Goal: Task Accomplishment & Management: Manage account settings

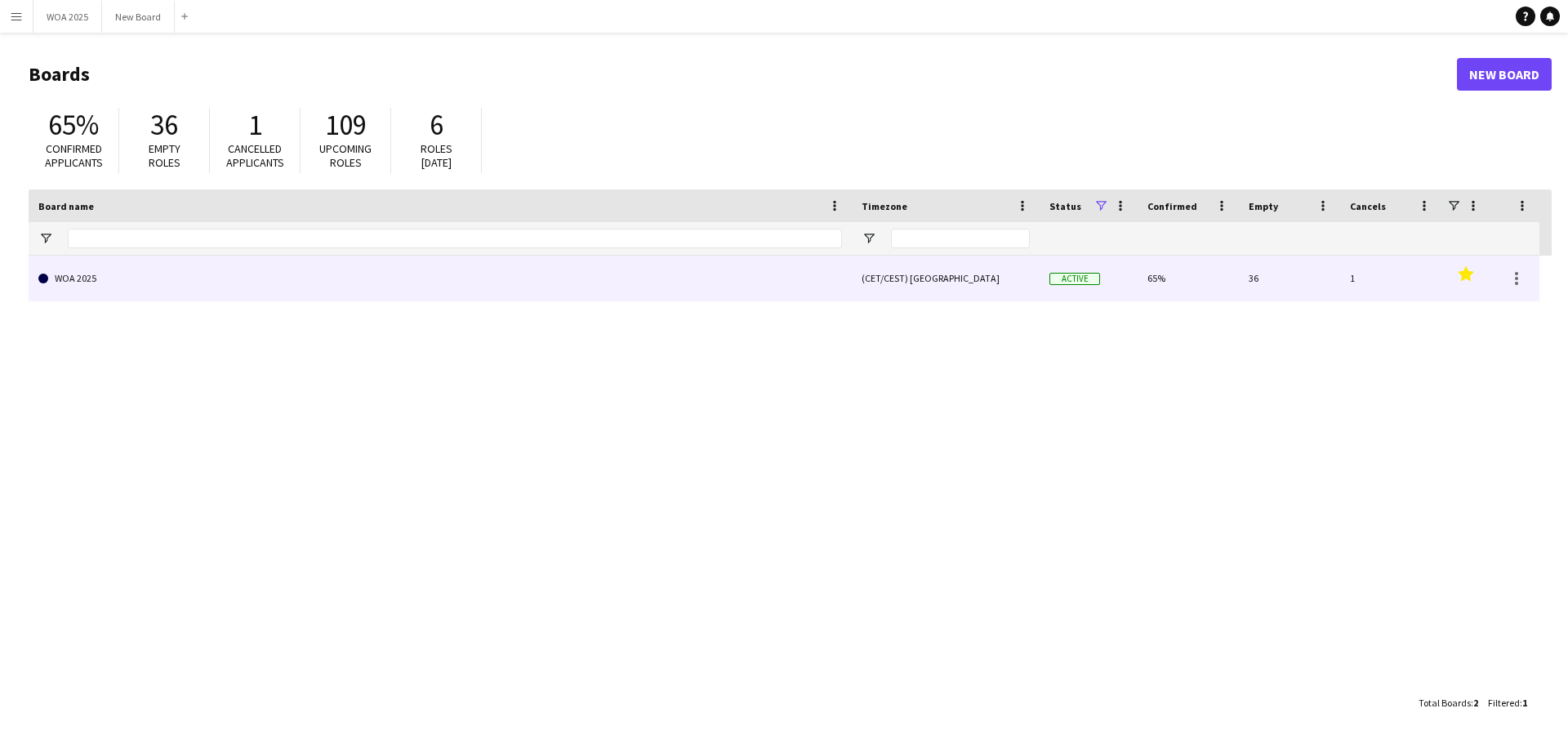
click at [278, 277] on link "WOA 2025" at bounding box center [440, 278] width 804 height 45
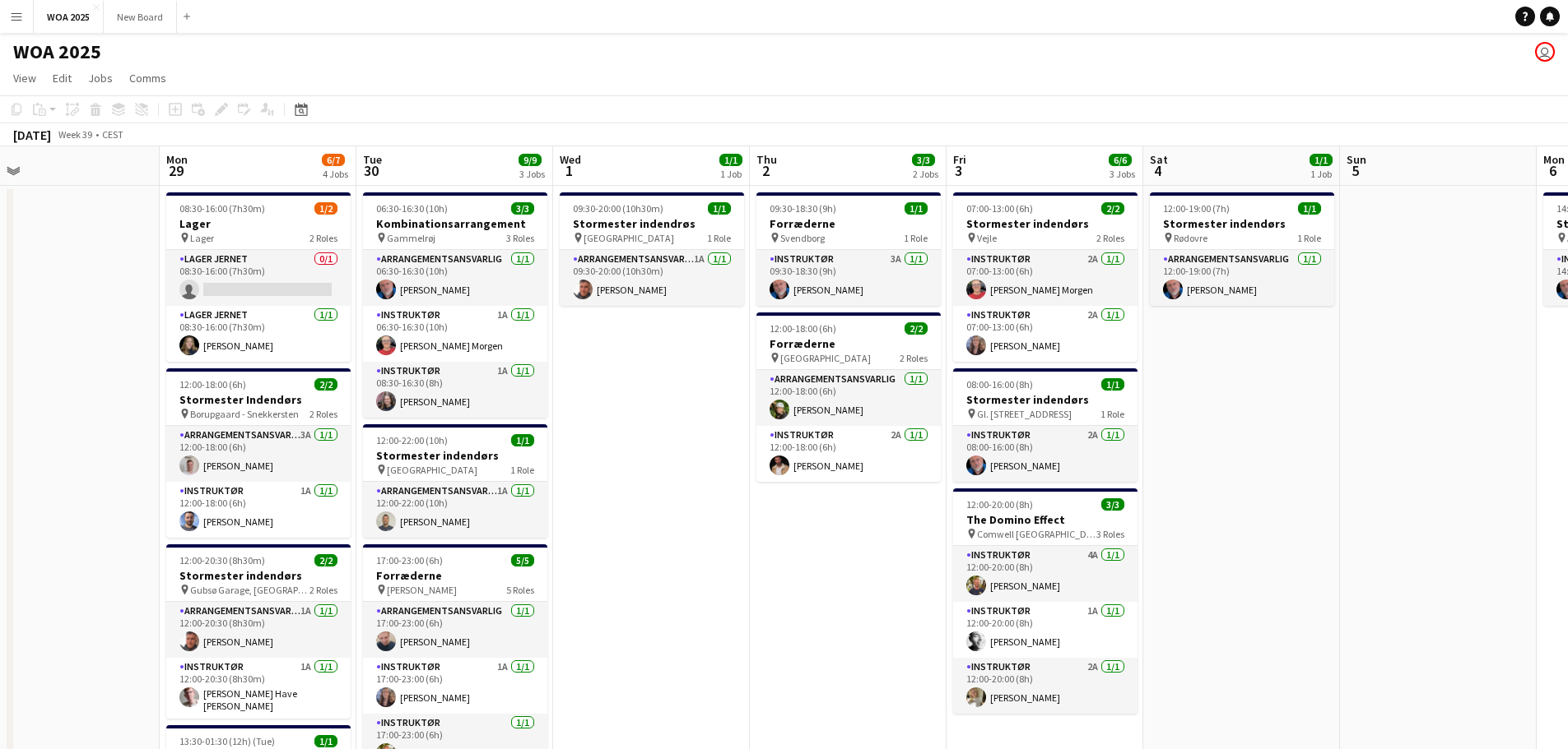
scroll to position [0, 634]
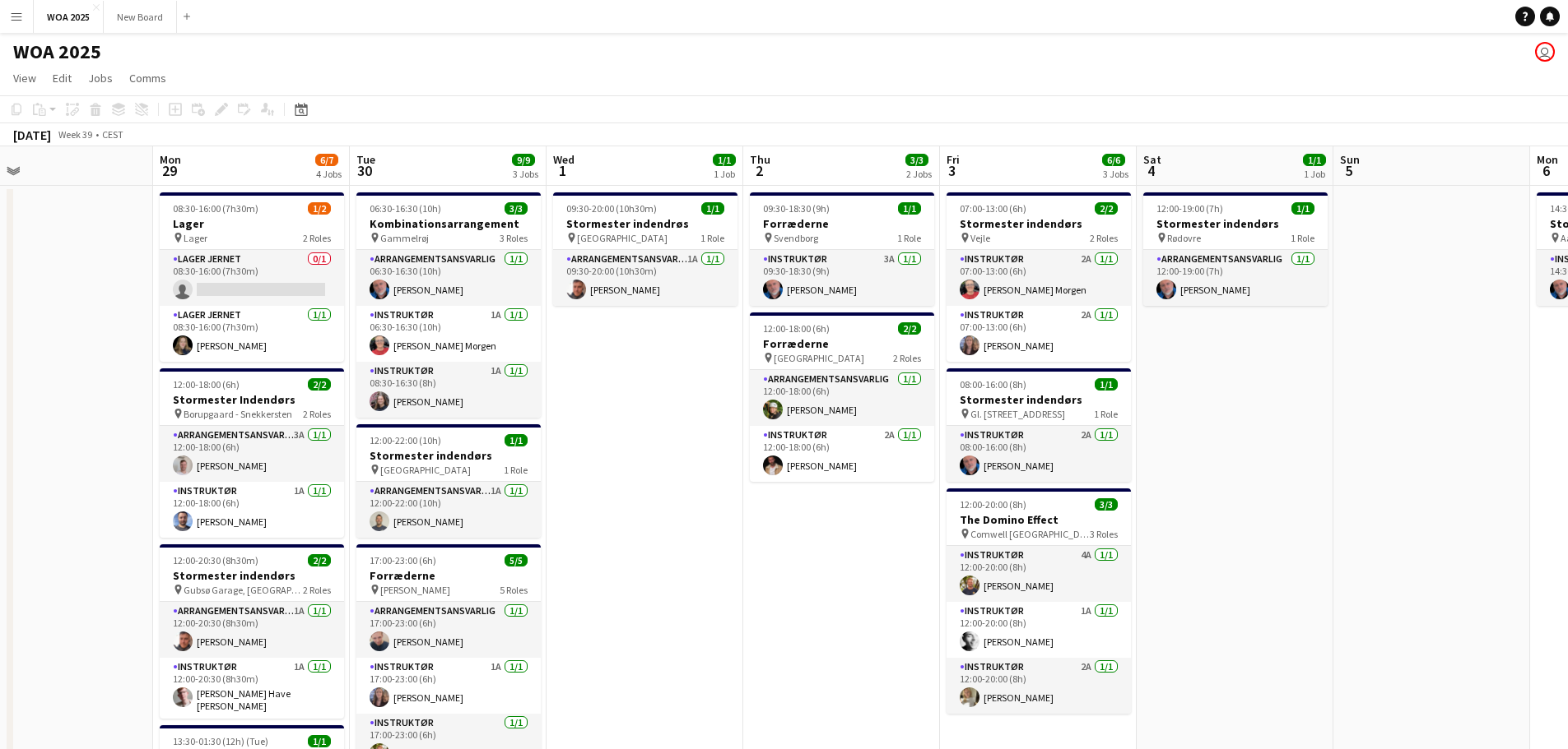
drag, startPoint x: 1302, startPoint y: 398, endPoint x: 668, endPoint y: 359, distance: 635.2
click at [668, 359] on app-calendar-viewport "Thu 25 4/4 2 Jobs Fri 26 6/6 4 Jobs Sat 27 2/2 2 Jobs Sun 28 Mon 29 6/7 4 Jobs …" at bounding box center [784, 666] width 1568 height 1039
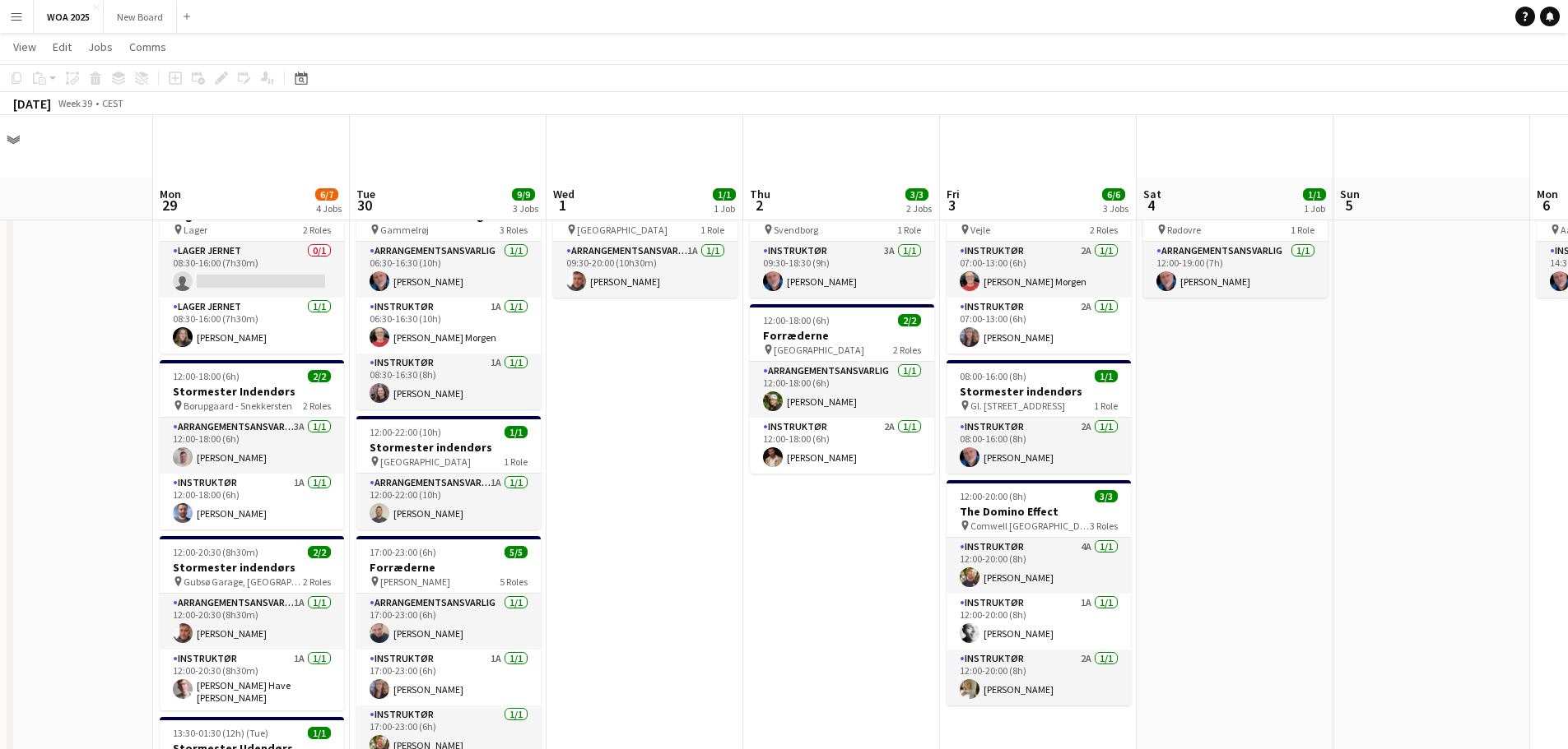
scroll to position [0, 0]
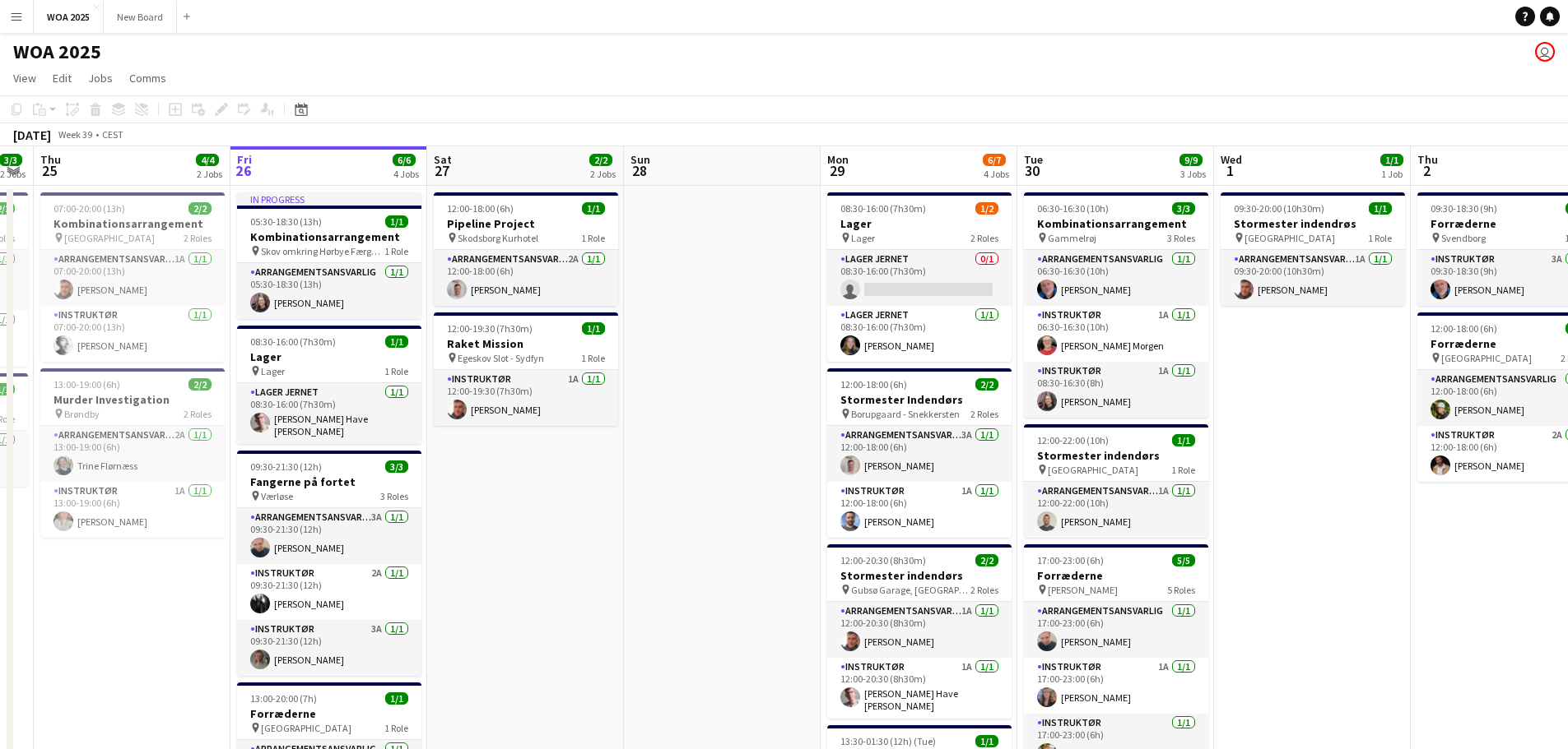
drag, startPoint x: 615, startPoint y: 402, endPoint x: 1356, endPoint y: 401, distance: 741.0
click at [1356, 401] on app-calendar-viewport "Tue 23 9/10 6 Jobs Wed 24 3/3 2 Jobs Thu 25 4/4 2 Jobs Fri 26 6/6 4 Jobs Sat 27…" at bounding box center [784, 666] width 1568 height 1039
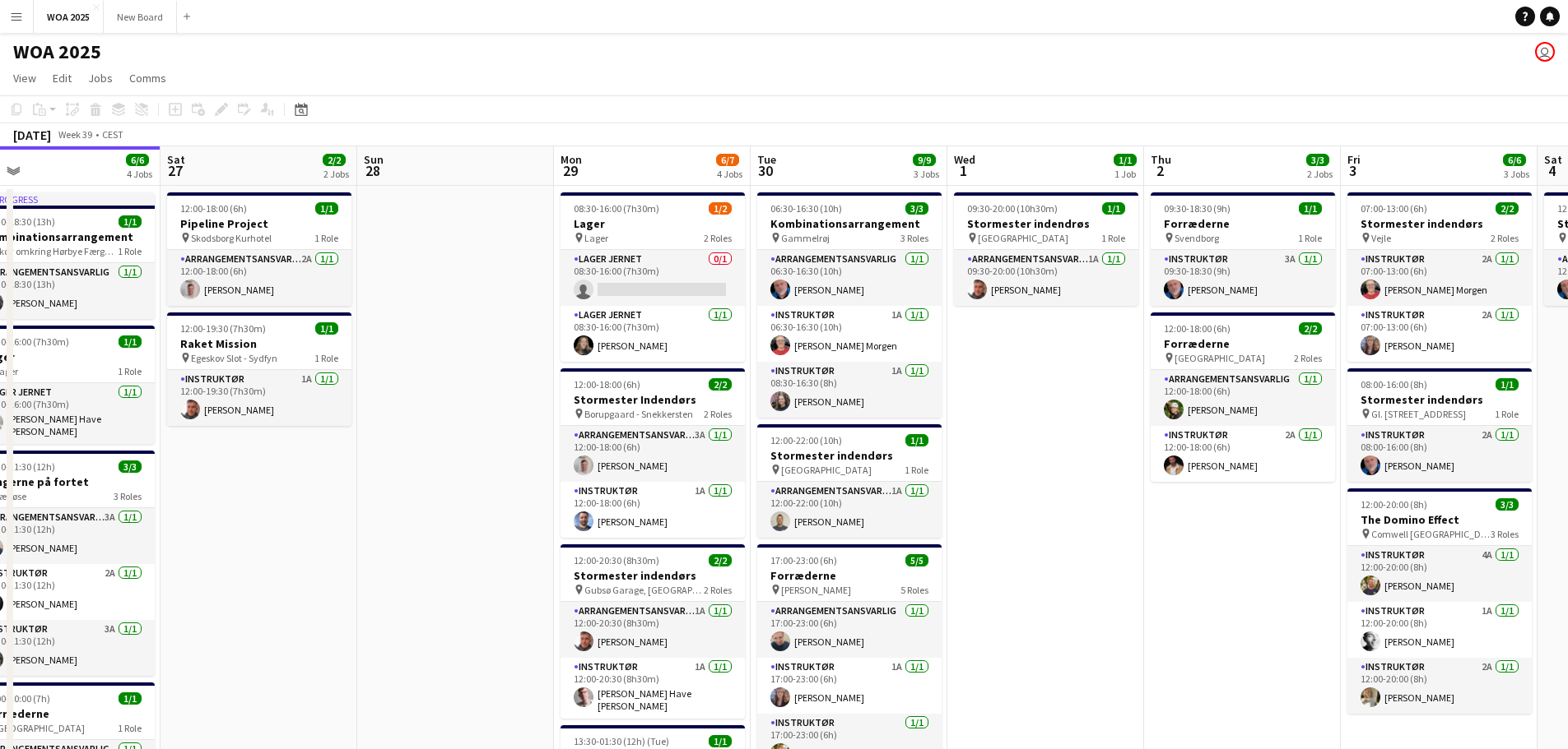
scroll to position [0, 397]
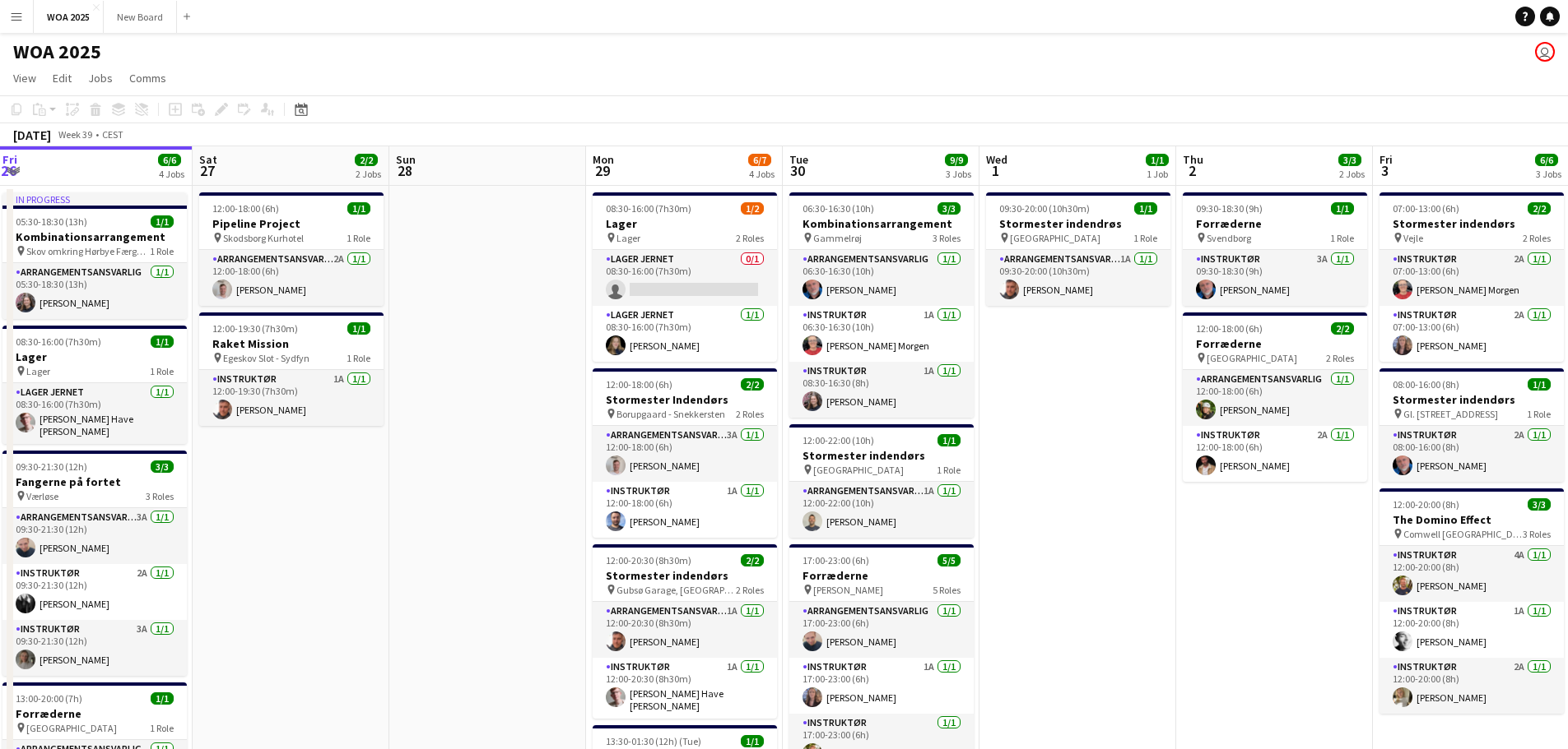
drag, startPoint x: 783, startPoint y: 517, endPoint x: 475, endPoint y: 476, distance: 310.7
click at [475, 476] on app-calendar-viewport "Wed 24 3/3 2 Jobs Thu 25 4/4 2 Jobs Fri 26 6/6 4 Jobs Sat 27 2/2 2 Jobs Sun 28 …" at bounding box center [784, 666] width 1568 height 1039
click at [308, 260] on app-card-role "Arrangementsansvarlig 2A [DATE] 12:00-18:00 (6h) [PERSON_NAME]" at bounding box center [291, 277] width 184 height 56
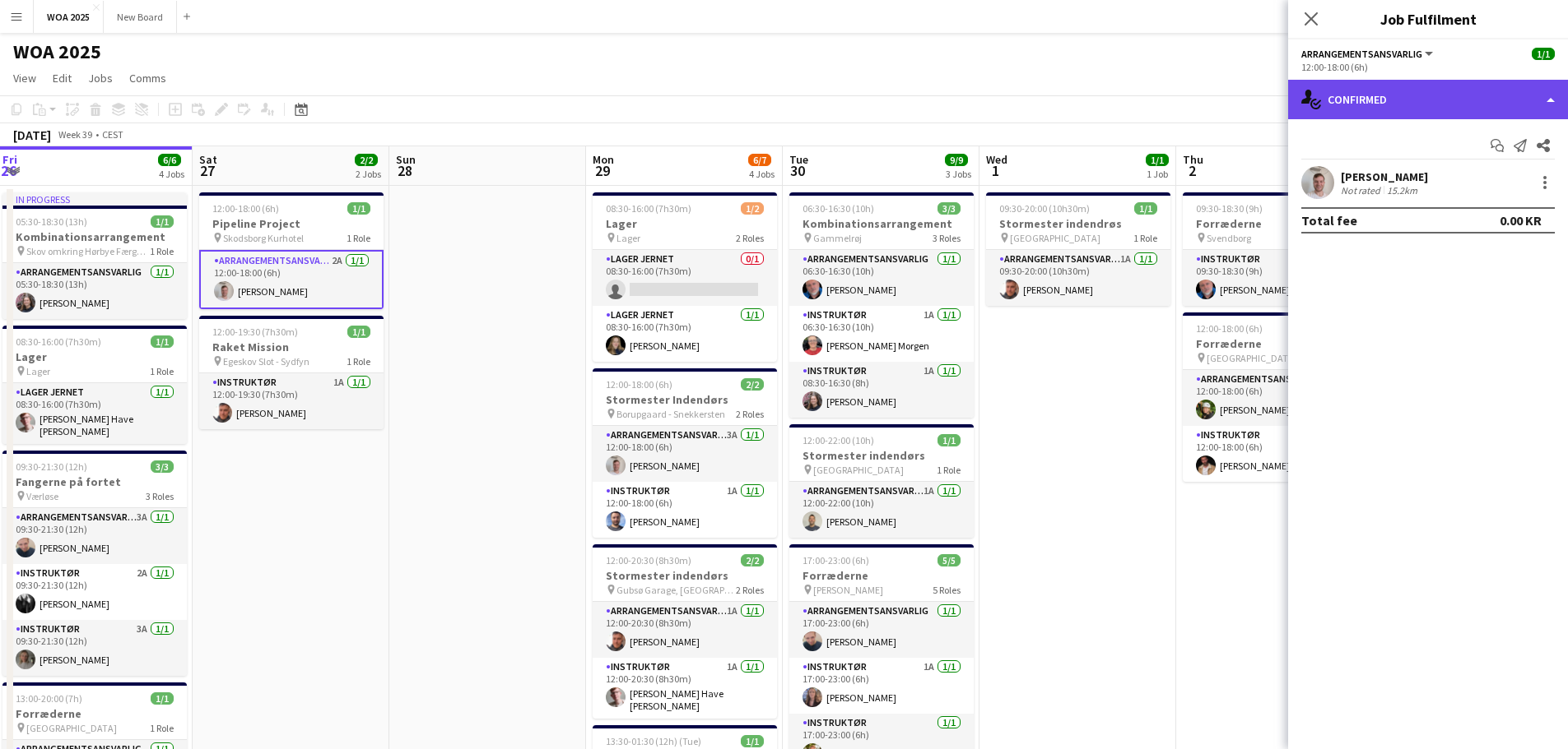
click at [1467, 103] on div "single-neutral-actions-check-2 Confirmed" at bounding box center [1428, 99] width 280 height 39
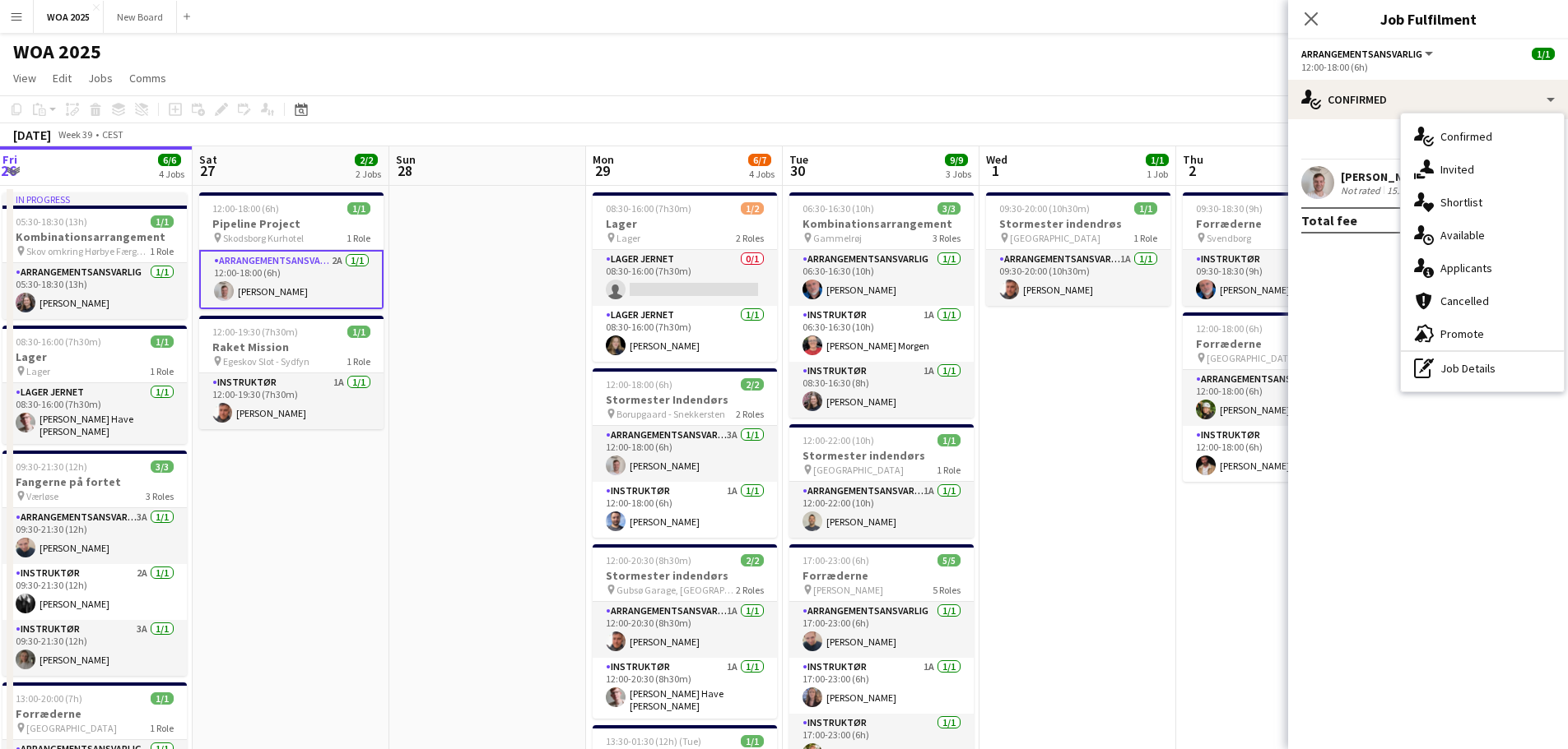
click at [1010, 52] on div "WOA 2025 user" at bounding box center [784, 49] width 1568 height 32
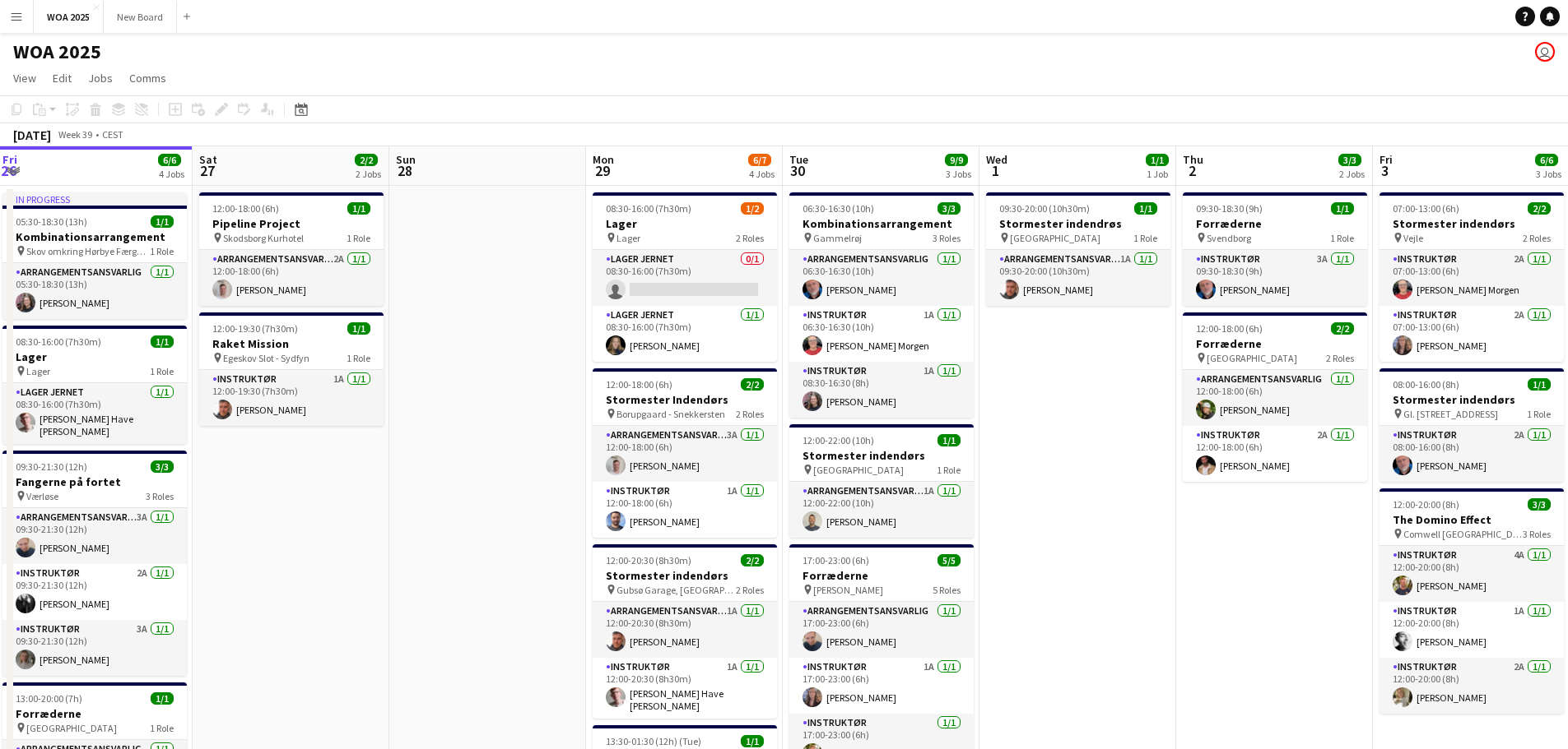
drag, startPoint x: 1222, startPoint y: 82, endPoint x: 763, endPoint y: 42, distance: 460.7
click at [763, 42] on app-board "WOA 2025 user View Day view expanded Day view collapsed Month view Date picker …" at bounding box center [784, 609] width 1568 height 1153
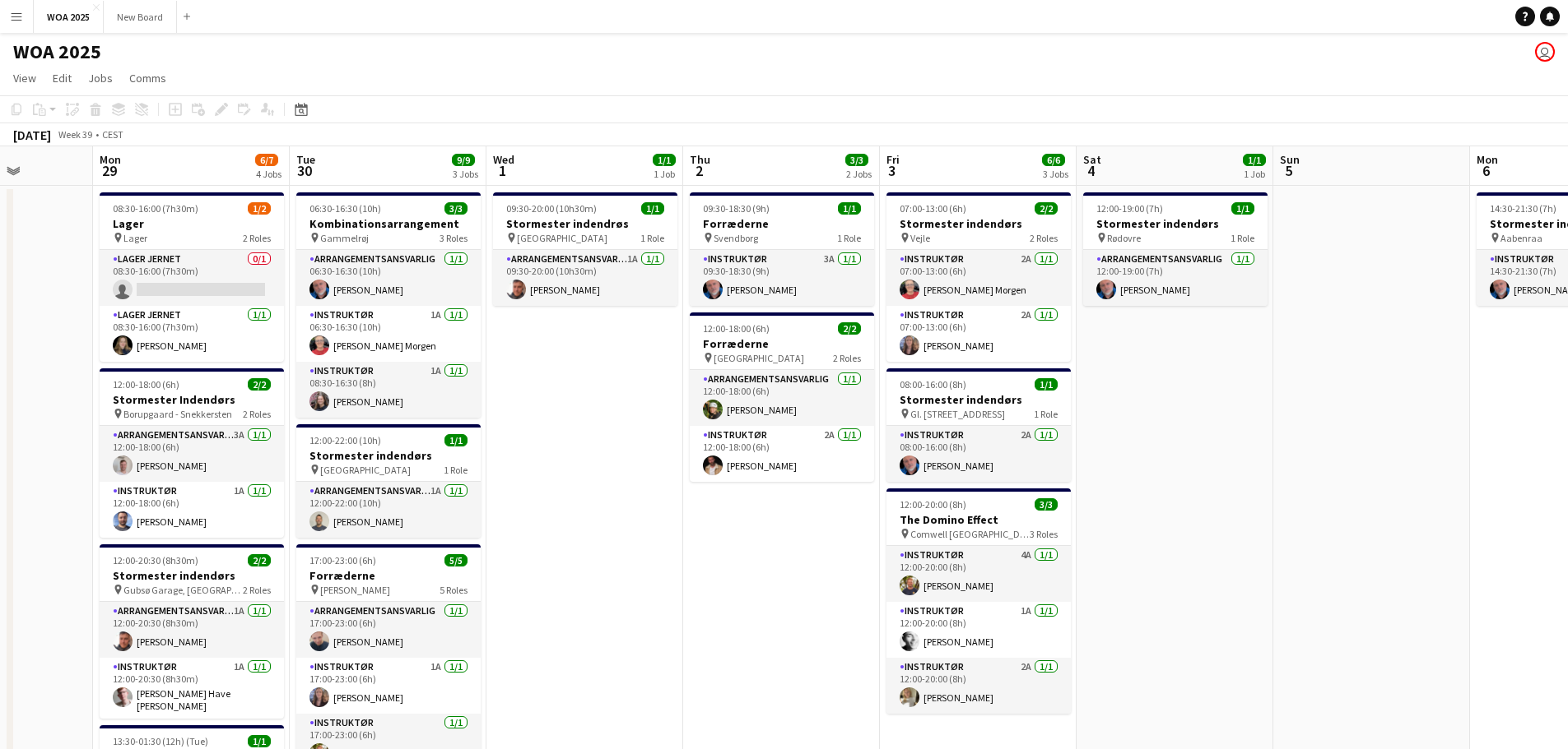
drag, startPoint x: 1188, startPoint y: 579, endPoint x: 695, endPoint y: 464, distance: 506.2
click at [695, 464] on app-calendar-viewport "Fri 26 6/6 4 Jobs Sat 27 2/2 2 Jobs Sun 28 Mon 29 6/7 4 Jobs Tue 30 9/9 3 Jobs …" at bounding box center [784, 666] width 1568 height 1039
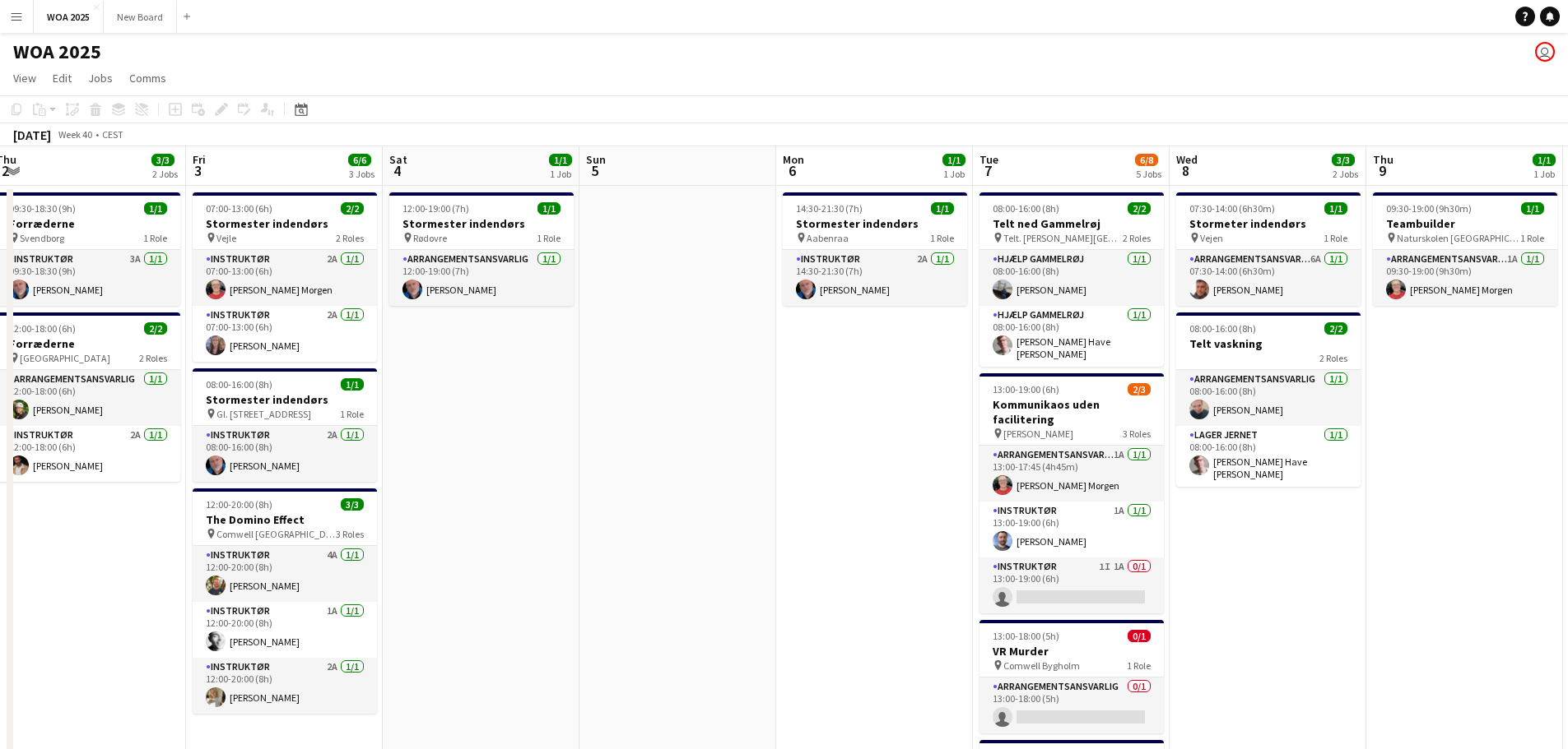
drag, startPoint x: 1222, startPoint y: 534, endPoint x: 640, endPoint y: 443, distance: 589.1
click at [640, 443] on app-calendar-viewport "Mon 29 6/7 4 Jobs Tue 30 9/9 3 Jobs Wed 1 1/1 1 Job Thu 2 3/3 2 Jobs Fri 3 6/6 …" at bounding box center [784, 666] width 1568 height 1039
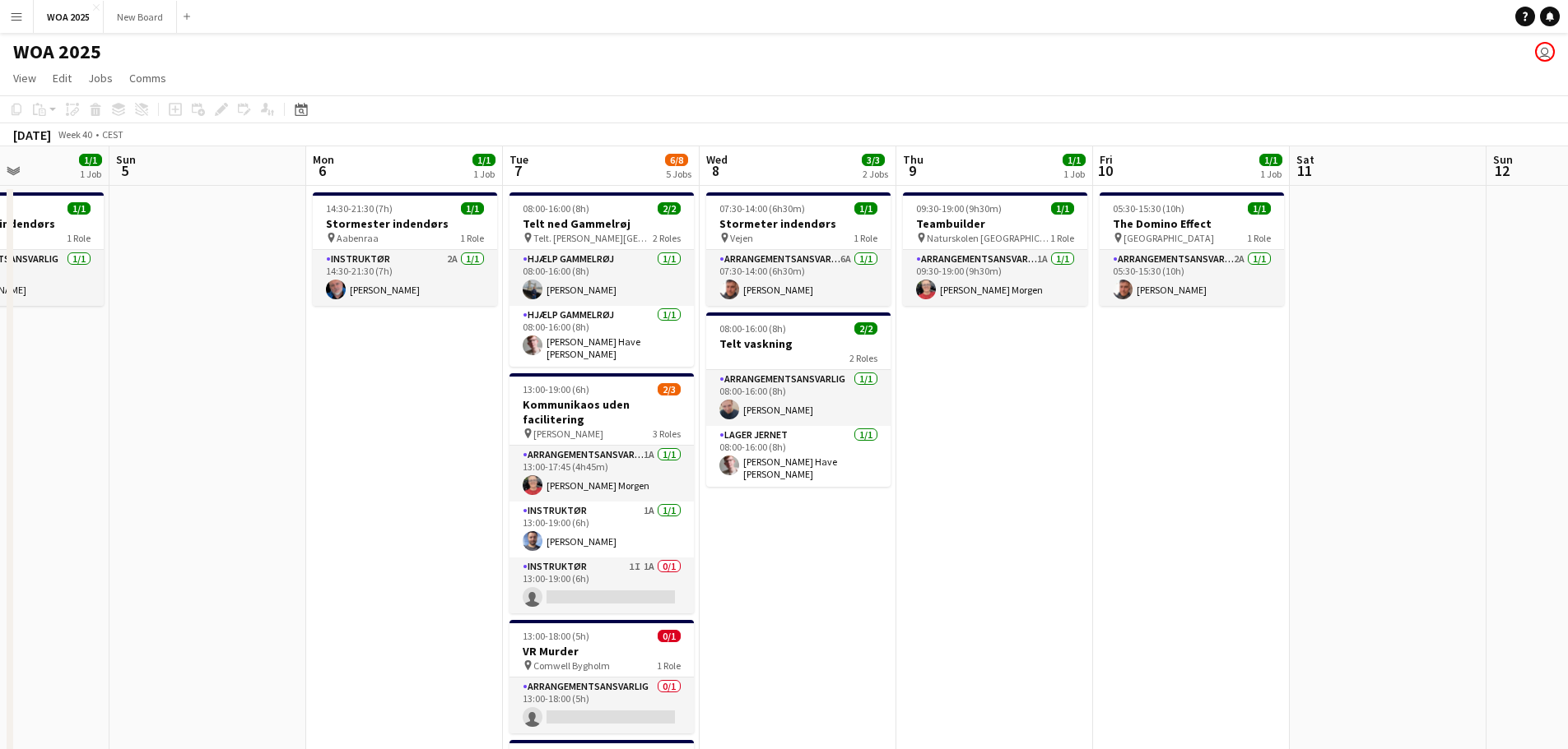
scroll to position [0, 481]
drag, startPoint x: 1329, startPoint y: 629, endPoint x: 861, endPoint y: 523, distance: 479.9
click at [861, 523] on app-calendar-viewport "Thu 2 3/3 2 Jobs Fri 3 6/6 3 Jobs Sat 4 1/1 1 Job Sun 5 Mon 6 1/1 1 Job Tue 7 6…" at bounding box center [784, 666] width 1568 height 1039
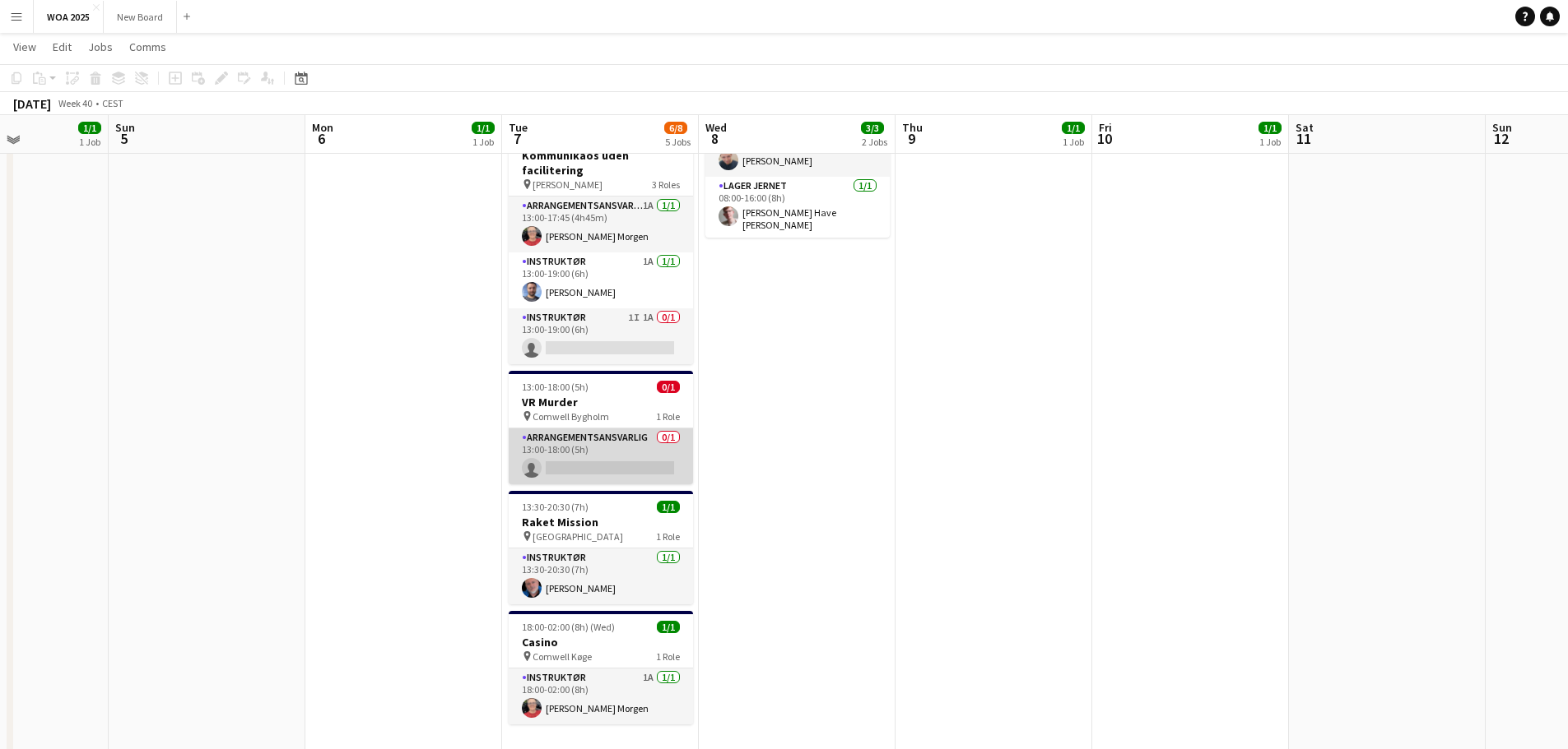
scroll to position [247, 0]
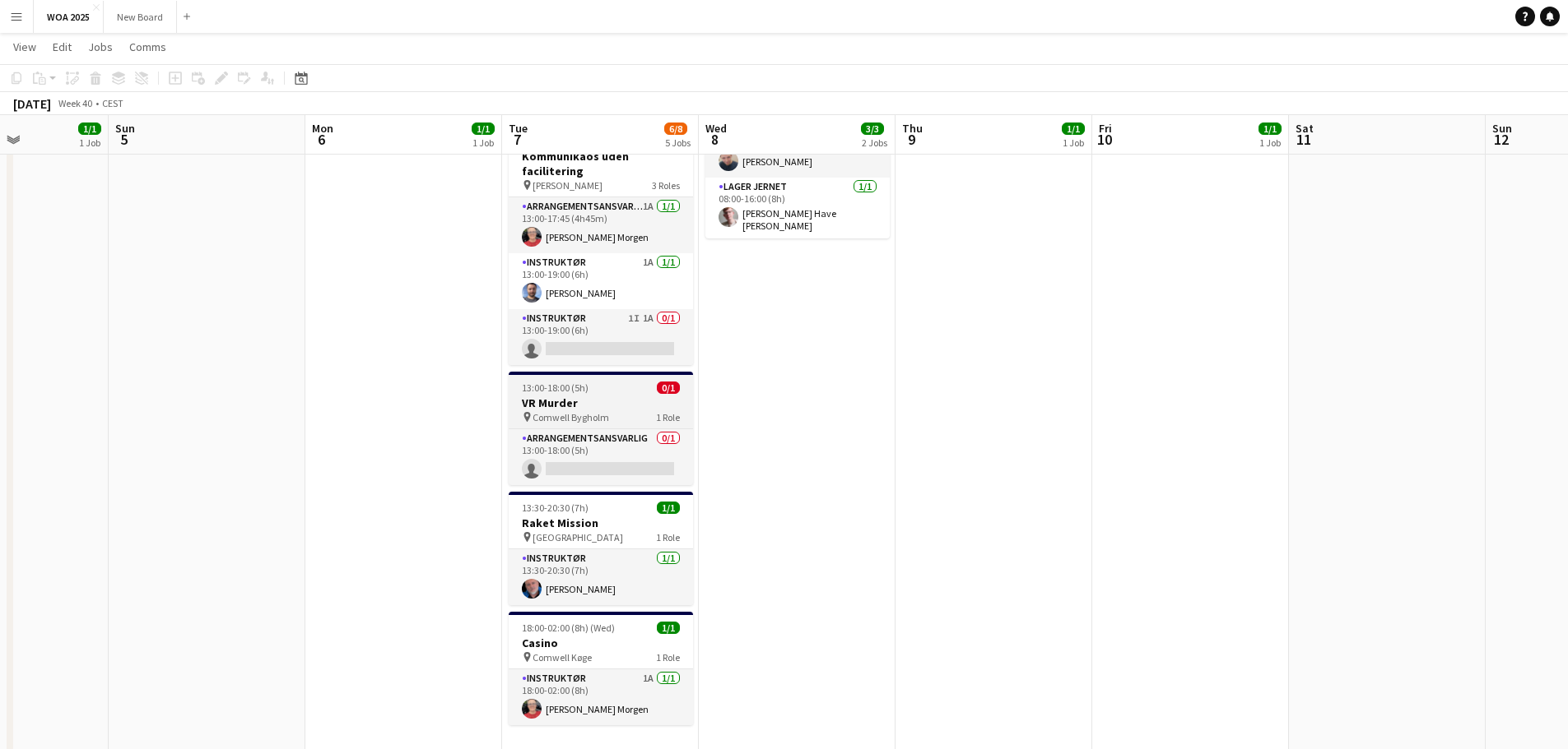
click at [621, 410] on div "pin Comwell Bygholm 1 Role" at bounding box center [600, 417] width 184 height 13
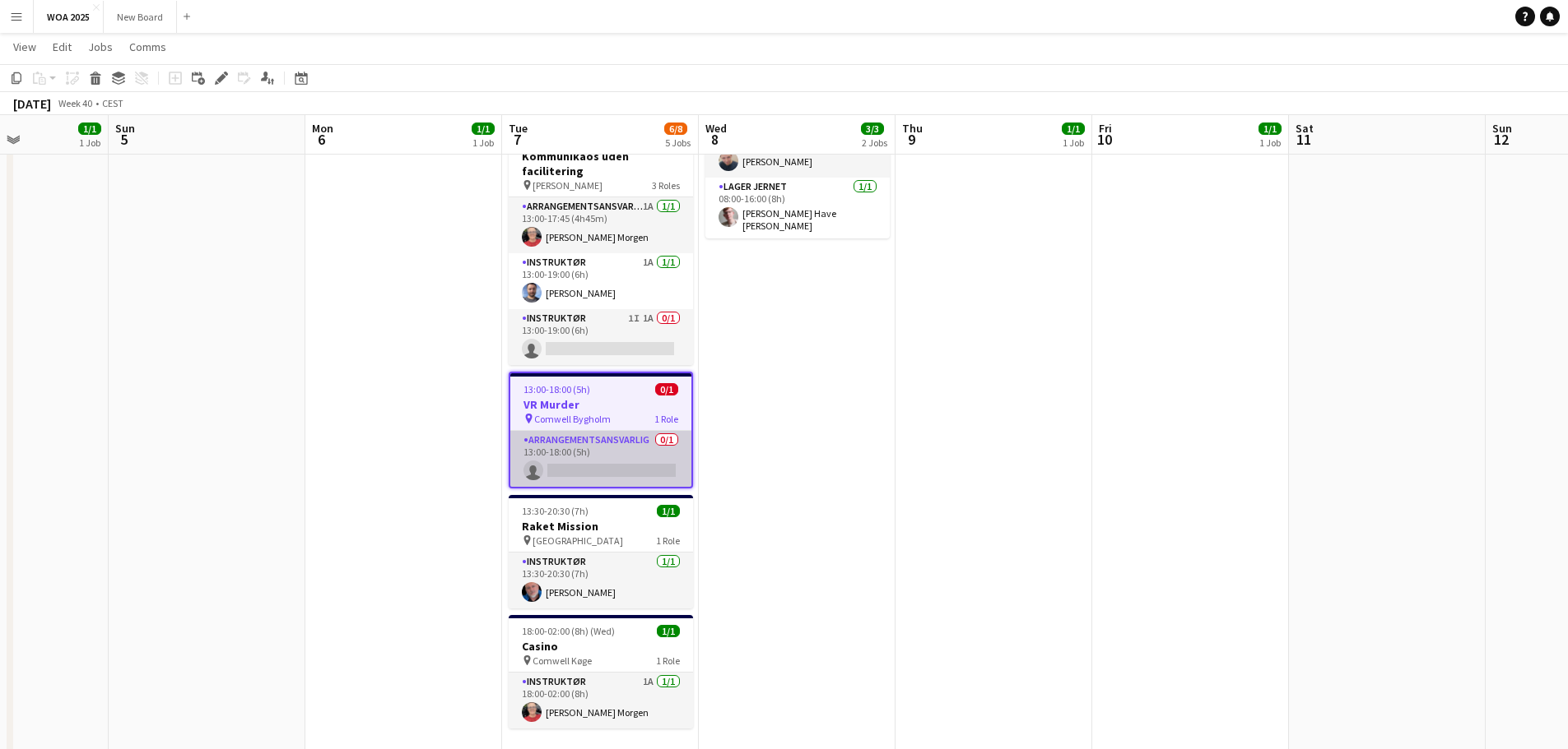
click at [625, 457] on app-card-role "Arrangementsansvarlig 0/1 13:00-18:00 (5h) single-neutral-actions" at bounding box center [600, 459] width 181 height 56
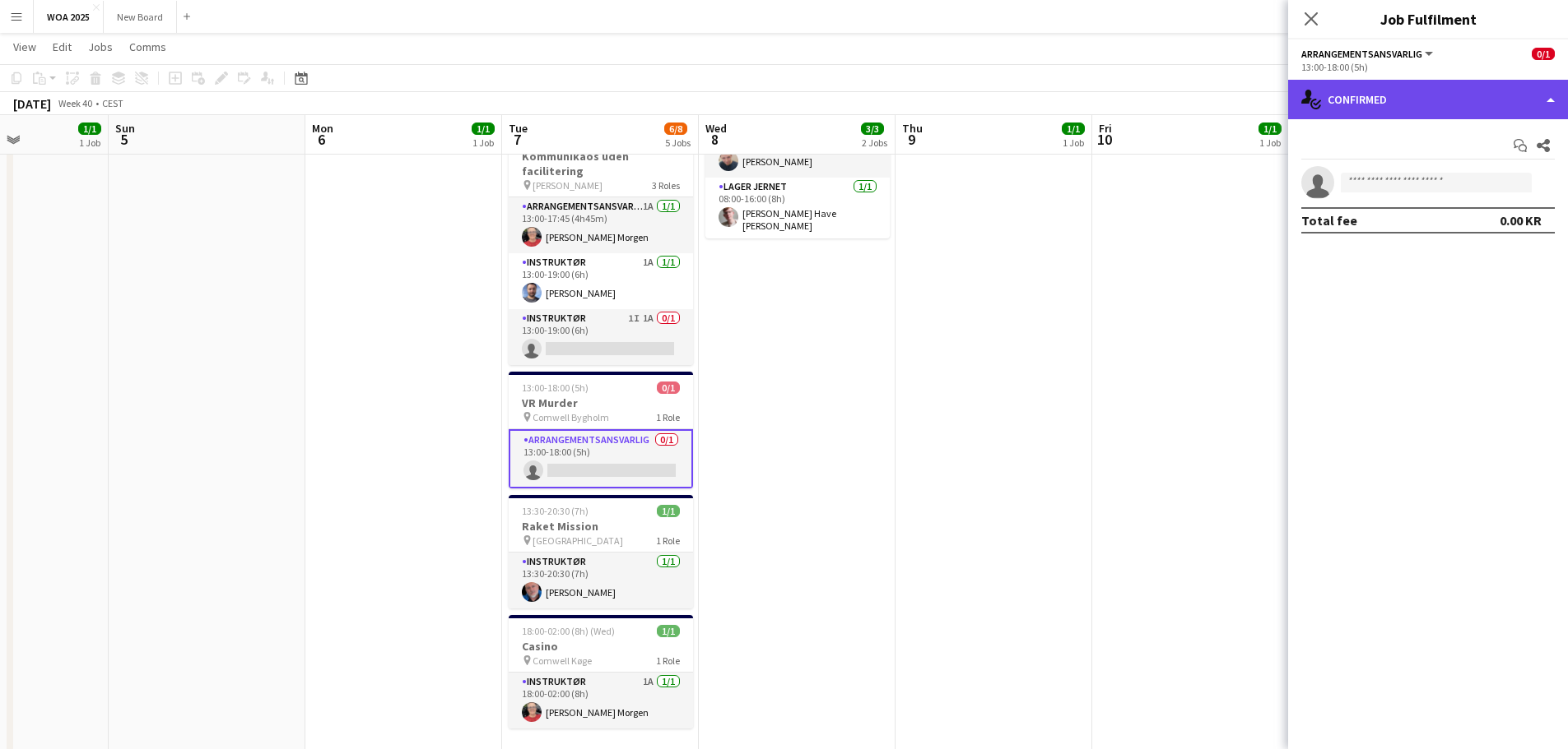
click at [1530, 98] on div "single-neutral-actions-check-2 Confirmed" at bounding box center [1428, 99] width 280 height 39
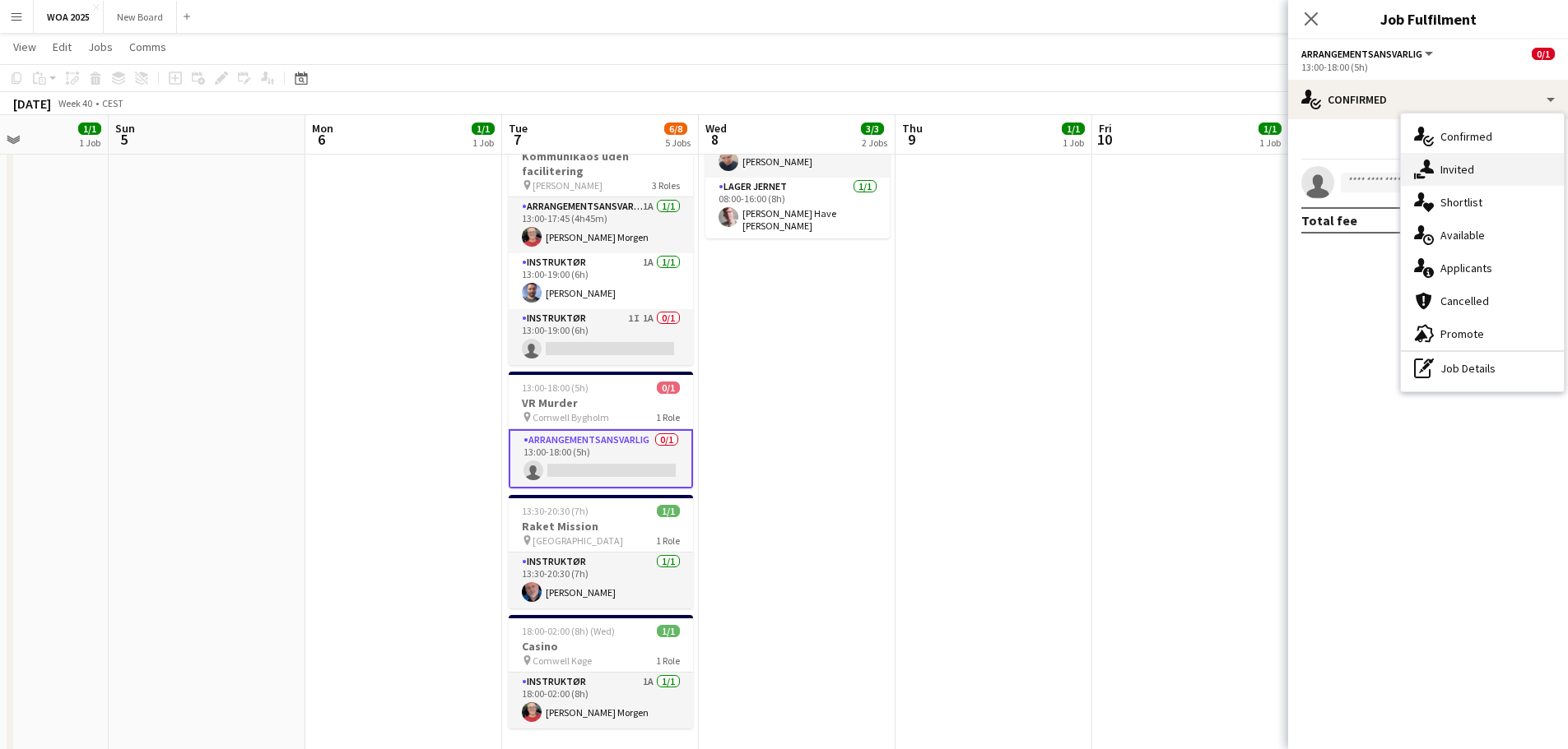
click at [1521, 168] on div "single-neutral-actions-share-1 Invited" at bounding box center [1482, 170] width 163 height 33
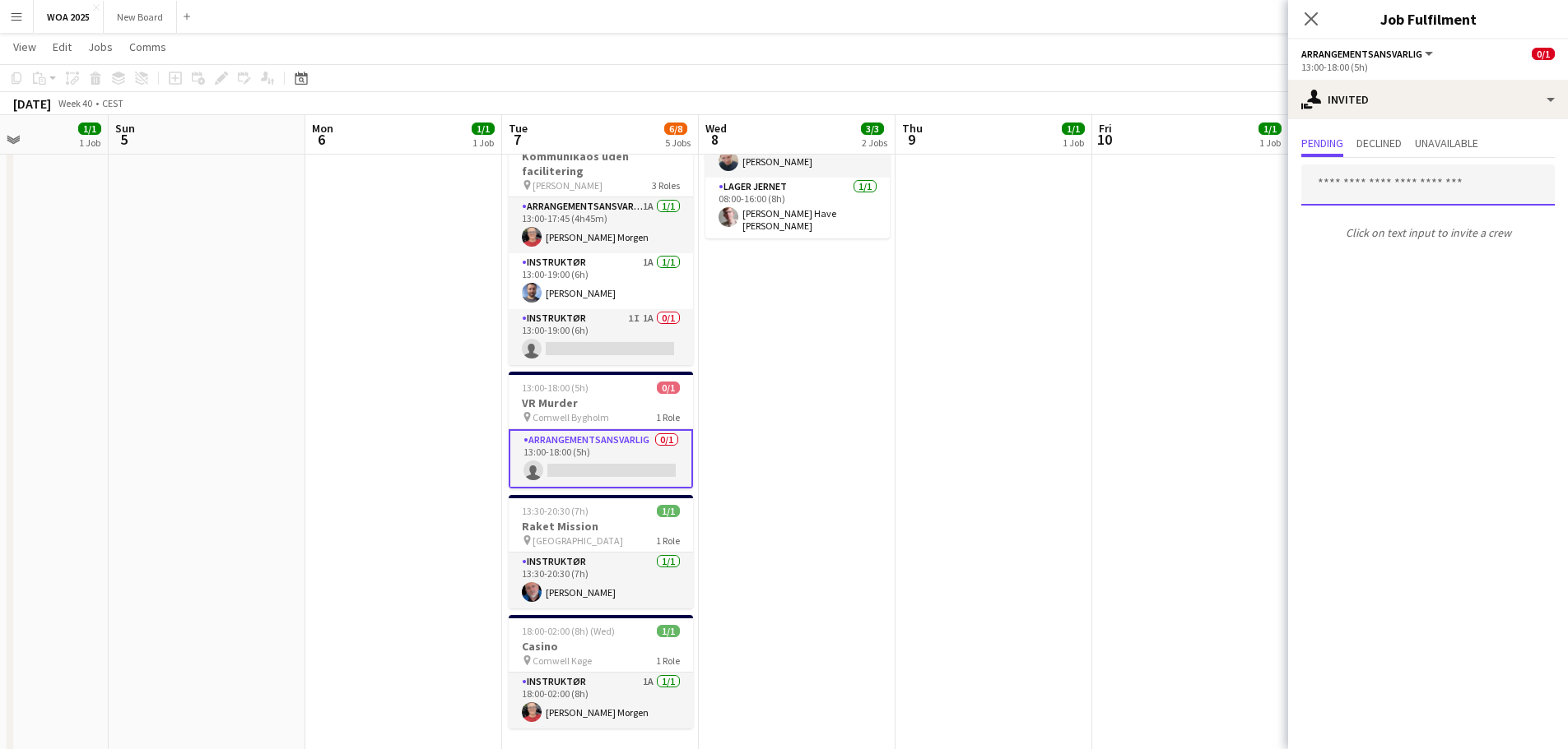
click at [1456, 198] on input "text" at bounding box center [1428, 185] width 253 height 41
type input "***"
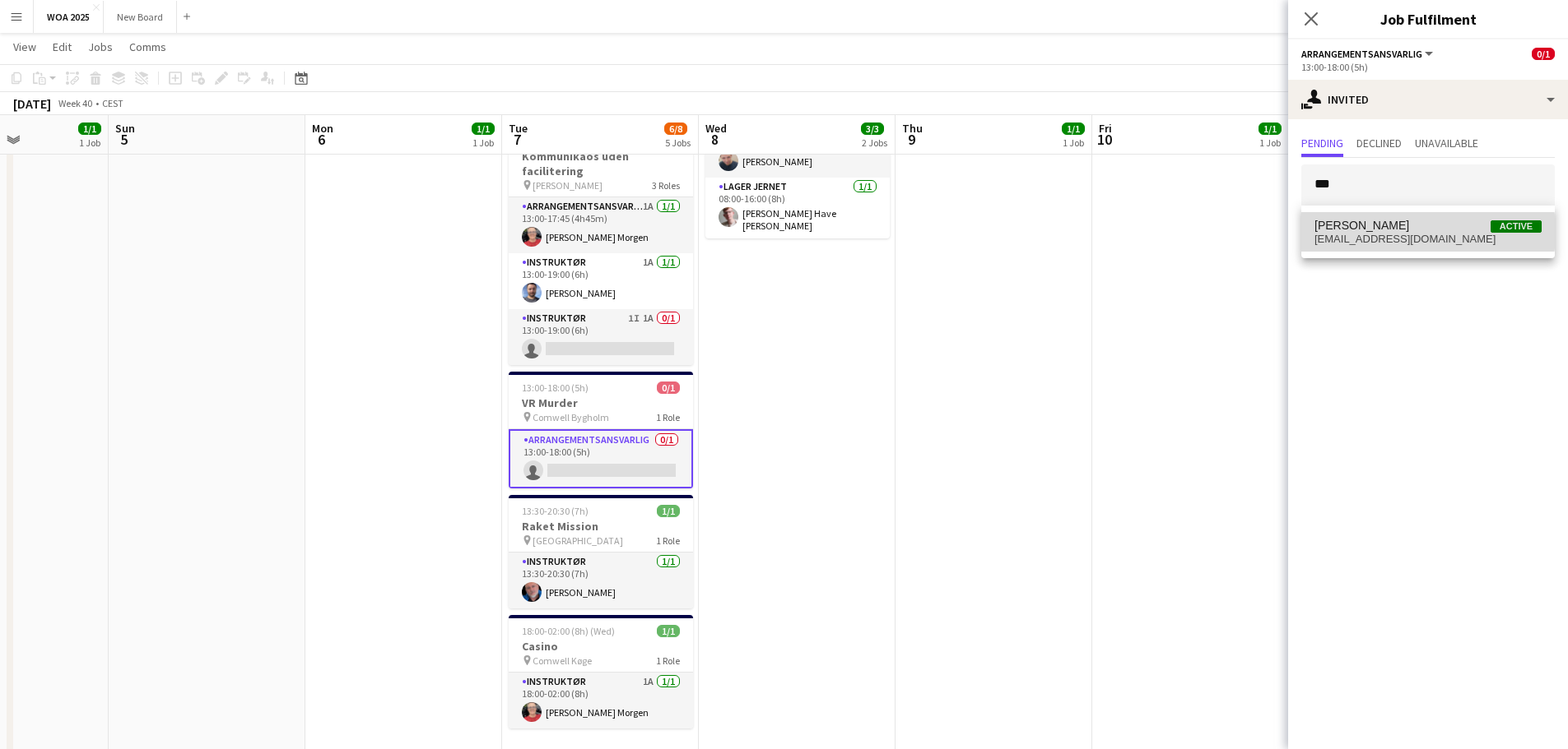
click at [1387, 233] on span "[EMAIL_ADDRESS][DOMAIN_NAME]" at bounding box center [1428, 240] width 227 height 13
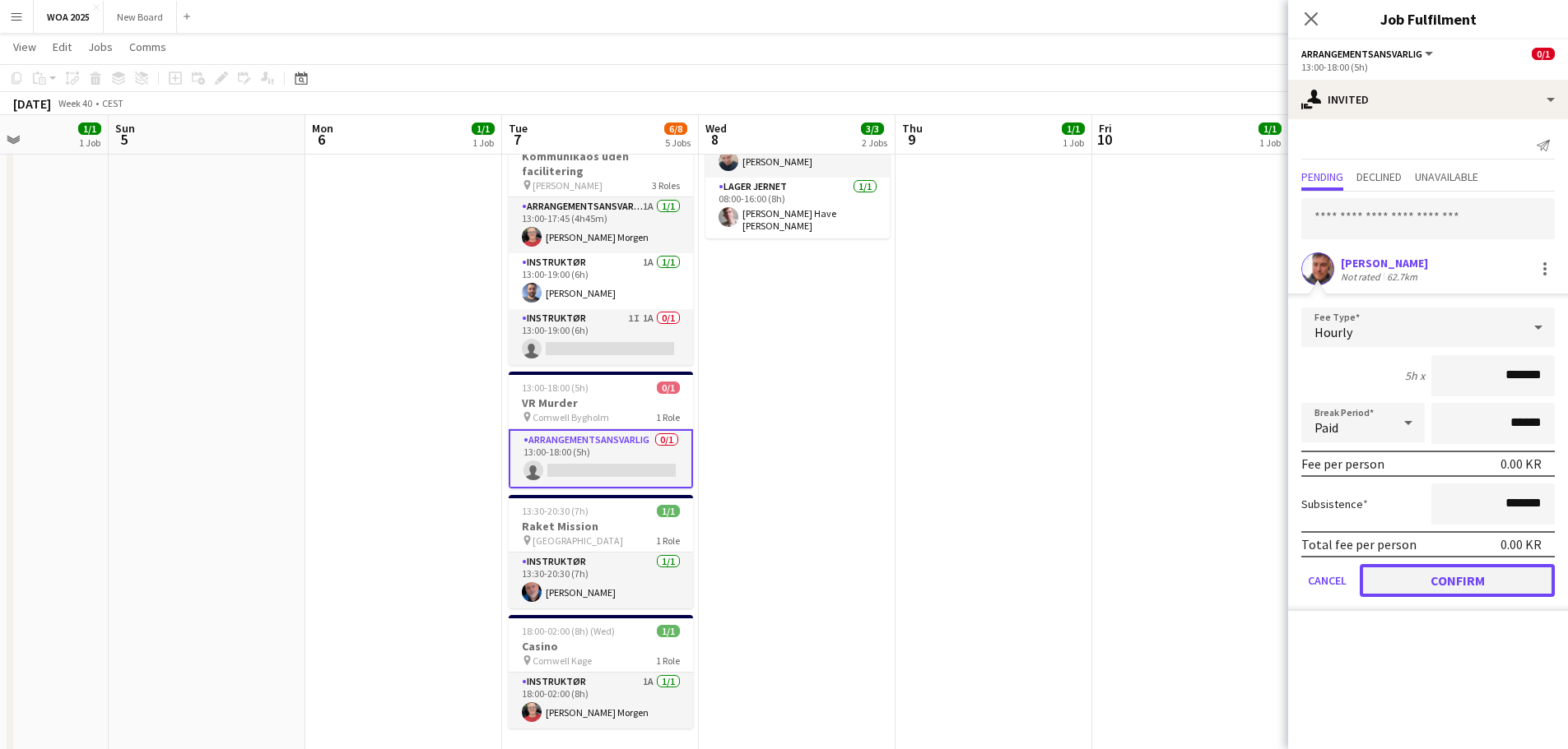
click at [1456, 585] on button "Confirm" at bounding box center [1457, 581] width 195 height 33
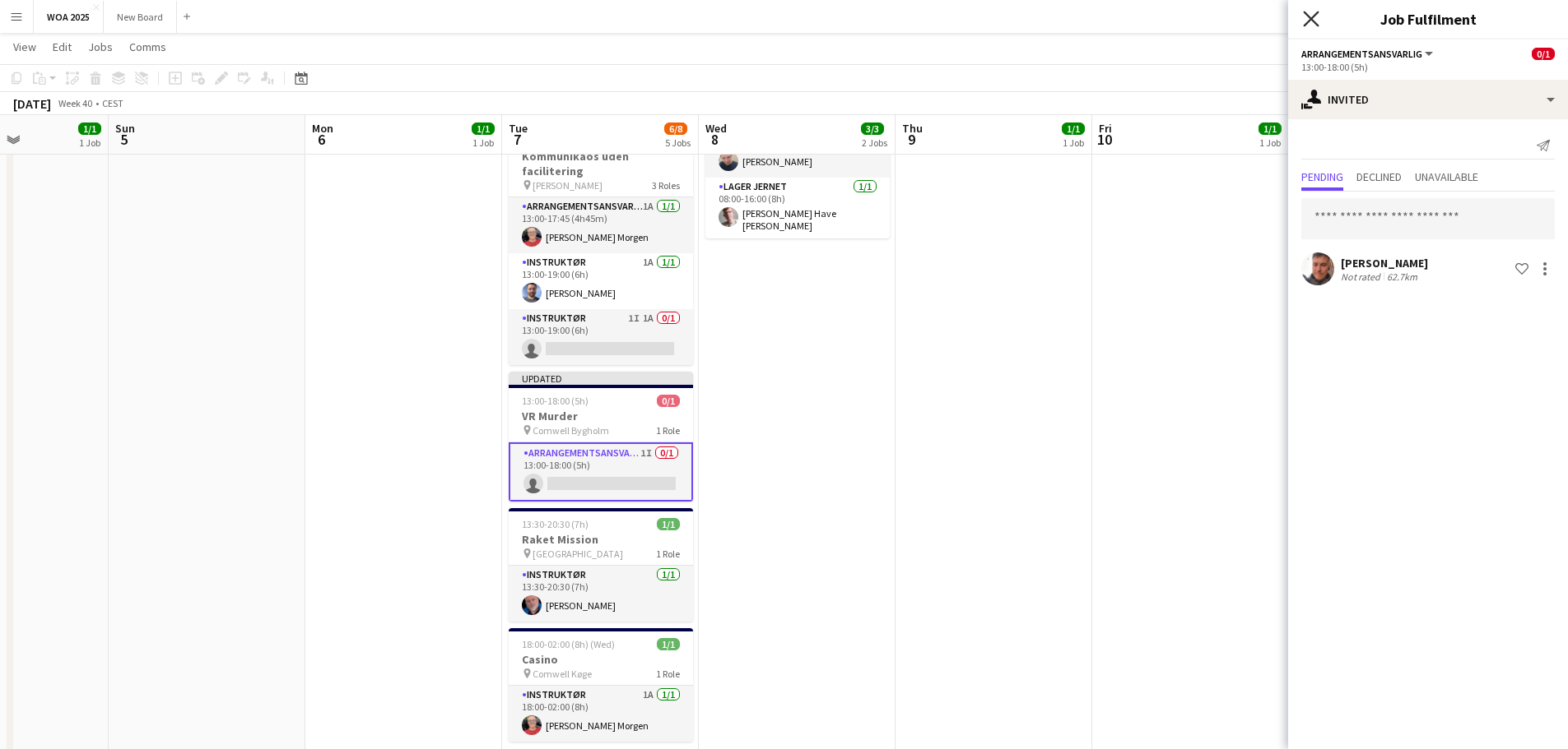
click at [1316, 12] on icon "Close pop-in" at bounding box center [1311, 18] width 16 height 16
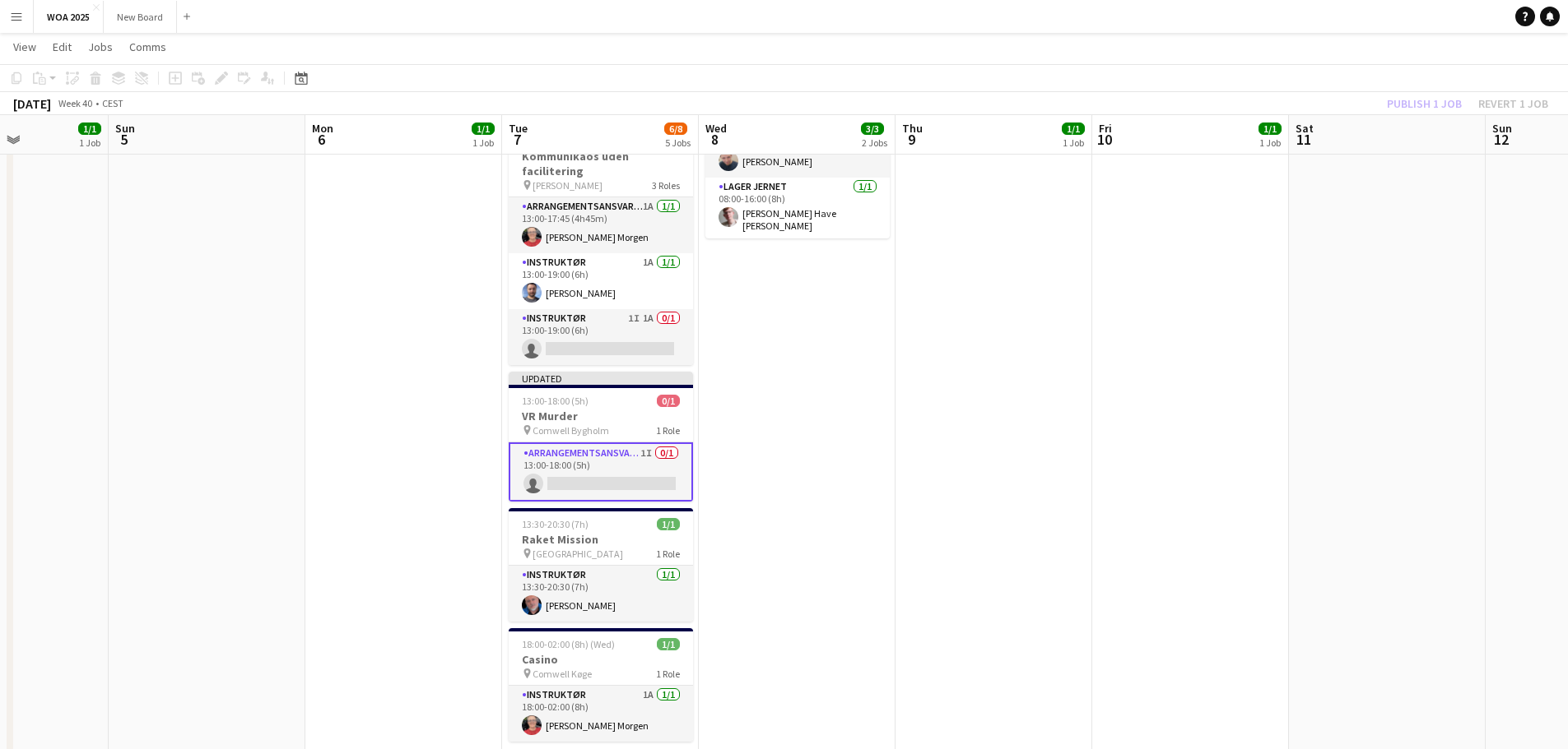
scroll to position [0, 503]
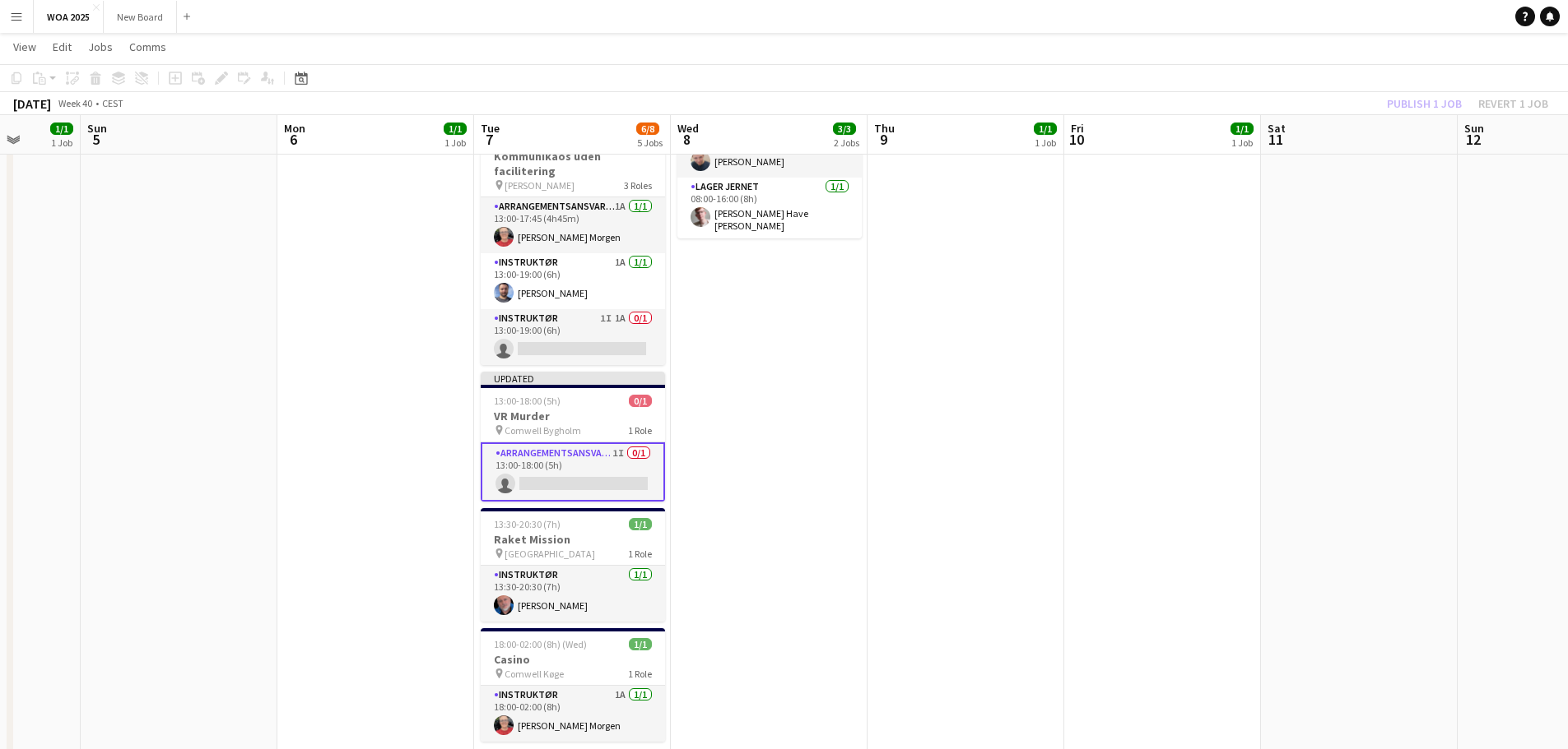
drag, startPoint x: 1207, startPoint y: 376, endPoint x: 1023, endPoint y: 354, distance: 185.3
click at [1023, 354] on app-calendar-viewport "Thu 2 3/3 2 Jobs Fri 3 6/6 3 Jobs Sat 4 1/1 1 Job Sun 5 Mon 6 1/1 1 Job Tue 7 6…" at bounding box center [784, 377] width 1568 height 1119
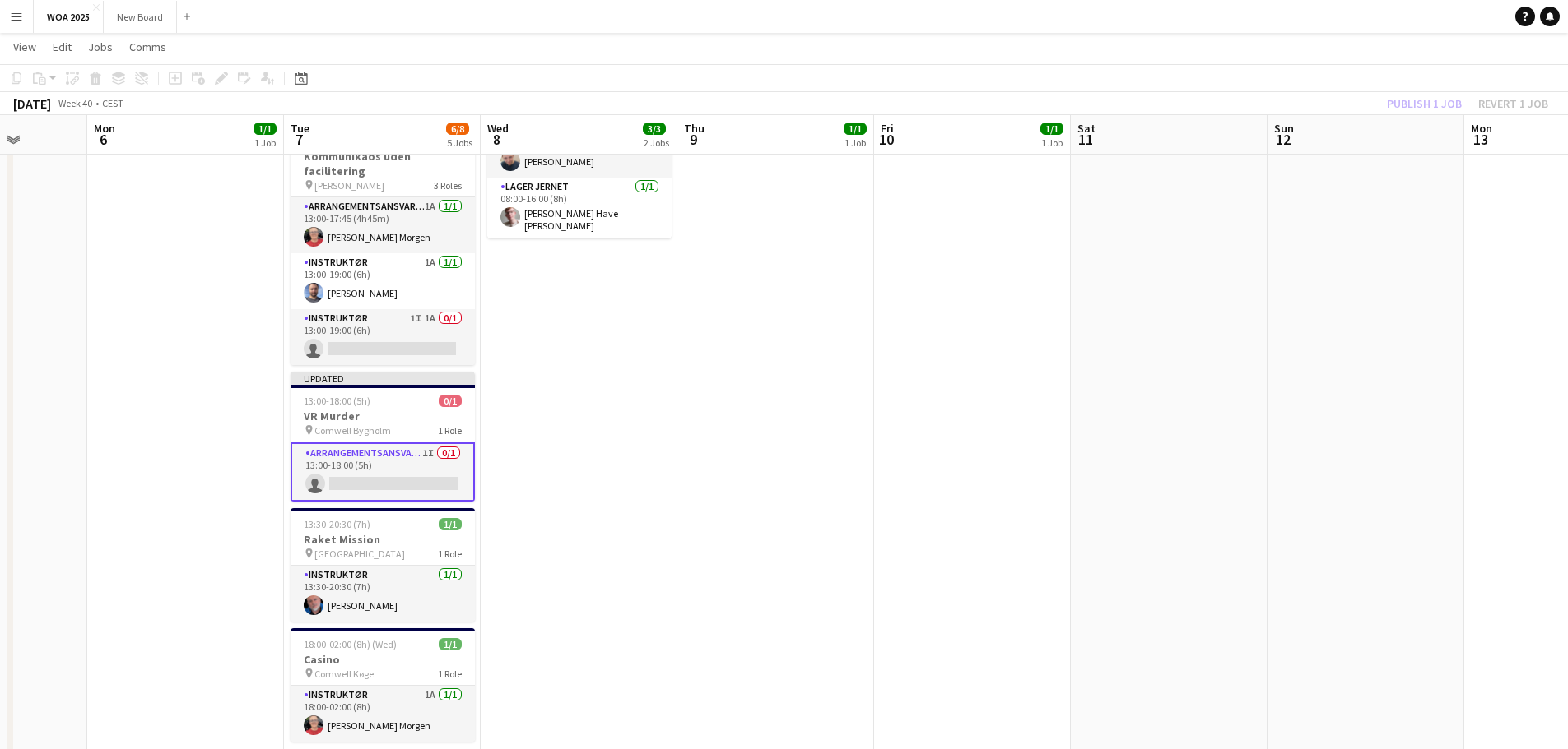
click at [1432, 103] on div "Publish 1 job Revert 1 job" at bounding box center [1467, 104] width 201 height 22
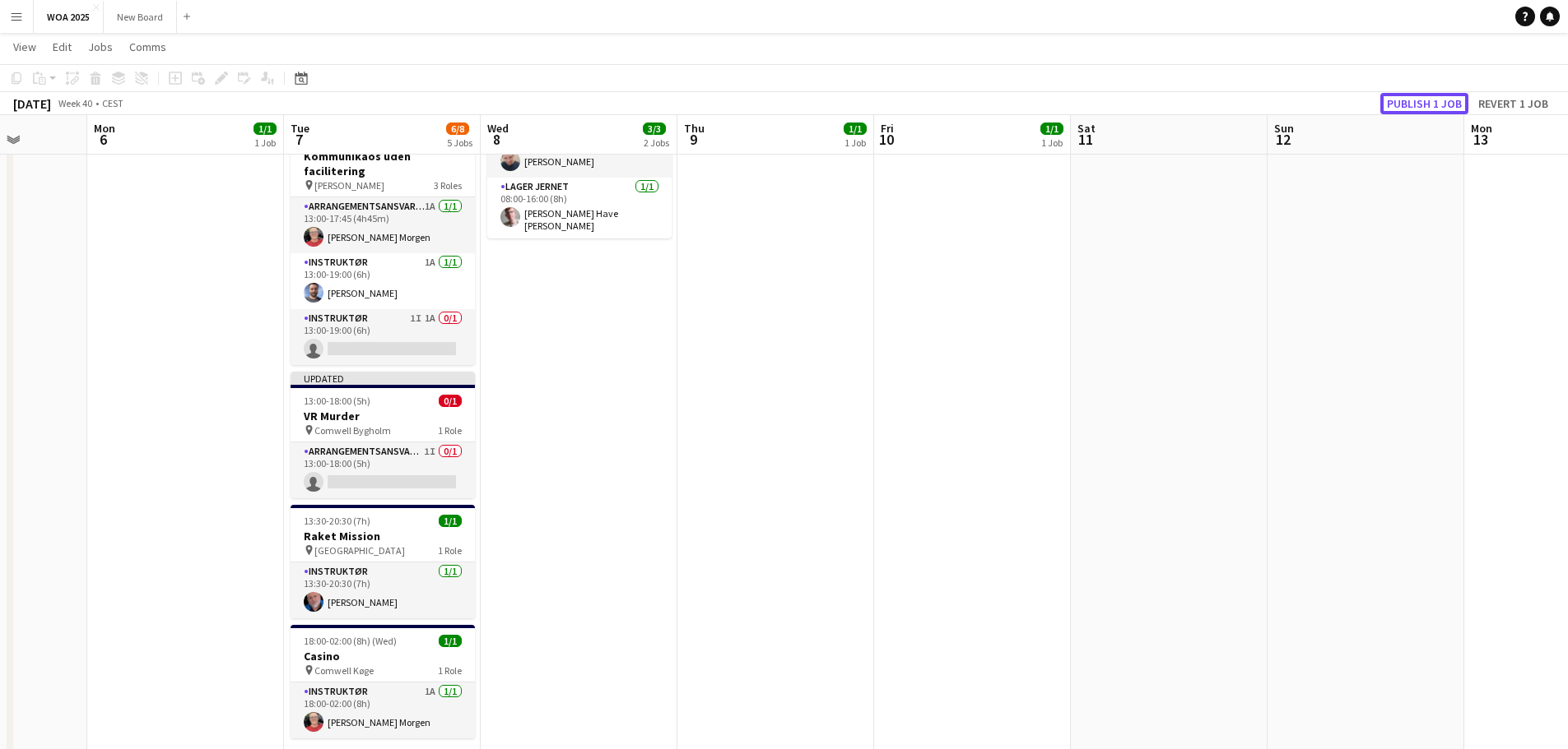
click at [1432, 103] on button "Publish 1 job" at bounding box center [1425, 104] width 88 height 22
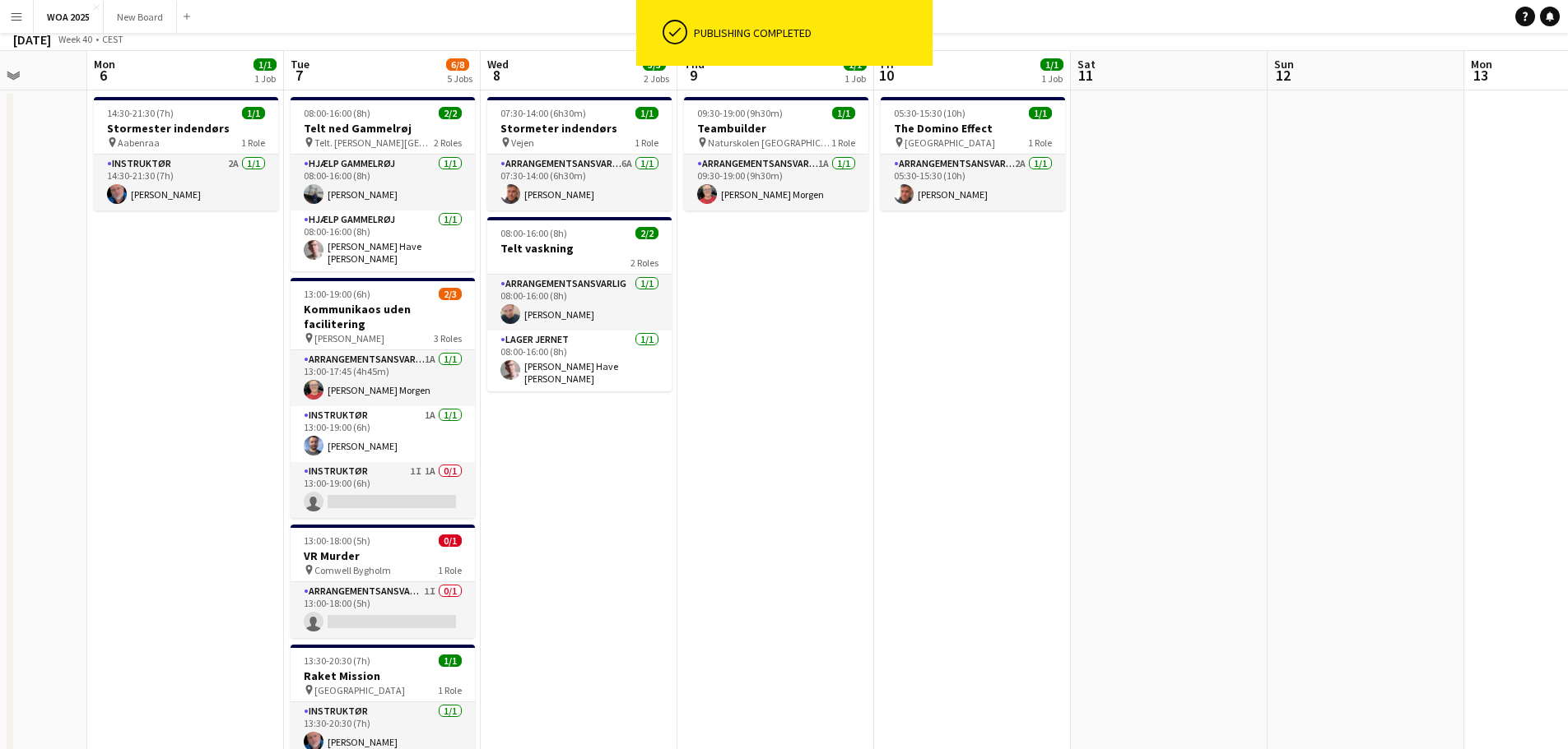
scroll to position [0, 0]
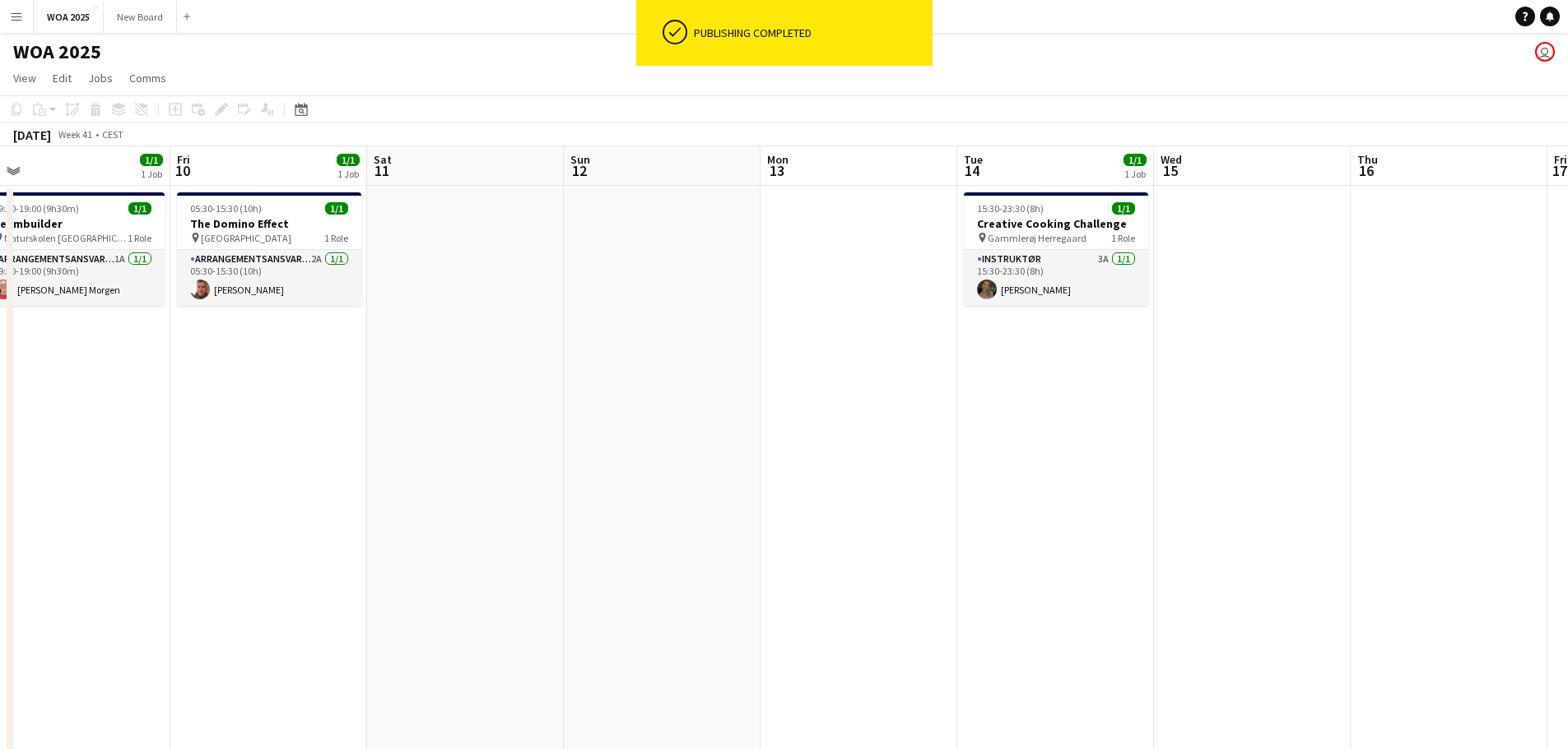
drag, startPoint x: 625, startPoint y: 392, endPoint x: 266, endPoint y: 320, distance: 366.1
click at [248, 327] on app-calendar-viewport "Mon 6 1/1 1 Job Tue 7 6/8 5 Jobs Wed 8 3/3 2 Jobs Thu 9 1/1 1 Job Fri 10 1/1 1 …" at bounding box center [784, 666] width 1568 height 1039
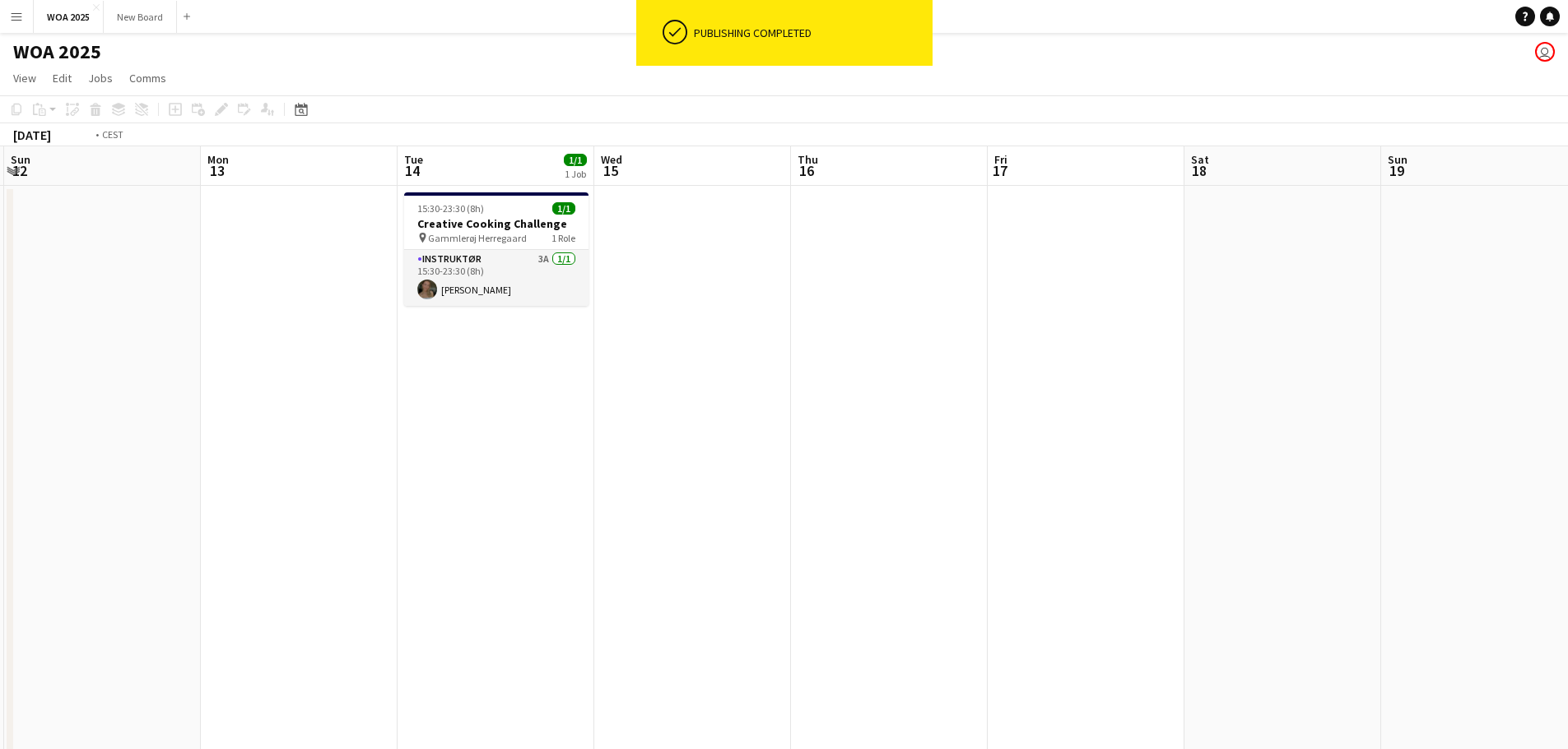
drag, startPoint x: 570, startPoint y: 368, endPoint x: 343, endPoint y: 349, distance: 227.8
click at [343, 349] on app-calendar-viewport "Thu 9 1/1 1 Job Fri 10 1/1 1 Job Sat 11 Sun 12 Mon 13 Tue 14 1/1 1 Job Wed 15 T…" at bounding box center [784, 666] width 1568 height 1039
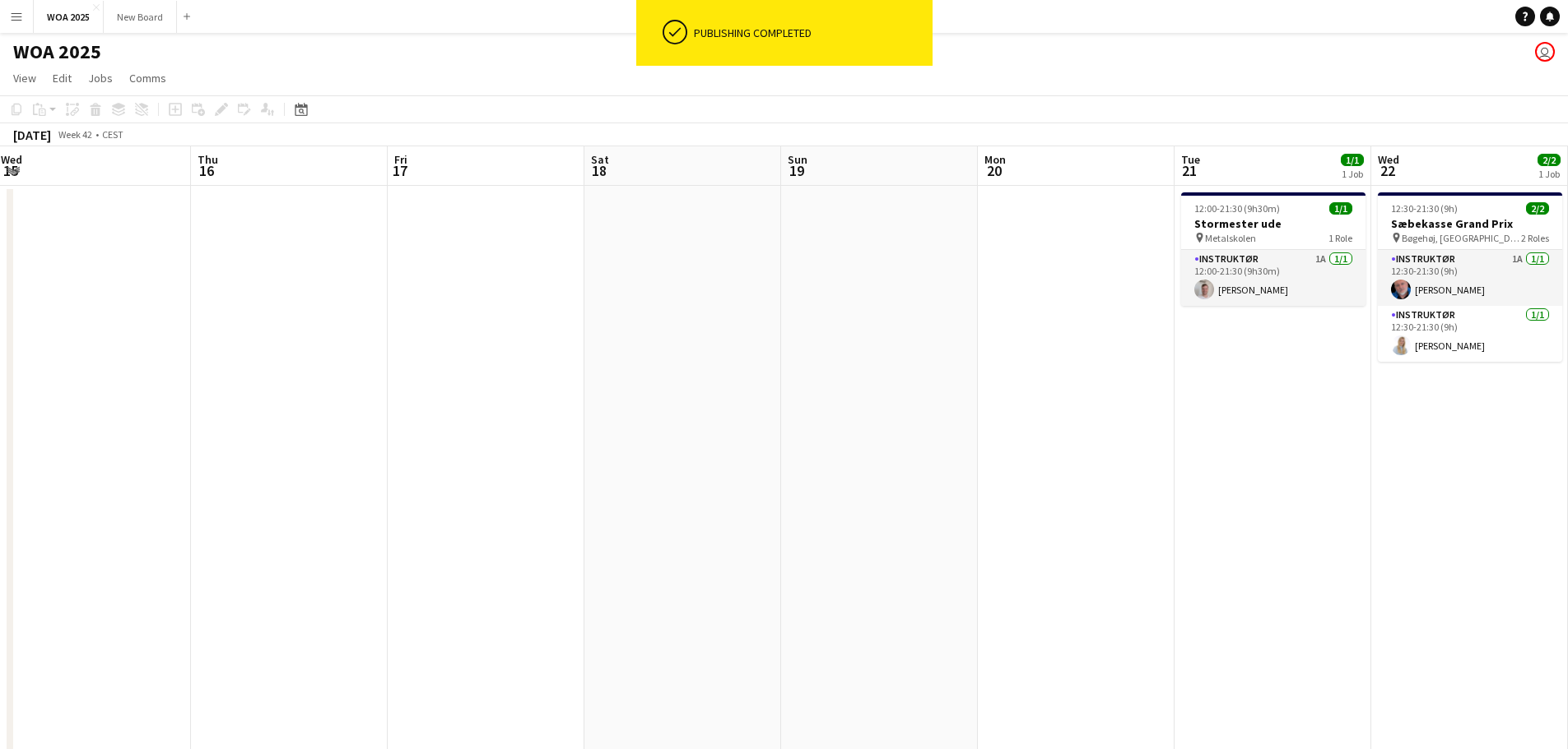
drag, startPoint x: 1257, startPoint y: 441, endPoint x: 342, endPoint y: 359, distance: 918.7
click at [342, 359] on app-calendar-viewport "Sat 11 Sun 12 Mon 13 Tue 14 1/1 1 Job Wed 15 Thu 16 Fri 17 Sat 18 Sun 19 Mon 20…" at bounding box center [784, 666] width 1568 height 1039
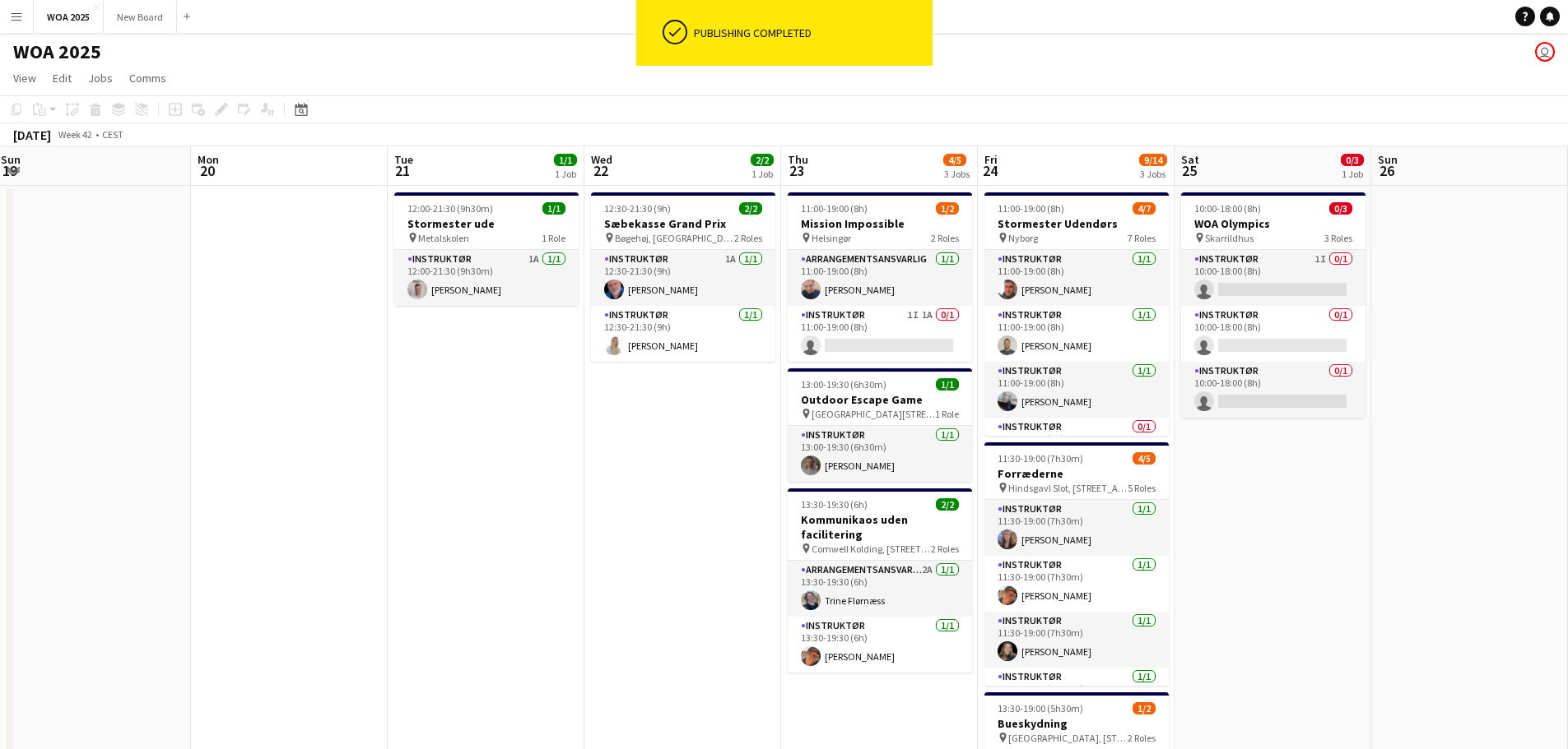
scroll to position [0, 574]
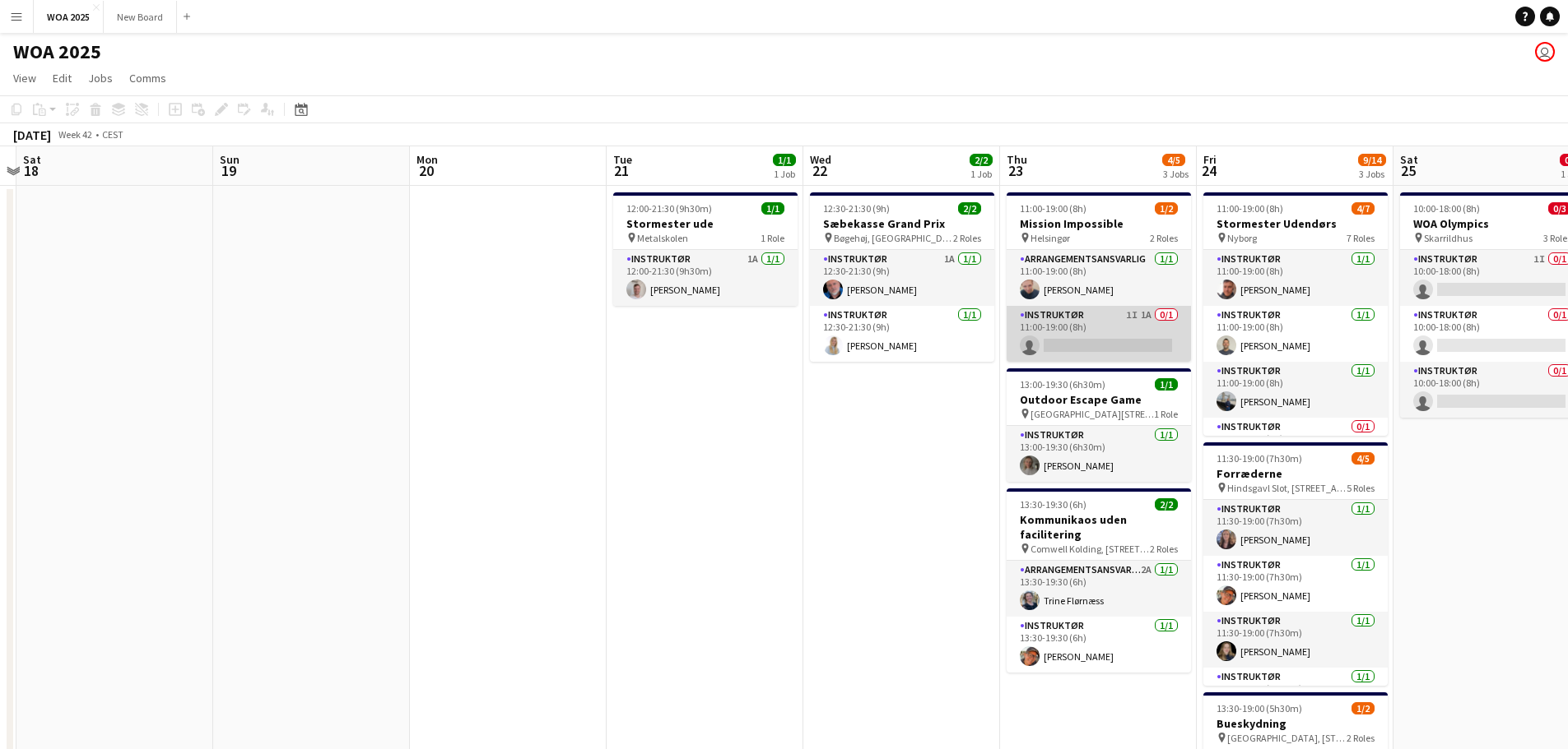
click at [1106, 325] on app-card-role "Instruktør 1I 1A 0/1 11:00-19:00 (8h) single-neutral-actions" at bounding box center [1098, 334] width 184 height 56
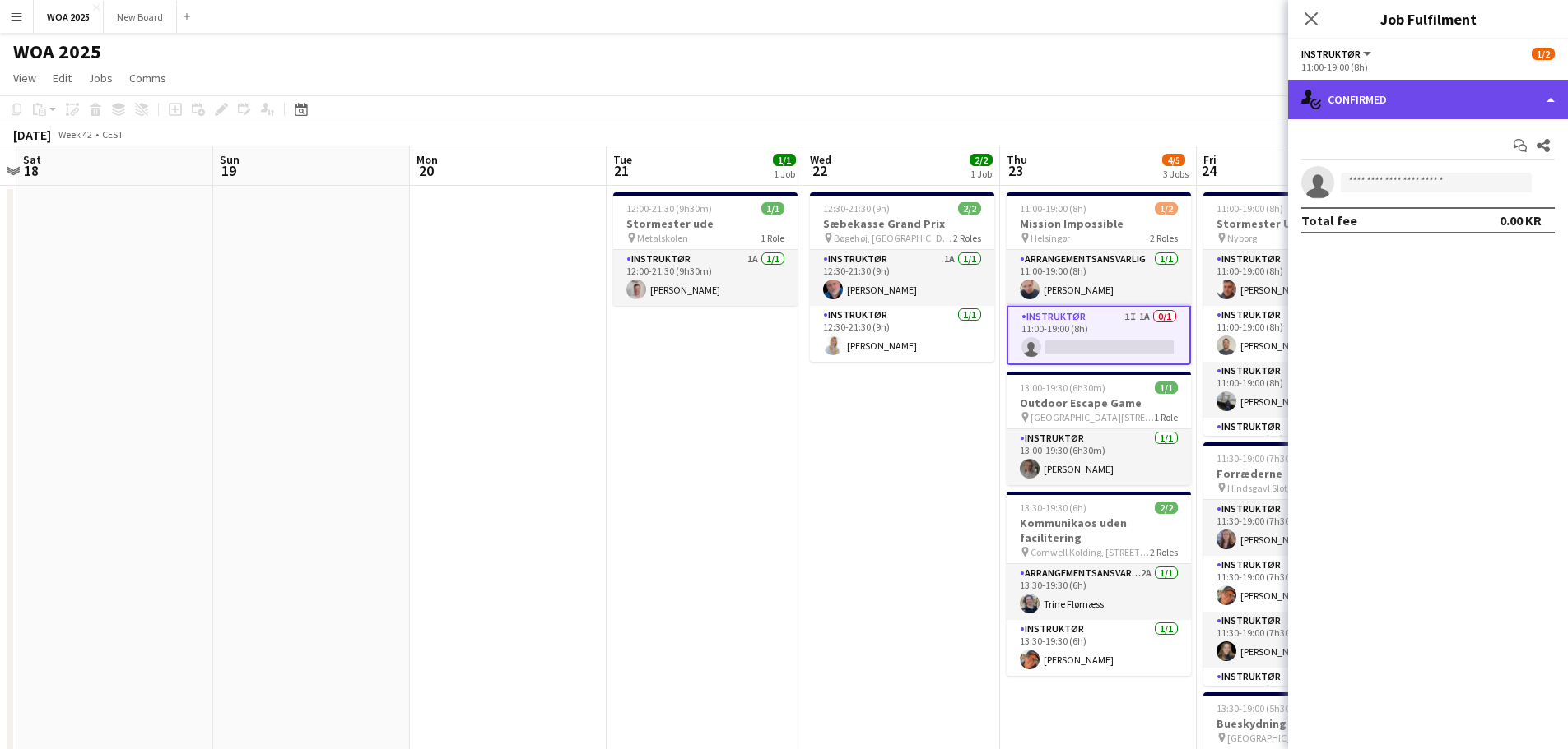
click at [1499, 99] on div "single-neutral-actions-check-2 Confirmed" at bounding box center [1428, 99] width 280 height 39
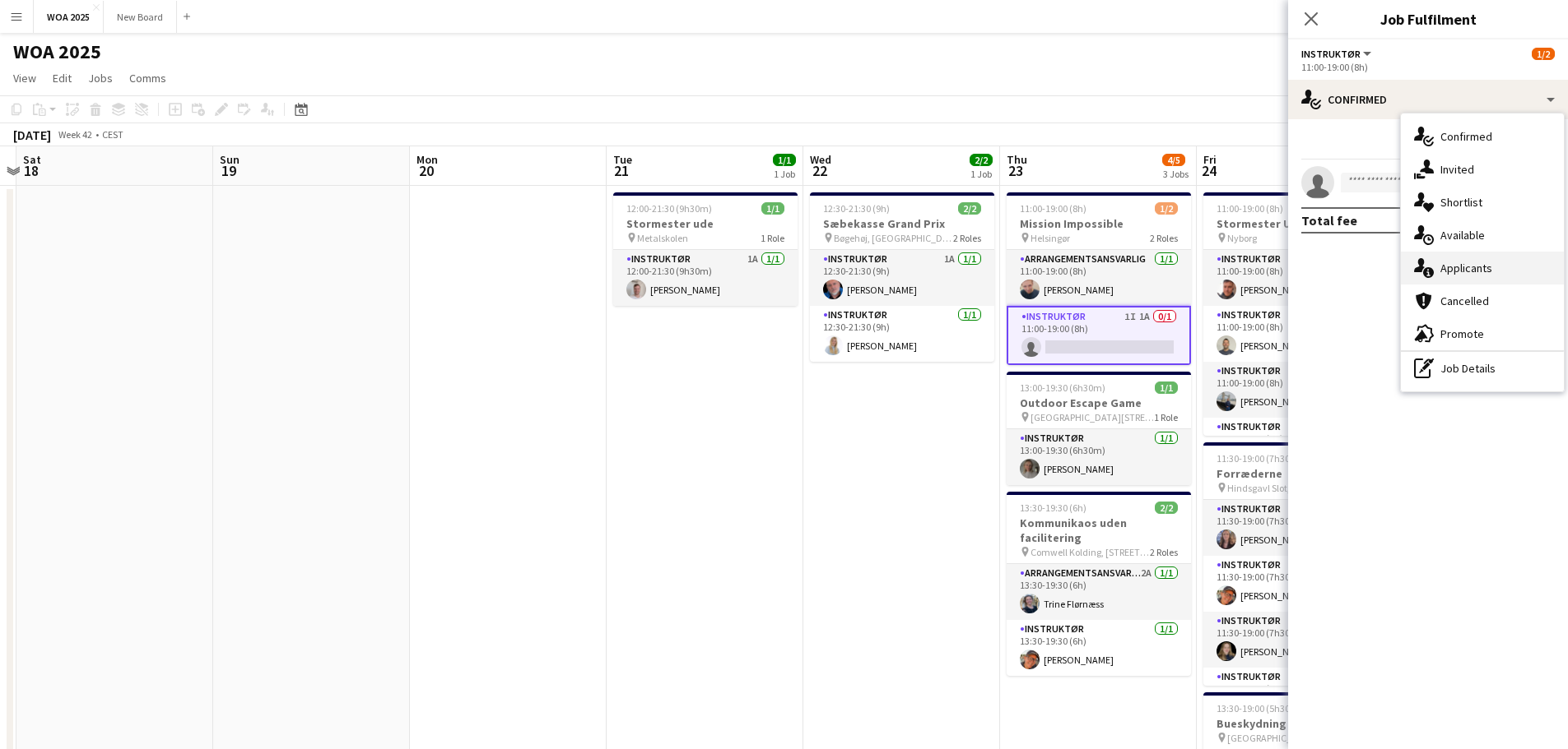
click at [1489, 270] on span "Applicants" at bounding box center [1466, 268] width 52 height 15
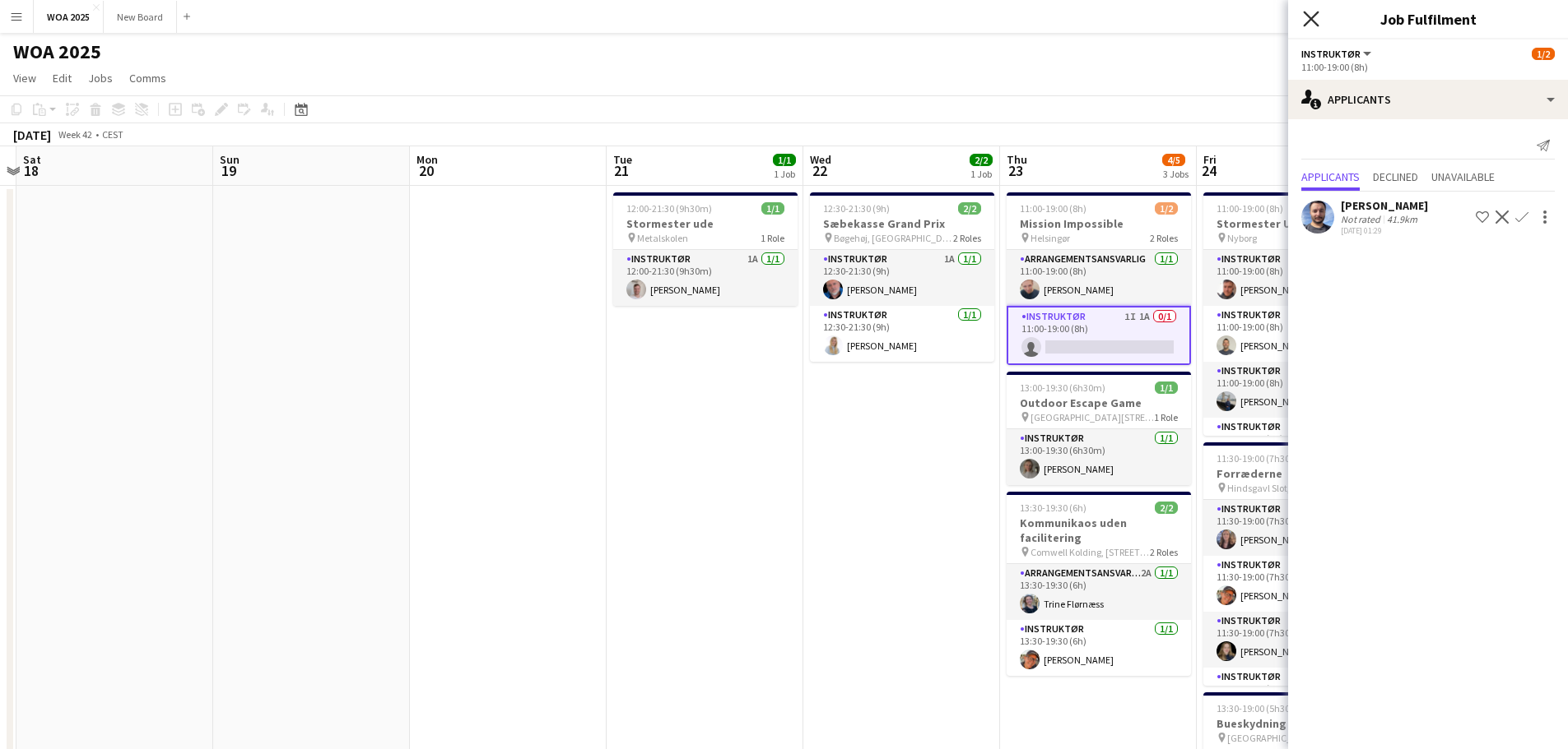
click at [1305, 21] on icon "Close pop-in" at bounding box center [1311, 18] width 16 height 16
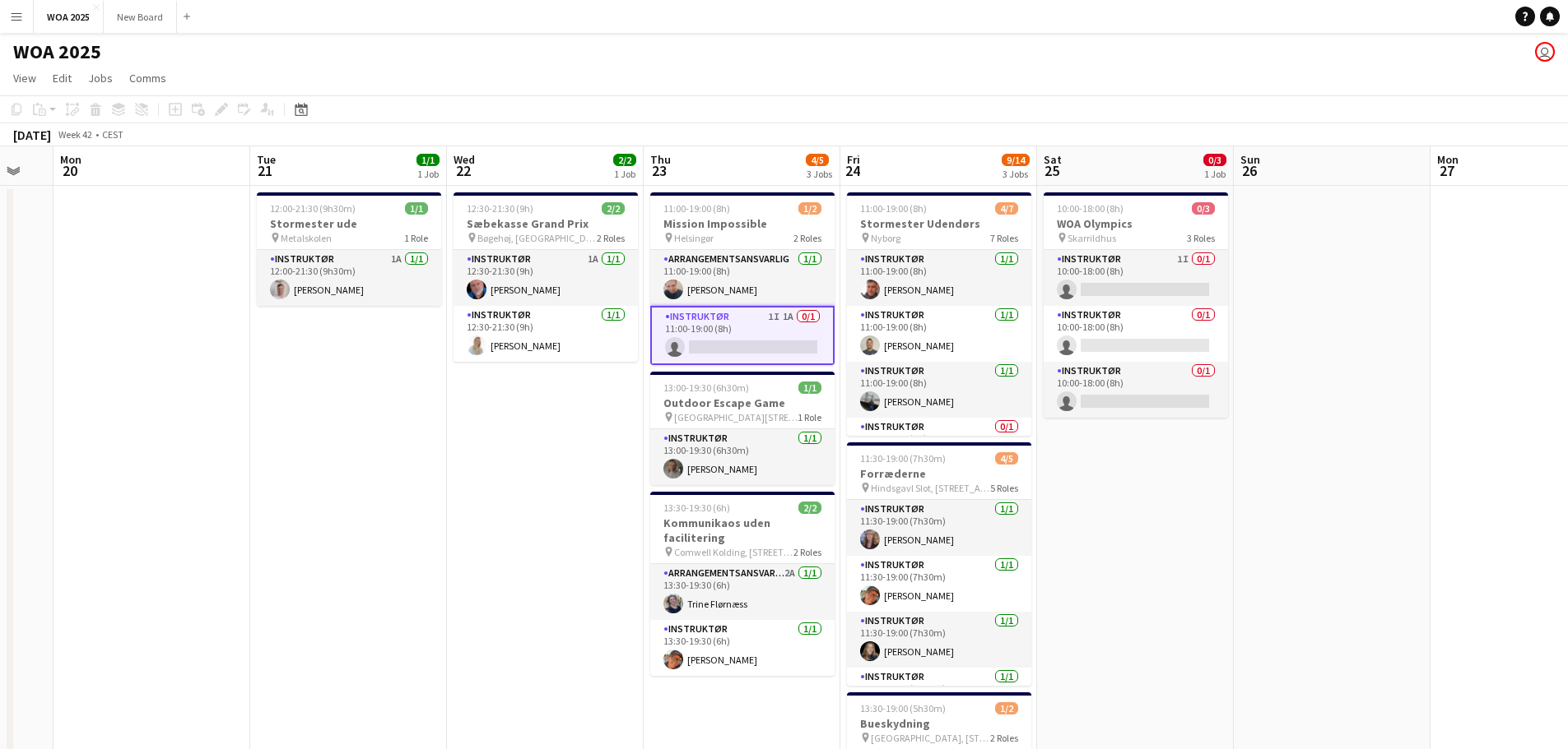
scroll to position [0, 567]
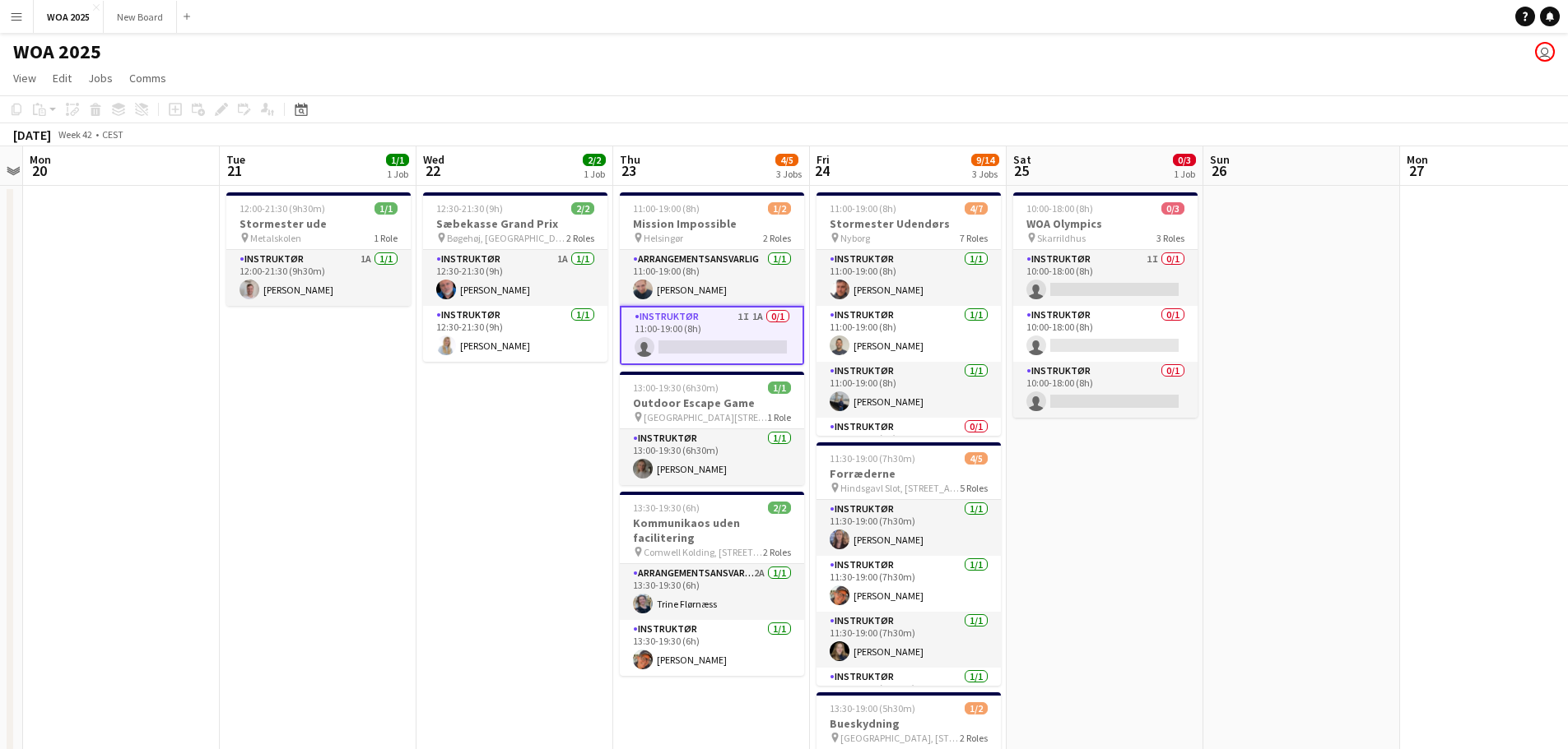
drag, startPoint x: 1471, startPoint y: 484, endPoint x: 1085, endPoint y: 444, distance: 388.1
click at [1085, 444] on app-calendar-viewport "Fri 17 Sat 18 Sun 19 Mon 20 Tue 21 1/1 1 Job Wed 22 2/2 1 Job Thu 23 4/5 3 Jobs…" at bounding box center [784, 666] width 1568 height 1039
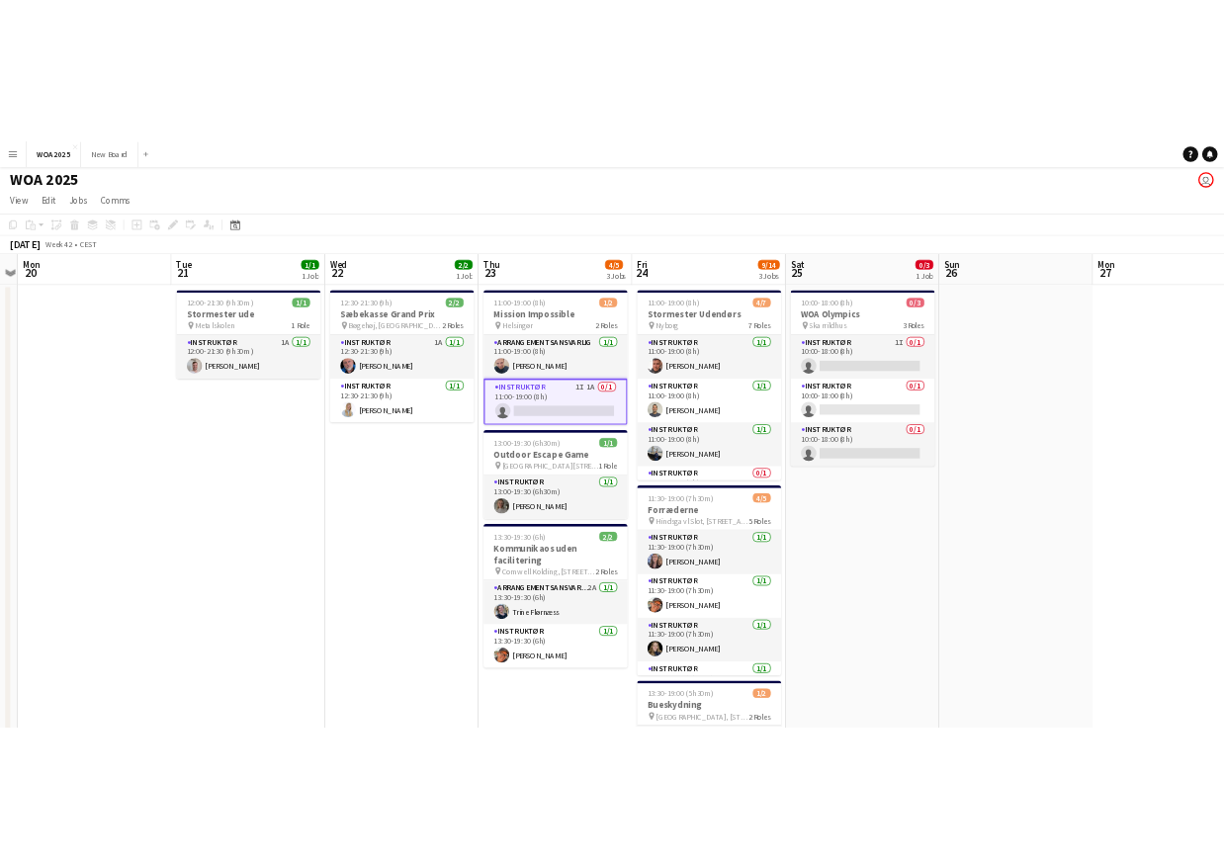
scroll to position [0, 0]
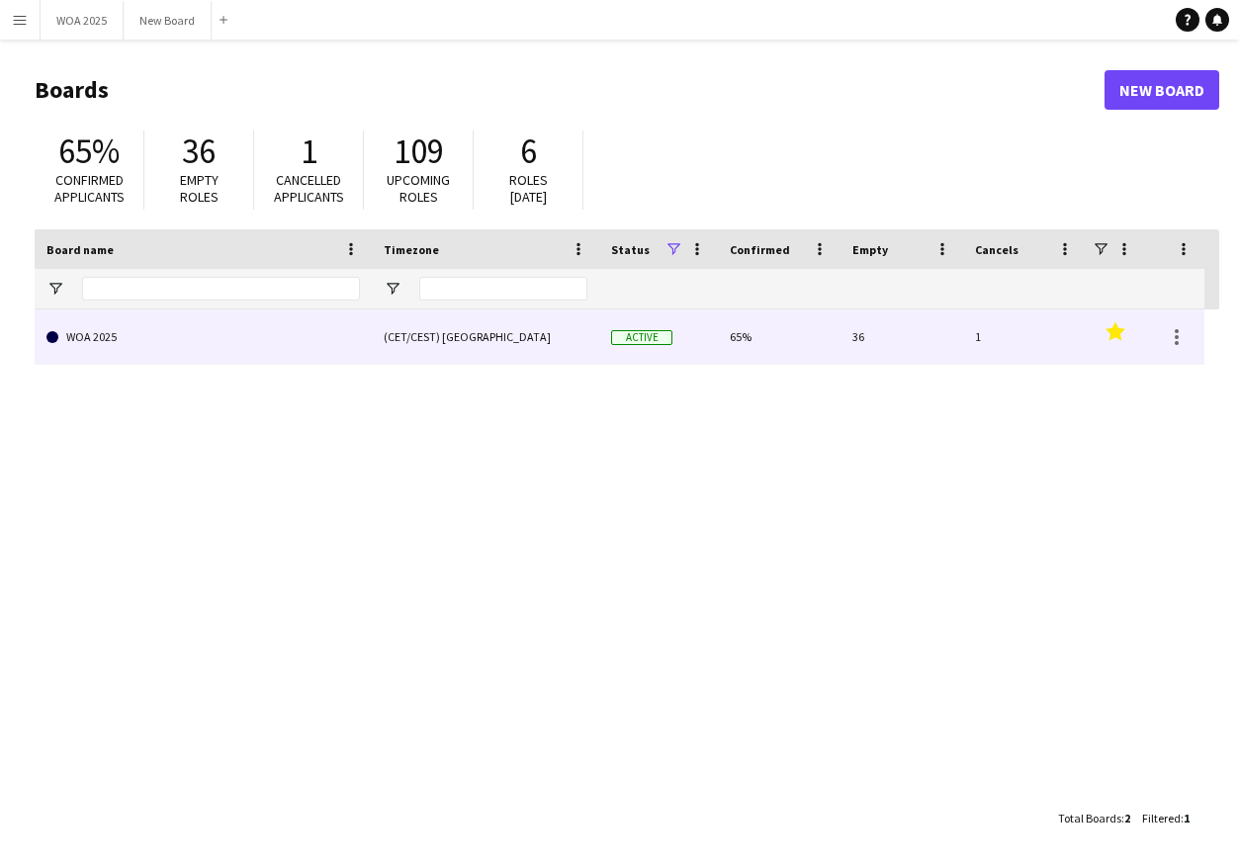
click at [335, 348] on link "WOA 2025" at bounding box center [202, 336] width 313 height 55
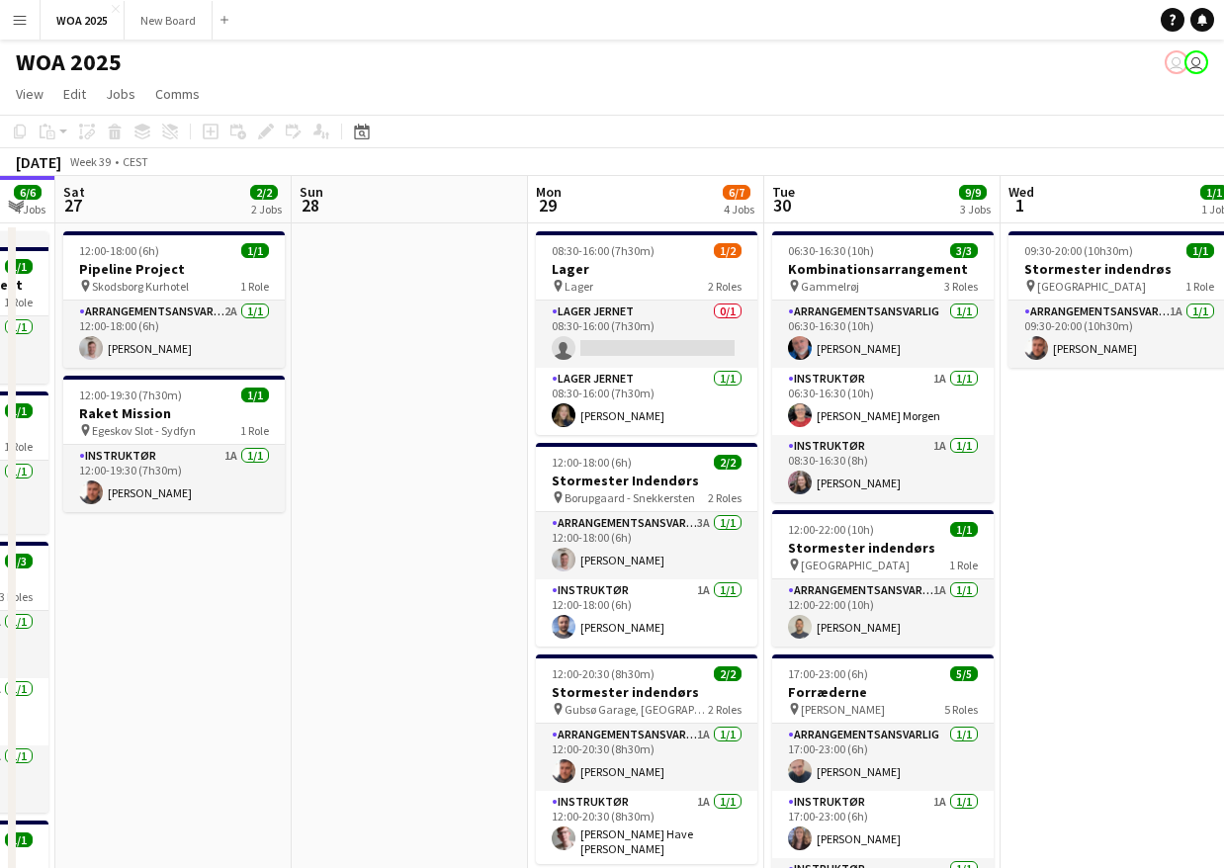
scroll to position [0, 521]
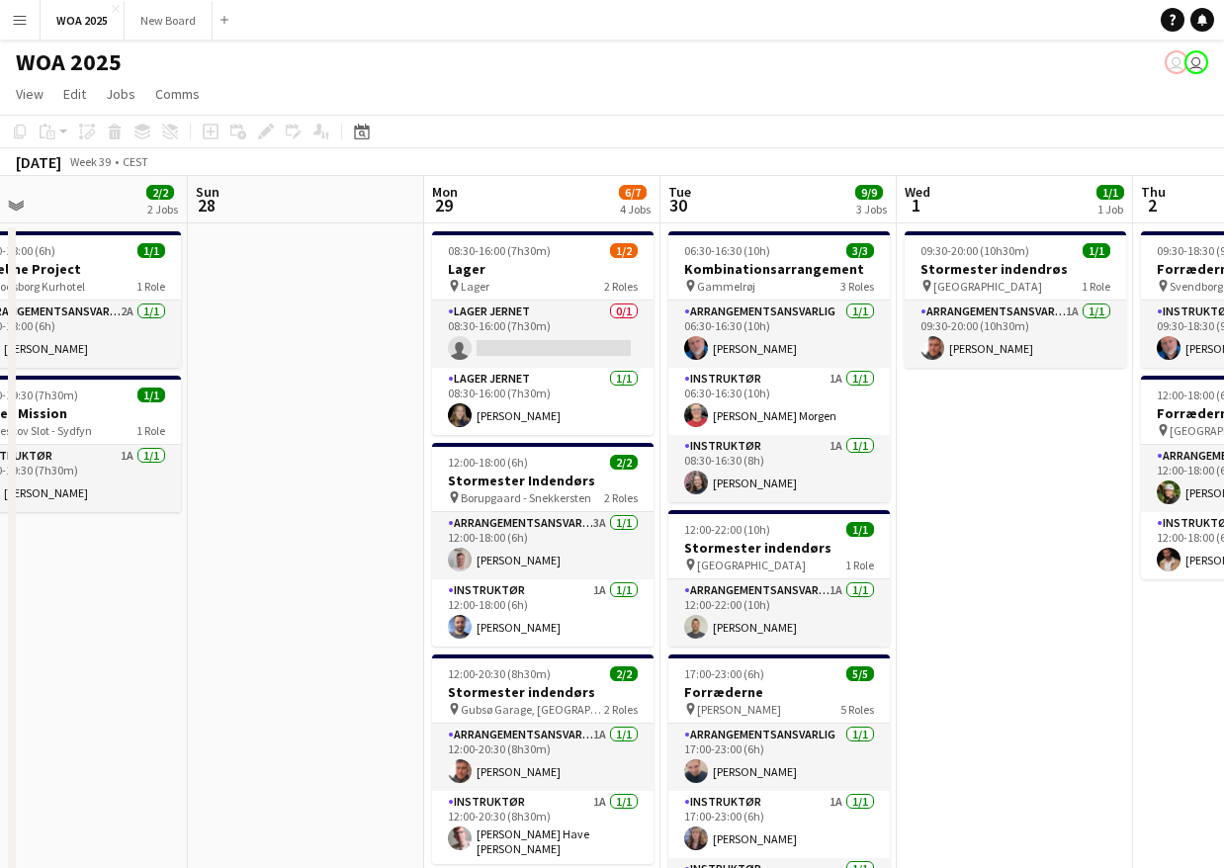
drag, startPoint x: 821, startPoint y: 674, endPoint x: 300, endPoint y: 620, distance: 523.7
click at [300, 620] on app-calendar-viewport "Thu 25 4/4 2 Jobs Fri 26 6/6 4 Jobs Sat 27 2/2 2 Jobs Sun 28 Mon 29 6/7 4 Jobs …" at bounding box center [612, 800] width 1224 height 1248
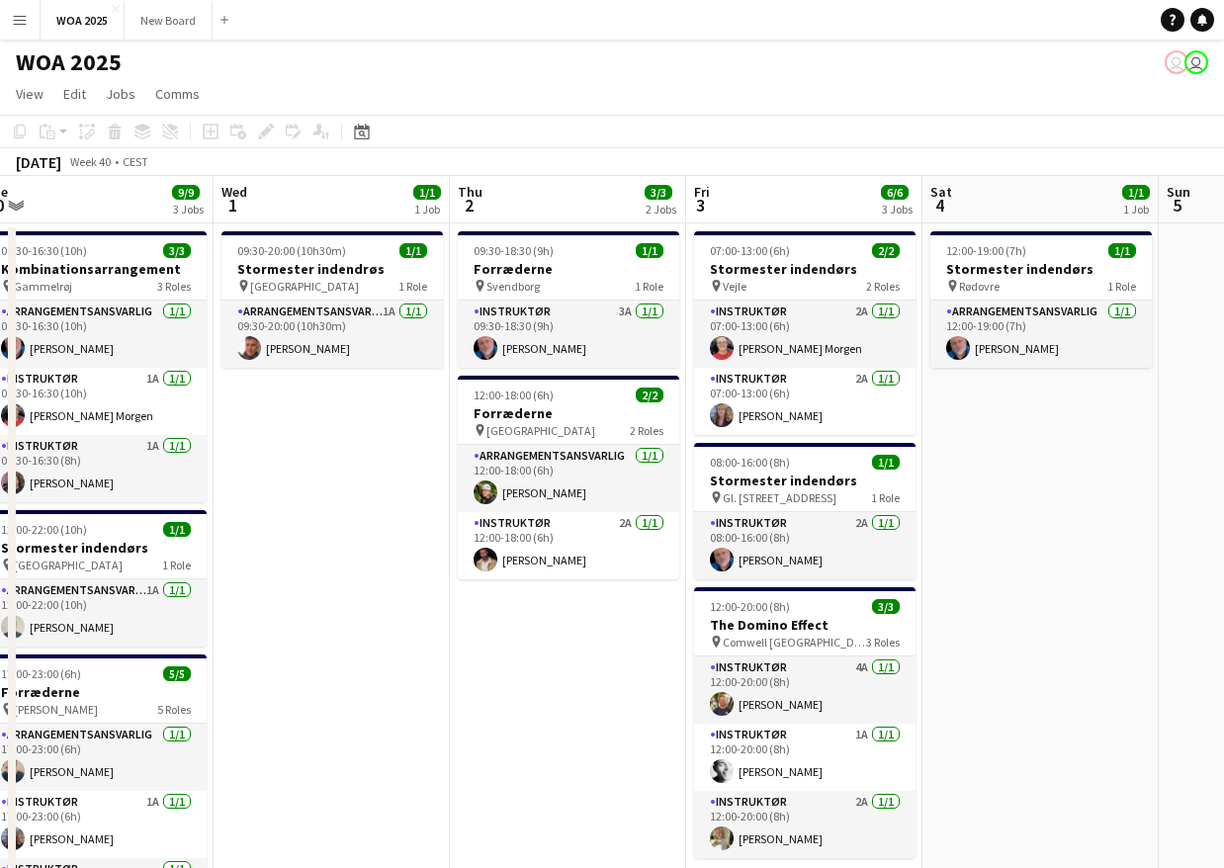
drag, startPoint x: 962, startPoint y: 706, endPoint x: 427, endPoint y: 631, distance: 540.0
click at [427, 631] on app-calendar-viewport "Sat 27 2/2 2 Jobs Sun 28 Mon 29 6/7 4 Jobs Tue 30 9/9 3 Jobs Wed 1 1/1 1 Job Th…" at bounding box center [612, 800] width 1224 height 1248
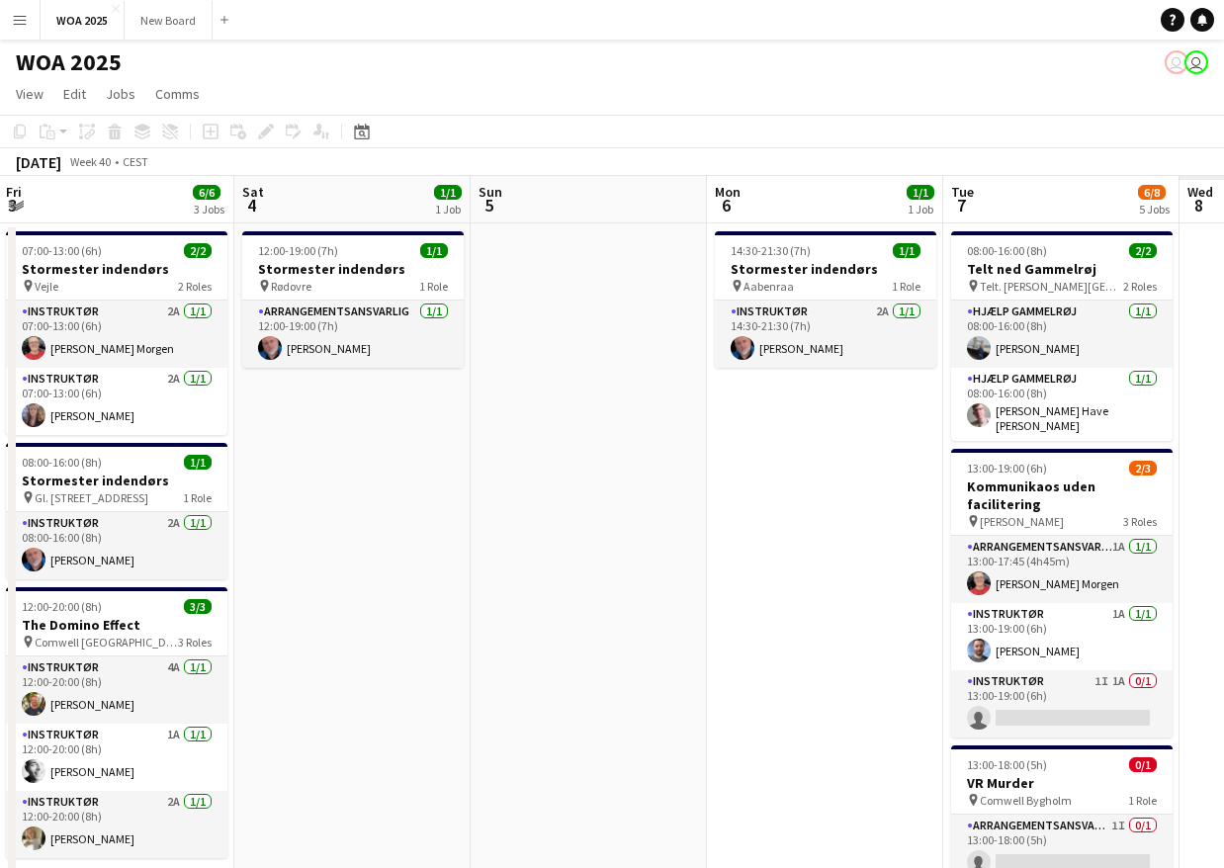
scroll to position [0, 673]
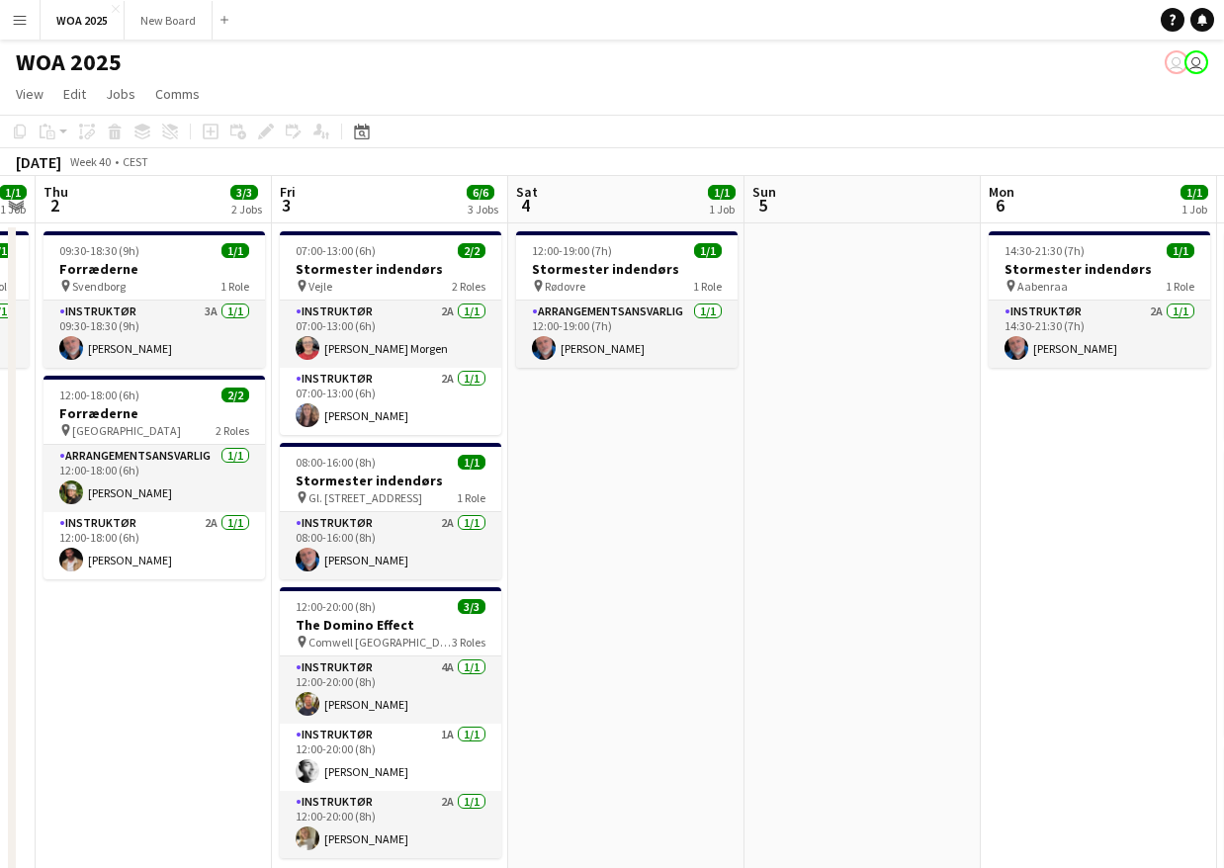
drag, startPoint x: 990, startPoint y: 665, endPoint x: 673, endPoint y: 643, distance: 318.0
click at [673, 643] on app-calendar-viewport "Mon 29 6/7 4 Jobs Tue 30 9/9 3 Jobs Wed 1 1/1 1 Job Thu 2 3/3 2 Jobs Fri 3 6/6 …" at bounding box center [612, 800] width 1224 height 1248
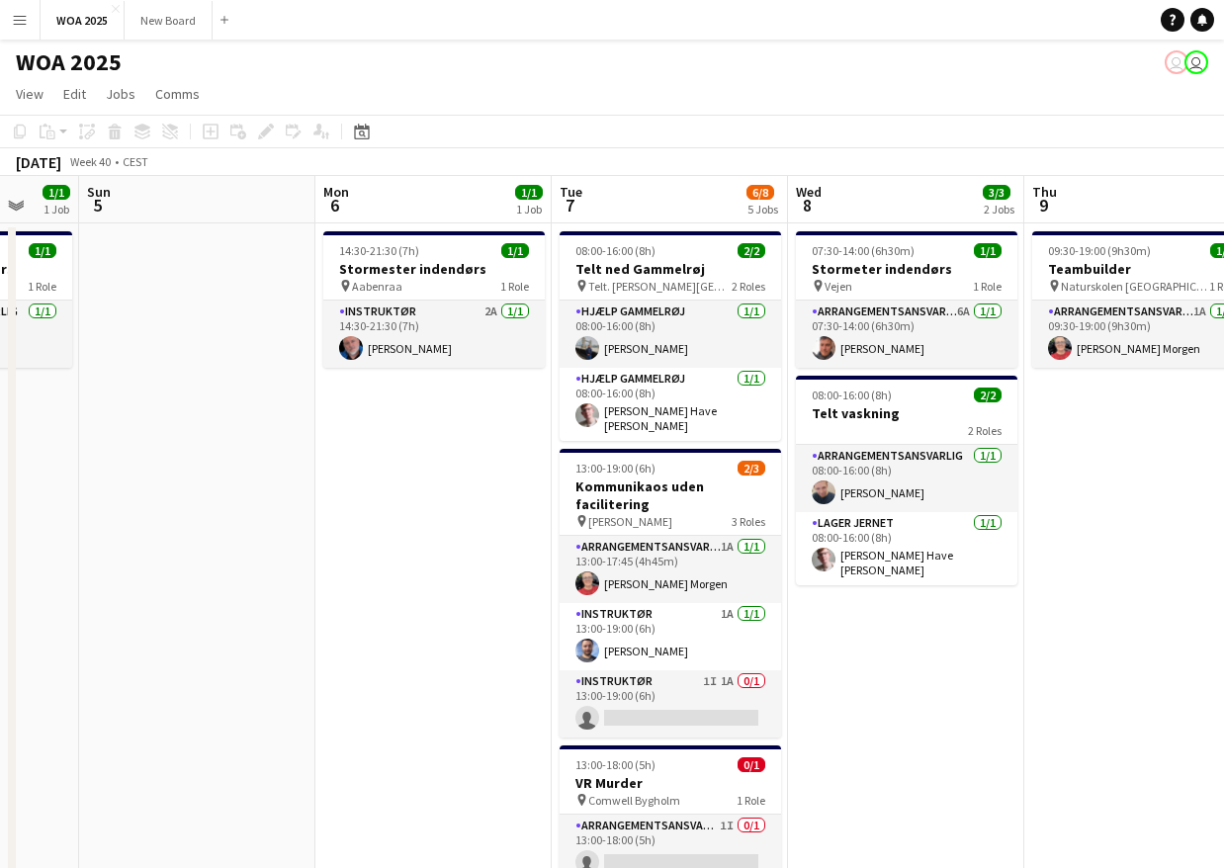
scroll to position [0, 723]
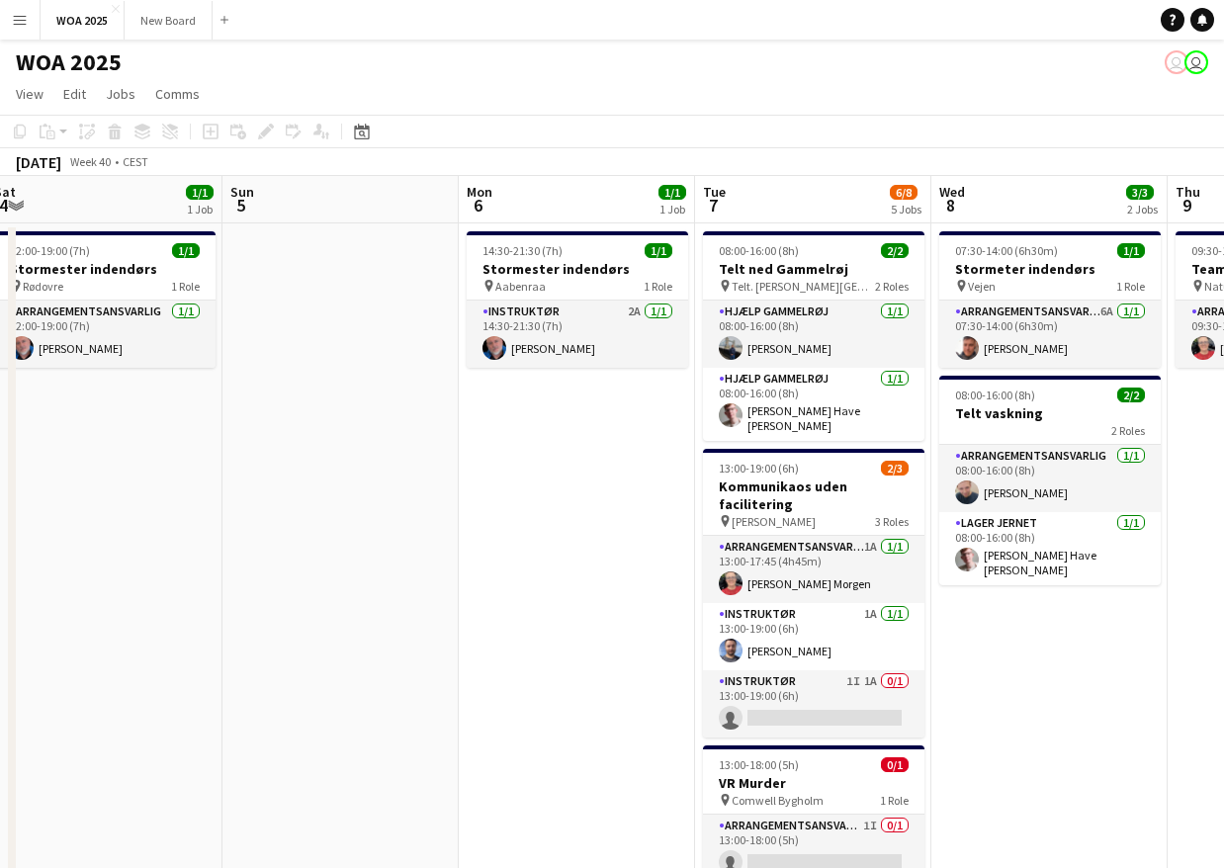
drag, startPoint x: 1034, startPoint y: 674, endPoint x: 512, endPoint y: 591, distance: 528.5
click at [512, 591] on app-calendar-viewport "Wed 1 1/1 1 Job Thu 2 3/3 2 Jobs Fri 3 6/6 3 Jobs Sat 4 1/1 1 Job Sun 5 Mon 6 1…" at bounding box center [612, 800] width 1224 height 1248
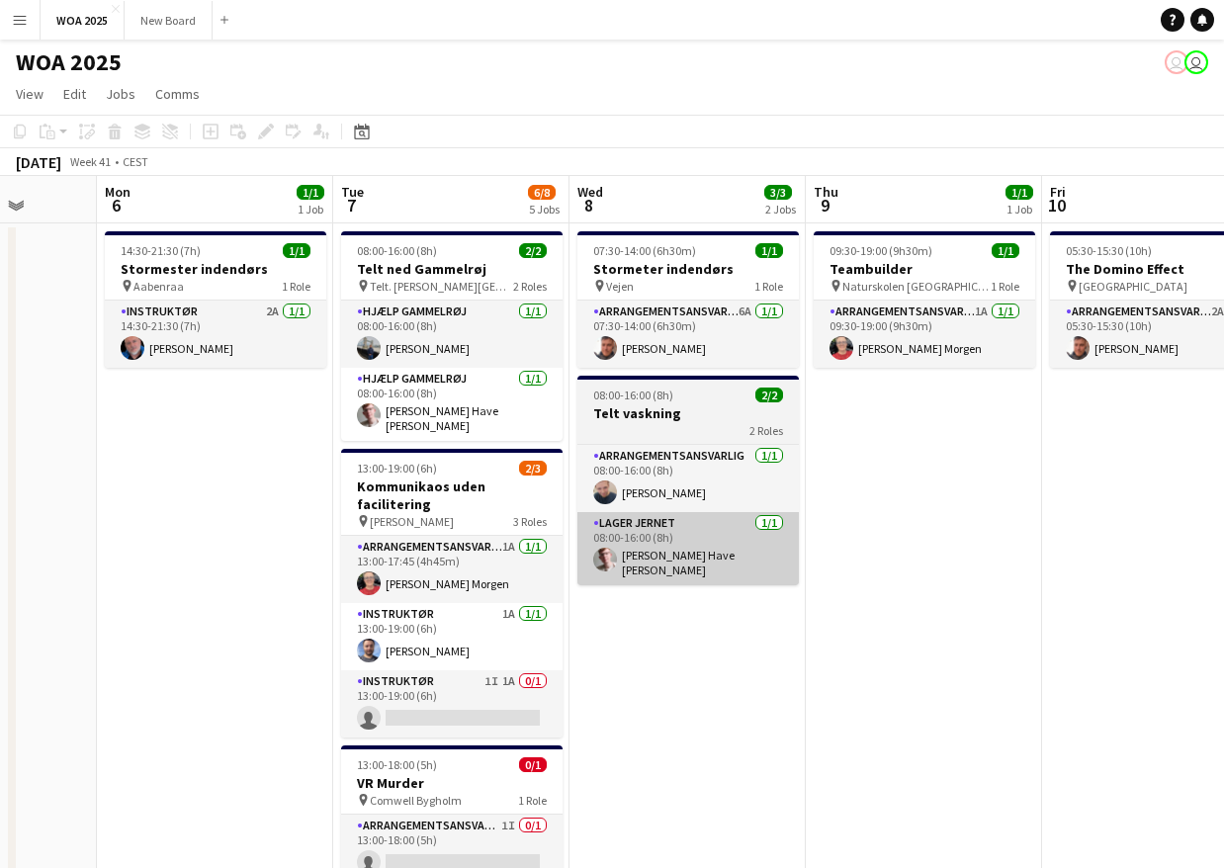
drag, startPoint x: 1066, startPoint y: 638, endPoint x: 257, endPoint y: 546, distance: 813.8
click at [223, 558] on app-calendar-viewport "Fri 3 6/6 3 Jobs Sat 4 1/1 1 Job Sun 5 Mon 6 1/1 1 Job Tue 7 6/8 5 Jobs Wed 8 3…" at bounding box center [612, 800] width 1224 height 1248
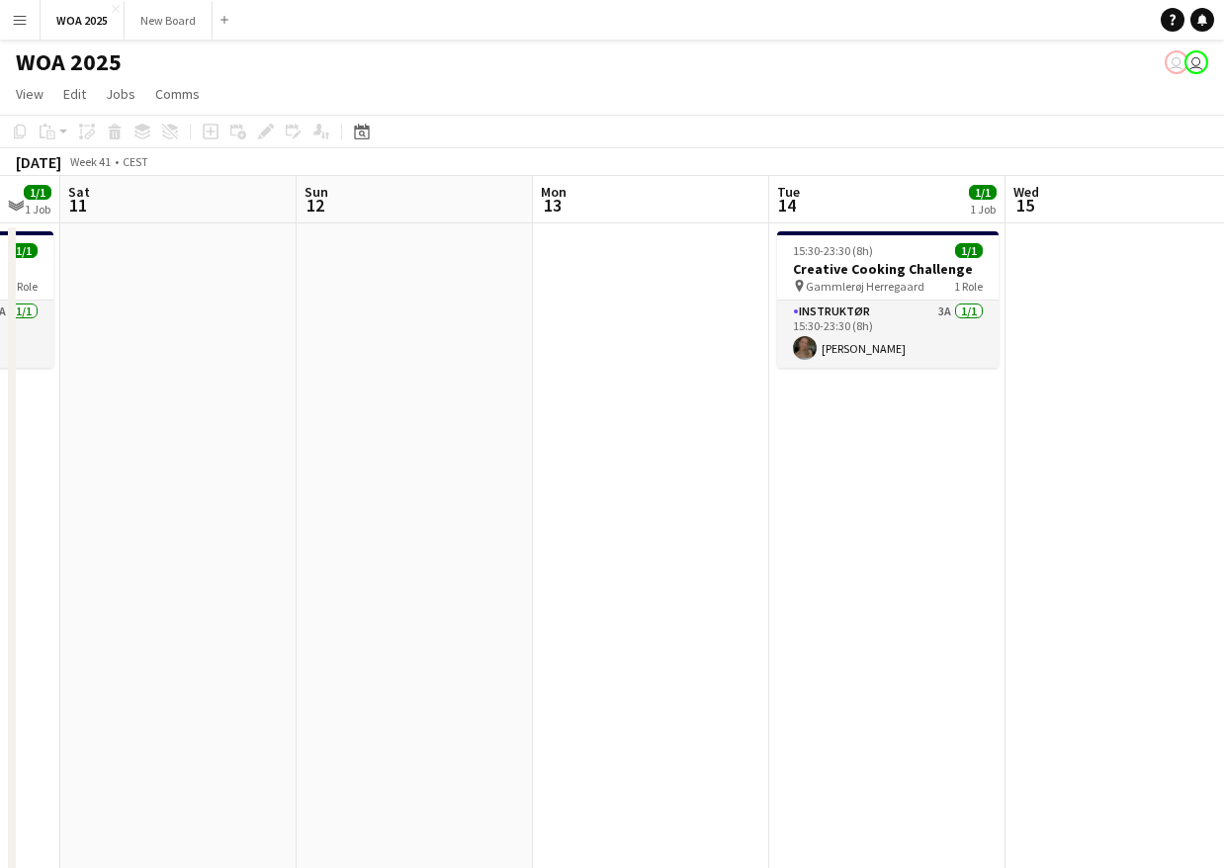
drag, startPoint x: 501, startPoint y: 554, endPoint x: 179, endPoint y: 503, distance: 326.2
click at [126, 507] on app-calendar-viewport "Tue 7 6/8 5 Jobs Wed 8 3/3 2 Jobs Thu 9 1/1 1 Job Fri 10 1/1 1 Job Sat 11 Sun 1…" at bounding box center [612, 800] width 1224 height 1248
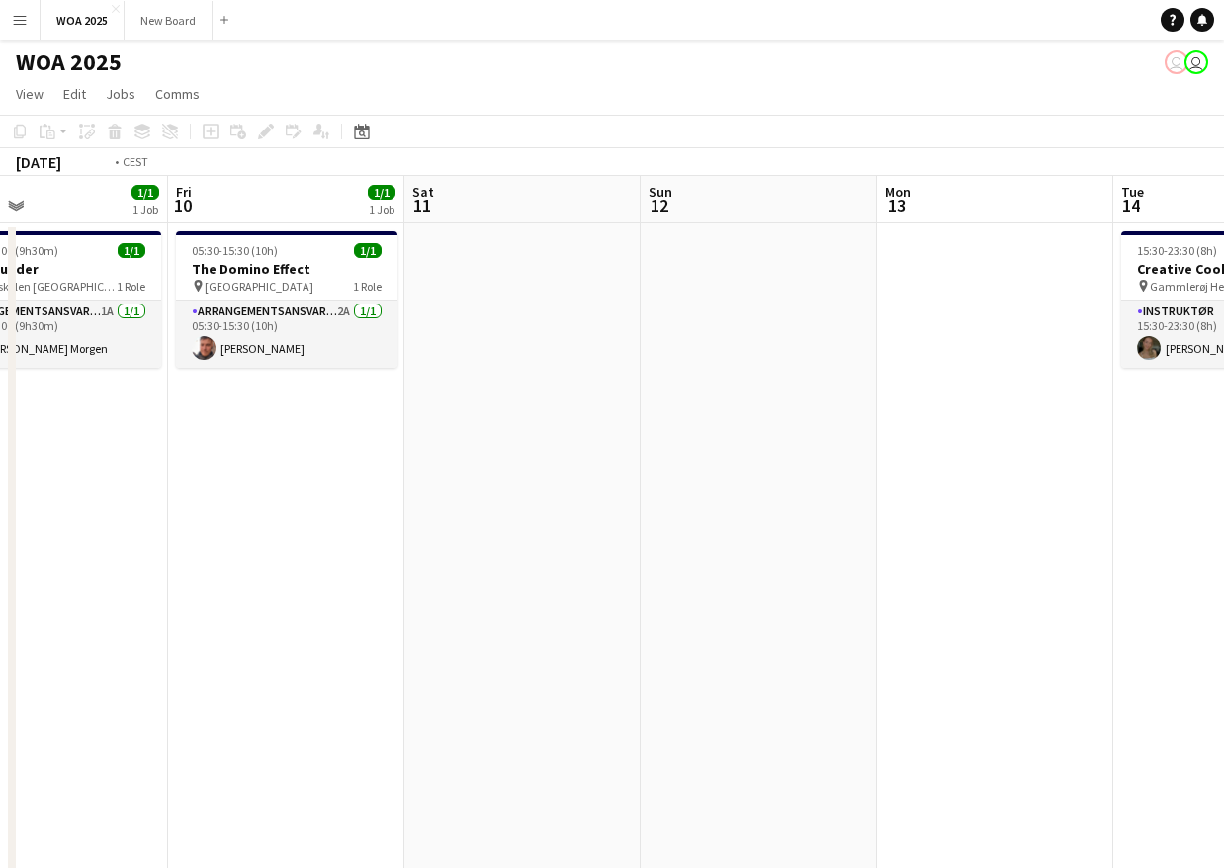
drag, startPoint x: 158, startPoint y: 524, endPoint x: 168, endPoint y: 520, distance: 10.6
click at [157, 524] on app-calendar-viewport "Tue 7 6/8 5 Jobs Wed 8 3/3 2 Jobs Thu 9 1/1 1 Job Fri 10 1/1 1 Job Sat 11 Sun 1…" at bounding box center [612, 800] width 1224 height 1248
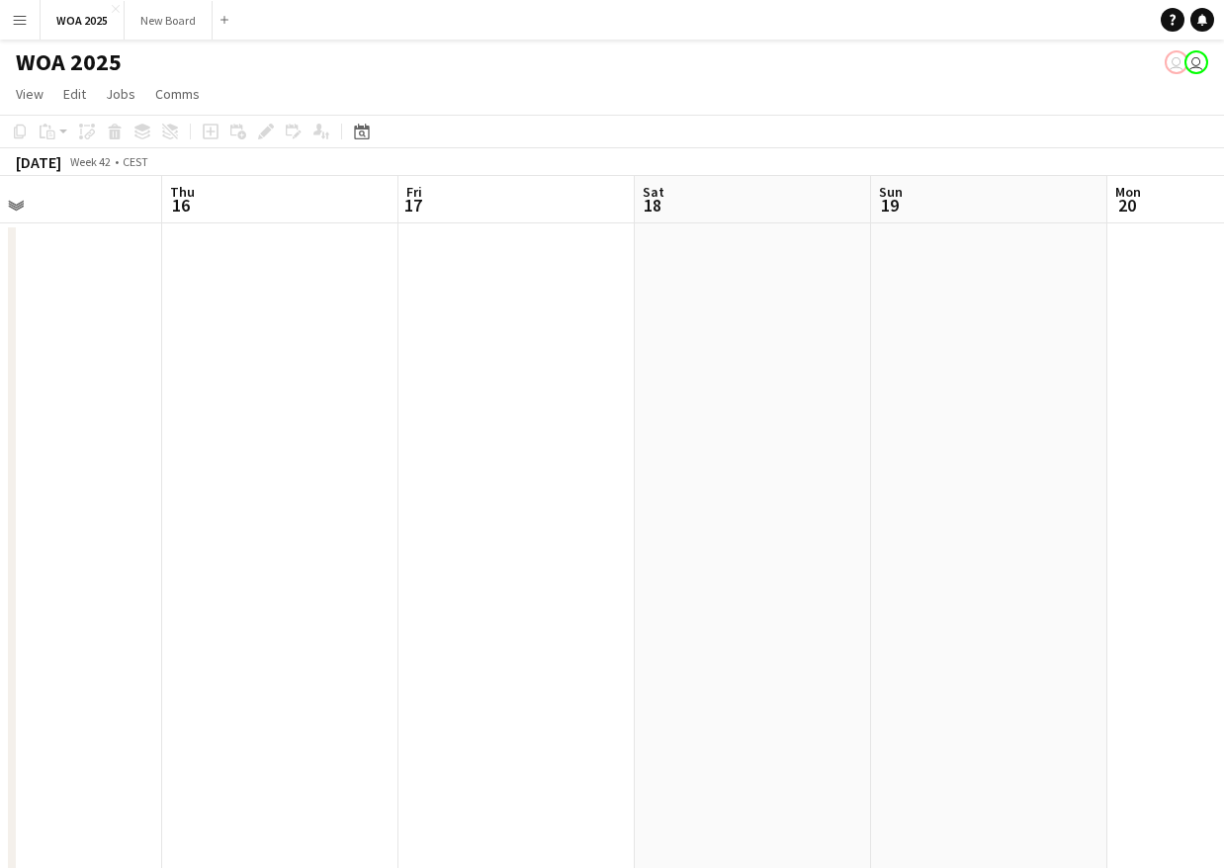
drag, startPoint x: 255, startPoint y: 554, endPoint x: 677, endPoint y: 580, distance: 422.9
click at [250, 553] on app-calendar-viewport "Mon 13 Tue 14 1/1 1 Job Wed 15 Thu 16 Fri 17 Sat 18 Sun 19 Mon 20 Tue 21 1/1 1 …" at bounding box center [612, 800] width 1224 height 1248
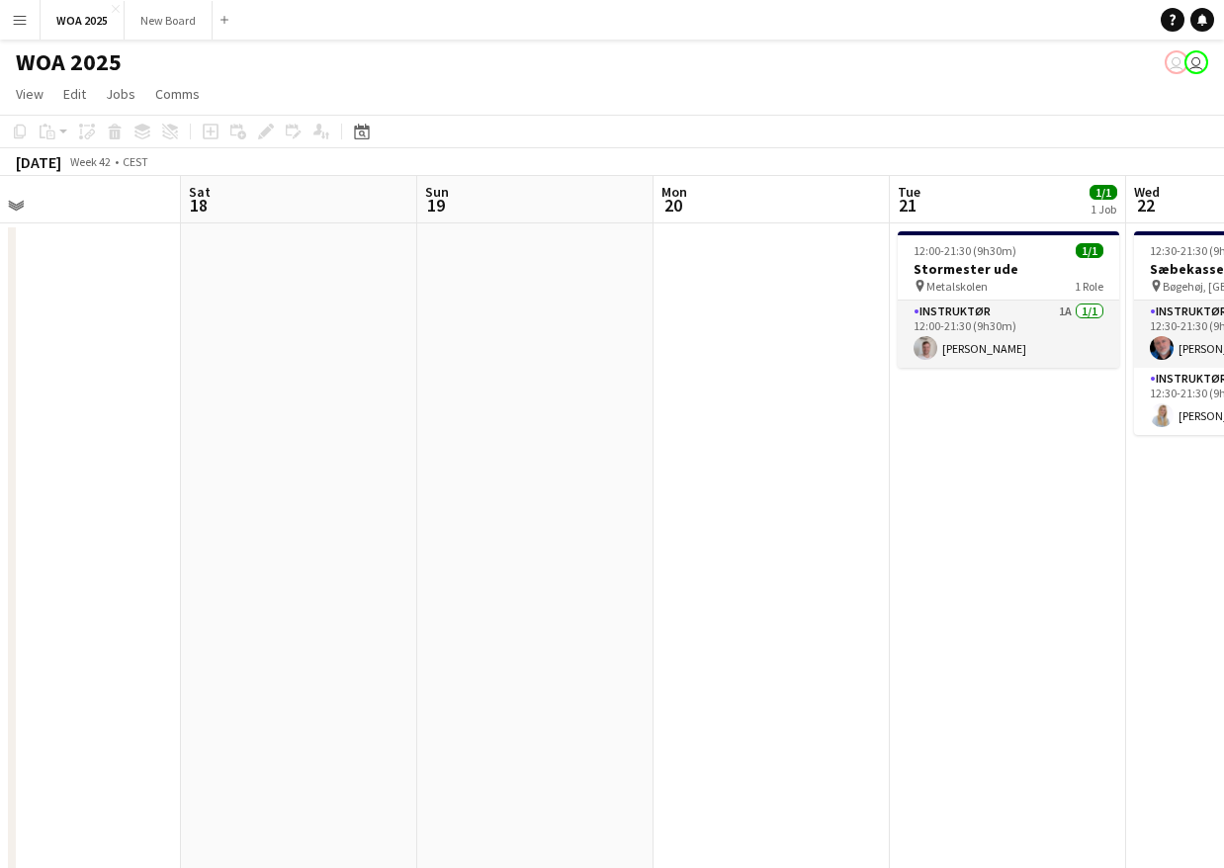
drag, startPoint x: 742, startPoint y: 595, endPoint x: 381, endPoint y: 517, distance: 370.1
click at [105, 489] on app-calendar-viewport "Mon 13 Tue 14 1/1 1 Job Wed 15 Thu 16 Fri 17 Sat 18 Sun 19 Mon 20 Tue 21 1/1 1 …" at bounding box center [612, 800] width 1224 height 1248
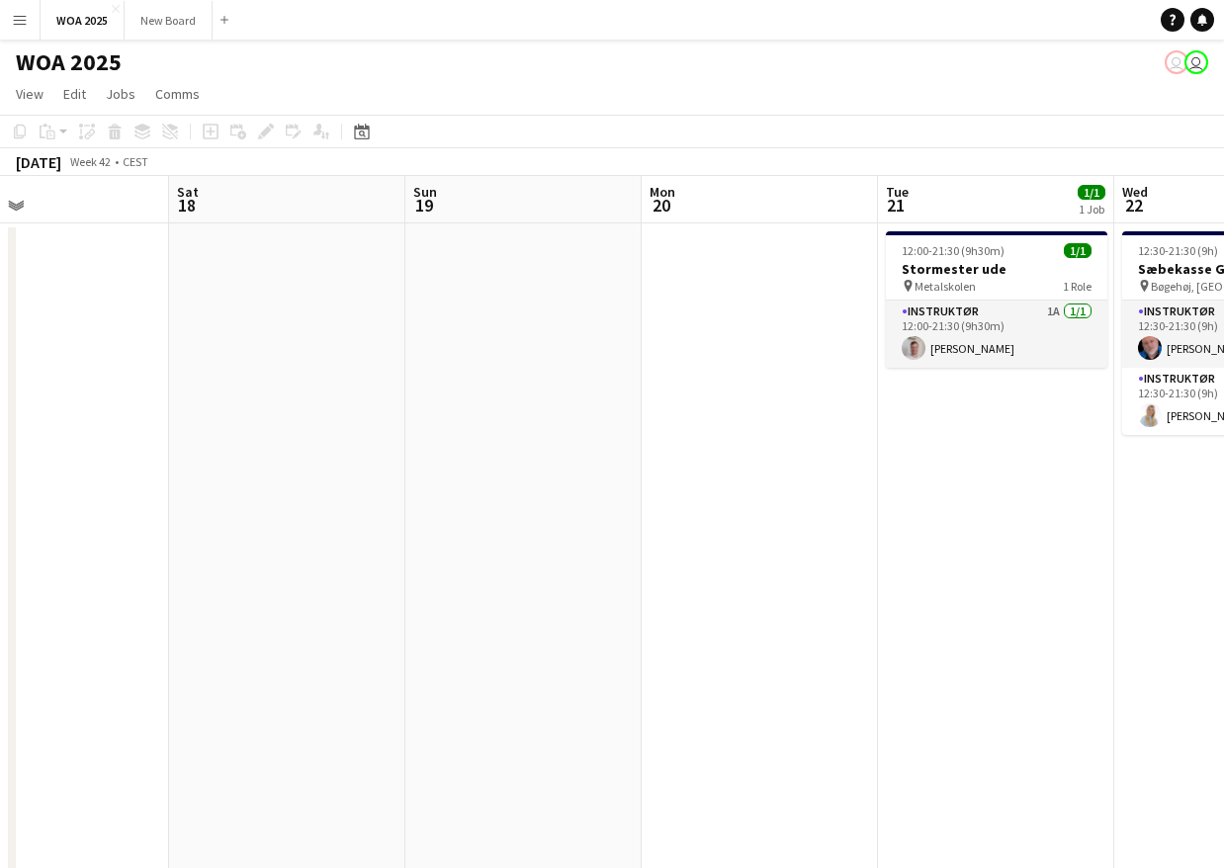
drag, startPoint x: 649, startPoint y: 583, endPoint x: 472, endPoint y: 577, distance: 177.0
click at [472, 579] on app-calendar-viewport "Wed 15 Thu 16 Fri 17 Sat 18 Sun 19 Mon 20 Tue 21 1/1 1 Job Wed 22 2/2 1 Job Thu…" at bounding box center [612, 800] width 1224 height 1248
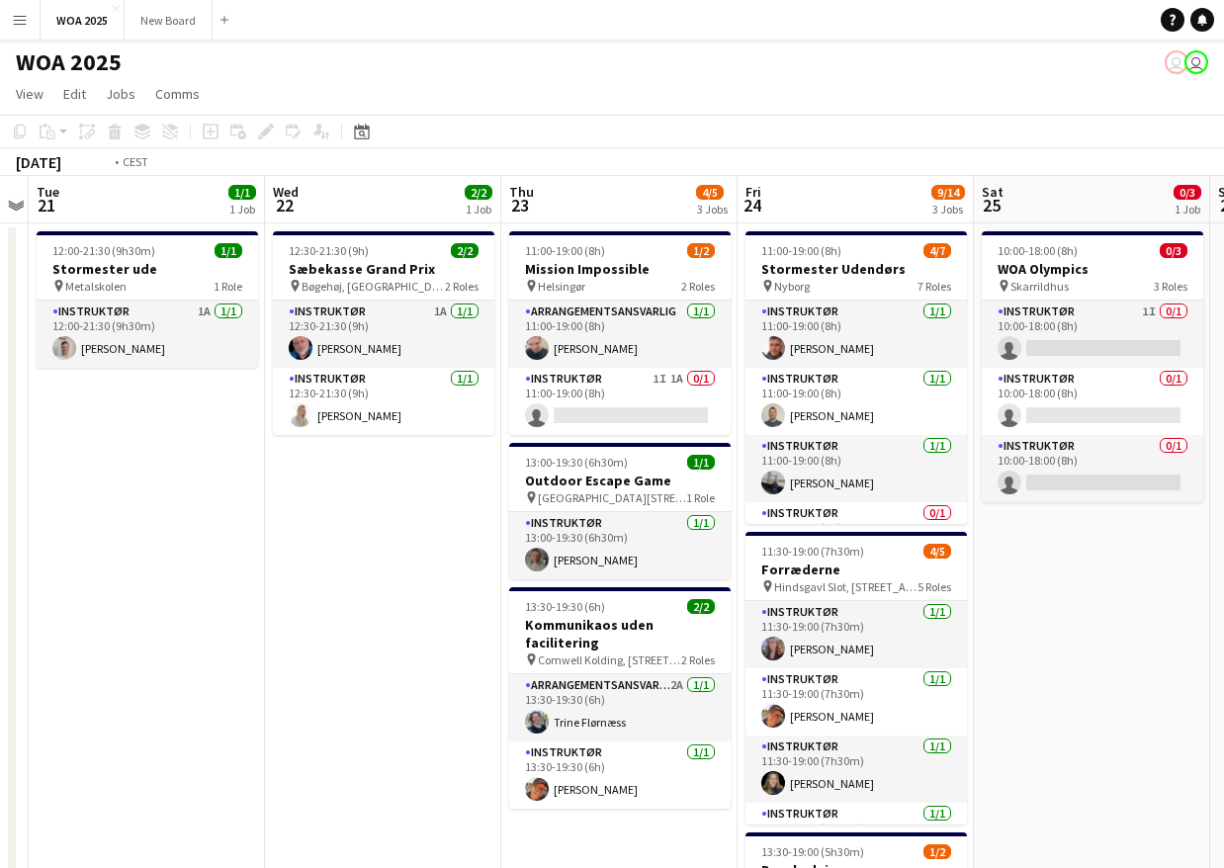
drag, startPoint x: 538, startPoint y: 585, endPoint x: 22, endPoint y: 539, distance: 518.1
click at [21, 542] on app-calendar-viewport "Fri 17 Sat 18 Sun 19 Mon 20 Tue 21 1/1 1 Job Wed 22 2/2 1 Job Thu 23 4/5 3 Jobs…" at bounding box center [612, 800] width 1224 height 1248
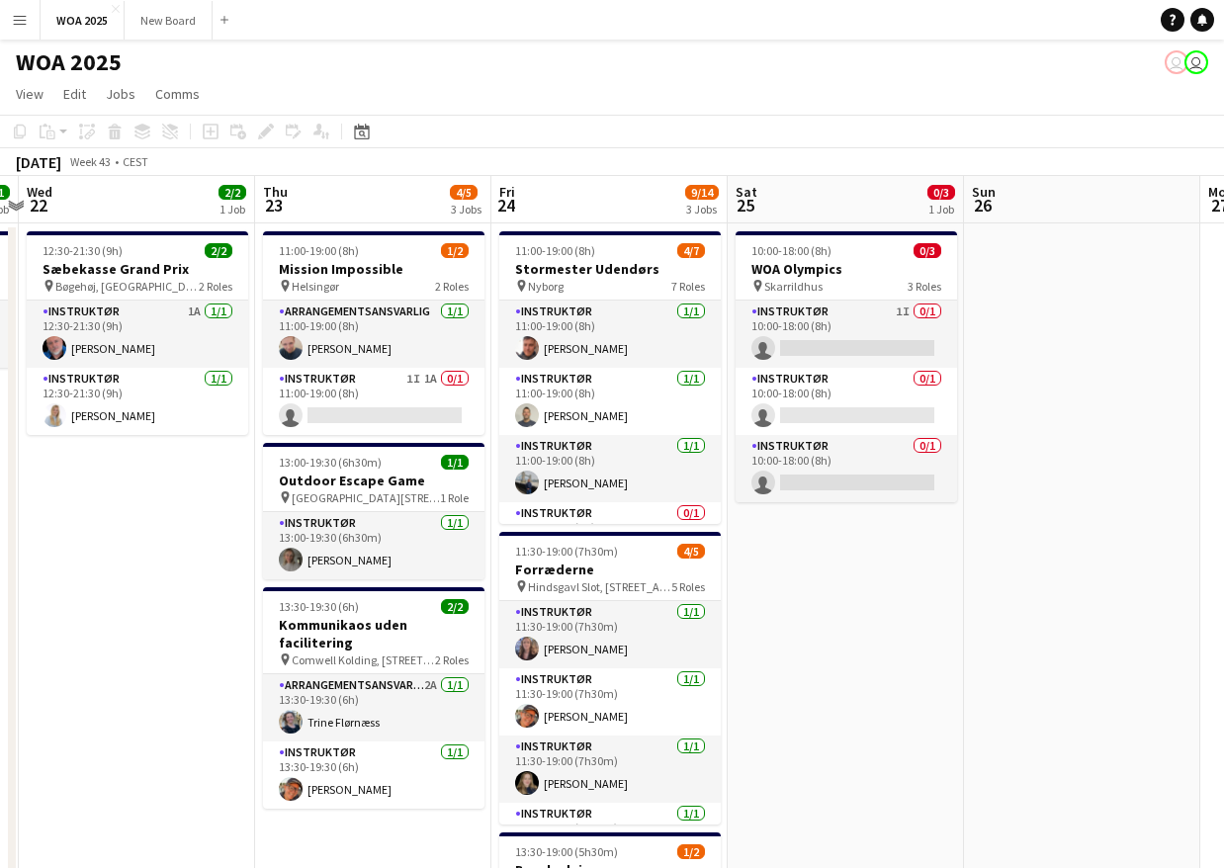
drag, startPoint x: 800, startPoint y: 608, endPoint x: 305, endPoint y: 549, distance: 497.8
click at [300, 559] on app-calendar-viewport "Sun 19 Mon 20 Tue 21 1/1 1 Job Wed 22 2/2 1 Job Thu 23 4/5 3 Jobs Fri 24 9/14 3…" at bounding box center [612, 800] width 1224 height 1248
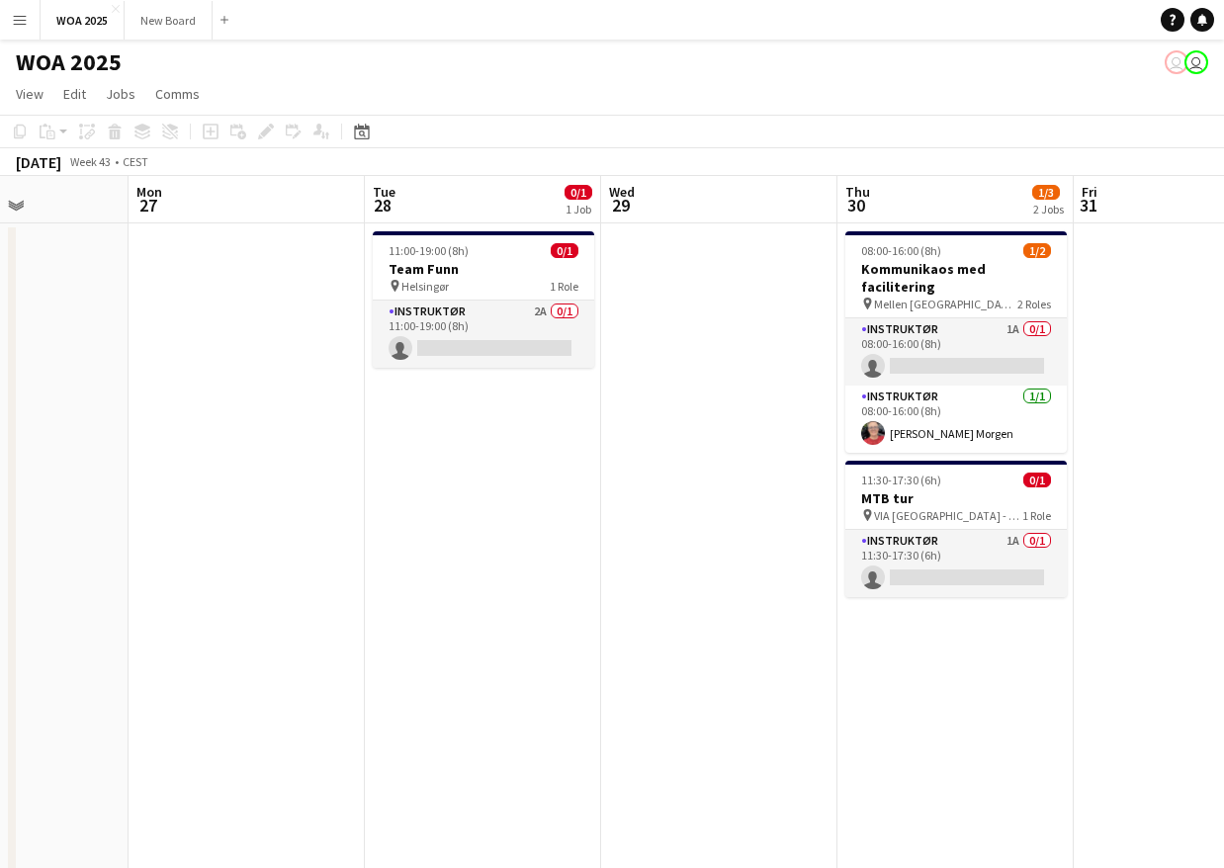
drag, startPoint x: 566, startPoint y: 589, endPoint x: 488, endPoint y: 532, distance: 96.9
click at [335, 550] on app-calendar-viewport "Thu 23 4/5 3 Jobs Fri 24 9/14 3 Jobs Sat 25 0/3 1 Job Sun 26 Mon 27 Tue 28 0/1 …" at bounding box center [612, 800] width 1224 height 1248
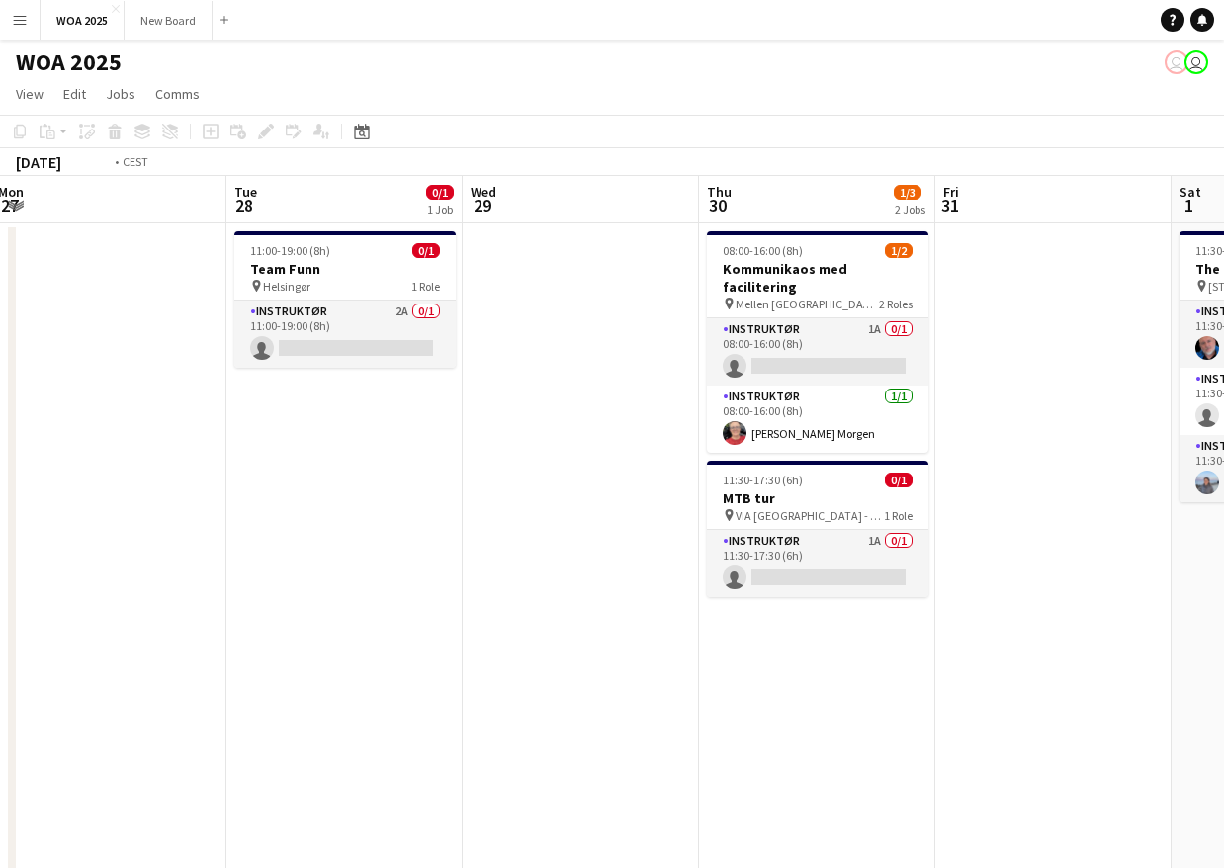
drag, startPoint x: 189, startPoint y: 543, endPoint x: 158, endPoint y: 530, distance: 33.2
click at [155, 534] on app-calendar-viewport "Thu 23 4/5 3 Jobs Fri 24 9/14 3 Jobs Sat 25 0/3 1 Job Sun 26 Mon 27 Tue 28 0/1 …" at bounding box center [612, 800] width 1224 height 1248
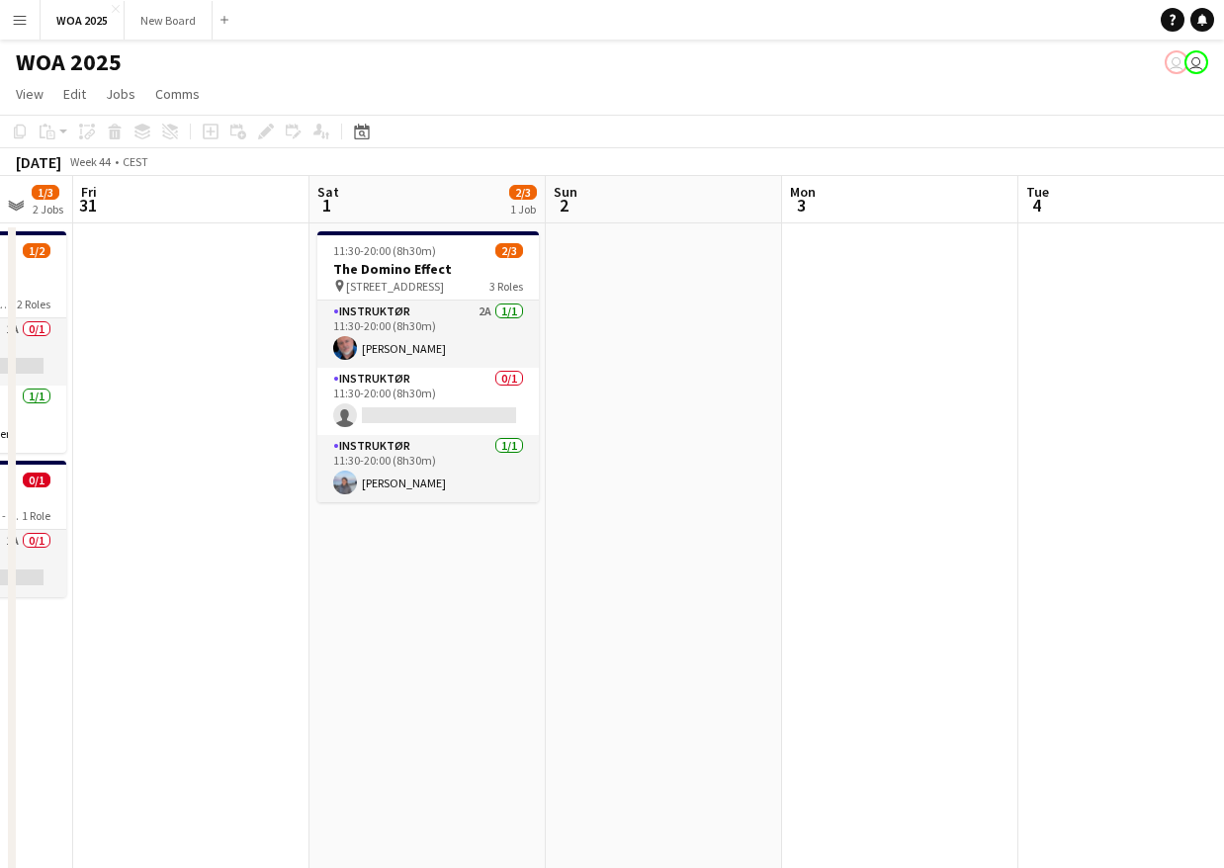
drag, startPoint x: 1053, startPoint y: 653, endPoint x: 403, endPoint y: 595, distance: 652.0
click at [405, 597] on app-calendar-viewport "Mon 27 Tue 28 0/1 1 Job Wed 29 Thu 30 1/3 2 Jobs Fri 31 Sat 1 2/3 1 Job Sun 2 M…" at bounding box center [612, 800] width 1224 height 1248
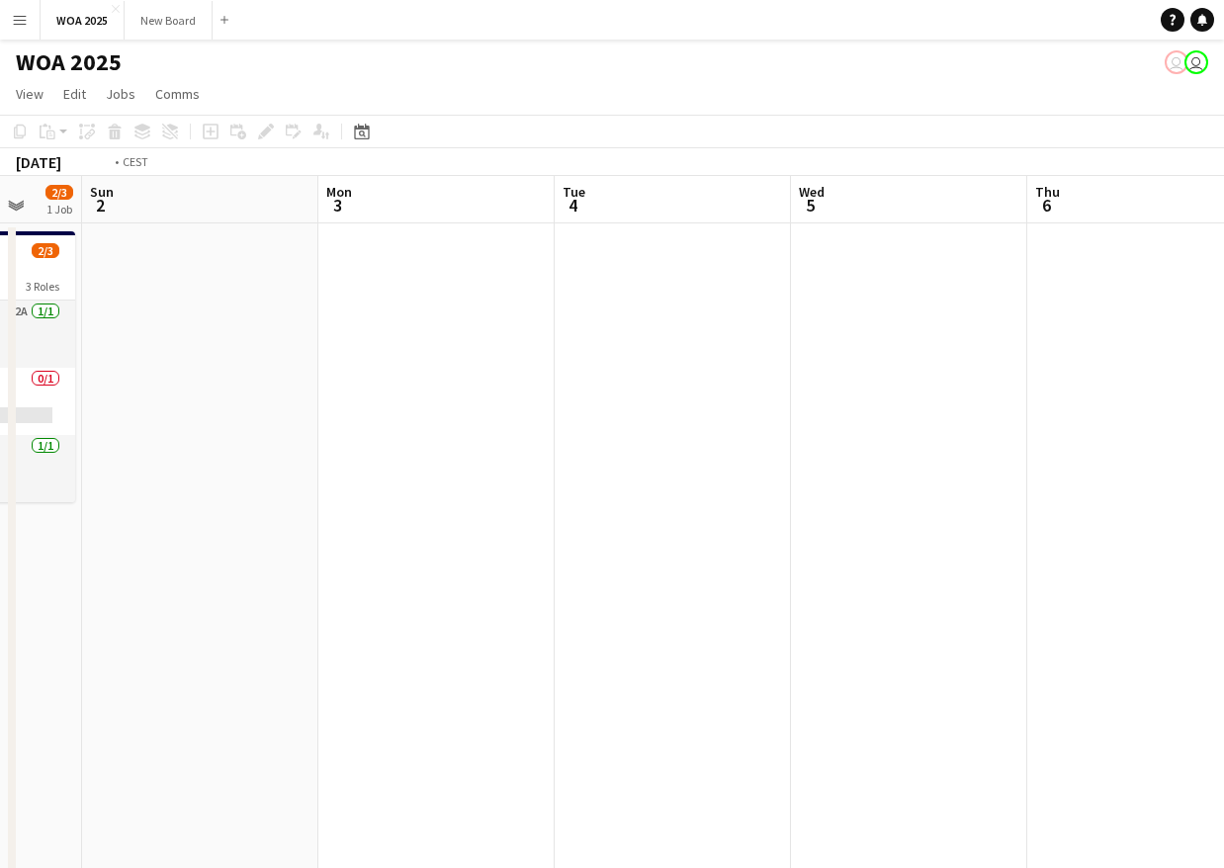
click at [58, 521] on app-calendar-viewport "Wed 29 Thu 30 1/3 2 Jobs Fri 31 Sat 1 2/3 1 Job Sun 2 Mon 3 Tue 4 Wed 5 Thu 6 F…" at bounding box center [612, 800] width 1224 height 1248
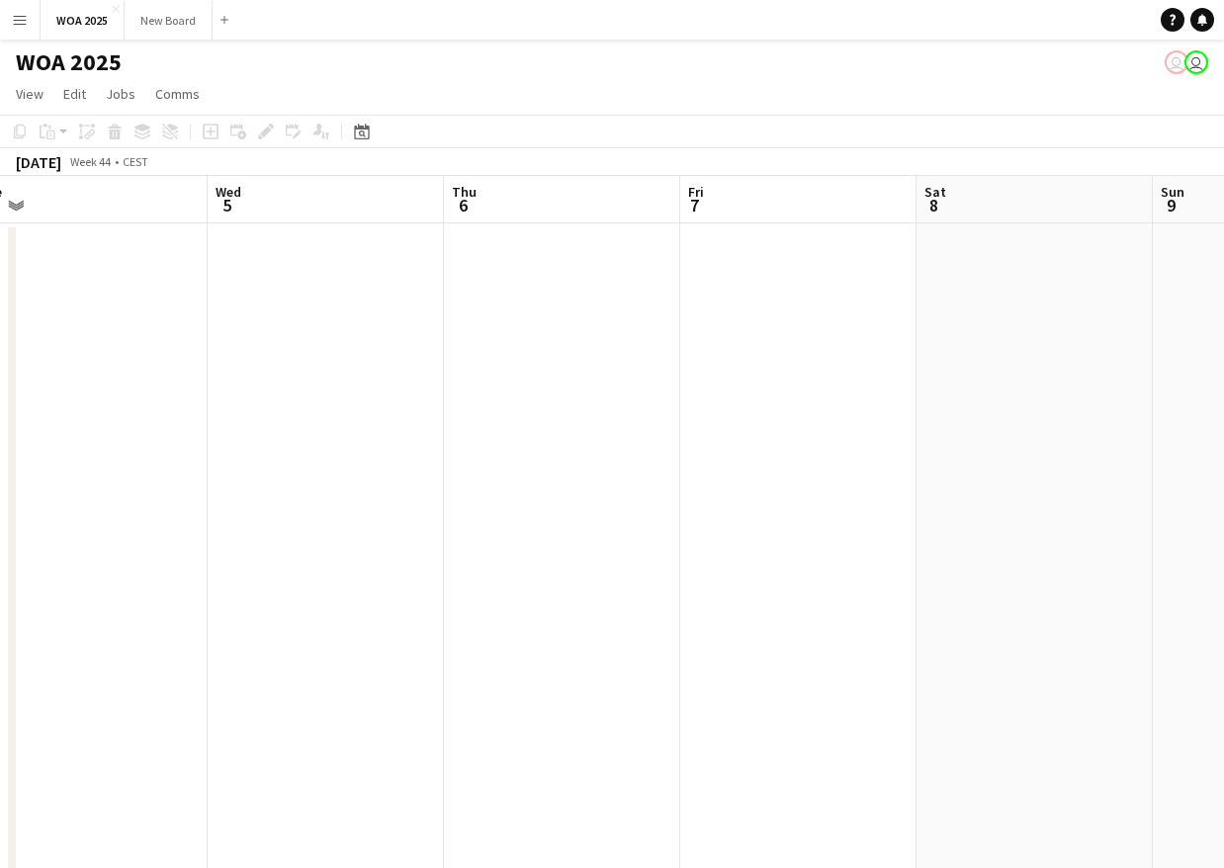
drag, startPoint x: 375, startPoint y: 560, endPoint x: 305, endPoint y: 523, distance: 78.7
click at [201, 534] on app-calendar-viewport "Fri 31 Sat 1 2/3 1 Job Sun 2 Mon 3 Tue 4 Wed 5 Thu 6 Fri 7 Sat 8 Sun 9 Mon 10 1…" at bounding box center [612, 800] width 1224 height 1248
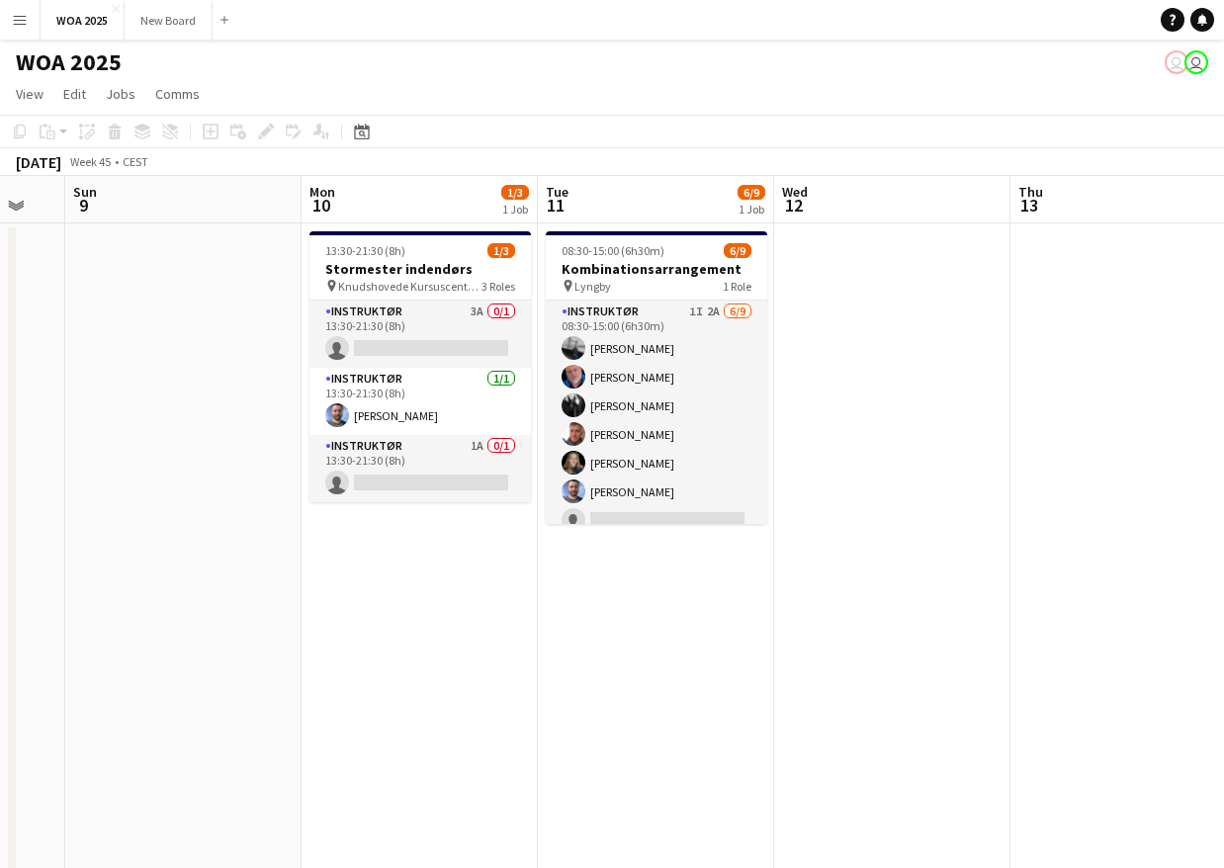
drag, startPoint x: 345, startPoint y: 566, endPoint x: 144, endPoint y: 535, distance: 203.1
click at [144, 535] on app-calendar-viewport "Thu 6 Fri 7 Sat 8 Sun 9 Mon 10 1/3 1 Job Tue 11 6/9 1 Job Wed 12 Thu 13 Fri 14 …" at bounding box center [612, 800] width 1224 height 1248
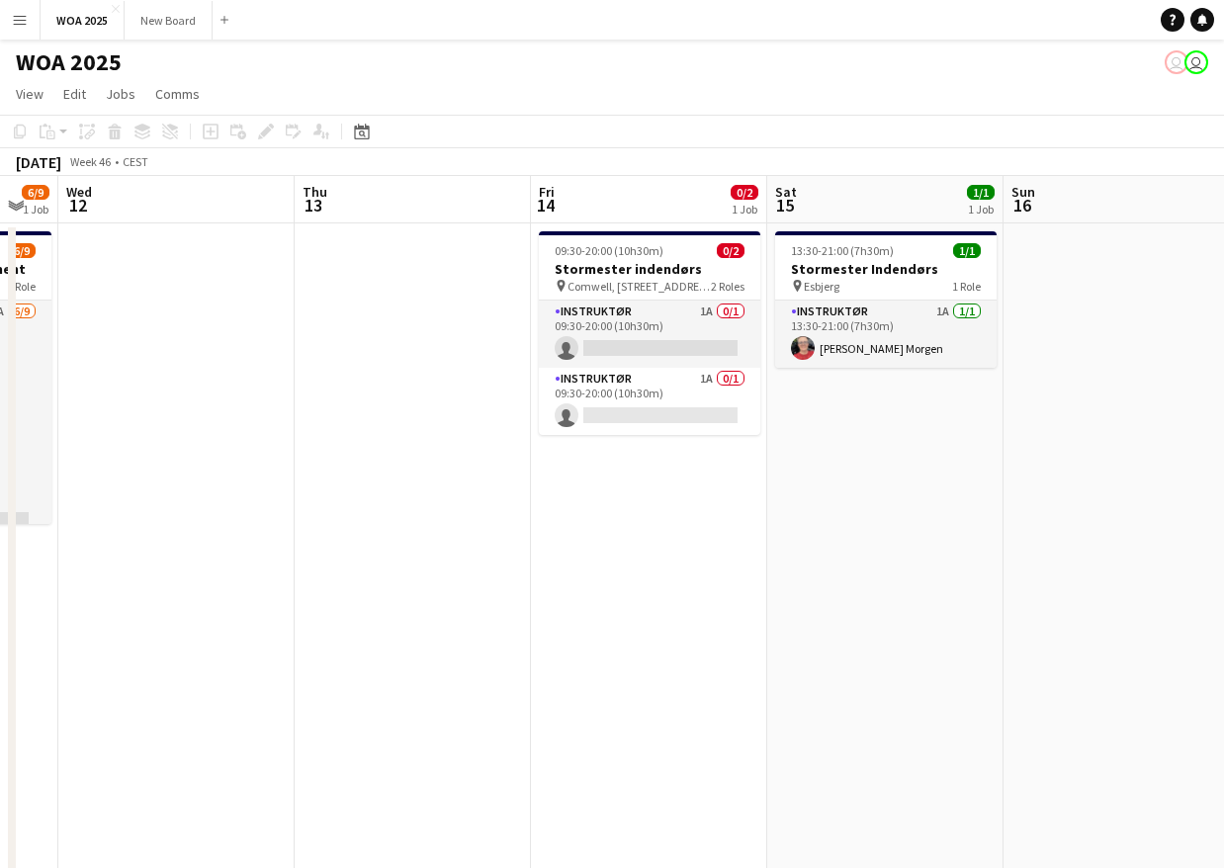
drag, startPoint x: 149, startPoint y: 535, endPoint x: 425, endPoint y: 553, distance: 276.4
click at [124, 529] on app-calendar-viewport "Sat 8 Sun 9 Mon 10 1/3 1 Job Tue 11 6/9 1 Job Wed 12 Thu 13 Fri 14 0/2 1 Job Sa…" at bounding box center [612, 800] width 1224 height 1248
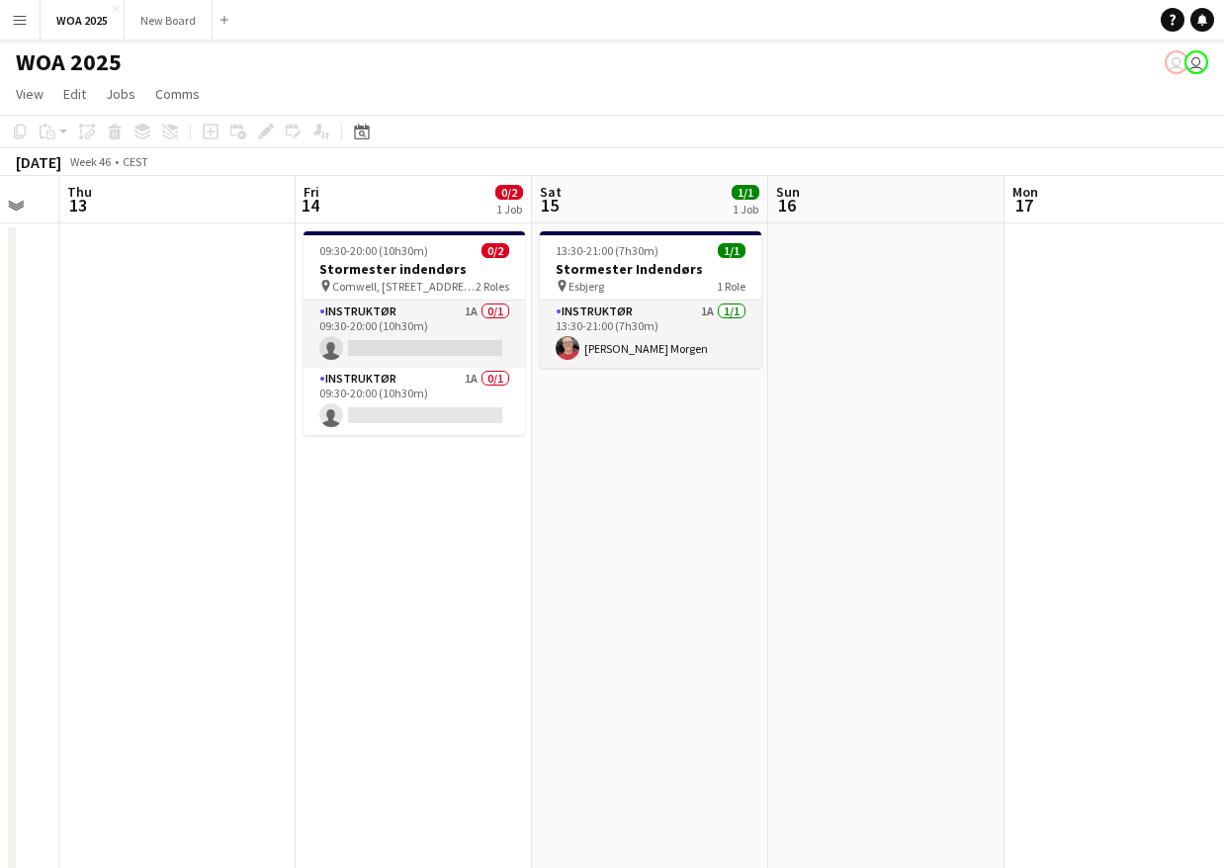
click at [47, 507] on app-calendar-viewport "Sat 8 Sun 9 Mon 10 1/3 1 Job Tue 11 6/9 1 Job Wed 12 Thu 13 Fri 14 0/2 1 Job Sa…" at bounding box center [612, 800] width 1224 height 1248
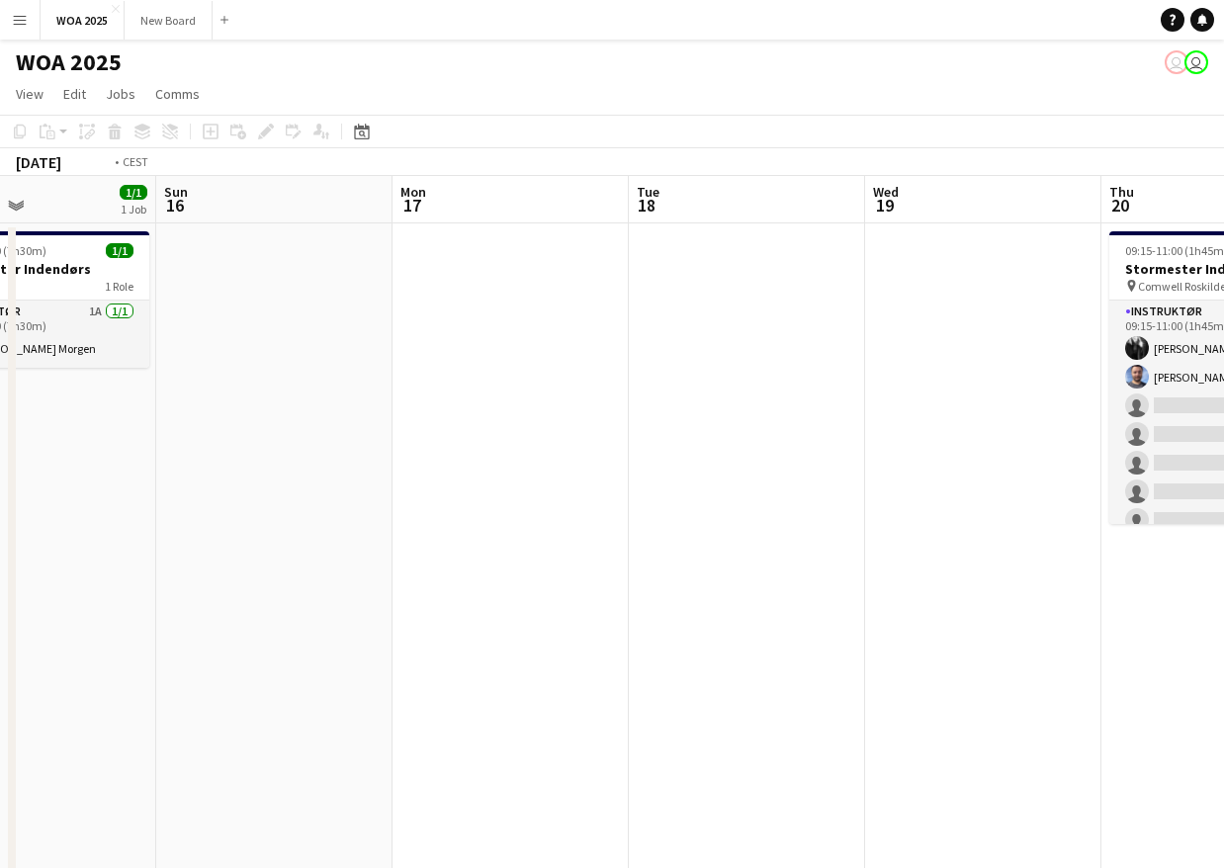
click at [159, 522] on app-calendar-viewport "Wed 12 Thu 13 Fri 14 0/2 1 Job Sat 15 1/1 1 Job Sun 16 Mon 17 Tue 18 Wed 19 Thu…" at bounding box center [612, 800] width 1224 height 1248
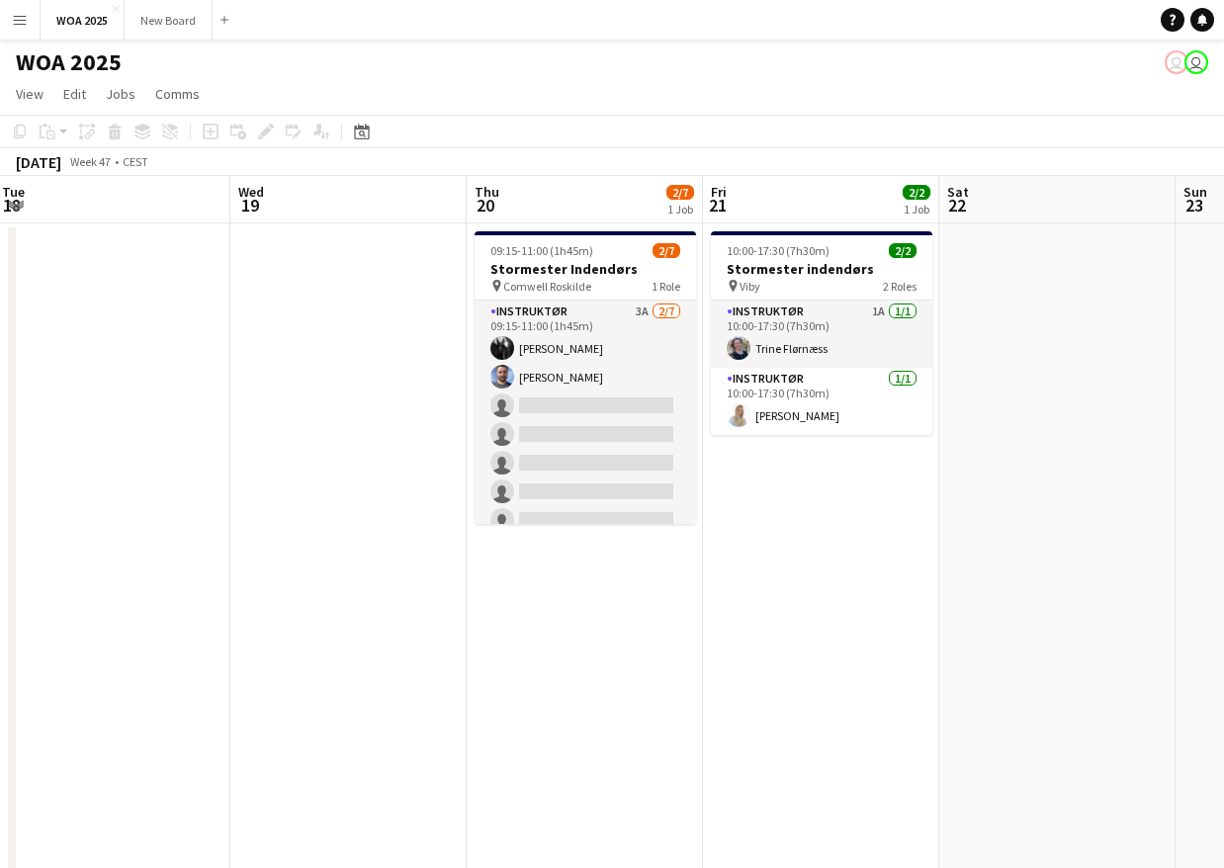
click at [127, 541] on app-calendar-viewport "Fri 14 0/2 1 Job Sat 15 1/1 1 Job Sun 16 Mon 17 Tue 18 Wed 19 Thu 20 2/7 1 Job …" at bounding box center [612, 800] width 1224 height 1248
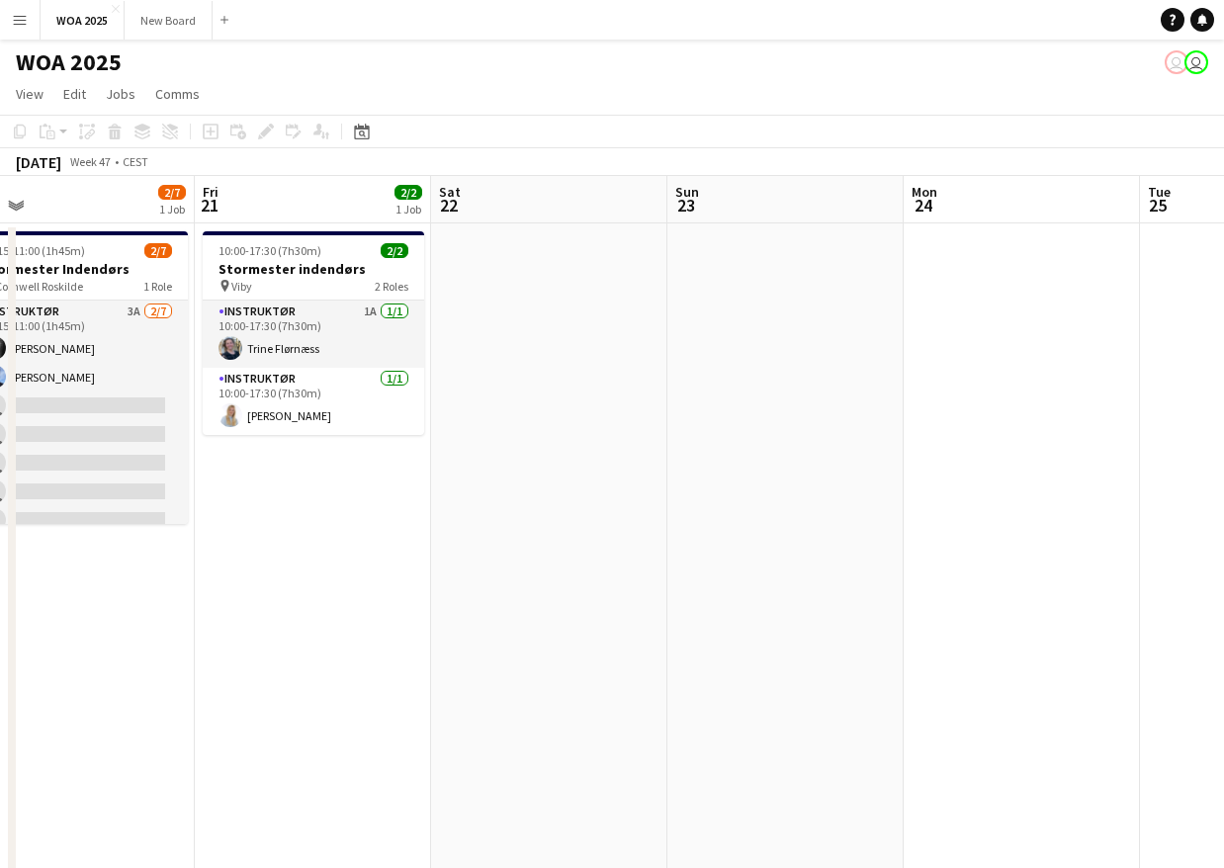
drag, startPoint x: 76, startPoint y: 535, endPoint x: 107, endPoint y: 516, distance: 35.9
click at [50, 526] on app-calendar-viewport "Tue 18 Wed 19 Thu 20 2/7 1 Job Fri 21 2/2 1 Job Sat 22 Sun 23 Mon 24 Tue 25 Wed…" at bounding box center [612, 800] width 1224 height 1248
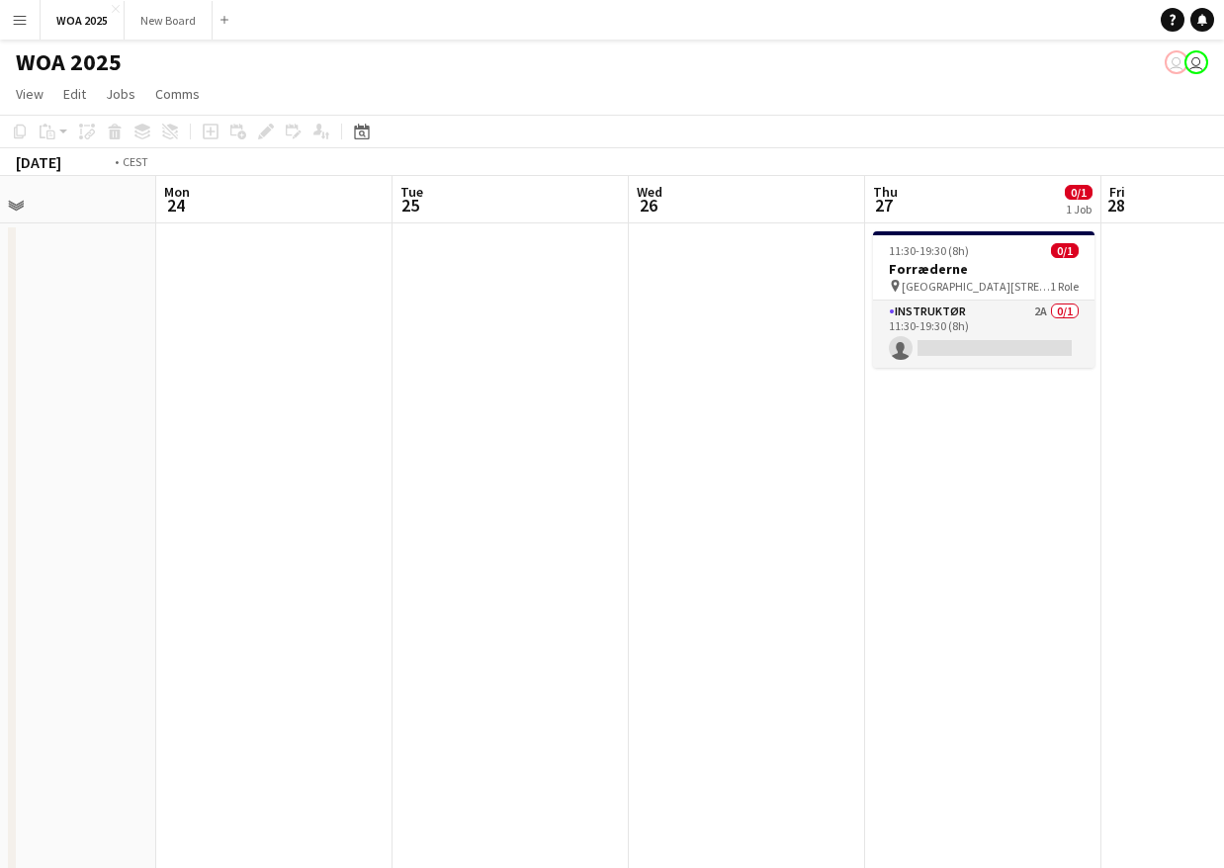
scroll to position [0, 976]
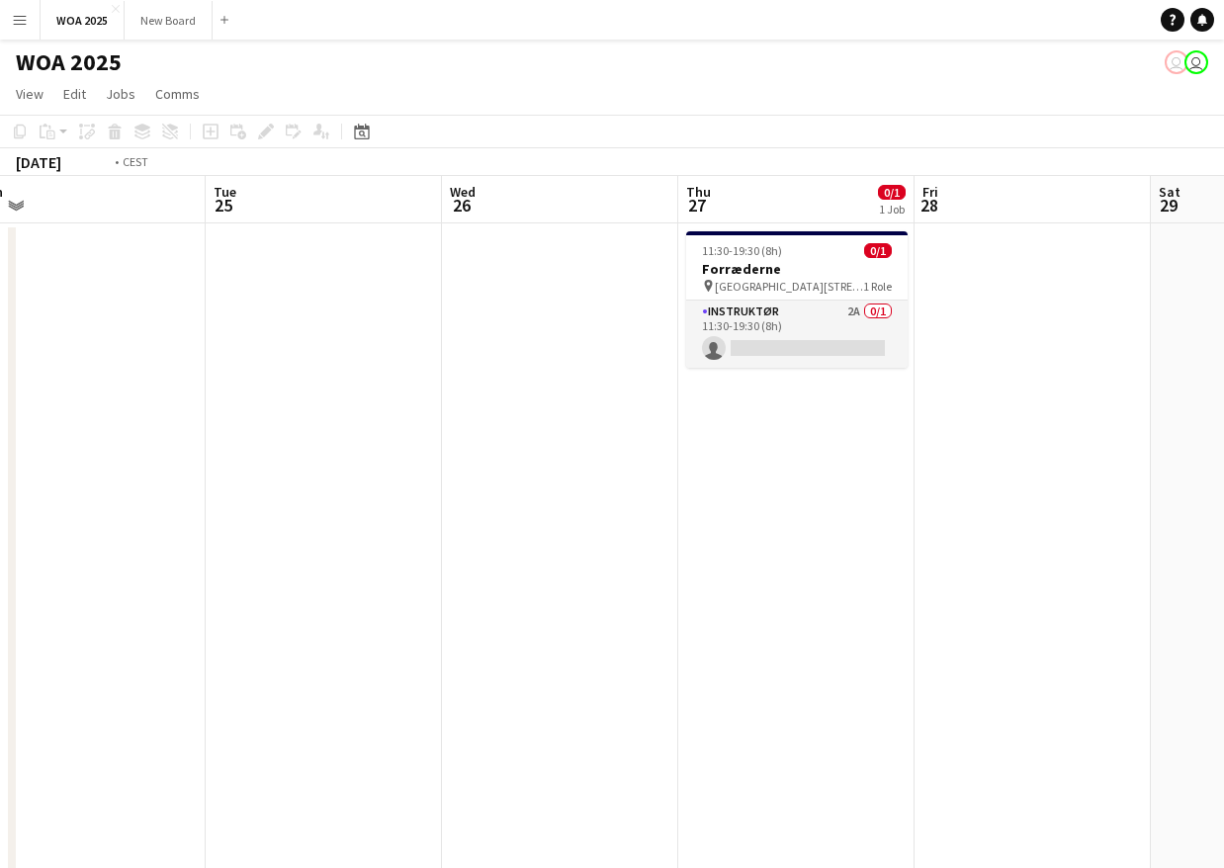
drag, startPoint x: 754, startPoint y: 572, endPoint x: -17, endPoint y: 502, distance: 774.2
click at [0, 502] on html "Menu Boards Boards Boards All jobs Status Workforce Workforce My Workforce Recr…" at bounding box center [612, 712] width 1224 height 1424
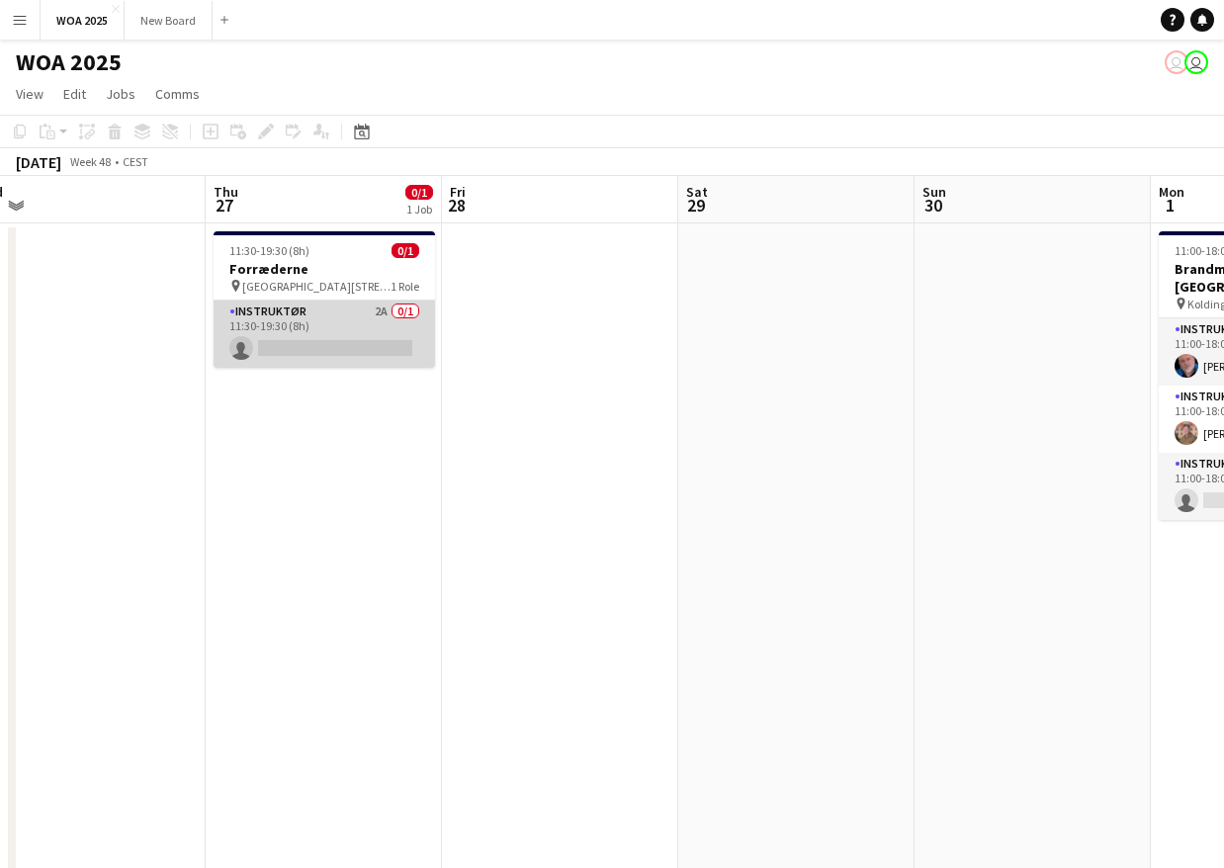
click at [331, 318] on app-card-role "Instruktør 2A 0/1 11:30-19:30 (8h) single-neutral-actions" at bounding box center [324, 333] width 221 height 67
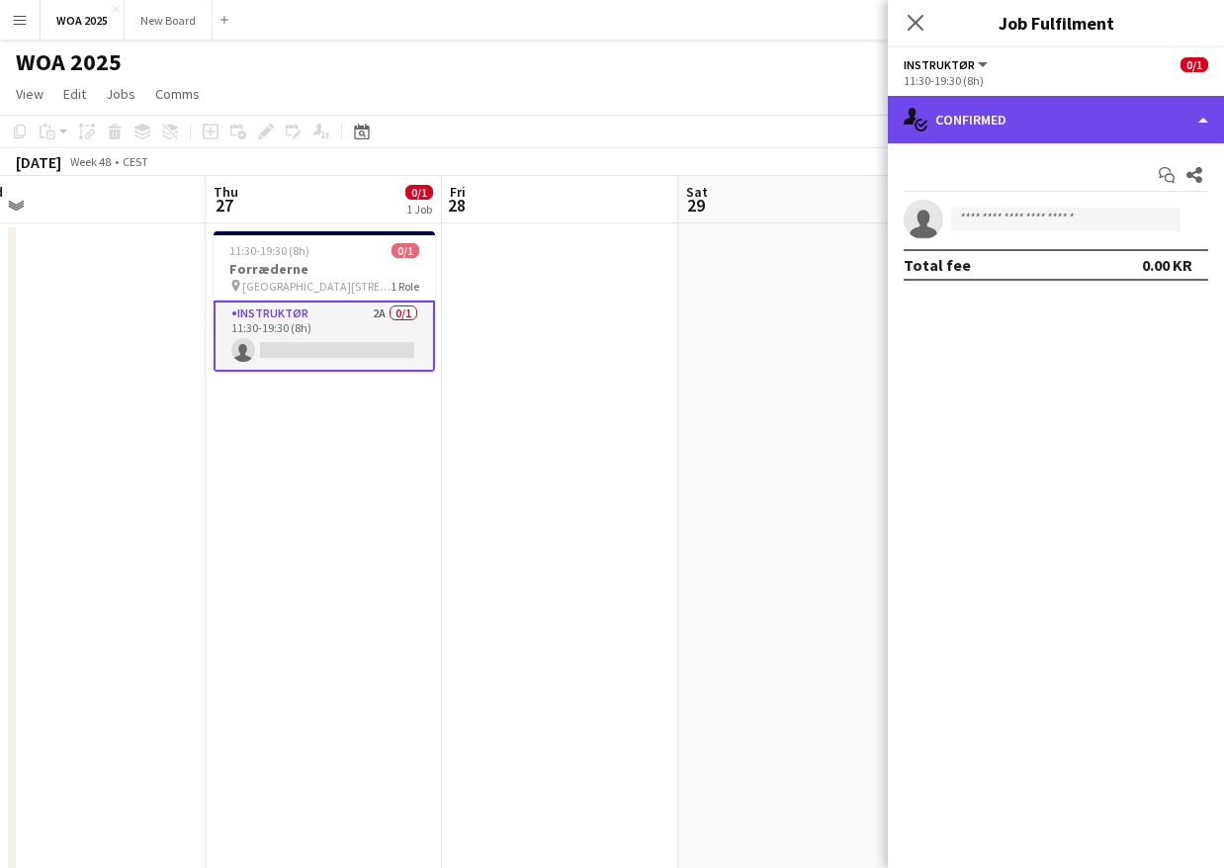
click at [1038, 125] on div "single-neutral-actions-check-2 Confirmed" at bounding box center [1056, 119] width 336 height 47
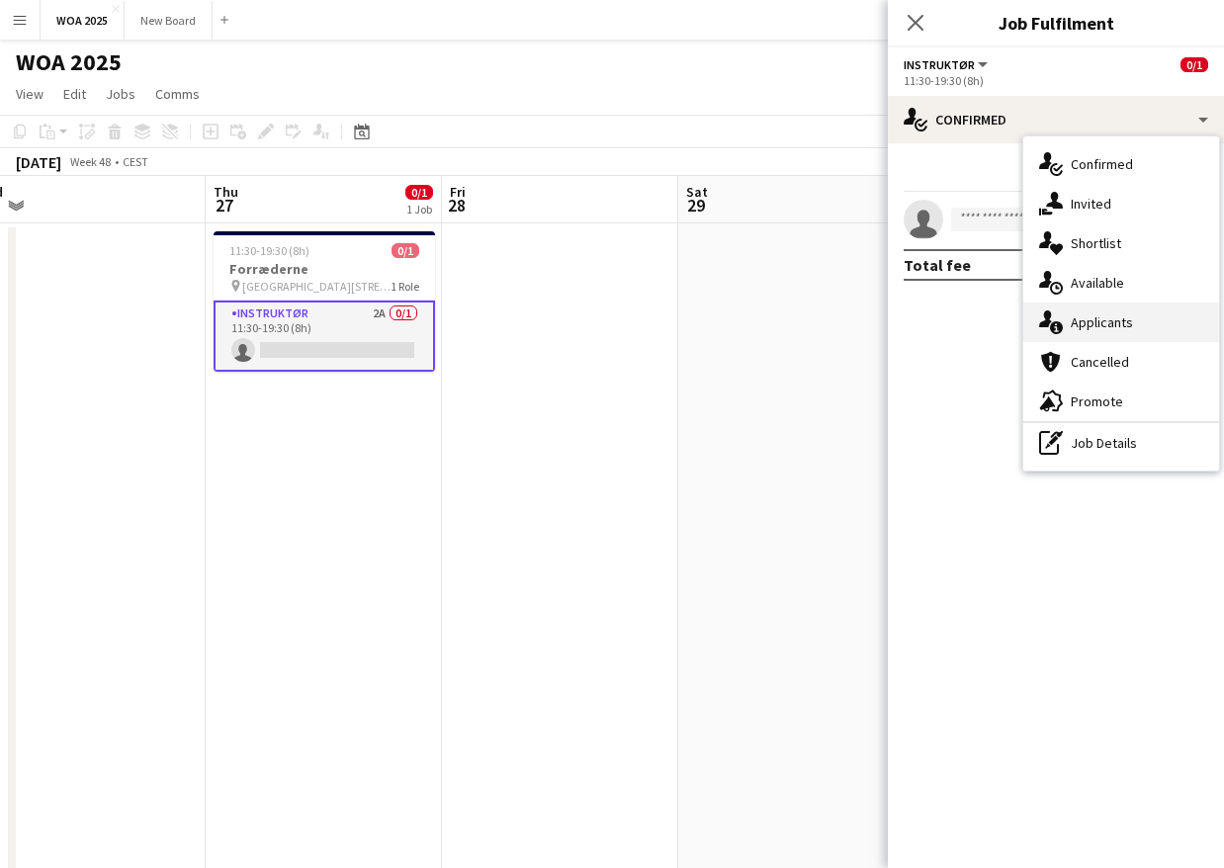
click at [1089, 320] on span "Applicants" at bounding box center [1102, 322] width 62 height 18
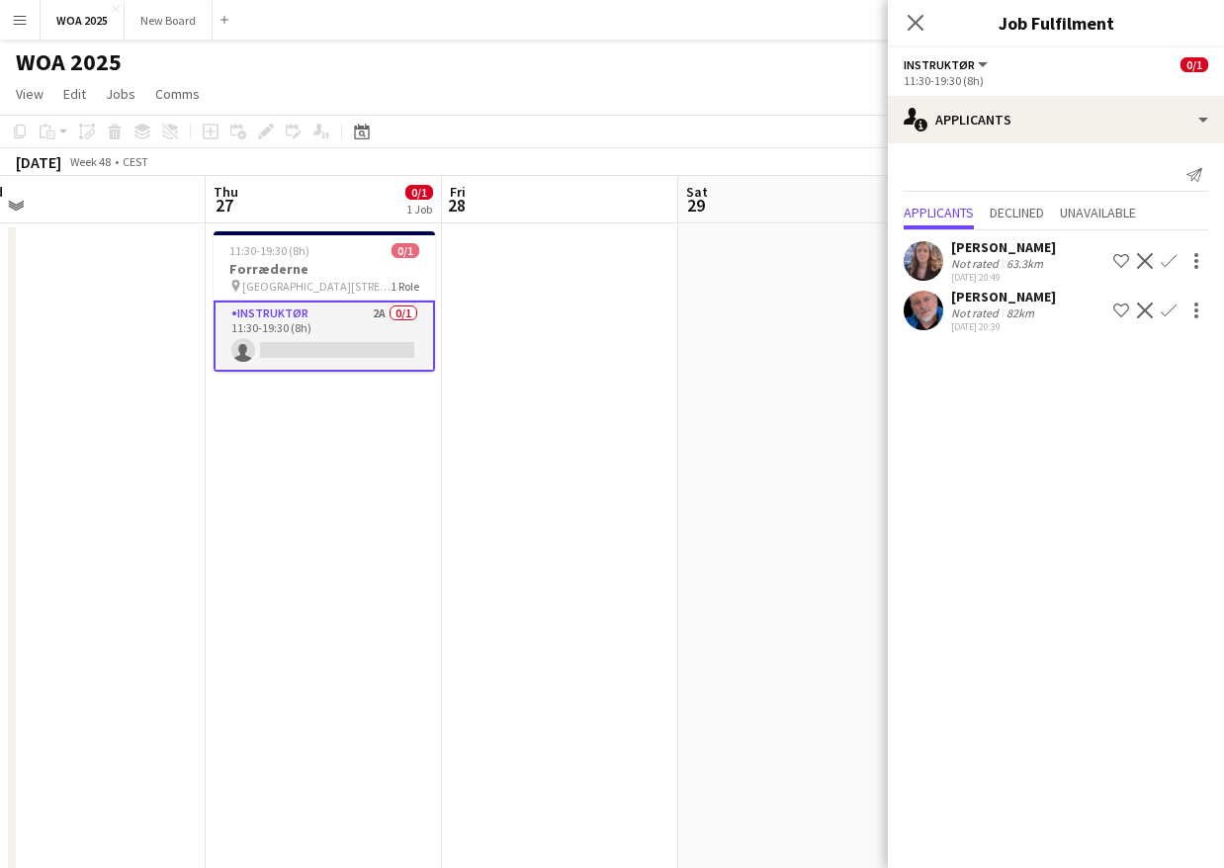
click at [577, 525] on app-date-cell at bounding box center [560, 823] width 236 height 1201
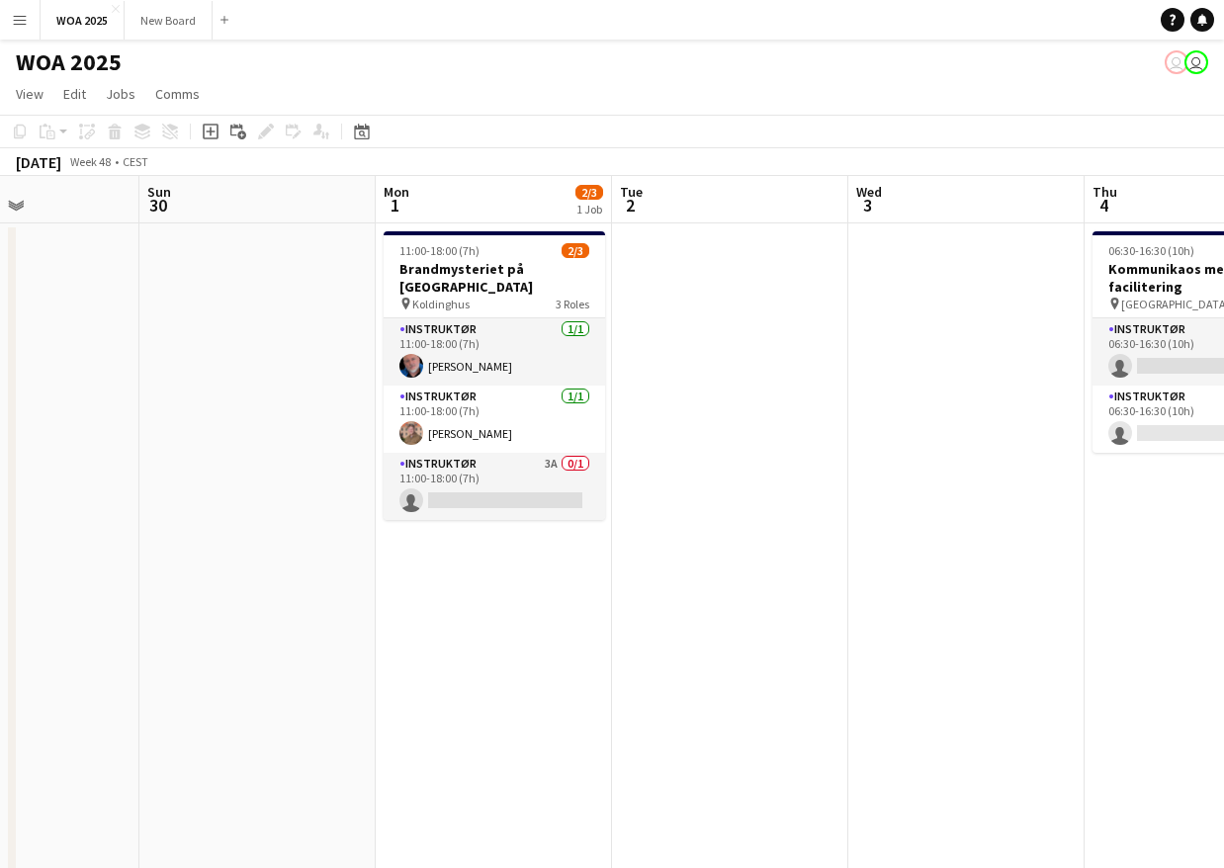
scroll to position [0, 590]
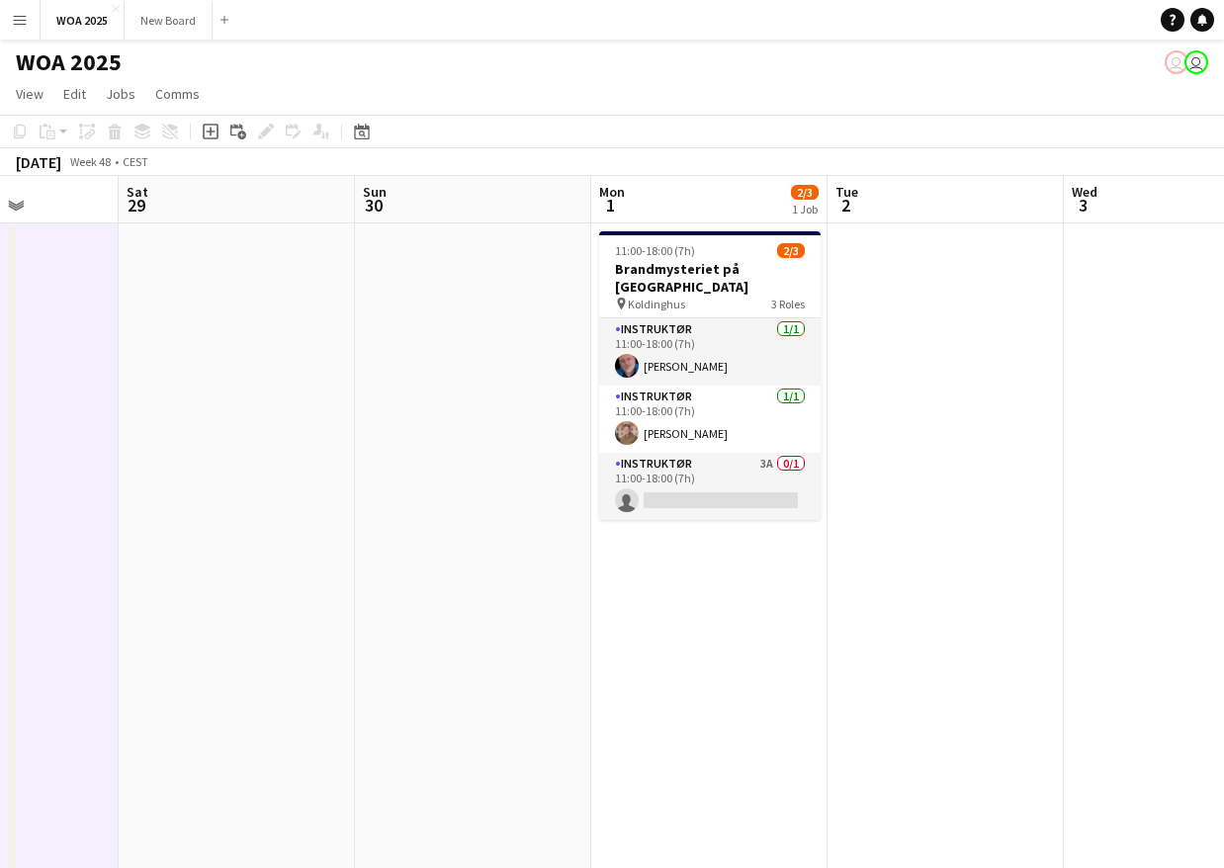
drag, startPoint x: 577, startPoint y: 525, endPoint x: 18, endPoint y: 416, distance: 569.9
click at [0, 418] on html "Menu Boards Boards Boards All jobs Status Workforce Workforce My Workforce Recr…" at bounding box center [612, 712] width 1224 height 1424
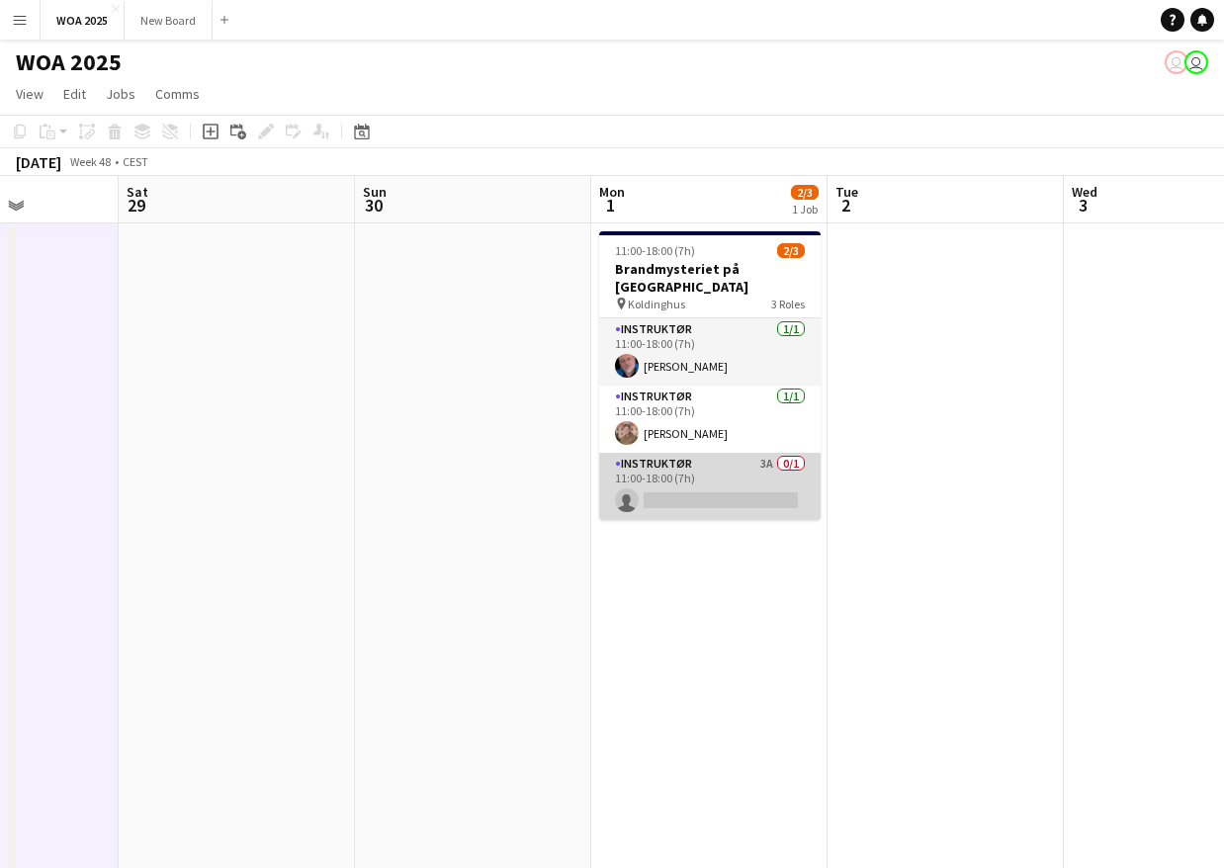
click at [714, 464] on app-card-role "Instruktør 3A 0/1 11:00-18:00 (7h) single-neutral-actions" at bounding box center [709, 486] width 221 height 67
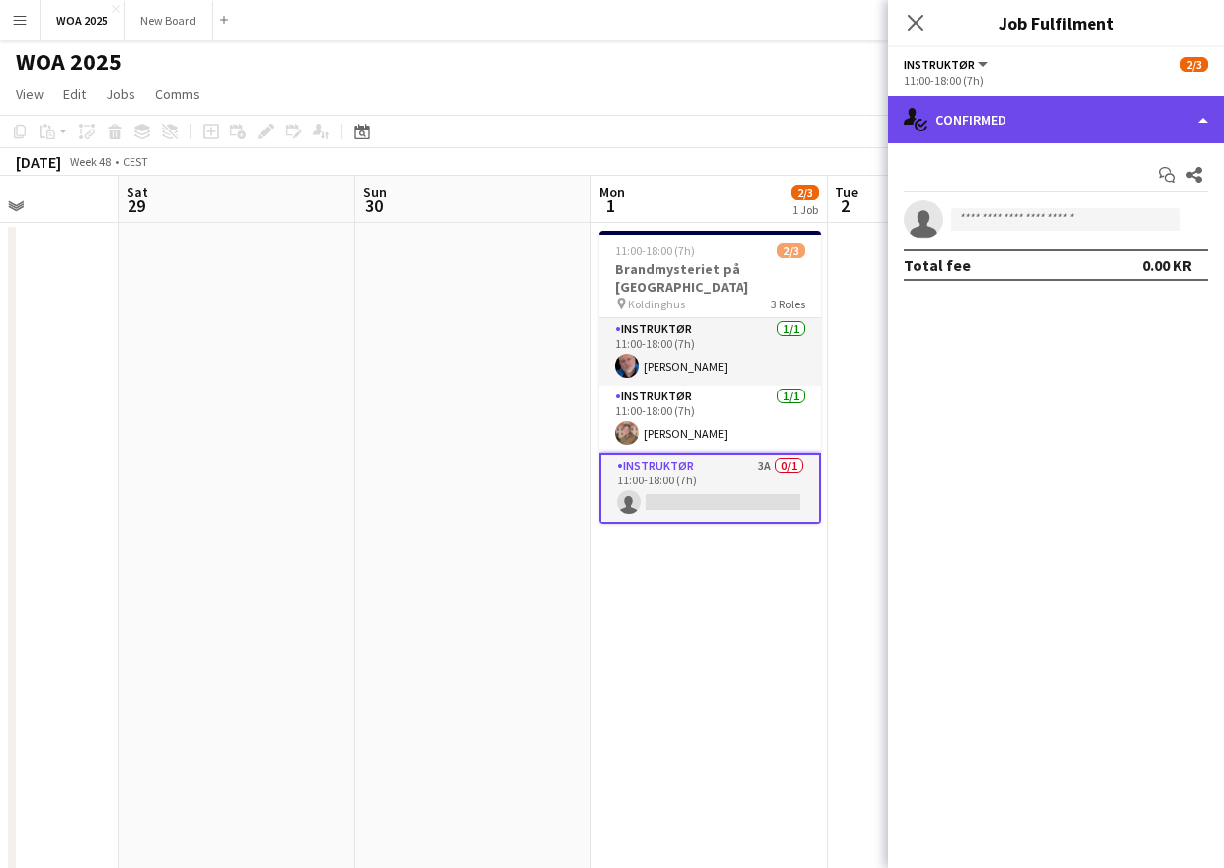
click at [1143, 120] on div "single-neutral-actions-check-2 Confirmed" at bounding box center [1056, 119] width 336 height 47
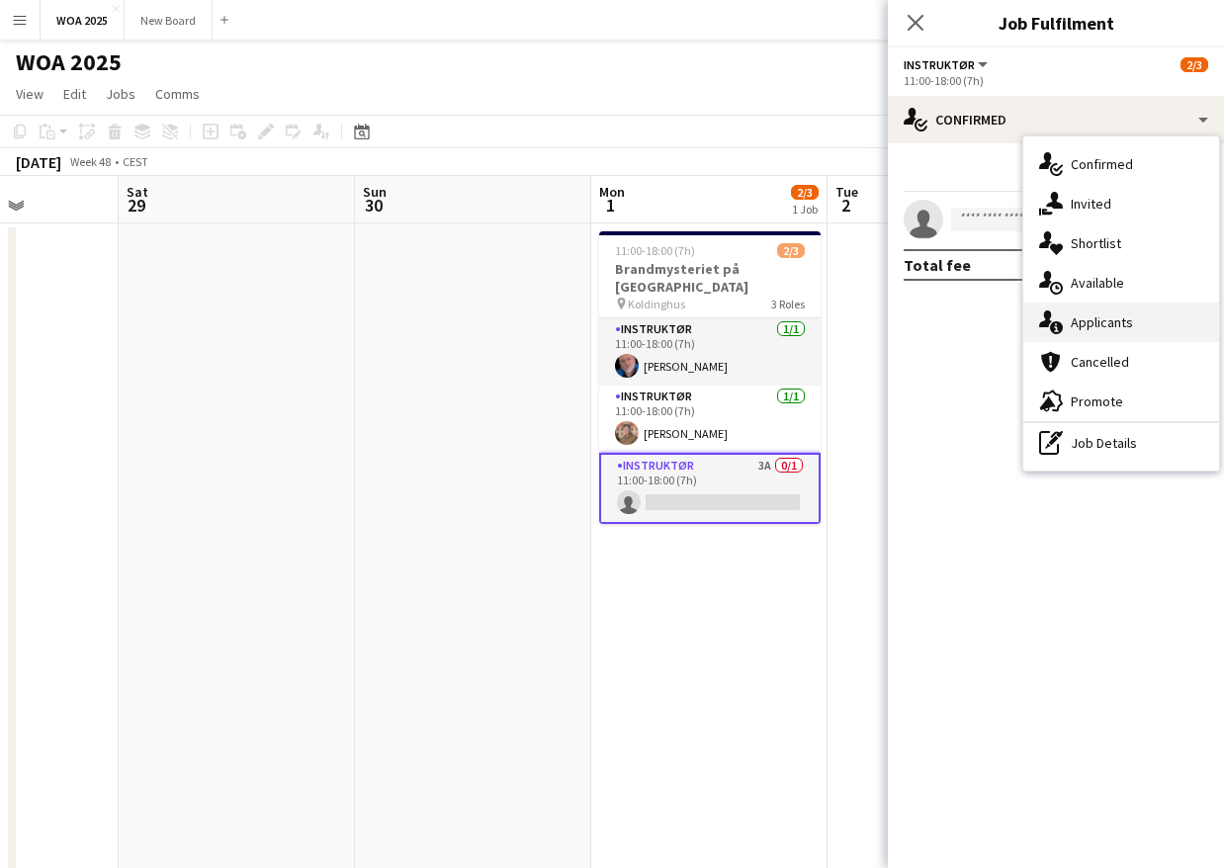
click at [1126, 322] on span "Applicants" at bounding box center [1102, 322] width 62 height 18
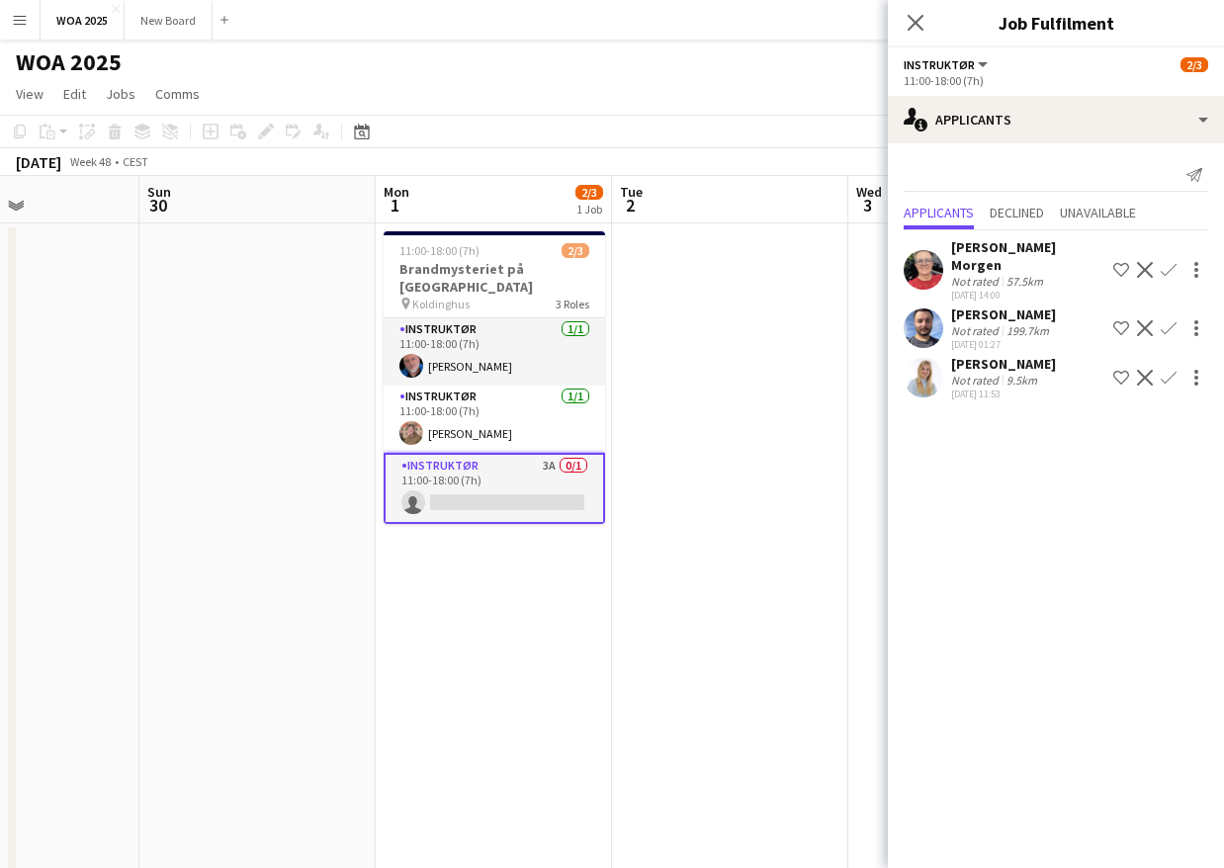
scroll to position [0, 929]
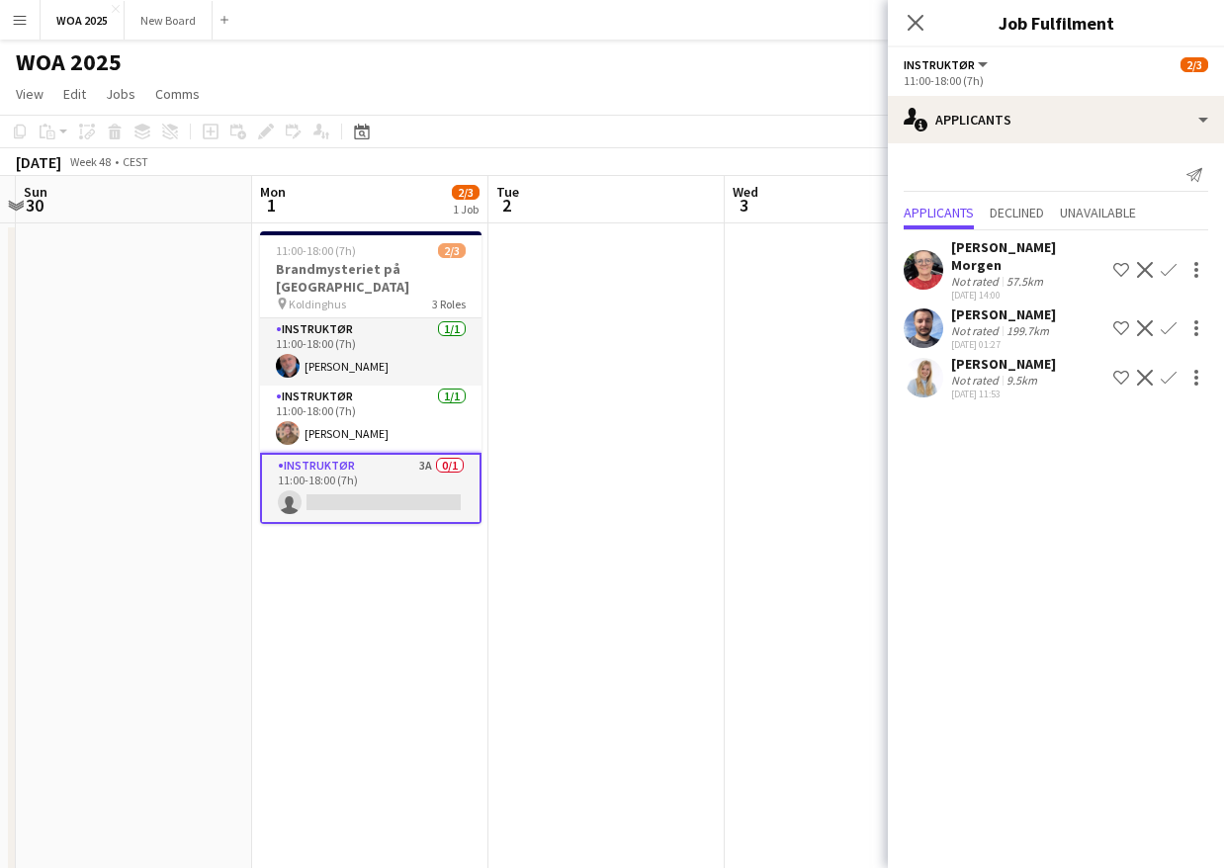
drag, startPoint x: 778, startPoint y: 629, endPoint x: 439, endPoint y: 540, distance: 350.5
click at [439, 540] on app-calendar-viewport "Wed 26 Thu 27 0/1 1 Job Fri 28 Sat 29 Sun 30 Mon 1 2/3 1 Job Tue 2 Wed 3 Thu 4 …" at bounding box center [612, 800] width 1224 height 1248
click at [914, 24] on icon at bounding box center [914, 22] width 19 height 19
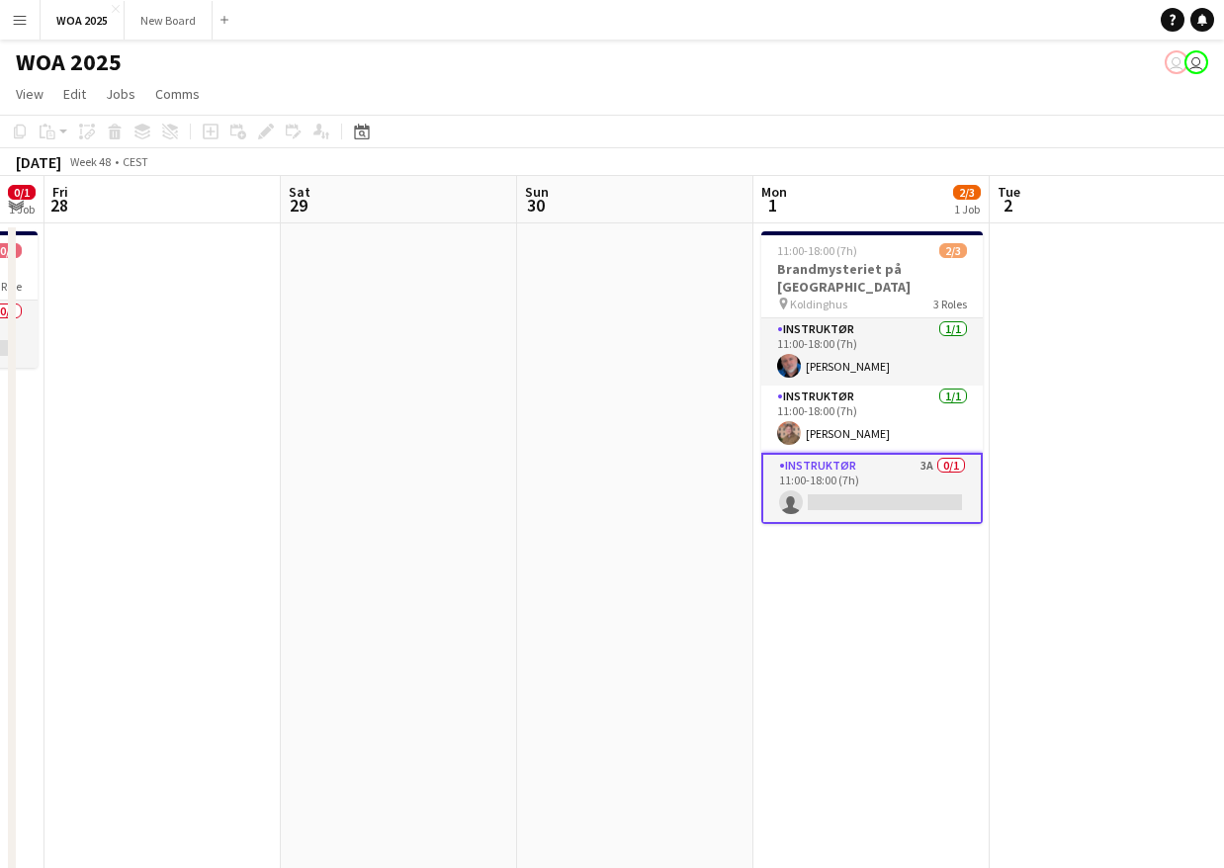
drag, startPoint x: 703, startPoint y: 608, endPoint x: 614, endPoint y: 609, distance: 89.0
click at [1224, 612] on html "Menu Boards Boards Boards All jobs Status Workforce Workforce My Workforce Recr…" at bounding box center [612, 712] width 1224 height 1424
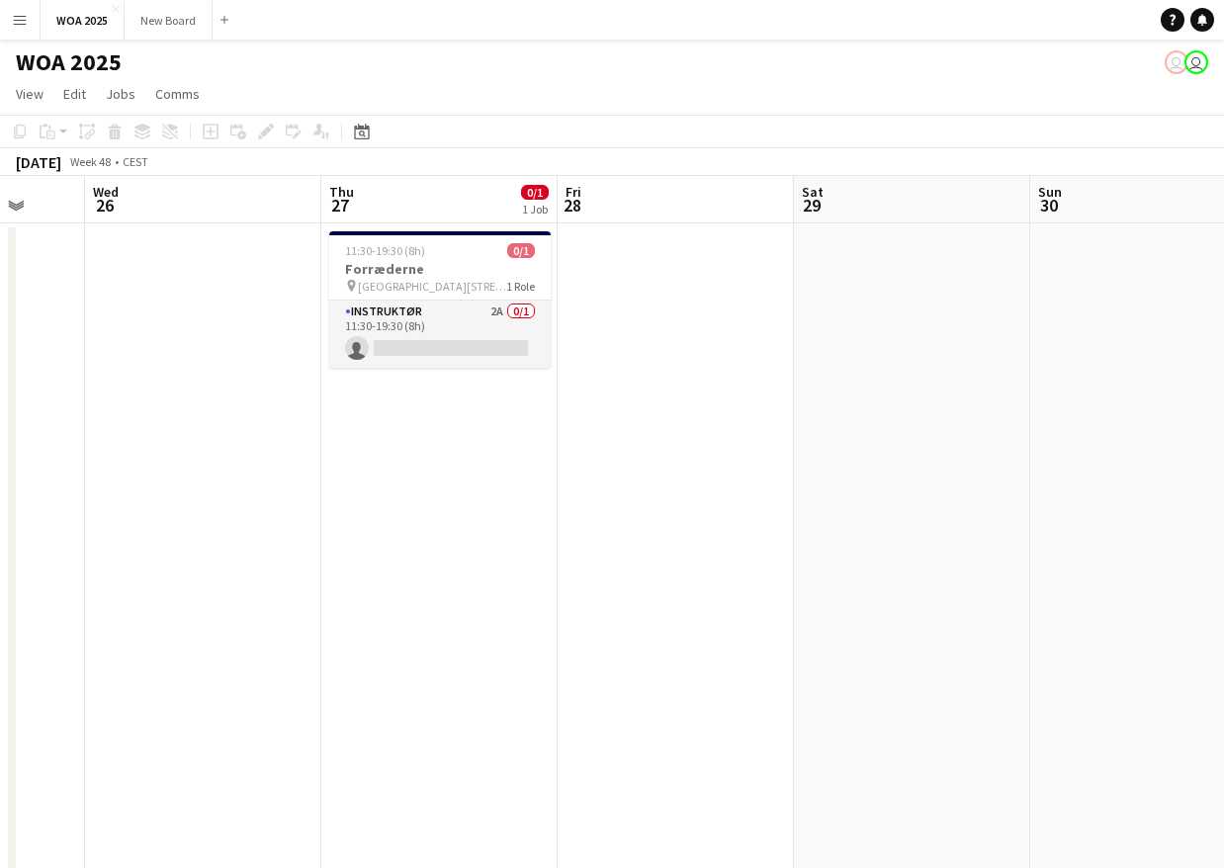
drag, startPoint x: 555, startPoint y: 631, endPoint x: 947, endPoint y: 651, distance: 393.0
click at [947, 651] on app-calendar-viewport "Sun 23 Mon 24 Tue 25 Wed 26 Thu 27 0/1 1 Job Fri 28 Sat 29 Sun 30 Mon 1 2/3 1 J…" at bounding box center [612, 800] width 1224 height 1248
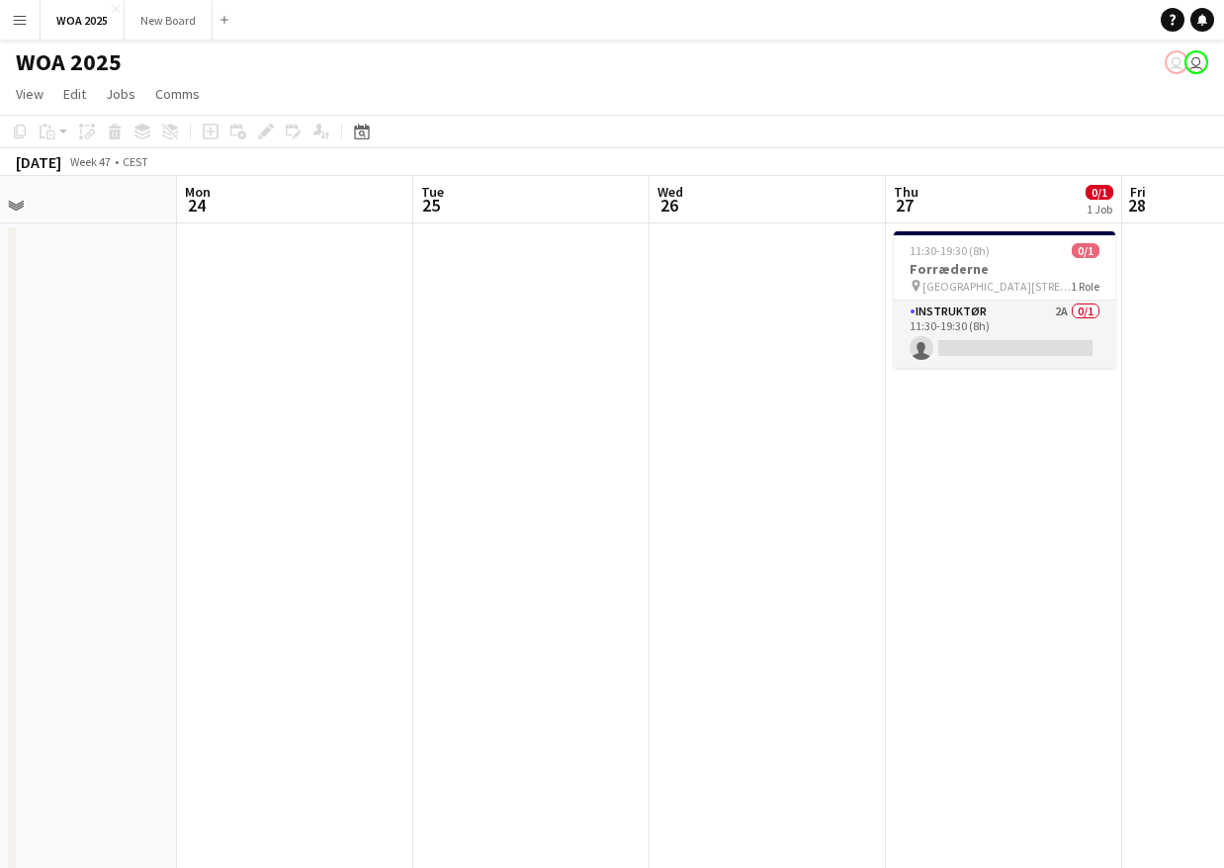
drag, startPoint x: 435, startPoint y: 661, endPoint x: 998, endPoint y: 717, distance: 566.1
click at [998, 717] on app-calendar-viewport "Fri 21 2/2 1 Job Sat 22 Sun 23 Mon 24 Tue 25 Wed 26 Thu 27 0/1 1 Job Fri 28 Sat…" at bounding box center [612, 800] width 1224 height 1248
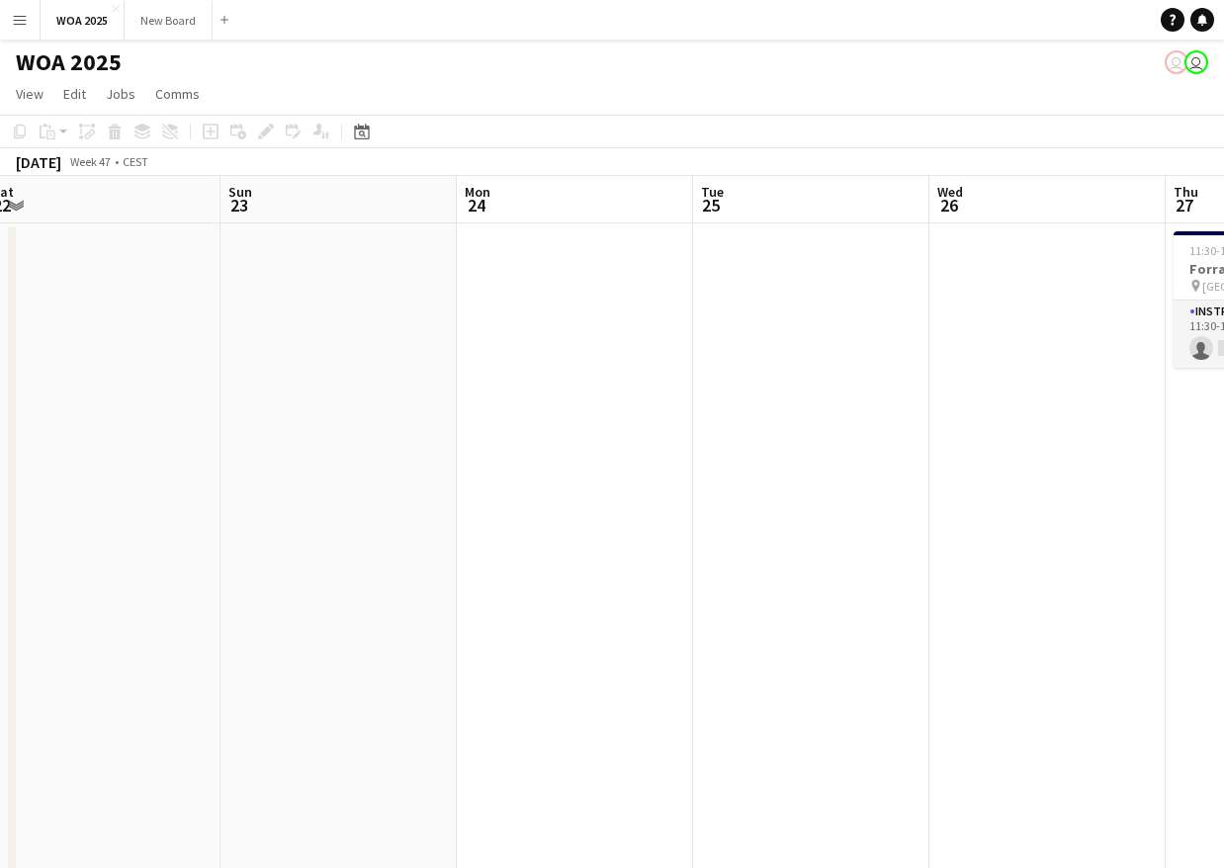
drag, startPoint x: 724, startPoint y: 629, endPoint x: 1113, endPoint y: 629, distance: 389.5
click at [1113, 629] on app-calendar-viewport "Thu 20 2/7 1 Job Fri 21 2/2 1 Job Sat 22 Sun 23 Mon 24 Tue 25 Wed 26 Thu 27 0/1…" at bounding box center [612, 800] width 1224 height 1248
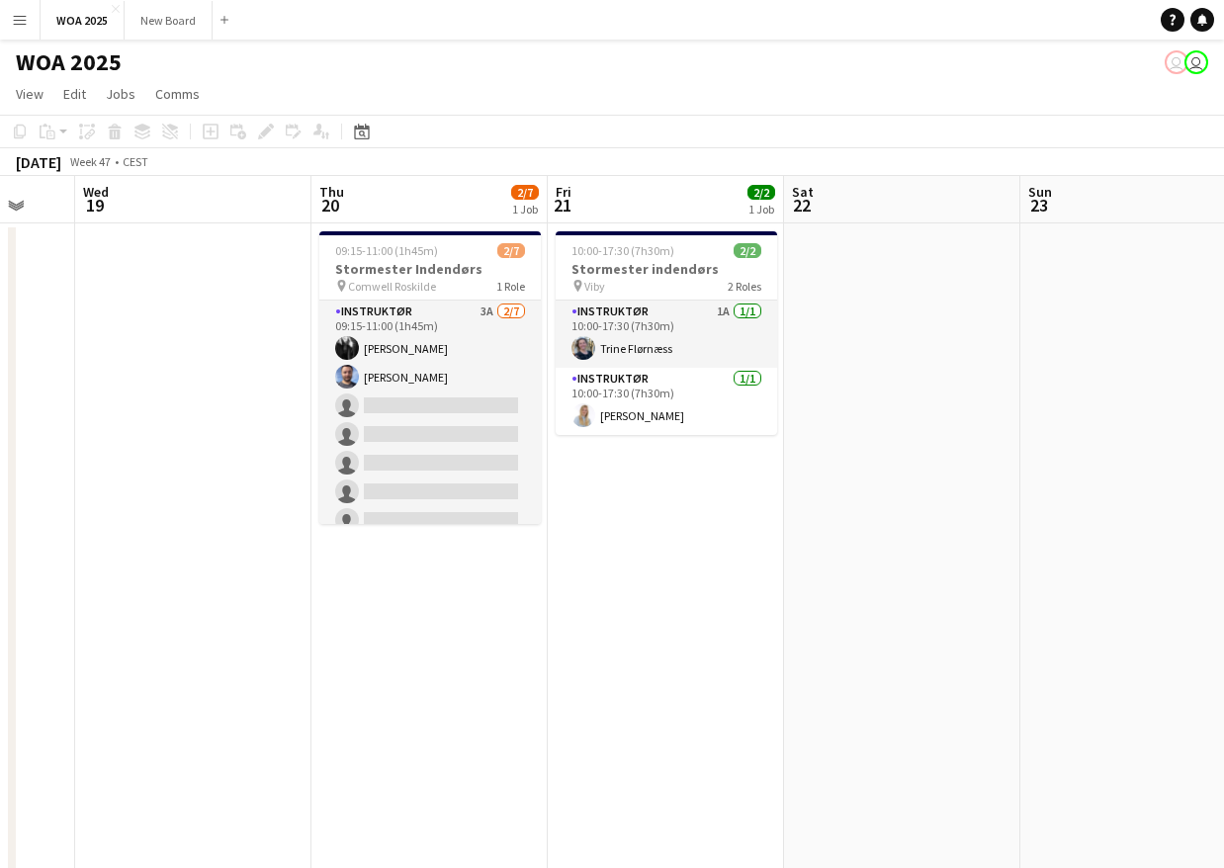
drag, startPoint x: 813, startPoint y: 627, endPoint x: 1124, endPoint y: 627, distance: 311.4
click at [1124, 627] on app-calendar-viewport "Mon 17 Tue 18 Wed 19 Thu 20 2/7 1 Job Fri 21 2/2 1 Job Sat 22 Sun 23 Mon 24 Tue…" at bounding box center [612, 800] width 1224 height 1248
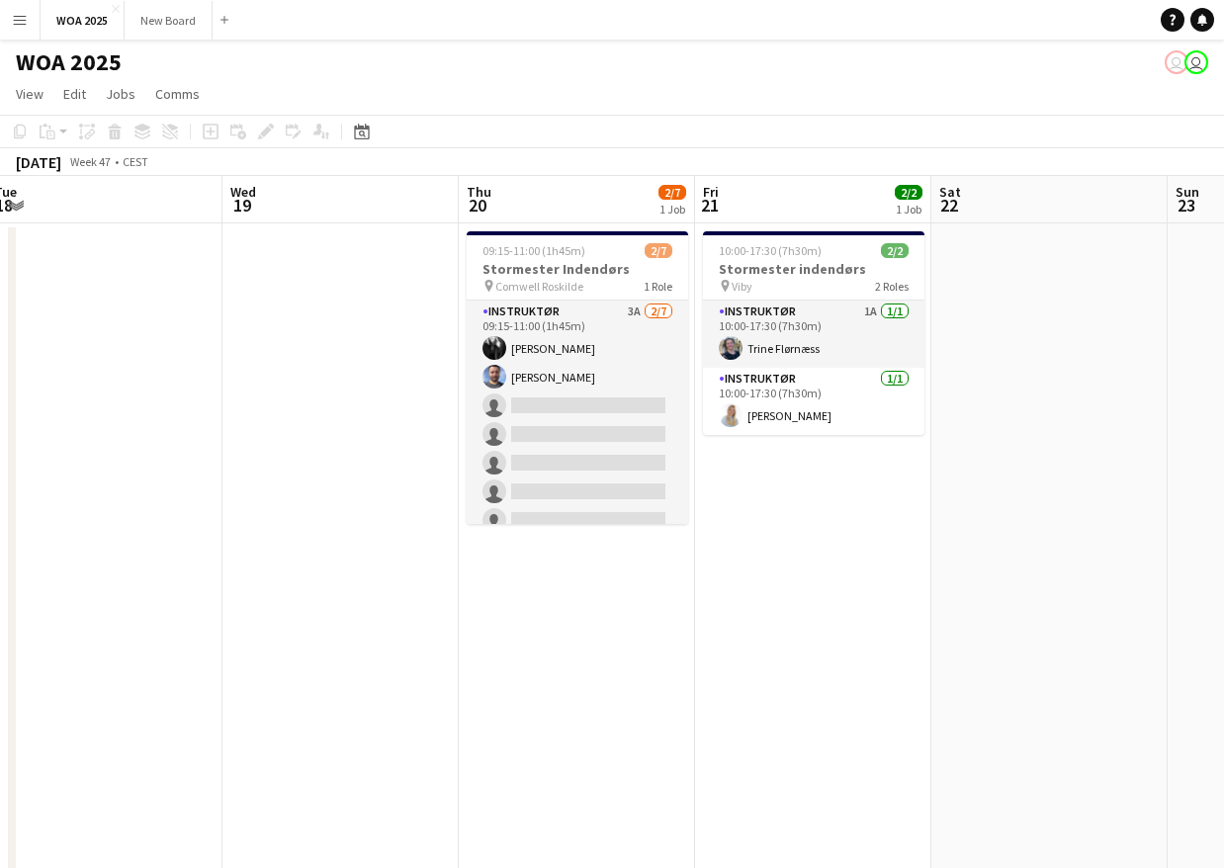
scroll to position [0, 485]
drag, startPoint x: 721, startPoint y: 632, endPoint x: 869, endPoint y: 652, distance: 149.7
click at [869, 652] on app-calendar-viewport "Sun 16 Mon 17 Tue 18 Wed 19 Thu 20 2/7 1 Job Fri 21 2/2 1 Job Sat 22 Sun 23 Mon…" at bounding box center [612, 800] width 1224 height 1248
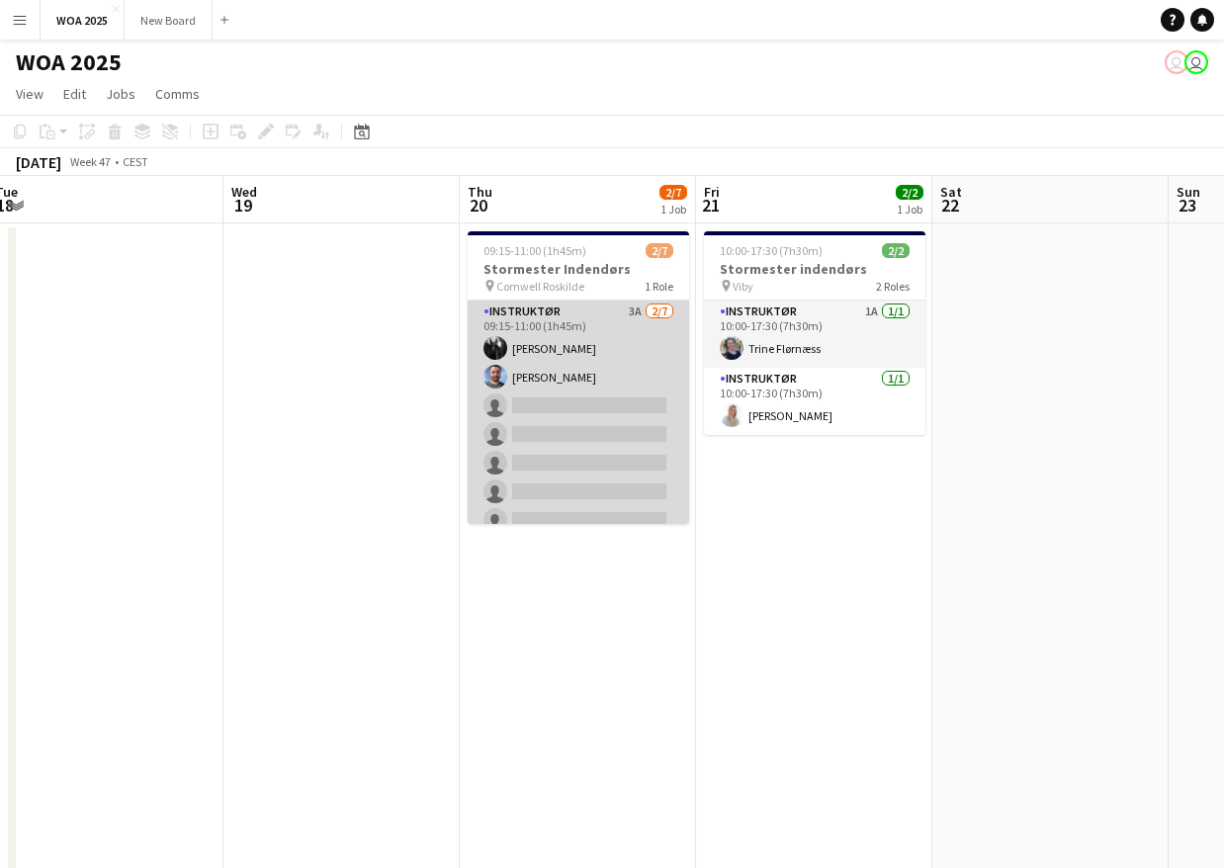
click at [581, 327] on app-card-role "Instruktør 3A 2/7 09:15-11:00 (1h45m) Frankie Moore Julius Vissing single-neutr…" at bounding box center [578, 419] width 221 height 239
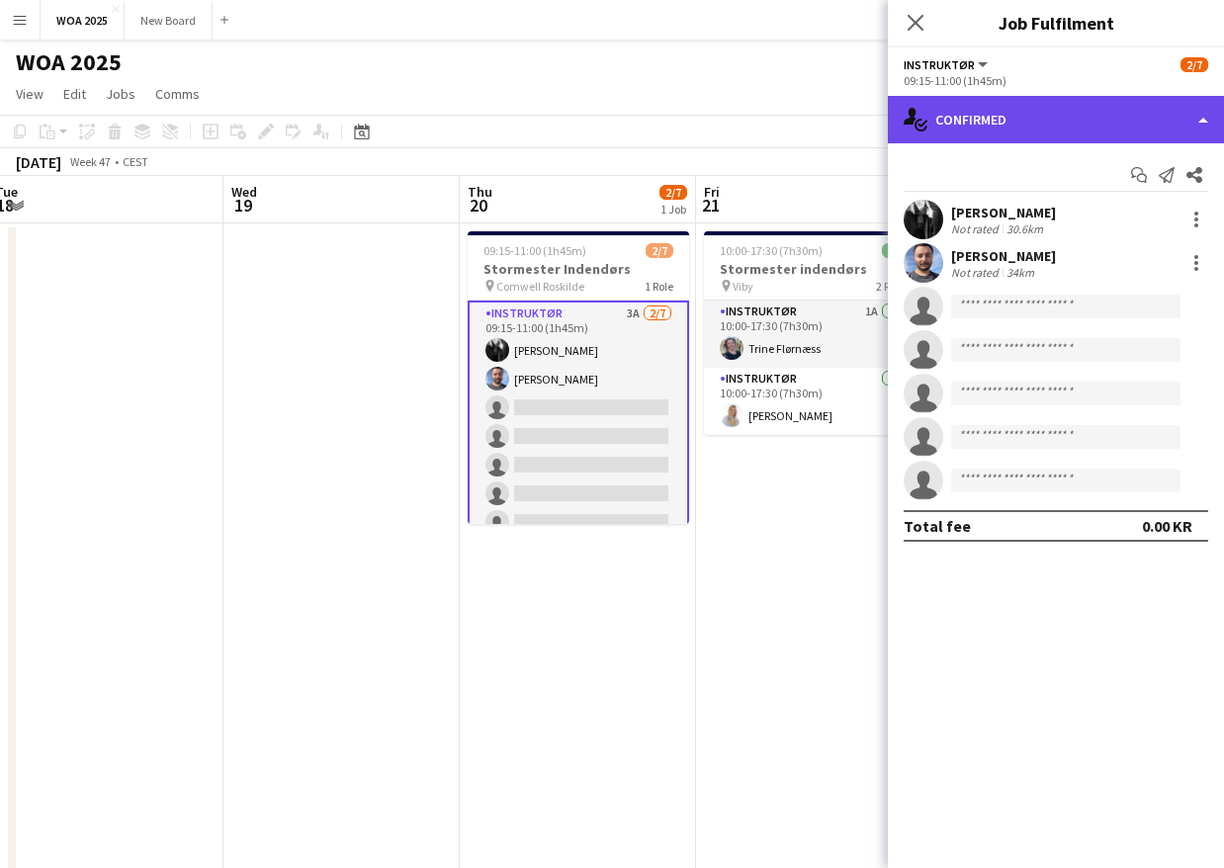
click at [1113, 125] on div "single-neutral-actions-check-2 Confirmed" at bounding box center [1056, 119] width 336 height 47
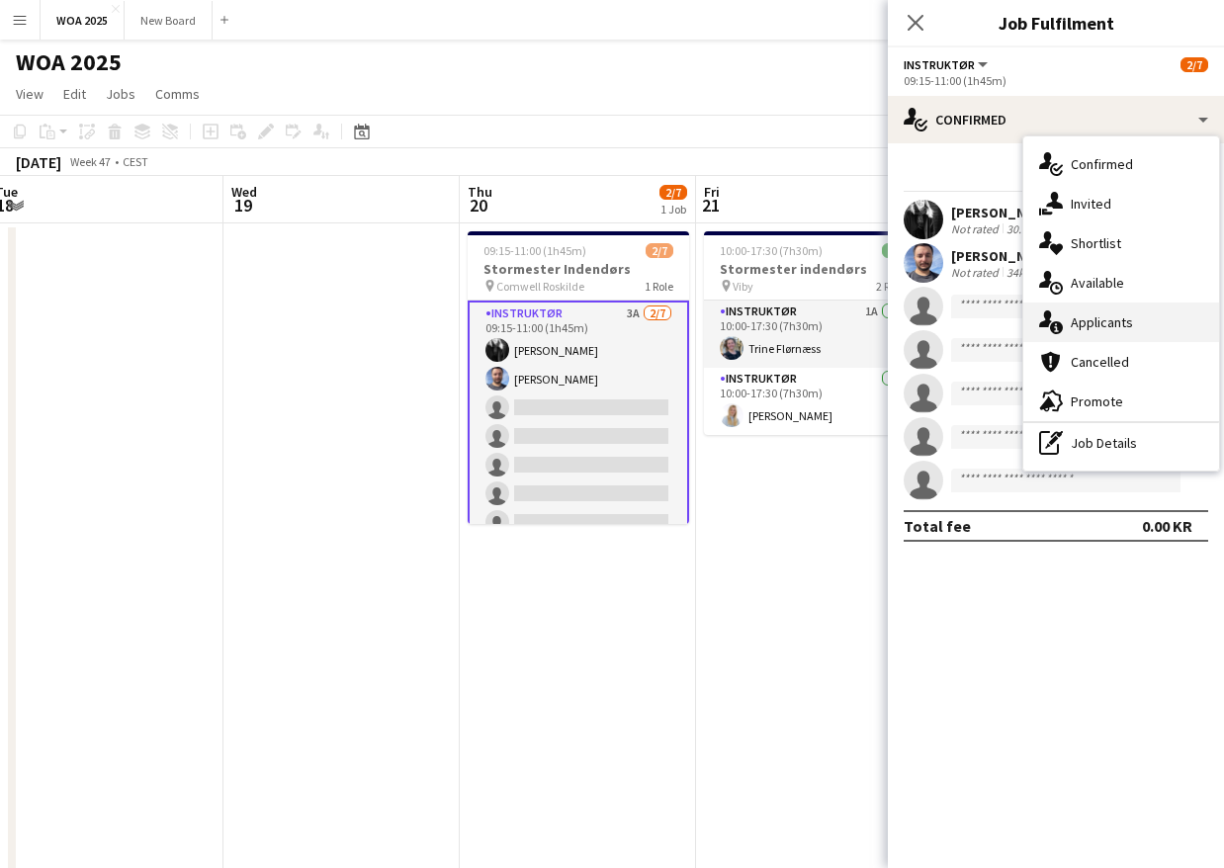
click at [1151, 331] on div "single-neutral-actions-information Applicants" at bounding box center [1121, 322] width 196 height 40
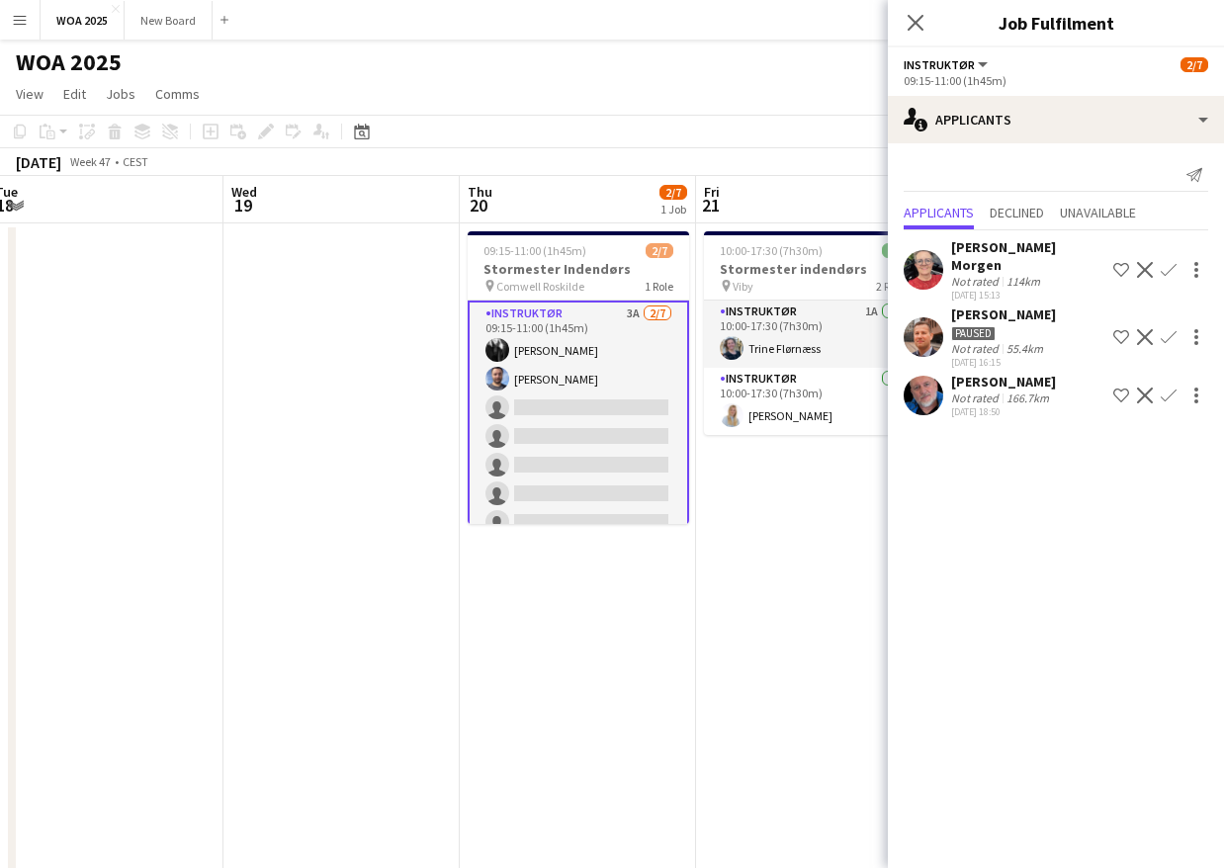
click at [648, 657] on app-date-cell "09:15-11:00 (1h45m) 2/7 Stormester Indendørs pin Comwell Roskilde 1 Role Instru…" at bounding box center [578, 823] width 236 height 1201
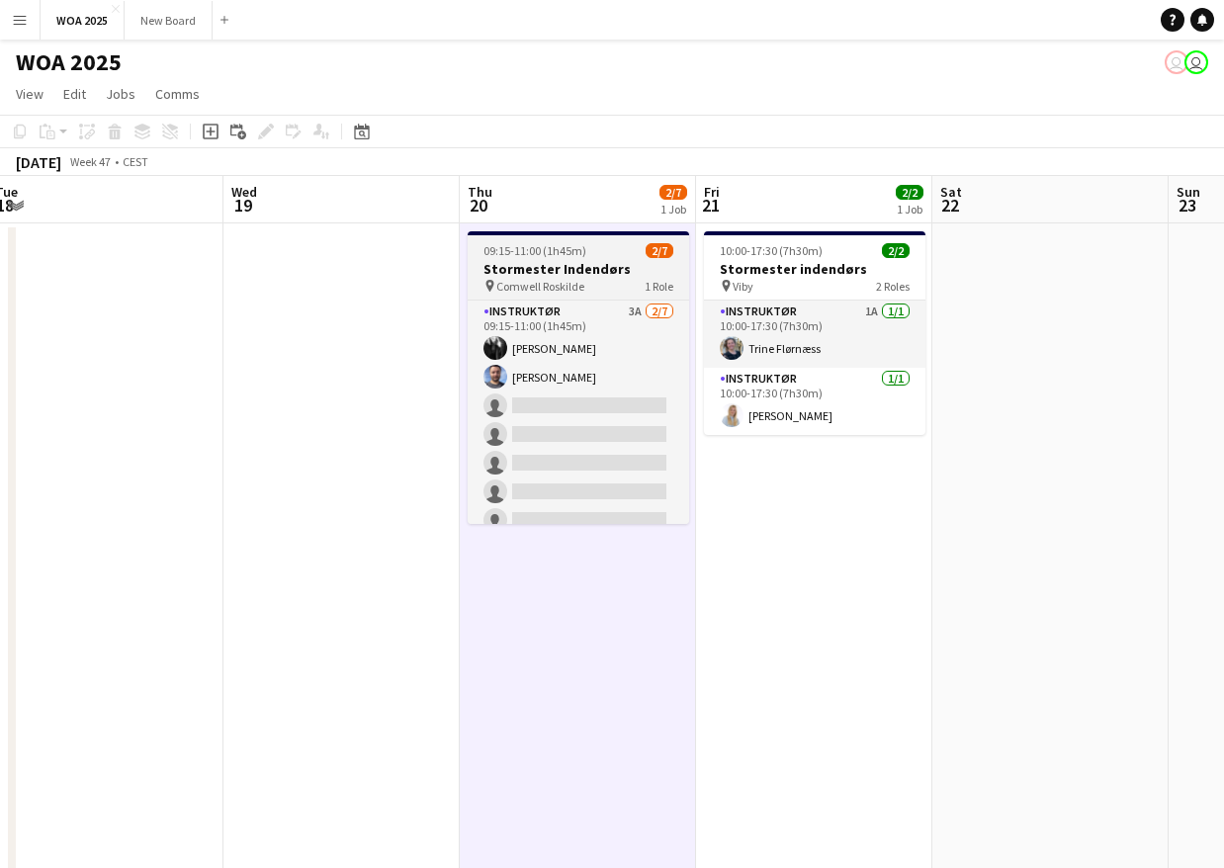
scroll to position [16, 0]
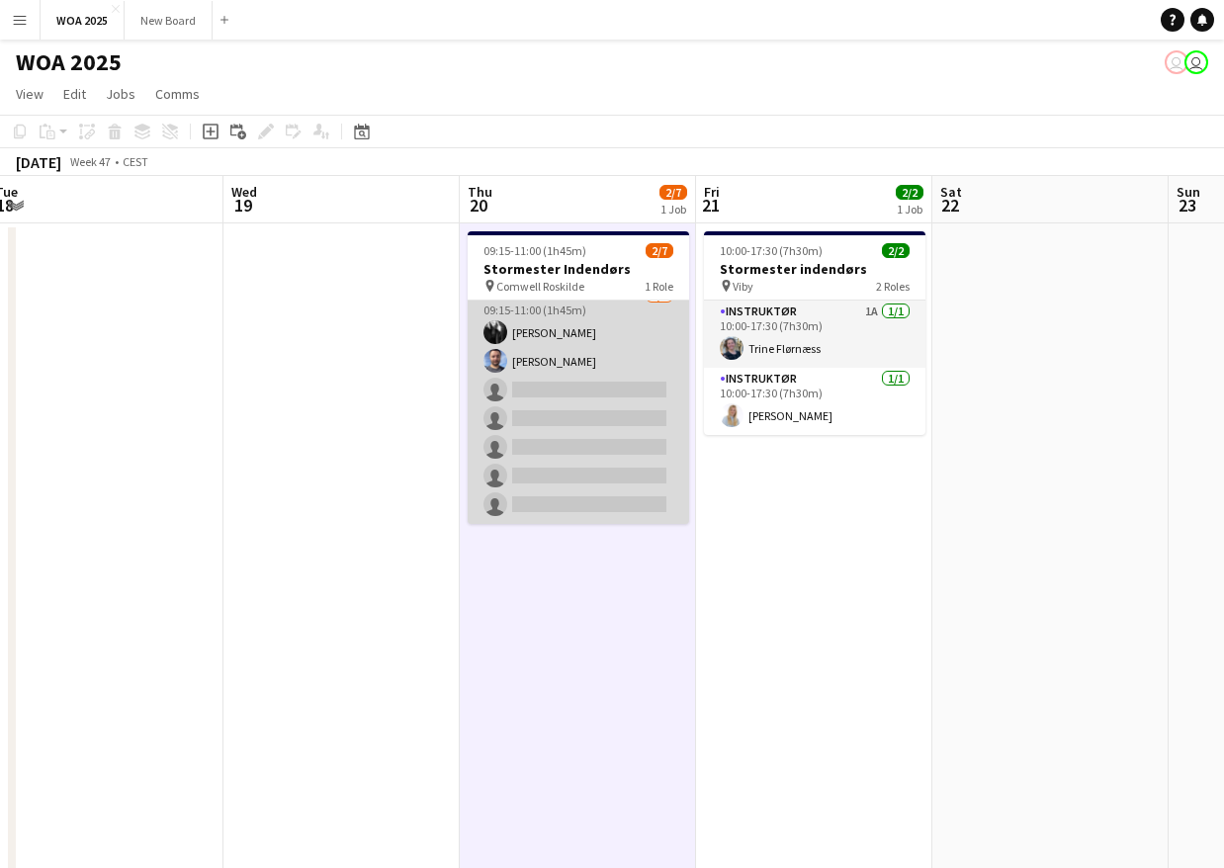
click at [572, 395] on app-card-role "Instruktør 3A 2/7 09:15-11:00 (1h45m) Frankie Moore Julius Vissing single-neutr…" at bounding box center [578, 404] width 221 height 239
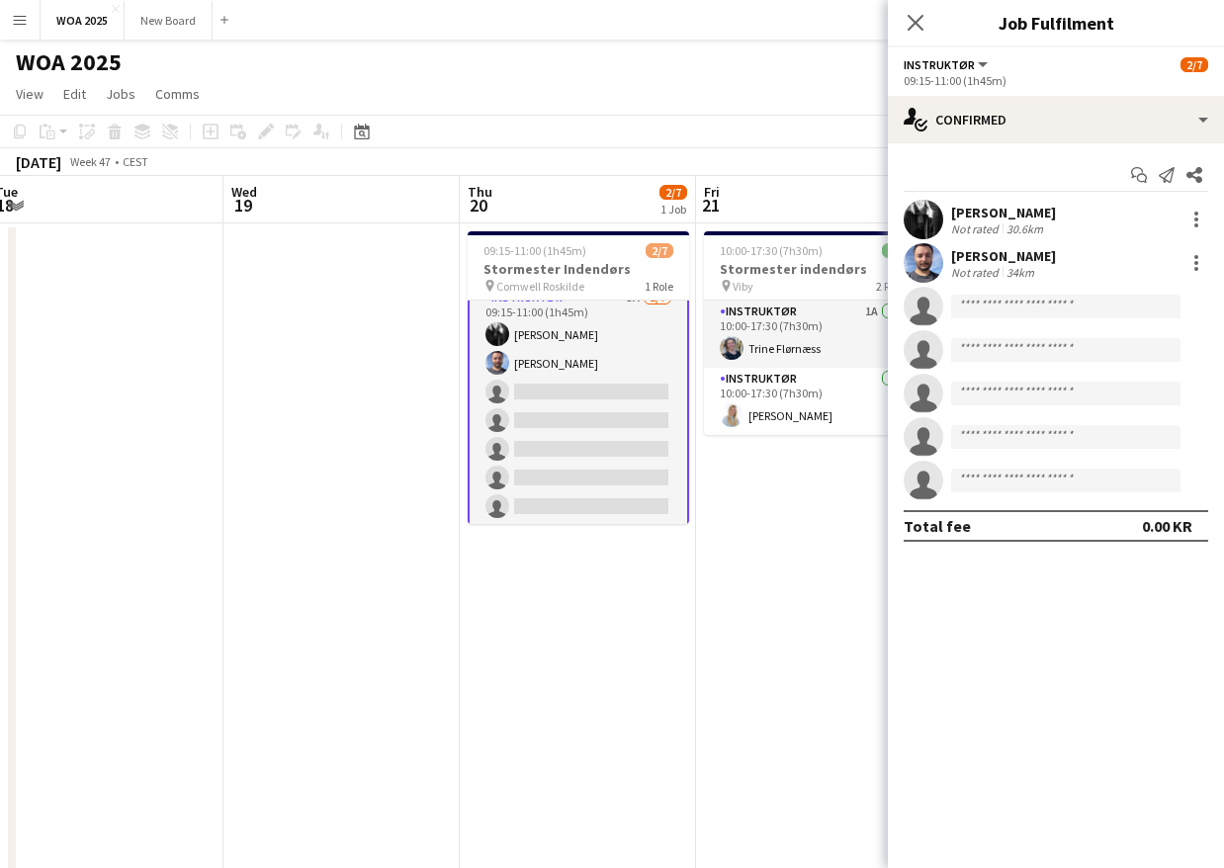
scroll to position [18, 0]
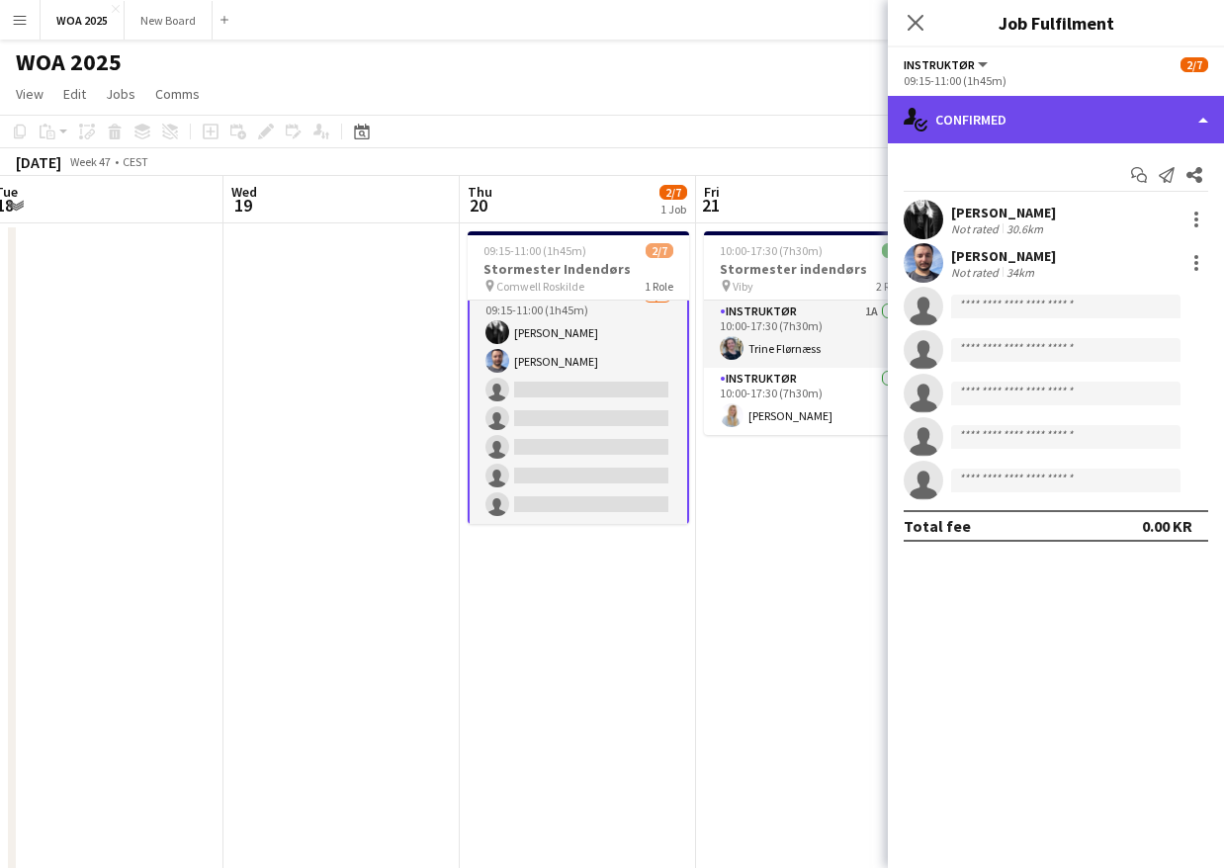
click at [1184, 125] on div "single-neutral-actions-check-2 Confirmed" at bounding box center [1056, 119] width 336 height 47
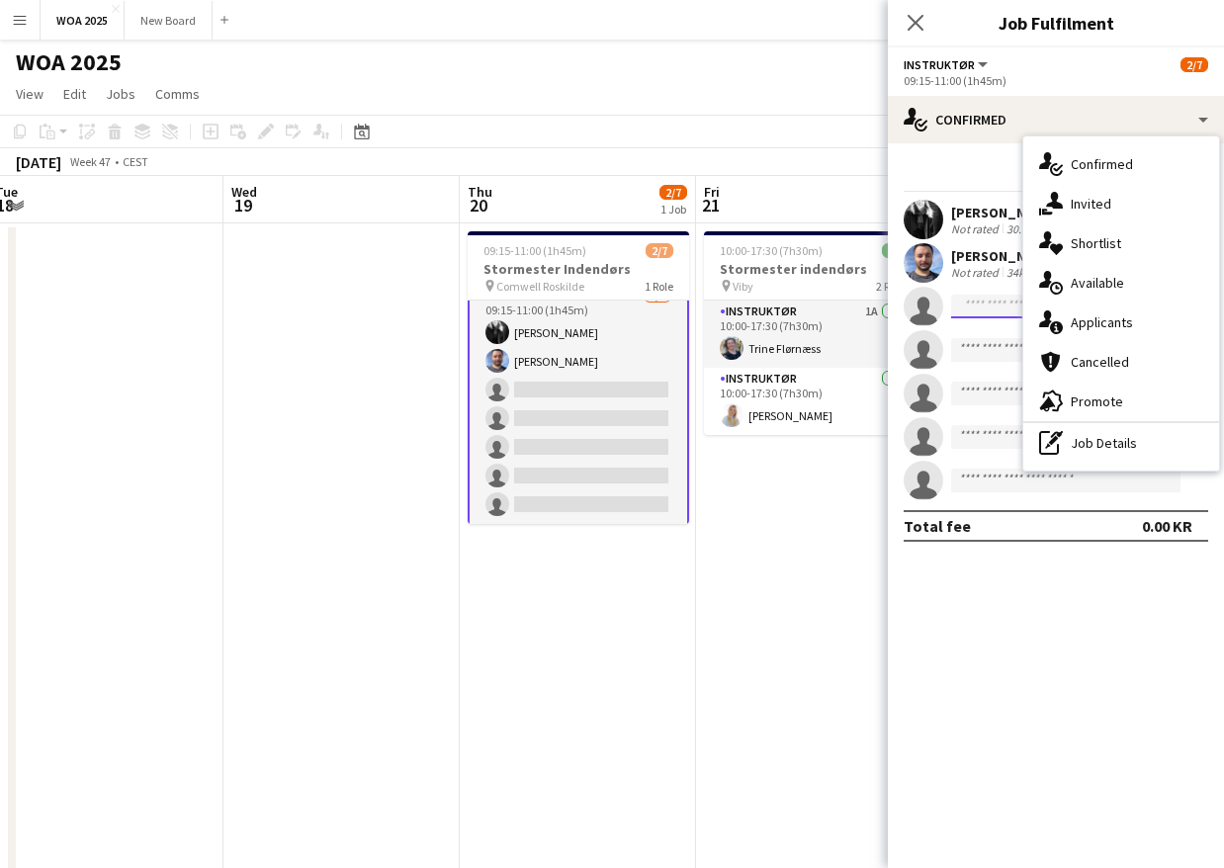
click at [991, 300] on input at bounding box center [1065, 307] width 229 height 24
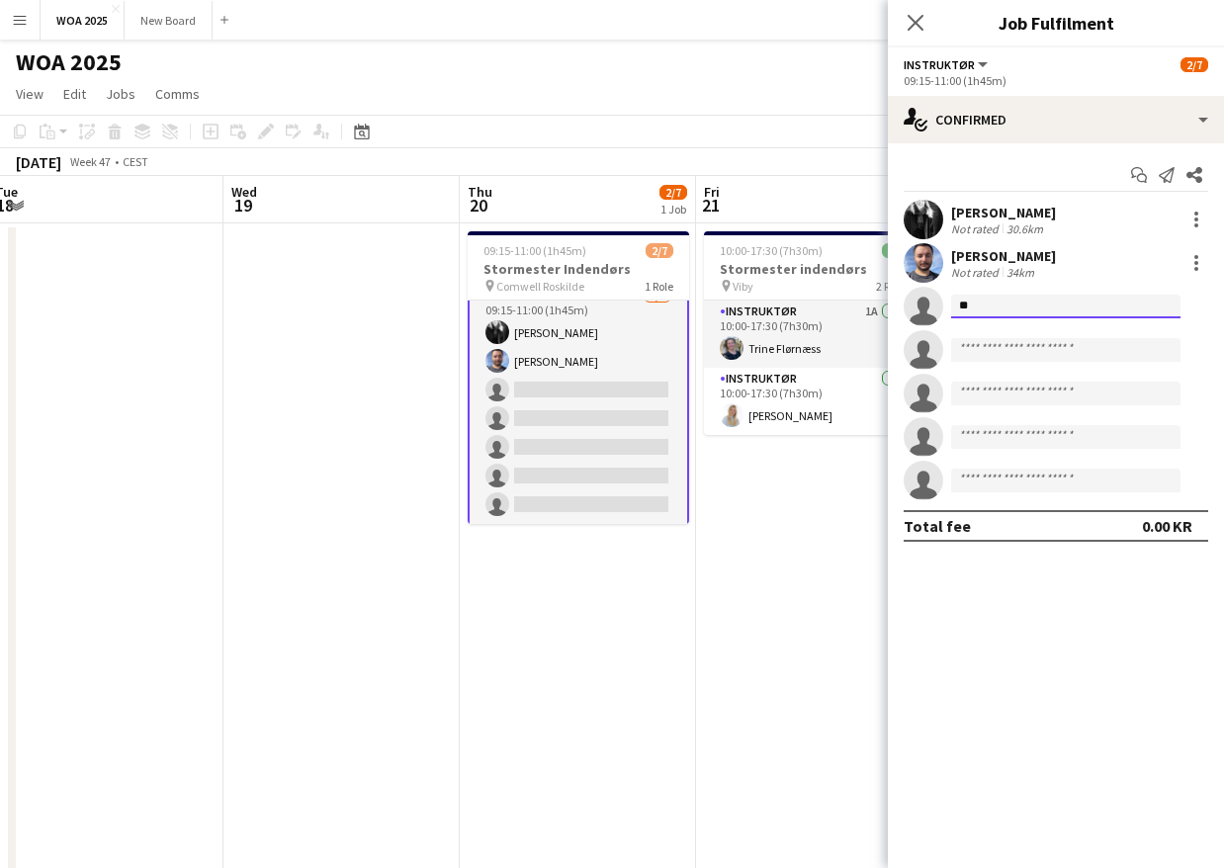
type input "*"
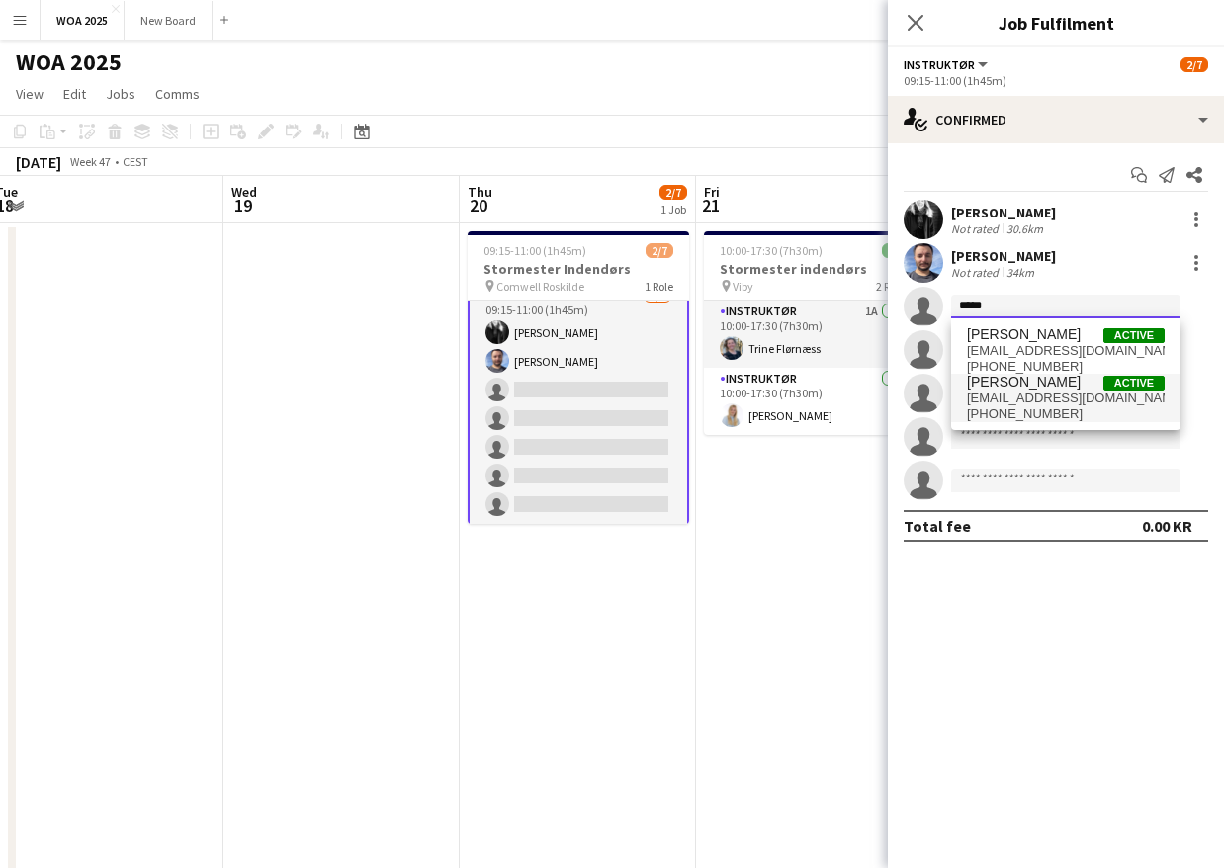
type input "*****"
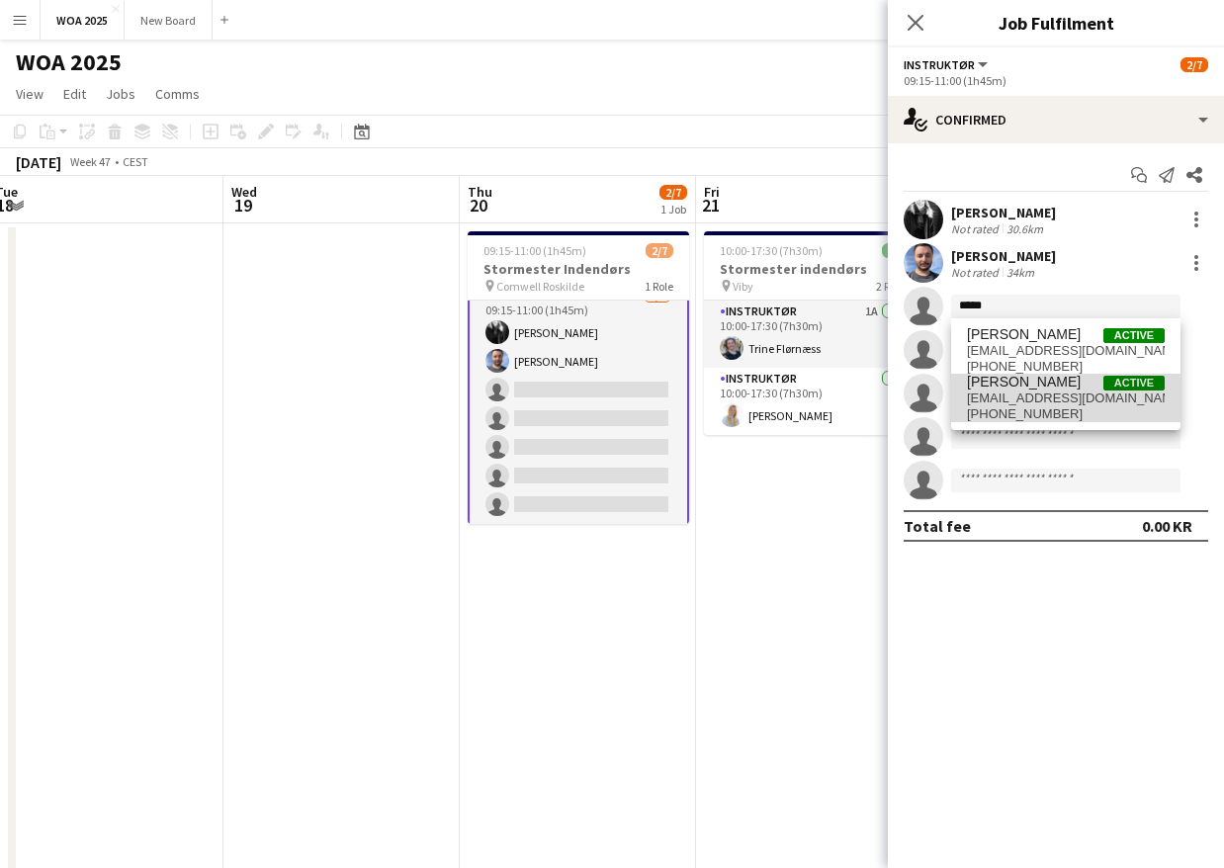
click at [1027, 383] on span "[PERSON_NAME]" at bounding box center [1024, 382] width 114 height 17
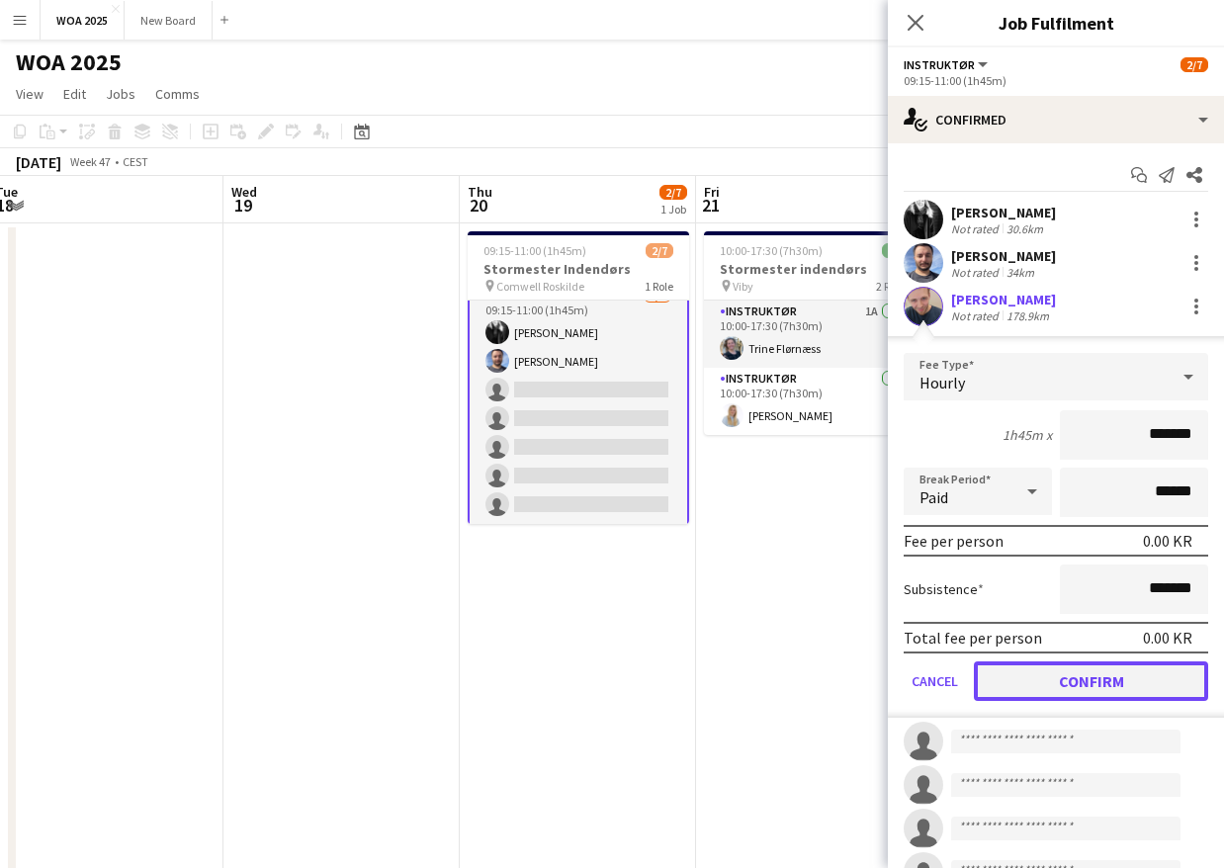
click at [1091, 680] on button "Confirm" at bounding box center [1091, 681] width 234 height 40
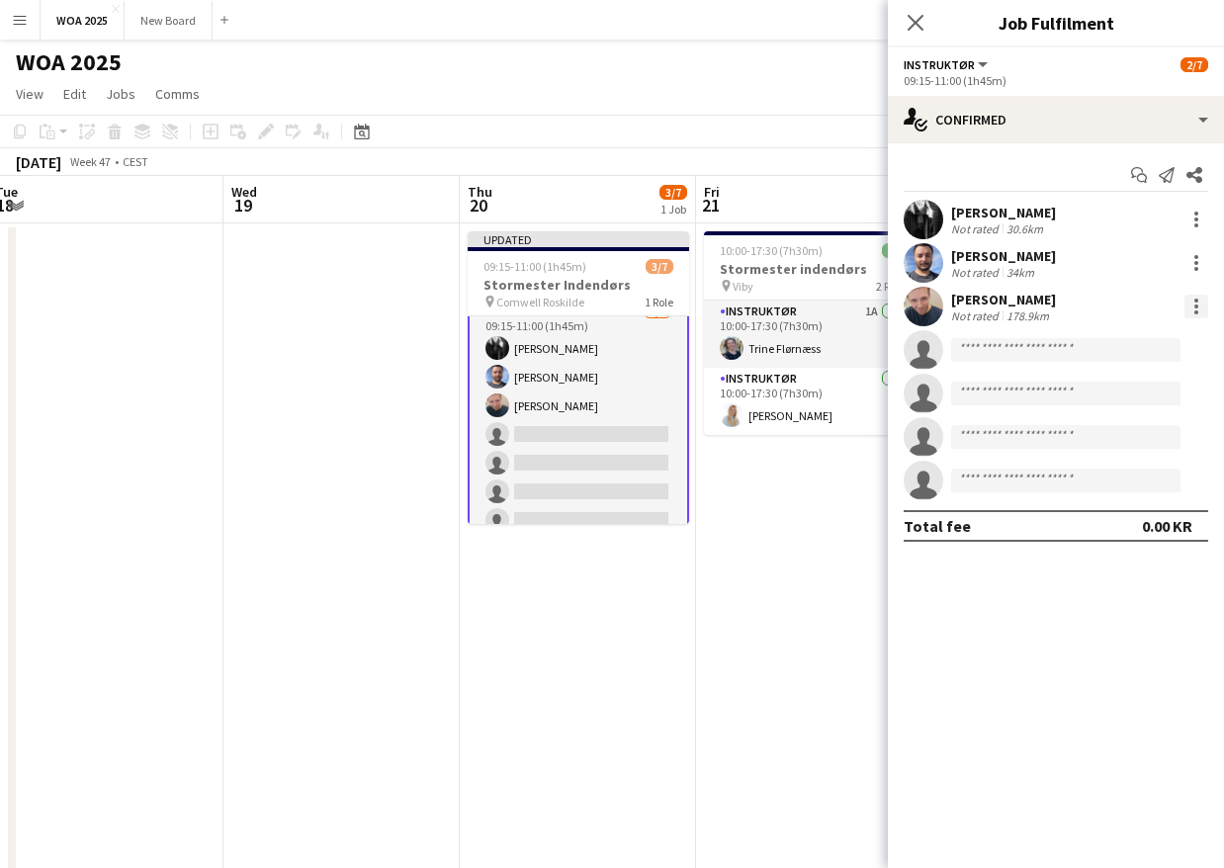
click at [1199, 304] on div at bounding box center [1196, 307] width 24 height 24
click at [1175, 535] on span "Remove" at bounding box center [1131, 533] width 123 height 18
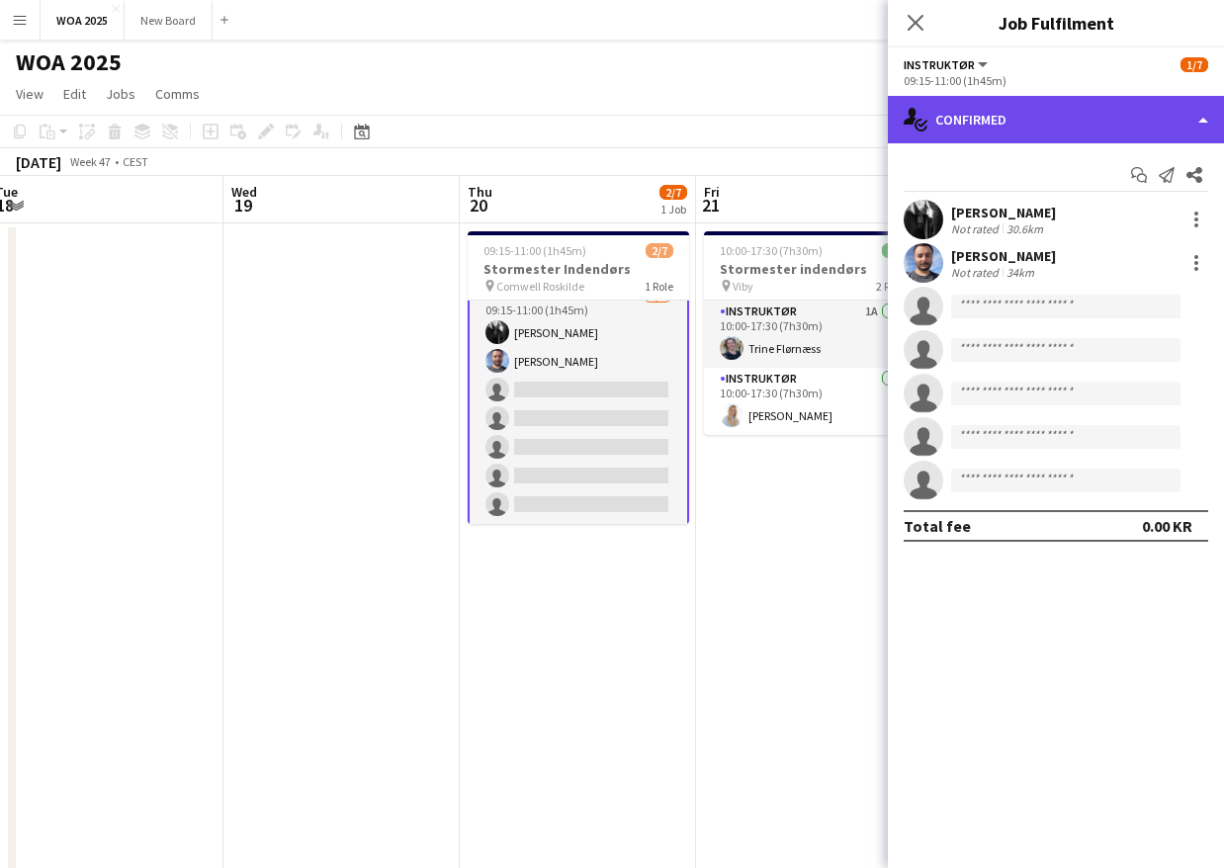
click at [1124, 114] on div "single-neutral-actions-check-2 Confirmed" at bounding box center [1056, 119] width 336 height 47
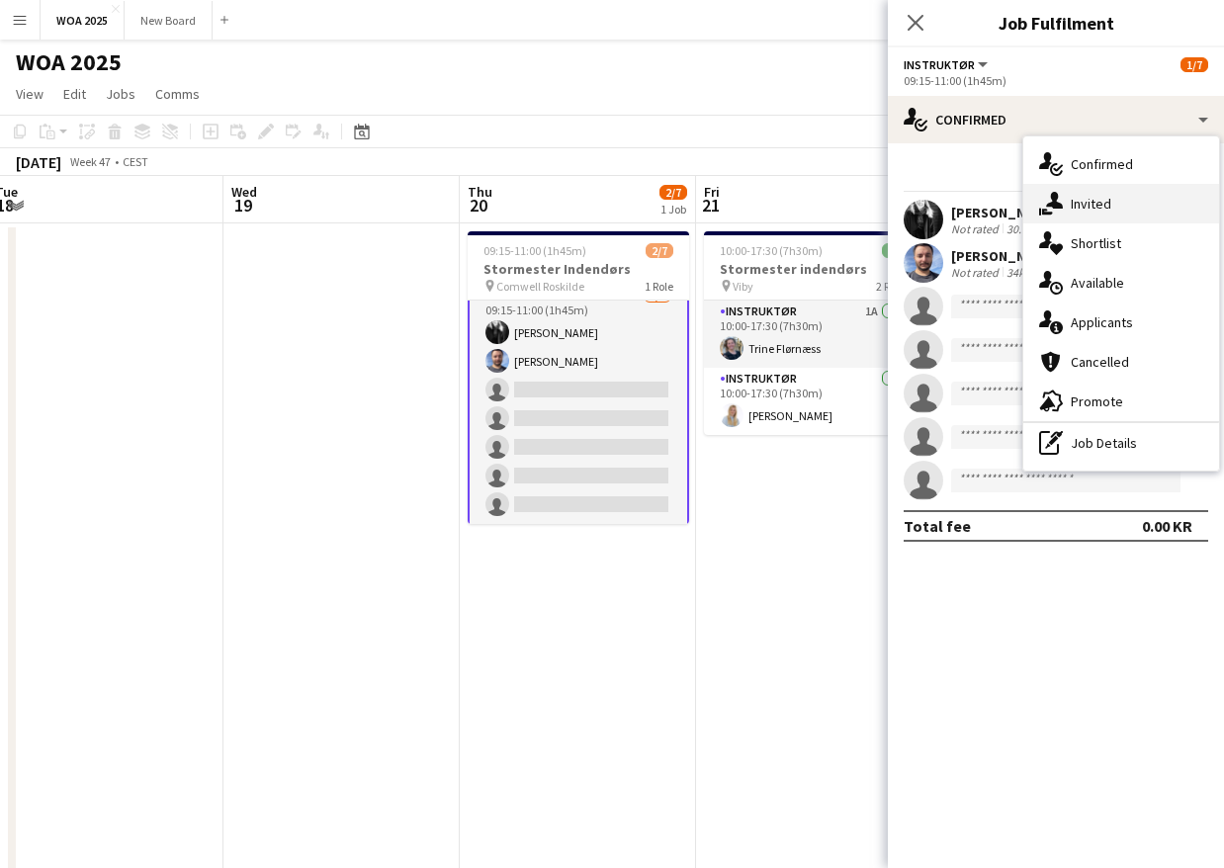
click at [1128, 205] on div "single-neutral-actions-share-1 Invited" at bounding box center [1121, 204] width 196 height 40
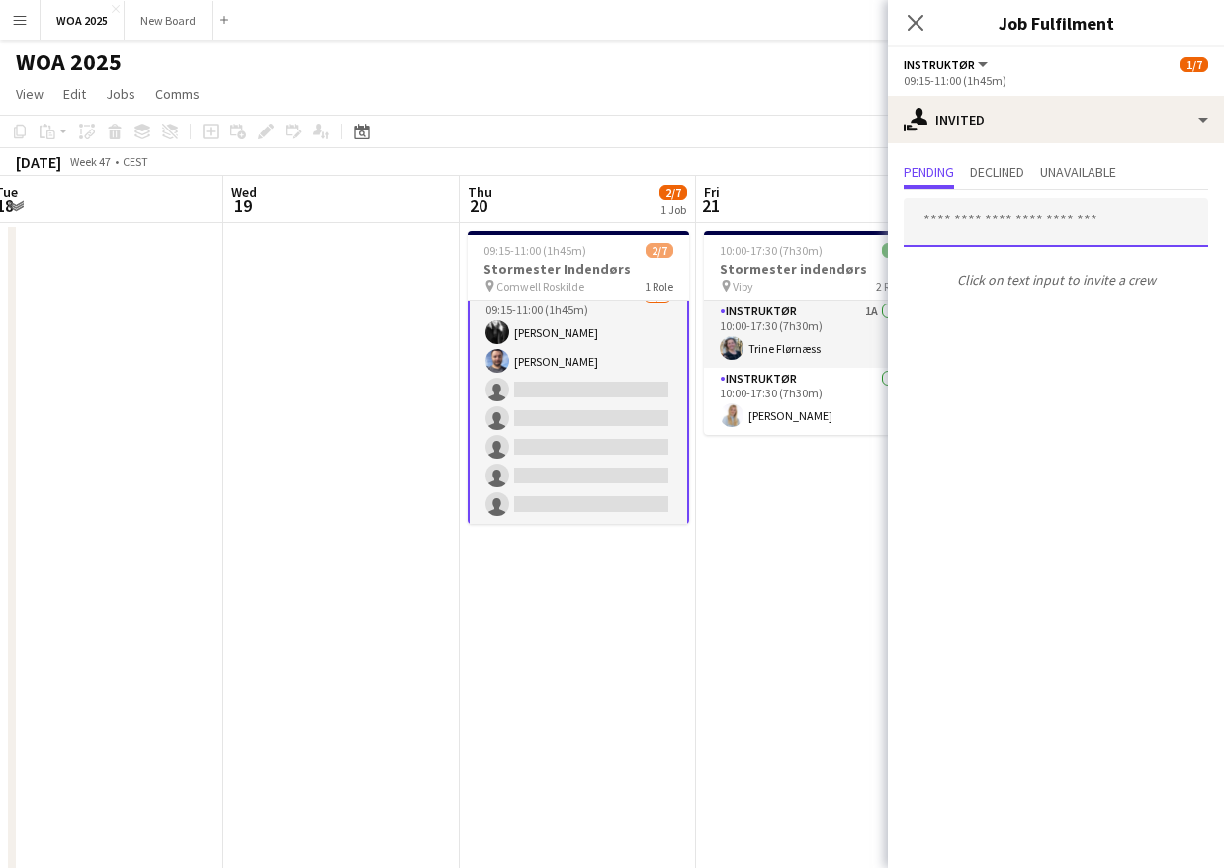
click at [989, 221] on input "text" at bounding box center [1055, 222] width 304 height 49
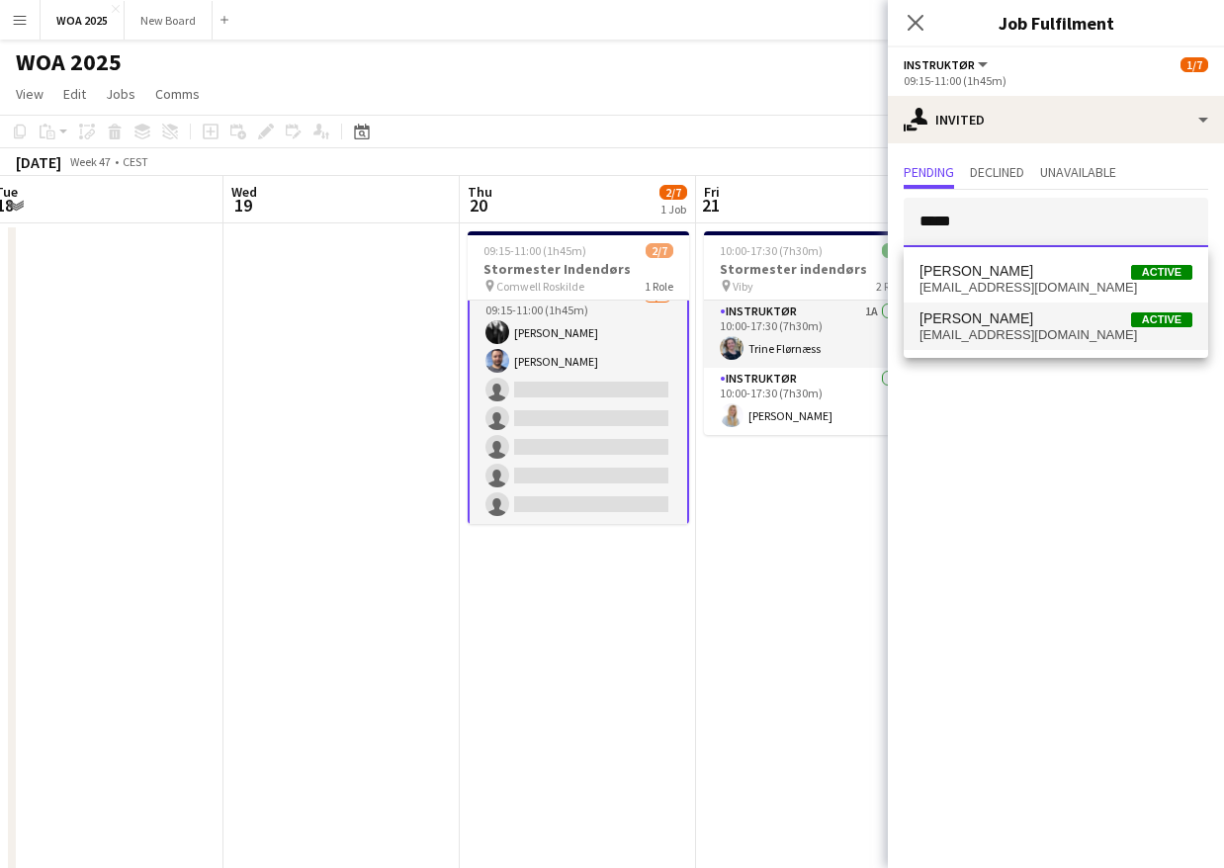
type input "*****"
click at [1000, 324] on span "[PERSON_NAME]" at bounding box center [976, 318] width 114 height 17
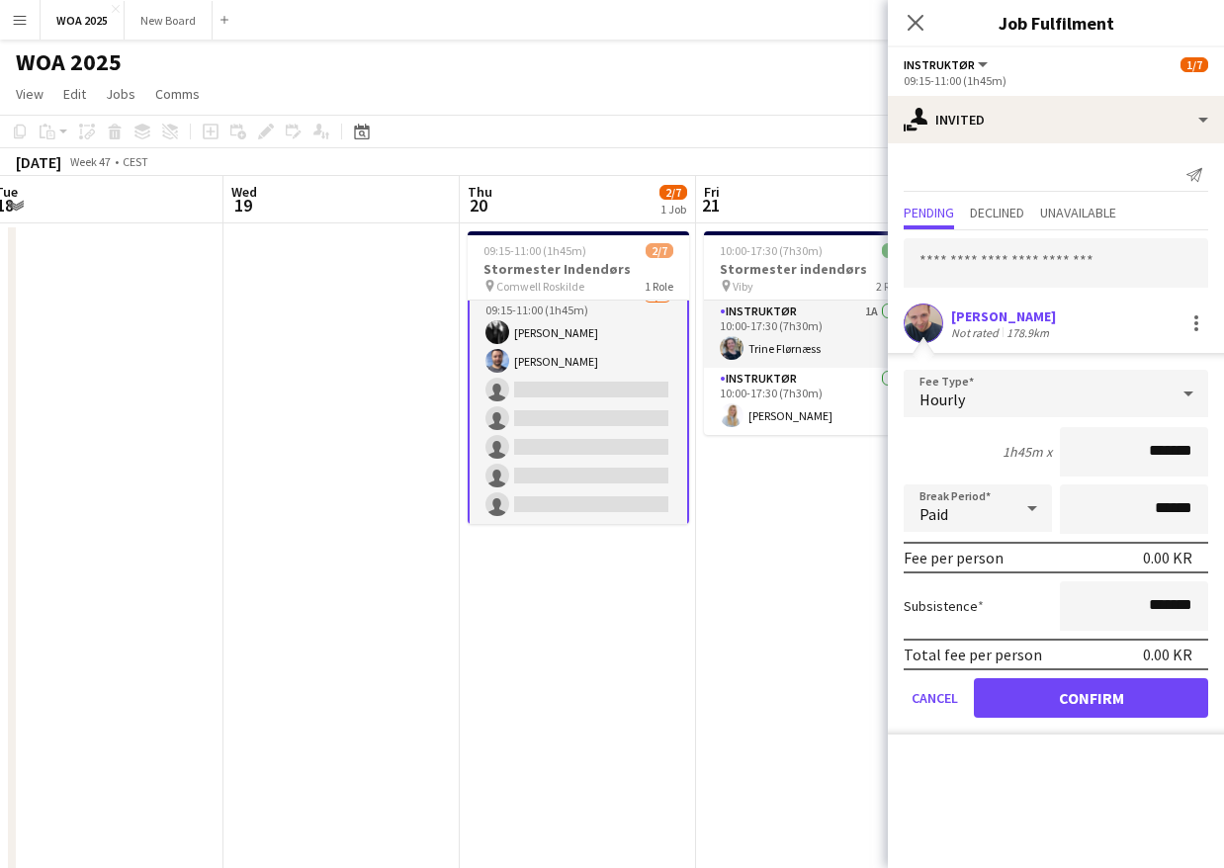
click at [630, 390] on app-card-role "Instruktør 3A 2/7 09:15-11:00 (1h45m) Frankie Moore Julius Vissing single-neutr…" at bounding box center [578, 404] width 221 height 243
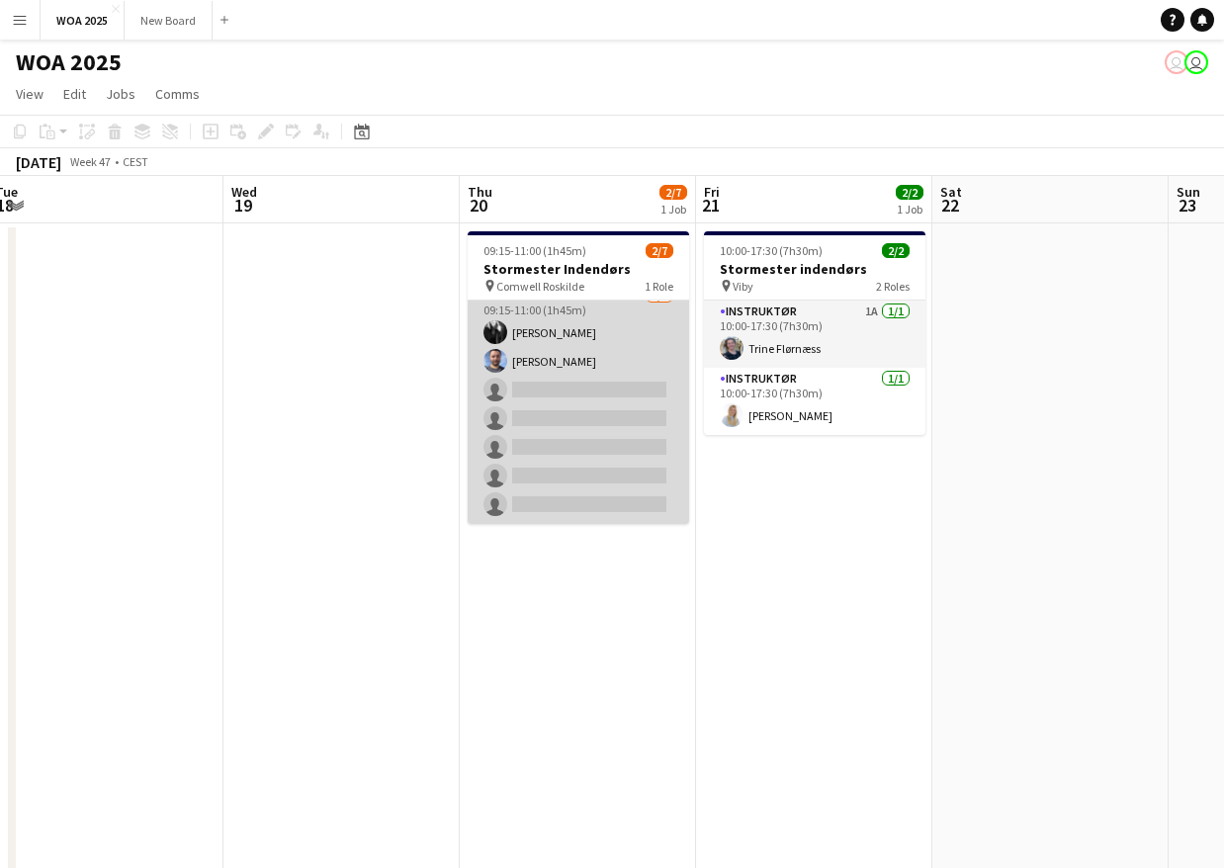
scroll to position [16, 0]
click at [604, 391] on app-card-role "Instruktør 3A 2/7 09:15-11:00 (1h45m) Frankie Moore Julius Vissing single-neutr…" at bounding box center [578, 404] width 221 height 239
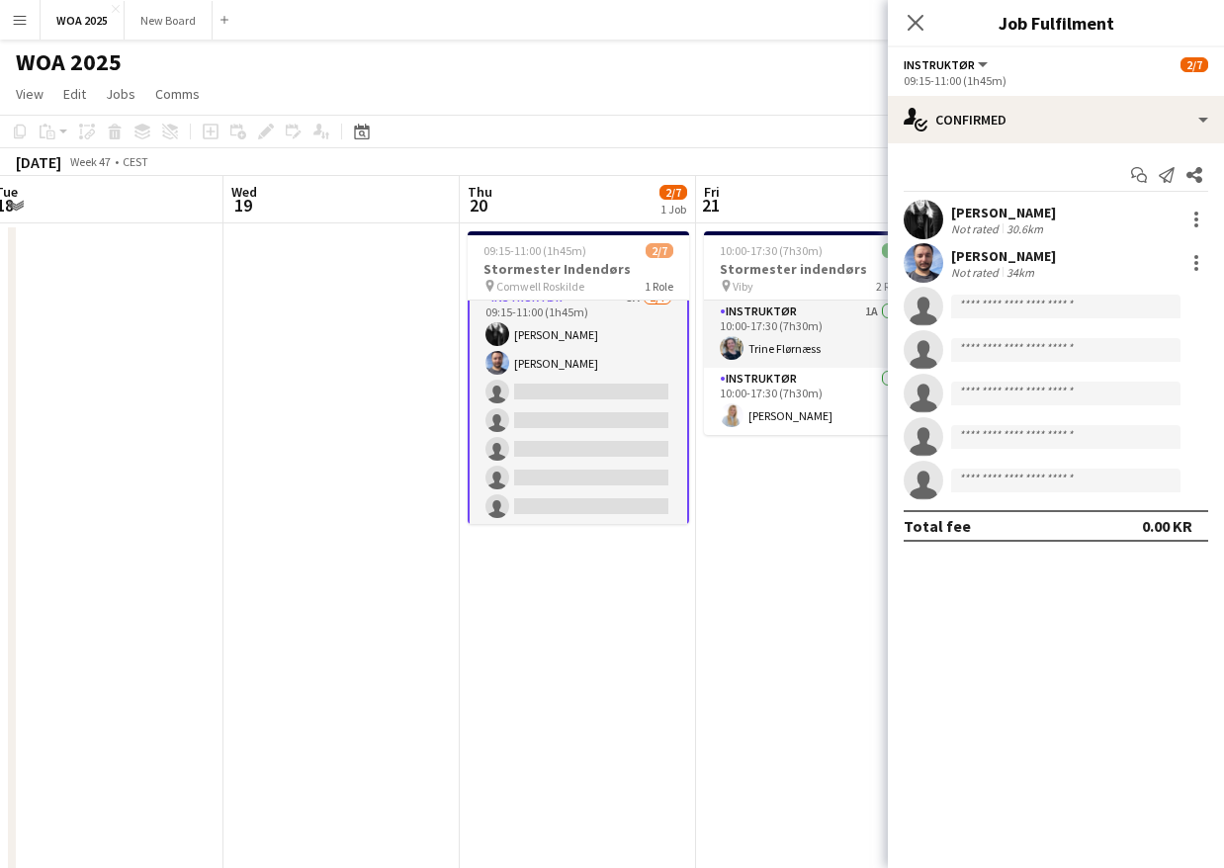
scroll to position [18, 0]
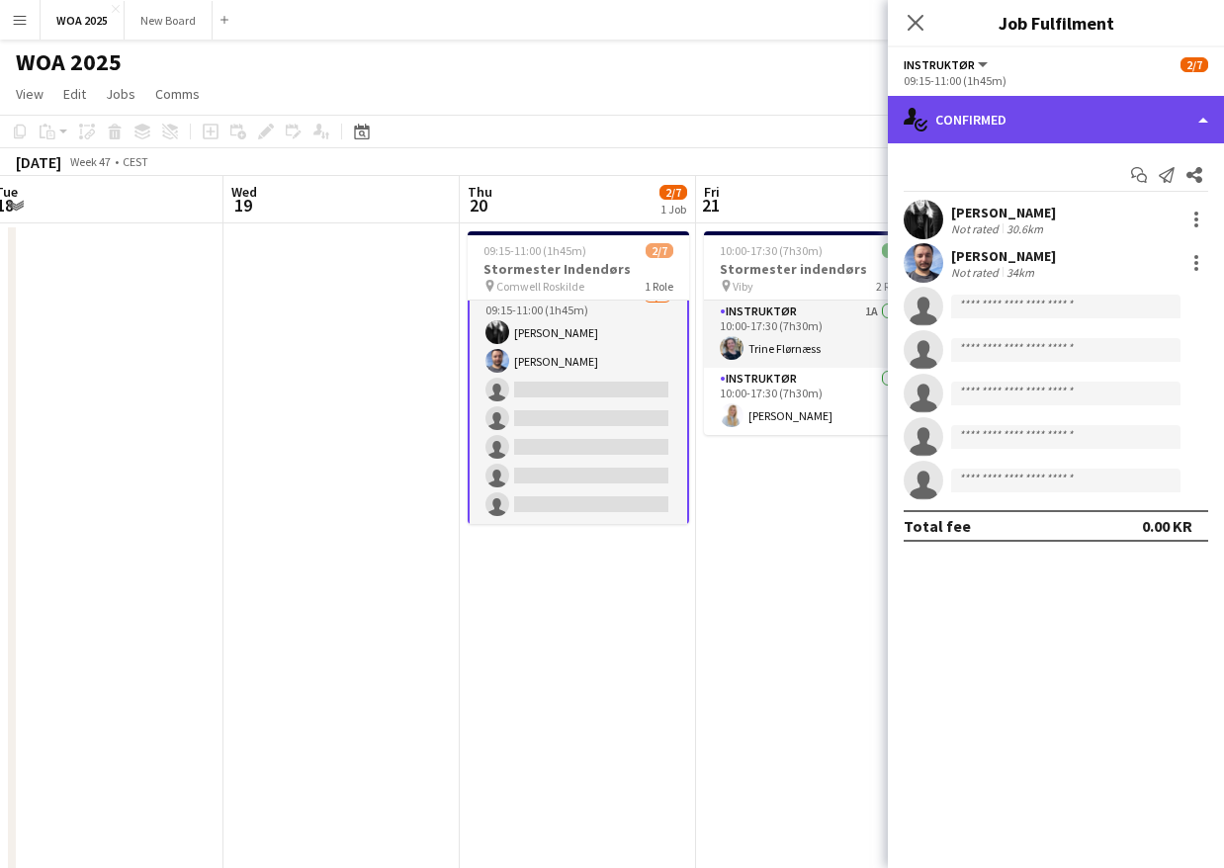
click at [1071, 124] on div "single-neutral-actions-check-2 Confirmed" at bounding box center [1056, 119] width 336 height 47
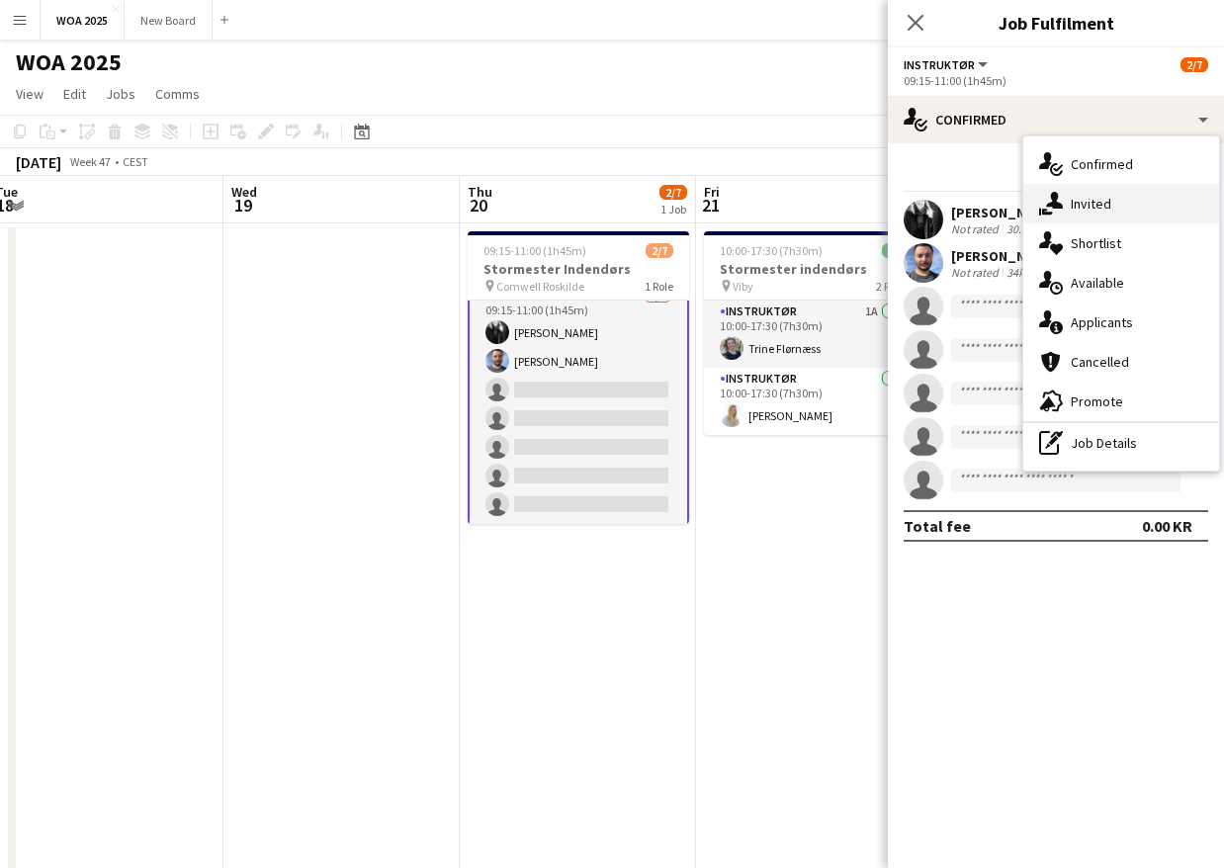
click at [1111, 197] on div "single-neutral-actions-share-1 Invited" at bounding box center [1121, 204] width 196 height 40
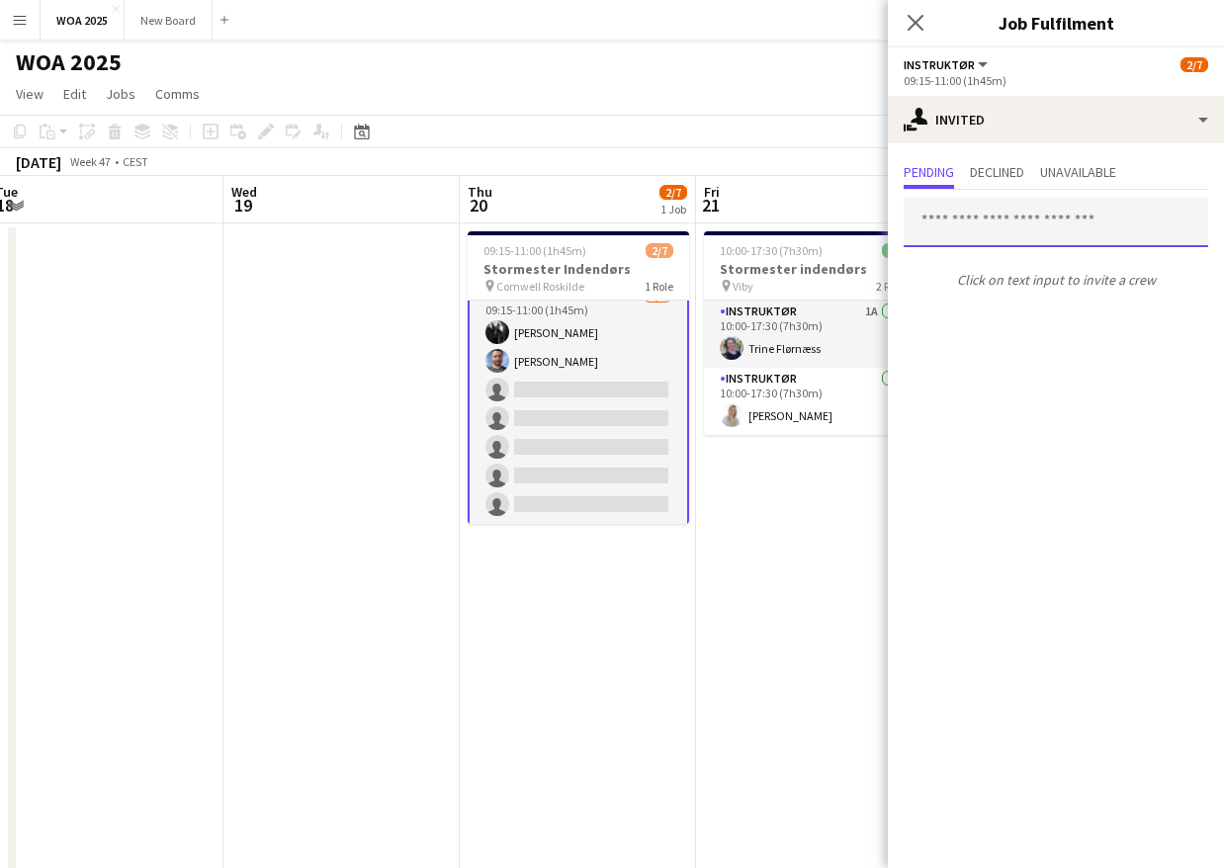
click at [1073, 211] on input "text" at bounding box center [1055, 222] width 304 height 49
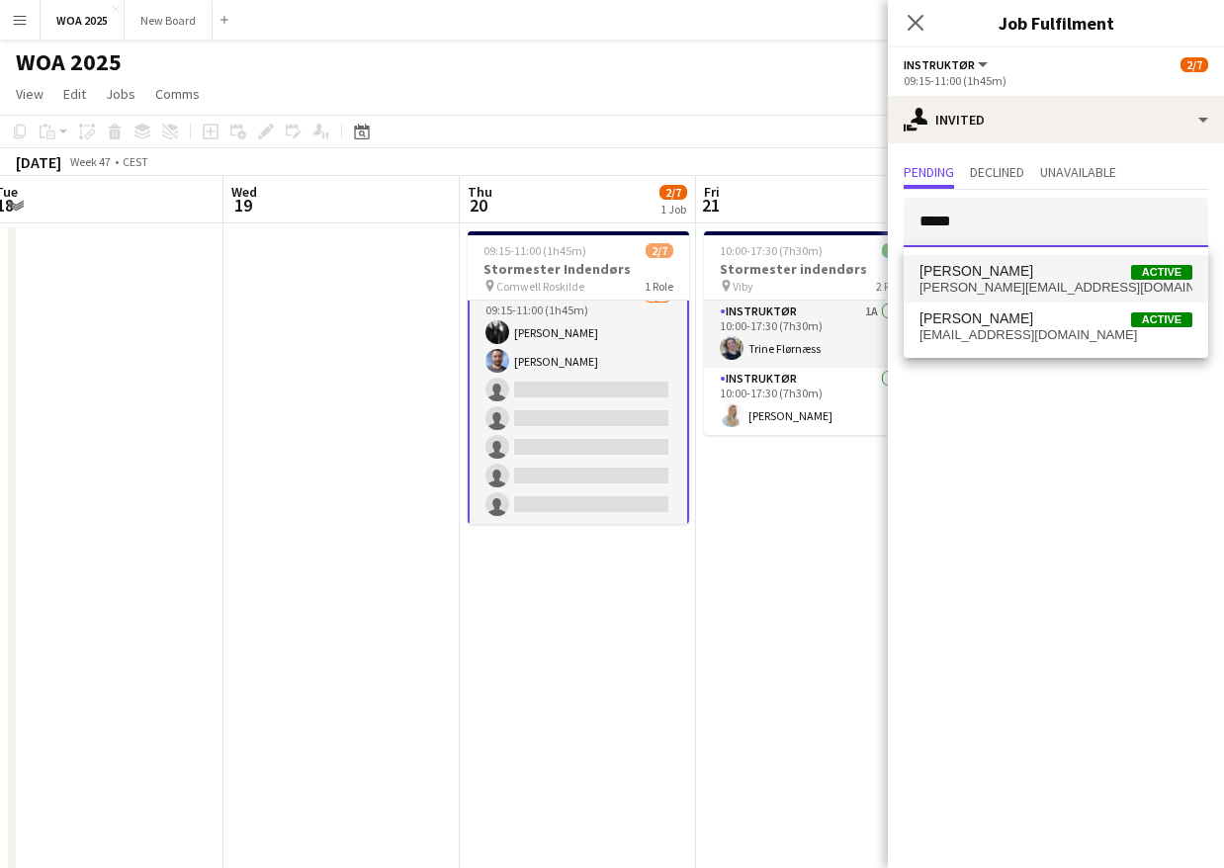
type input "*****"
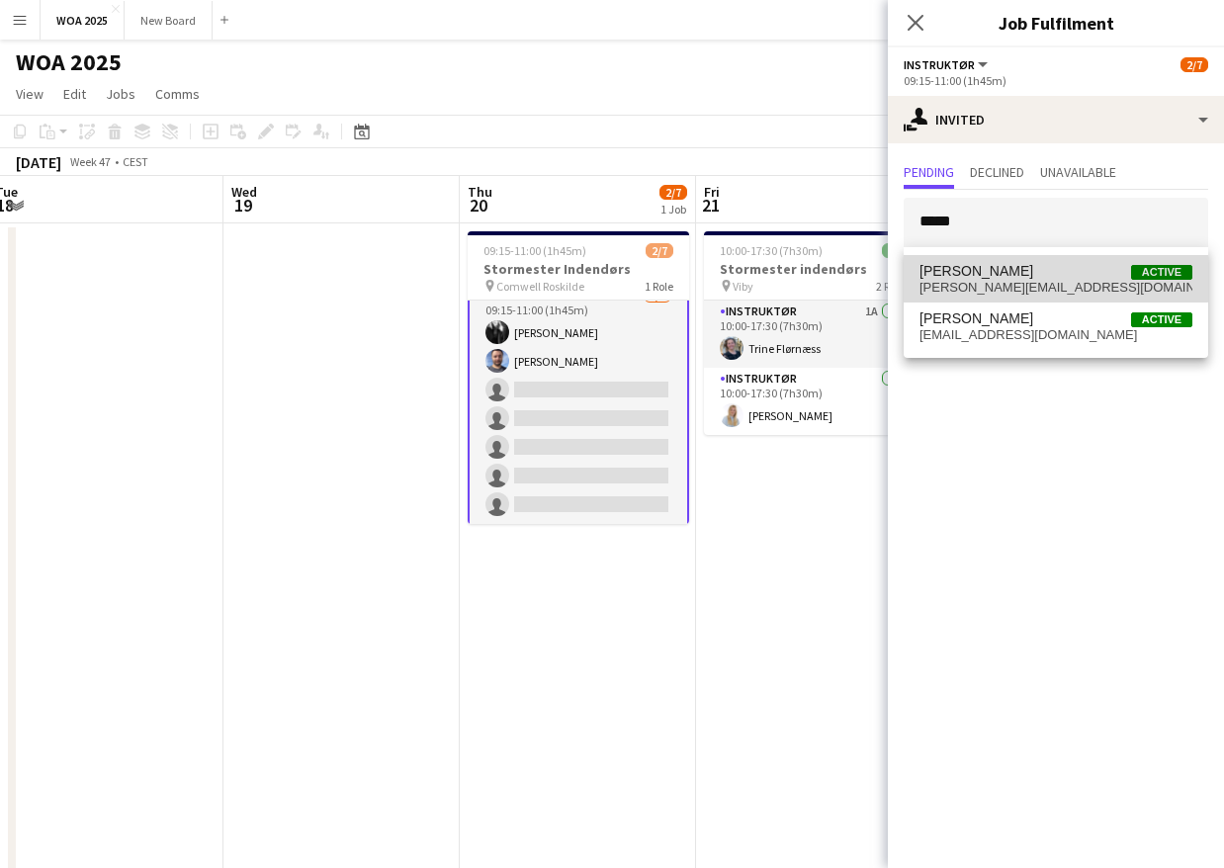
click at [1033, 267] on span "[PERSON_NAME]" at bounding box center [976, 271] width 114 height 17
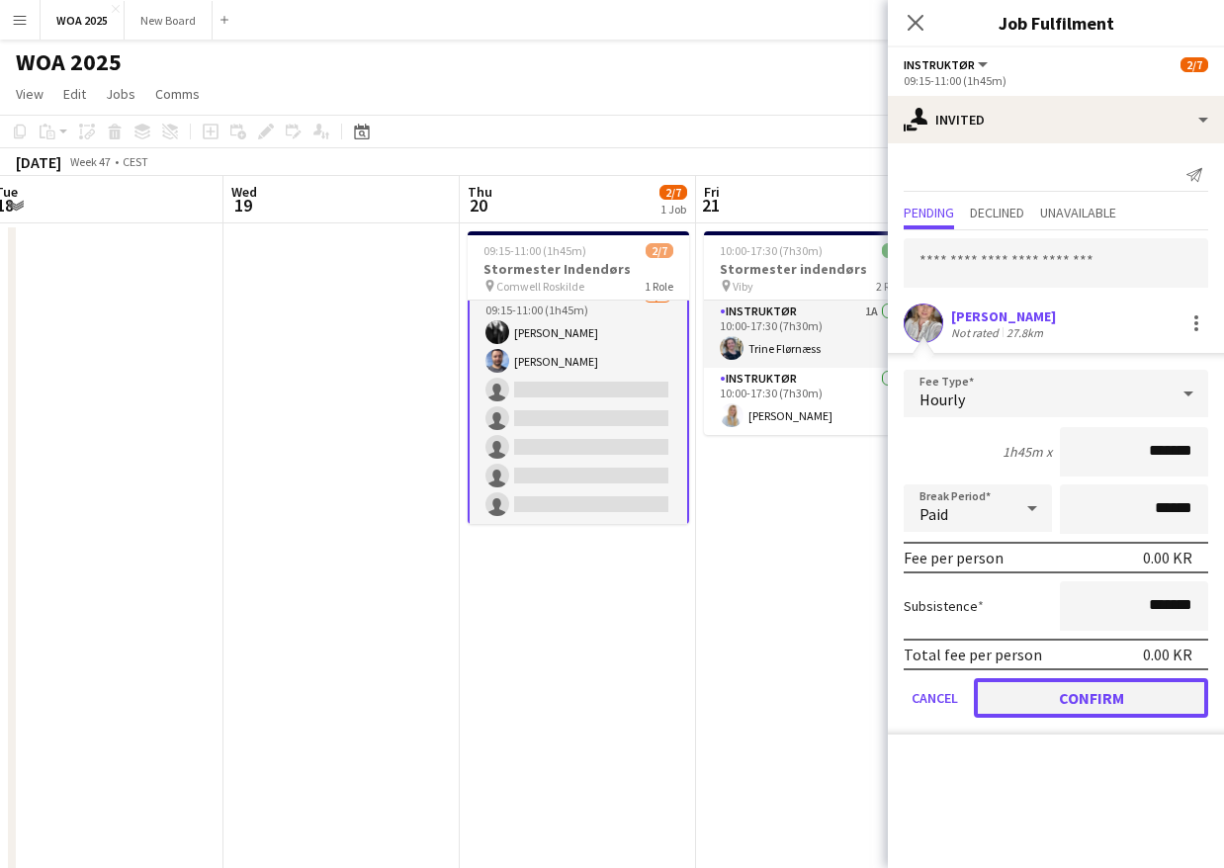
click at [1058, 704] on button "Confirm" at bounding box center [1091, 698] width 234 height 40
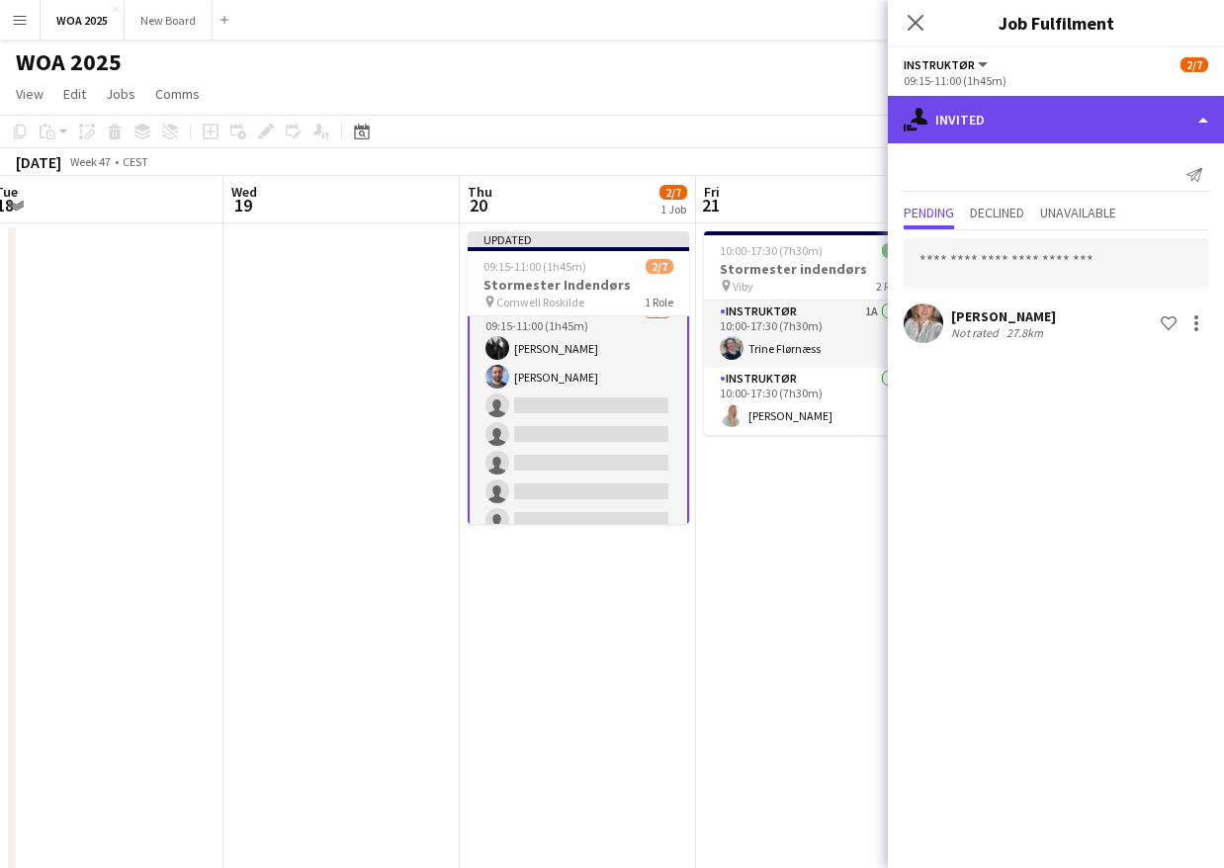
click at [1006, 121] on div "single-neutral-actions-share-1 Invited" at bounding box center [1056, 119] width 336 height 47
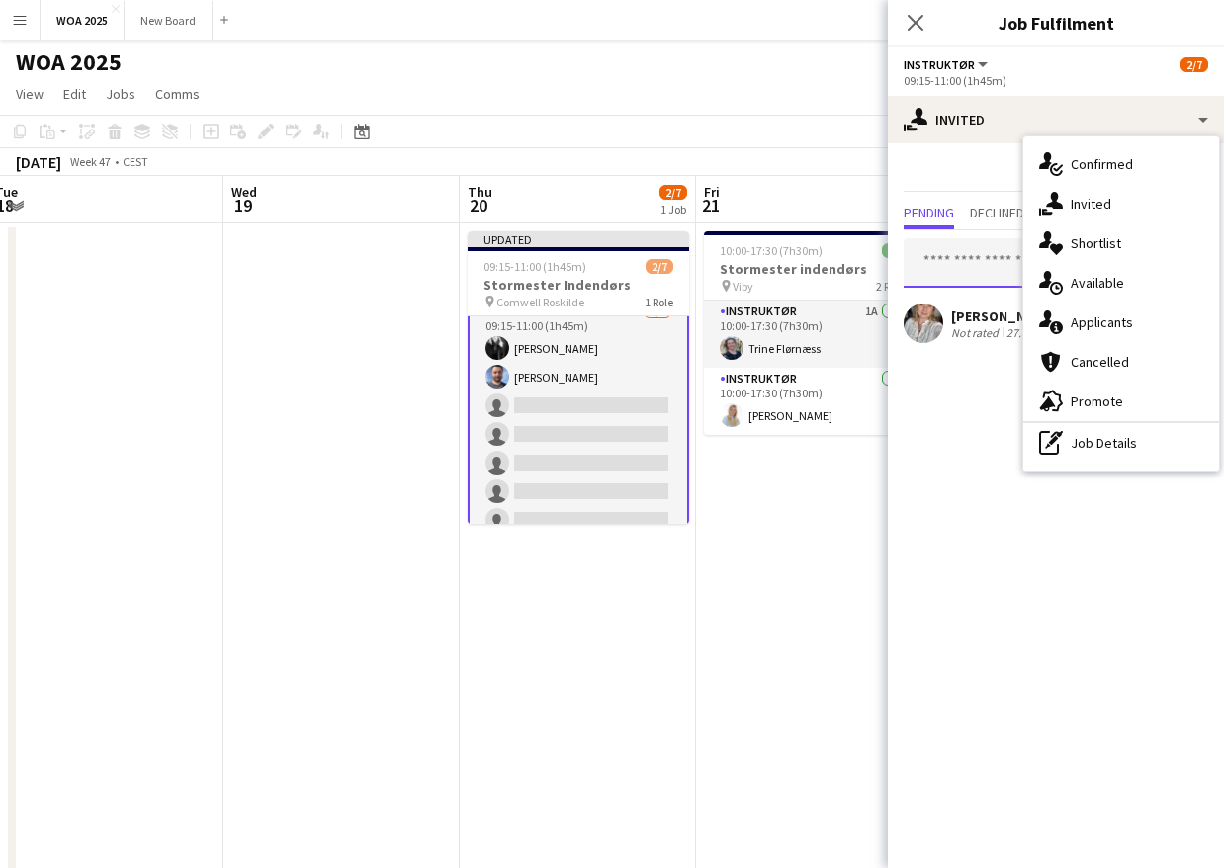
click at [993, 273] on input "text" at bounding box center [1055, 262] width 304 height 49
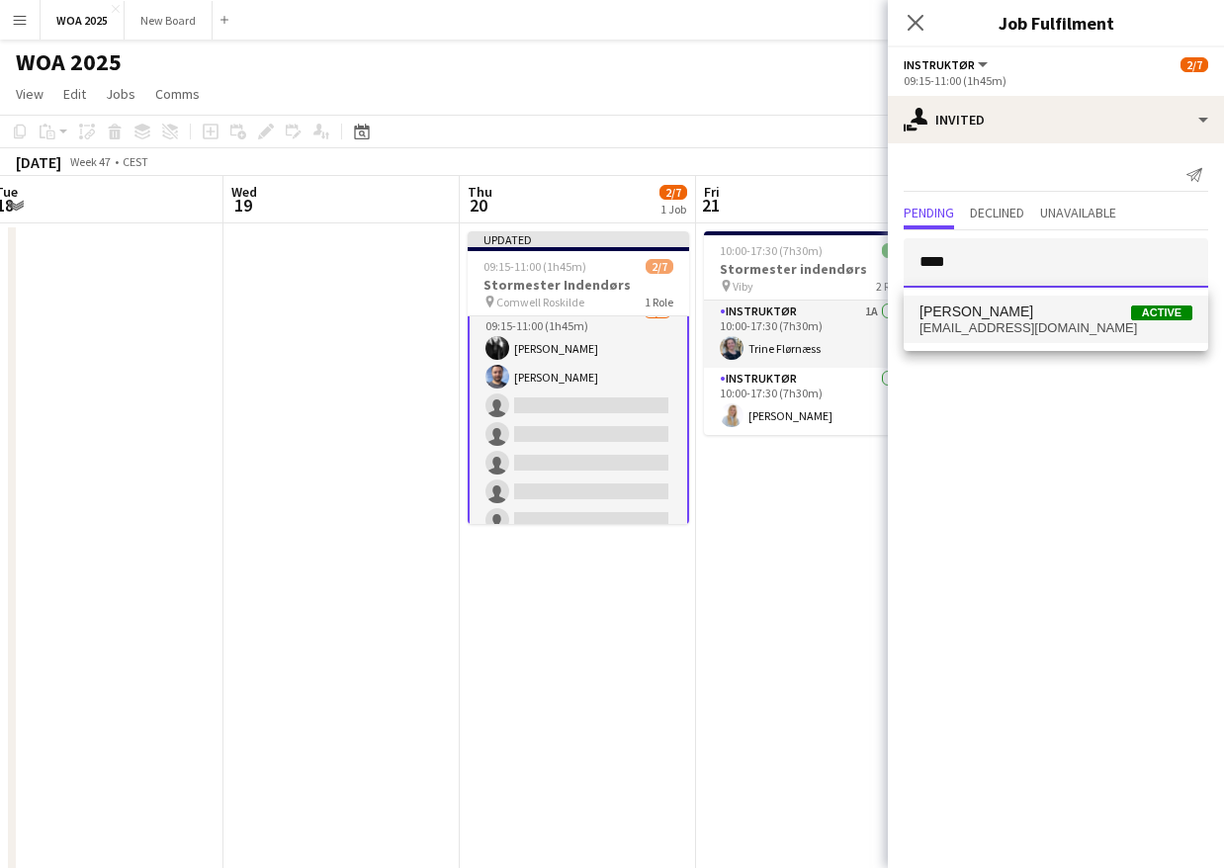
type input "****"
click at [982, 316] on span "Nikolaj Vinther Sørensen" at bounding box center [976, 311] width 114 height 17
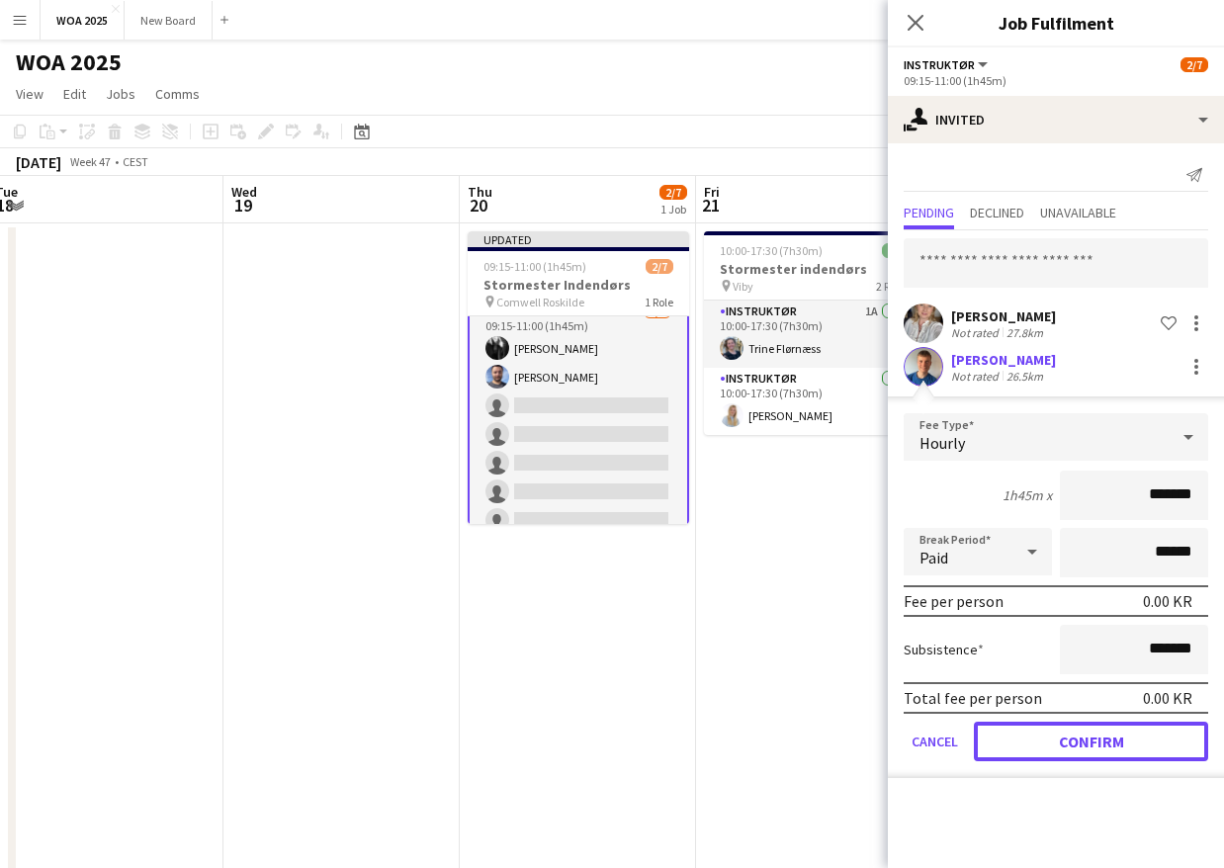
drag, startPoint x: 1098, startPoint y: 740, endPoint x: 1083, endPoint y: 706, distance: 37.6
click at [1098, 740] on button "Confirm" at bounding box center [1091, 742] width 234 height 40
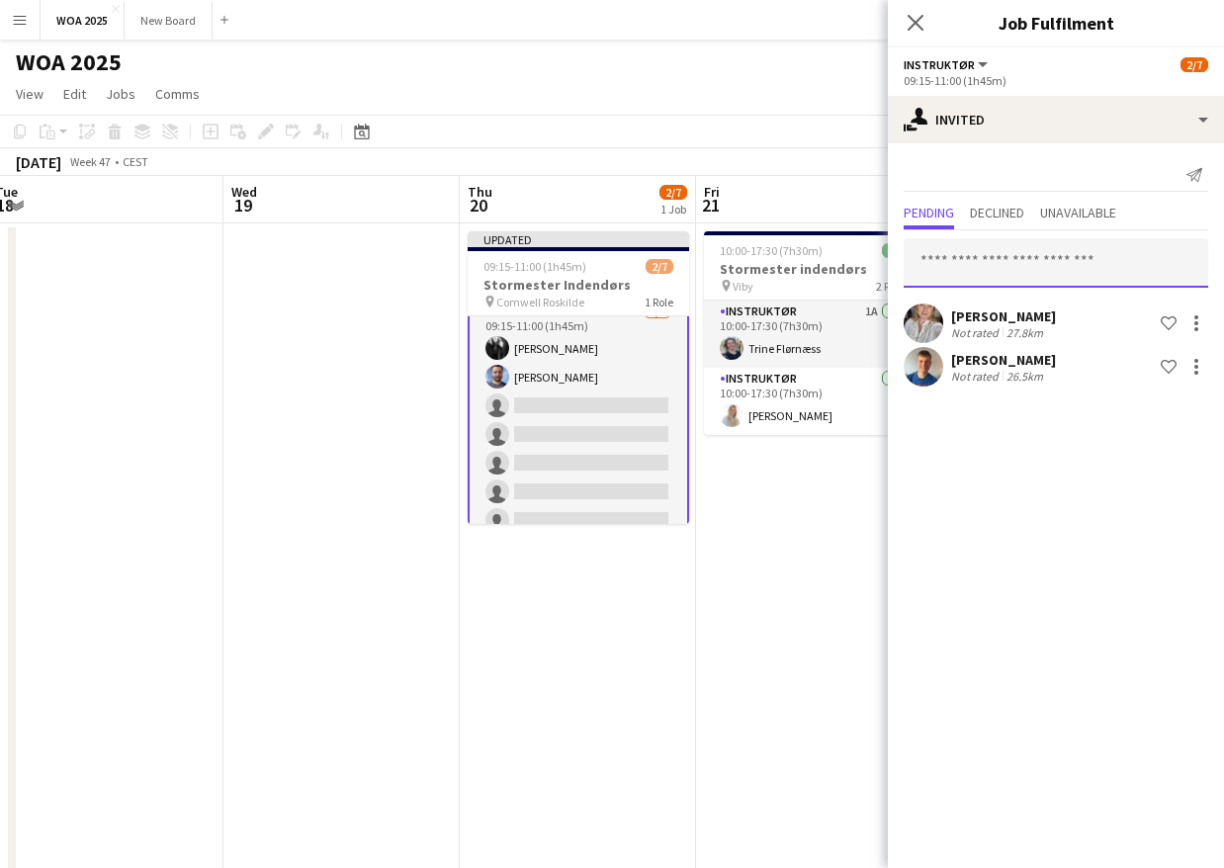
click at [982, 264] on input "text" at bounding box center [1055, 262] width 304 height 49
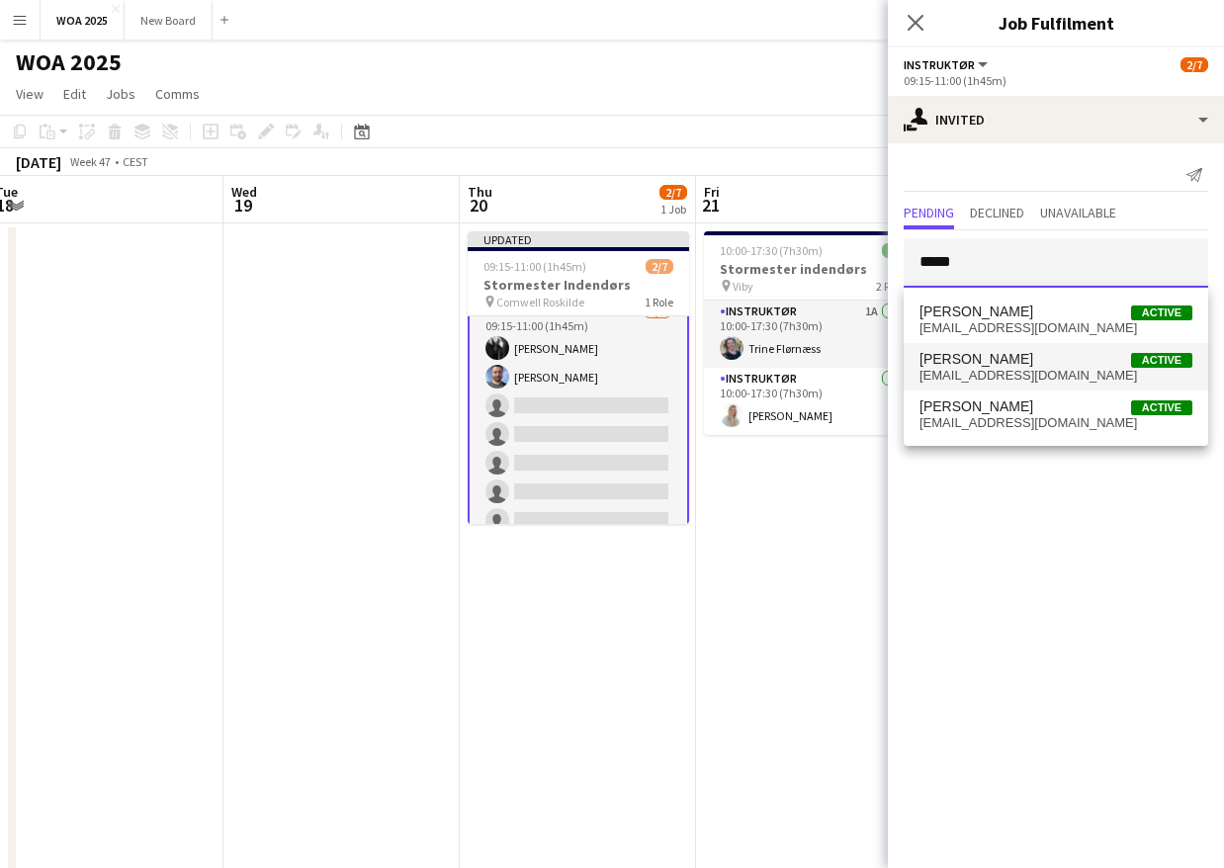
type input "*****"
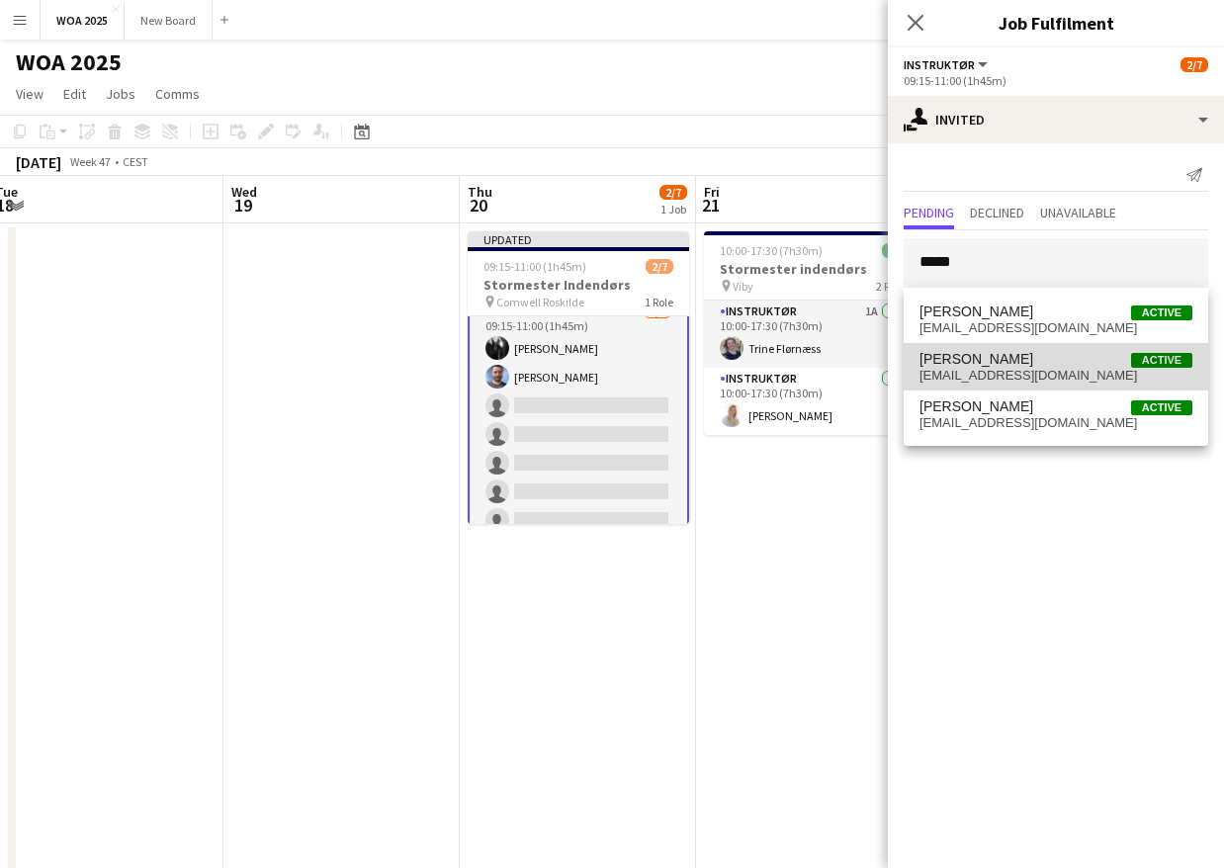
click at [1025, 363] on span "rikke Hedevang Active" at bounding box center [1055, 359] width 273 height 17
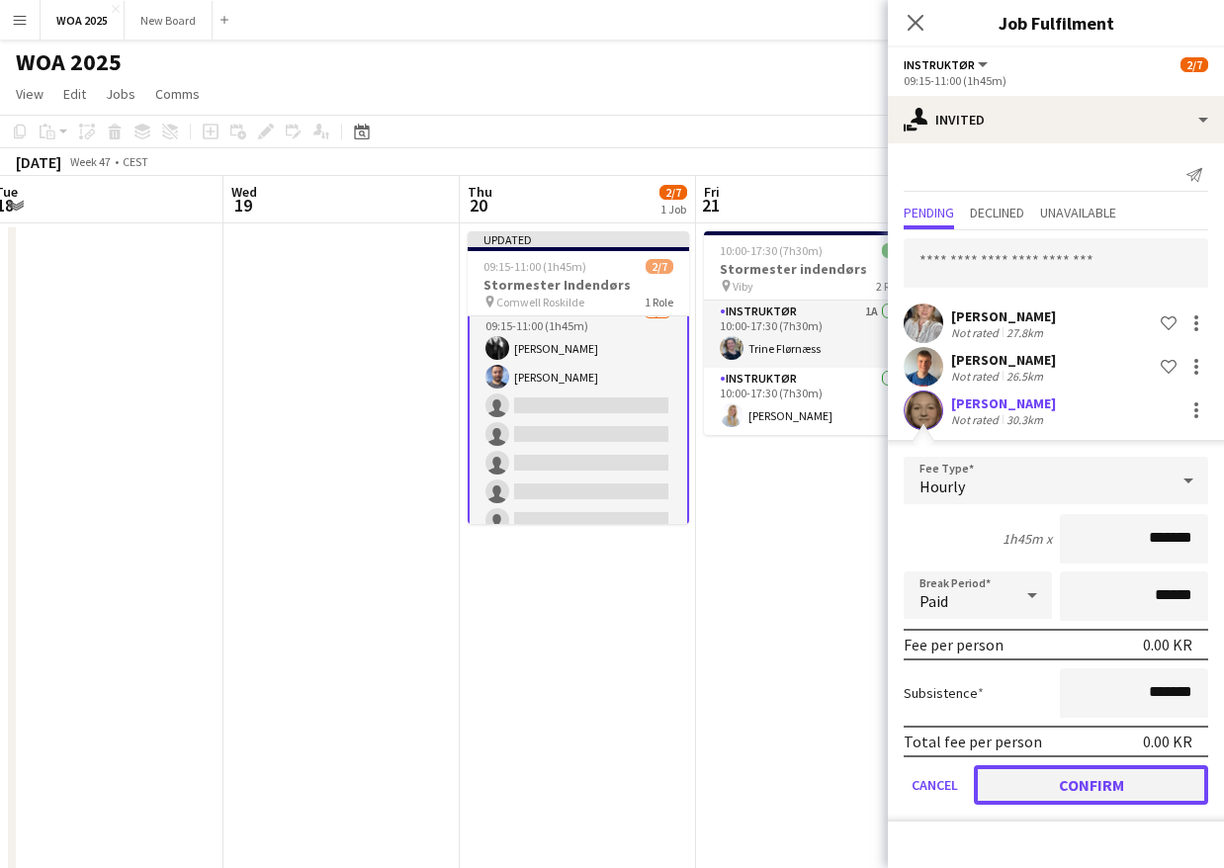
click at [1057, 789] on button "Confirm" at bounding box center [1091, 785] width 234 height 40
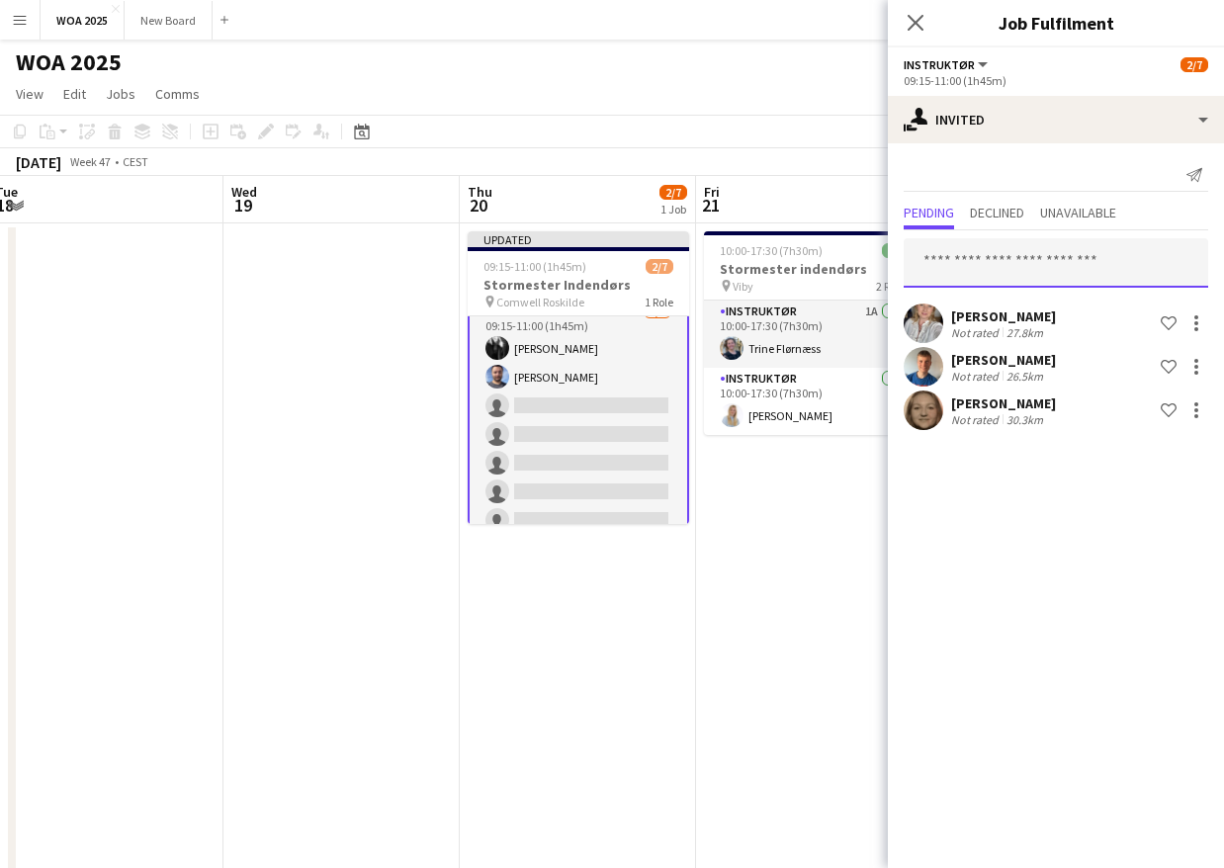
click at [1029, 272] on input "text" at bounding box center [1055, 262] width 304 height 49
type input "*"
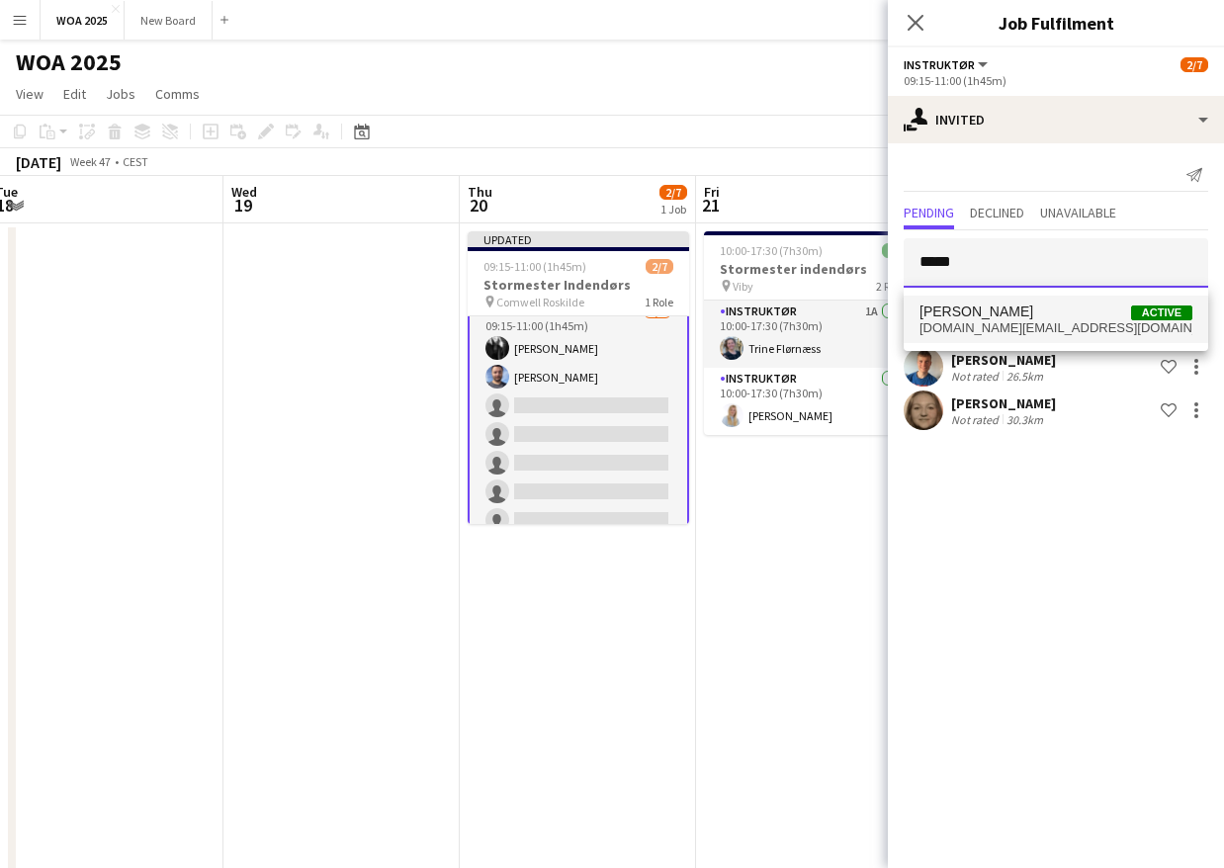
type input "*****"
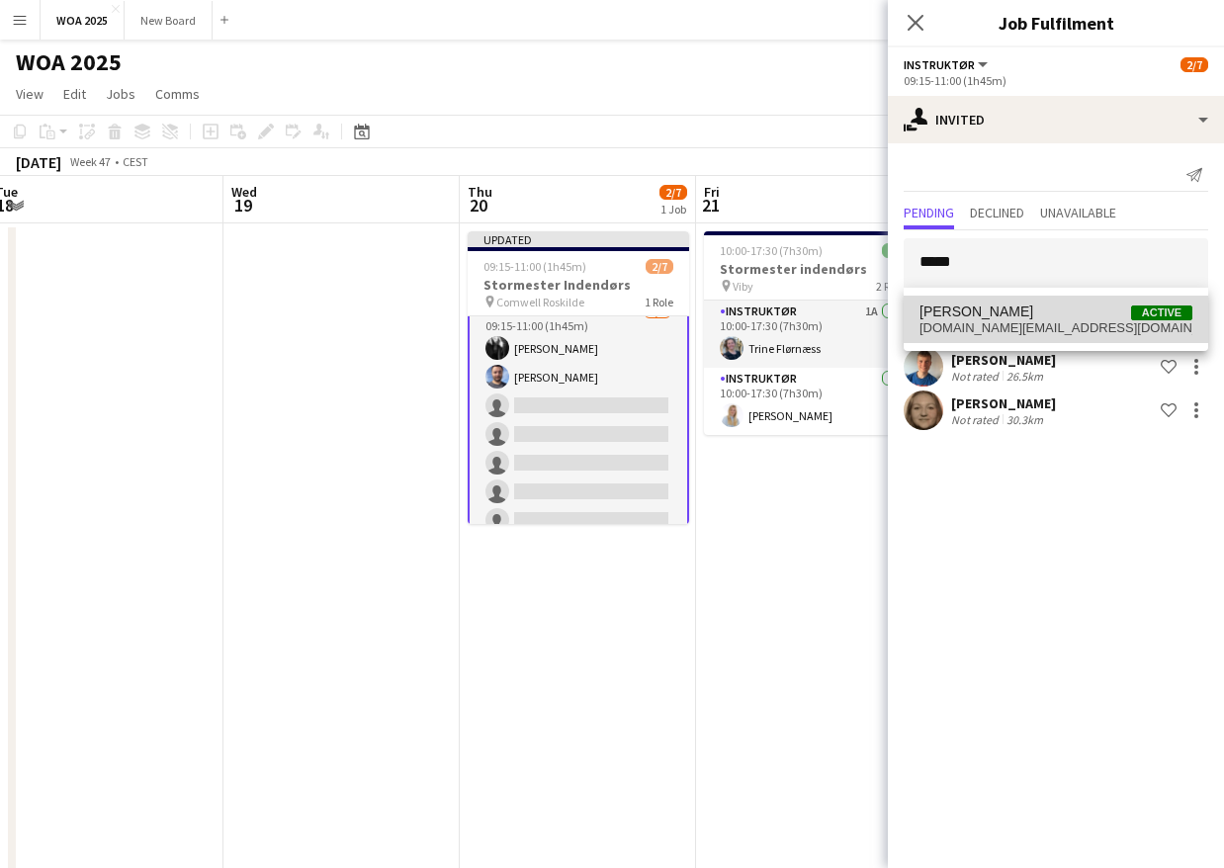
click at [1030, 307] on span "Tobias Nielsen Active" at bounding box center [1055, 311] width 273 height 17
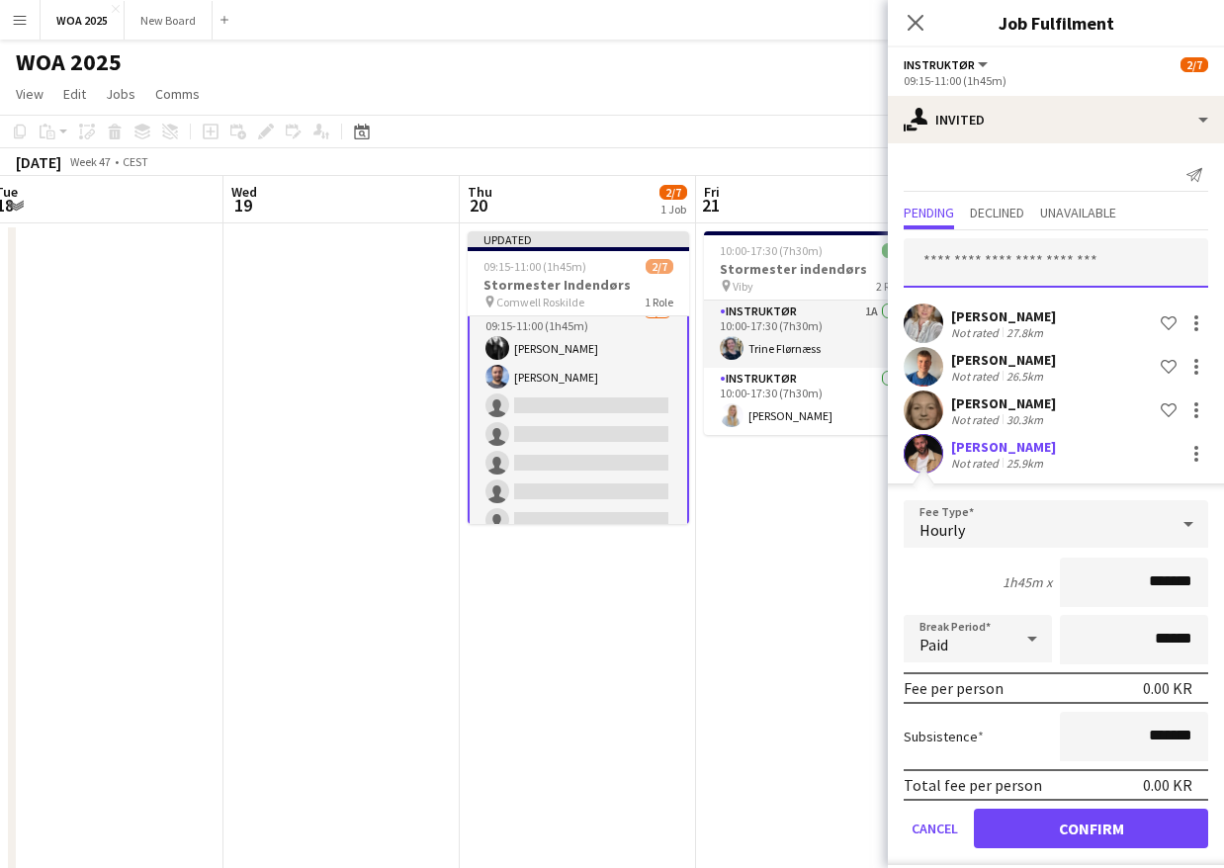
click at [1015, 259] on input "text" at bounding box center [1055, 262] width 304 height 49
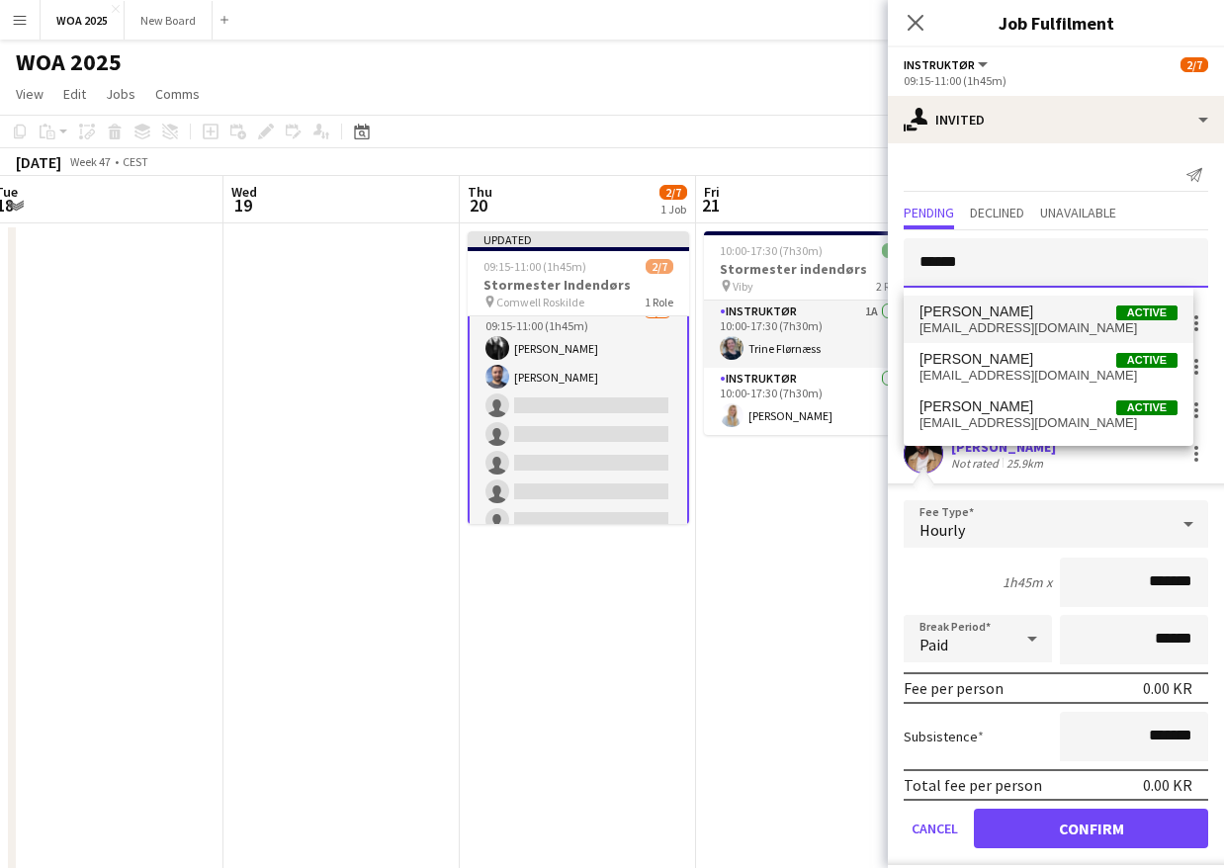
type input "******"
click at [1004, 312] on span "Morten Pelch Active" at bounding box center [1048, 311] width 258 height 17
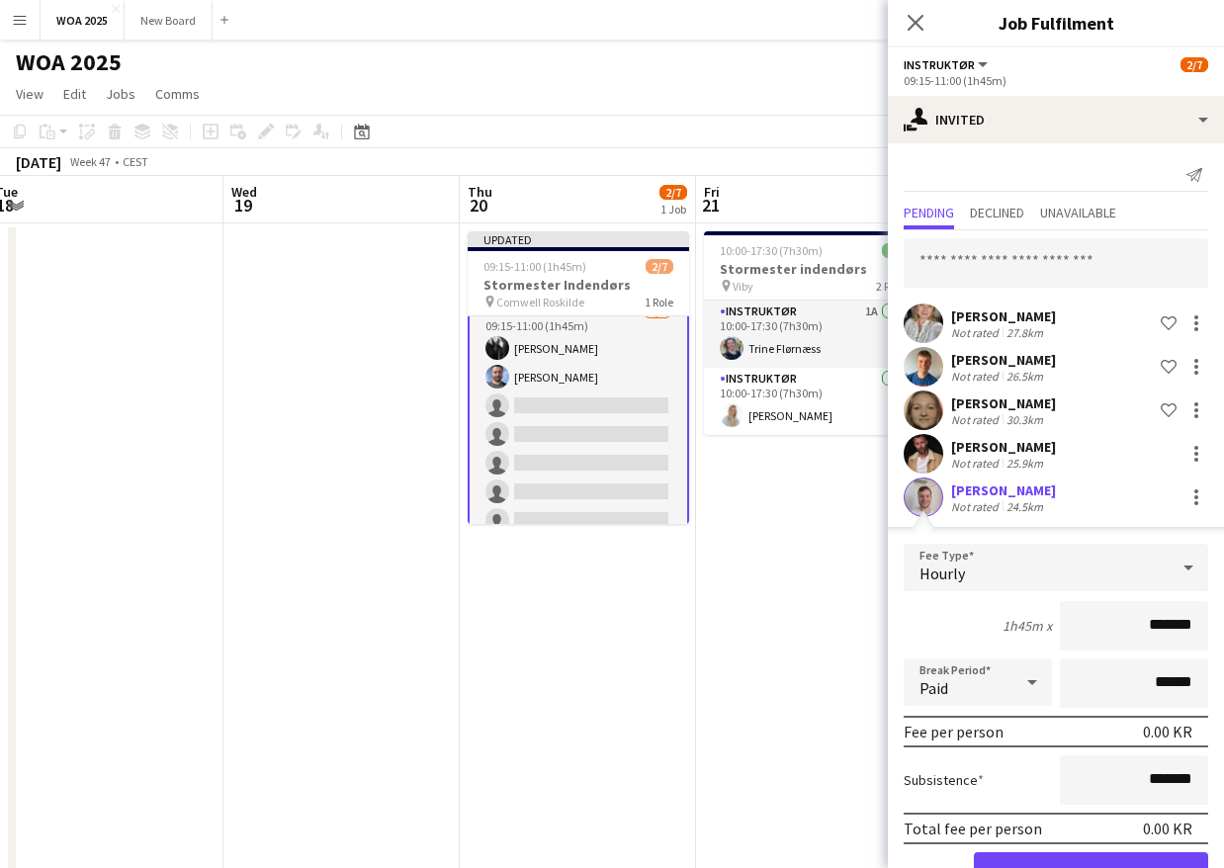
scroll to position [60, 0]
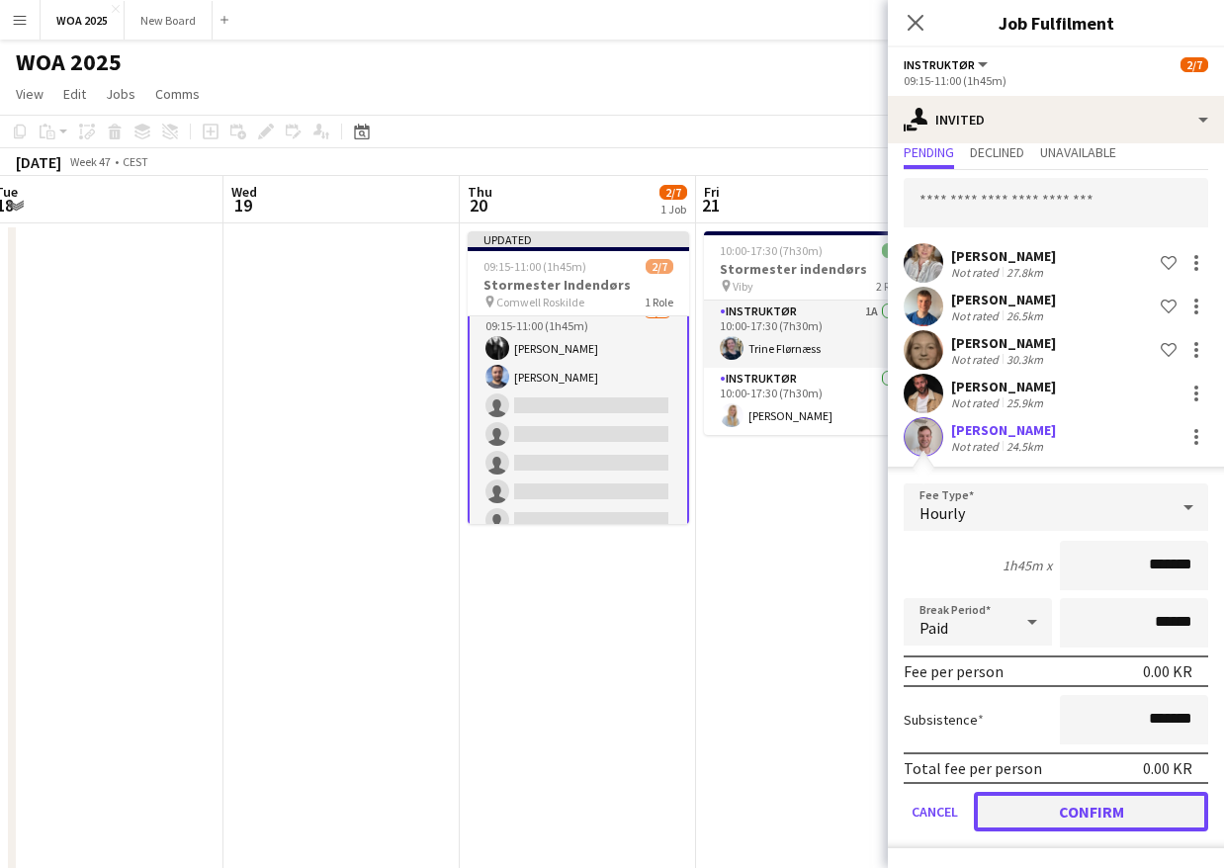
click at [1030, 813] on button "Confirm" at bounding box center [1091, 812] width 234 height 40
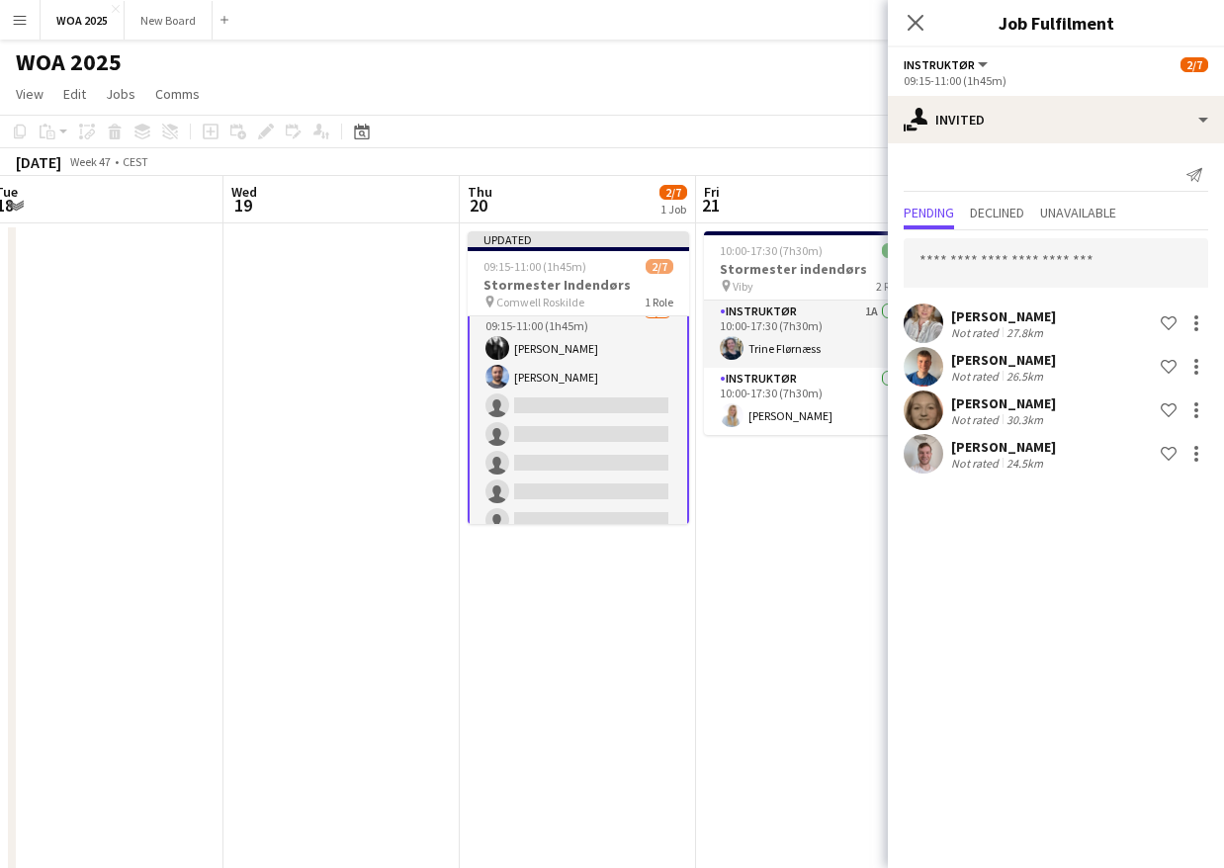
scroll to position [0, 0]
click at [920, 25] on icon "Close pop-in" at bounding box center [914, 22] width 19 height 19
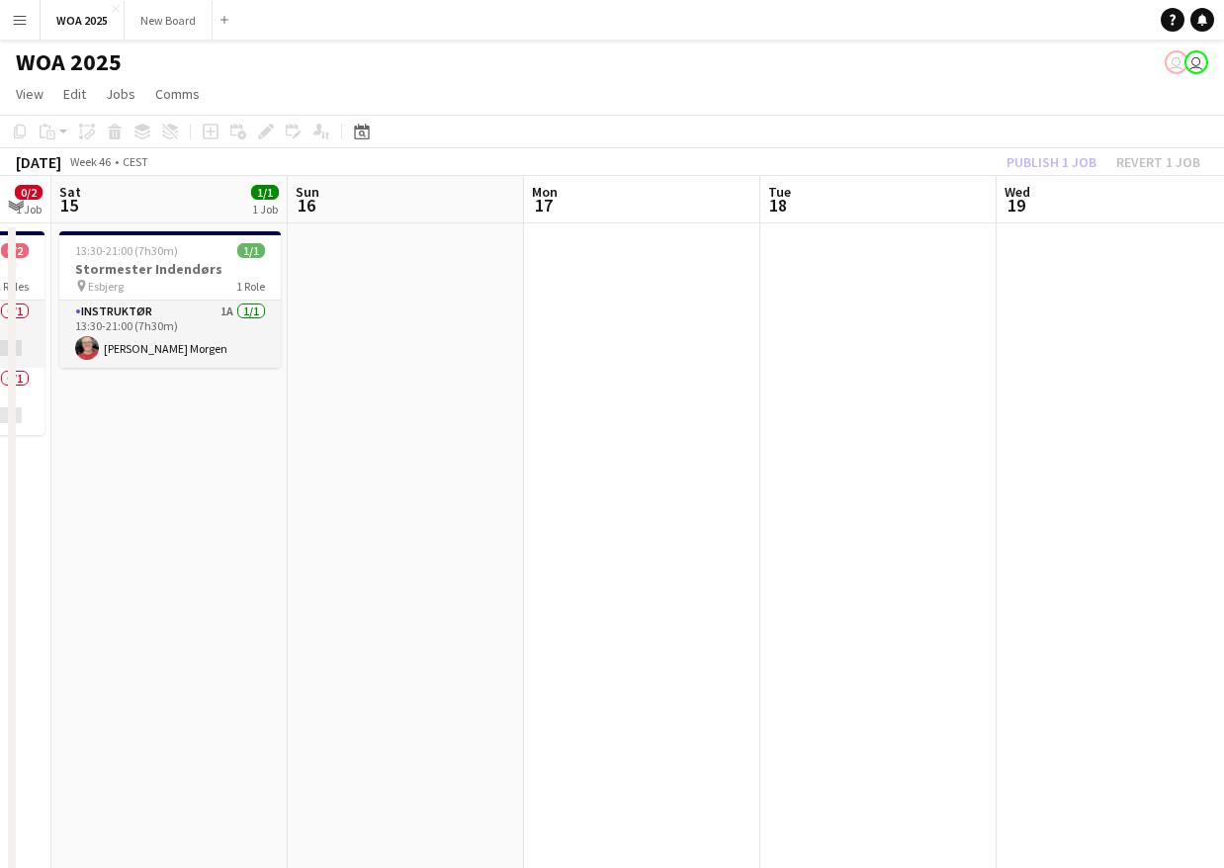
scroll to position [0, 618]
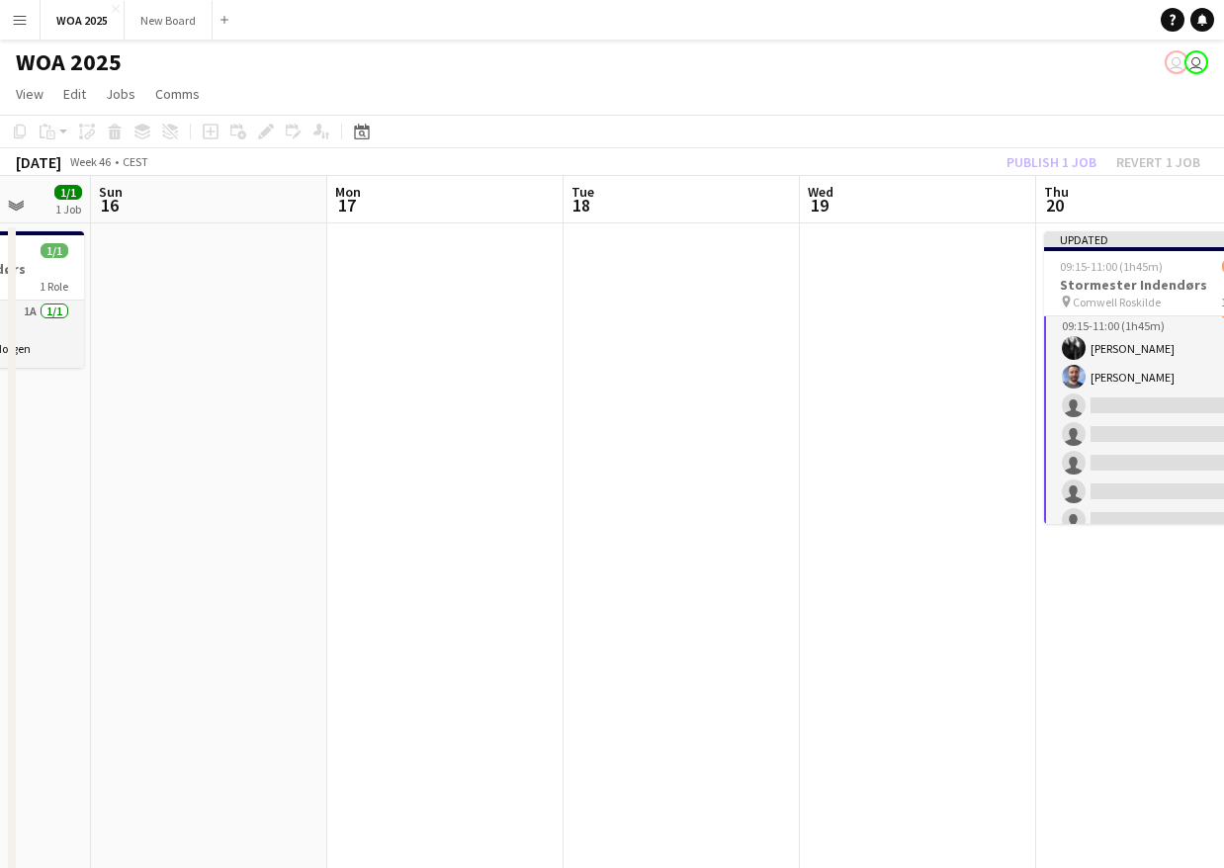
drag, startPoint x: 213, startPoint y: 365, endPoint x: 1025, endPoint y: 441, distance: 816.1
click at [1025, 441] on app-calendar-viewport "Thu 13 Fri 14 0/2 1 Job Sat 15 1/1 1 Job Sun 16 Mon 17 Tue 18 Wed 19 Thu 20 2/7…" at bounding box center [612, 800] width 1224 height 1248
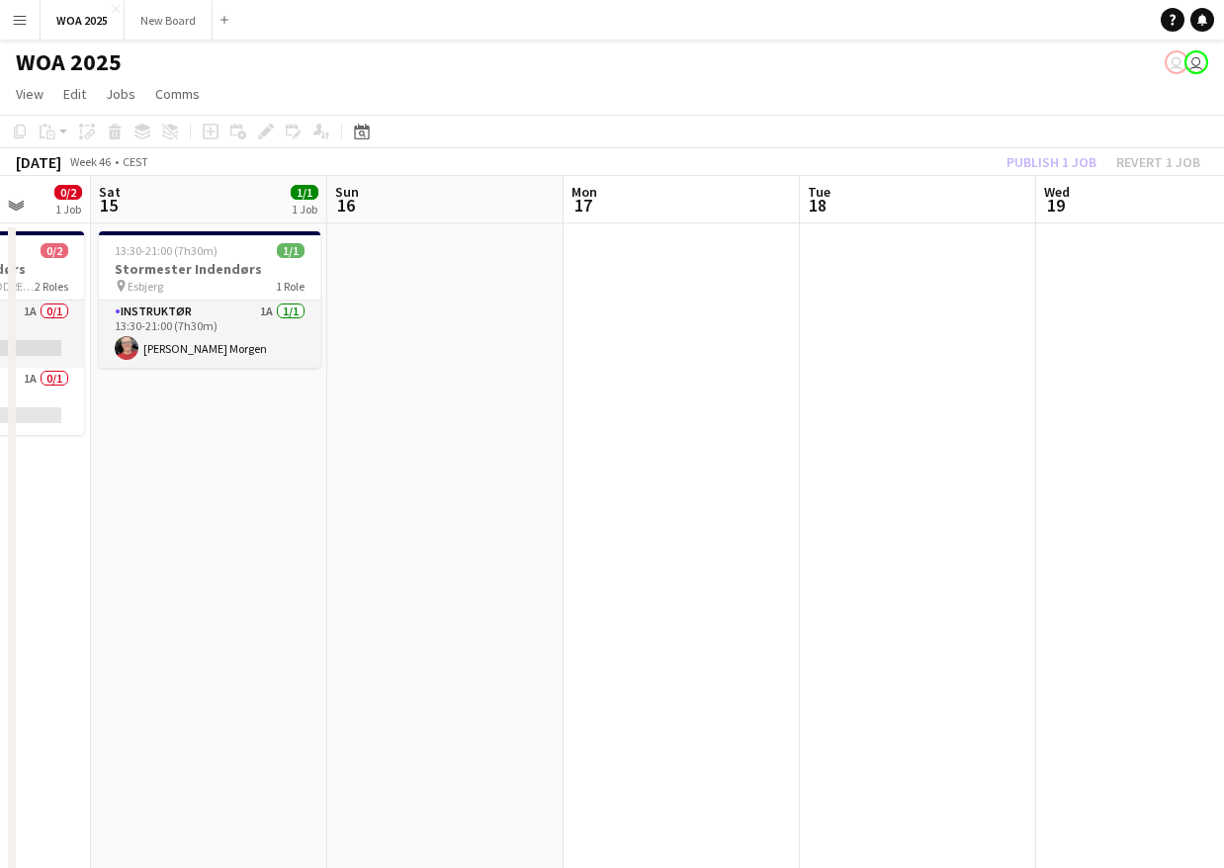
click at [1071, 152] on div "Publish 1 job Revert 1 job" at bounding box center [1103, 162] width 241 height 26
click at [1070, 157] on button "Publish 1 job" at bounding box center [1051, 162] width 106 height 26
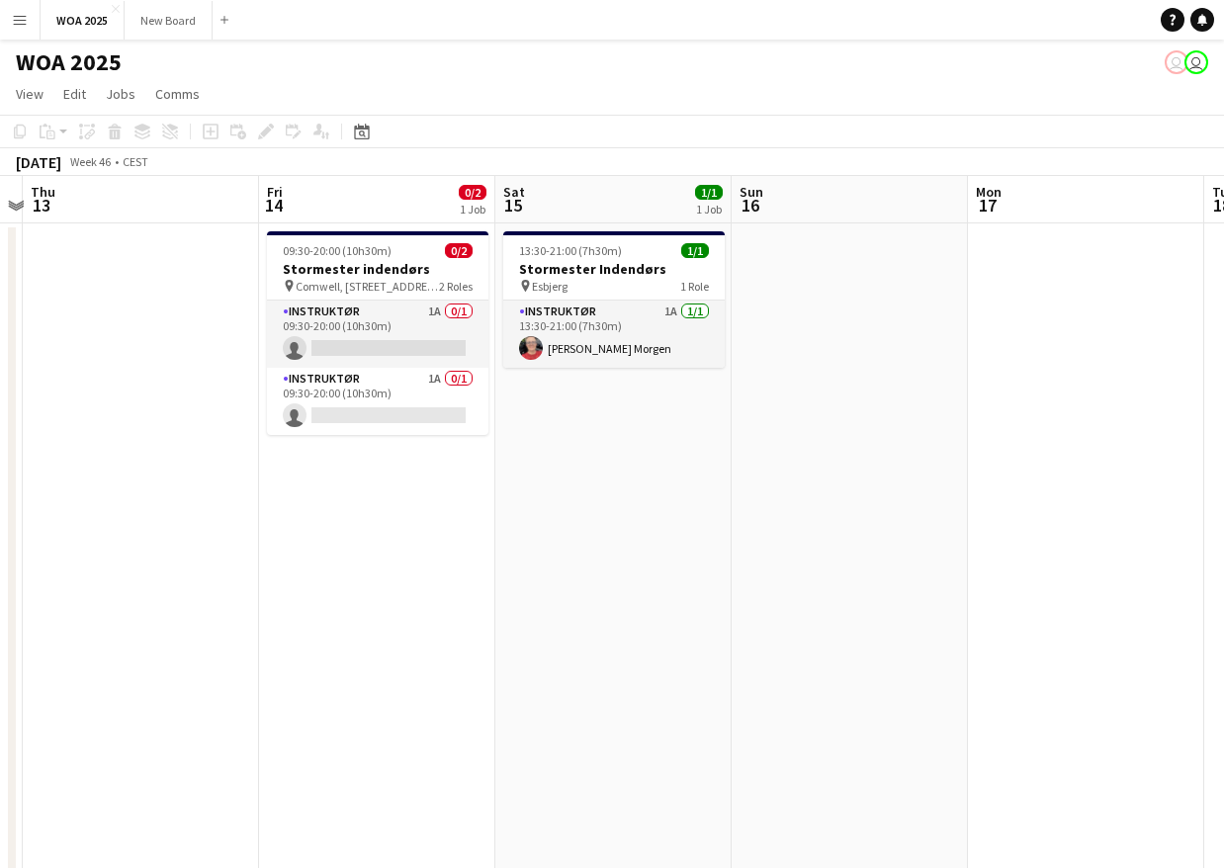
scroll to position [0, 604]
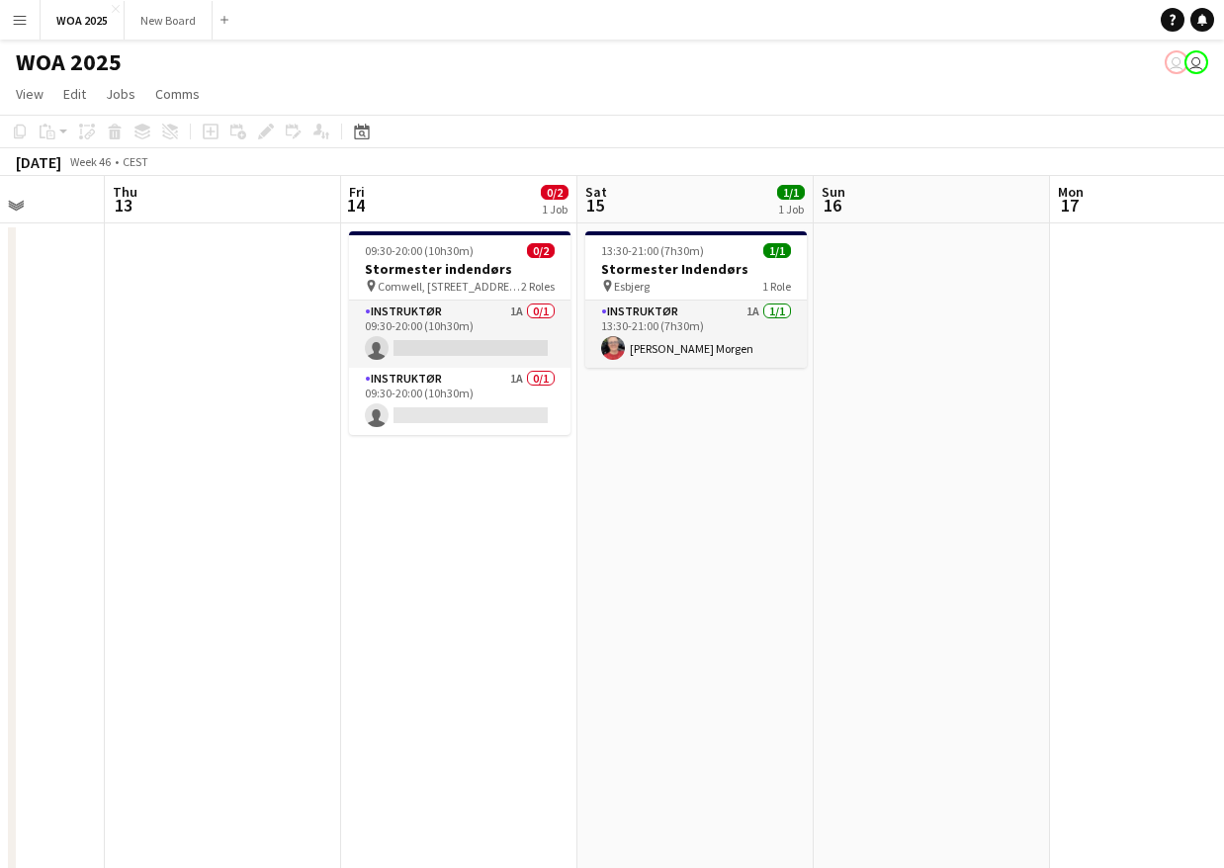
drag, startPoint x: 512, startPoint y: 447, endPoint x: 998, endPoint y: 456, distance: 486.4
click at [998, 456] on app-calendar-viewport "Mon 10 1/3 1 Job Tue 11 6/9 1 Job Wed 12 Thu 13 Fri 14 0/2 1 Job Sat 15 1/1 1 J…" at bounding box center [612, 800] width 1224 height 1248
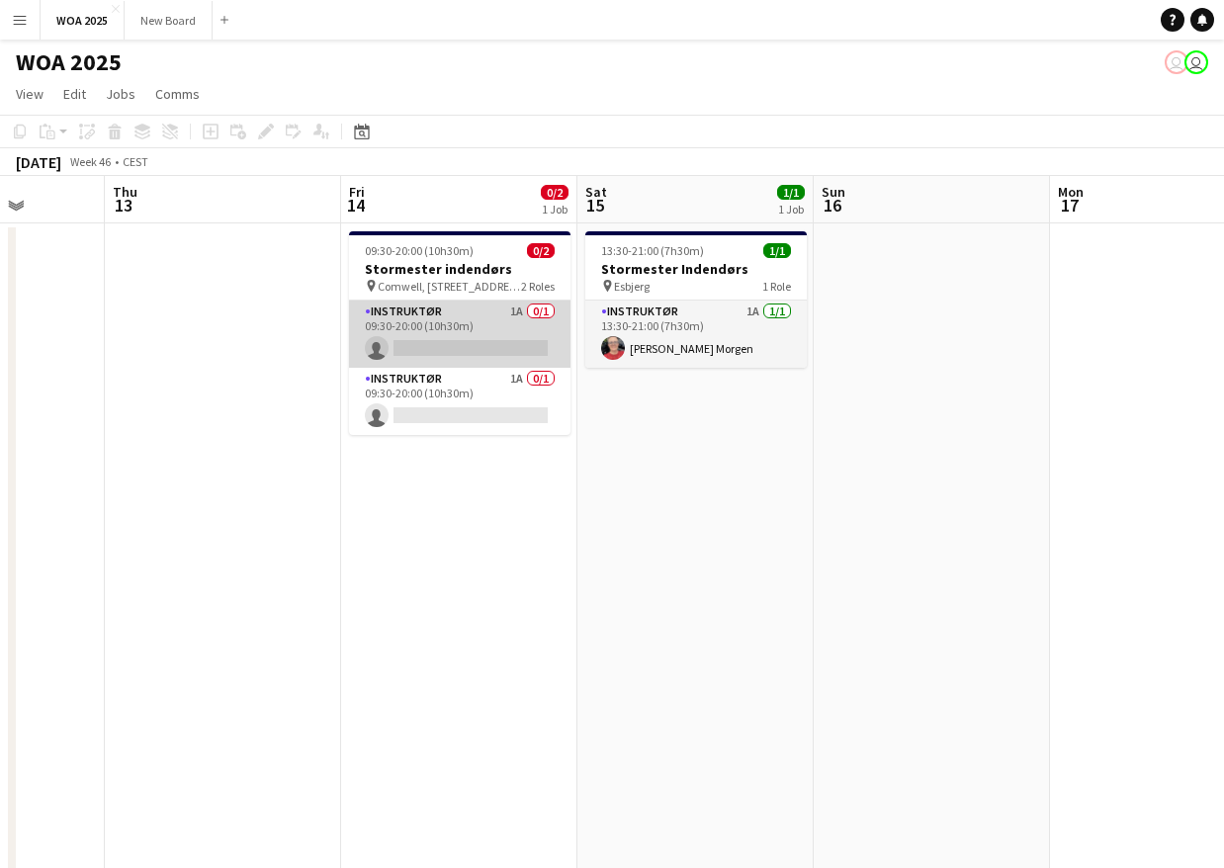
click at [474, 337] on app-card-role "Instruktør 1A 0/1 09:30-20:00 (10h30m) single-neutral-actions" at bounding box center [459, 333] width 221 height 67
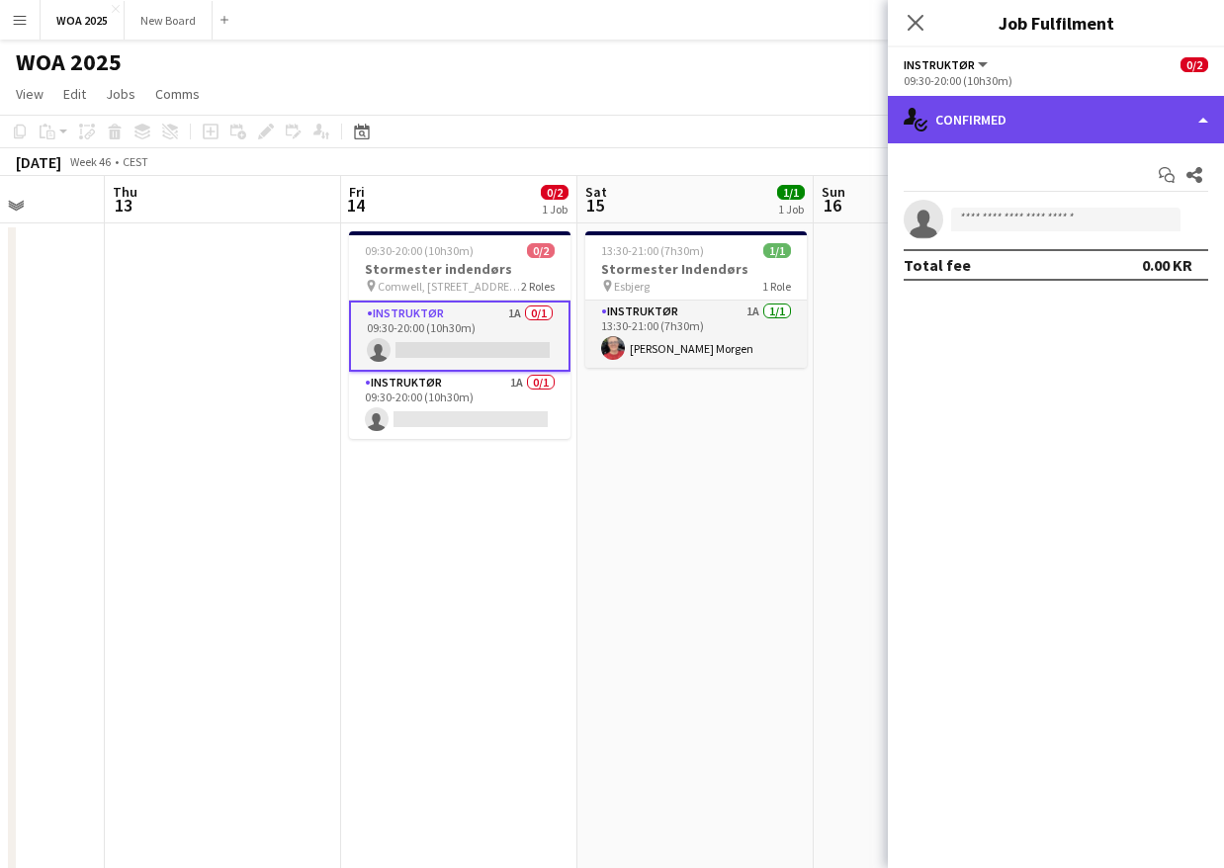
click at [1113, 122] on div "single-neutral-actions-check-2 Confirmed" at bounding box center [1056, 119] width 336 height 47
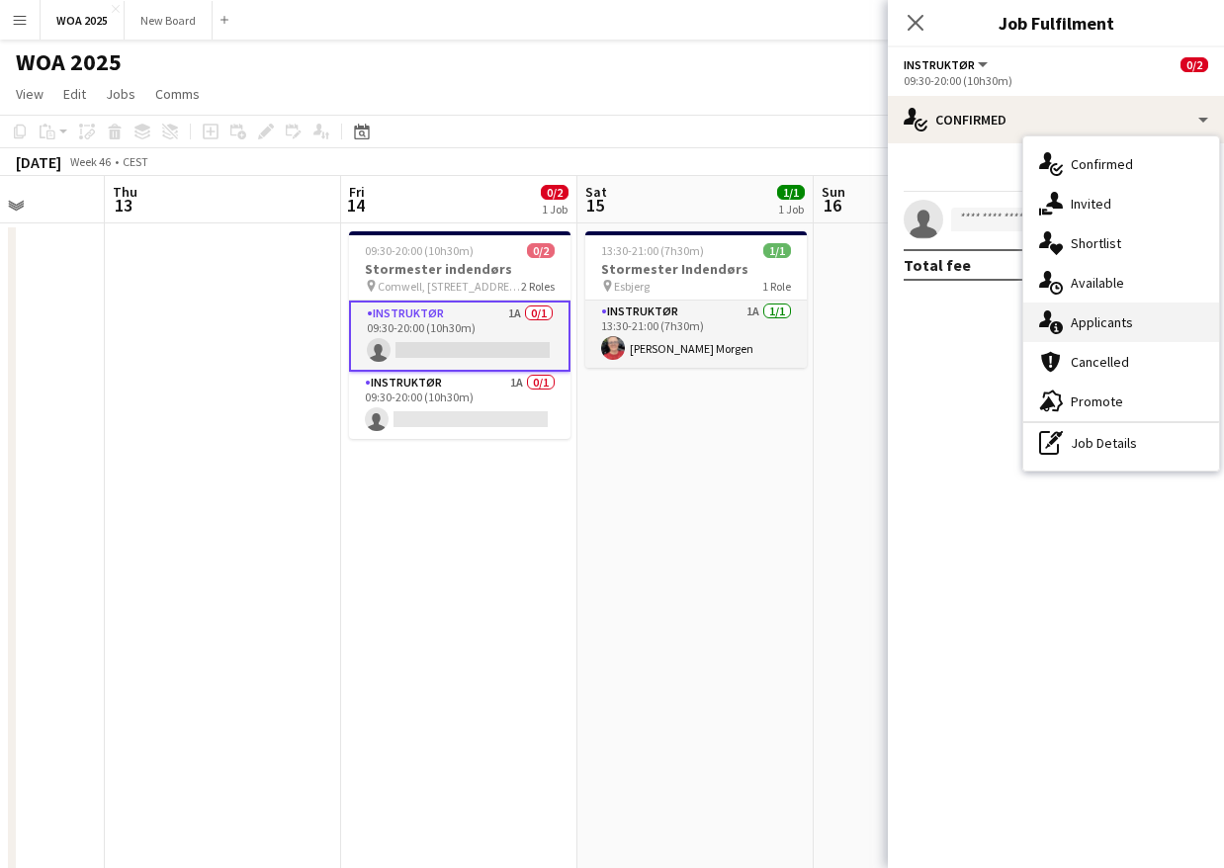
click at [1127, 323] on span "Applicants" at bounding box center [1102, 322] width 62 height 18
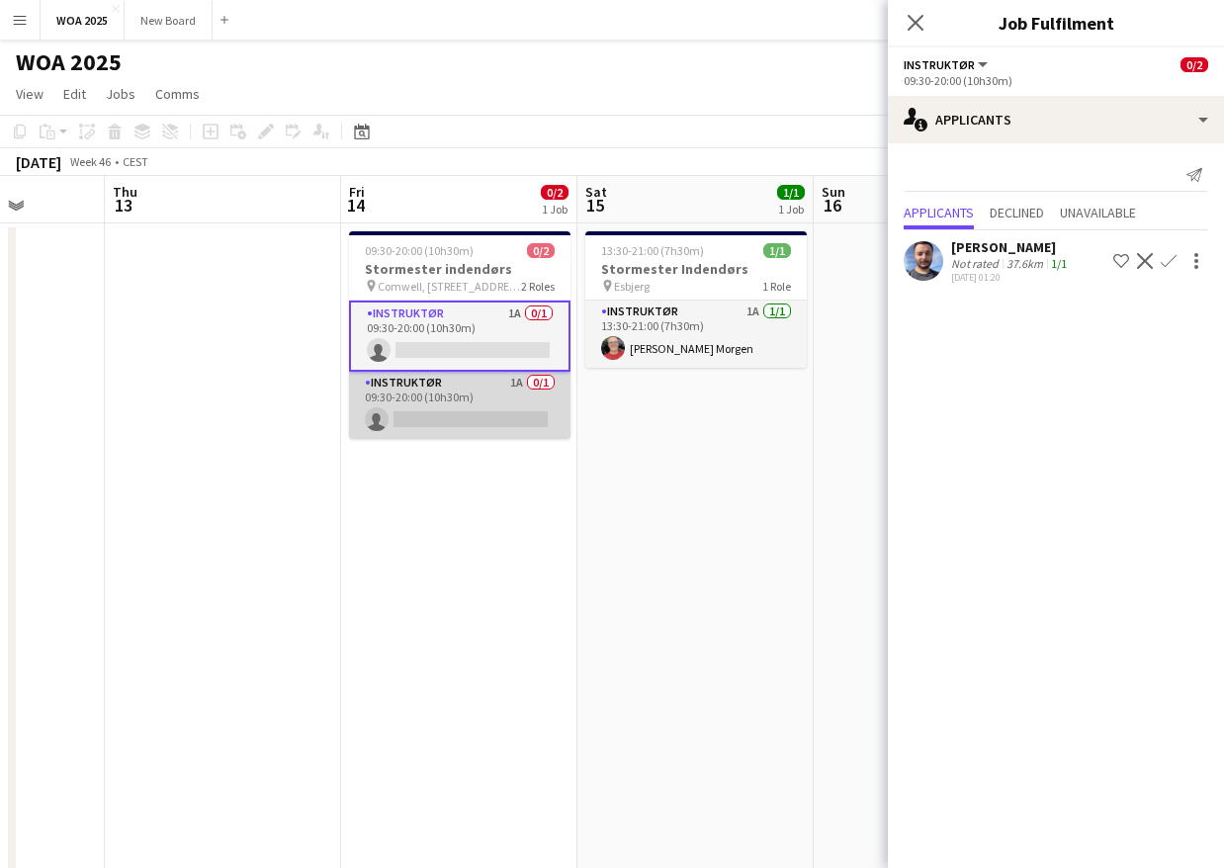
click at [493, 390] on app-card-role "Instruktør 1A 0/1 09:30-20:00 (10h30m) single-neutral-actions" at bounding box center [459, 405] width 221 height 67
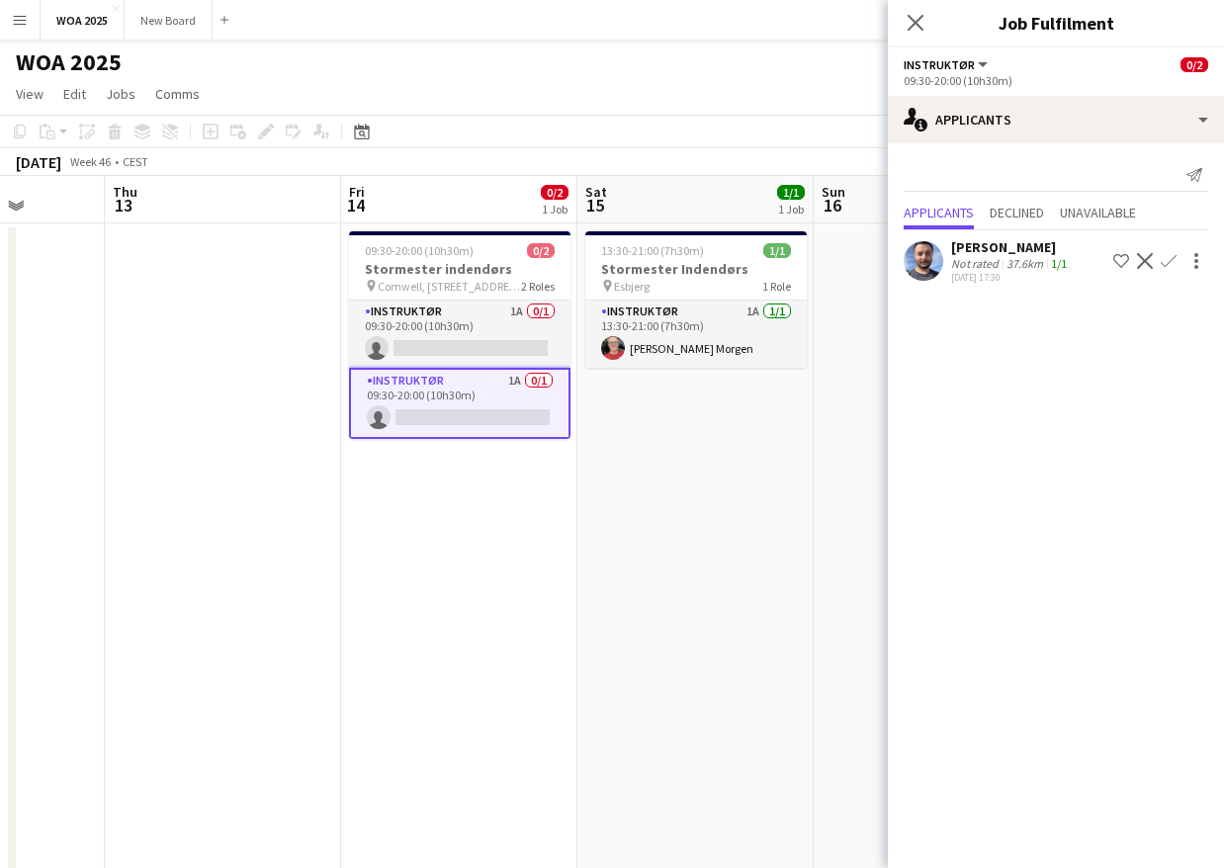
click at [1170, 265] on app-icon "Confirm" at bounding box center [1168, 261] width 16 height 16
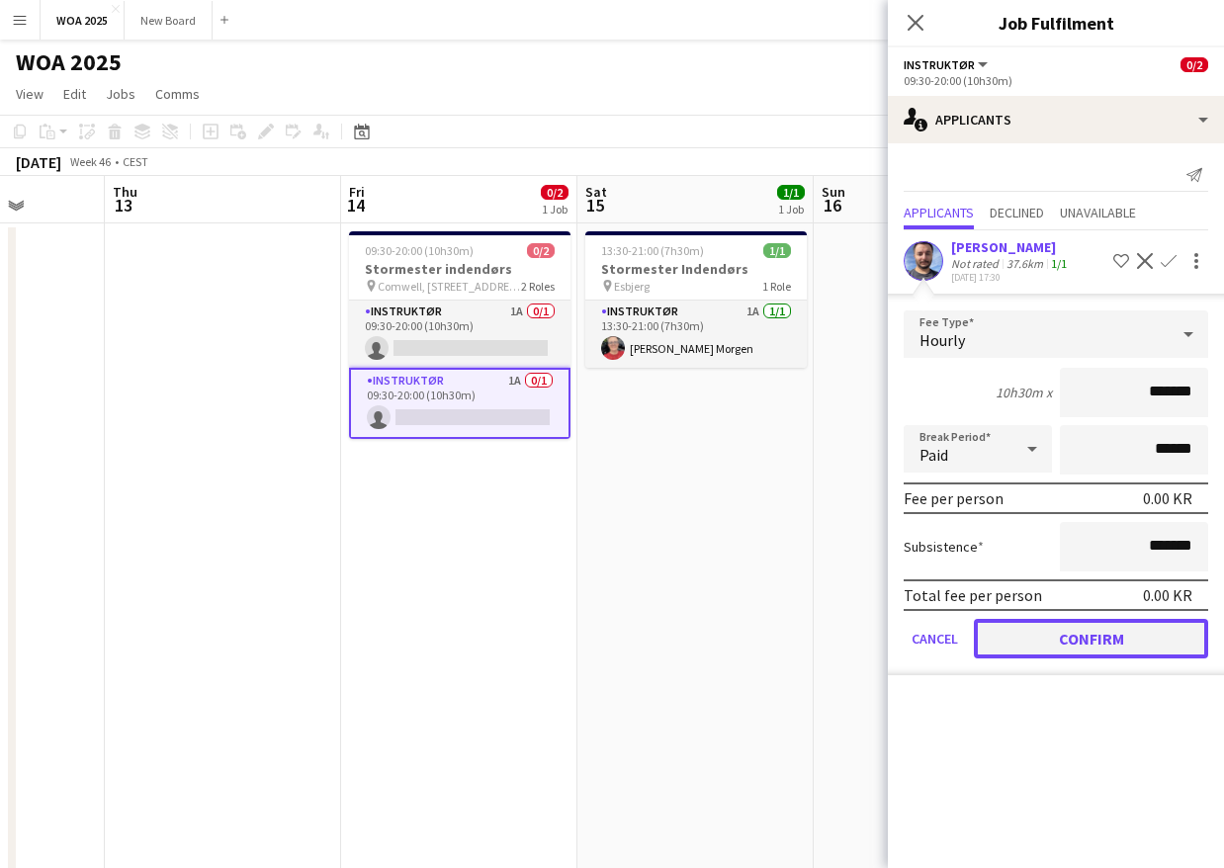
click at [1103, 637] on button "Confirm" at bounding box center [1091, 639] width 234 height 40
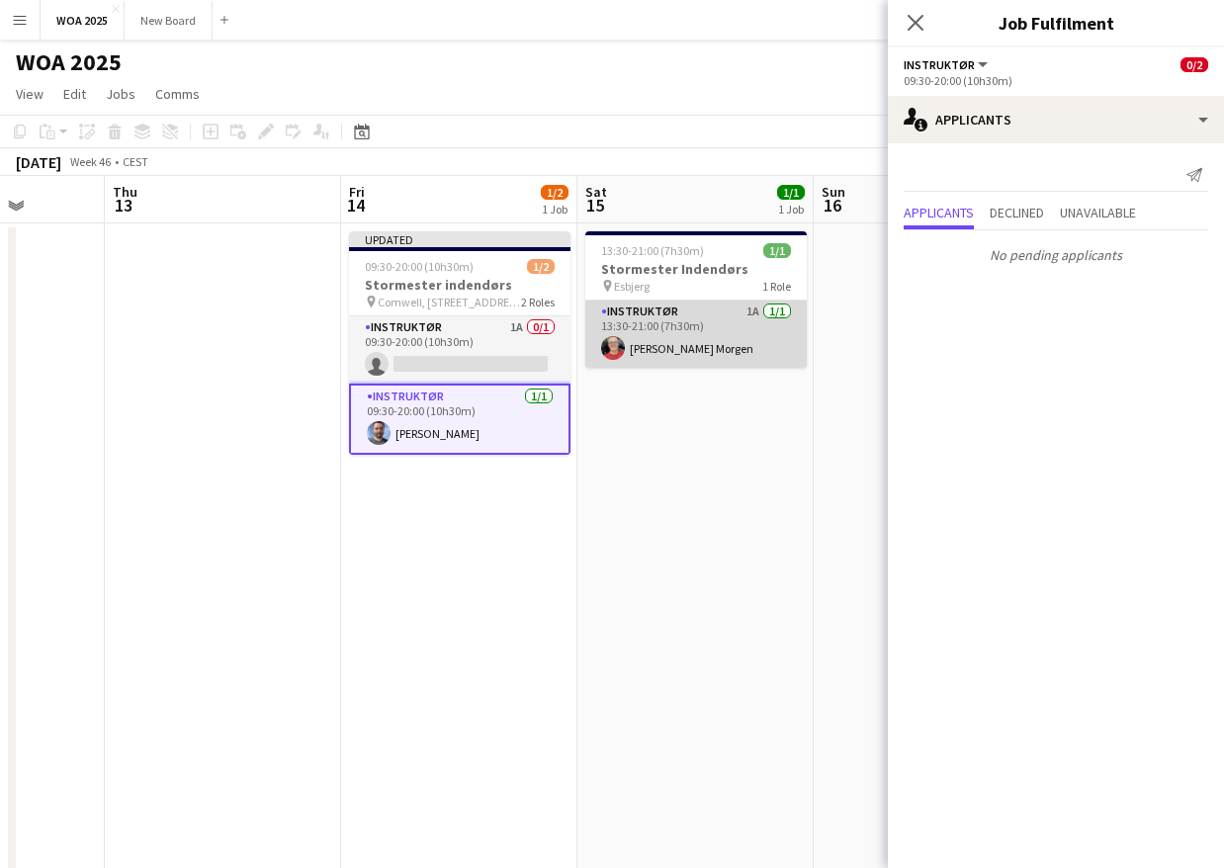
click at [716, 329] on app-card-role "Instruktør 1A 1/1 13:30-21:00 (7h30m) Kitt Schou Morgen" at bounding box center [695, 333] width 221 height 67
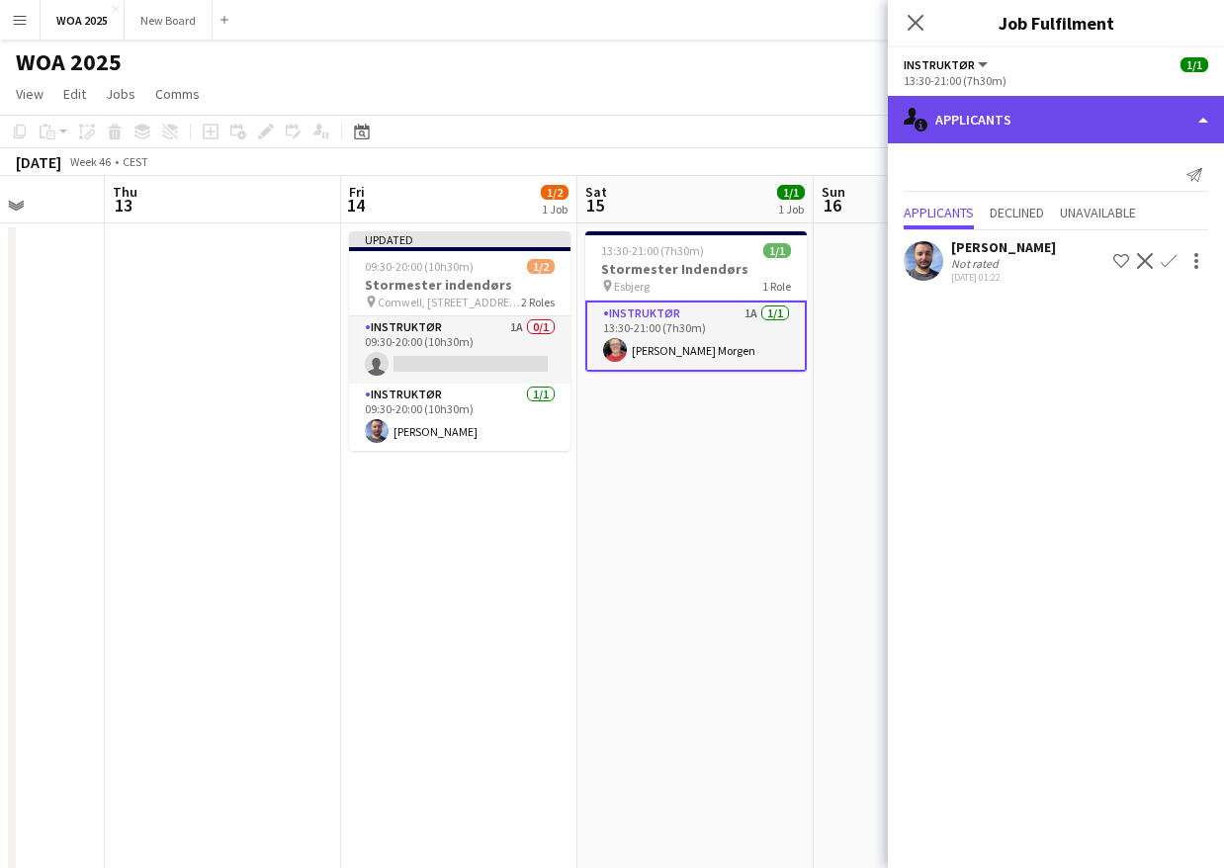
click at [1068, 117] on div "single-neutral-actions-information Applicants" at bounding box center [1056, 119] width 336 height 47
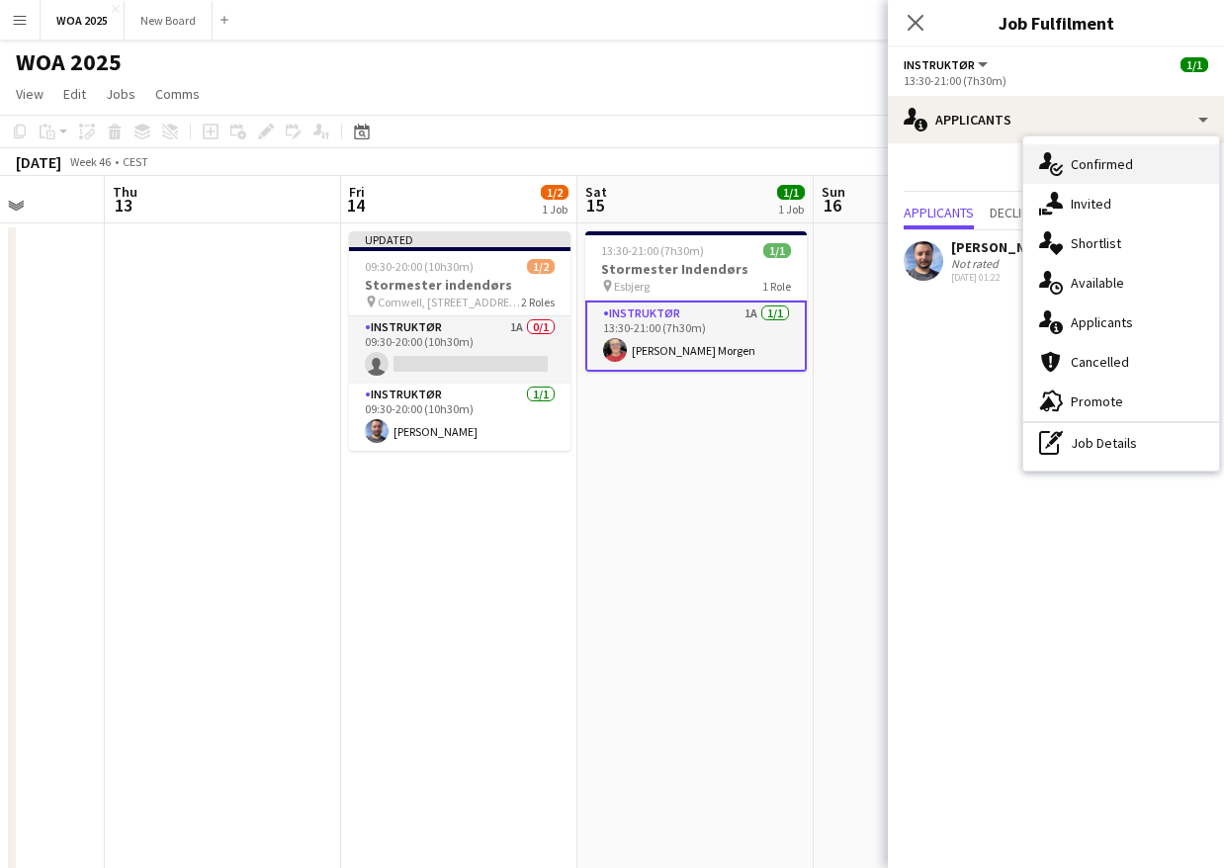
click at [1179, 159] on div "single-neutral-actions-check-2 Confirmed" at bounding box center [1121, 164] width 196 height 40
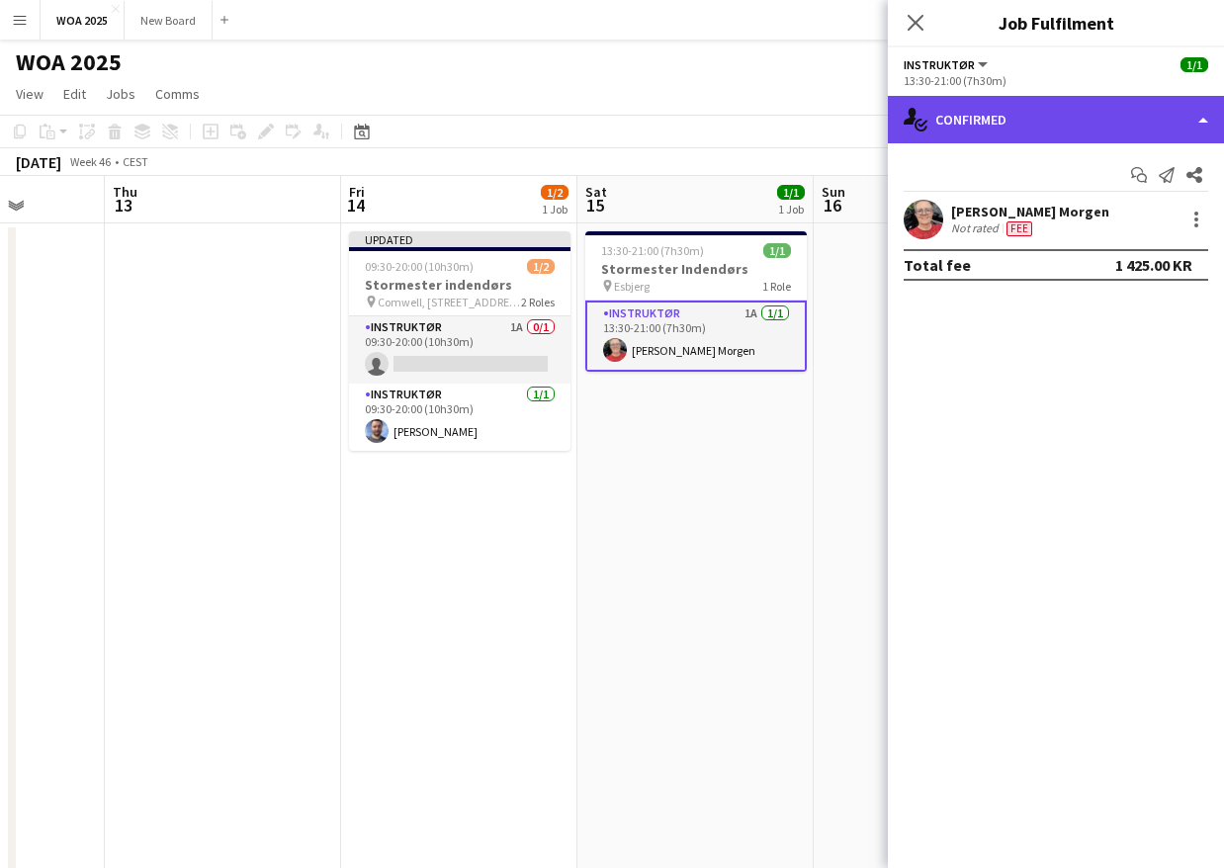
click at [1113, 113] on div "single-neutral-actions-check-2 Confirmed" at bounding box center [1056, 119] width 336 height 47
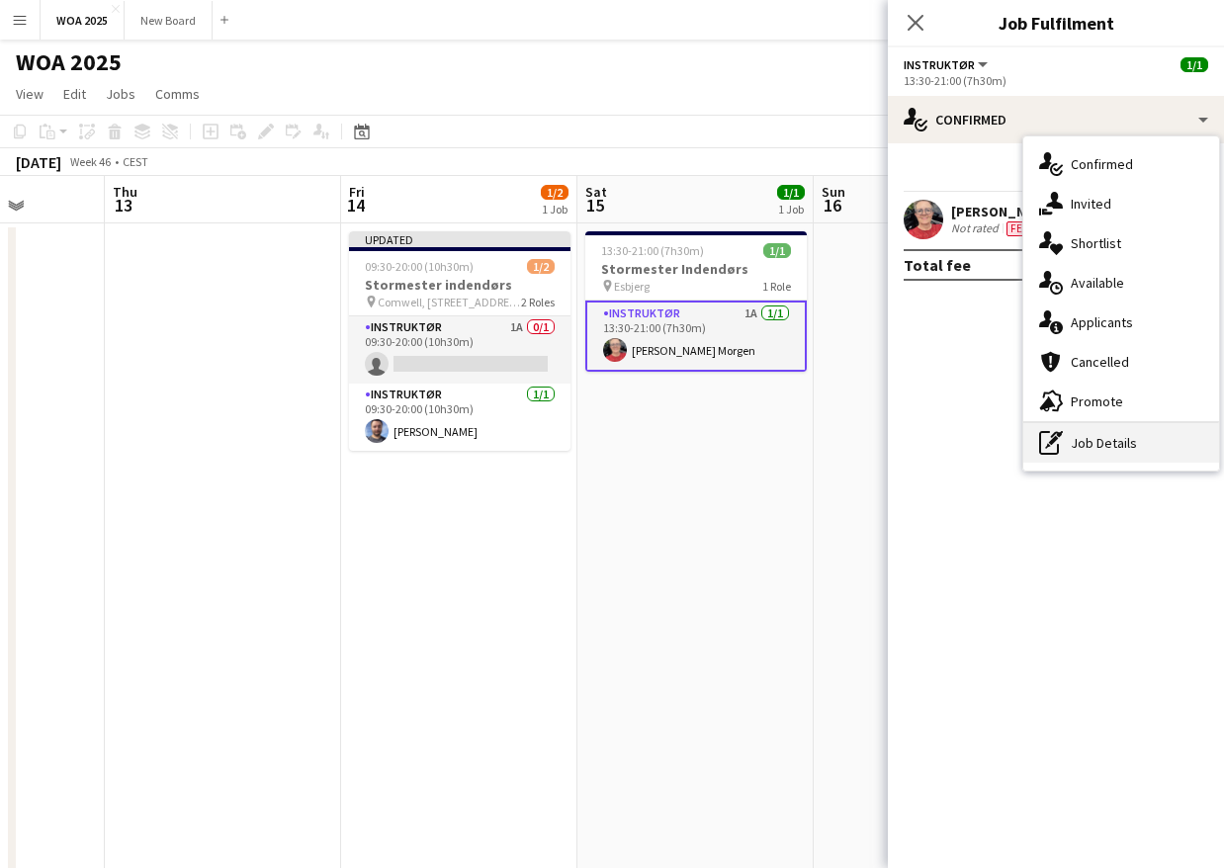
click at [1114, 447] on div "pen-write Job Details" at bounding box center [1121, 443] width 196 height 40
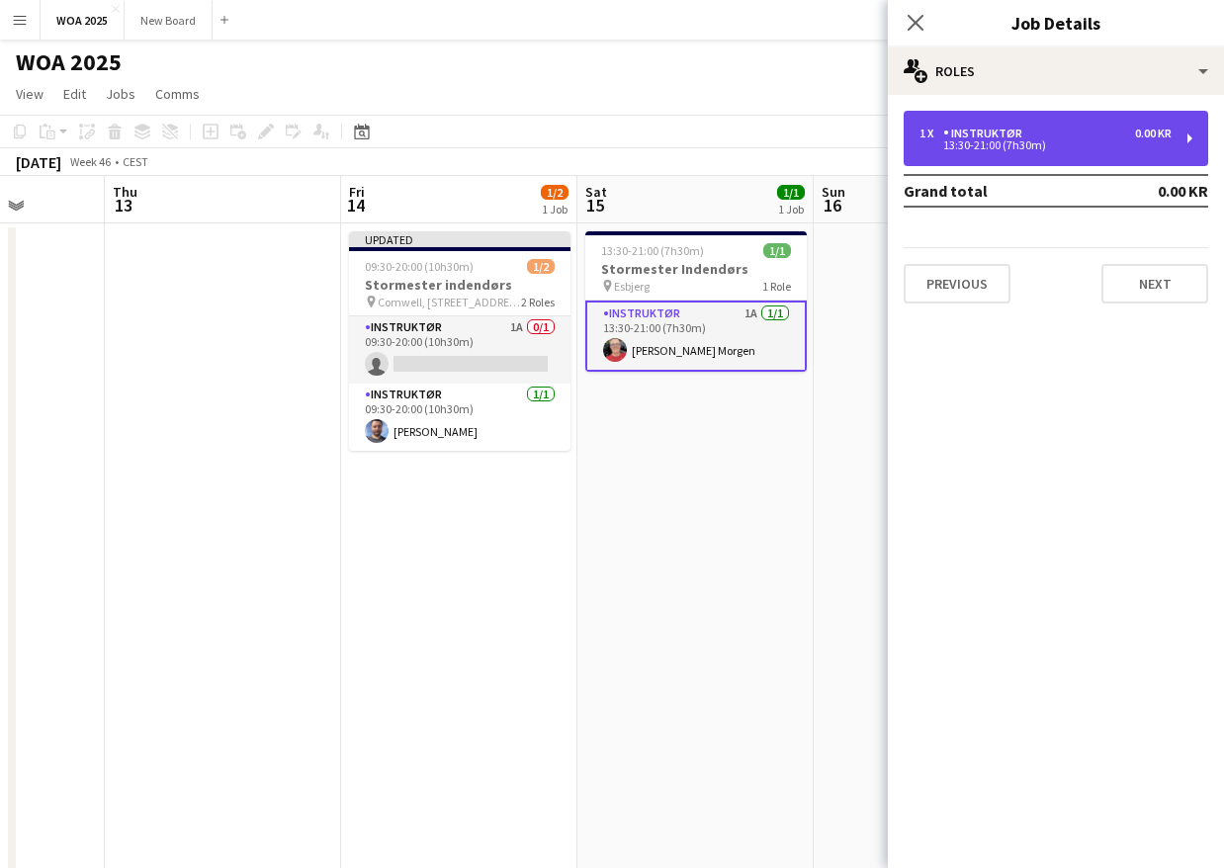
click at [1054, 140] on div "13:30-21:00 (7h30m)" at bounding box center [1045, 145] width 252 height 10
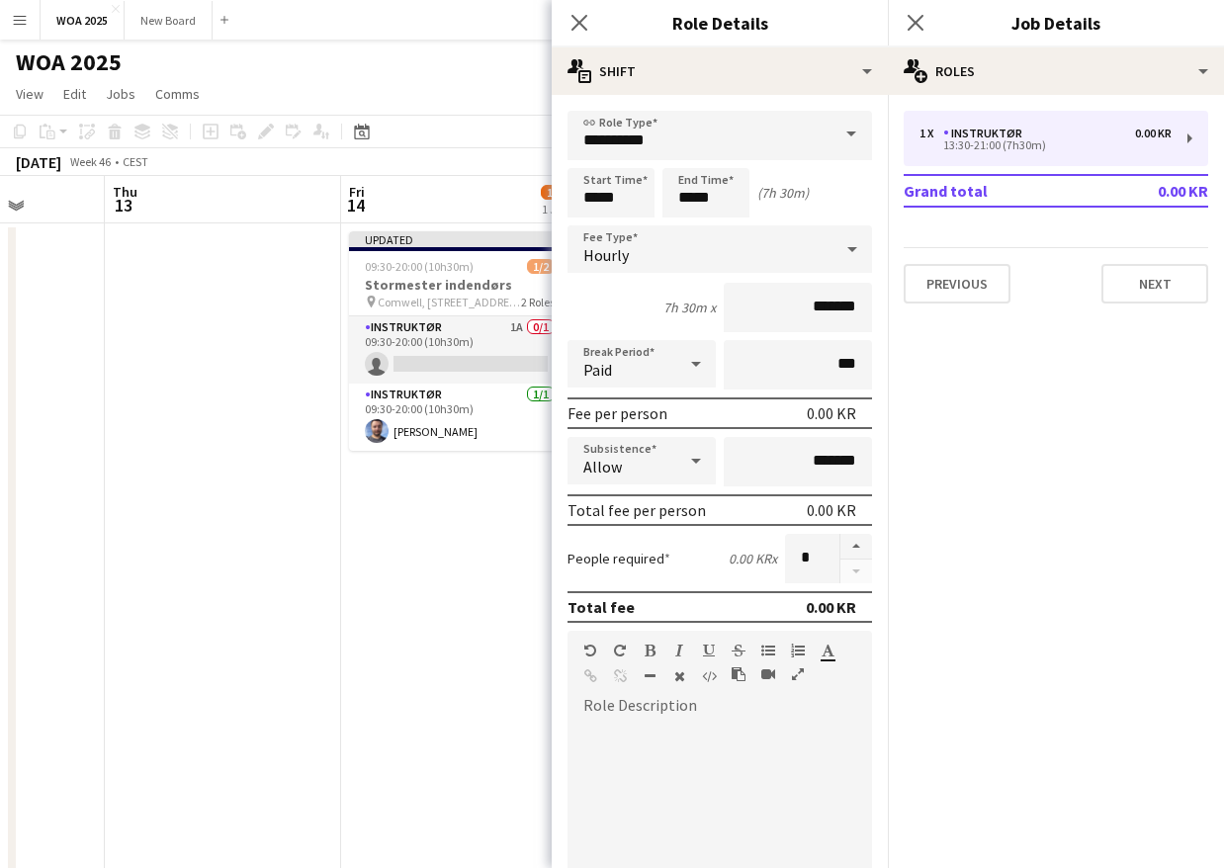
click at [842, 135] on span at bounding box center [851, 134] width 42 height 47
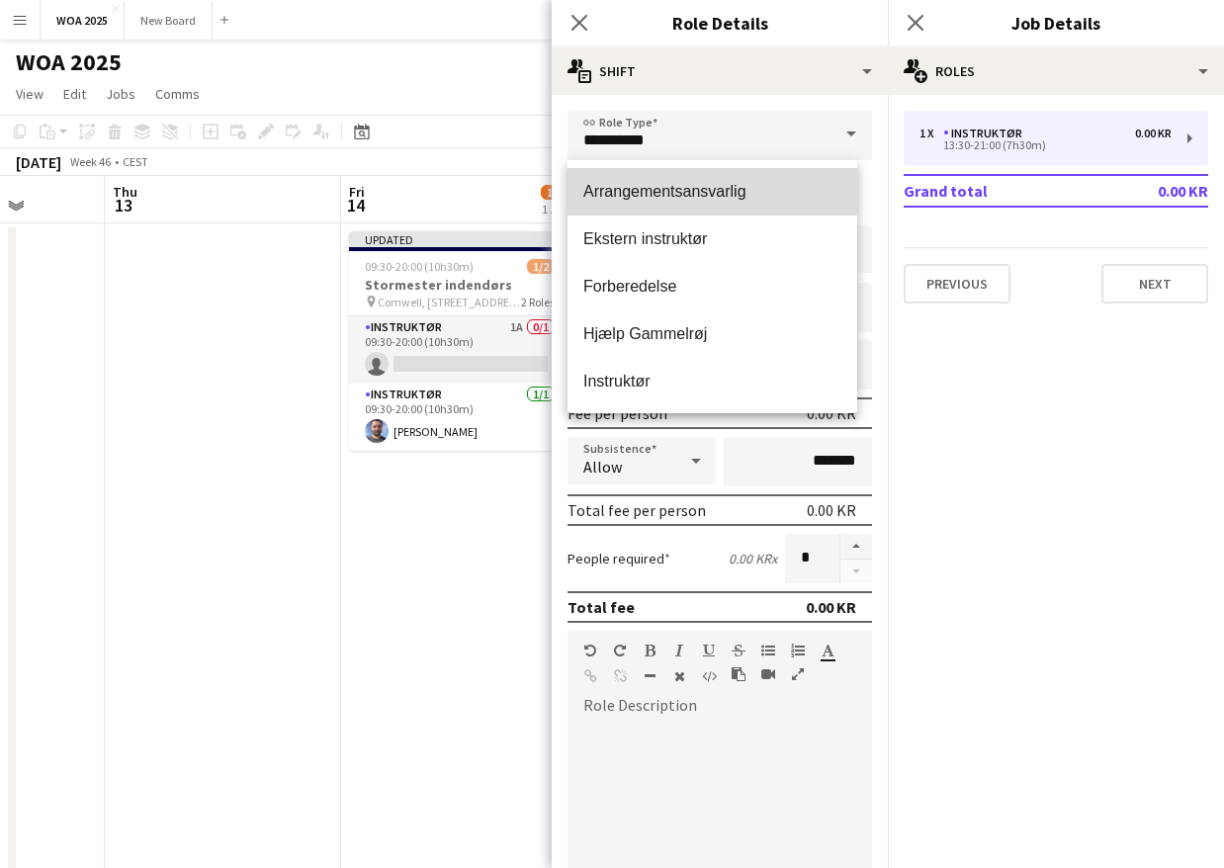
click at [774, 185] on span "Arrangementsansvarlig" at bounding box center [712, 191] width 258 height 19
type input "**********"
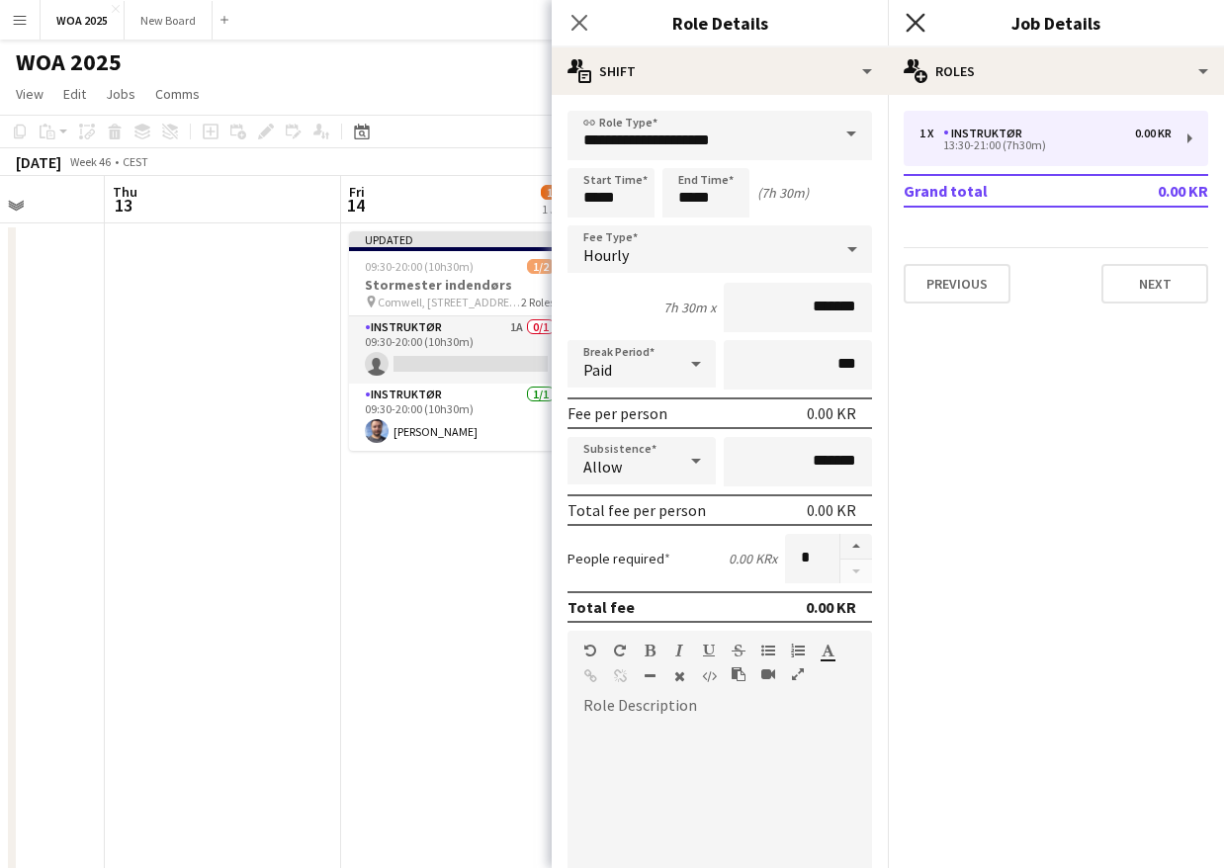
click at [913, 18] on icon "Close pop-in" at bounding box center [914, 22] width 19 height 19
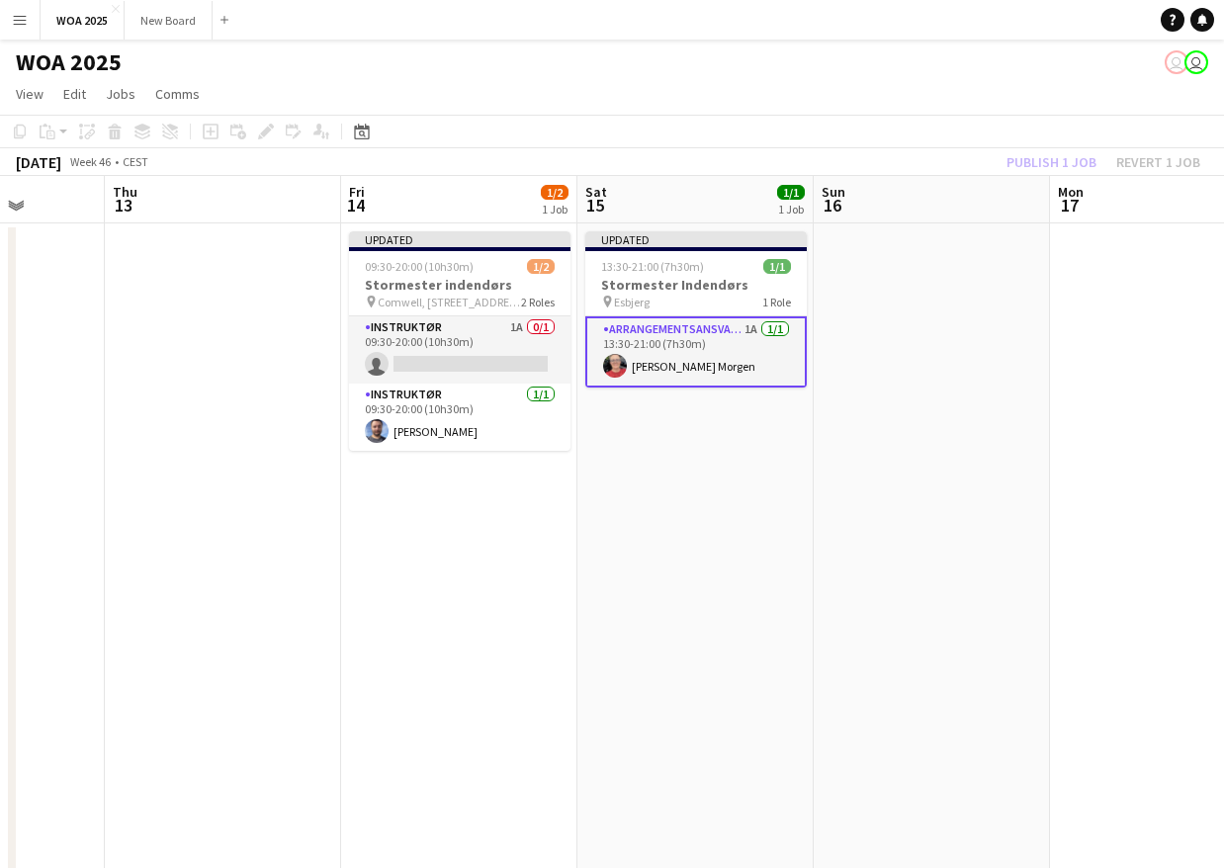
click at [1020, 158] on div "Publish 1 job Revert 1 job" at bounding box center [1103, 162] width 241 height 26
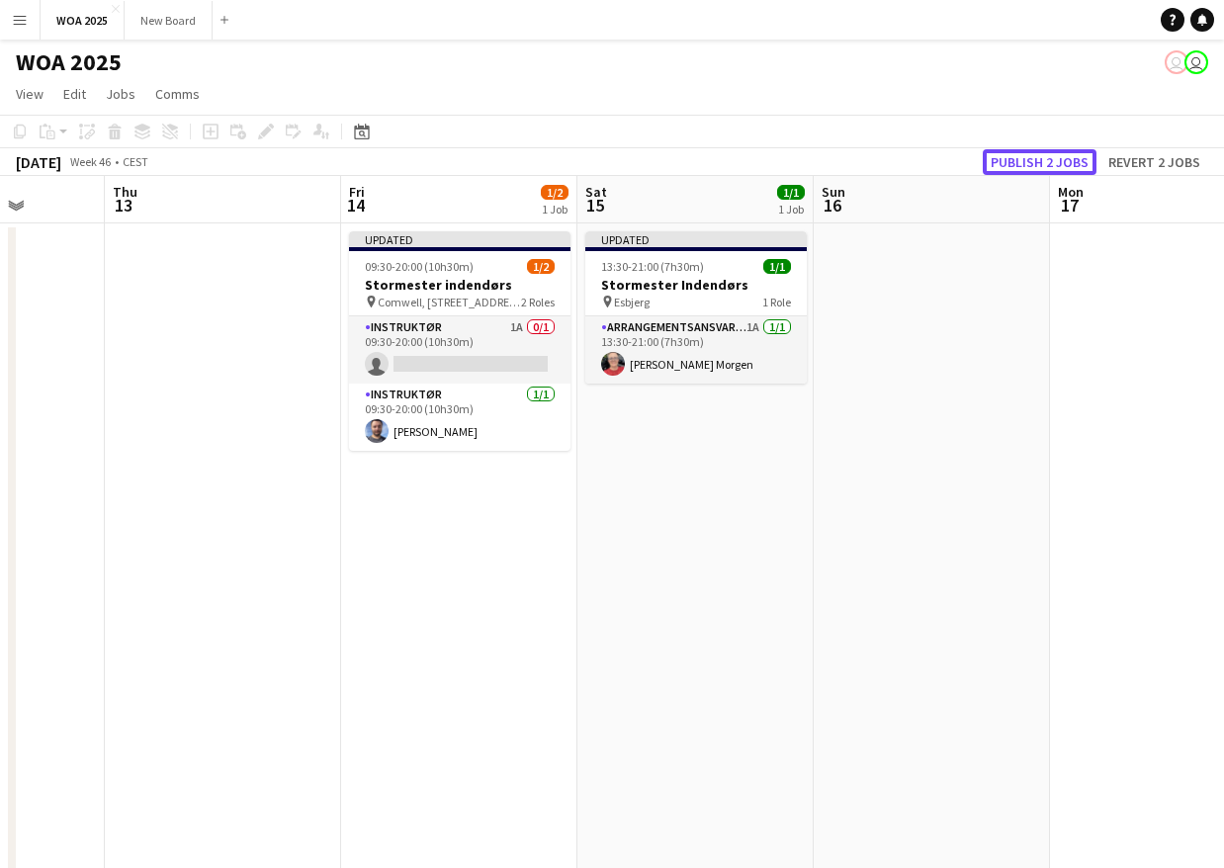
click at [1020, 158] on button "Publish 2 jobs" at bounding box center [1040, 162] width 114 height 26
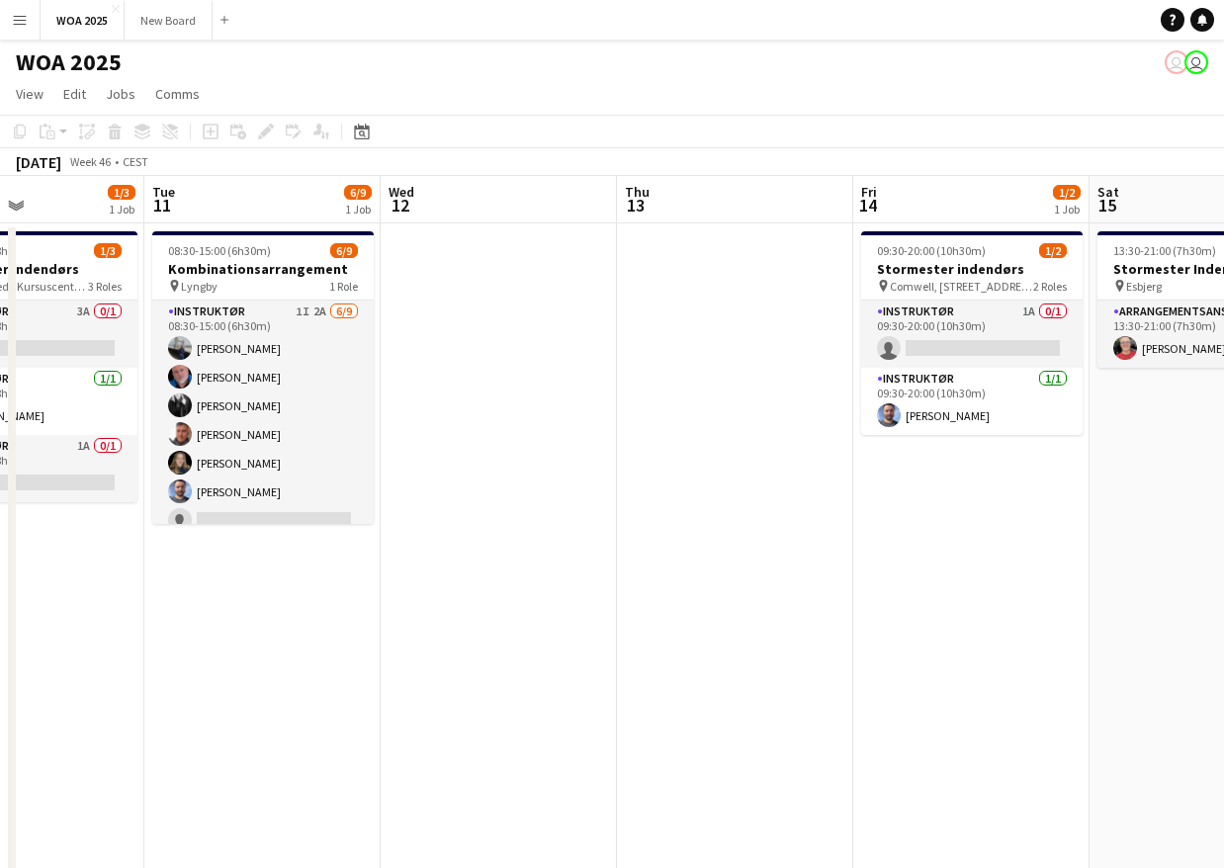
scroll to position [0, 440]
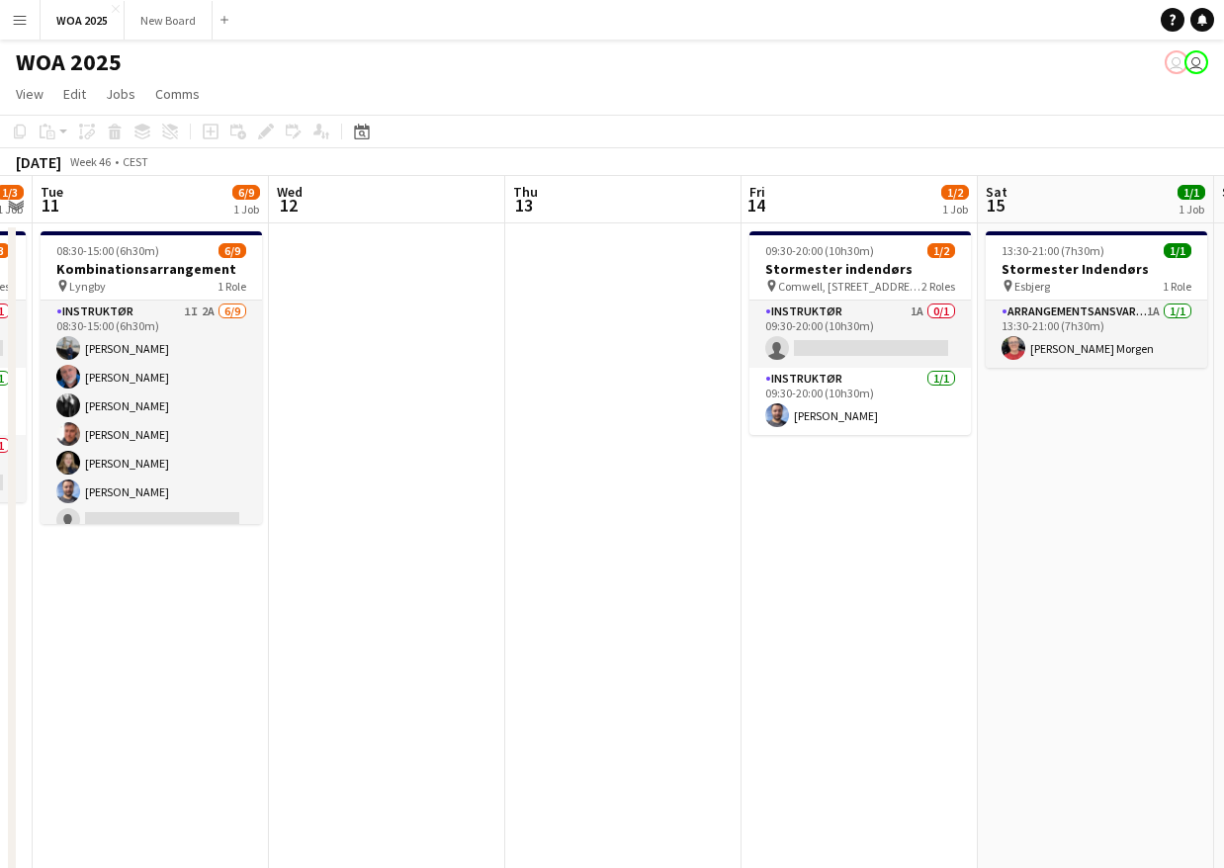
drag, startPoint x: 220, startPoint y: 510, endPoint x: 621, endPoint y: 504, distance: 400.4
click at [621, 504] on app-calendar-viewport "Sun 9 Mon 10 1/3 1 Job Tue 11 6/9 1 Job Wed 12 Thu 13 Fri 14 1/2 1 Job Sat 15 1…" at bounding box center [612, 800] width 1224 height 1248
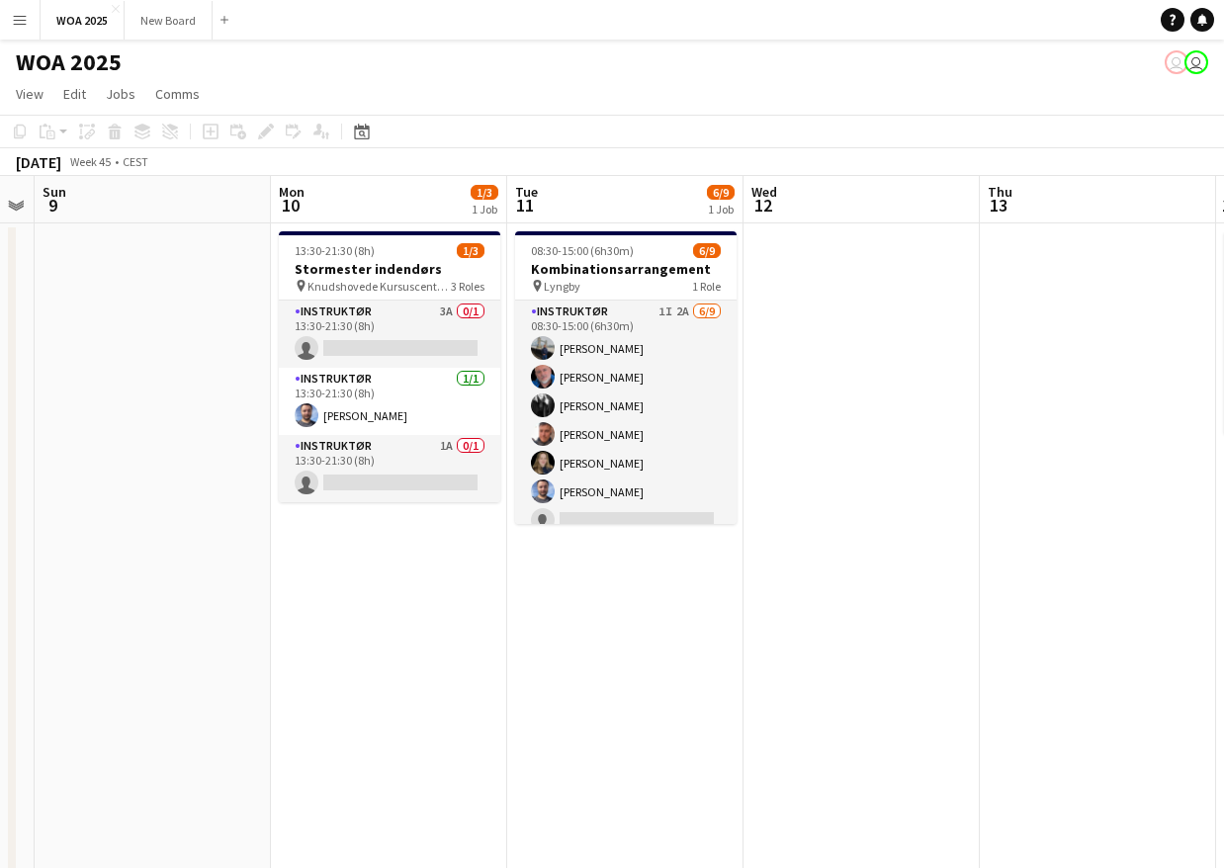
drag, startPoint x: 443, startPoint y: 538, endPoint x: 923, endPoint y: 518, distance: 480.8
click at [923, 518] on app-calendar-viewport "Fri 7 Sat 8 Sun 9 Mon 10 1/3 1 Job Tue 11 6/9 1 Job Wed 12 Thu 13 Fri 14 1/2 1 …" at bounding box center [612, 800] width 1224 height 1248
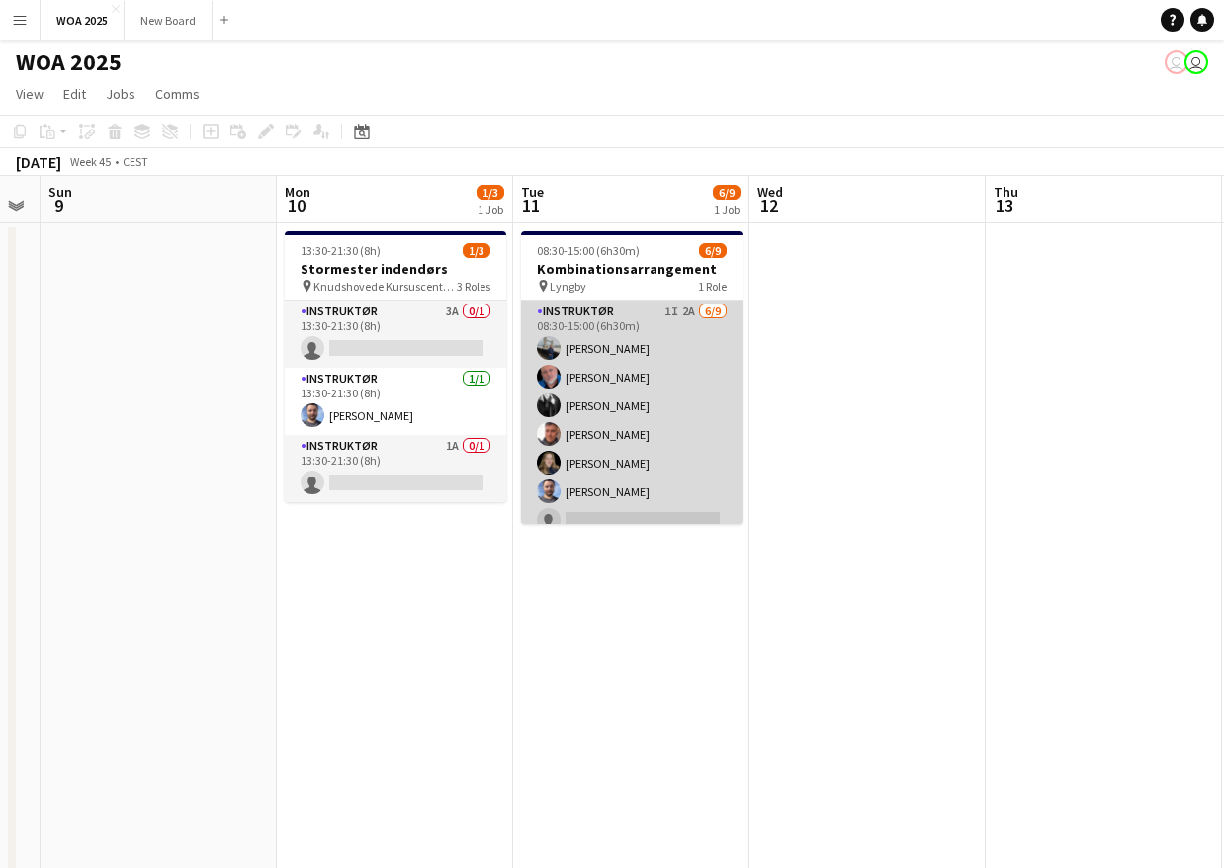
click at [650, 325] on app-card-role "Instruktør 1I 2A 6/9 08:30-15:00 (6h30m) Zakarias Thomsen Carsten Rolsgaard Fra…" at bounding box center [631, 448] width 221 height 297
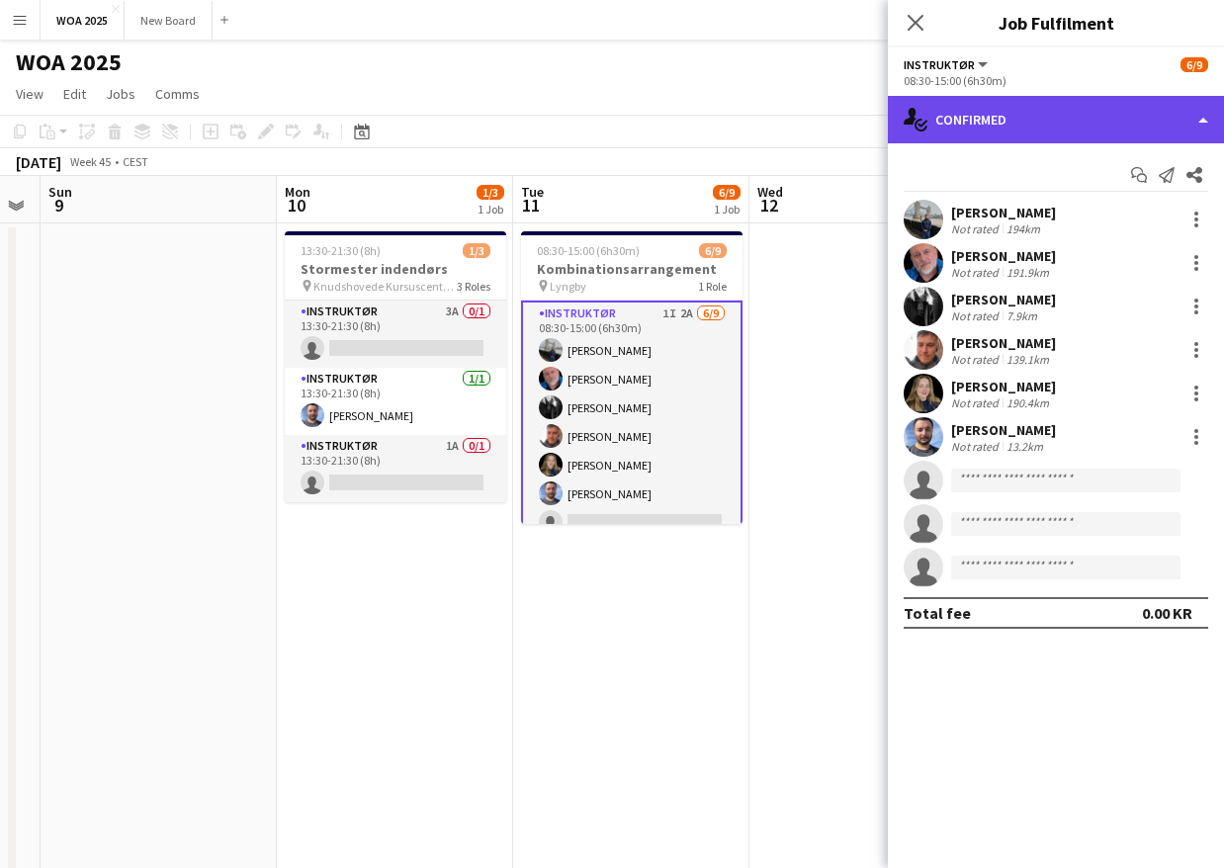
click at [1107, 123] on div "single-neutral-actions-check-2 Confirmed" at bounding box center [1056, 119] width 336 height 47
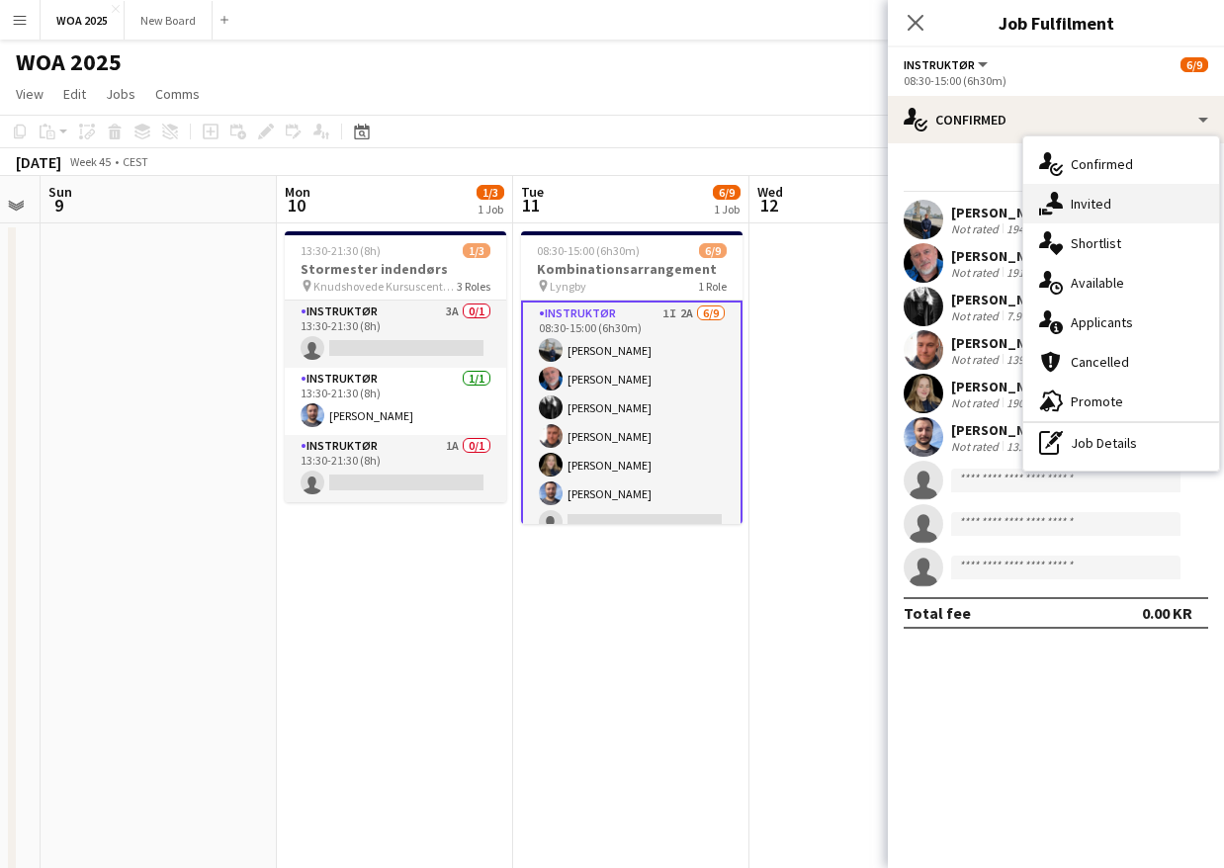
click at [1100, 205] on span "Invited" at bounding box center [1091, 204] width 41 height 18
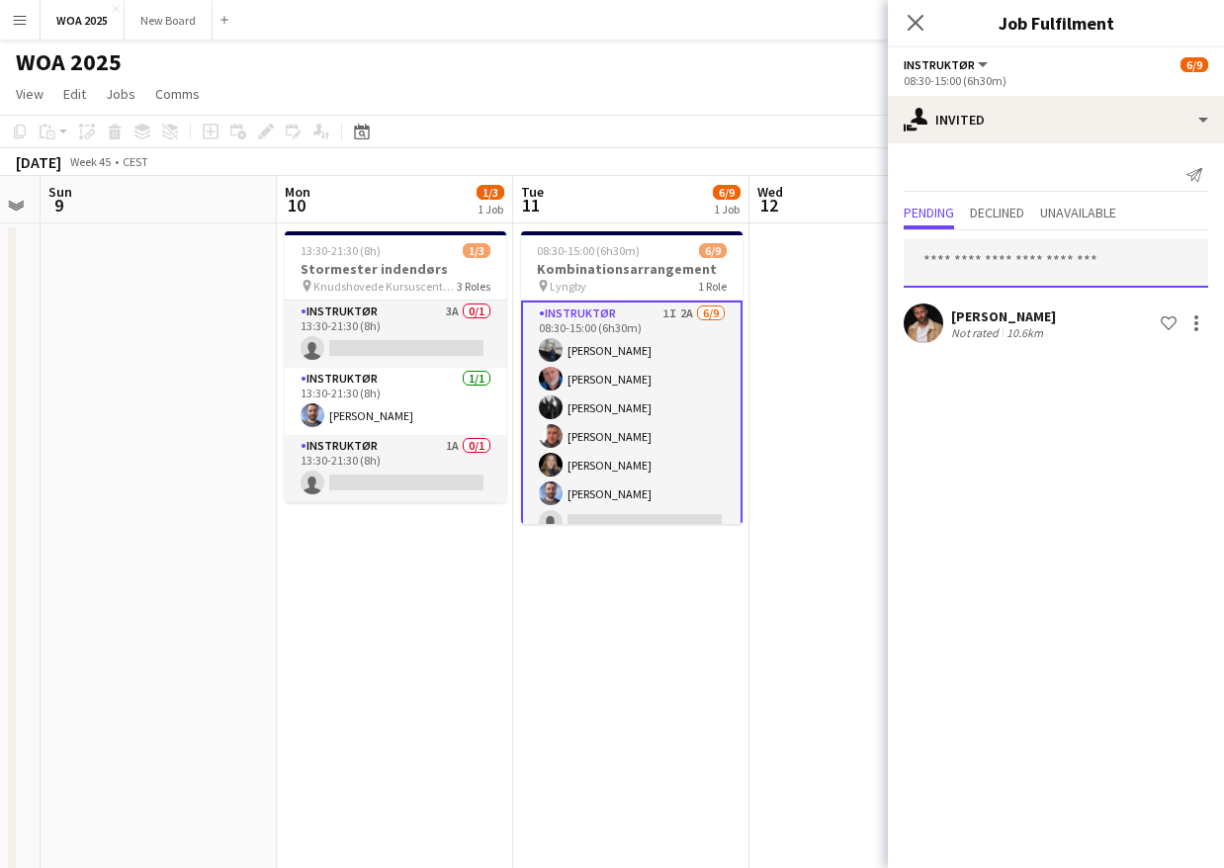
click at [1041, 261] on input "text" at bounding box center [1055, 262] width 304 height 49
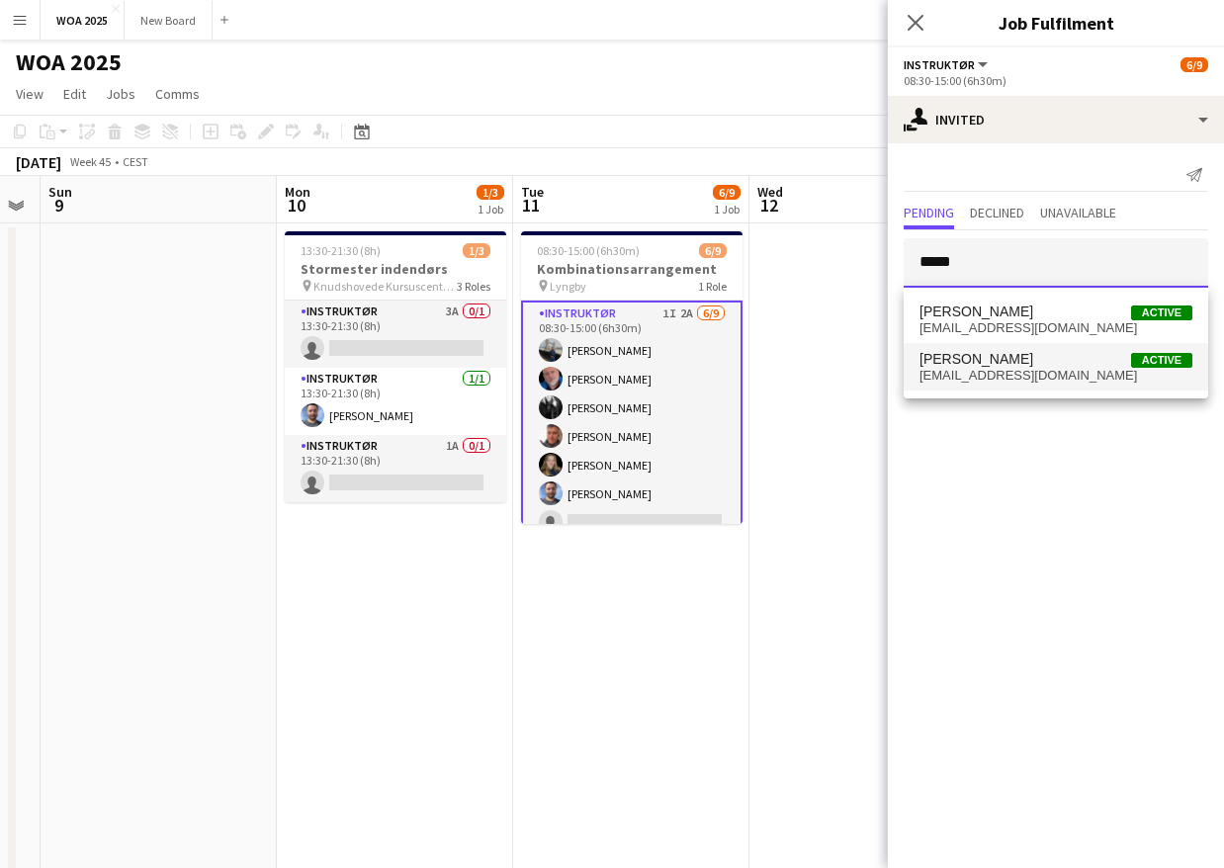
type input "*****"
click at [1042, 365] on span "Peter Skovlund Active" at bounding box center [1055, 359] width 273 height 17
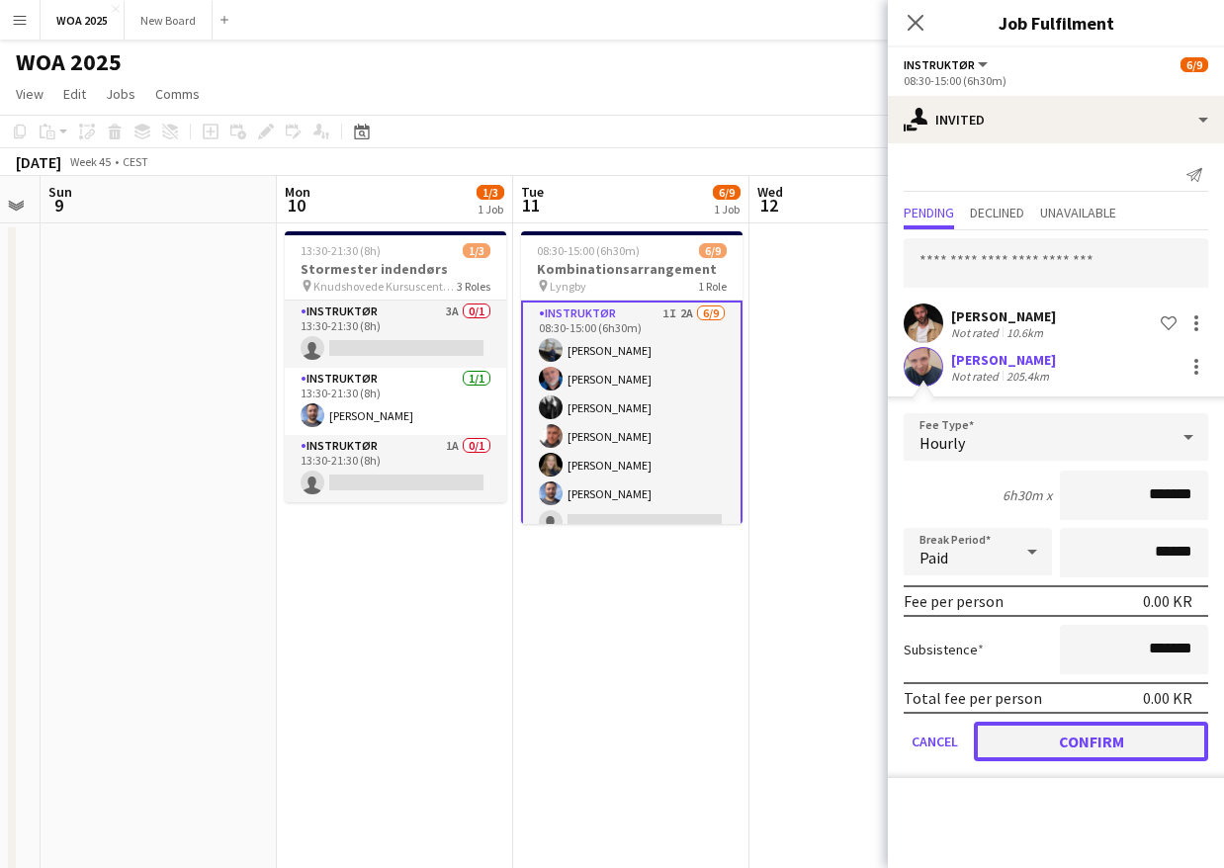
click at [1088, 734] on button "Confirm" at bounding box center [1091, 742] width 234 height 40
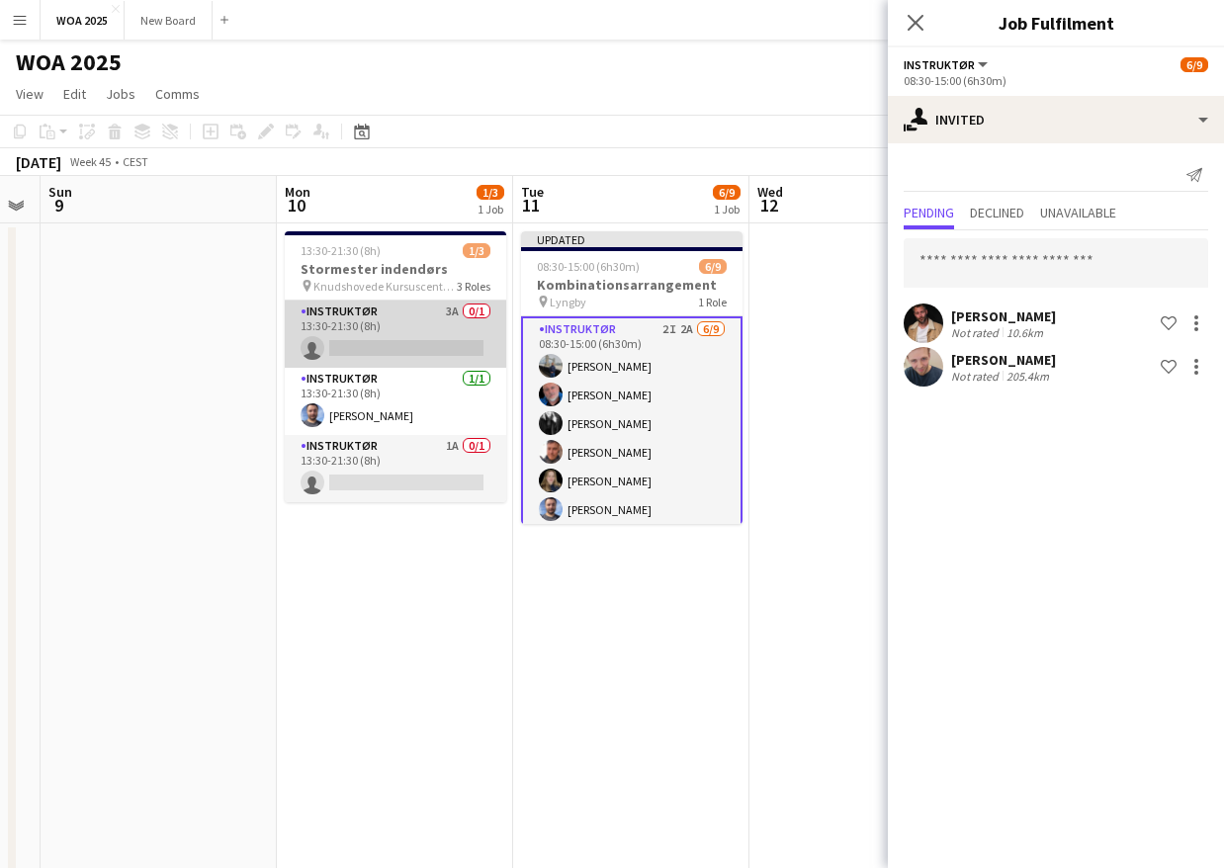
click at [425, 328] on app-card-role "Instruktør 3A 0/1 13:30-21:30 (8h) single-neutral-actions" at bounding box center [395, 333] width 221 height 67
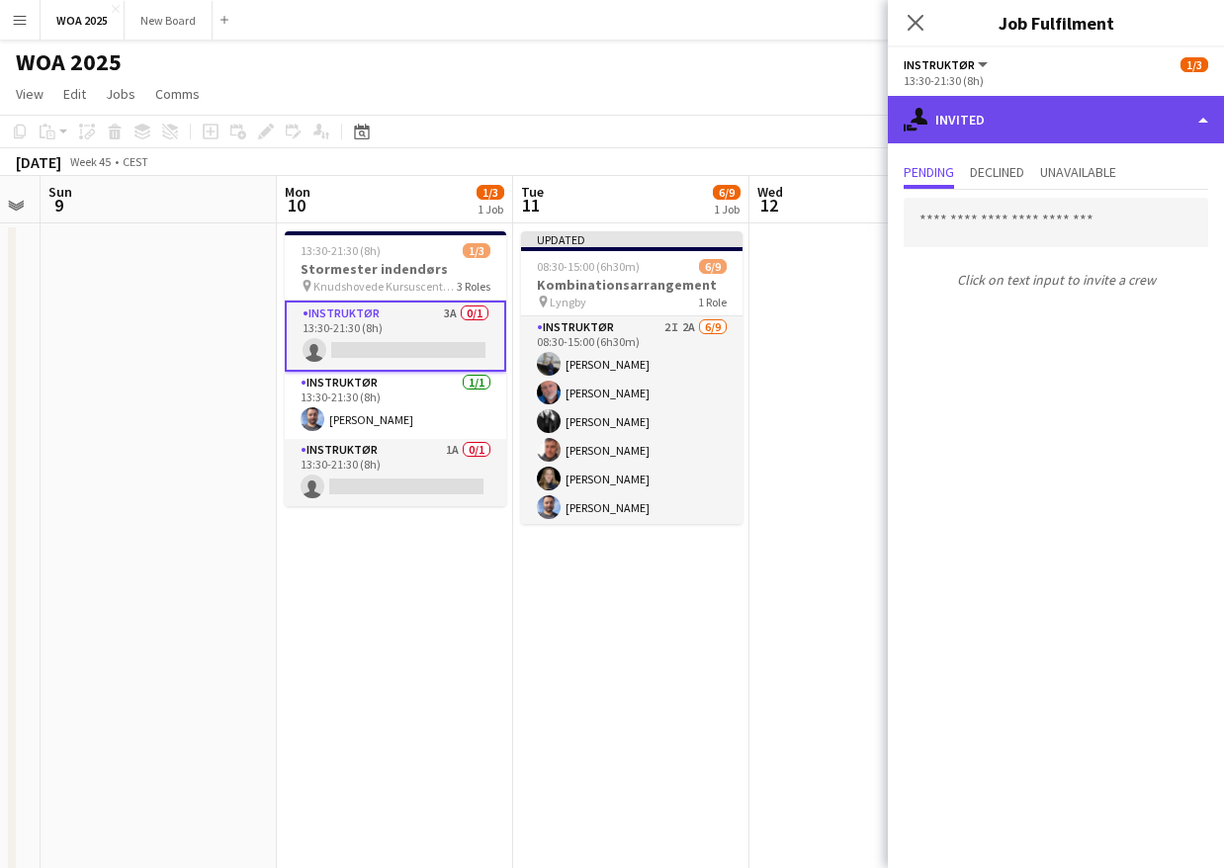
click at [1130, 124] on div "single-neutral-actions-share-1 Invited" at bounding box center [1056, 119] width 336 height 47
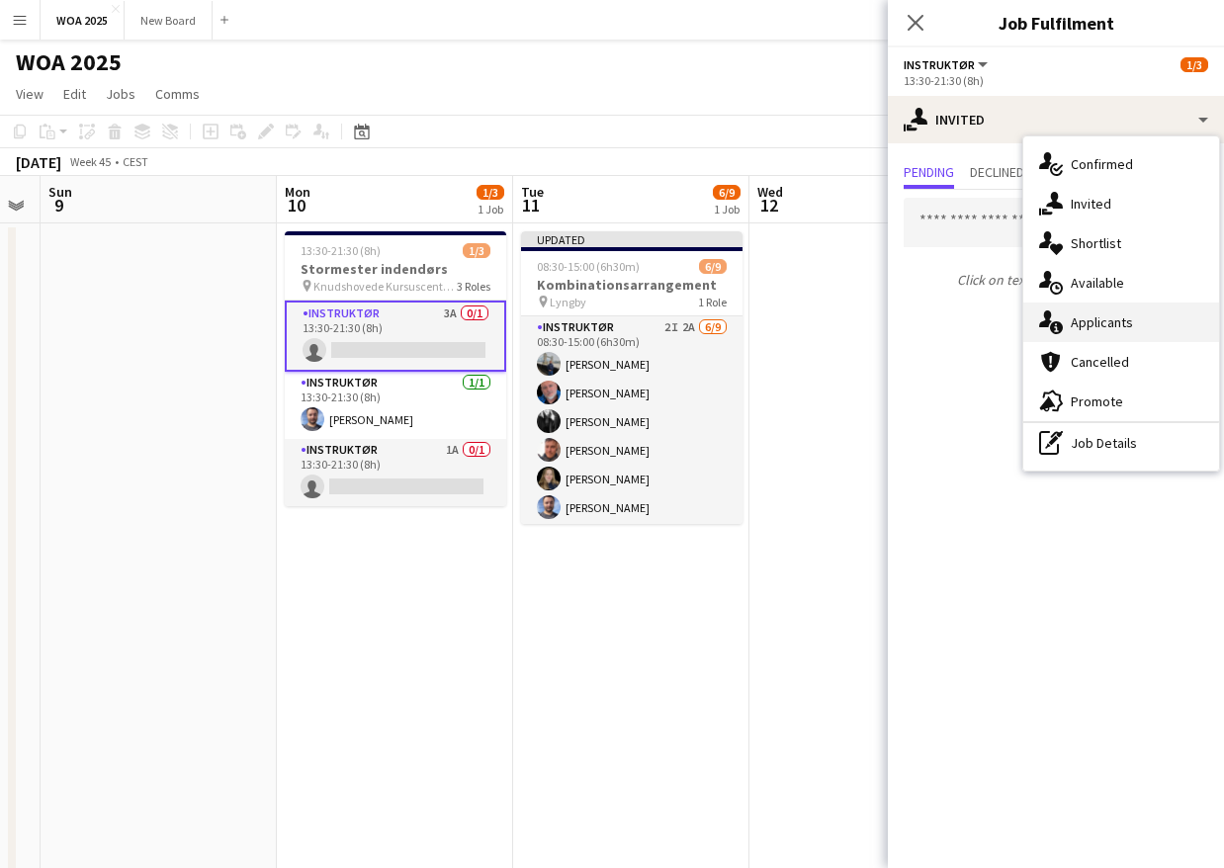
click at [1160, 318] on div "single-neutral-actions-information Applicants" at bounding box center [1121, 322] width 196 height 40
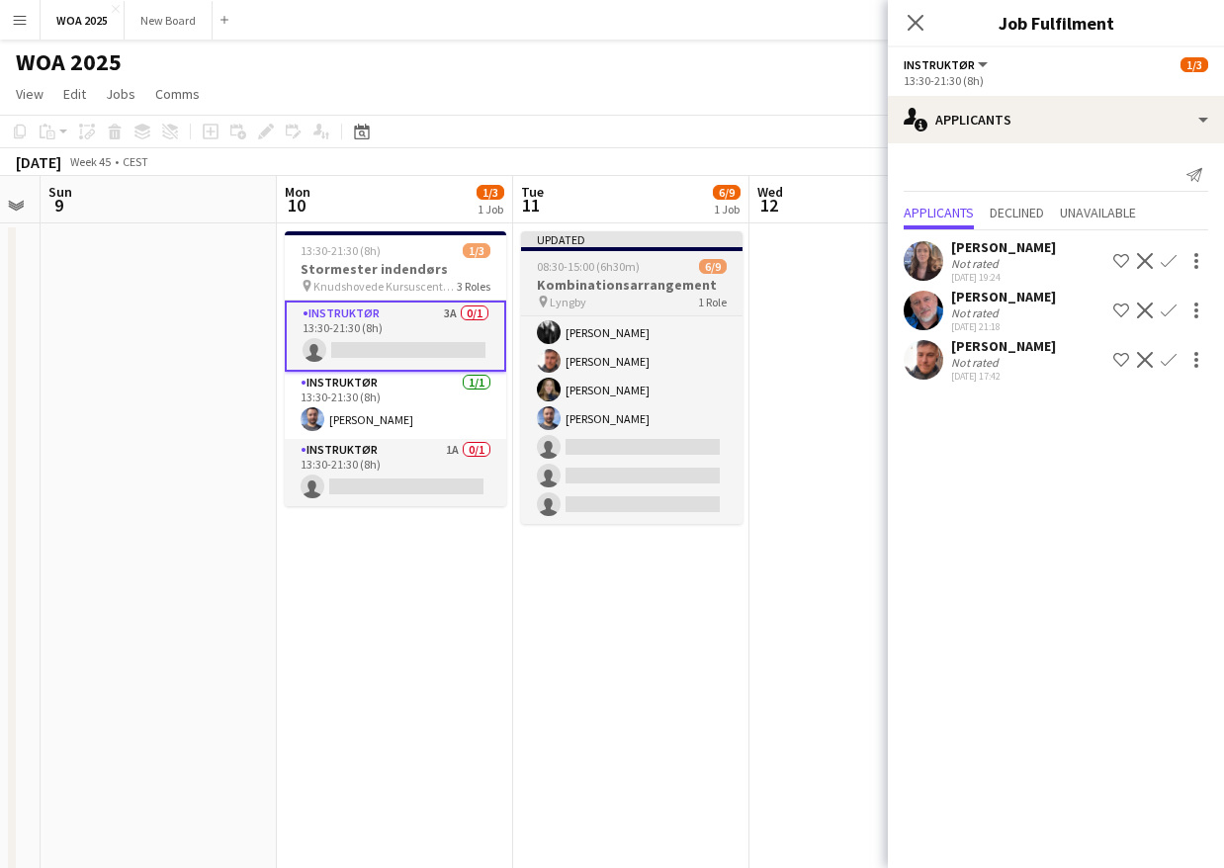
scroll to position [0, 0]
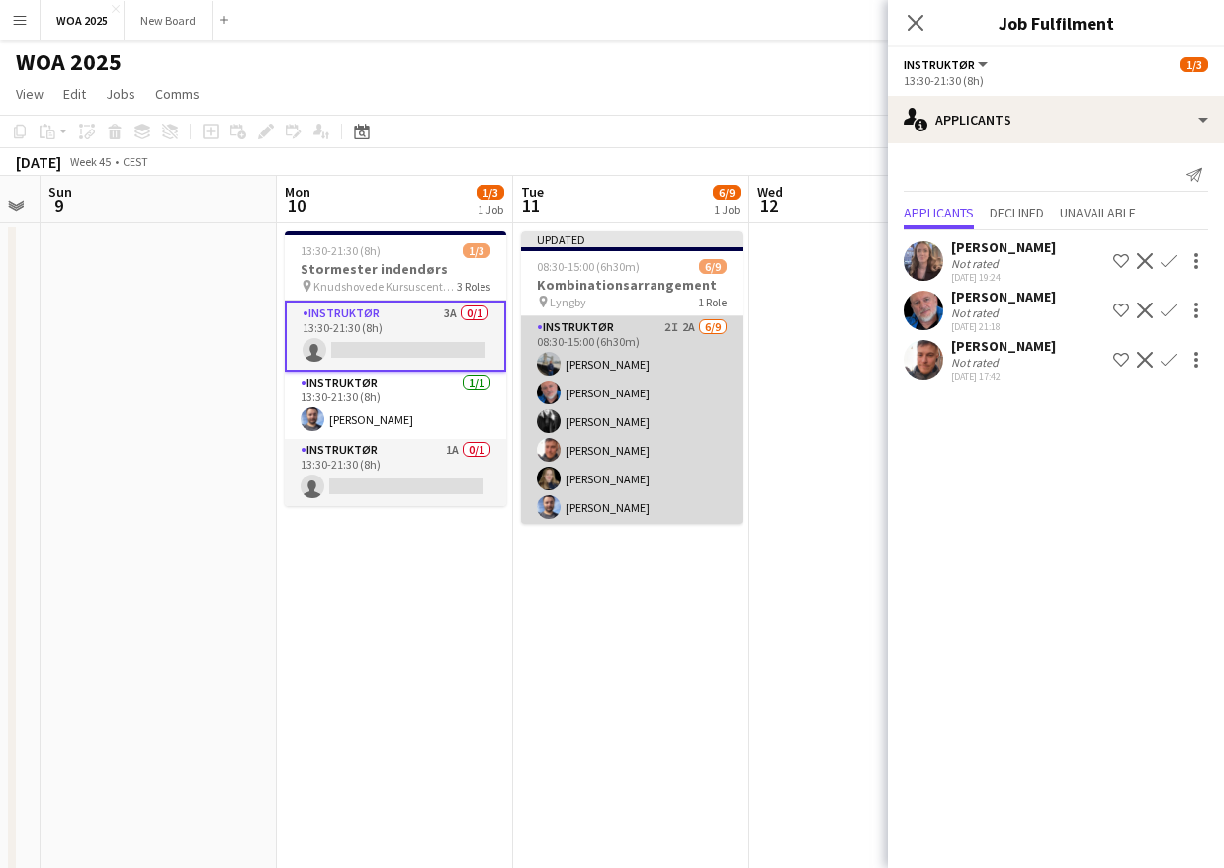
click at [629, 406] on app-card-role "Instruktør 2I 2A 6/9 08:30-15:00 (6h30m) Zakarias Thomsen Carsten Rolsgaard Fra…" at bounding box center [631, 464] width 221 height 297
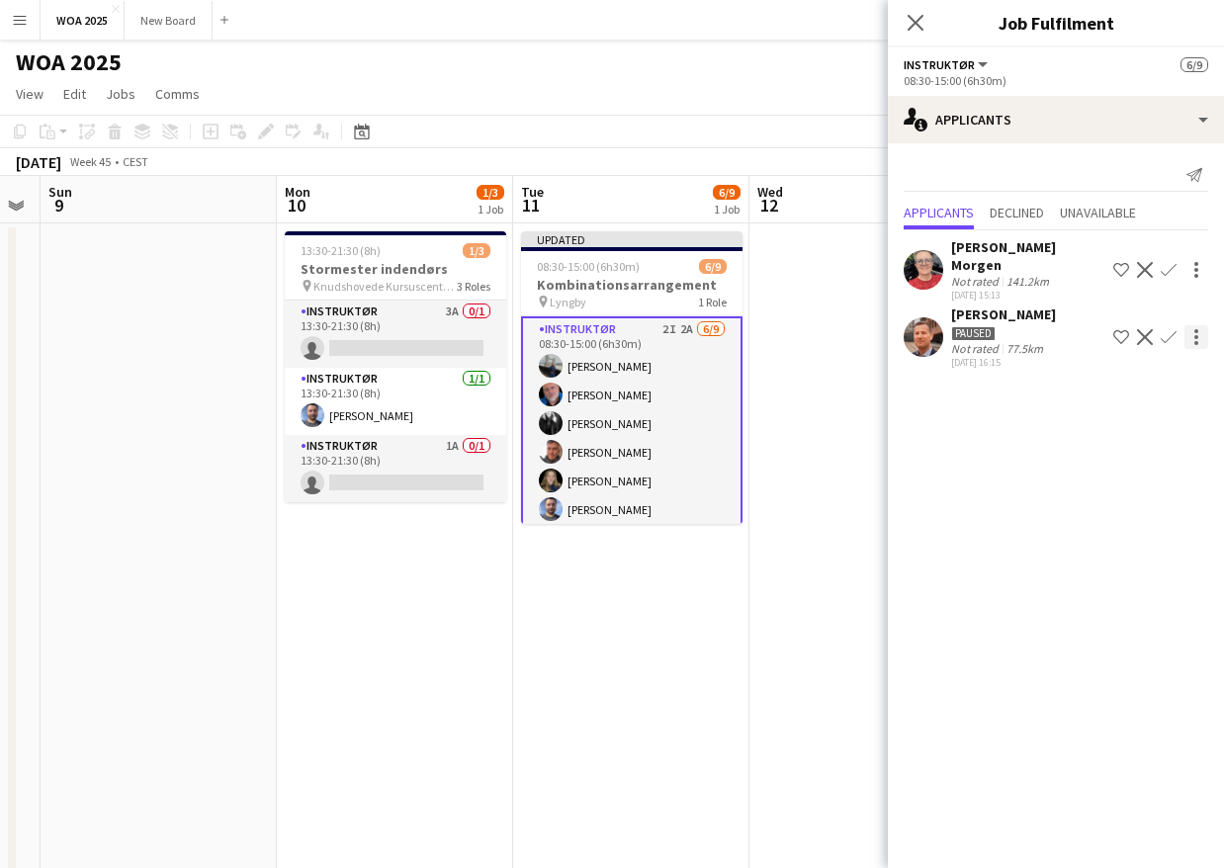
click at [1197, 325] on div at bounding box center [1196, 337] width 24 height 24
click at [1140, 320] on div at bounding box center [612, 434] width 1224 height 868
click at [1140, 329] on app-icon "Decline" at bounding box center [1145, 337] width 16 height 16
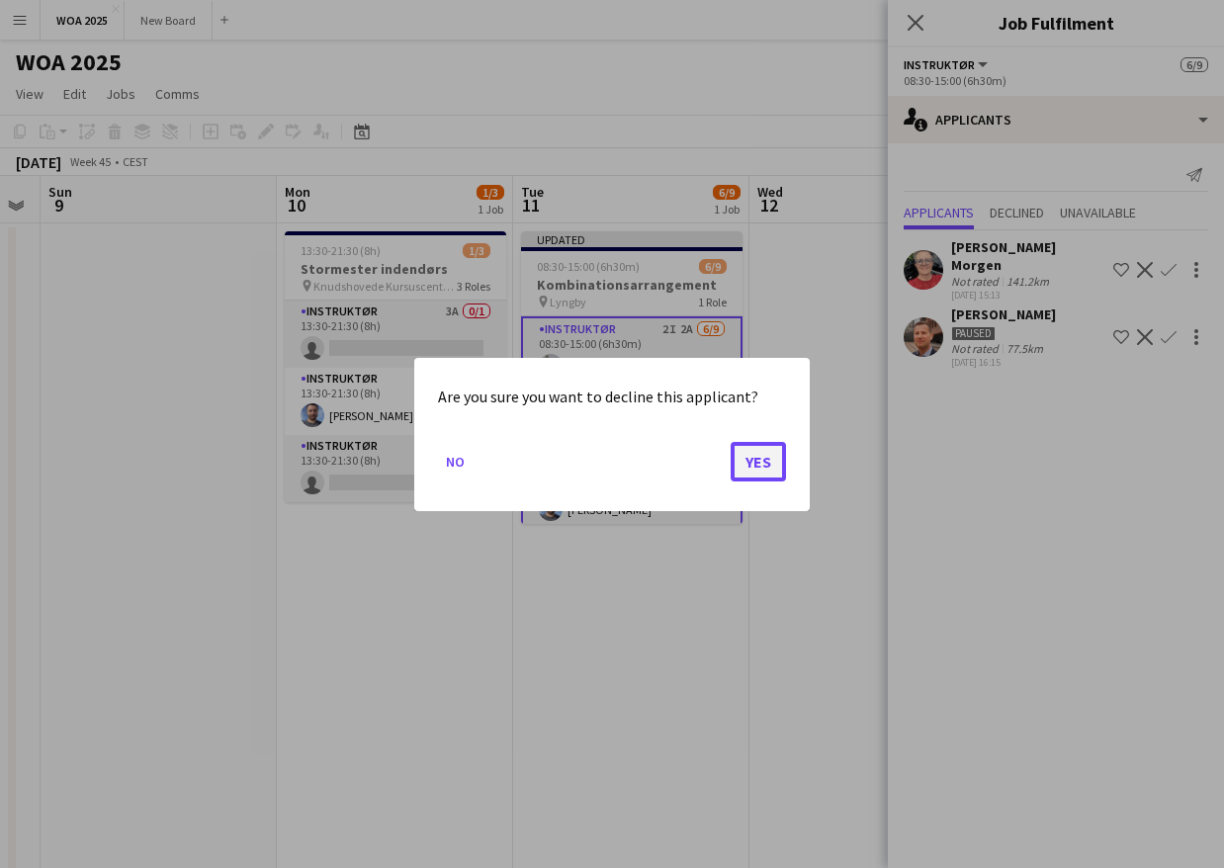
click at [767, 465] on button "Yes" at bounding box center [757, 461] width 55 height 40
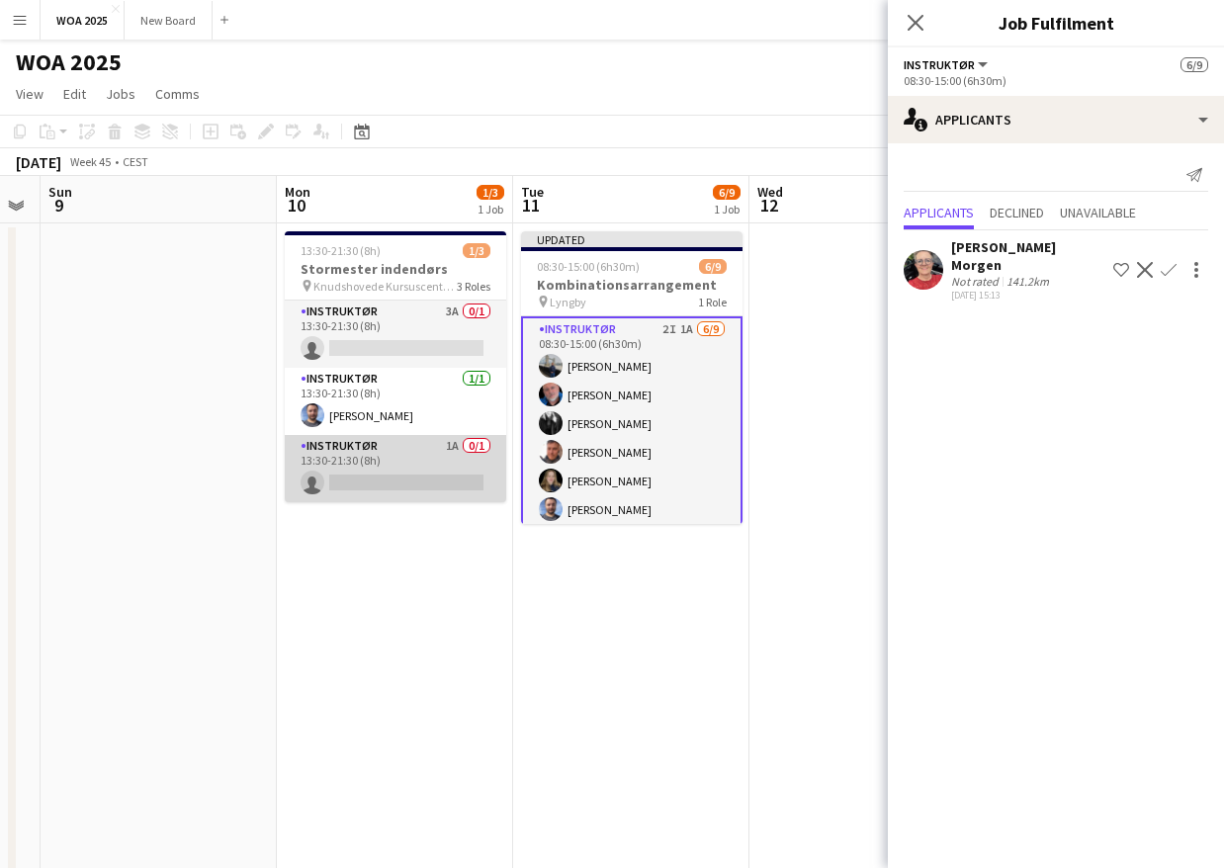
click at [419, 461] on app-card-role "Instruktør 1A 0/1 13:30-21:30 (8h) single-neutral-actions" at bounding box center [395, 468] width 221 height 67
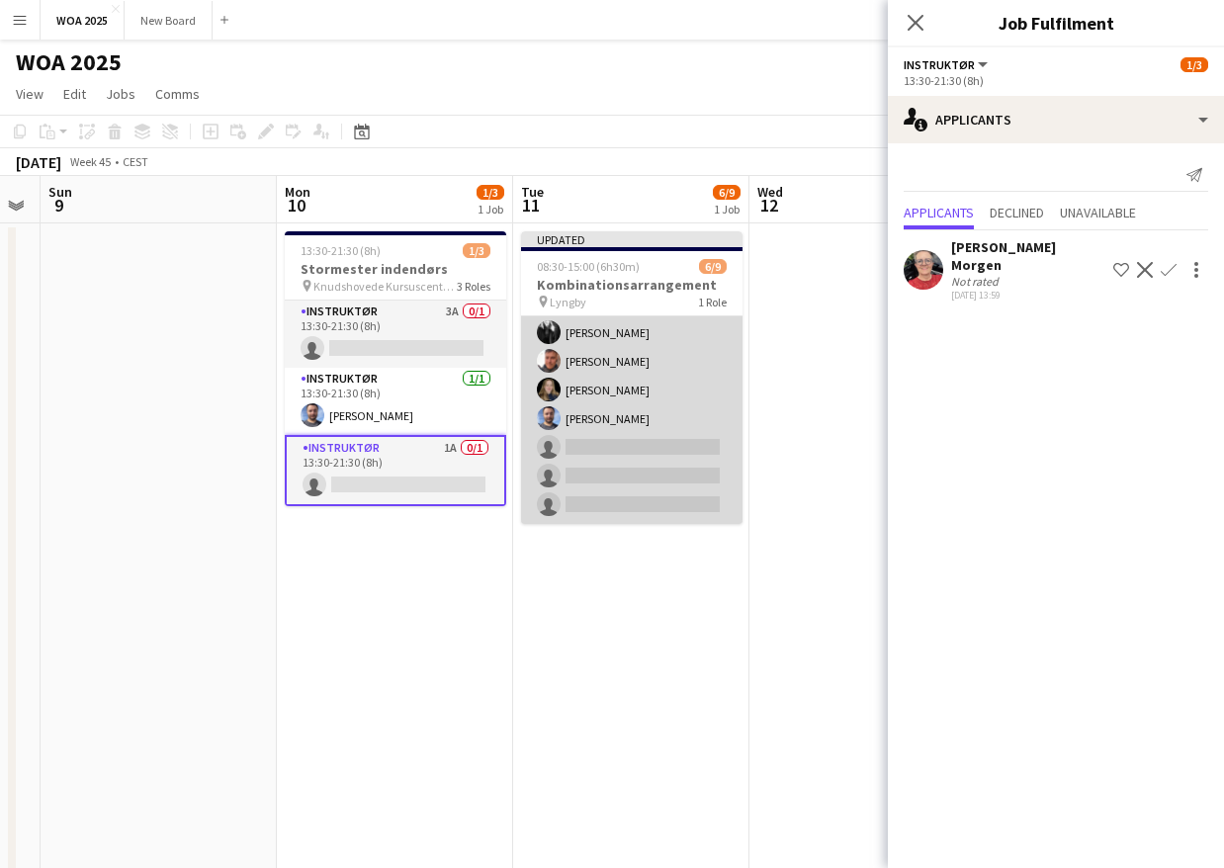
click at [656, 443] on app-card-role "Instruktør 2I 1A 6/9 08:30-15:00 (6h30m) Zakarias Thomsen Carsten Rolsgaard Fra…" at bounding box center [631, 375] width 221 height 297
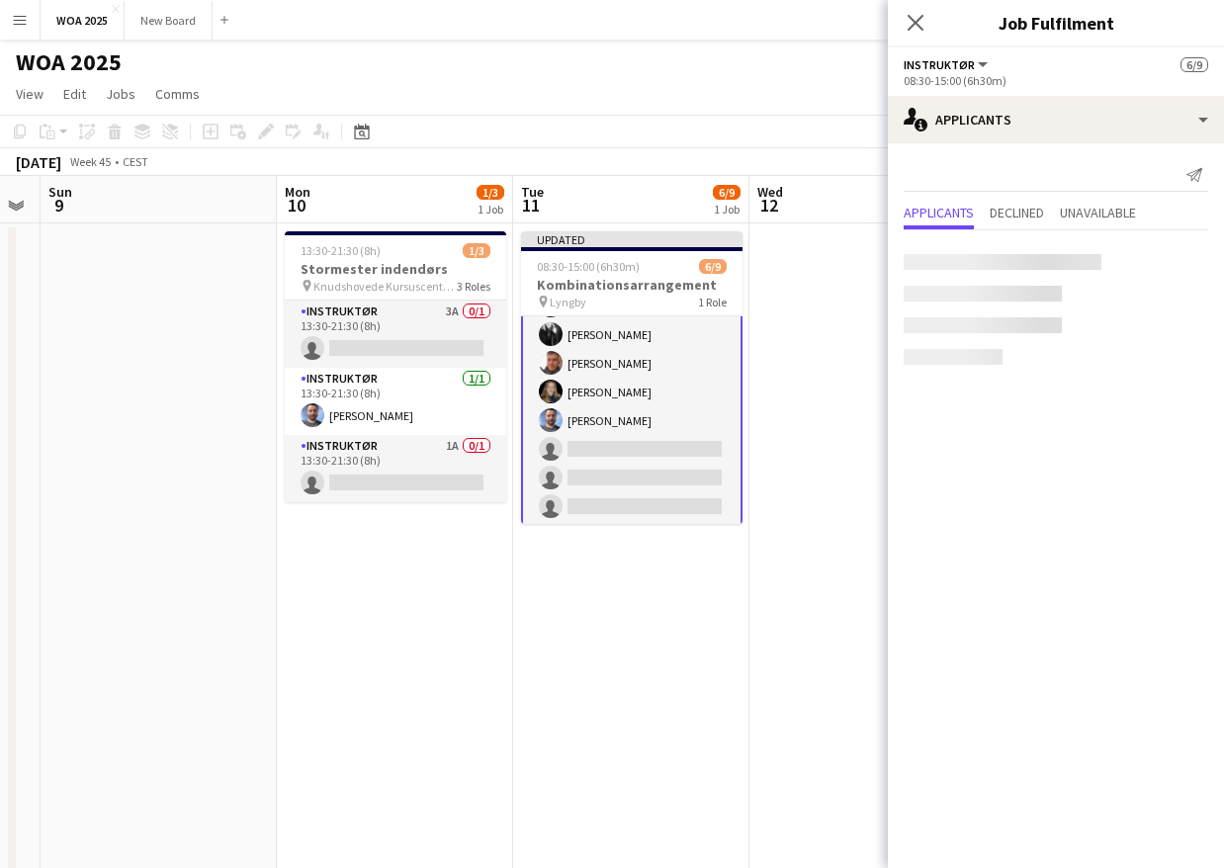
scroll to position [91, 0]
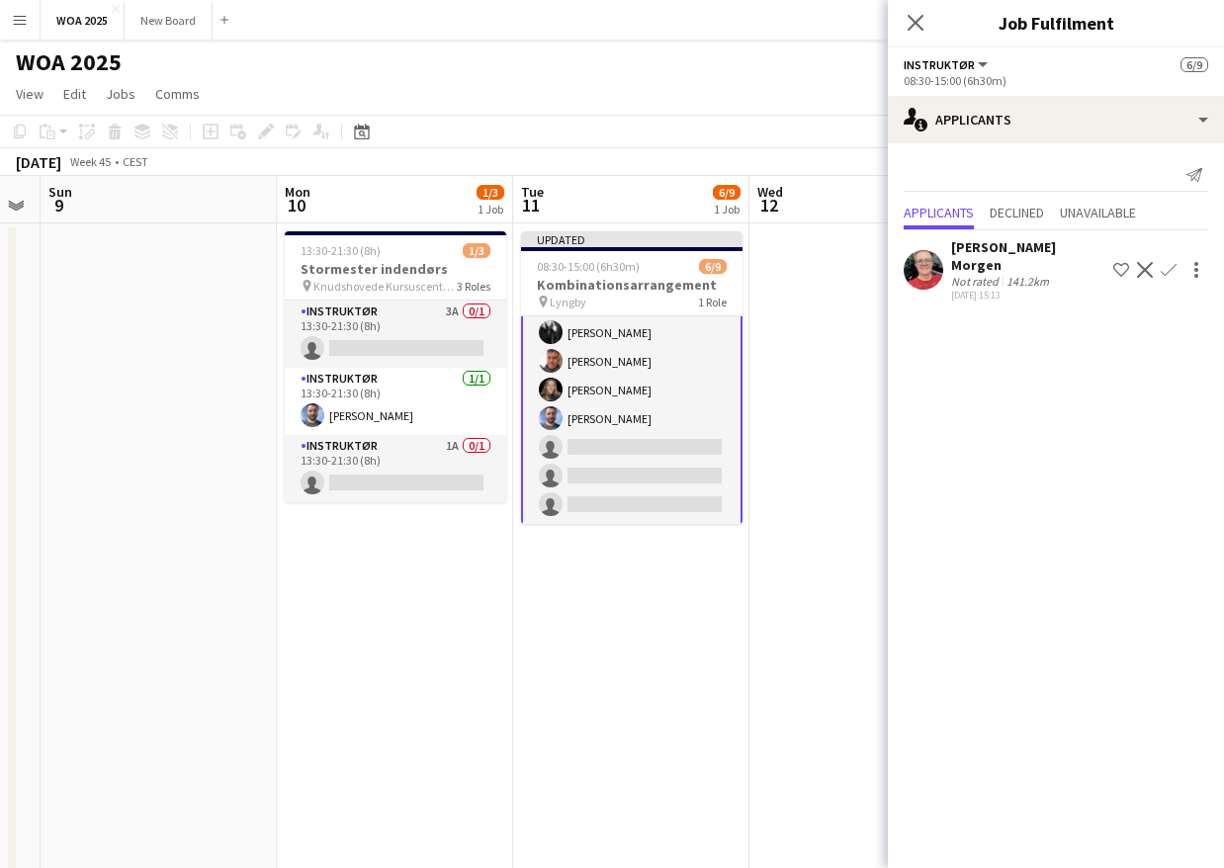
click at [1174, 262] on app-icon "Confirm" at bounding box center [1168, 270] width 16 height 16
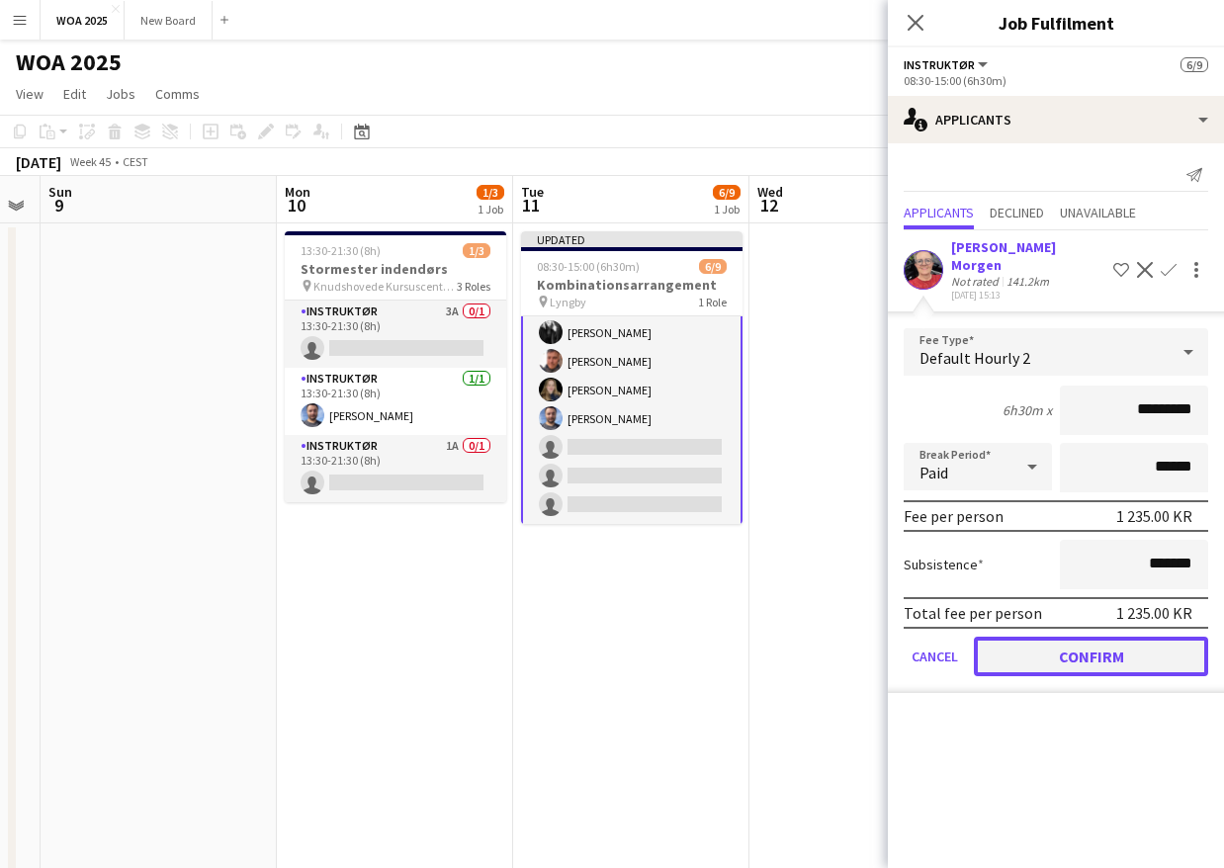
click at [1096, 640] on button "Confirm" at bounding box center [1091, 657] width 234 height 40
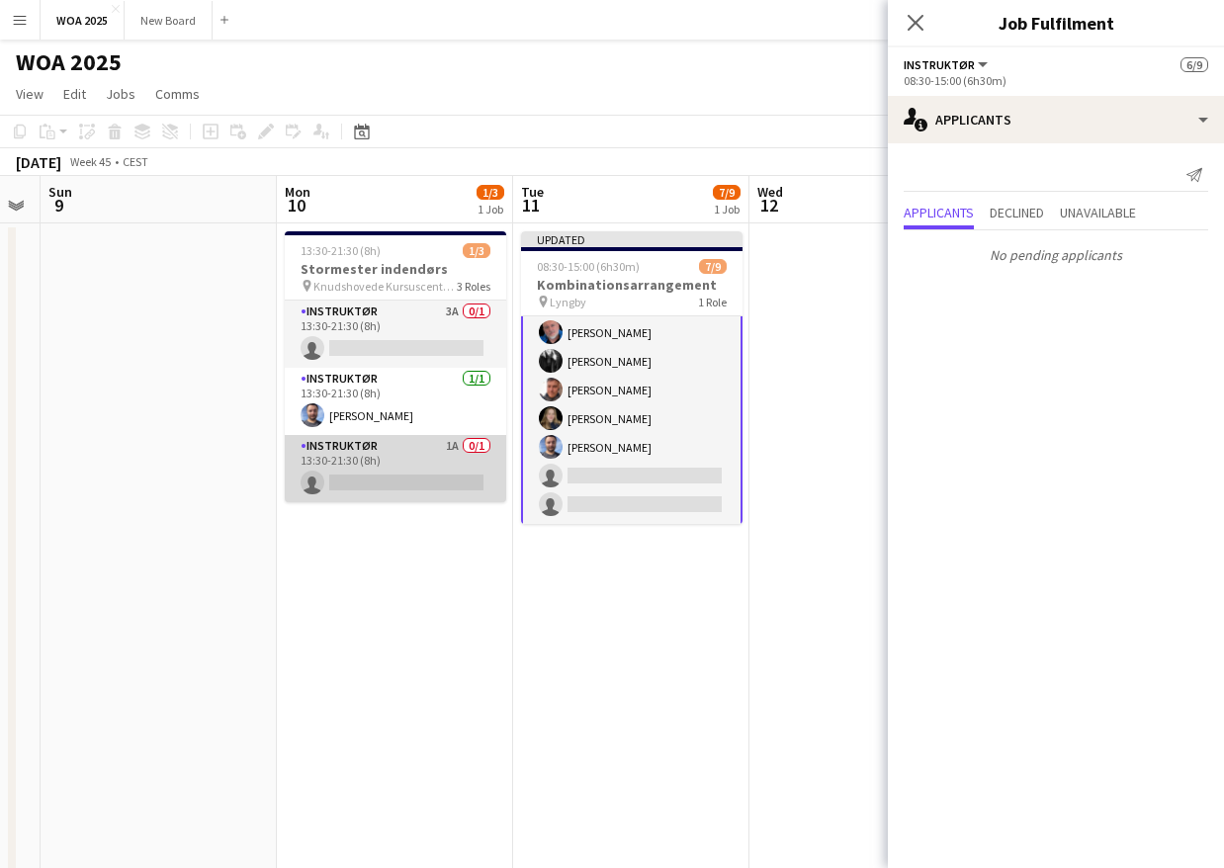
click at [430, 491] on app-card-role "Instruktør 1A 0/1 13:30-21:30 (8h) single-neutral-actions" at bounding box center [395, 468] width 221 height 67
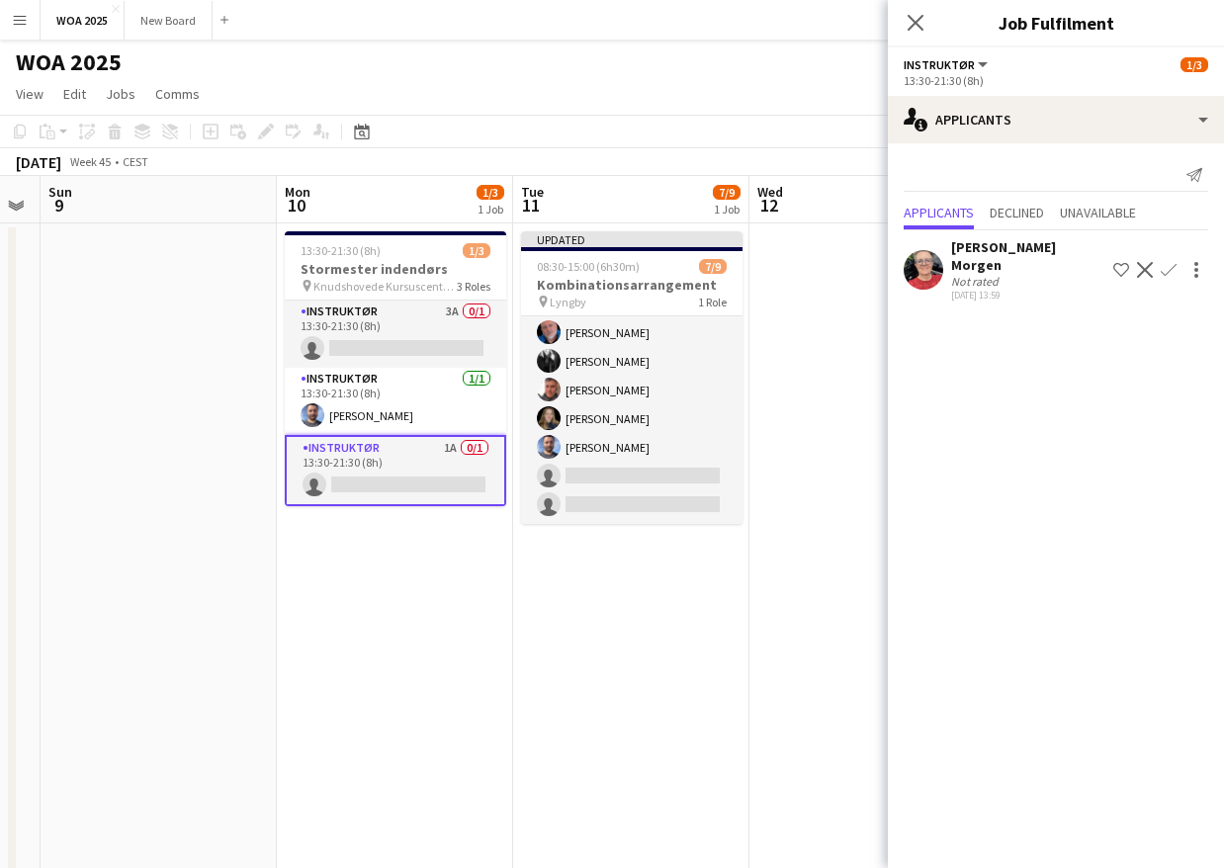
click at [1168, 267] on app-icon "Confirm" at bounding box center [1168, 270] width 16 height 16
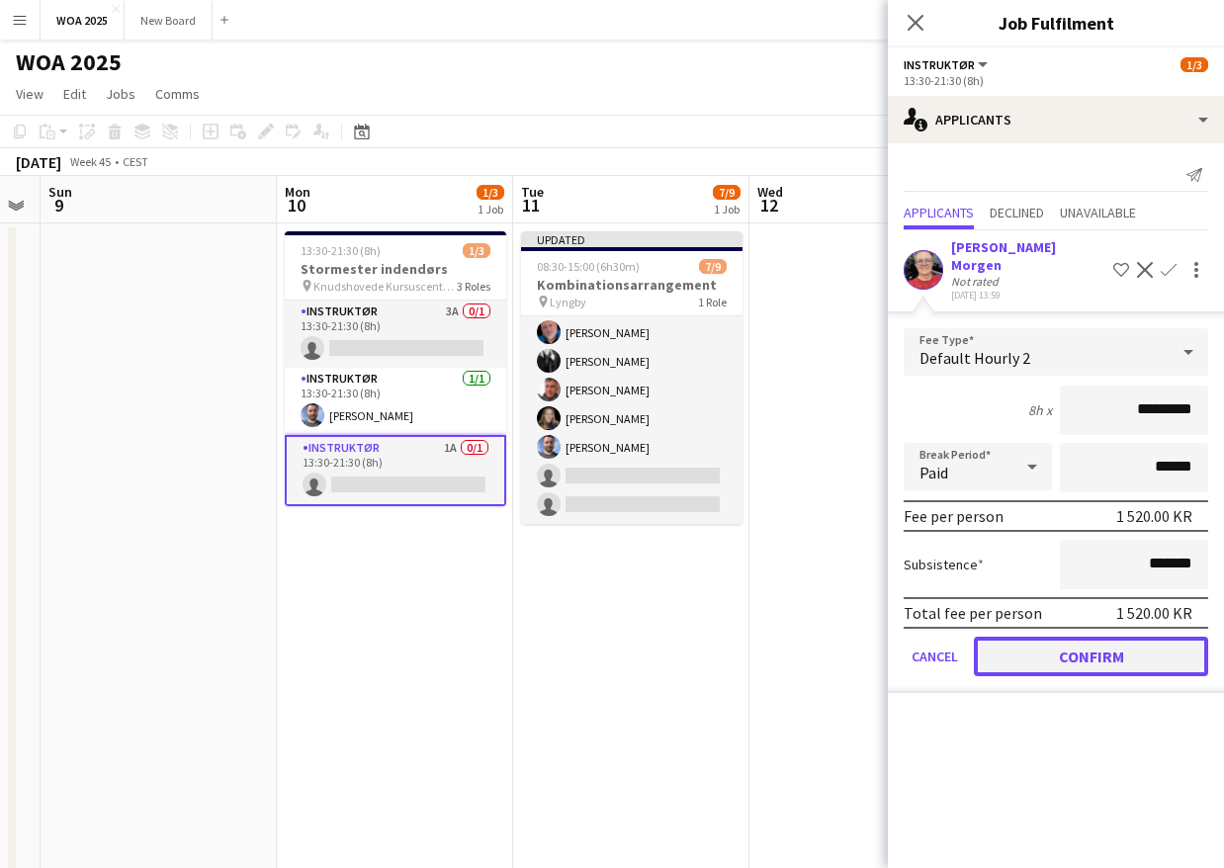
click at [1091, 637] on button "Confirm" at bounding box center [1091, 657] width 234 height 40
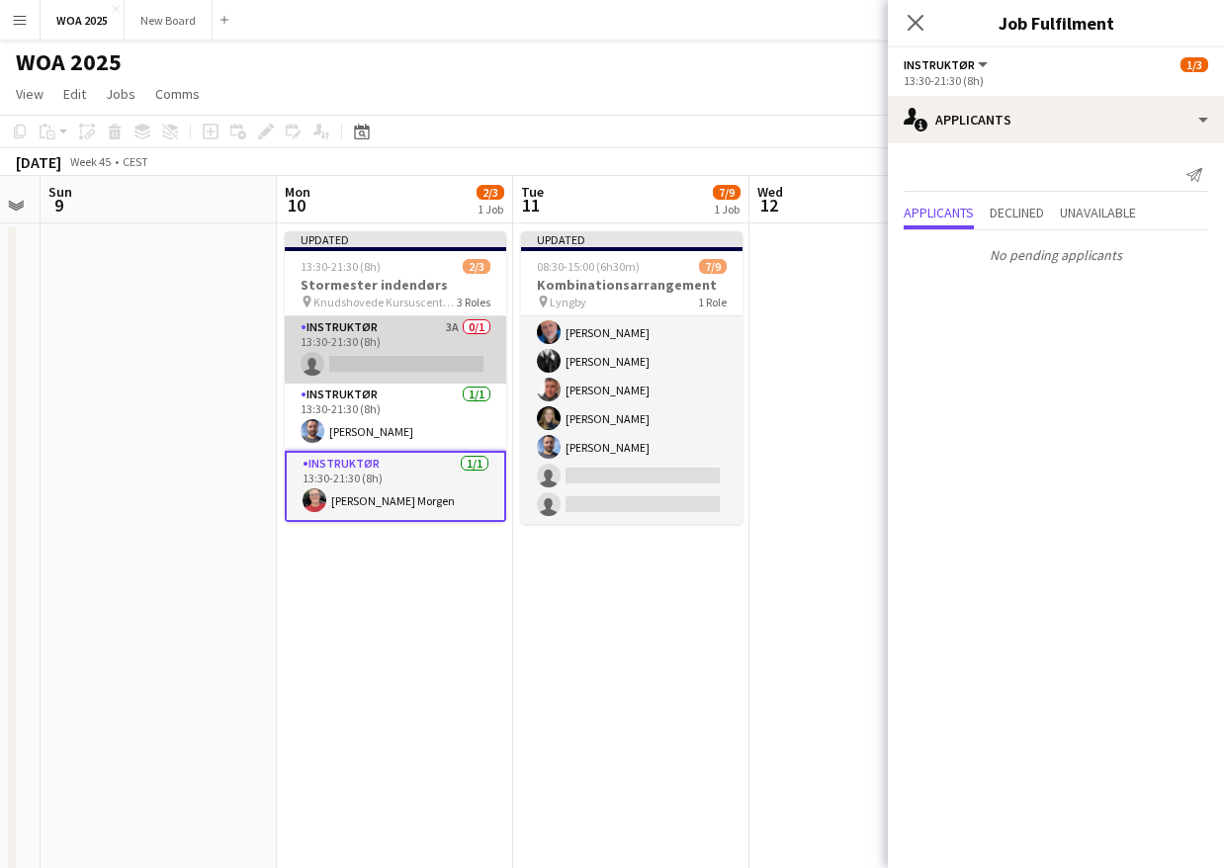
click at [425, 345] on app-card-role "Instruktør 3A 0/1 13:30-21:30 (8h) single-neutral-actions" at bounding box center [395, 349] width 221 height 67
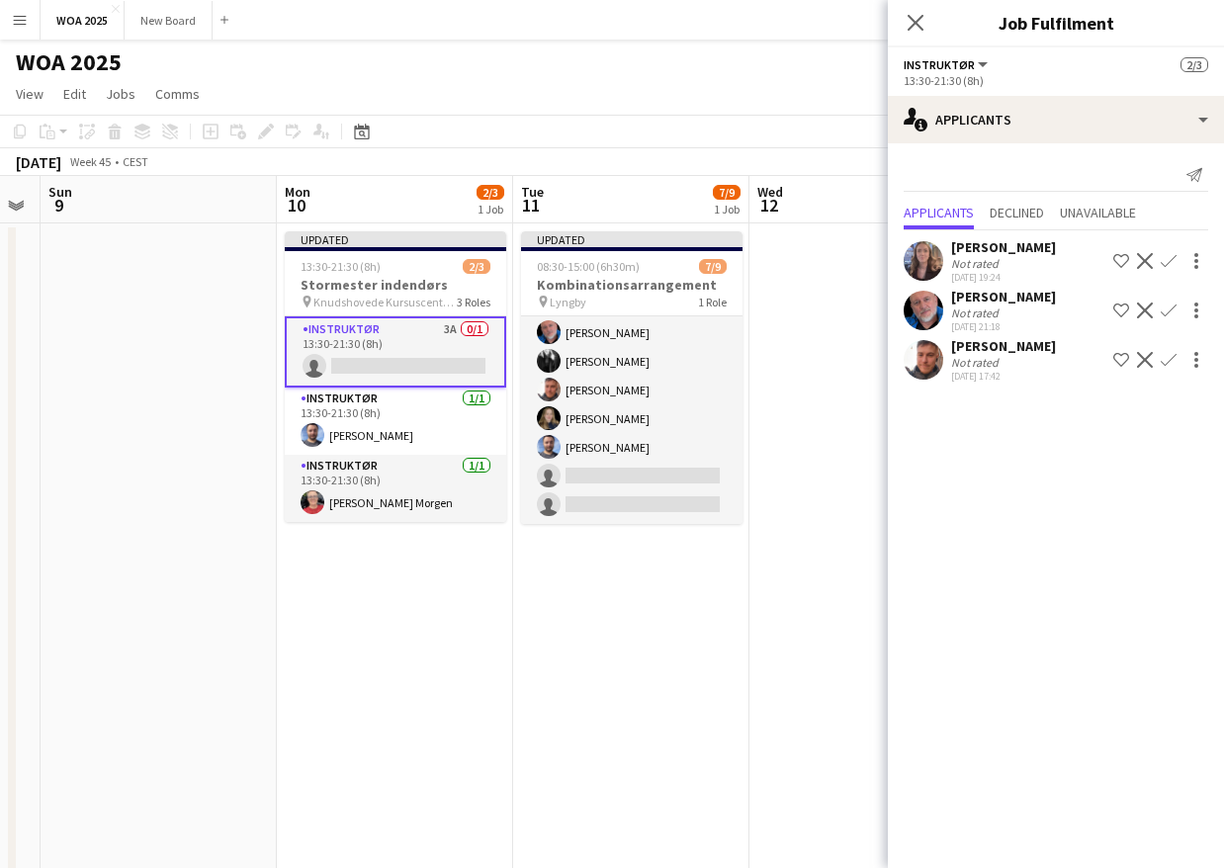
click at [1168, 263] on app-icon "Confirm" at bounding box center [1168, 261] width 16 height 16
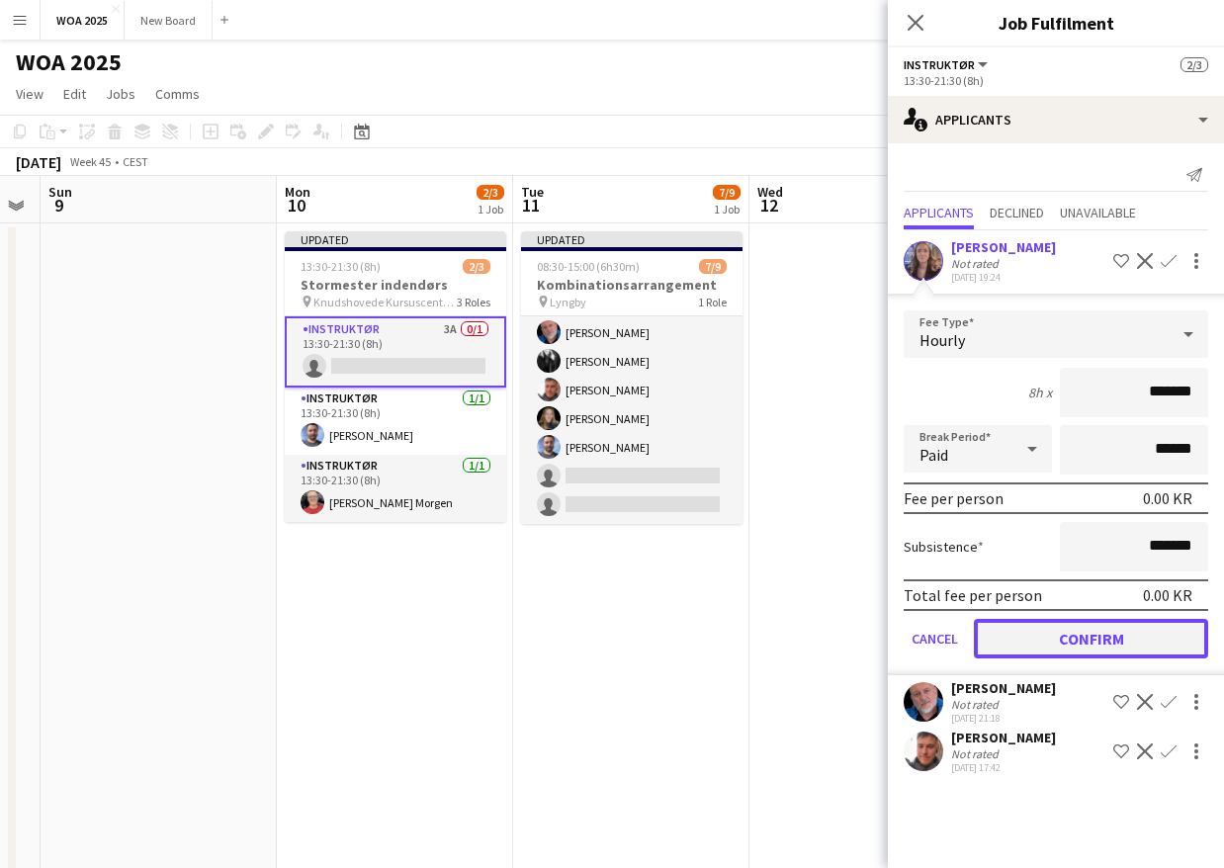
click at [1077, 637] on button "Confirm" at bounding box center [1091, 639] width 234 height 40
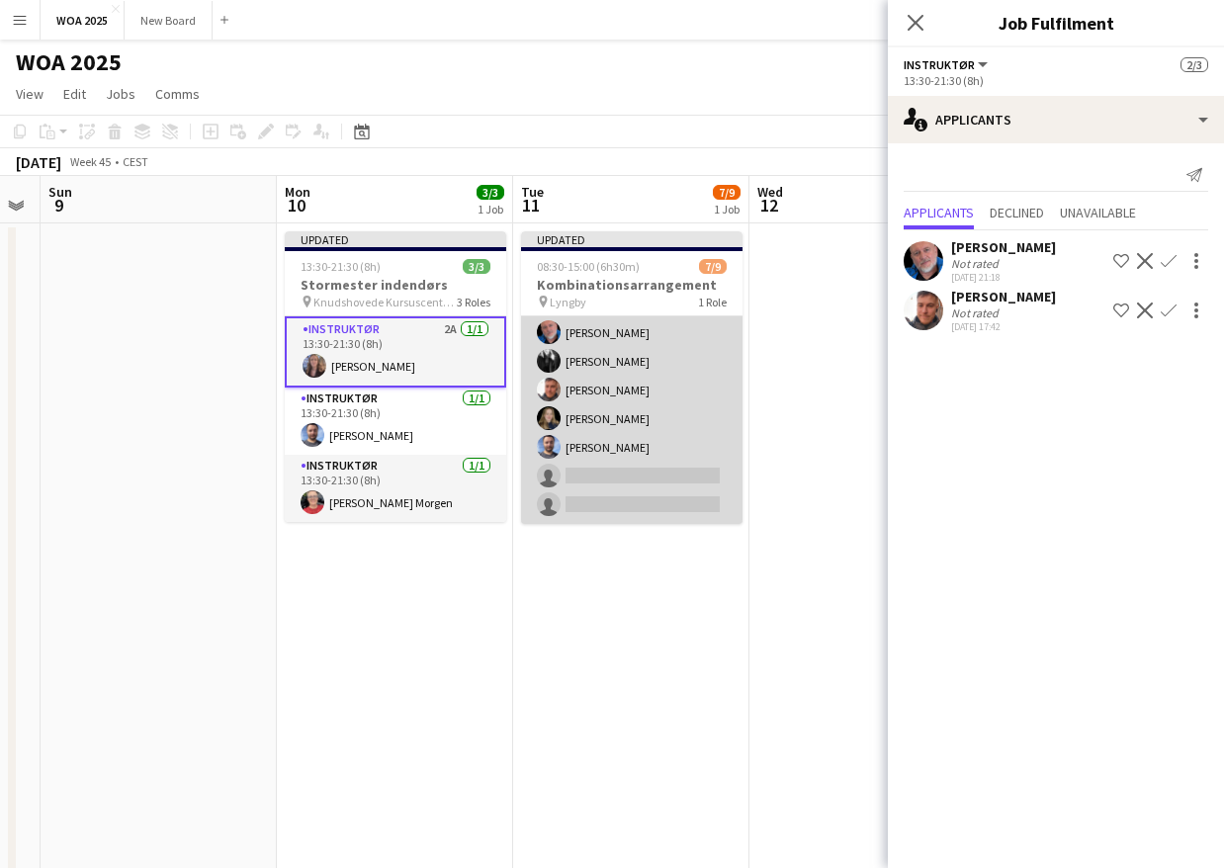
click at [642, 464] on app-card-role "Instruktør 2I 7/9 08:30-15:00 (6h30m) Kitt Schou Morgen Zakarias Thomsen Carste…" at bounding box center [631, 375] width 221 height 297
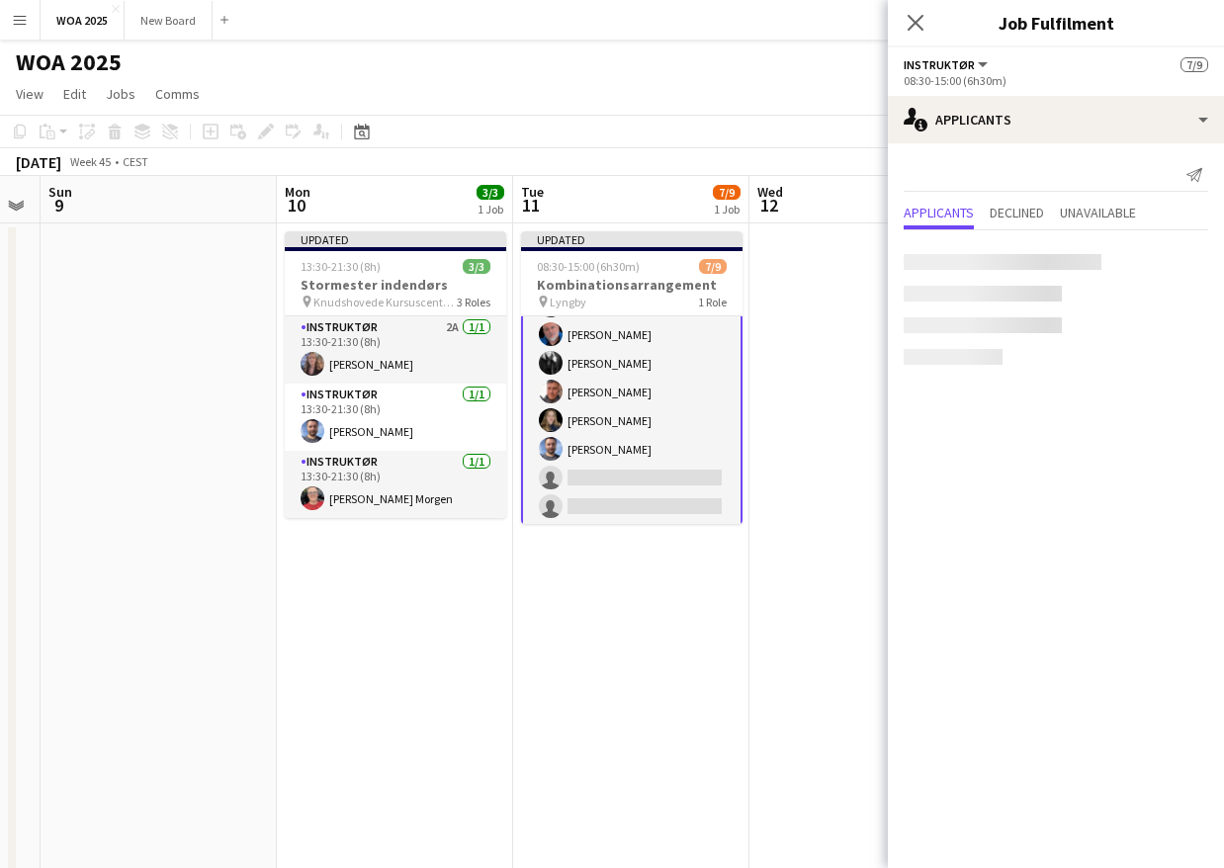
scroll to position [91, 0]
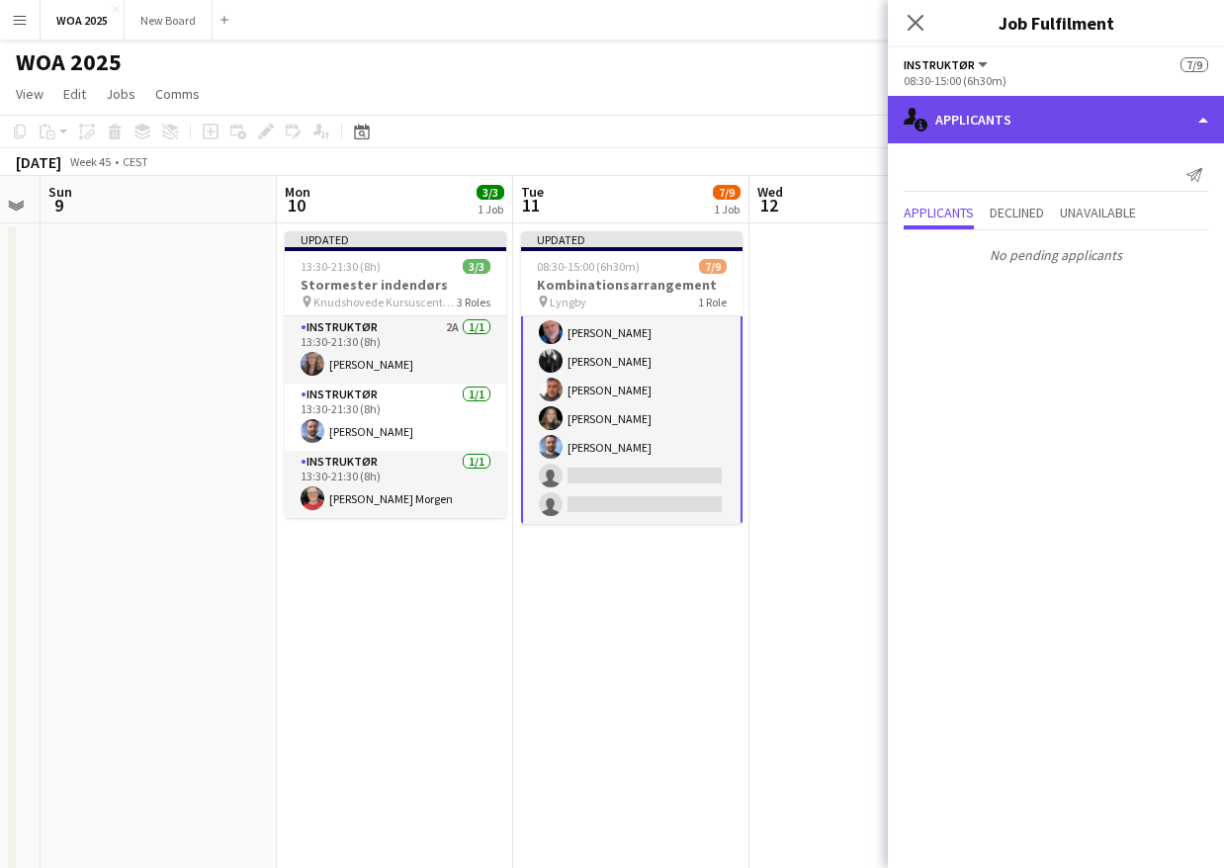
click at [1087, 125] on div "single-neutral-actions-information Applicants" at bounding box center [1056, 119] width 336 height 47
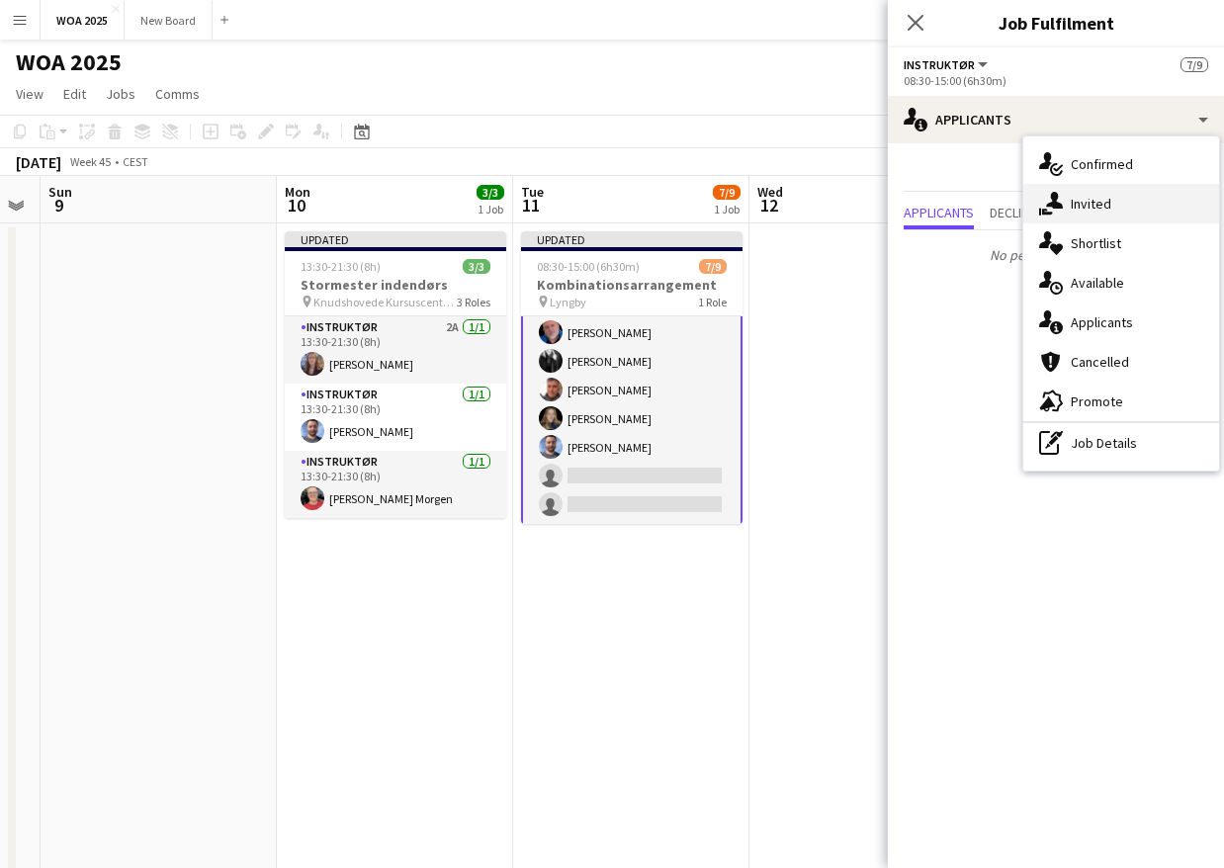
click at [1106, 208] on span "Invited" at bounding box center [1091, 204] width 41 height 18
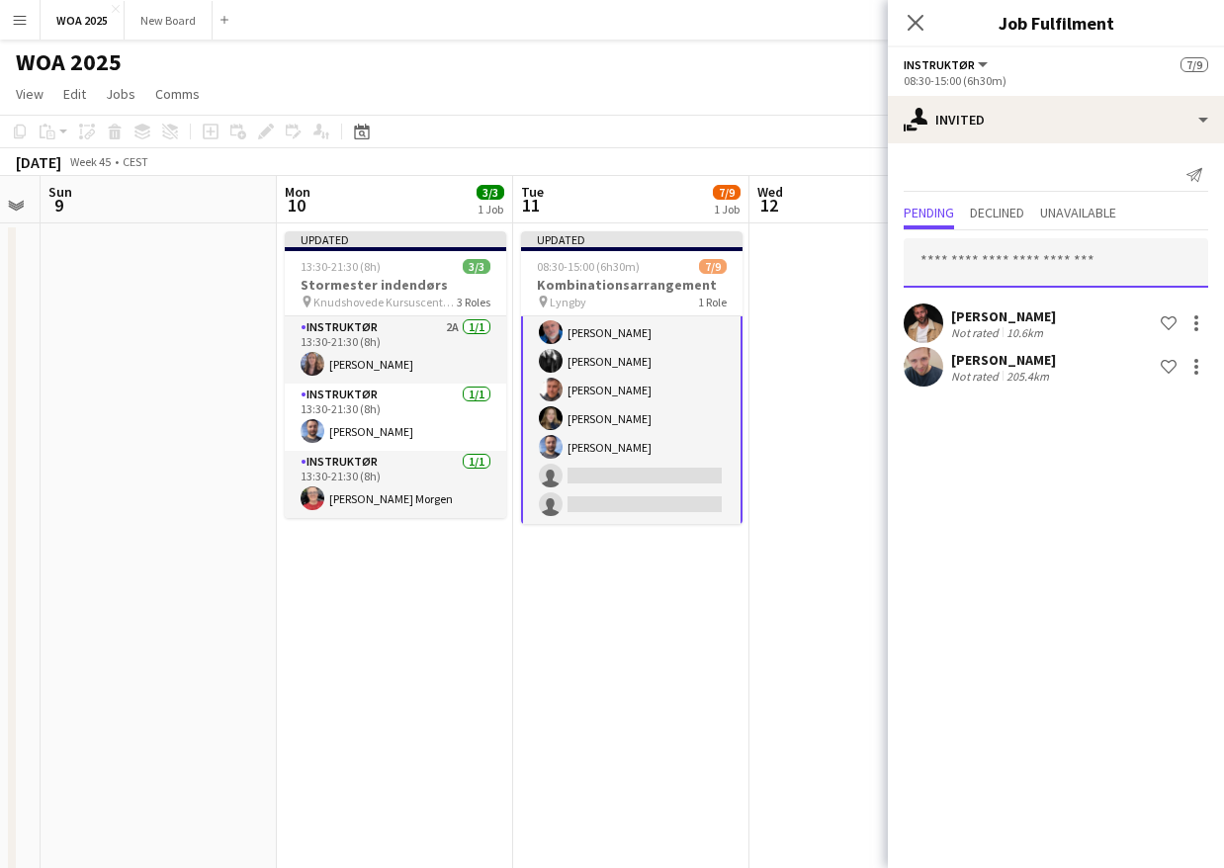
click at [1045, 268] on input "text" at bounding box center [1055, 262] width 304 height 49
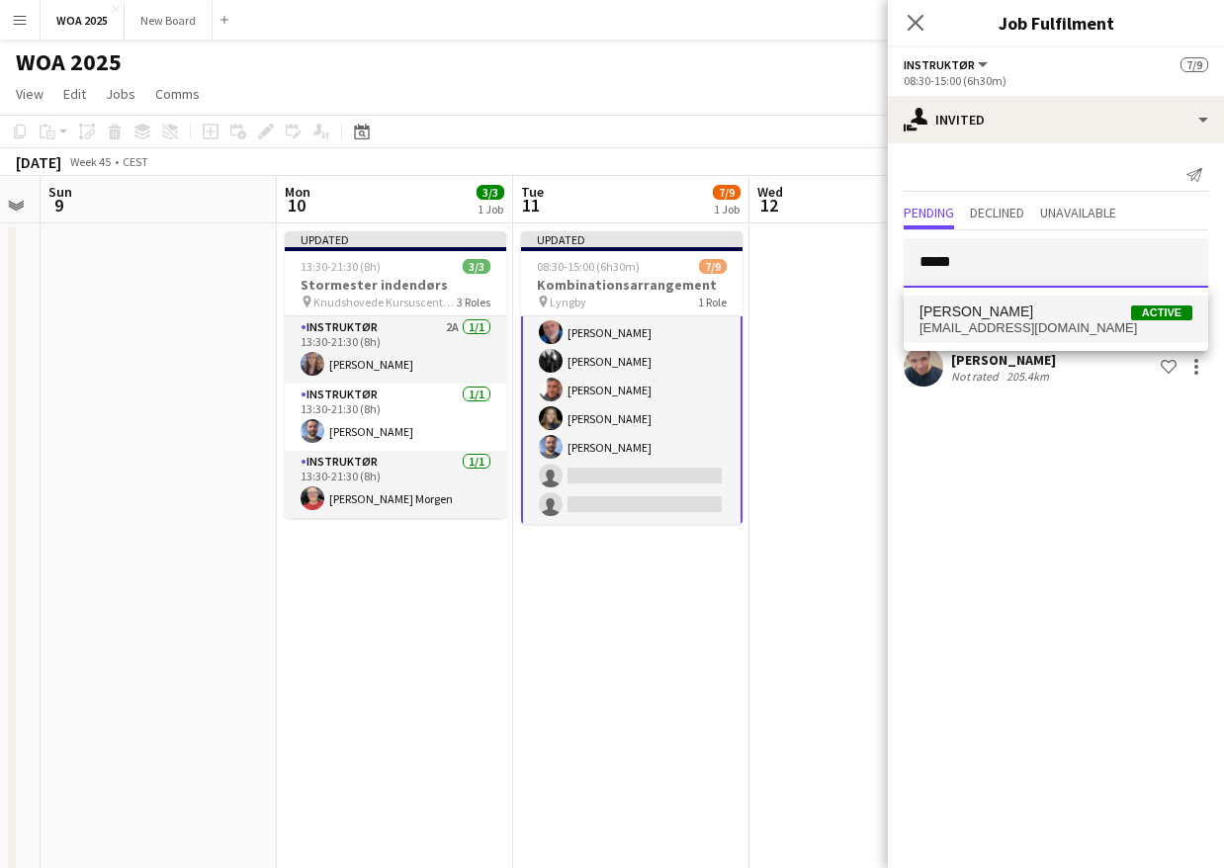
type input "*****"
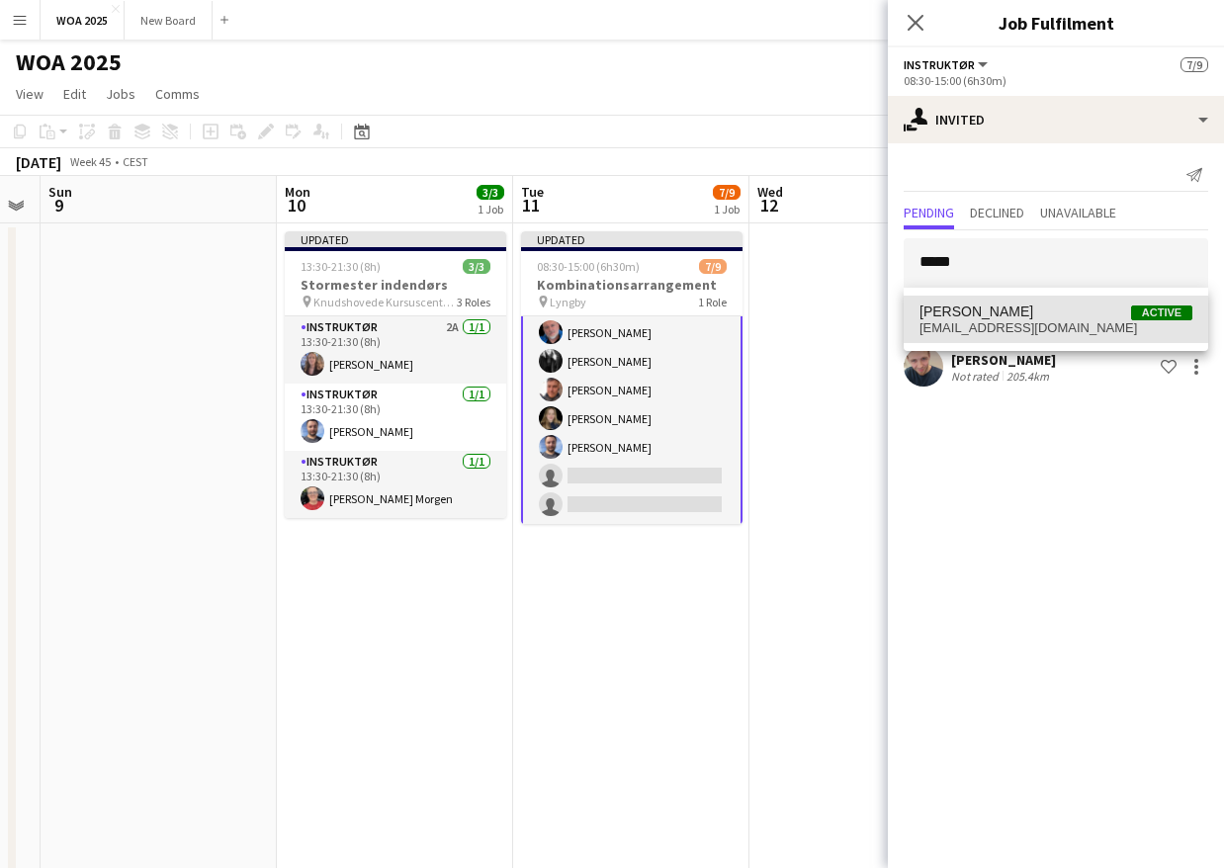
click at [1021, 320] on span "simaje1652@gmail.com" at bounding box center [1055, 328] width 273 height 16
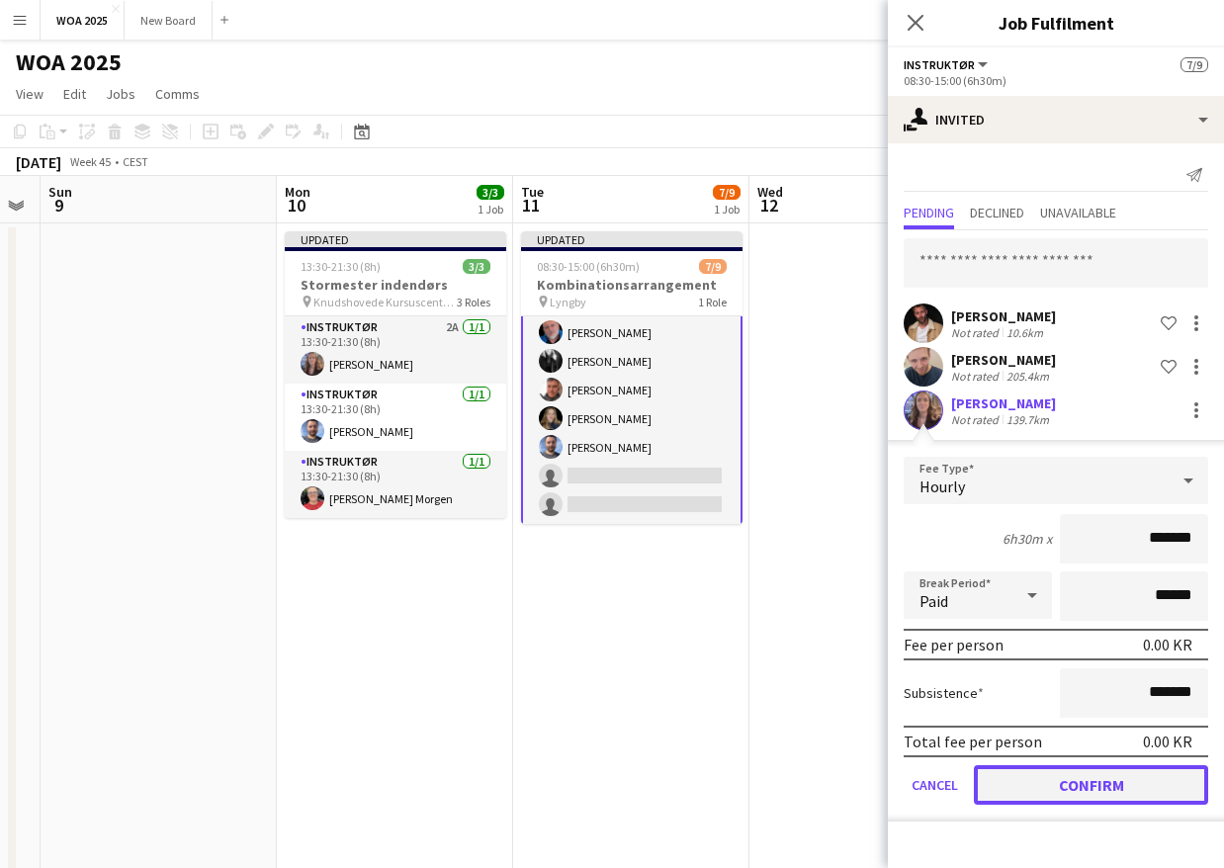
click at [1114, 781] on button "Confirm" at bounding box center [1091, 785] width 234 height 40
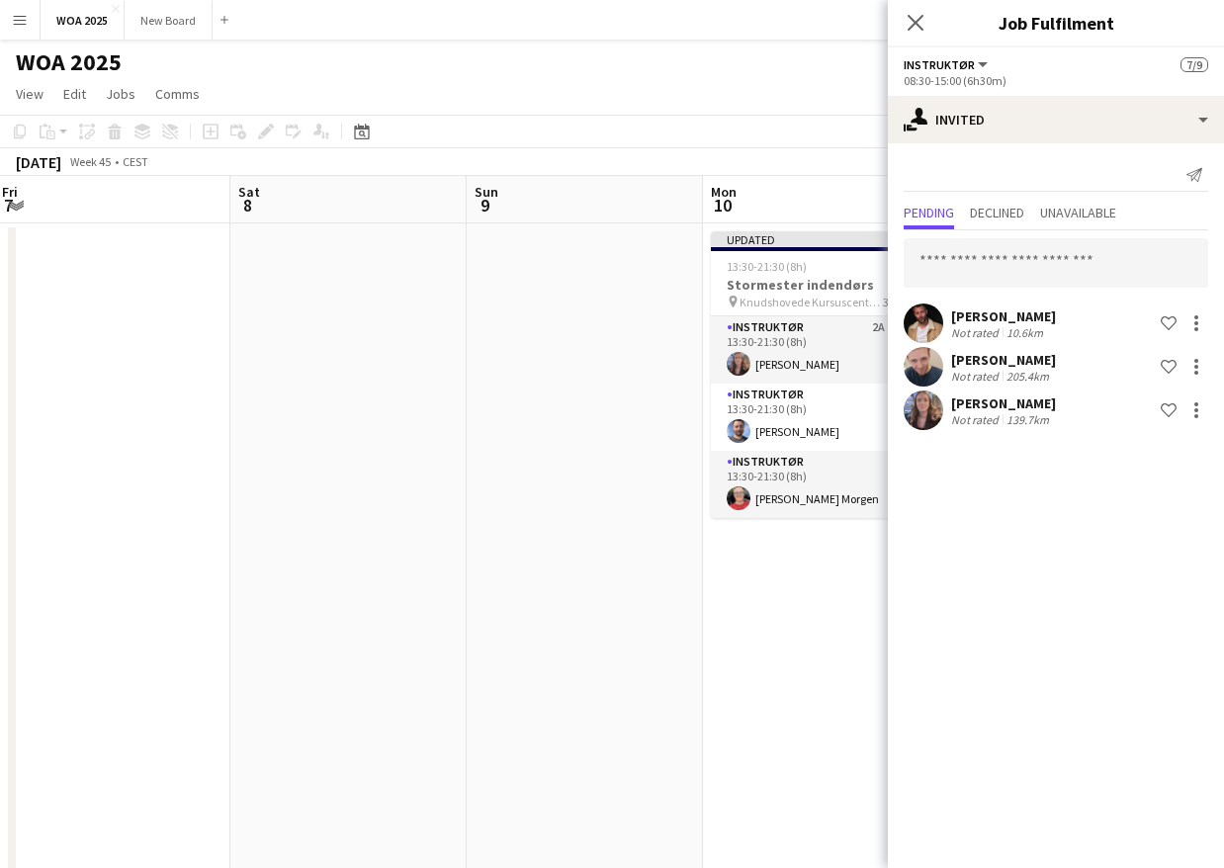
drag, startPoint x: 441, startPoint y: 638, endPoint x: 826, endPoint y: 637, distance: 385.5
click at [954, 618] on body "Menu Boards Boards Boards All jobs Status Workforce Workforce My Workforce Recr…" at bounding box center [612, 712] width 1224 height 1424
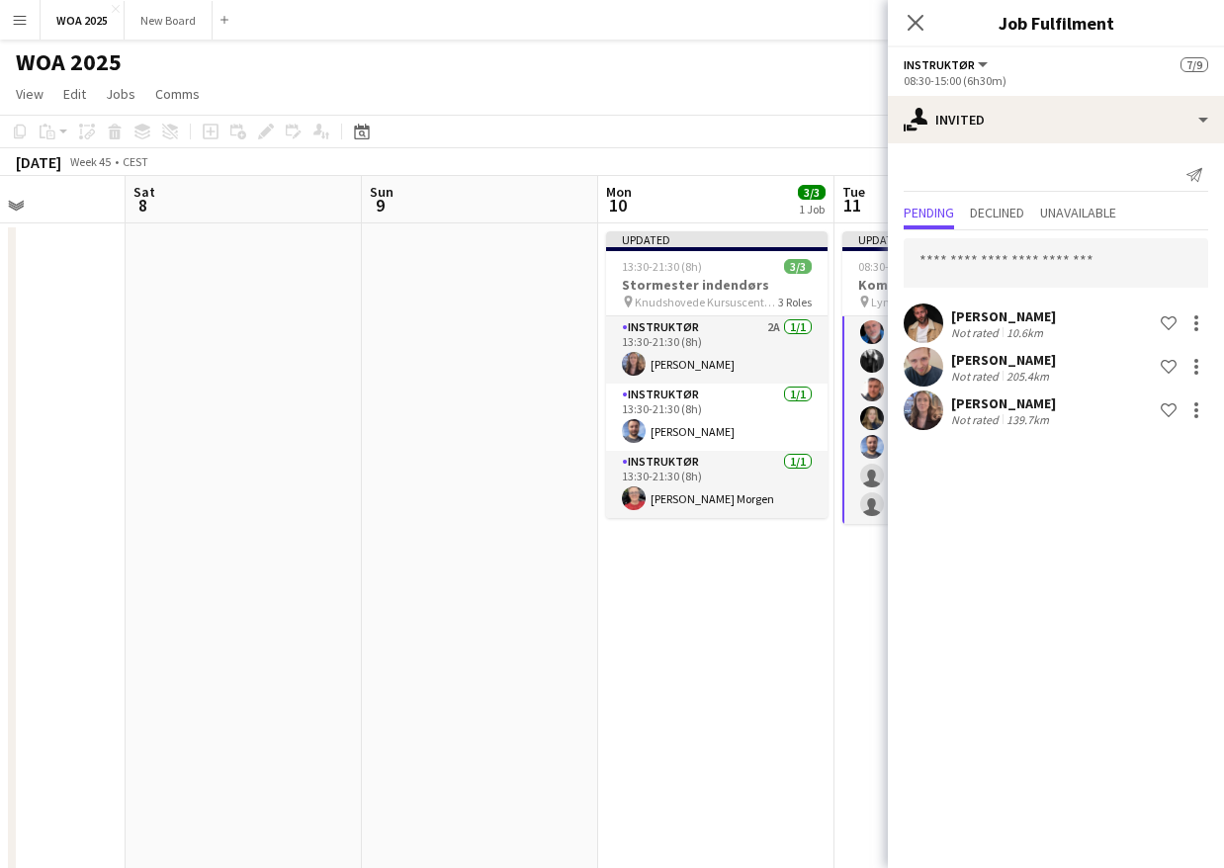
drag, startPoint x: 380, startPoint y: 628, endPoint x: 748, endPoint y: 619, distance: 368.8
click at [748, 619] on app-calendar-viewport "Wed 5 Thu 6 Fri 7 Sat 8 Sun 9 Mon 10 3/3 1 Job Tue 11 7/9 1 Job Wed 12 Thu 13 F…" at bounding box center [612, 800] width 1224 height 1248
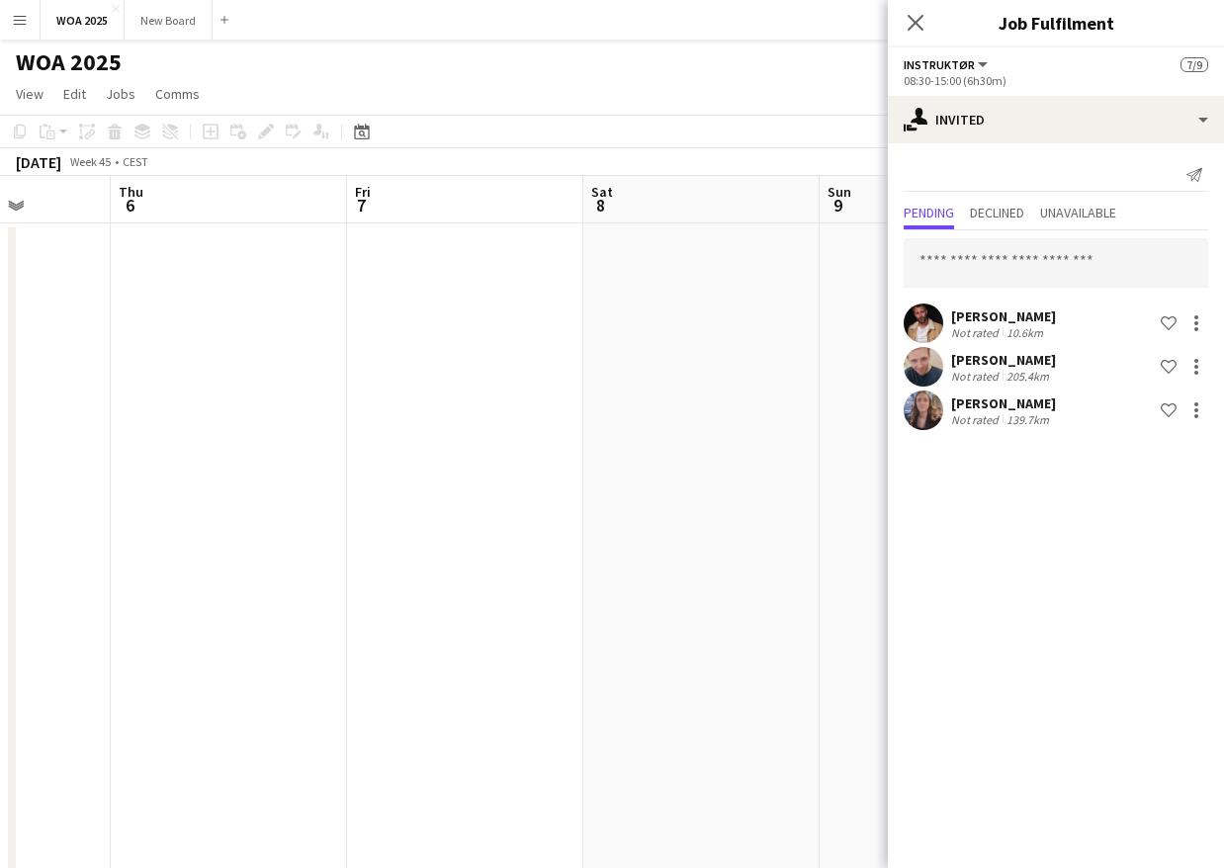
drag, startPoint x: 374, startPoint y: 621, endPoint x: 711, endPoint y: 619, distance: 337.1
click at [736, 617] on app-calendar-viewport "Mon 3 Tue 4 Wed 5 Thu 6 Fri 7 Sat 8 Sun 9 Mon 10 3/3 1 Job Tue 11 7/9 1 Job Wed…" at bounding box center [612, 800] width 1224 height 1248
drag, startPoint x: 540, startPoint y: 640, endPoint x: 582, endPoint y: 652, distance: 44.4
click at [796, 624] on app-calendar-viewport "Sat 1 2/3 1 Job Sun 2 Mon 3 Tue 4 Wed 5 Thu 6 Fri 7 Sat 8 Sun 9 Mon 10 3/3 1 Jo…" at bounding box center [612, 800] width 1224 height 1248
drag, startPoint x: 379, startPoint y: 640, endPoint x: 789, endPoint y: 597, distance: 412.4
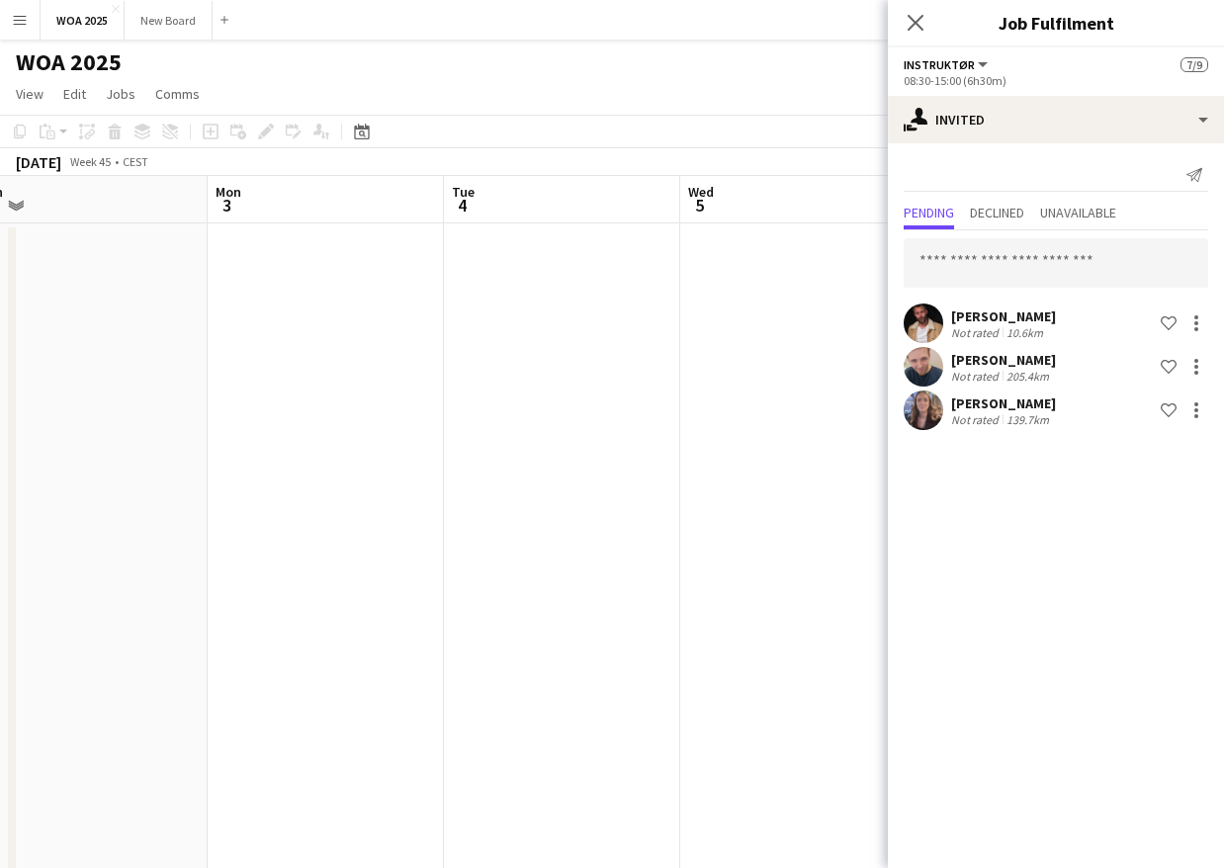
click at [789, 597] on app-calendar-viewport "Fri 31 Sat 1 2/3 1 Job Sun 2 Mon 3 Tue 4 Wed 5 Thu 6 Fri 7 Sat 8 Sun 9 Mon 10 3…" at bounding box center [612, 800] width 1224 height 1248
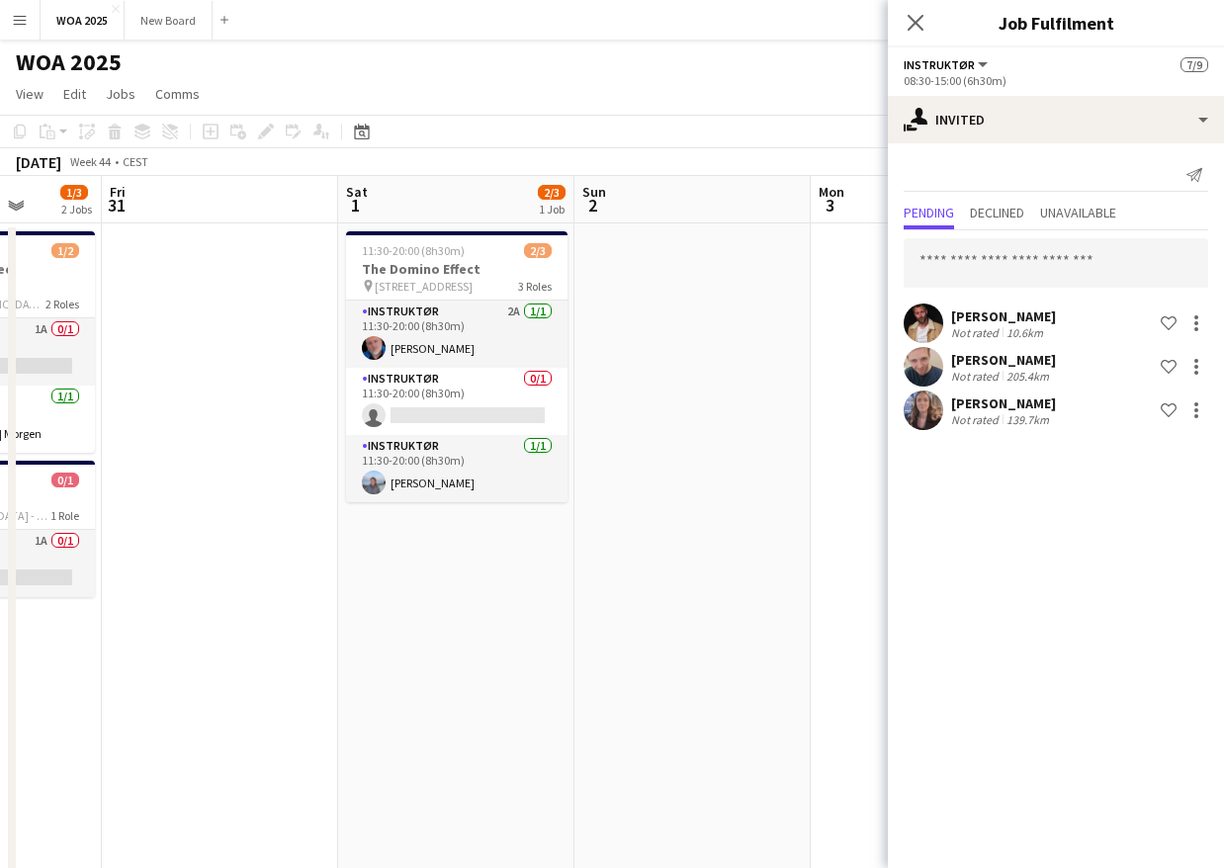
drag, startPoint x: 361, startPoint y: 635, endPoint x: 571, endPoint y: 615, distance: 211.5
click at [571, 615] on app-calendar-viewport "Tue 28 0/1 1 Job Wed 29 Thu 30 1/3 2 Jobs Fri 31 Sat 1 2/3 1 Job Sun 2 Mon 3 Tu…" at bounding box center [612, 800] width 1224 height 1248
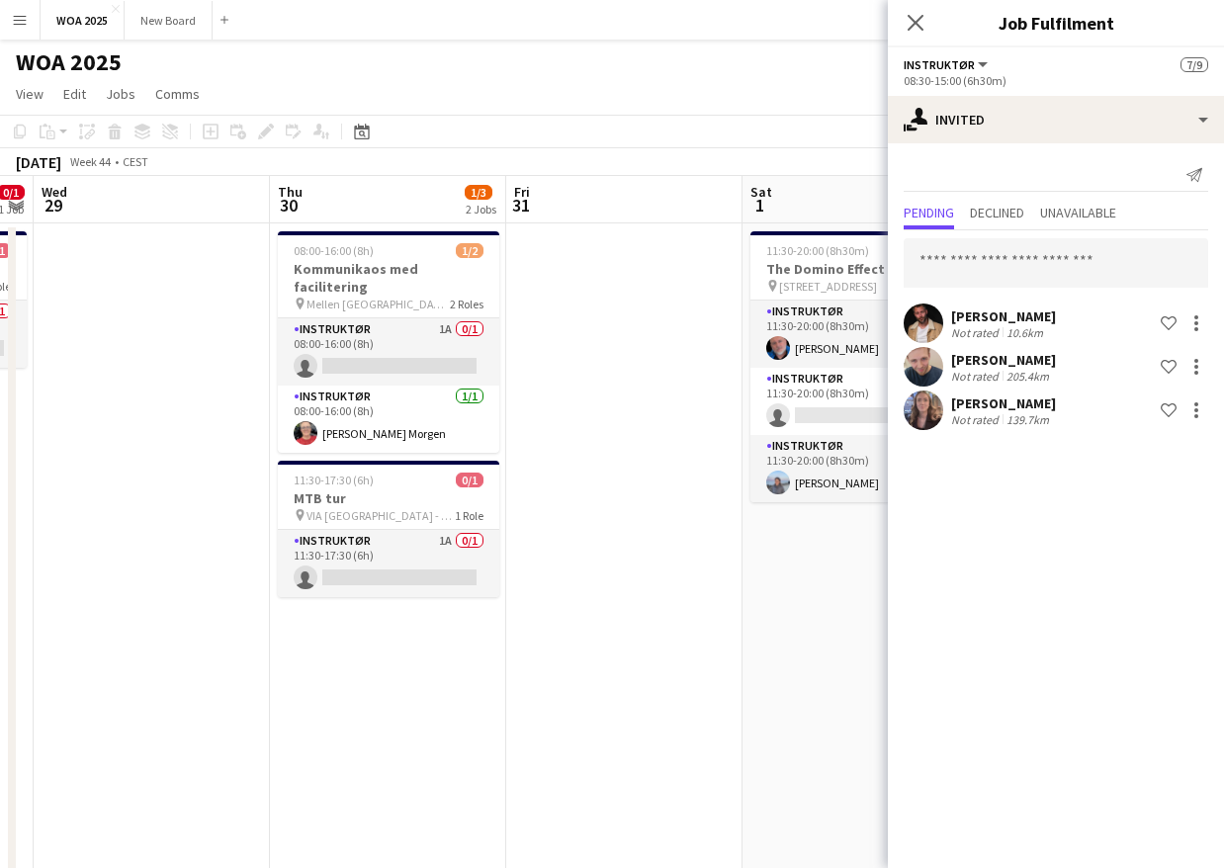
scroll to position [0, 608]
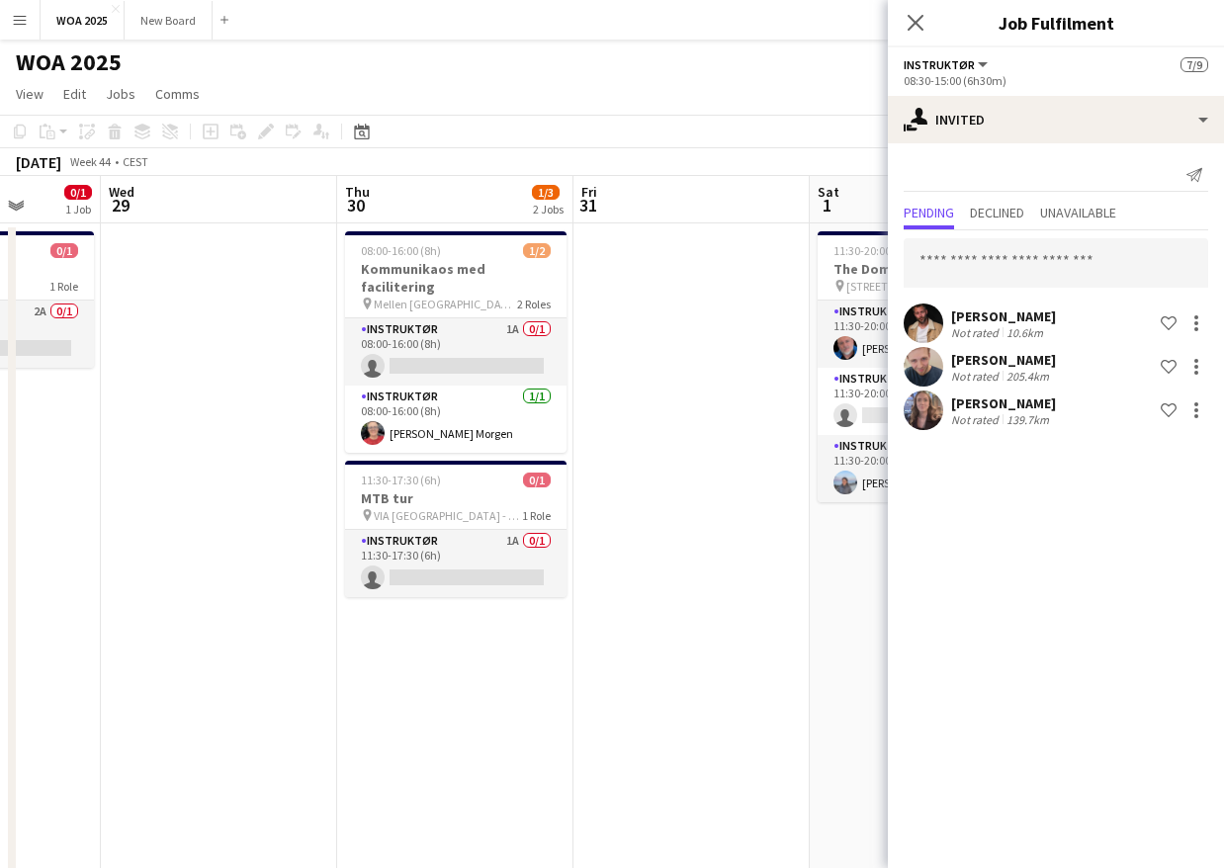
drag, startPoint x: 327, startPoint y: 495, endPoint x: 768, endPoint y: 507, distance: 441.0
click at [768, 507] on app-calendar-viewport "Sun 26 Mon 27 Tue 28 0/1 1 Job Wed 29 Thu 30 1/3 2 Jobs Fri 31 Sat 1 2/3 1 Job …" at bounding box center [612, 800] width 1224 height 1248
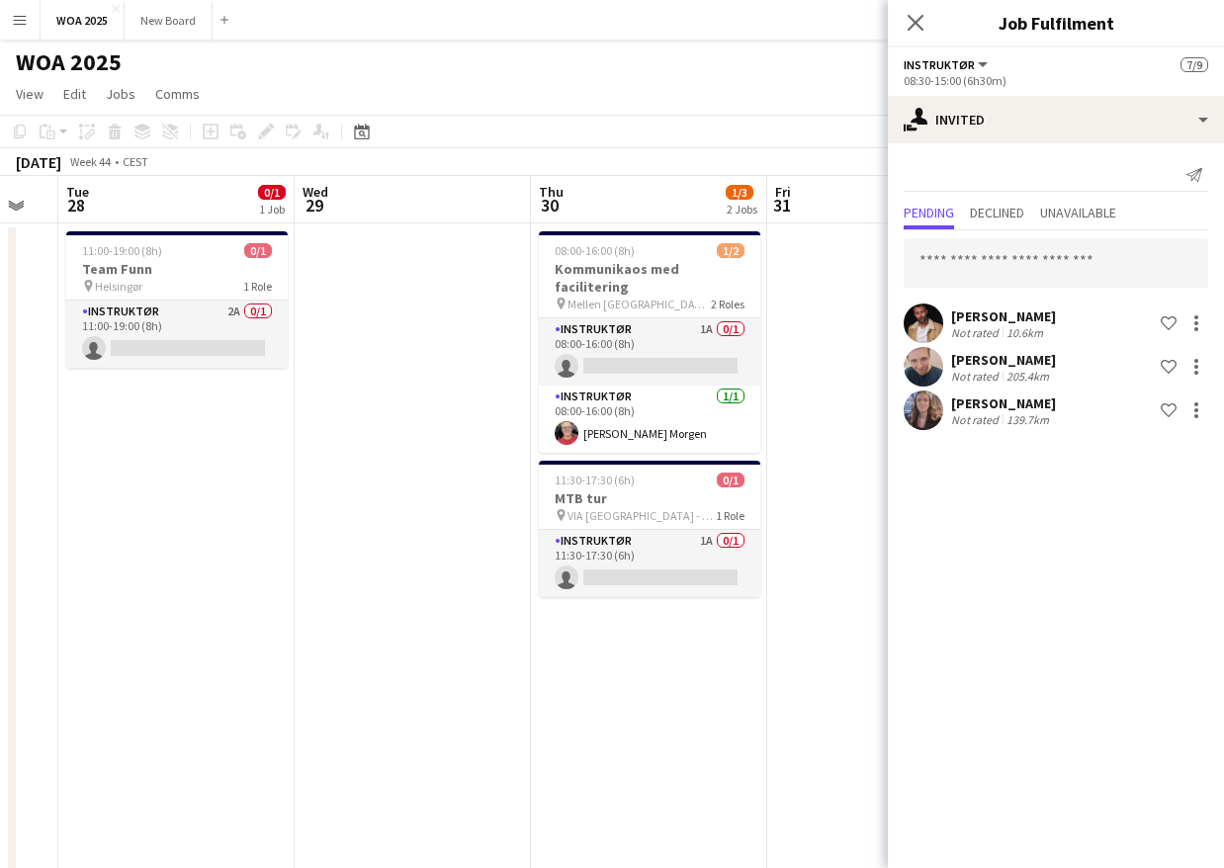
drag, startPoint x: 665, startPoint y: 607, endPoint x: 916, endPoint y: 606, distance: 251.1
click at [916, 606] on body "Menu Boards Boards Boards All jobs Status Workforce Workforce My Workforce Recr…" at bounding box center [612, 712] width 1224 height 1424
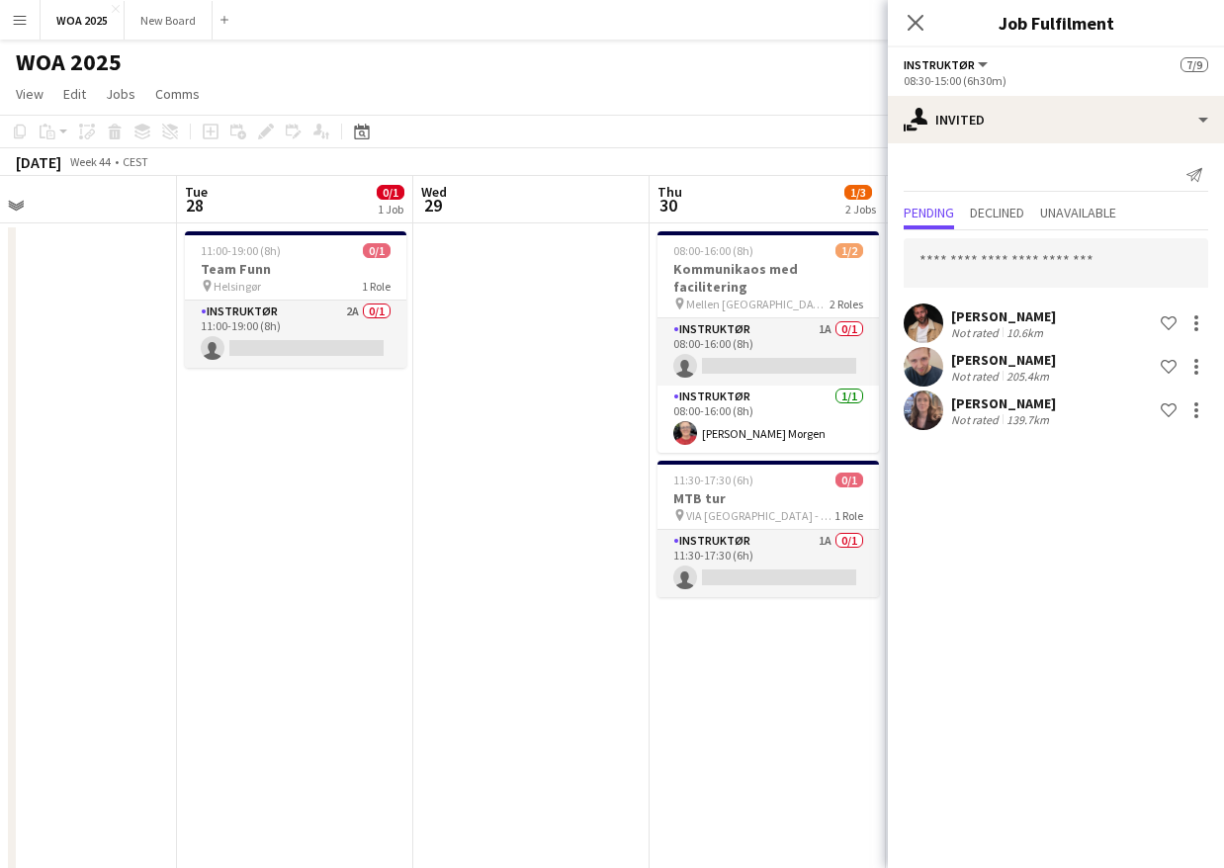
scroll to position [0, 497]
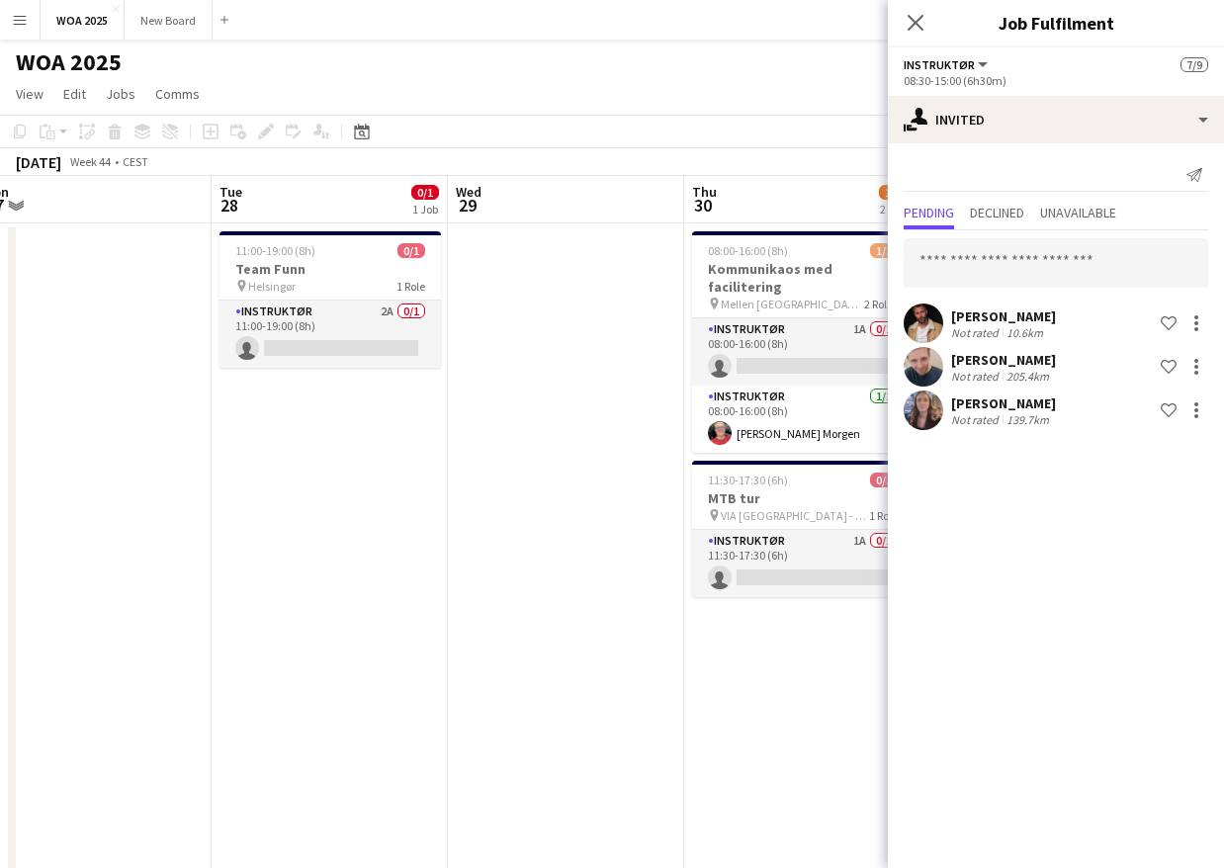
drag, startPoint x: 424, startPoint y: 590, endPoint x: 577, endPoint y: 580, distance: 153.5
click at [577, 580] on app-calendar-viewport "Sat 25 0/3 1 Job Sun 26 Mon 27 Tue 28 0/1 1 Job Wed 29 Thu 30 1/3 2 Jobs Fri 31…" at bounding box center [612, 800] width 1224 height 1248
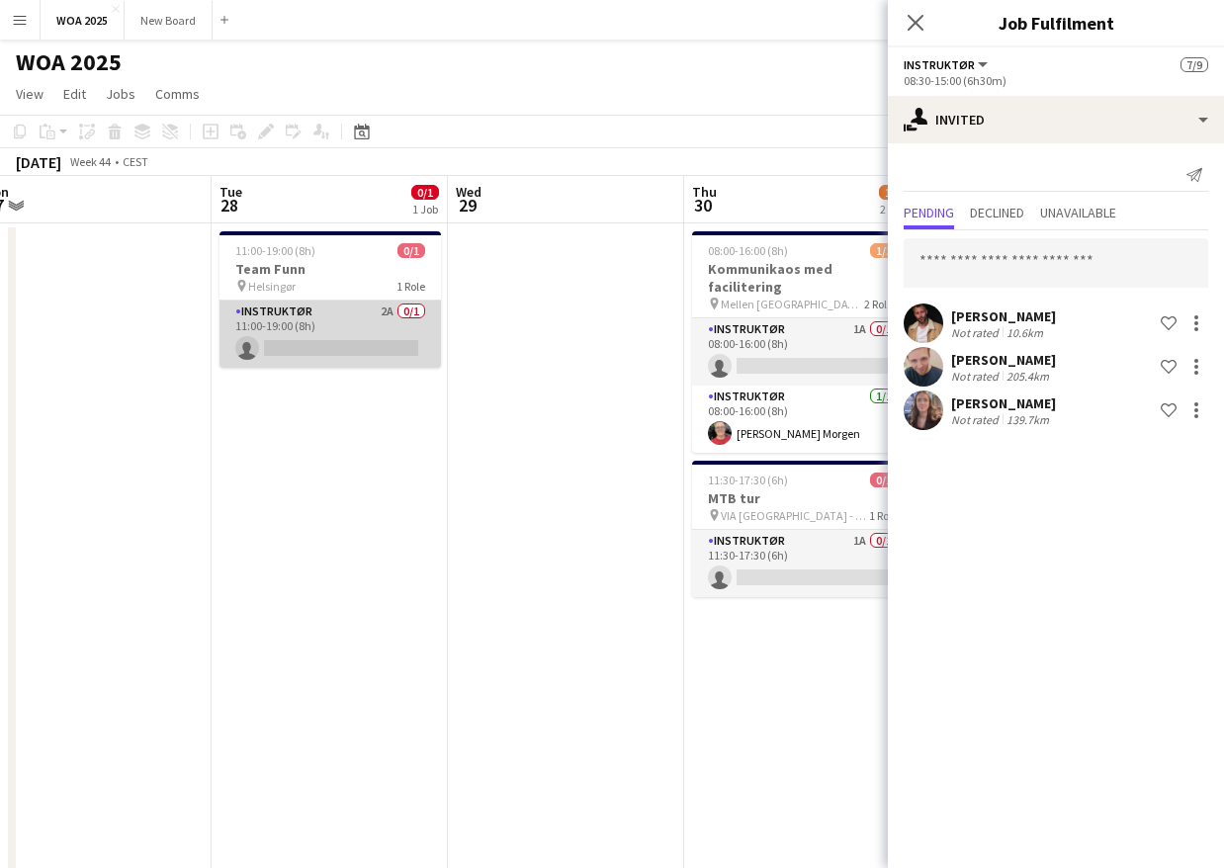
click at [311, 325] on app-card-role "Instruktør 2A 0/1 11:00-19:00 (8h) single-neutral-actions" at bounding box center [329, 333] width 221 height 67
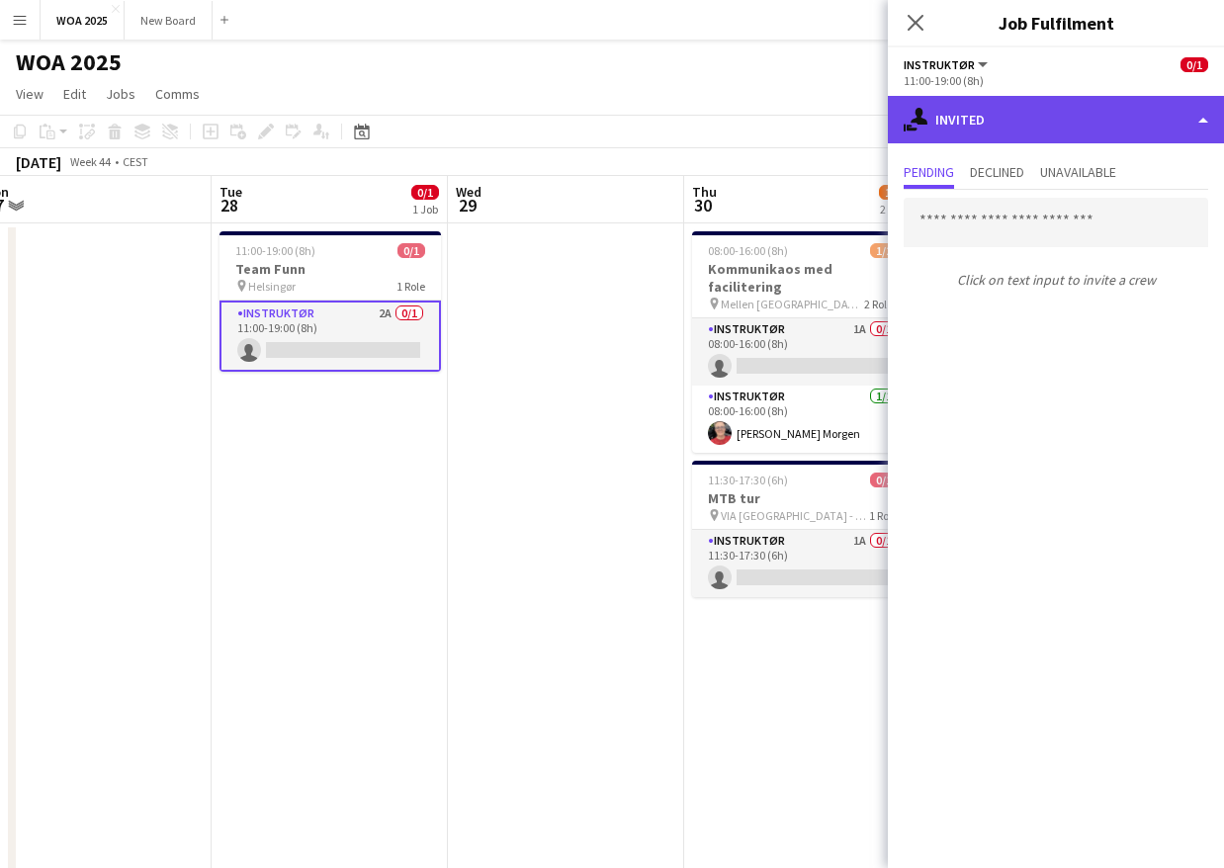
click at [1139, 127] on div "single-neutral-actions-share-1 Invited" at bounding box center [1056, 119] width 336 height 47
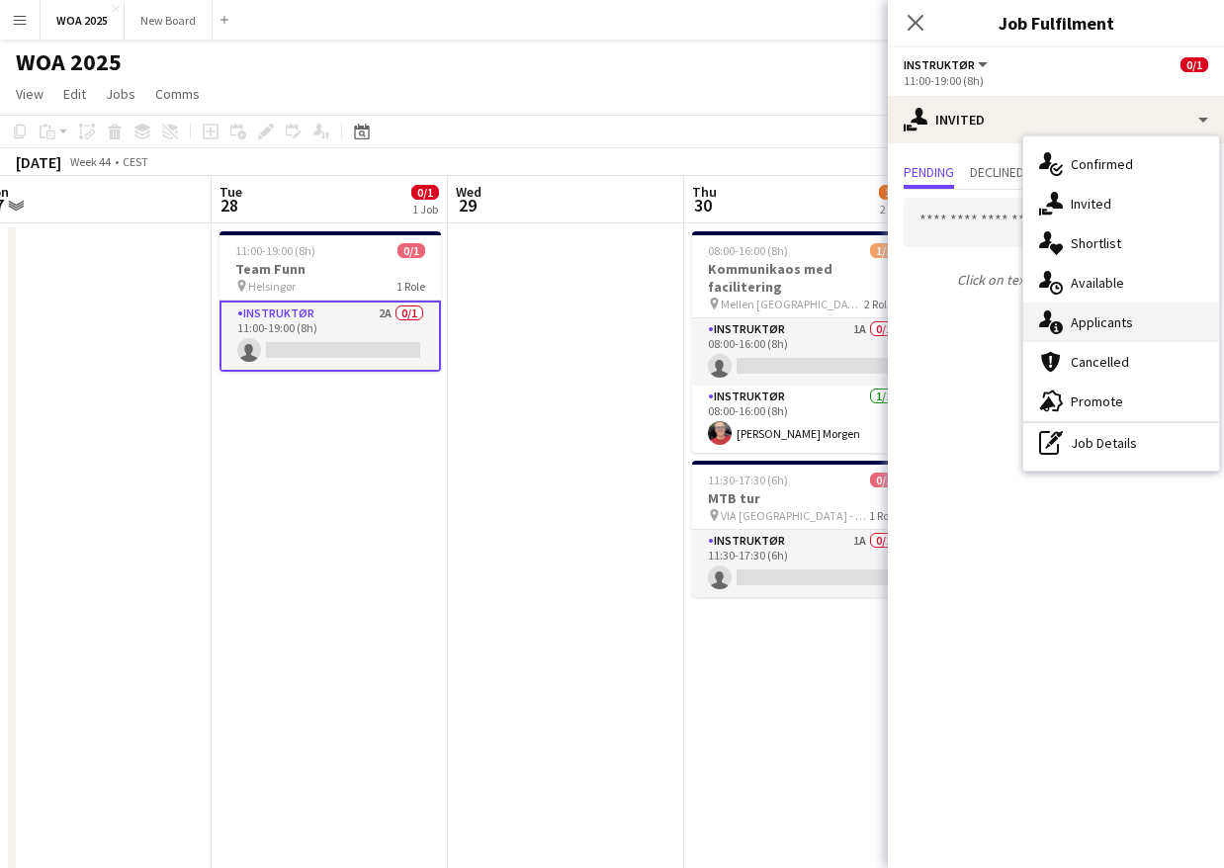
click at [1133, 329] on div "single-neutral-actions-information Applicants" at bounding box center [1121, 322] width 196 height 40
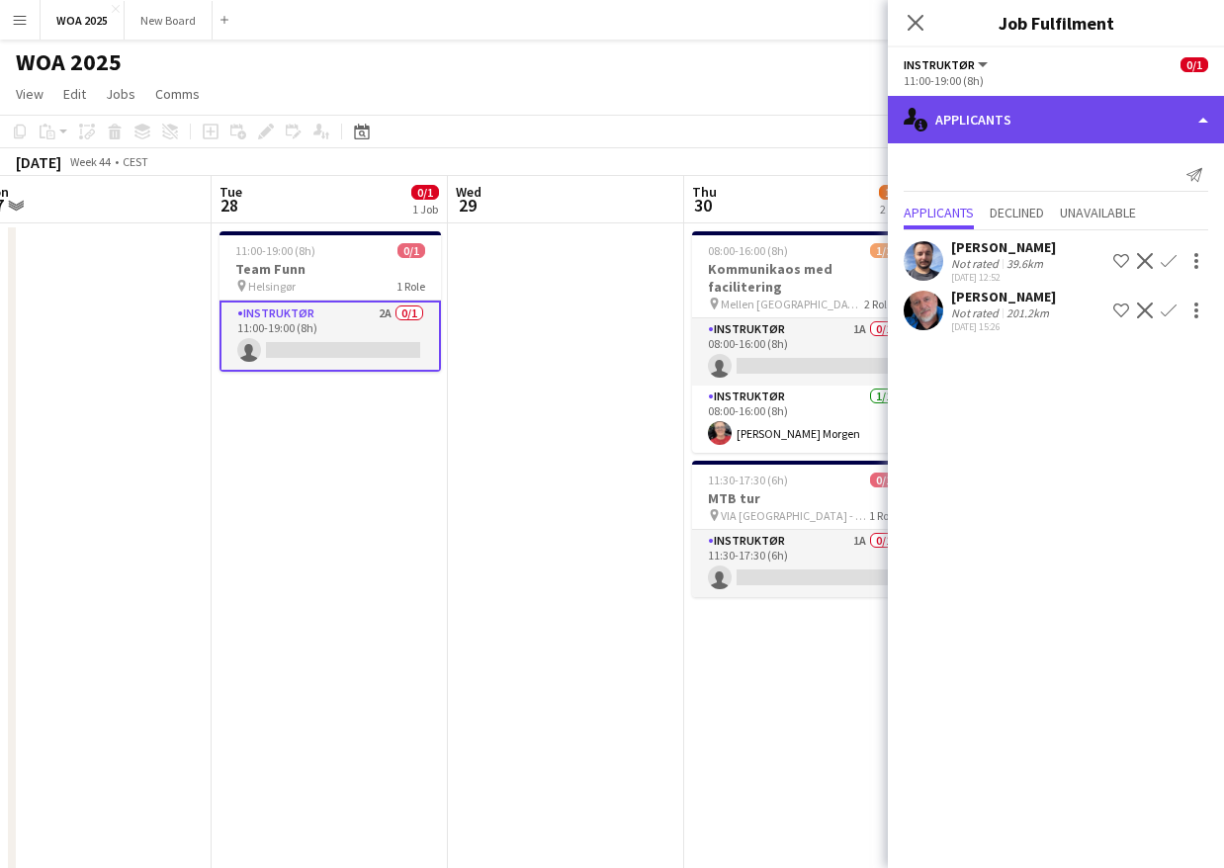
click at [1004, 118] on div "single-neutral-actions-information Applicants" at bounding box center [1056, 119] width 336 height 47
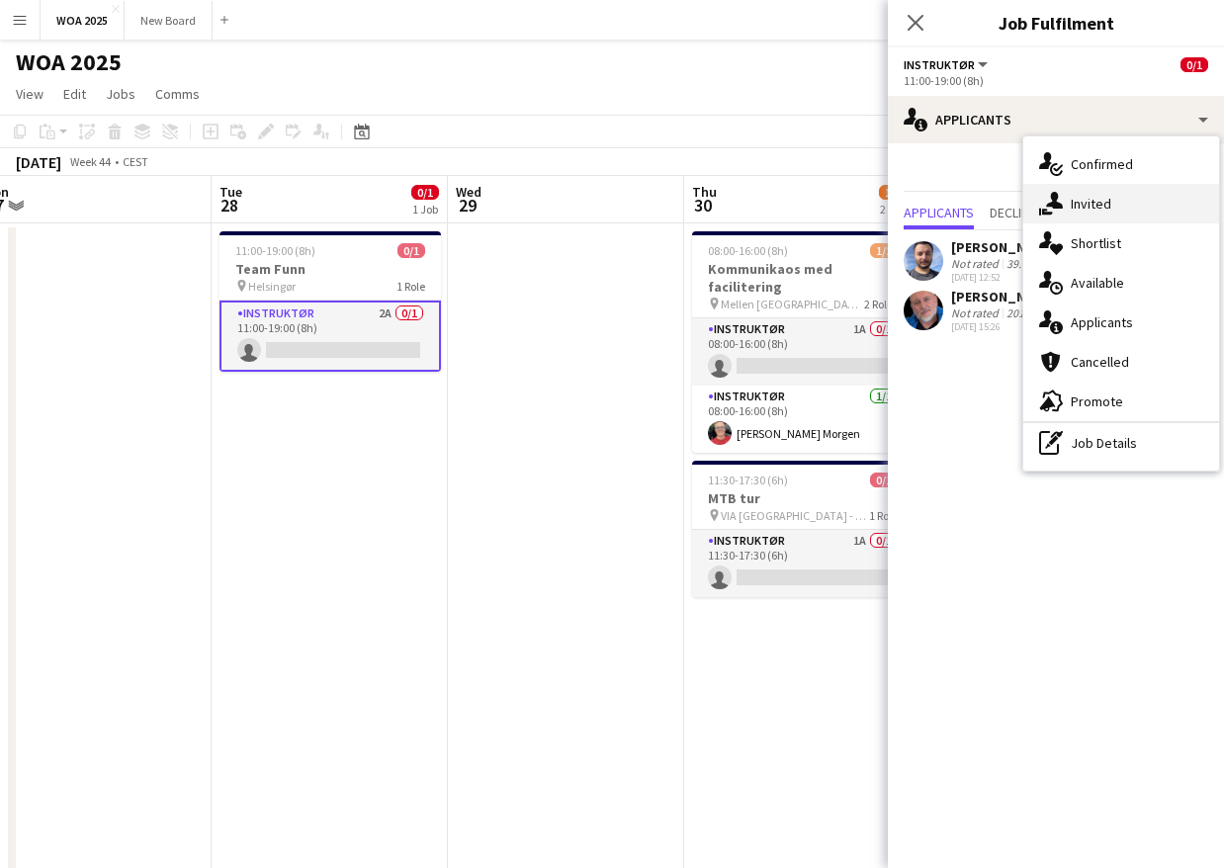
click at [1106, 205] on span "Invited" at bounding box center [1091, 204] width 41 height 18
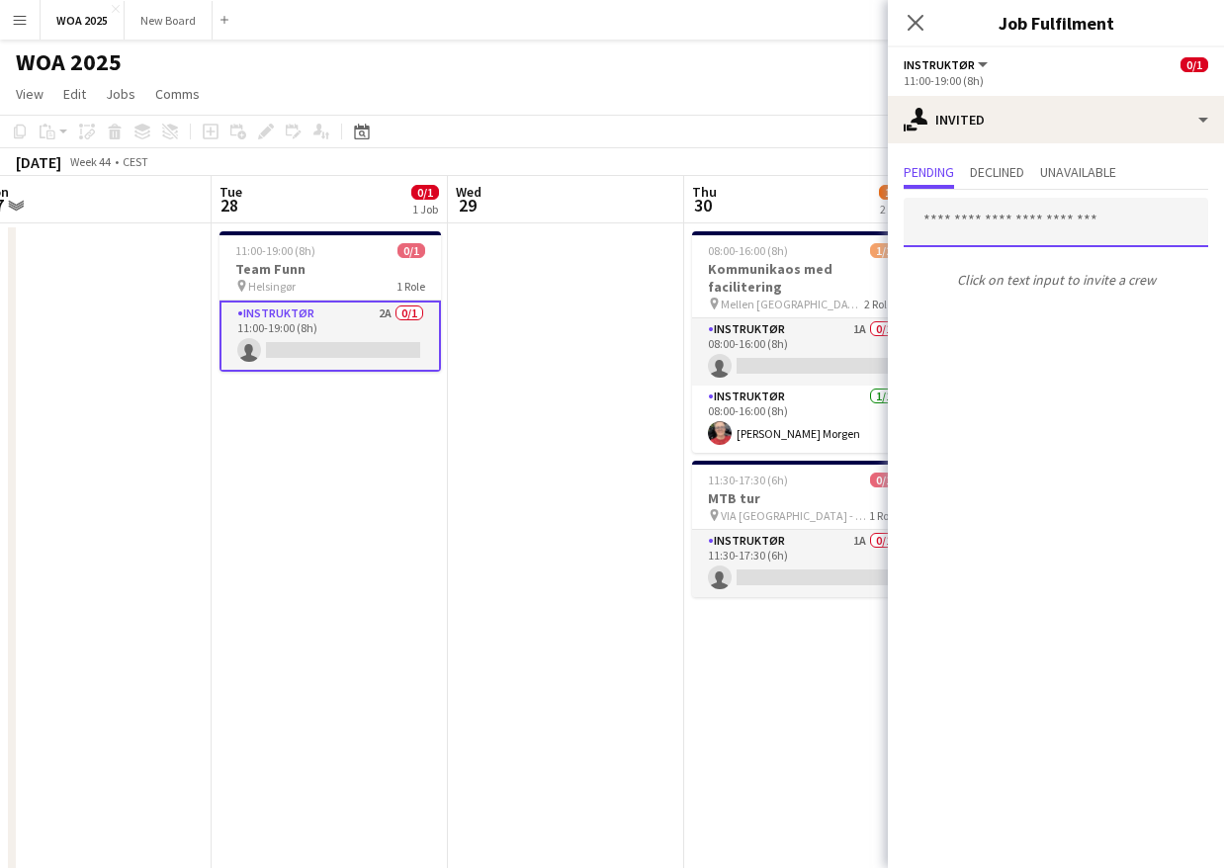
click at [1102, 211] on input "text" at bounding box center [1055, 222] width 304 height 49
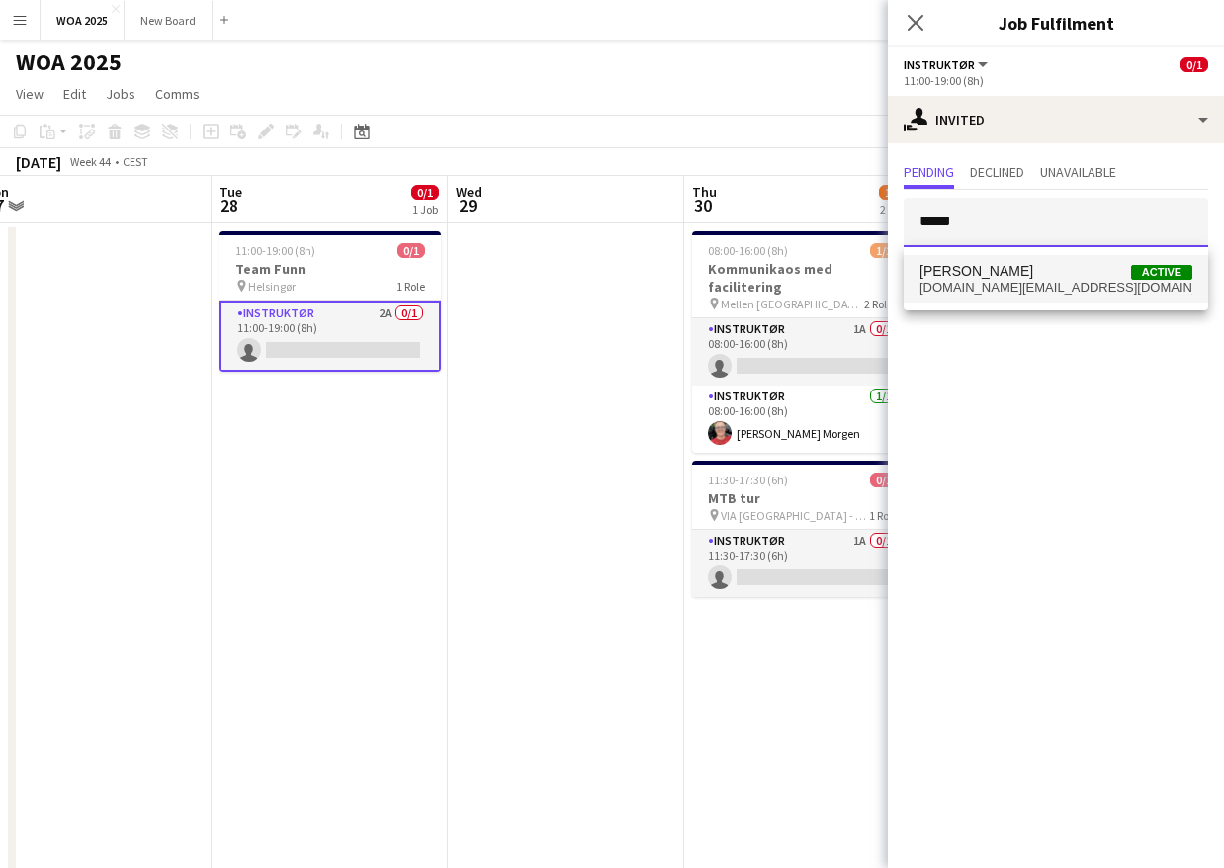
type input "*****"
click at [1043, 281] on span "lunn.tn@gmail.com" at bounding box center [1055, 288] width 273 height 16
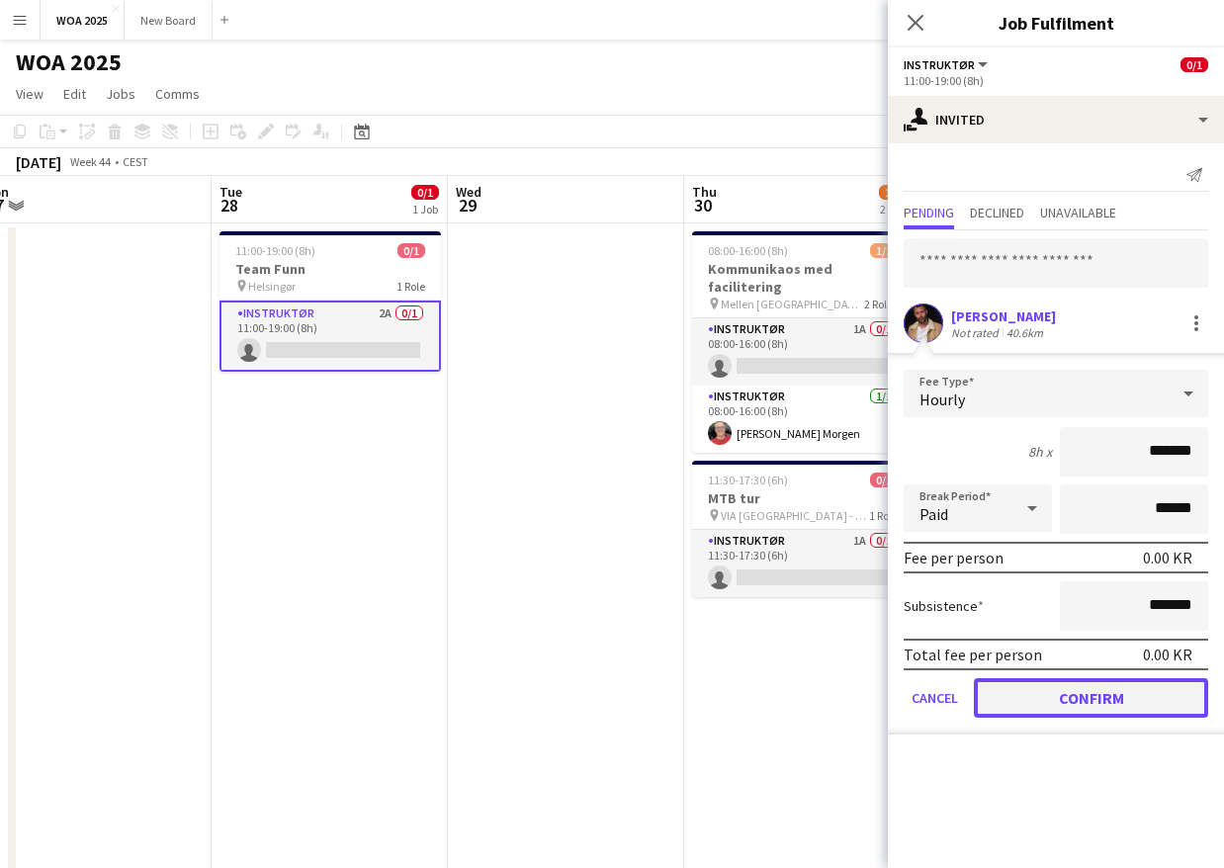
click at [1065, 702] on button "Confirm" at bounding box center [1091, 698] width 234 height 40
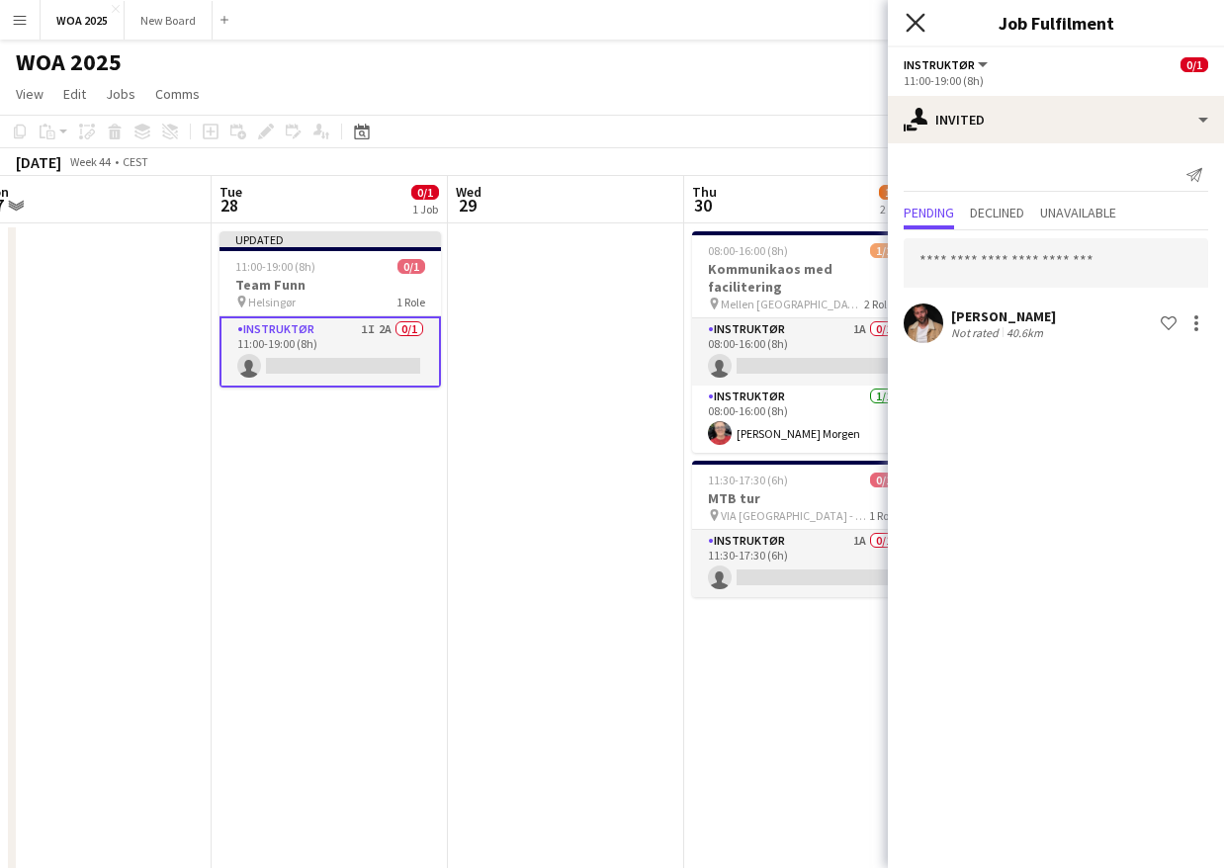
click at [920, 21] on icon "Close pop-in" at bounding box center [914, 22] width 19 height 19
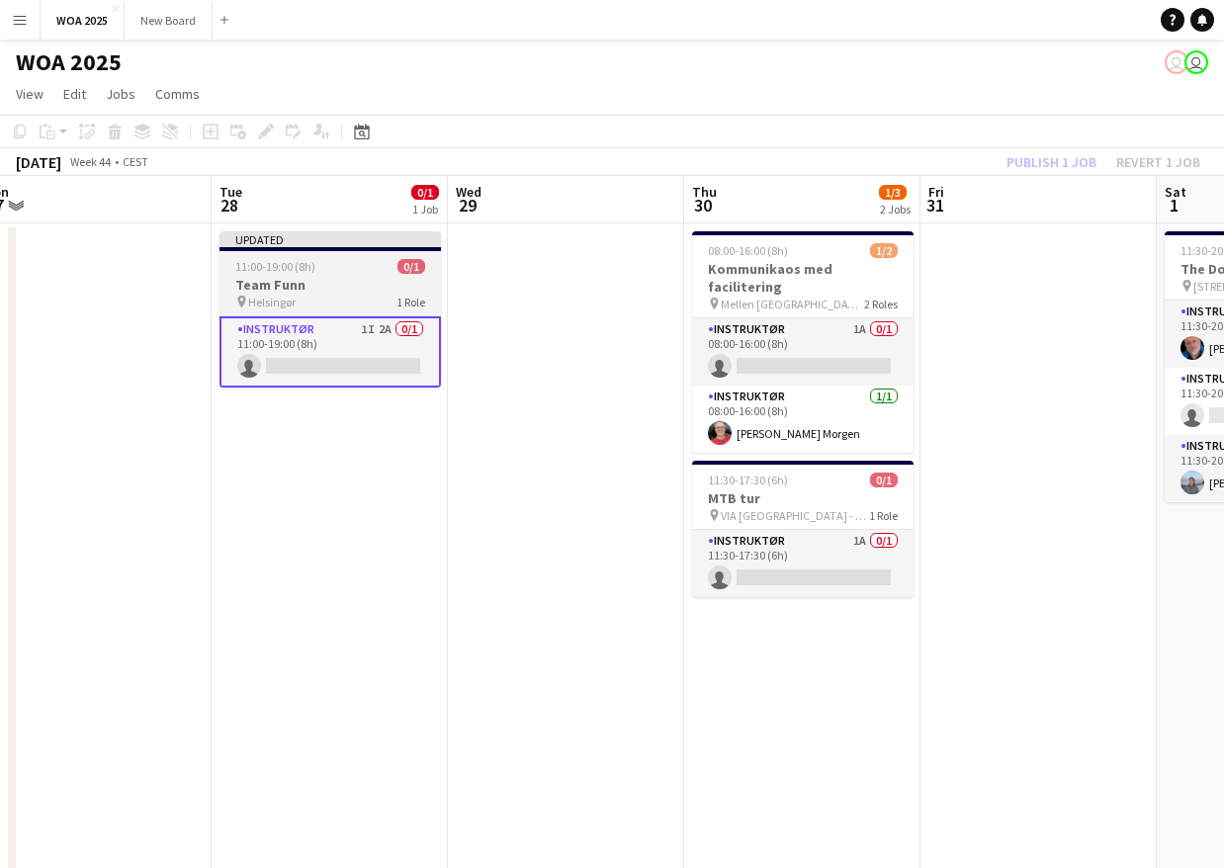
click at [381, 297] on div "pin Helsingør 1 Role" at bounding box center [329, 302] width 221 height 16
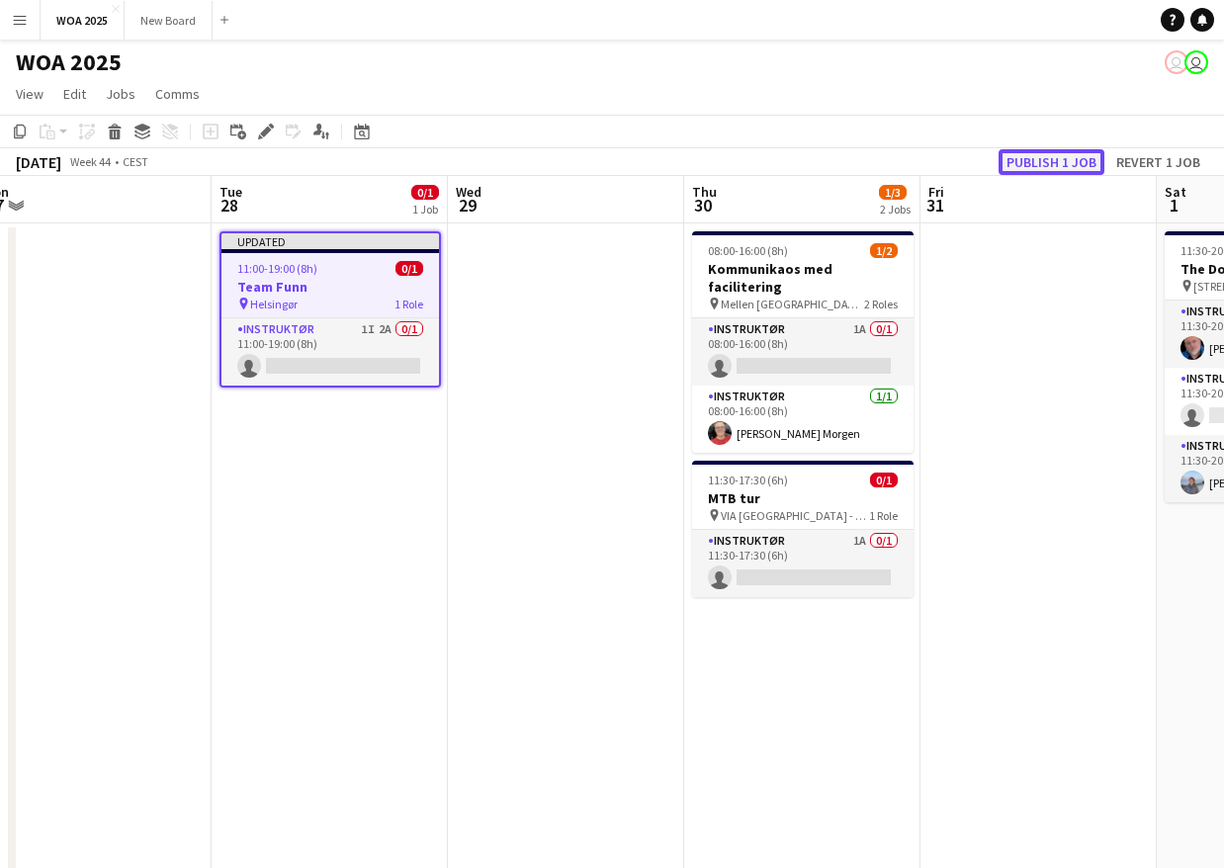
click at [1046, 165] on button "Publish 1 job" at bounding box center [1051, 162] width 106 height 26
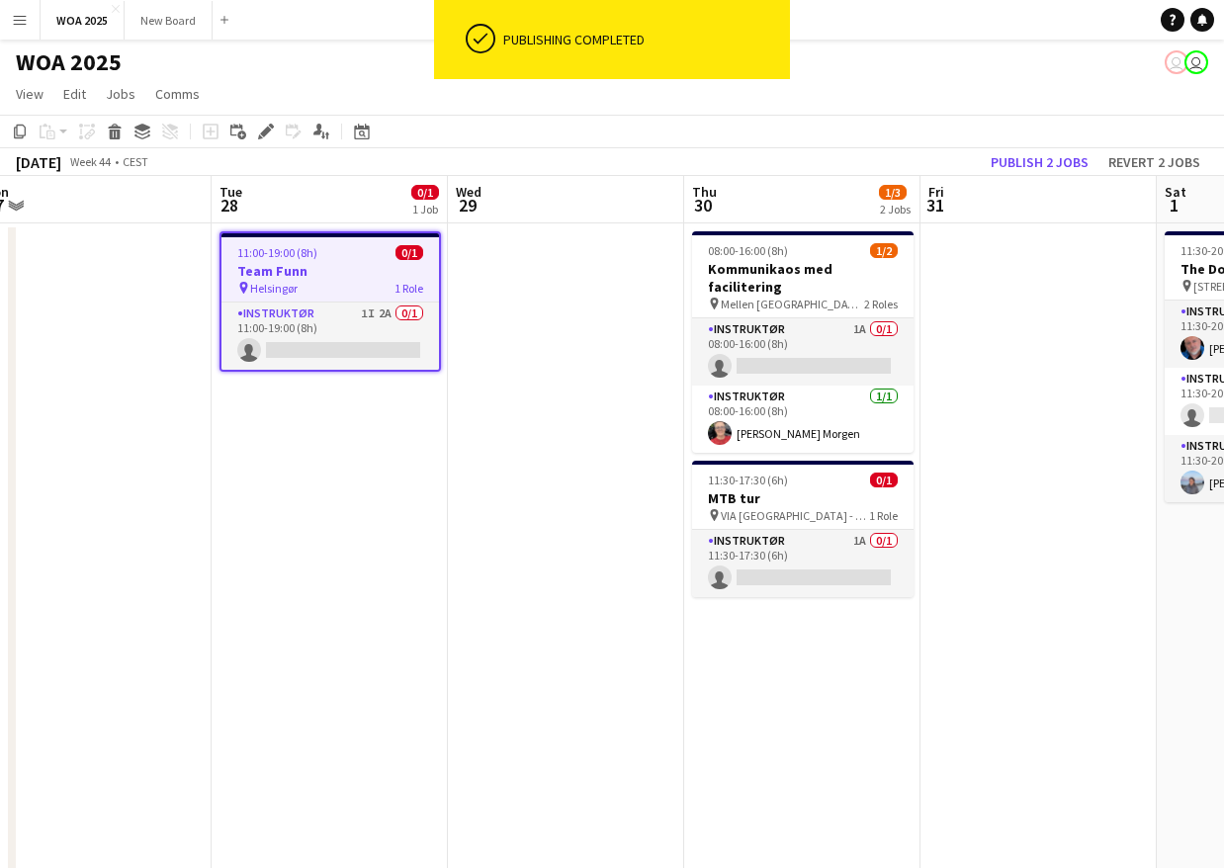
click at [361, 278] on h3 "Team Funn" at bounding box center [329, 271] width 217 height 18
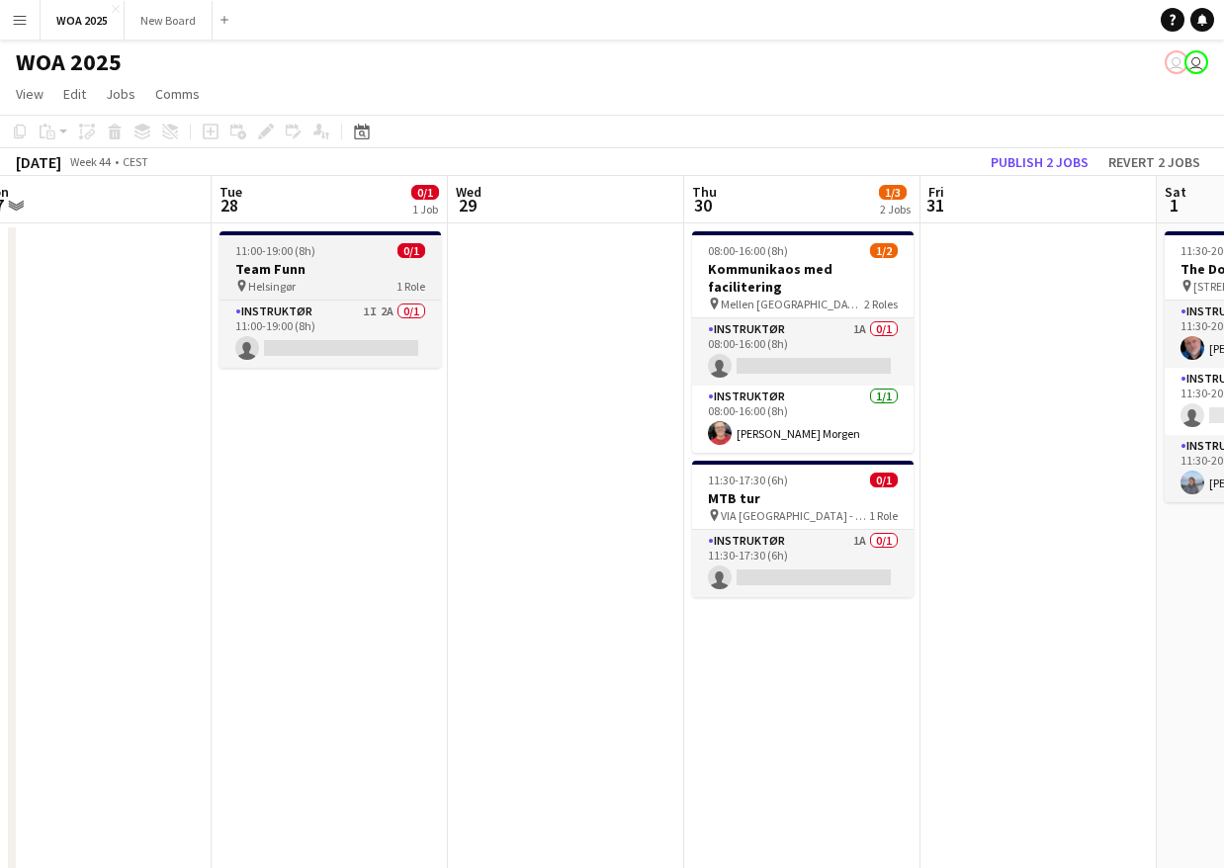
click at [344, 268] on h3 "Team Funn" at bounding box center [329, 269] width 221 height 18
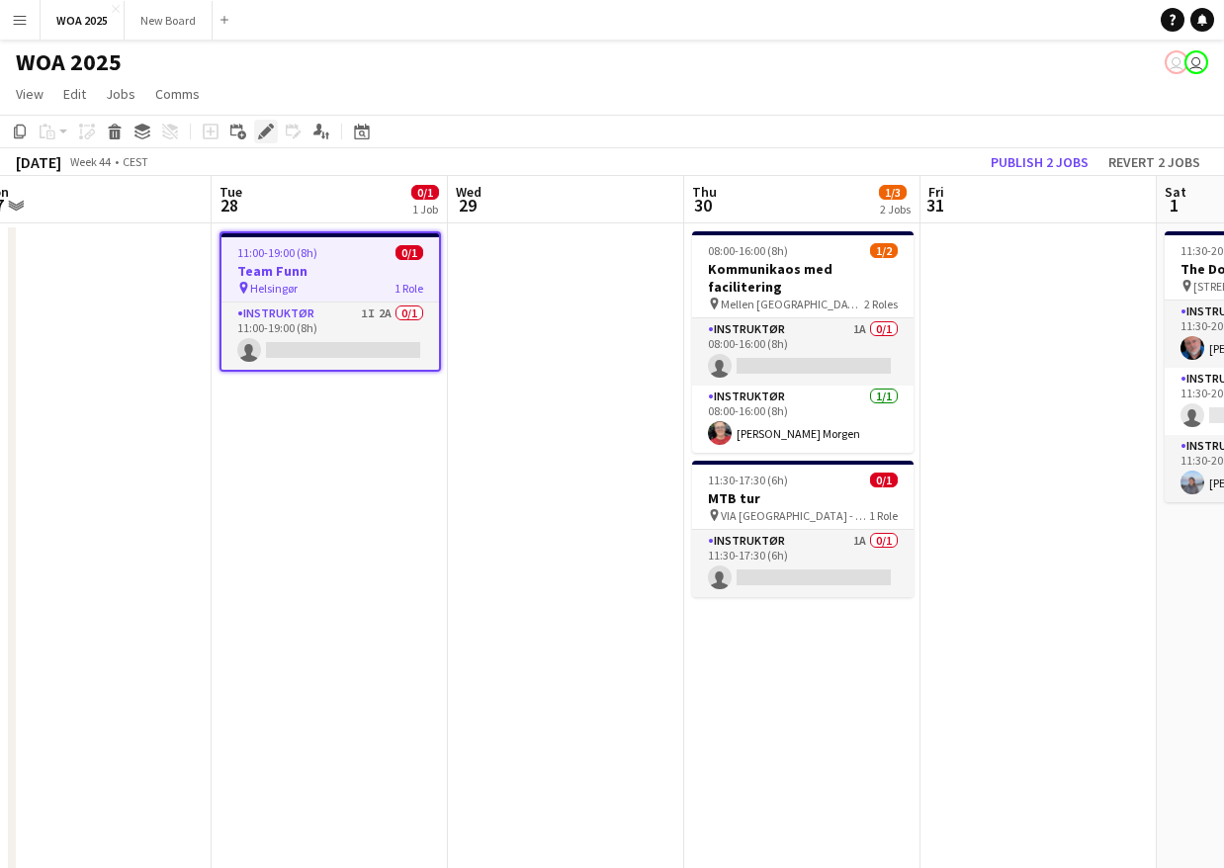
click at [268, 130] on icon at bounding box center [265, 132] width 11 height 11
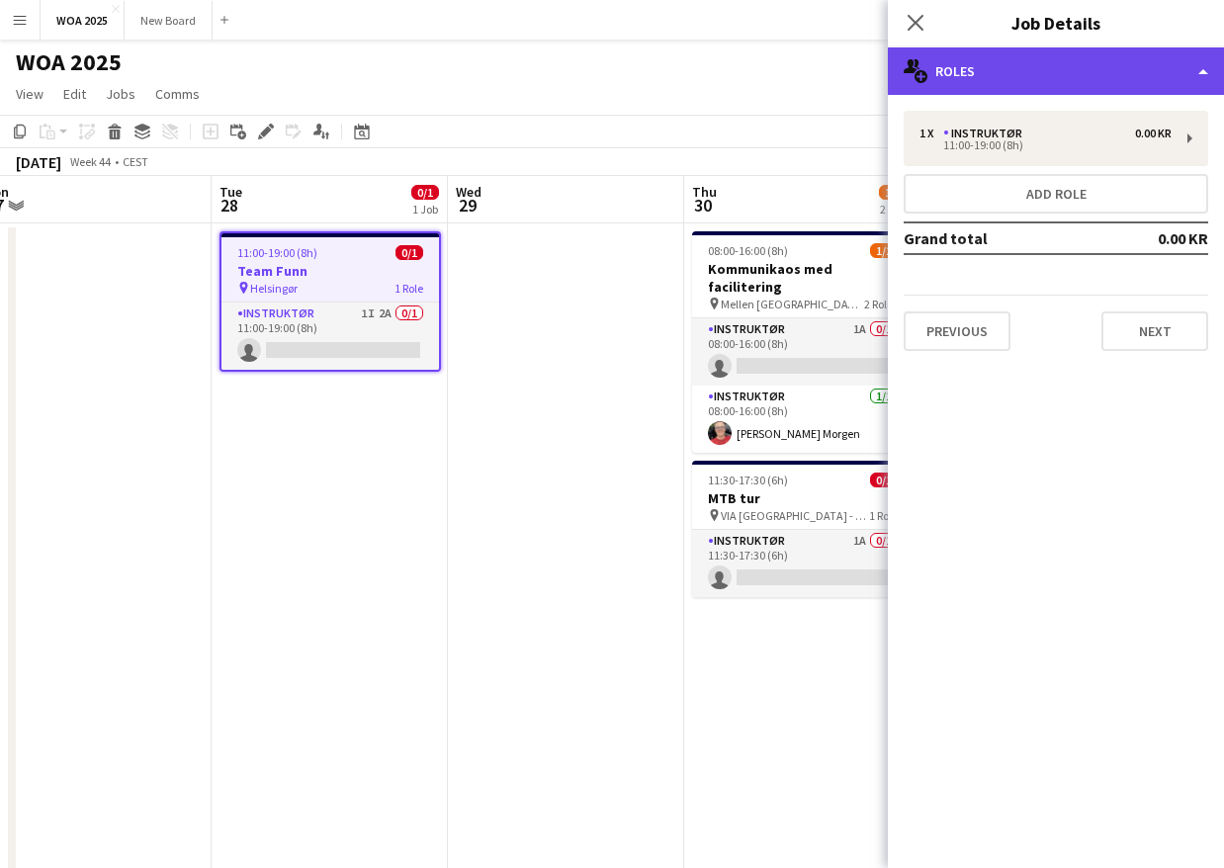
click at [1109, 56] on div "multiple-users-add Roles" at bounding box center [1056, 70] width 336 height 47
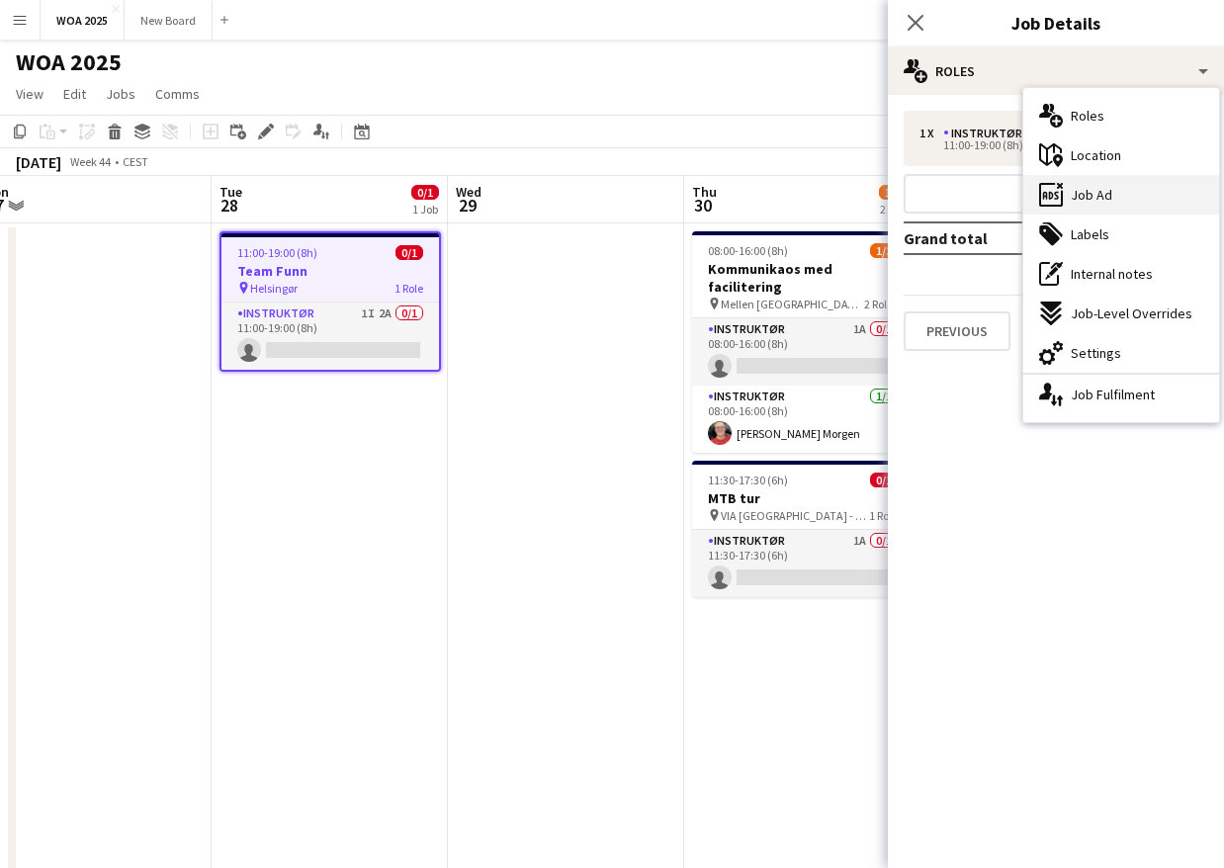
click at [1087, 195] on span "Job Ad" at bounding box center [1092, 195] width 42 height 18
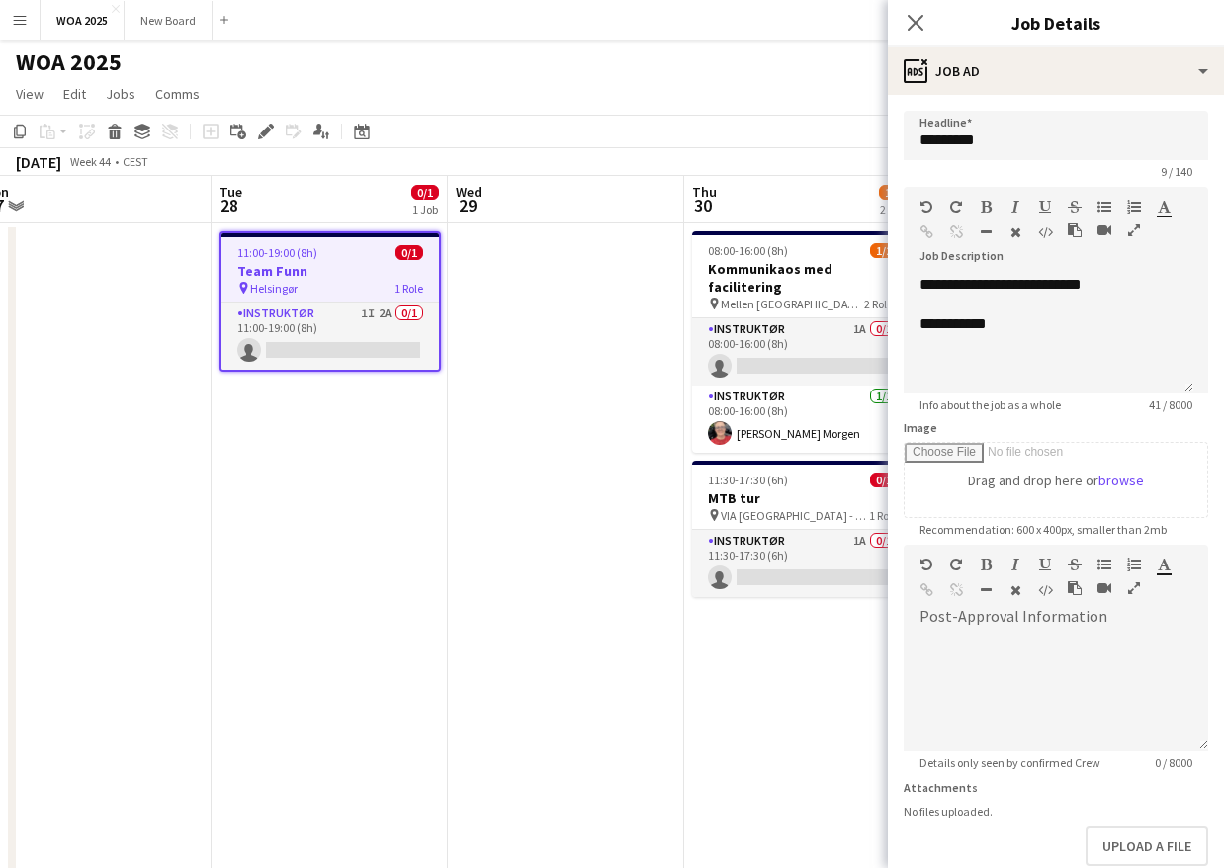
click at [372, 266] on h3 "Team Funn" at bounding box center [329, 271] width 217 height 18
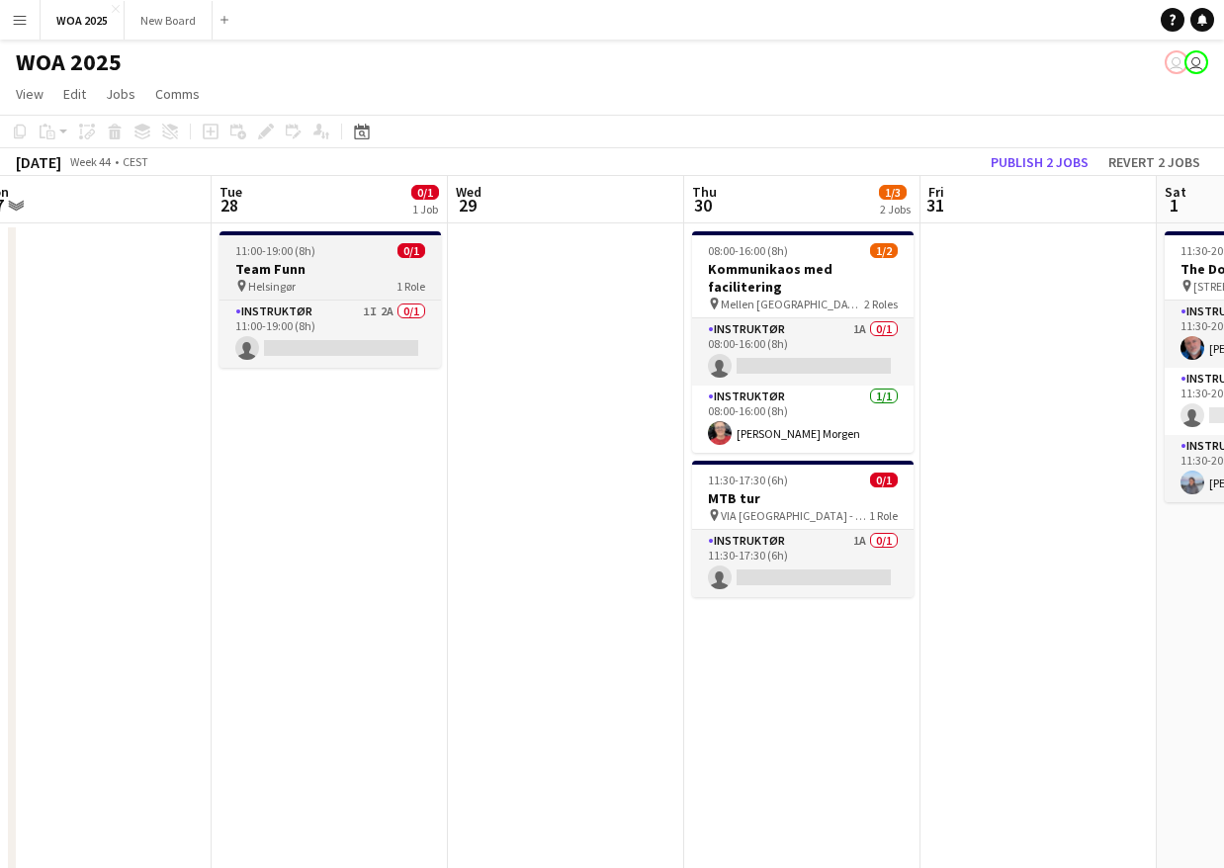
click at [372, 266] on h3 "Team Funn" at bounding box center [329, 269] width 221 height 18
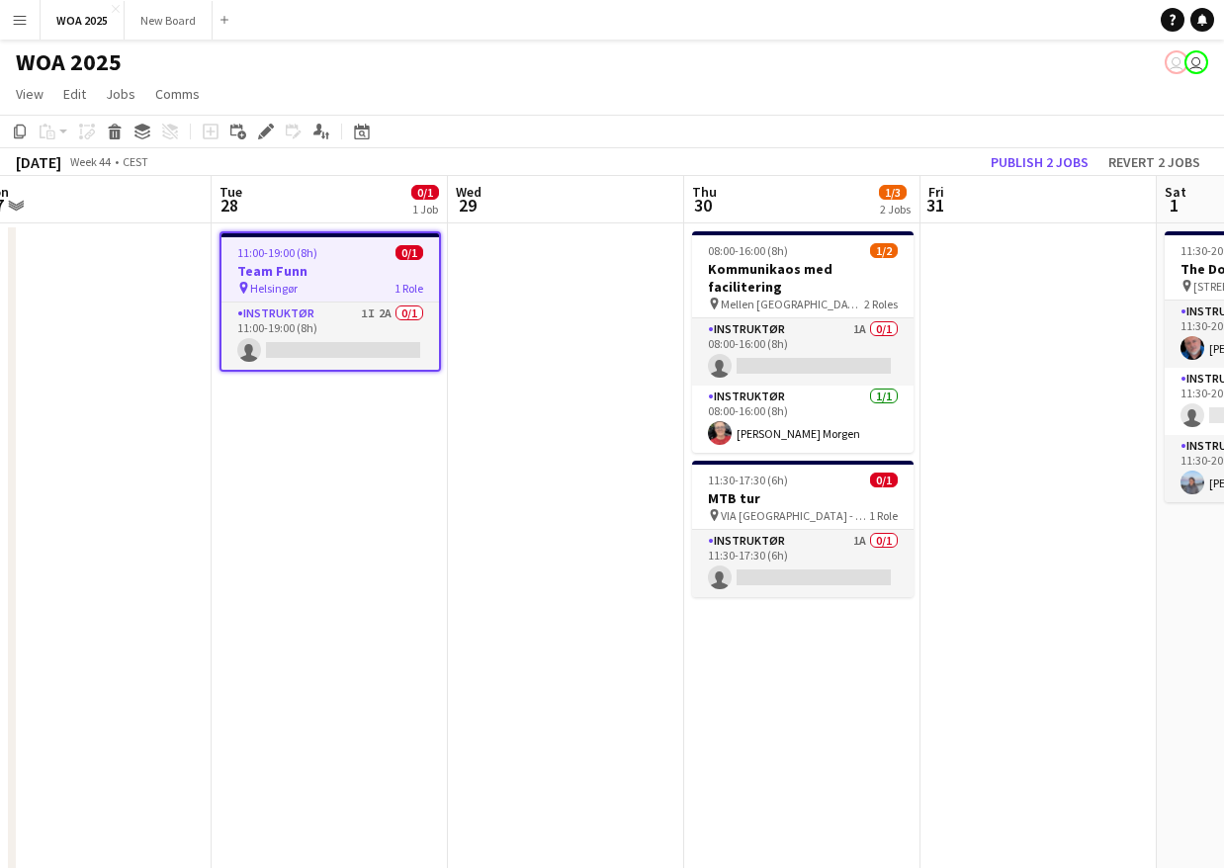
click at [372, 266] on h3 "Team Funn" at bounding box center [329, 271] width 217 height 18
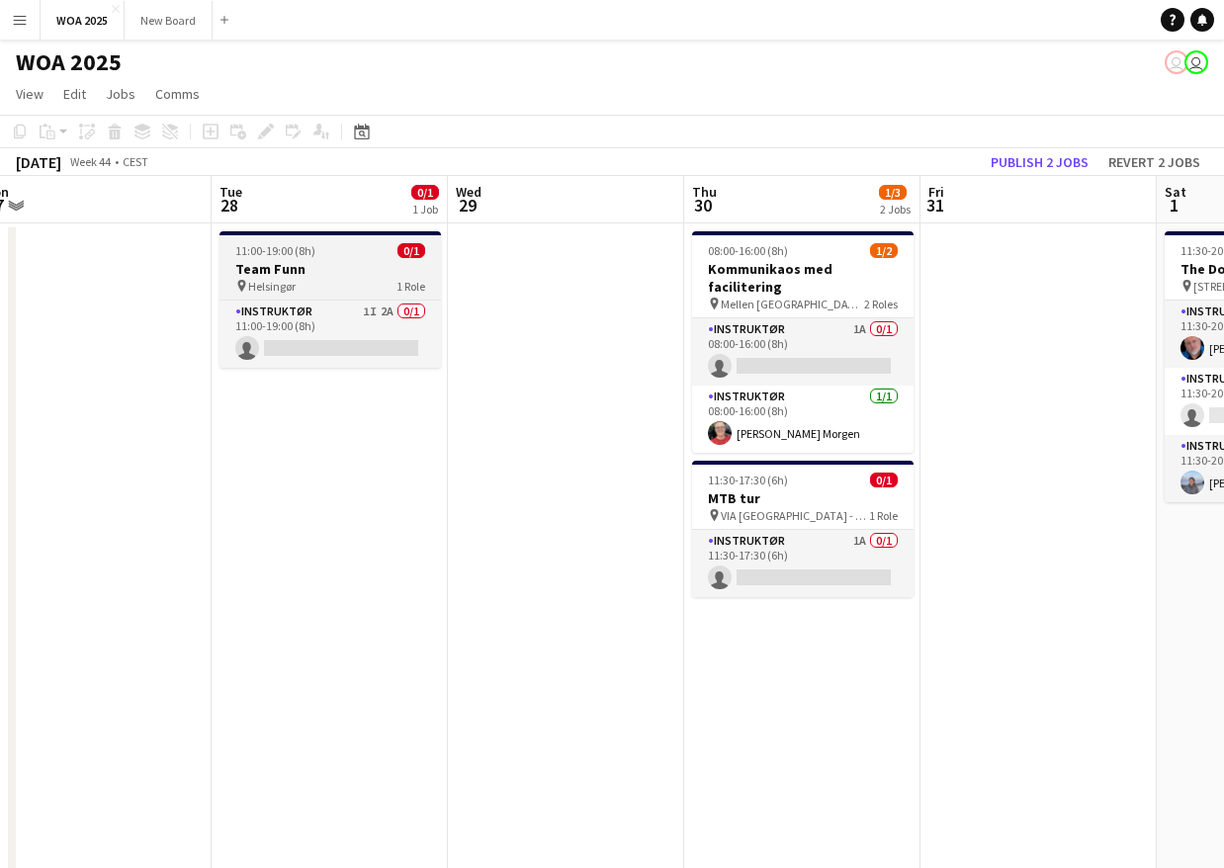
click at [372, 266] on h3 "Team Funn" at bounding box center [329, 269] width 221 height 18
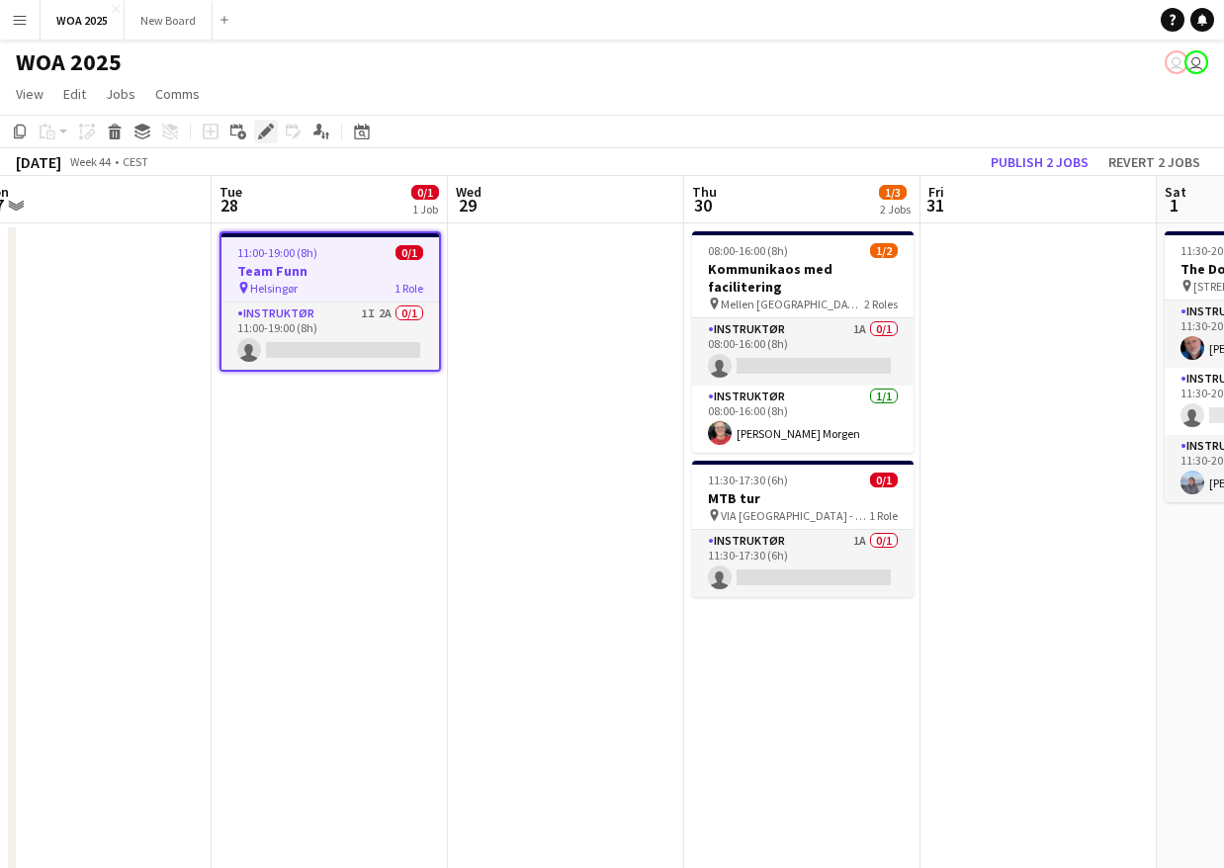
click at [261, 128] on icon "Edit" at bounding box center [266, 132] width 16 height 16
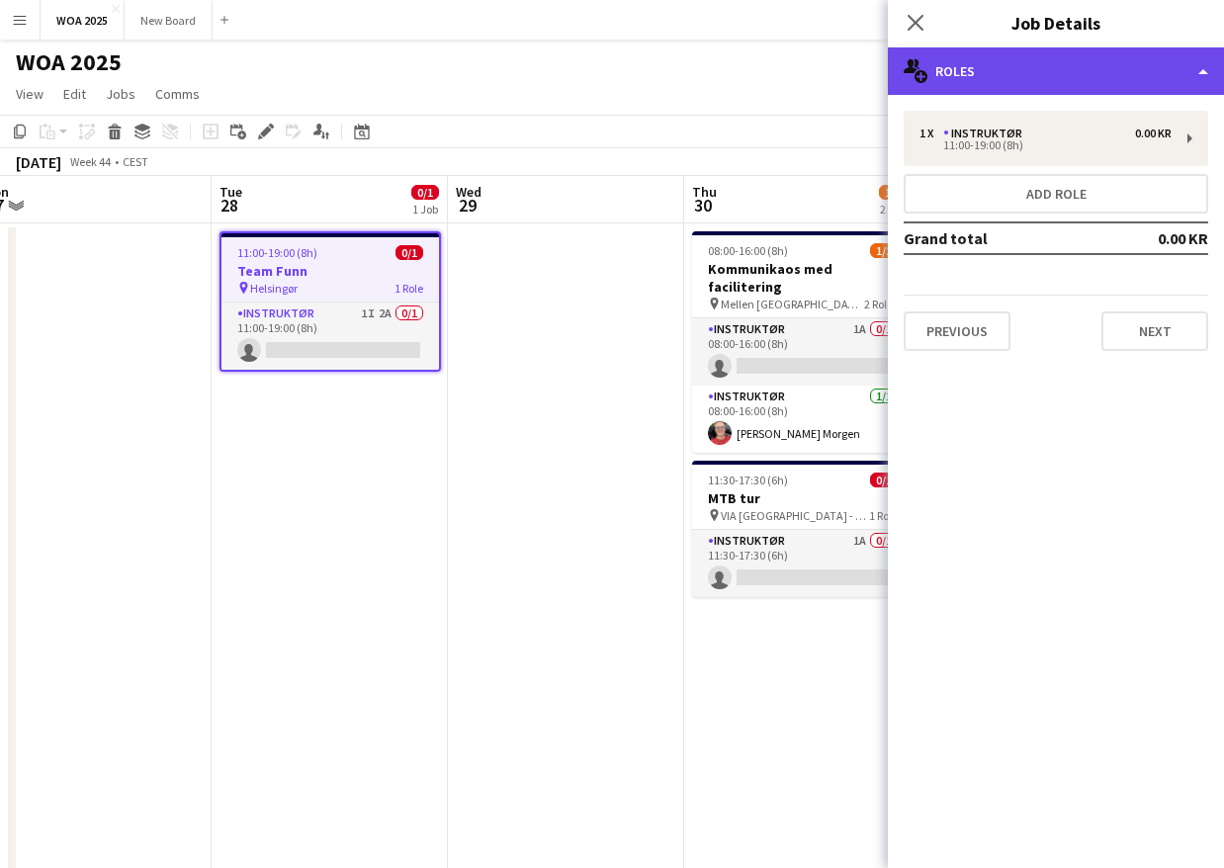
click at [1159, 85] on div "multiple-users-add Roles" at bounding box center [1056, 70] width 336 height 47
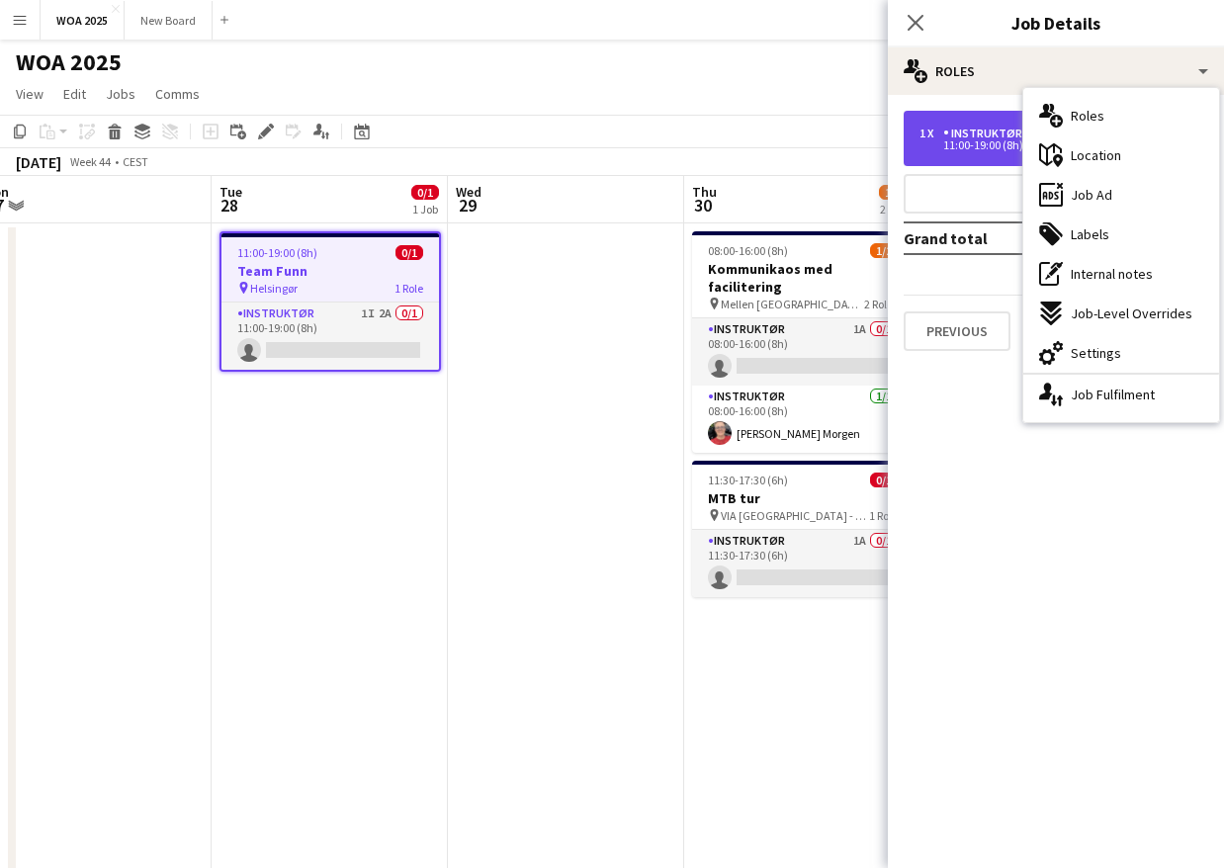
click at [982, 125] on div "1 x Instruktør 0.00 KR 11:00-19:00 (8h)" at bounding box center [1055, 138] width 304 height 55
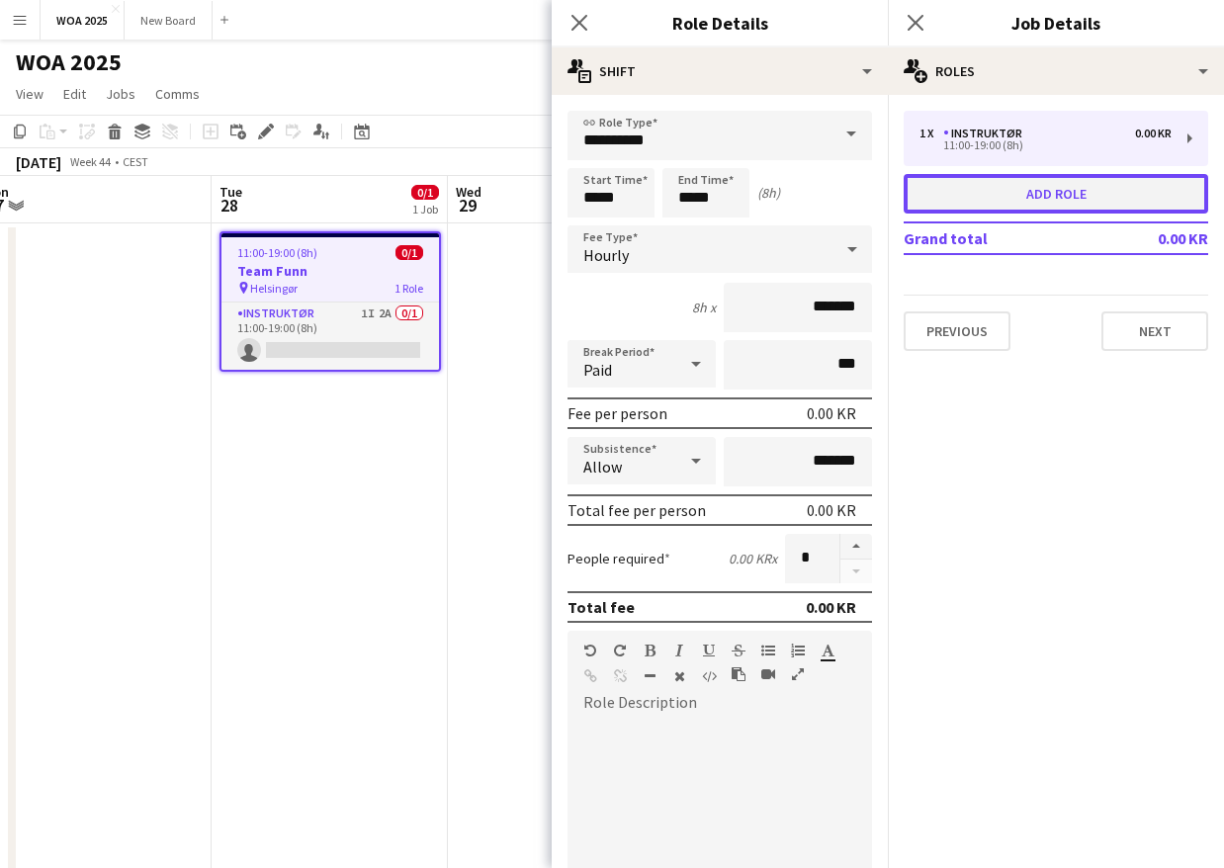
click at [1072, 200] on button "Add role" at bounding box center [1055, 194] width 304 height 40
type input "**********"
type input "*****"
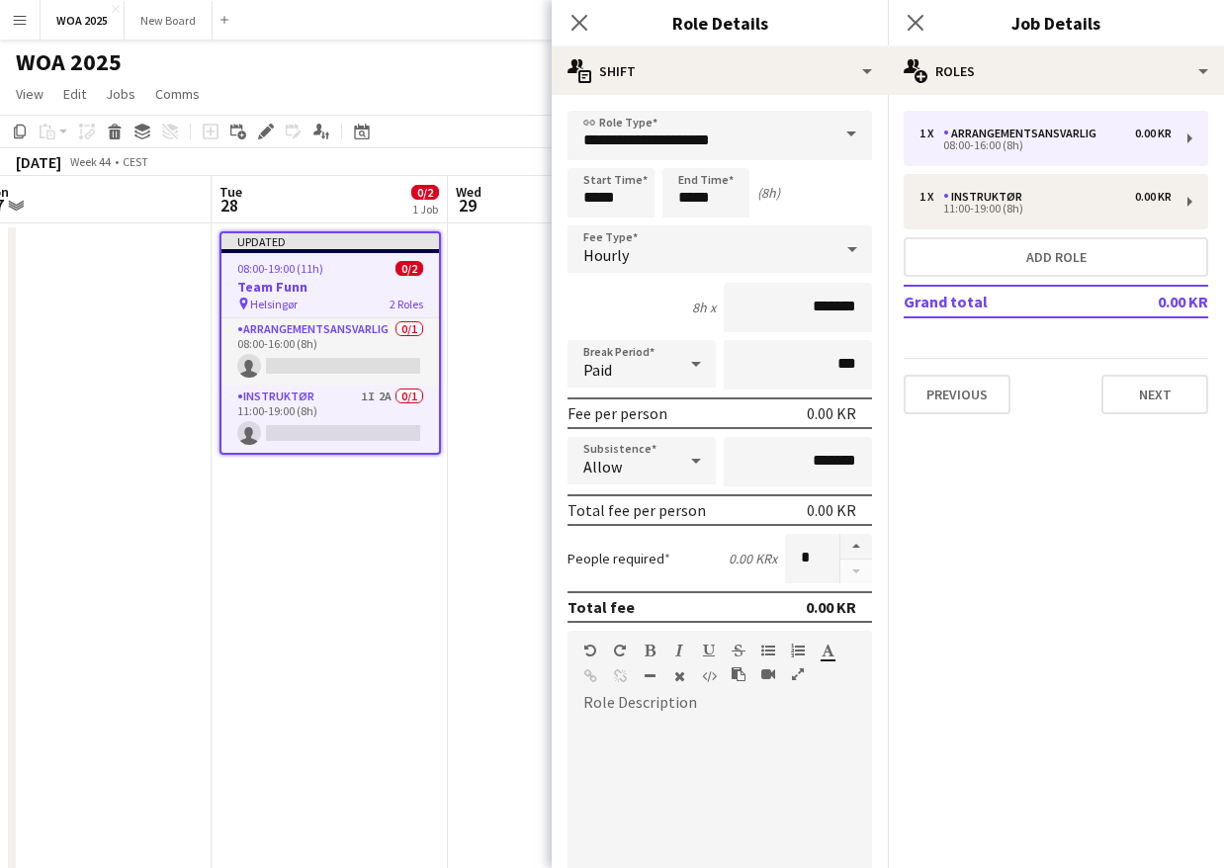
click at [840, 128] on span at bounding box center [851, 134] width 42 height 47
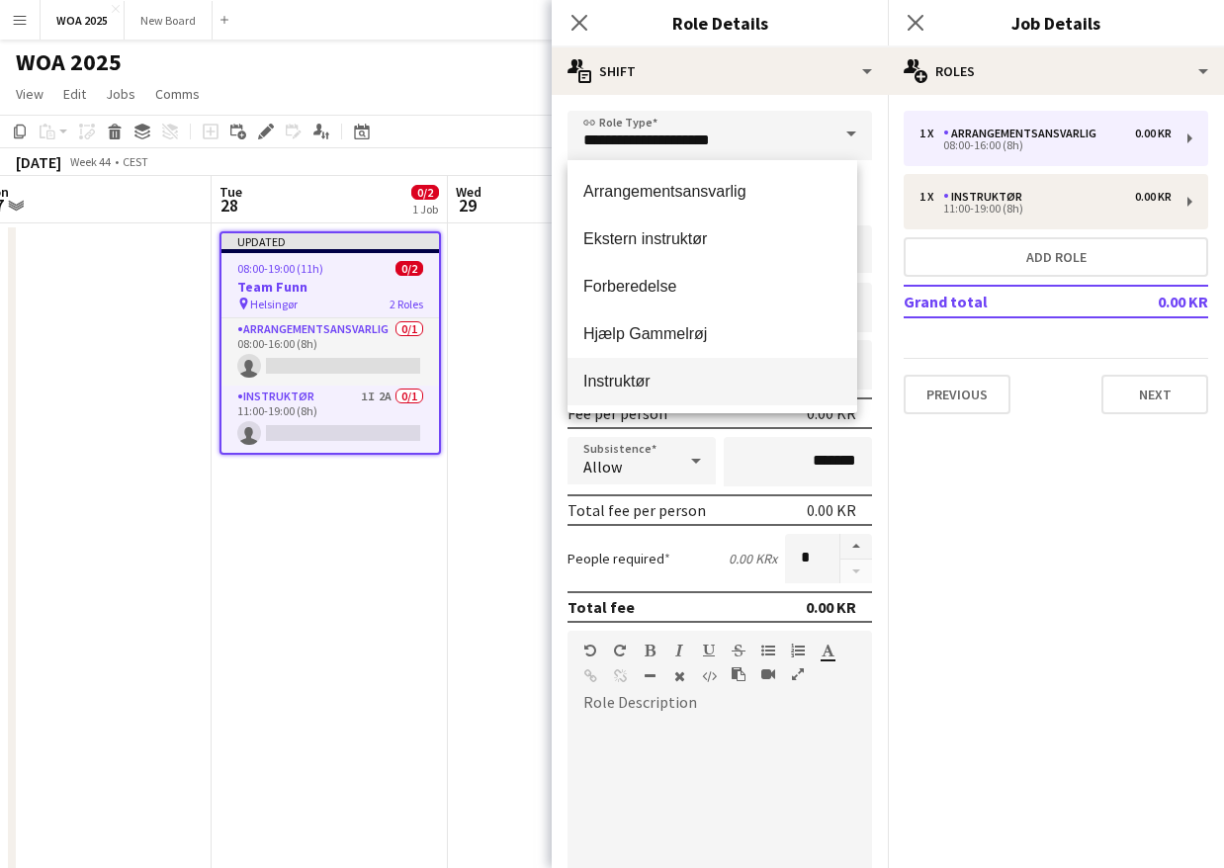
click at [756, 377] on span "Instruktør" at bounding box center [712, 381] width 258 height 19
type input "**********"
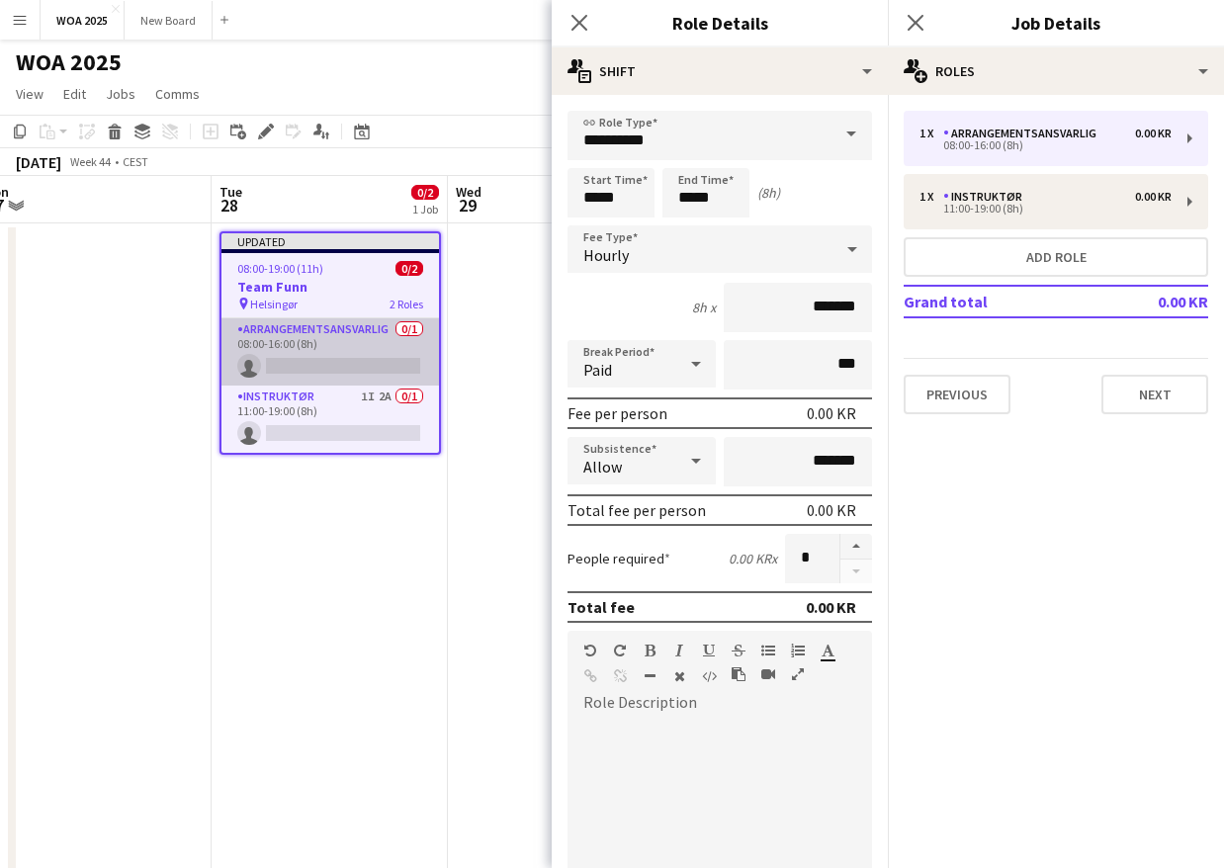
click at [343, 350] on app-card-role "Arrangementsansvarlig 0/1 08:00-16:00 (8h) single-neutral-actions" at bounding box center [329, 351] width 217 height 67
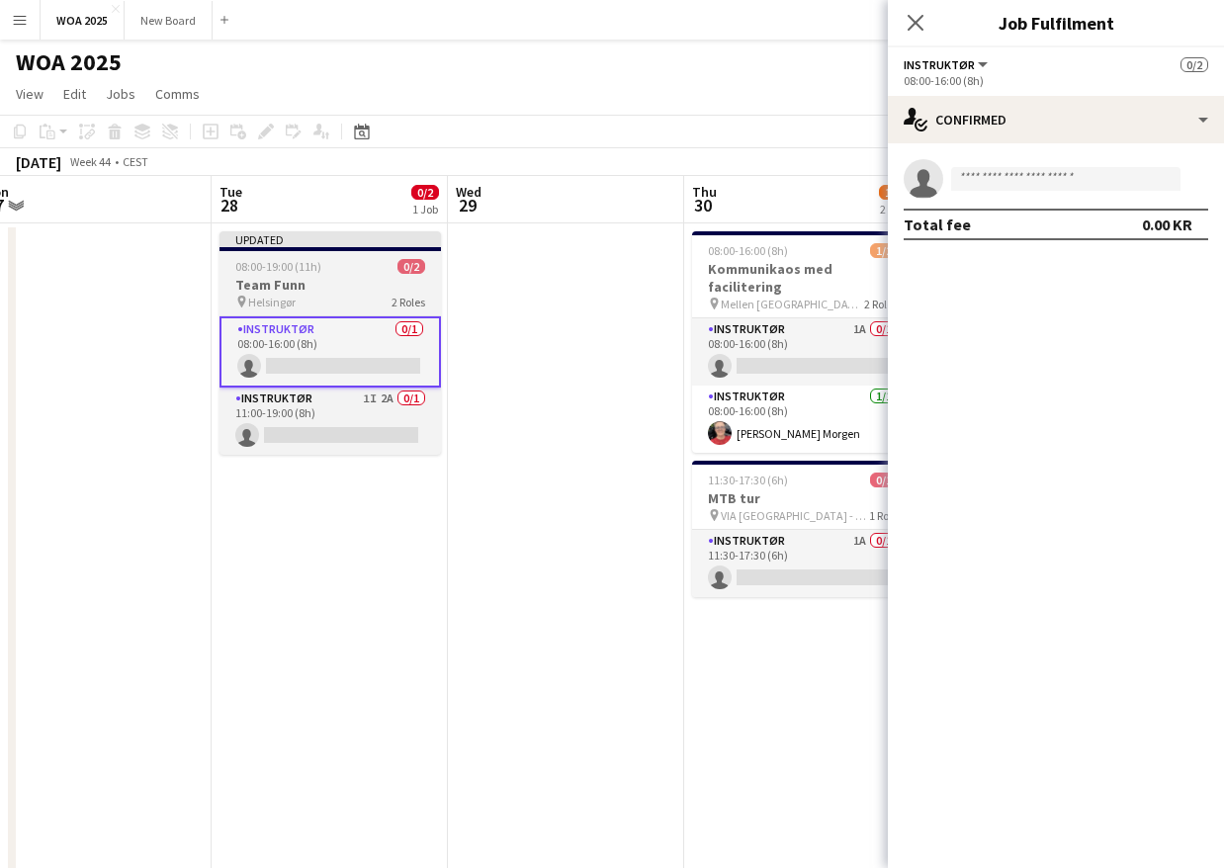
click at [337, 276] on h3 "Team Funn" at bounding box center [329, 285] width 221 height 18
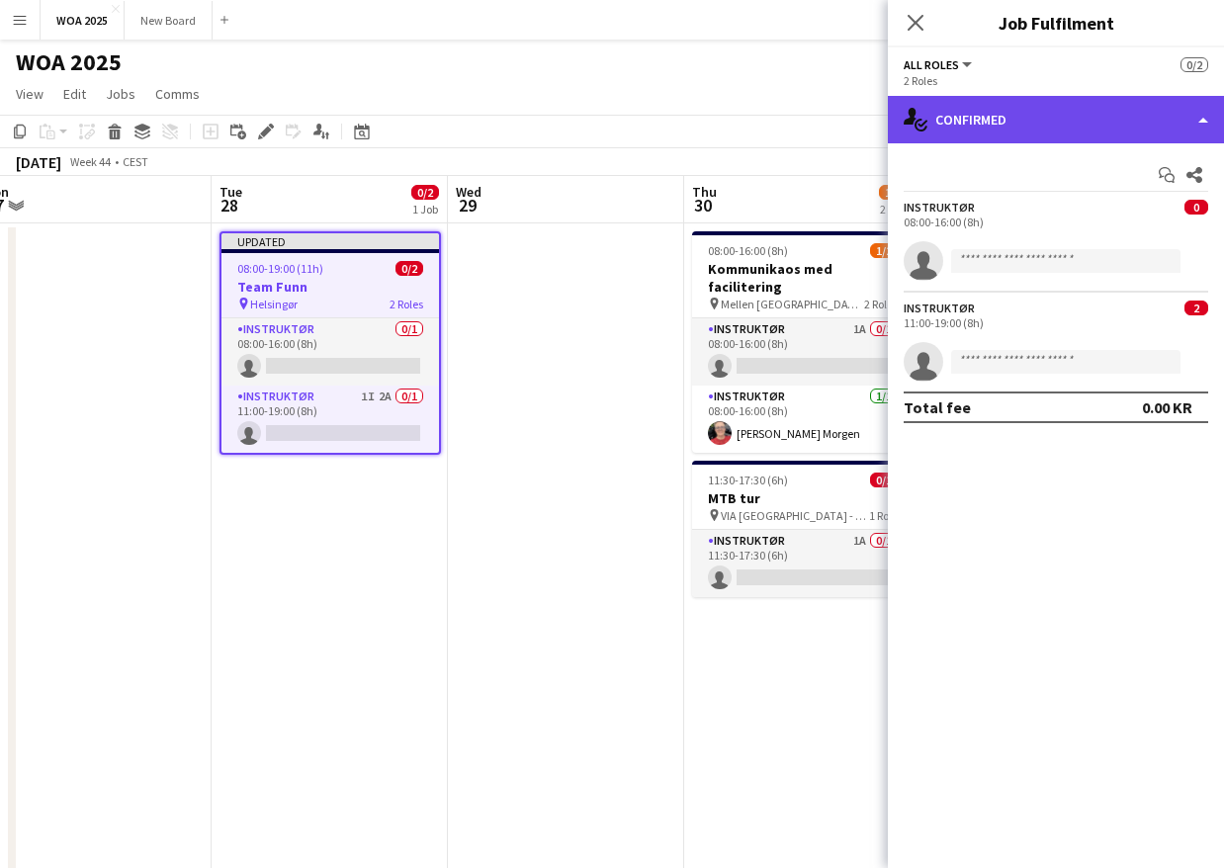
click at [1020, 118] on div "single-neutral-actions-check-2 Confirmed" at bounding box center [1056, 119] width 336 height 47
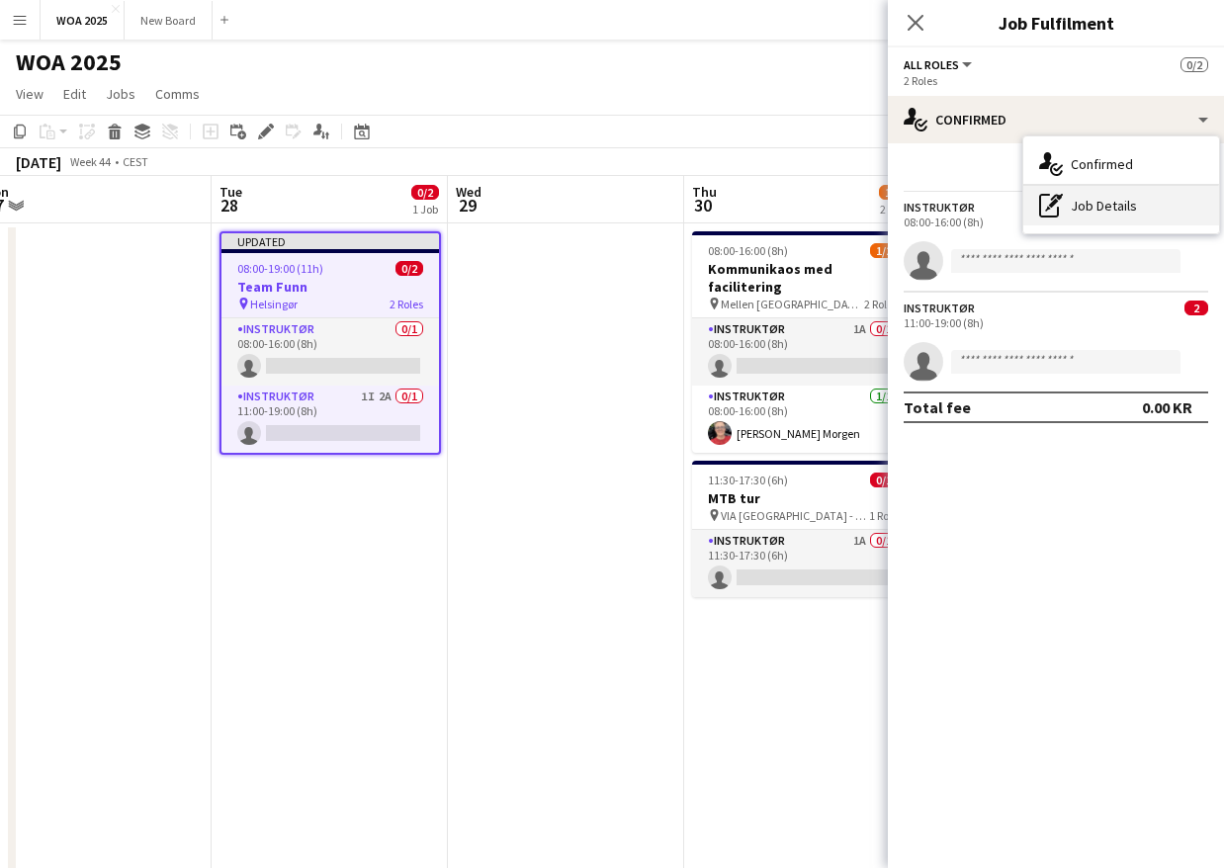
click at [1128, 203] on div "pen-write Job Details" at bounding box center [1121, 206] width 196 height 40
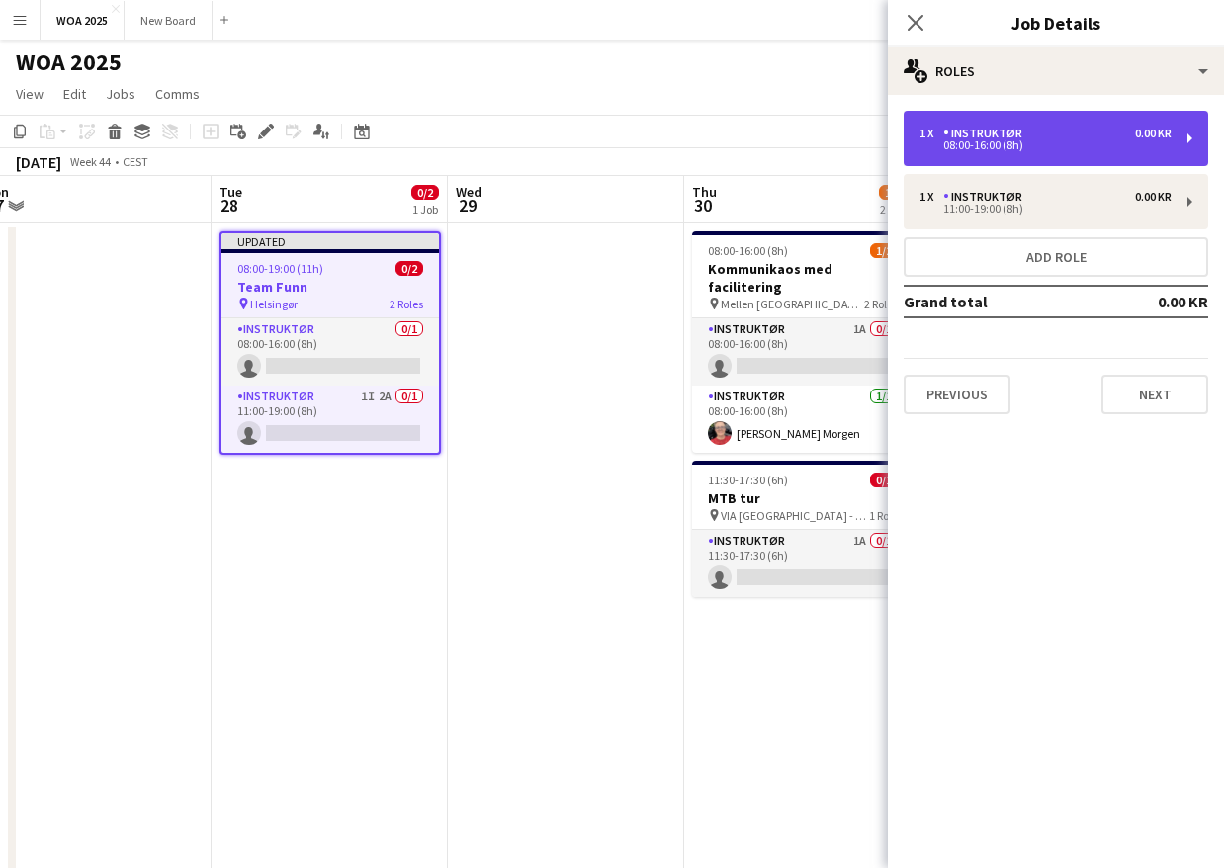
click at [1099, 154] on div "1 x Instruktør 0.00 KR 08:00-16:00 (8h)" at bounding box center [1055, 138] width 304 height 55
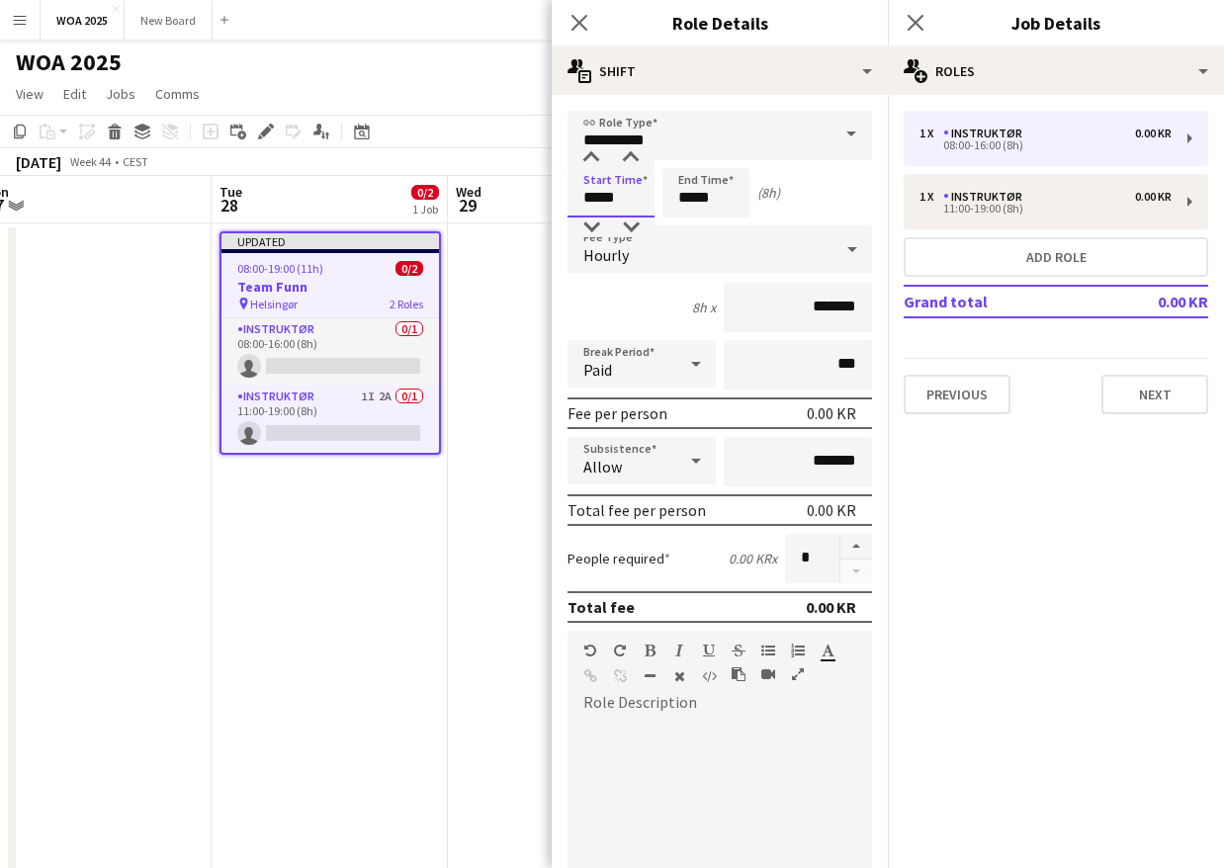
click at [610, 196] on input "*****" at bounding box center [610, 192] width 87 height 49
click at [585, 160] on div at bounding box center [591, 158] width 40 height 20
type input "*****"
click at [585, 160] on div at bounding box center [591, 158] width 40 height 20
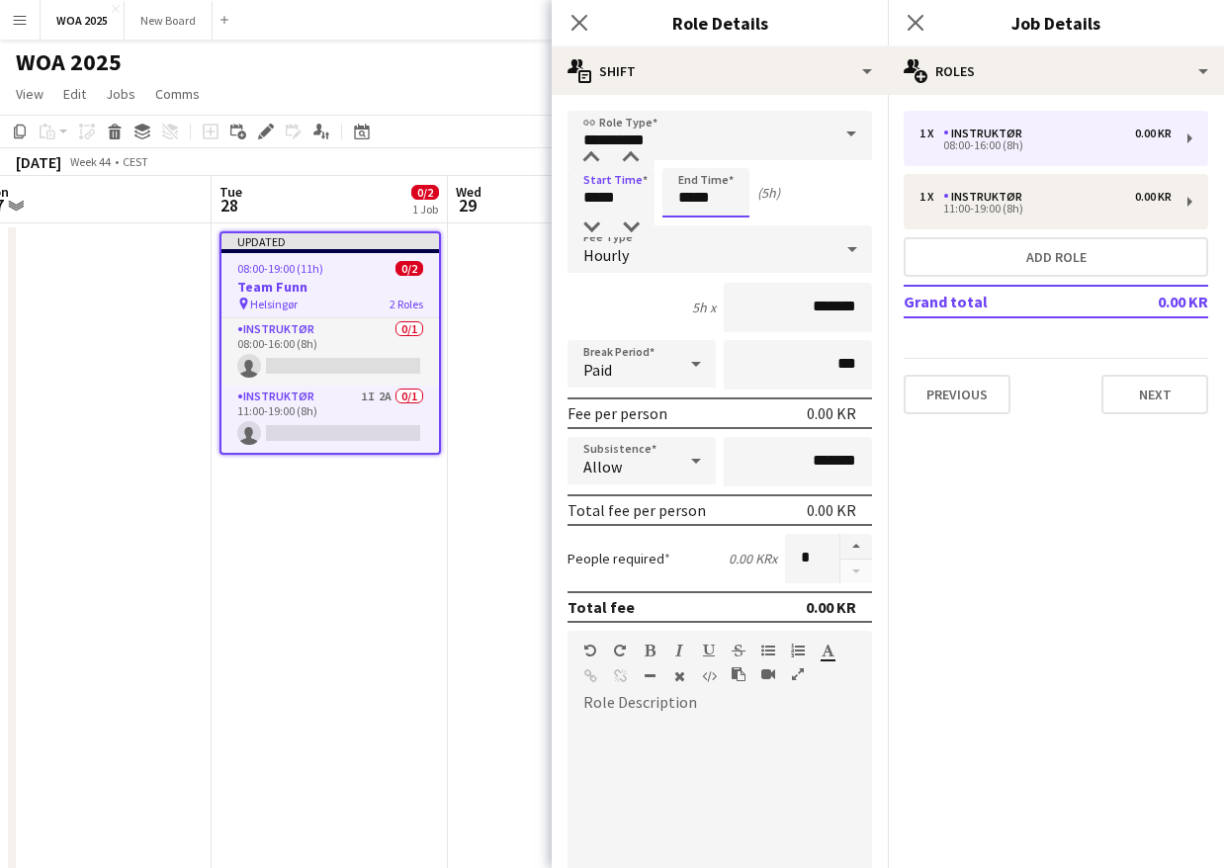
click at [694, 201] on input "*****" at bounding box center [705, 192] width 87 height 49
click at [681, 161] on div at bounding box center [686, 158] width 40 height 20
type input "*****"
click at [681, 161] on div at bounding box center [686, 158] width 40 height 20
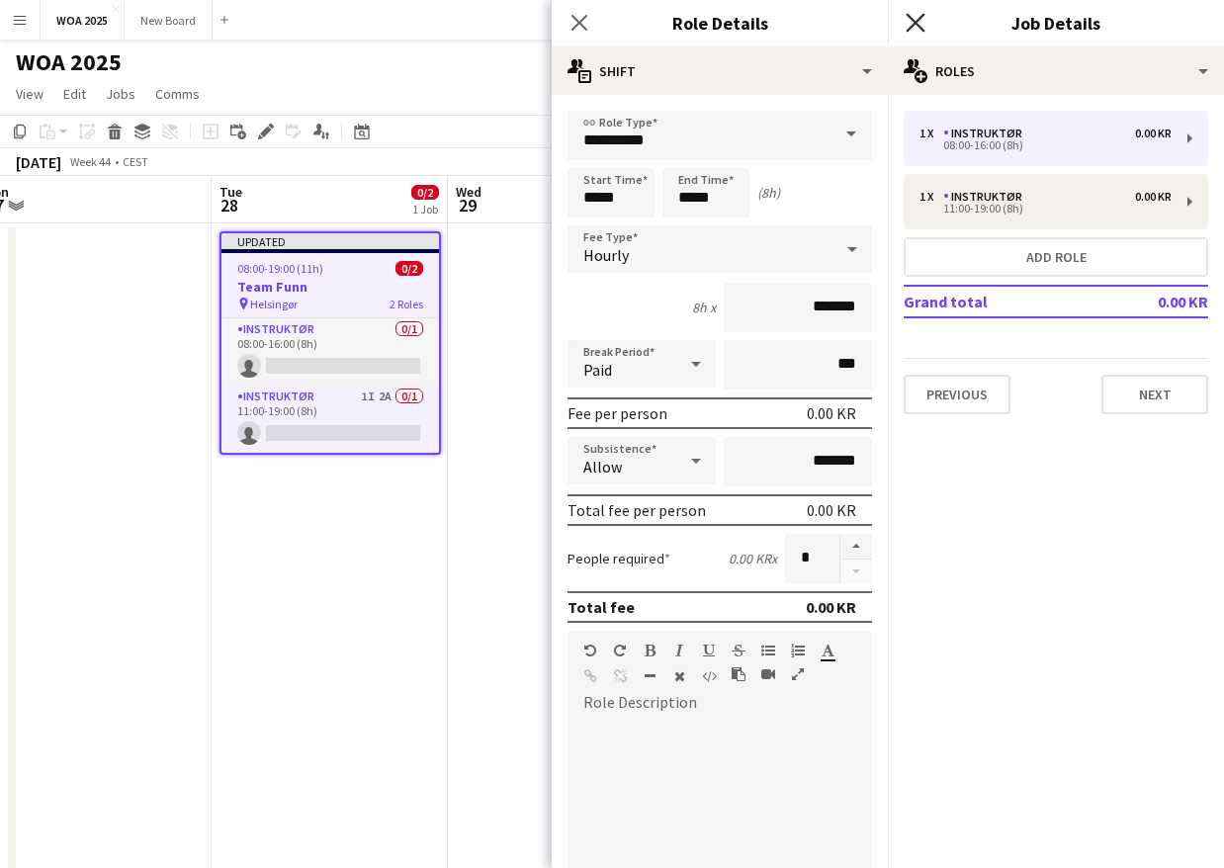
click at [913, 16] on icon "Close pop-in" at bounding box center [914, 22] width 19 height 19
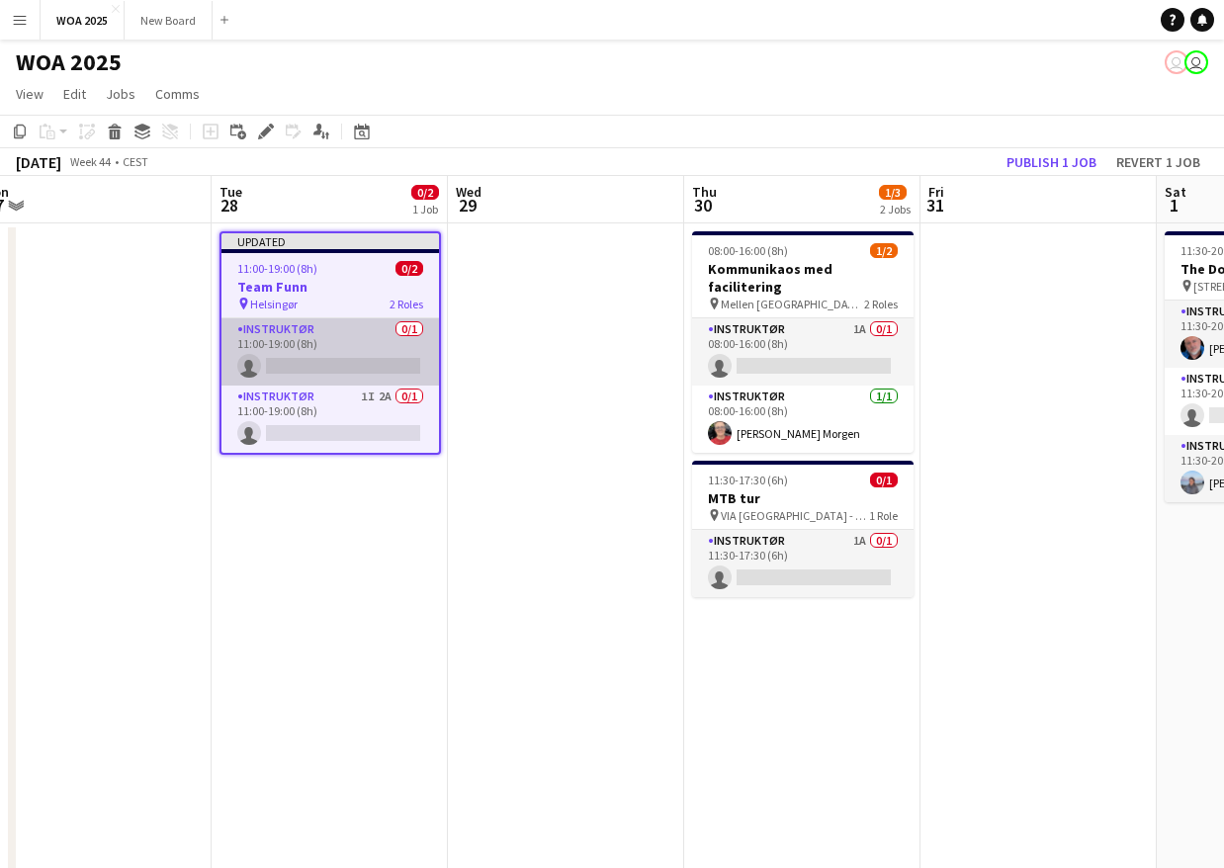
click at [312, 359] on app-card-role "Instruktør 0/1 11:00-19:00 (8h) single-neutral-actions" at bounding box center [329, 351] width 217 height 67
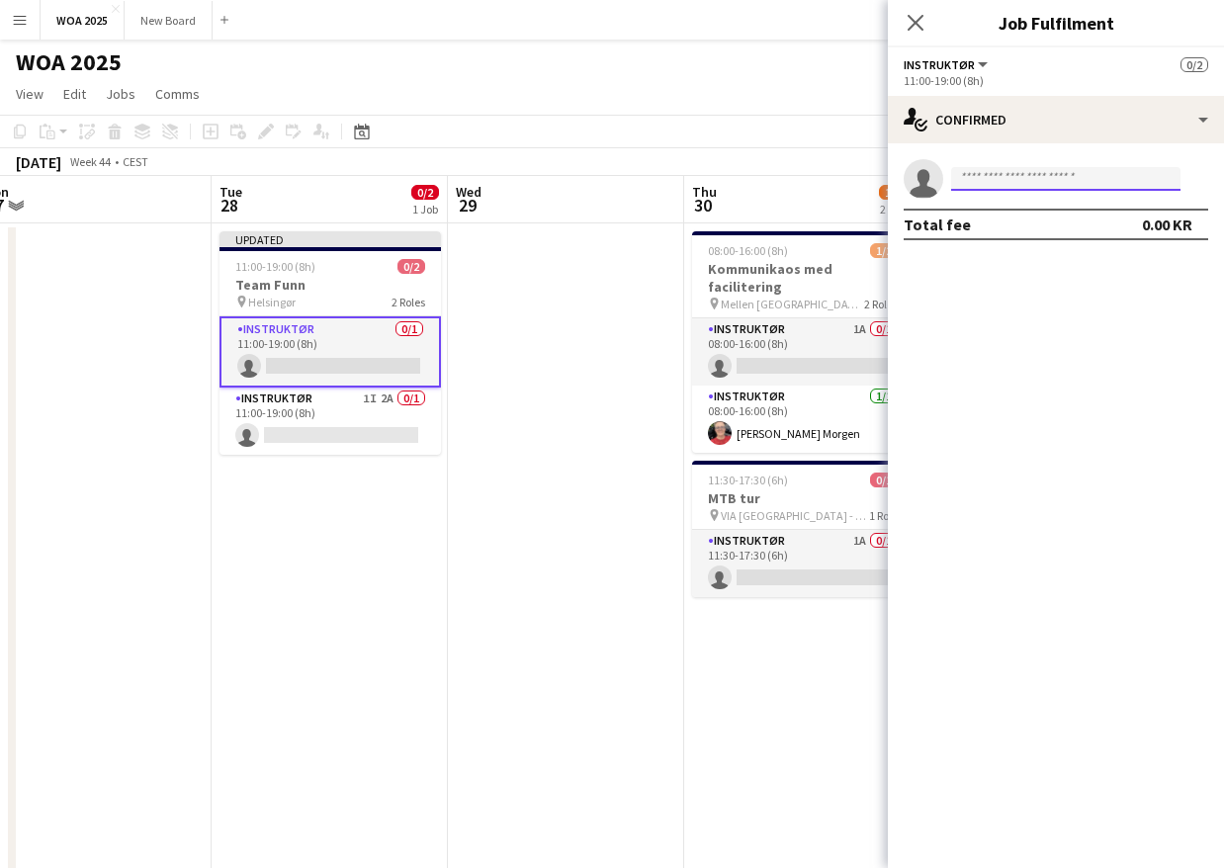
click at [1031, 170] on input at bounding box center [1065, 179] width 229 height 24
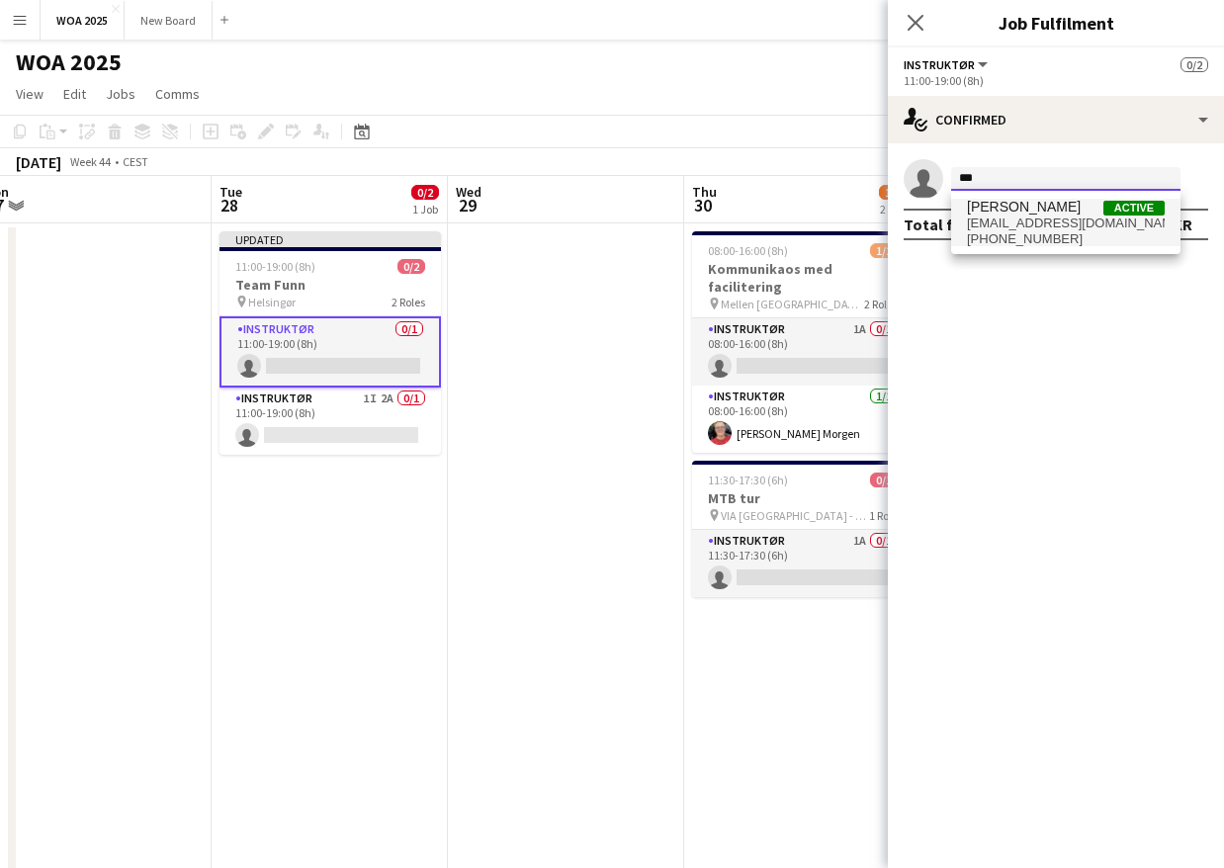
type input "***"
click at [1016, 223] on span "rene.s@live.dk" at bounding box center [1066, 223] width 198 height 16
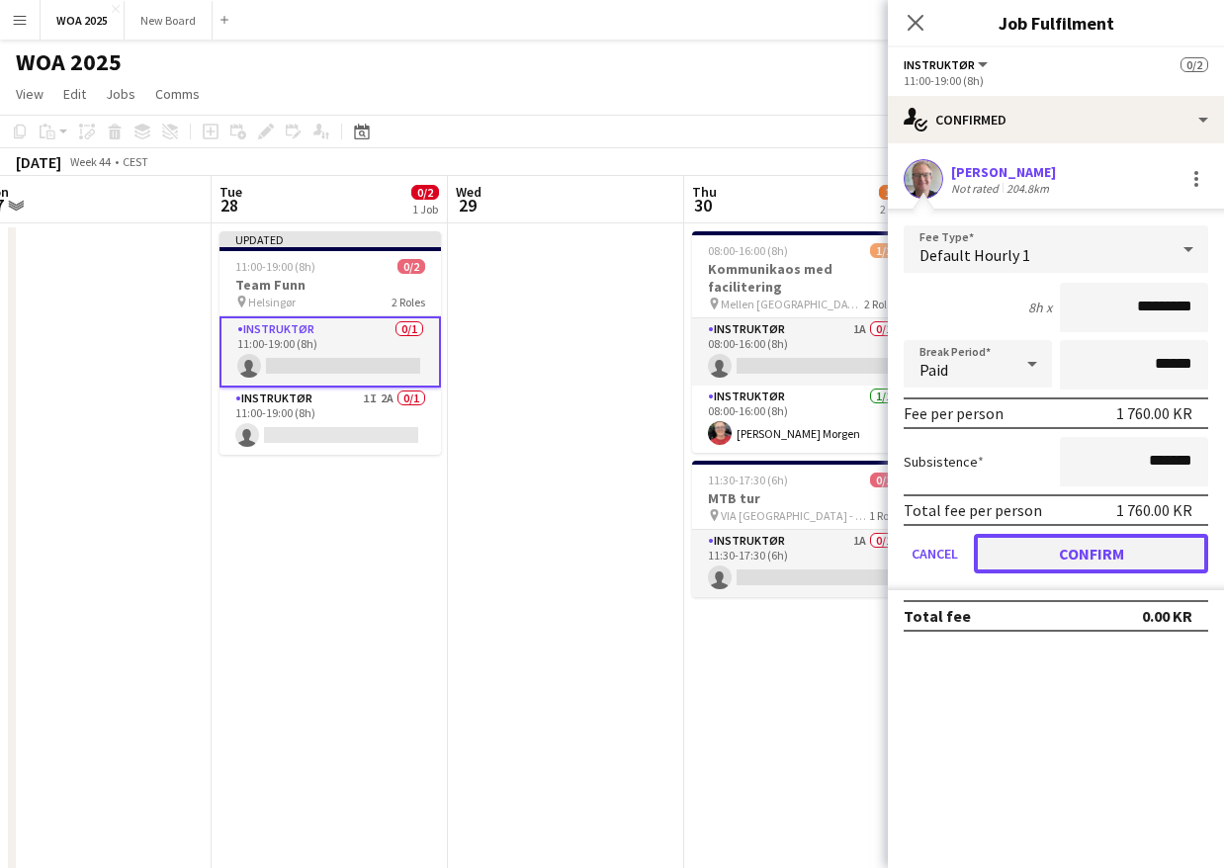
click at [1031, 551] on button "Confirm" at bounding box center [1091, 554] width 234 height 40
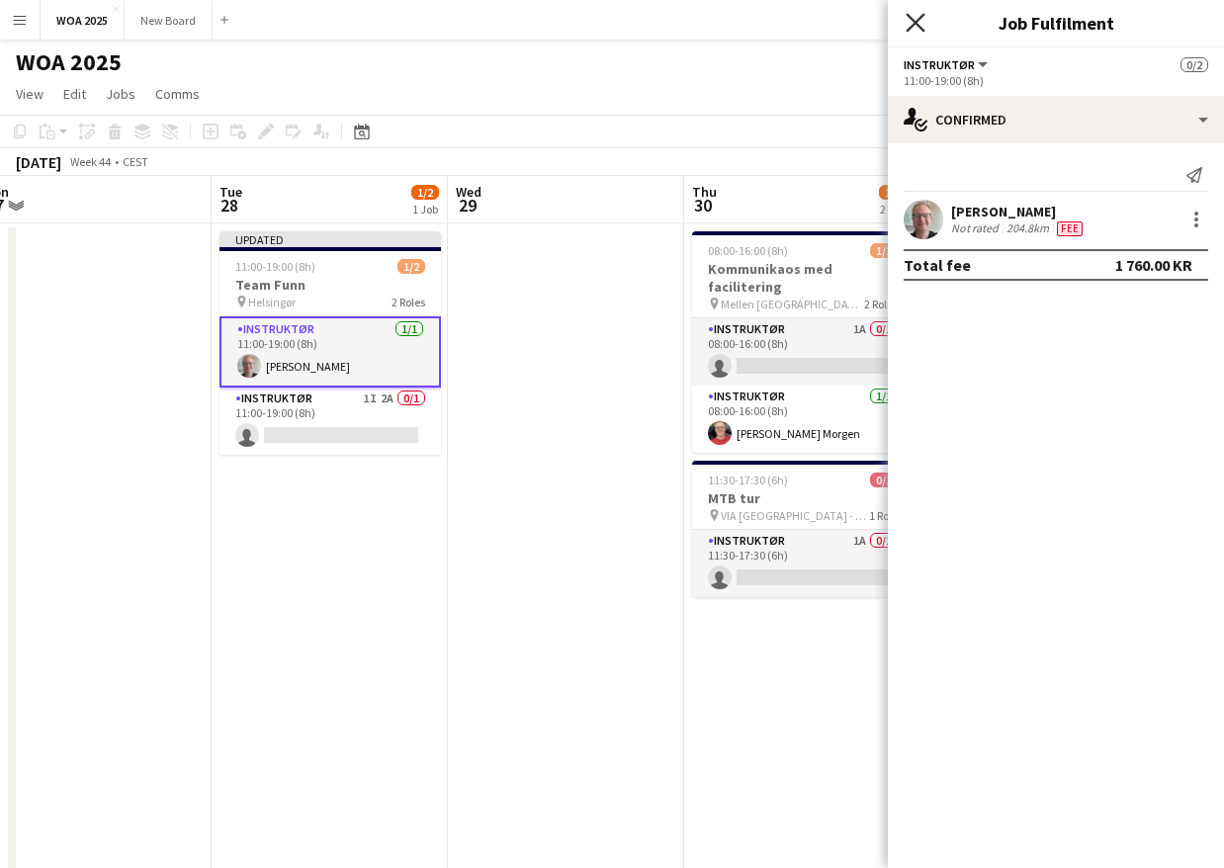
click at [909, 25] on icon "Close pop-in" at bounding box center [914, 22] width 19 height 19
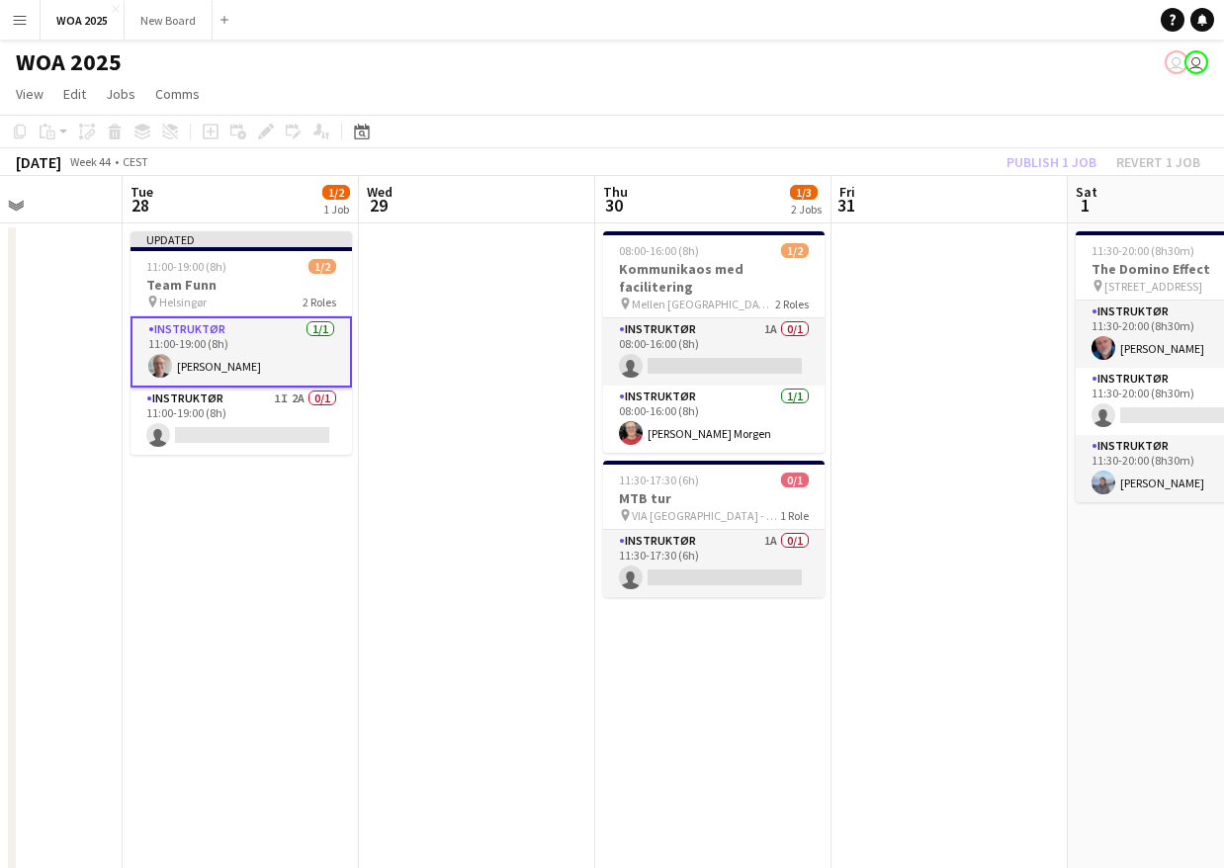
drag, startPoint x: 579, startPoint y: 411, endPoint x: 970, endPoint y: 371, distance: 392.5
click at [970, 371] on app-calendar-viewport "Sat 25 0/3 1 Job Sun 26 Mon 27 Tue 28 1/2 1 Job Wed 29 Thu 30 1/3 2 Jobs Fri 31…" at bounding box center [612, 800] width 1224 height 1248
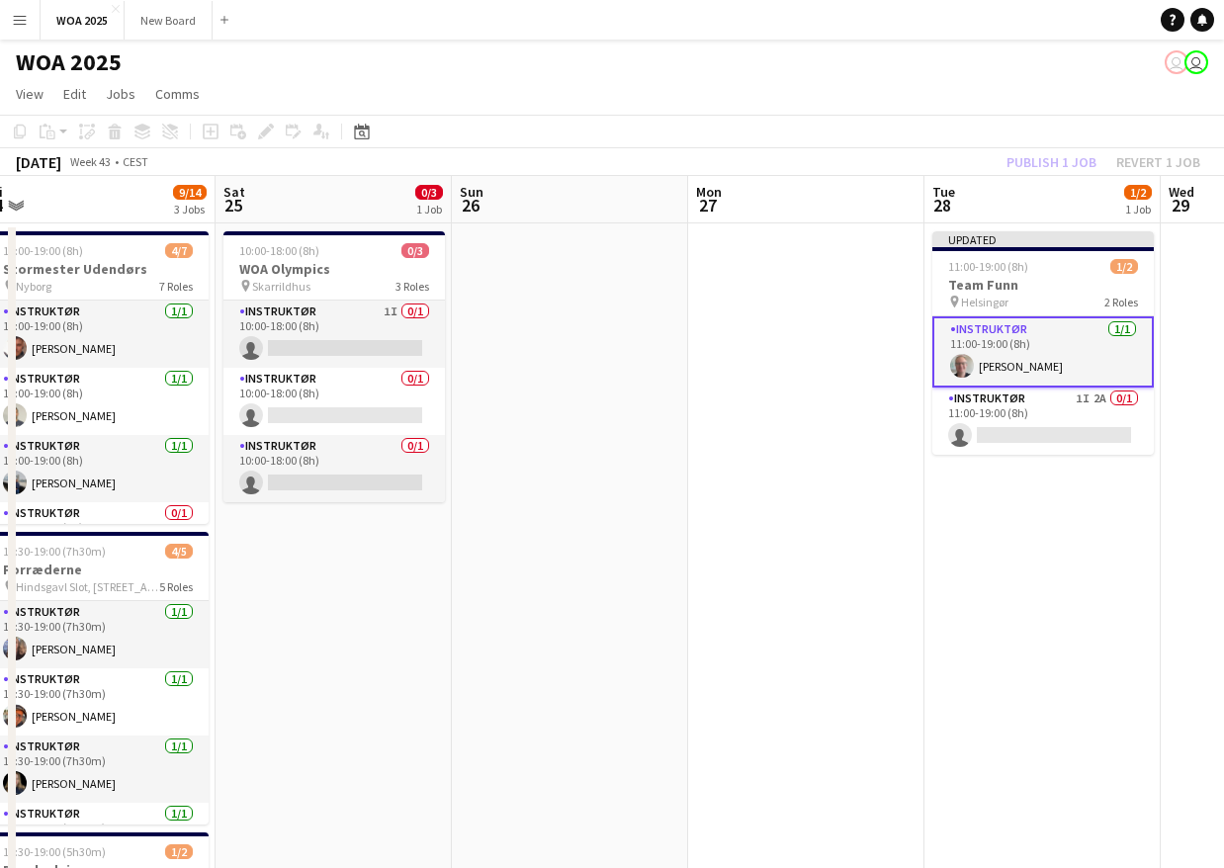
drag, startPoint x: 370, startPoint y: 426, endPoint x: 714, endPoint y: 424, distance: 344.0
click at [714, 424] on app-calendar-viewport "Wed 22 2/2 1 Job Thu 23 4/5 3 Jobs Fri 24 9/14 3 Jobs Sat 25 0/3 1 Job Sun 26 M…" at bounding box center [612, 800] width 1224 height 1248
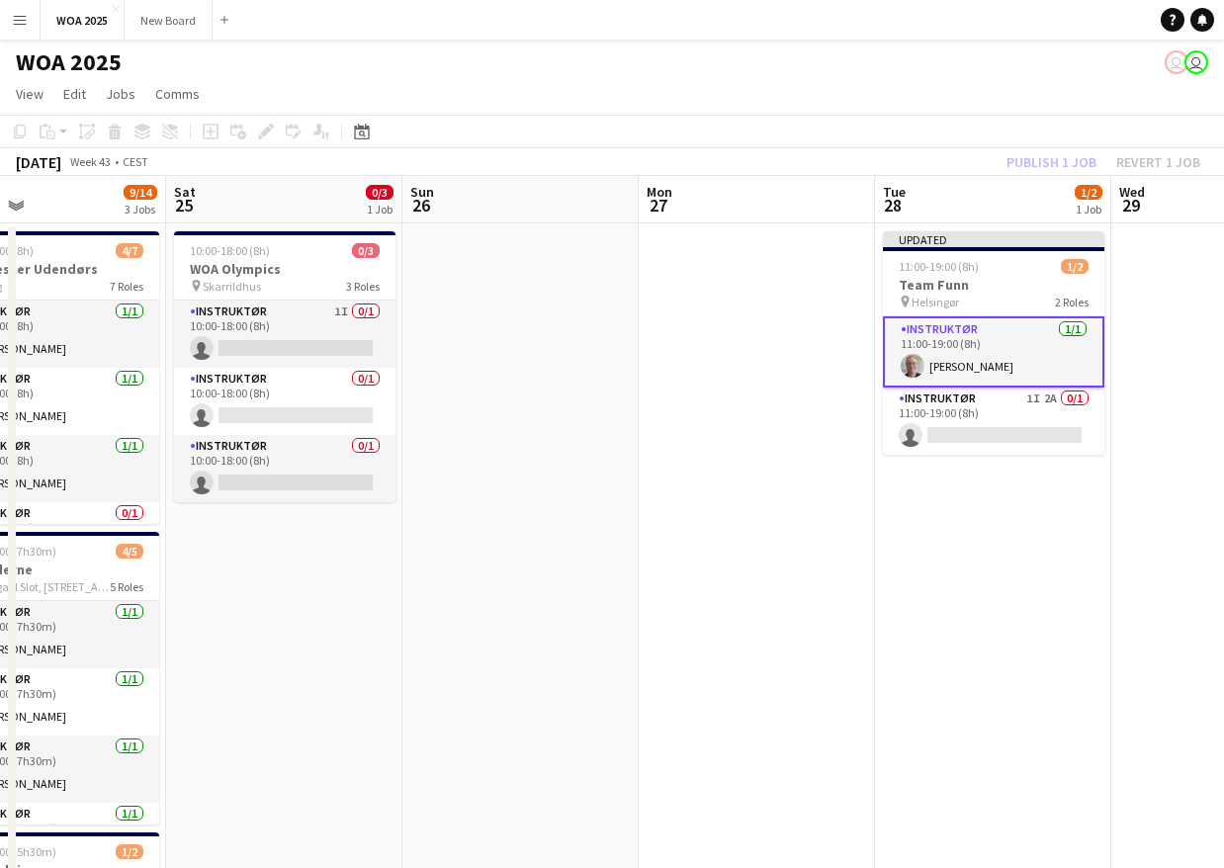
drag, startPoint x: 561, startPoint y: 432, endPoint x: 746, endPoint y: 427, distance: 184.9
click at [746, 427] on app-calendar-viewport "Wed 22 2/2 1 Job Thu 23 4/5 3 Jobs Fri 24 9/14 3 Jobs Sat 25 0/3 1 Job Sun 26 M…" at bounding box center [612, 800] width 1224 height 1248
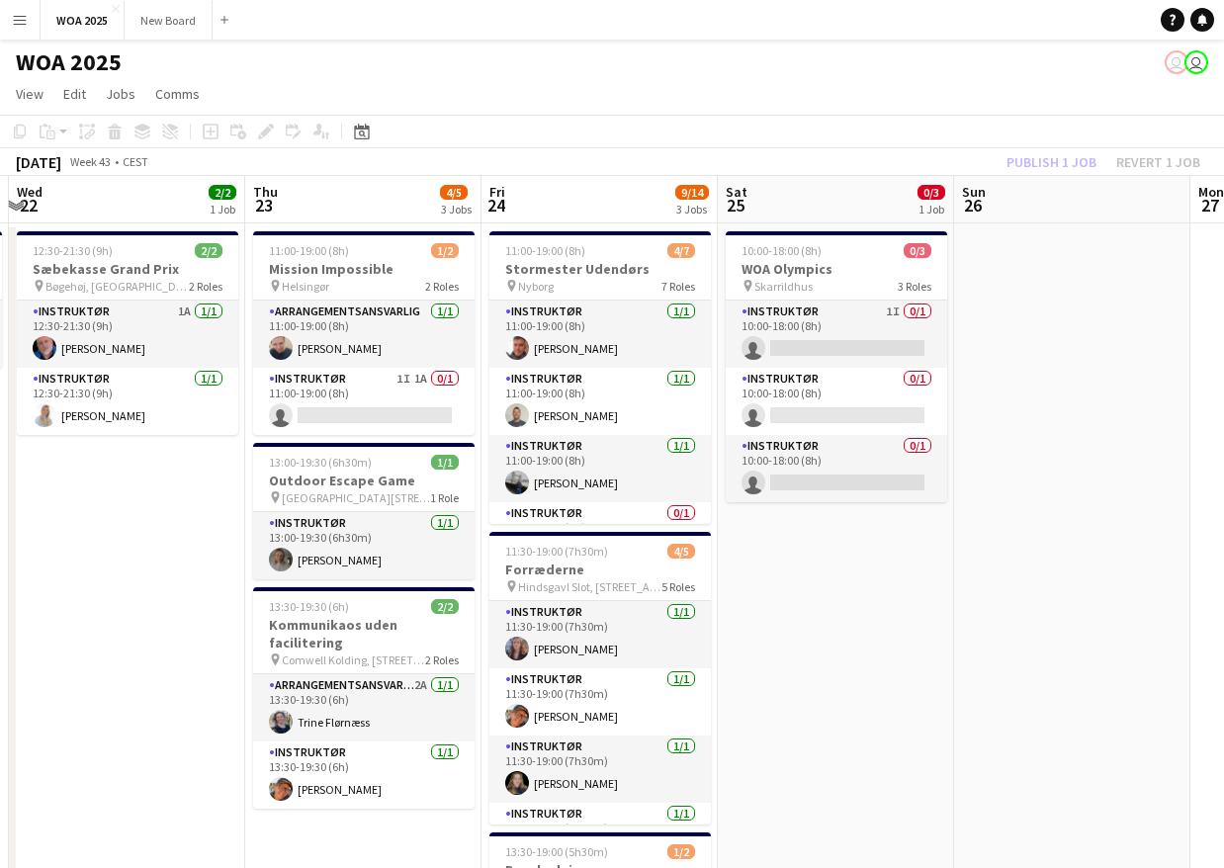
scroll to position [0, 463]
drag, startPoint x: 524, startPoint y: 671, endPoint x: 807, endPoint y: 684, distance: 283.0
click at [807, 684] on app-calendar-viewport "Mon 20 Tue 21 1/1 1 Job Wed 22 2/2 1 Job Thu 23 4/5 3 Jobs Fri 24 9/14 3 Jobs S…" at bounding box center [612, 800] width 1224 height 1248
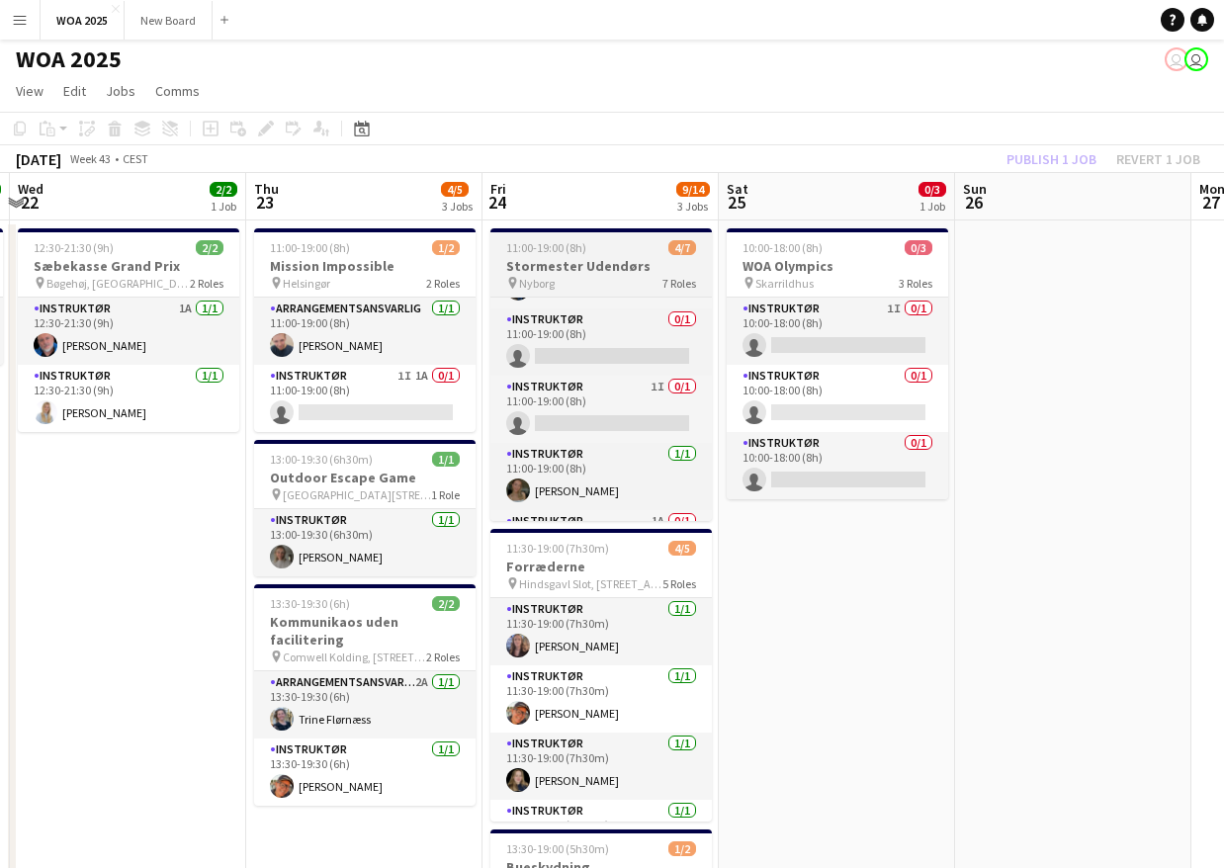
scroll to position [168, 0]
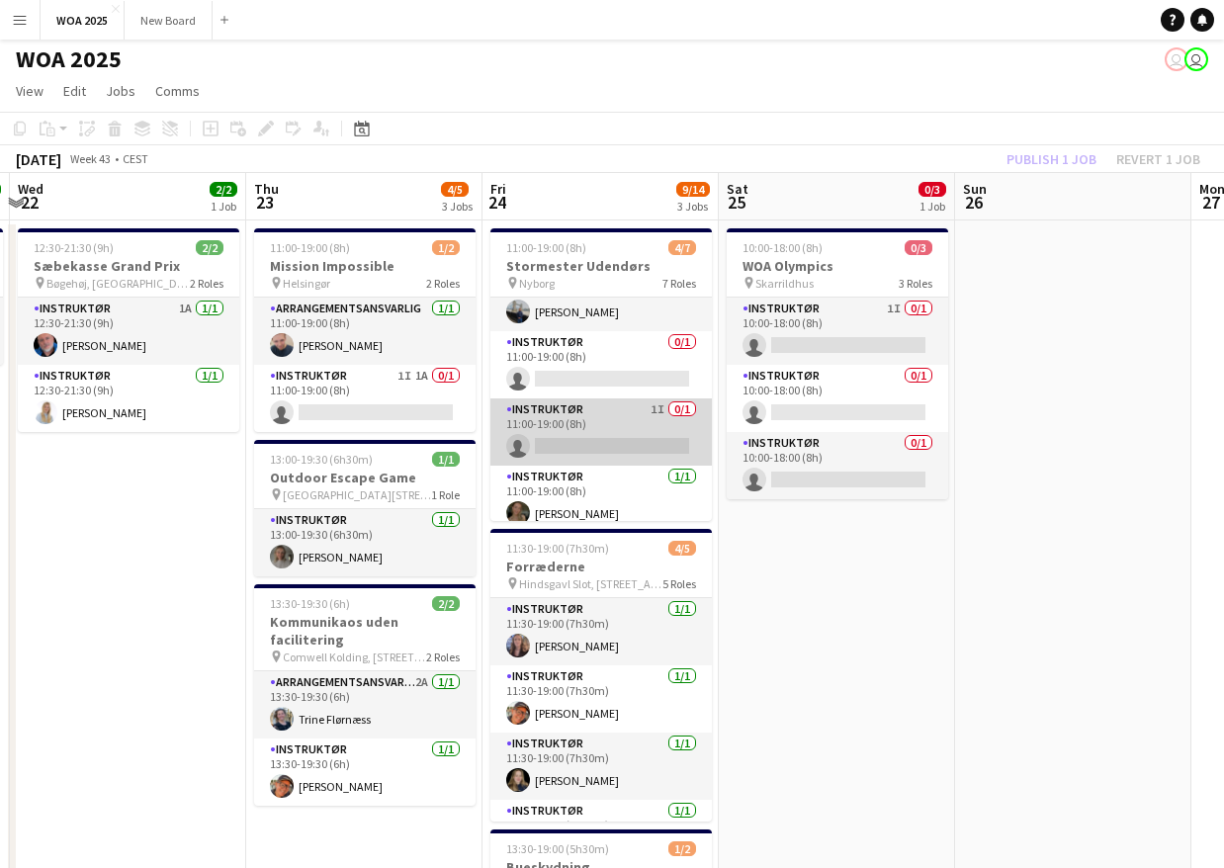
click at [612, 424] on app-card-role "Instruktør 1I 0/1 11:00-19:00 (8h) single-neutral-actions" at bounding box center [600, 431] width 221 height 67
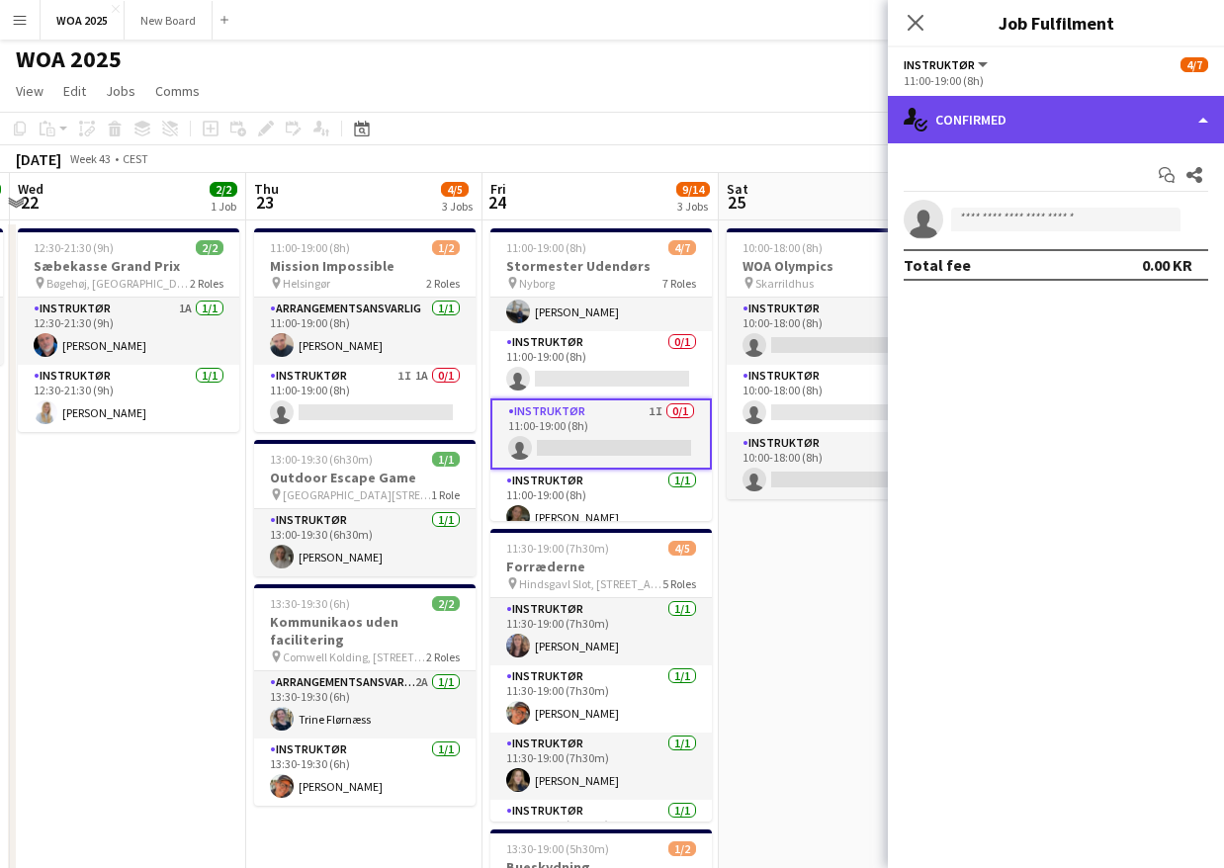
click at [1049, 122] on div "single-neutral-actions-check-2 Confirmed" at bounding box center [1056, 119] width 336 height 47
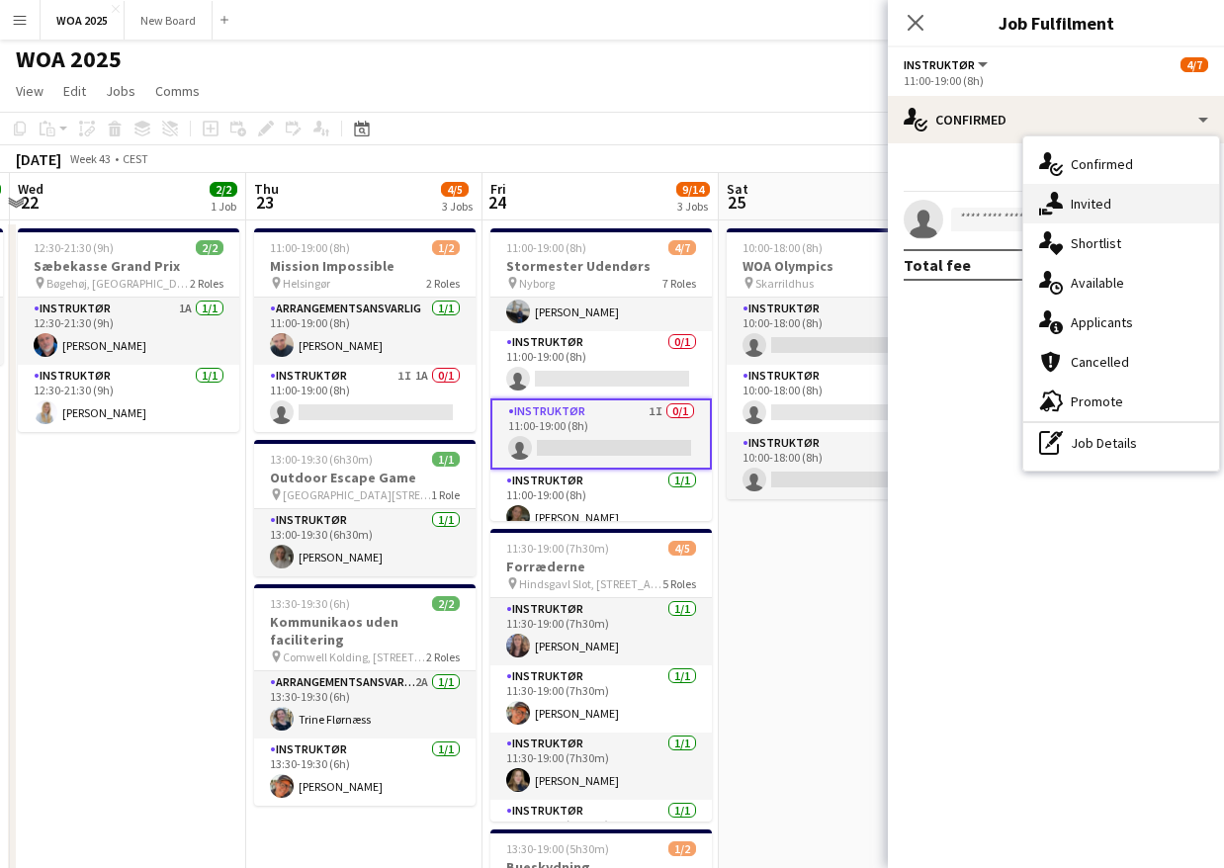
click at [1066, 204] on div "single-neutral-actions-share-1 Invited" at bounding box center [1121, 204] width 196 height 40
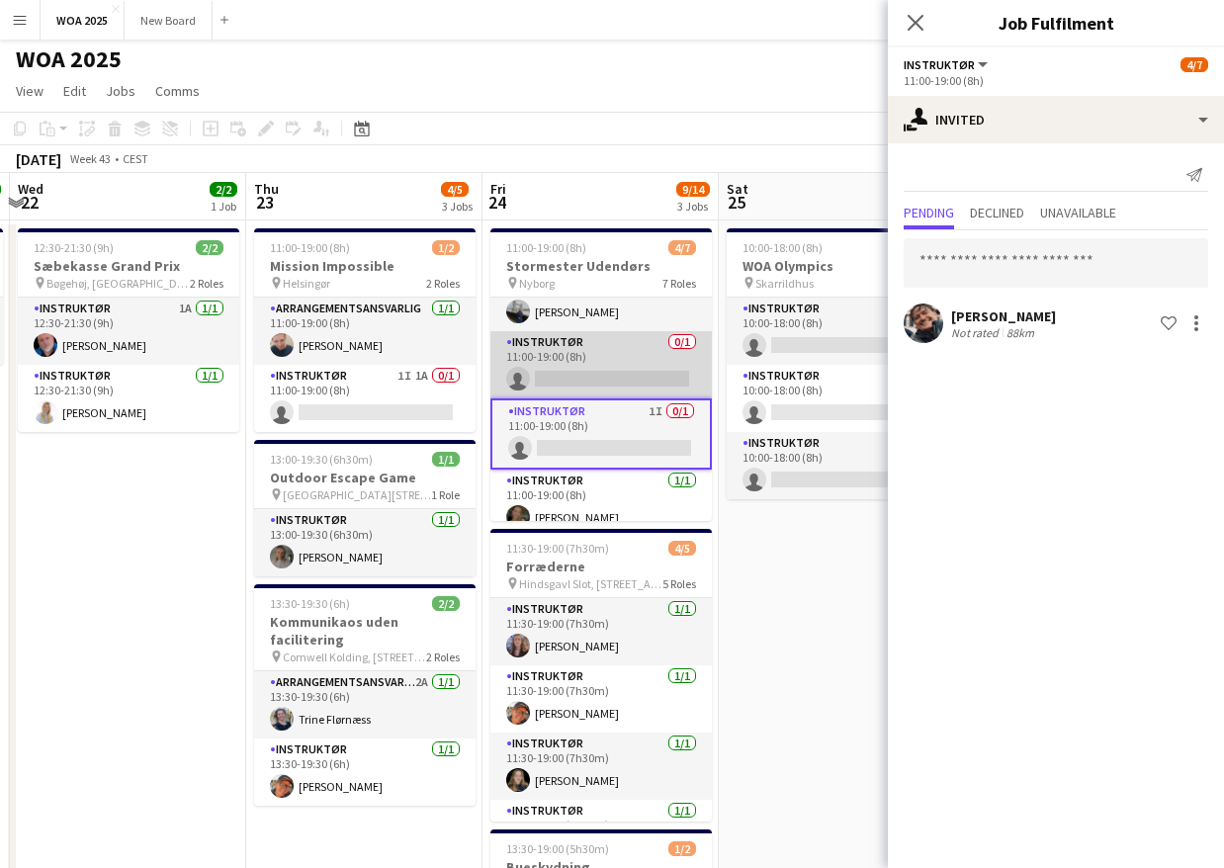
click at [585, 360] on app-card-role "Instruktør 0/1 11:00-19:00 (8h) single-neutral-actions" at bounding box center [600, 364] width 221 height 67
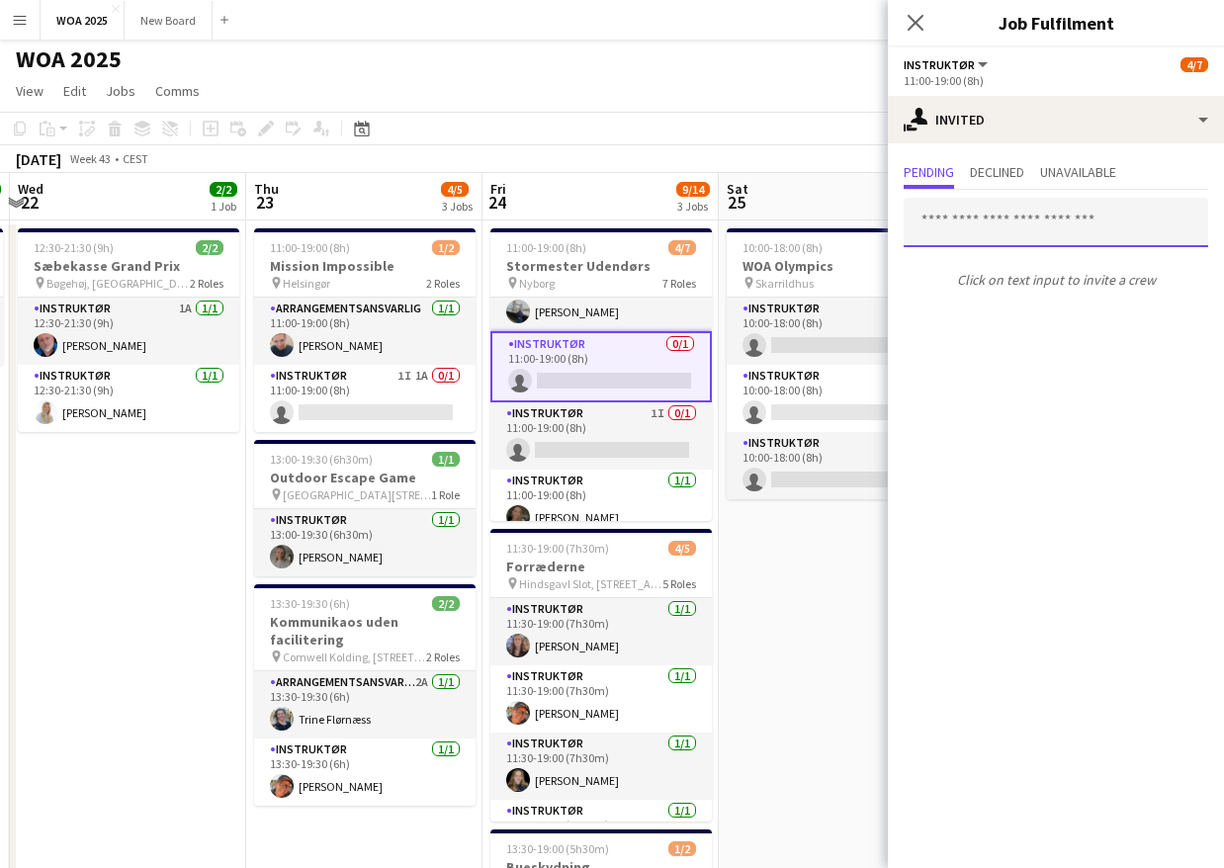
click at [1110, 223] on input "text" at bounding box center [1055, 222] width 304 height 49
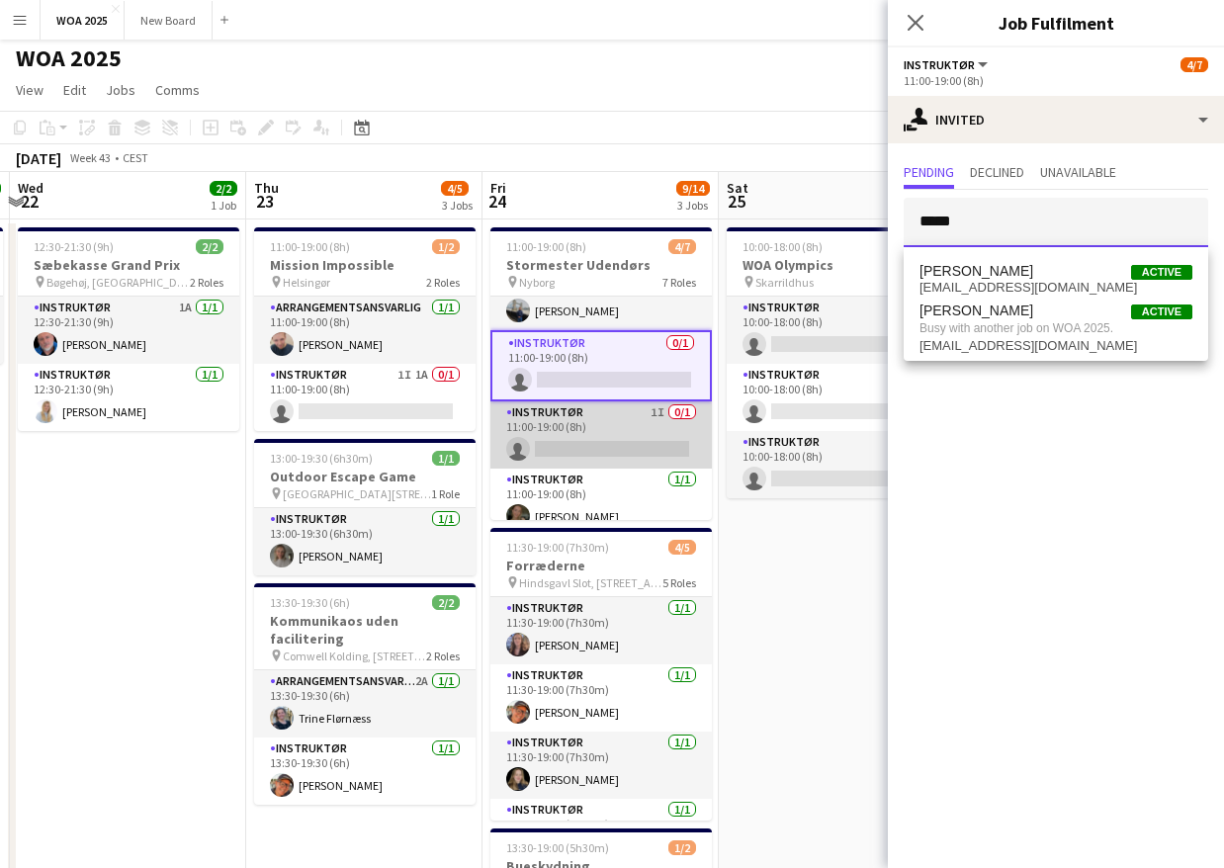
scroll to position [3, 0]
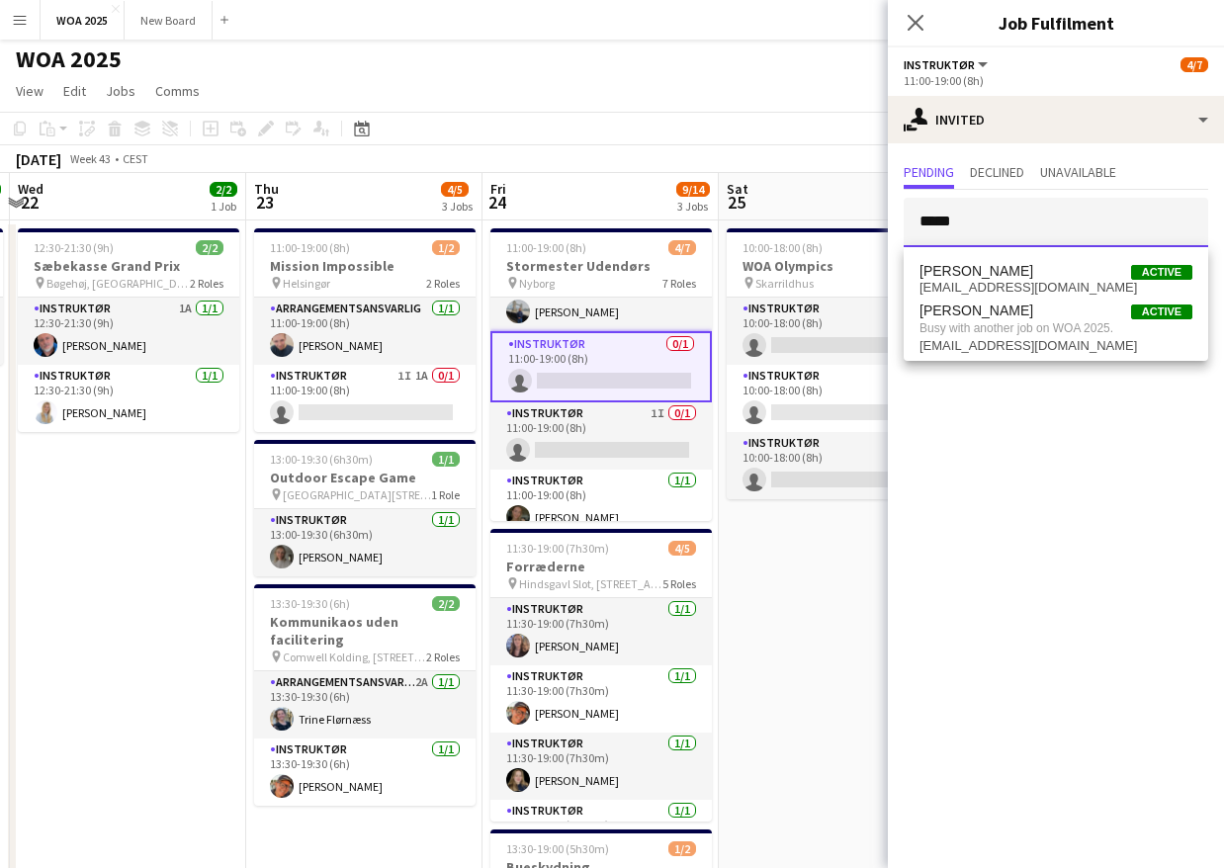
drag, startPoint x: 1001, startPoint y: 233, endPoint x: 839, endPoint y: 212, distance: 163.6
click at [839, 212] on body "Menu Boards Boards Boards All jobs Status Workforce Workforce My Workforce Recr…" at bounding box center [612, 709] width 1224 height 1424
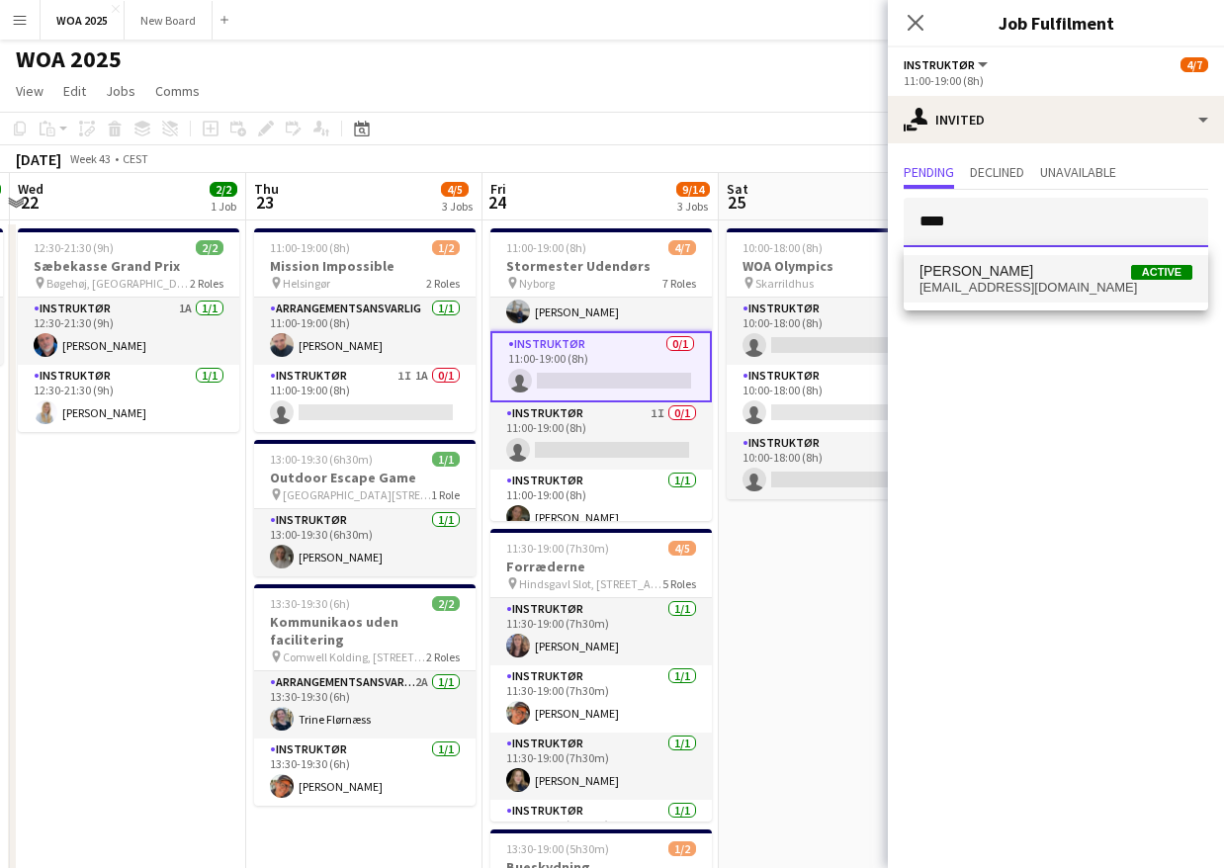
type input "****"
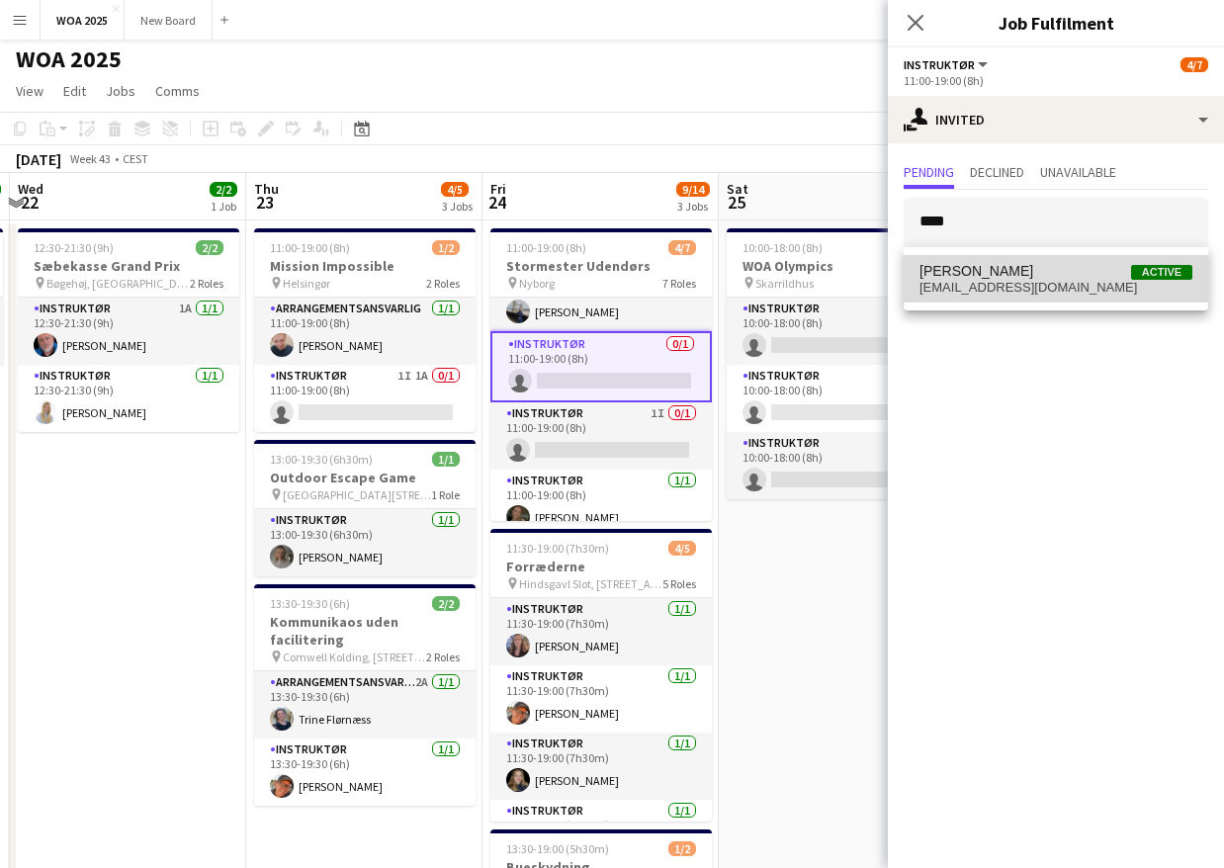
click at [973, 266] on span "[PERSON_NAME]" at bounding box center [976, 271] width 114 height 17
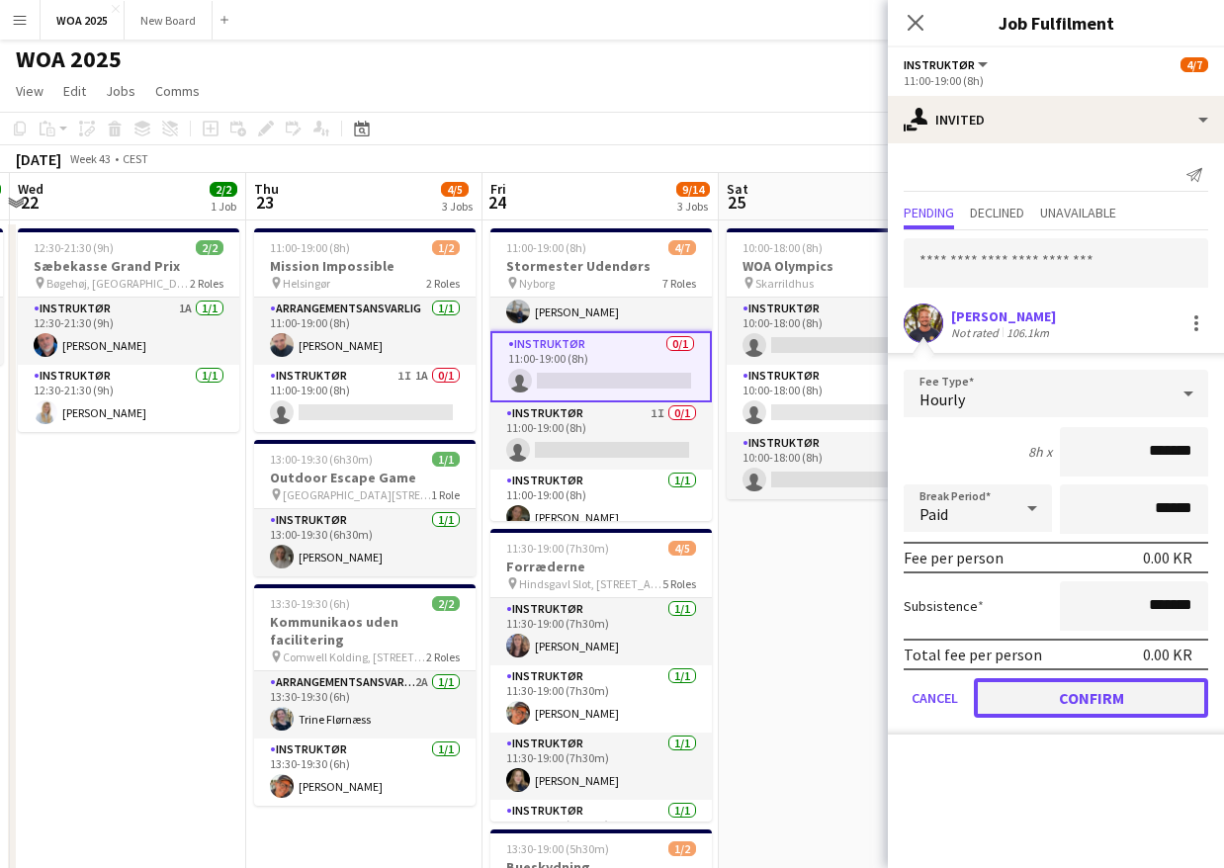
click at [1106, 689] on button "Confirm" at bounding box center [1091, 698] width 234 height 40
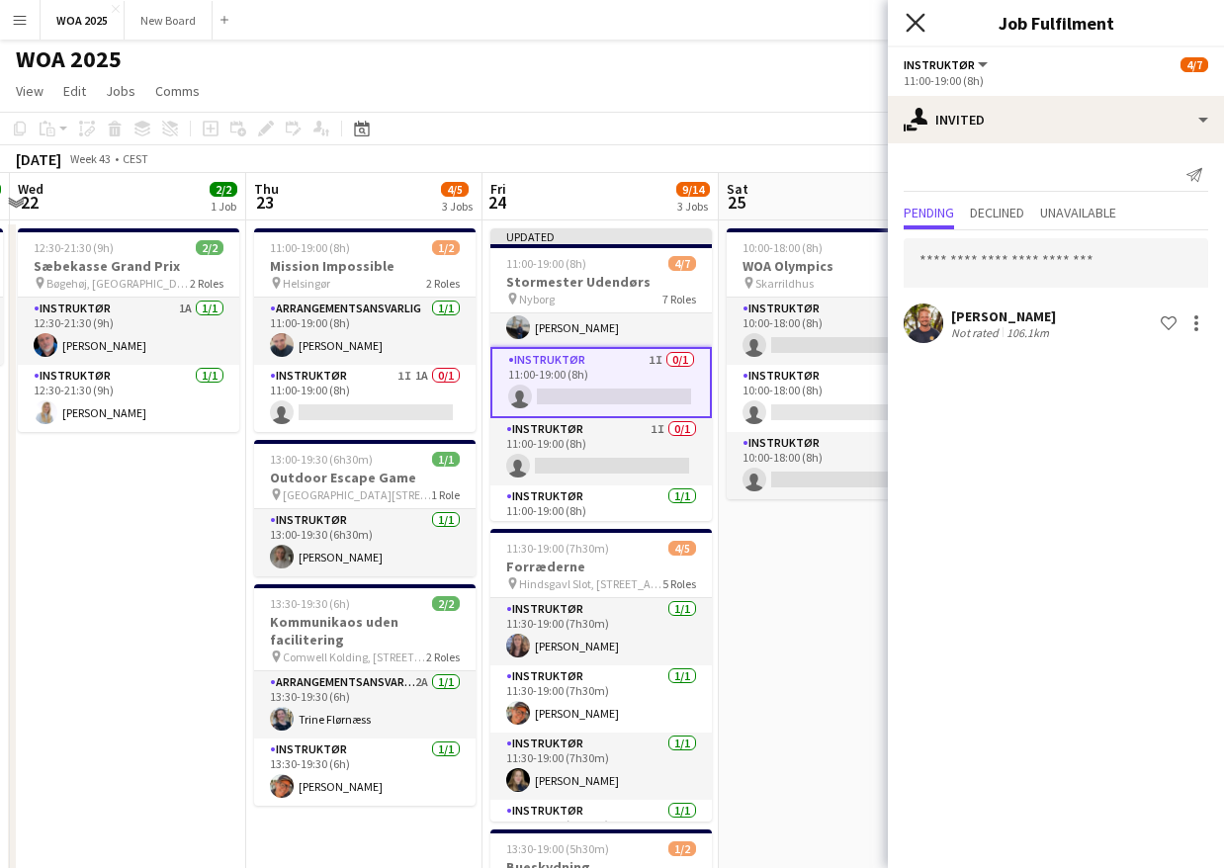
click at [910, 22] on icon "Close pop-in" at bounding box center [914, 22] width 19 height 19
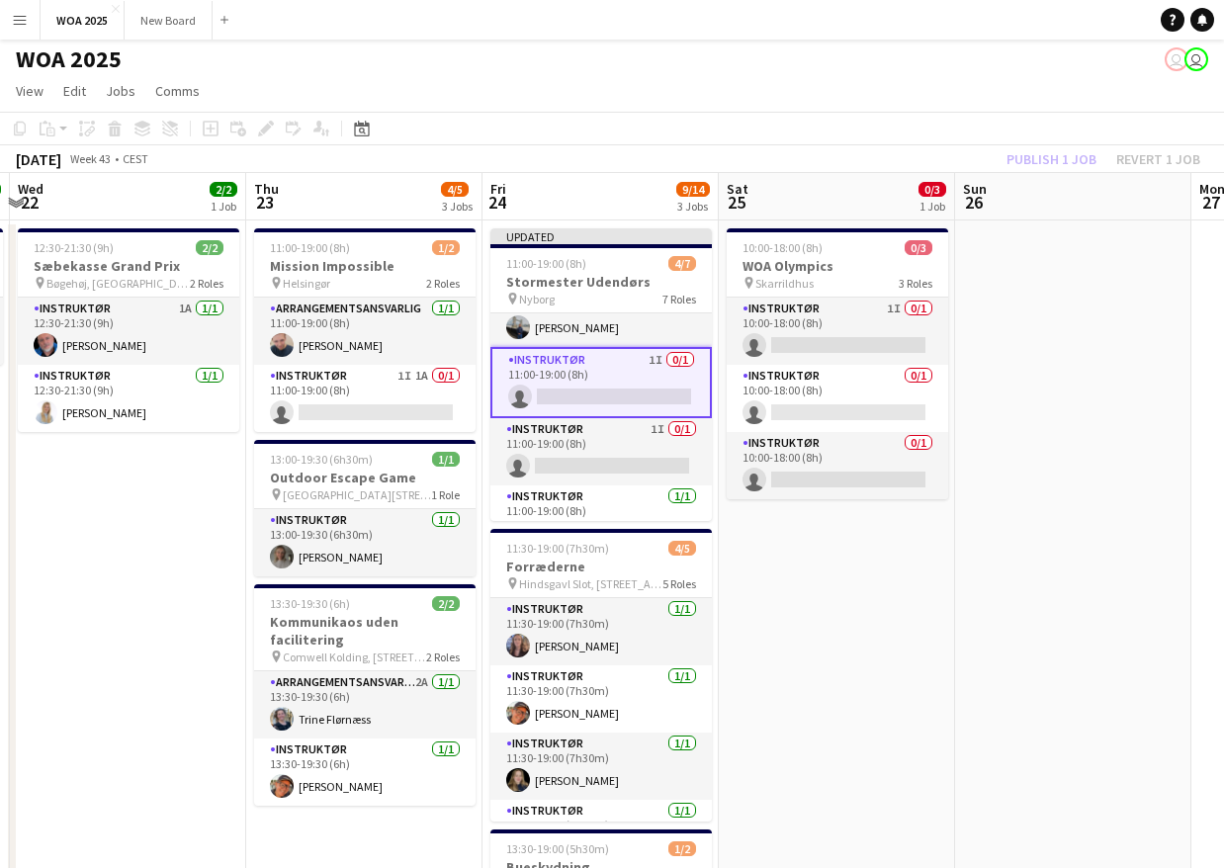
scroll to position [0, 486]
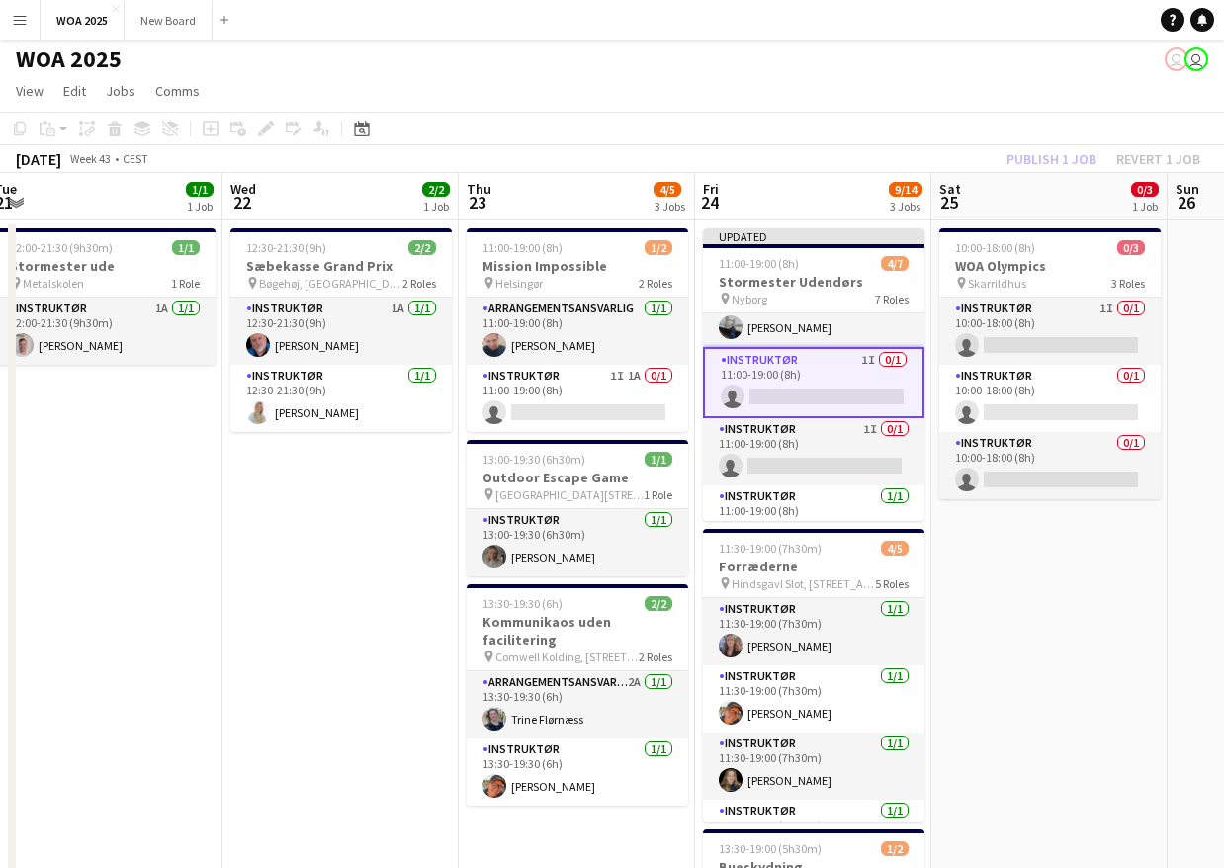
drag, startPoint x: 808, startPoint y: 650, endPoint x: 973, endPoint y: 642, distance: 165.3
click at [973, 642] on app-calendar-viewport "Sun 19 Mon 20 Tue 21 1/1 1 Job Wed 22 2/2 1 Job Thu 23 4/5 3 Jobs Fri 24 9/14 3…" at bounding box center [612, 797] width 1224 height 1248
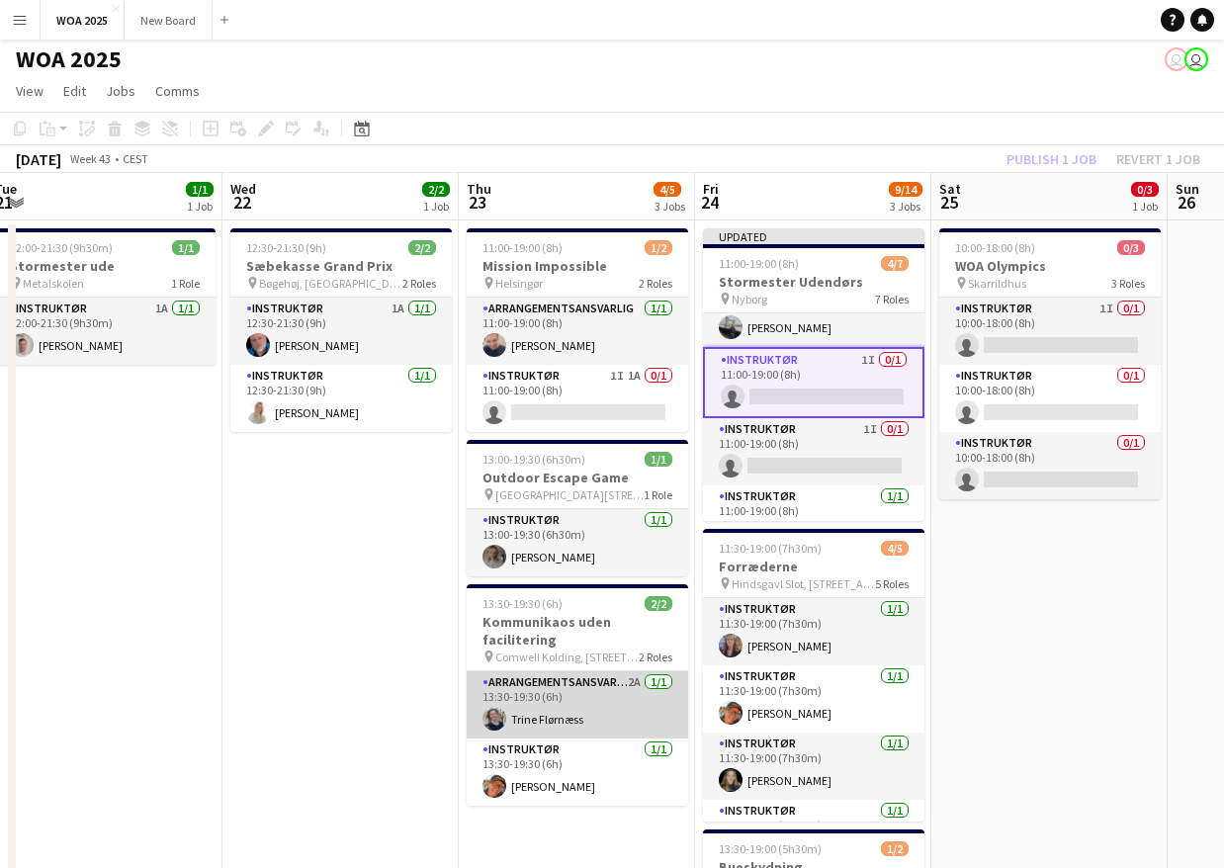
click at [601, 715] on app-card-role "Arrangementsansvarlig 2A 1/1 13:30-19:30 (6h) Trine Flørnæss" at bounding box center [577, 704] width 221 height 67
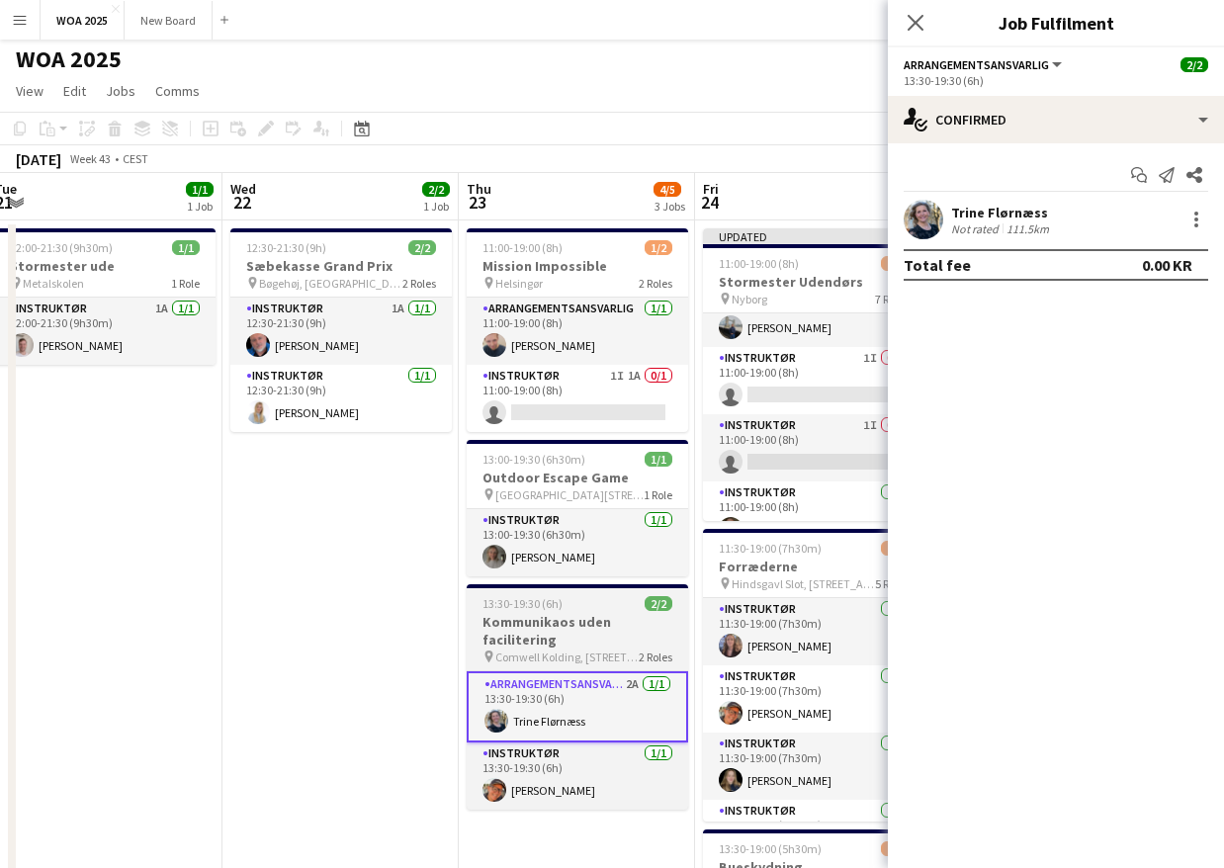
click at [600, 649] on span "Comwell Kolding, [STREET_ADDRESS]" at bounding box center [566, 656] width 143 height 15
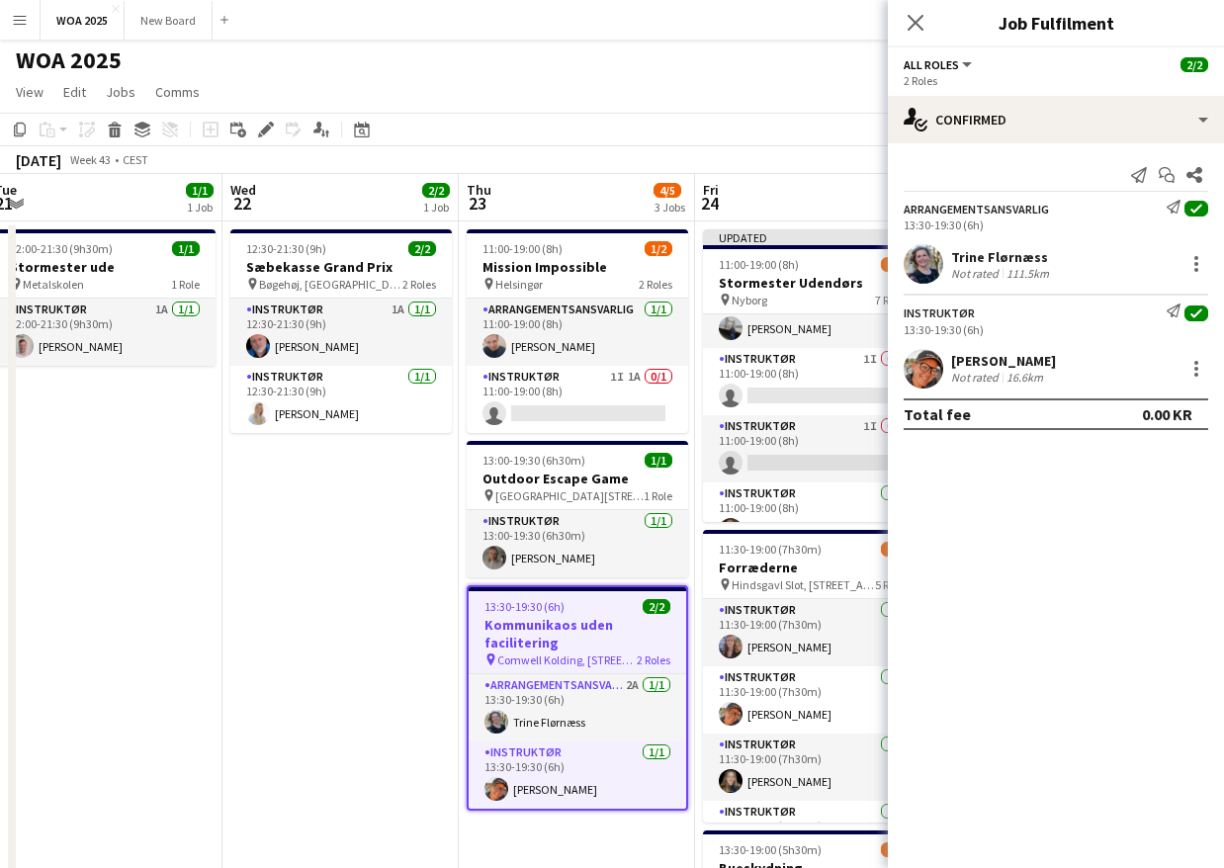
scroll to position [0, 0]
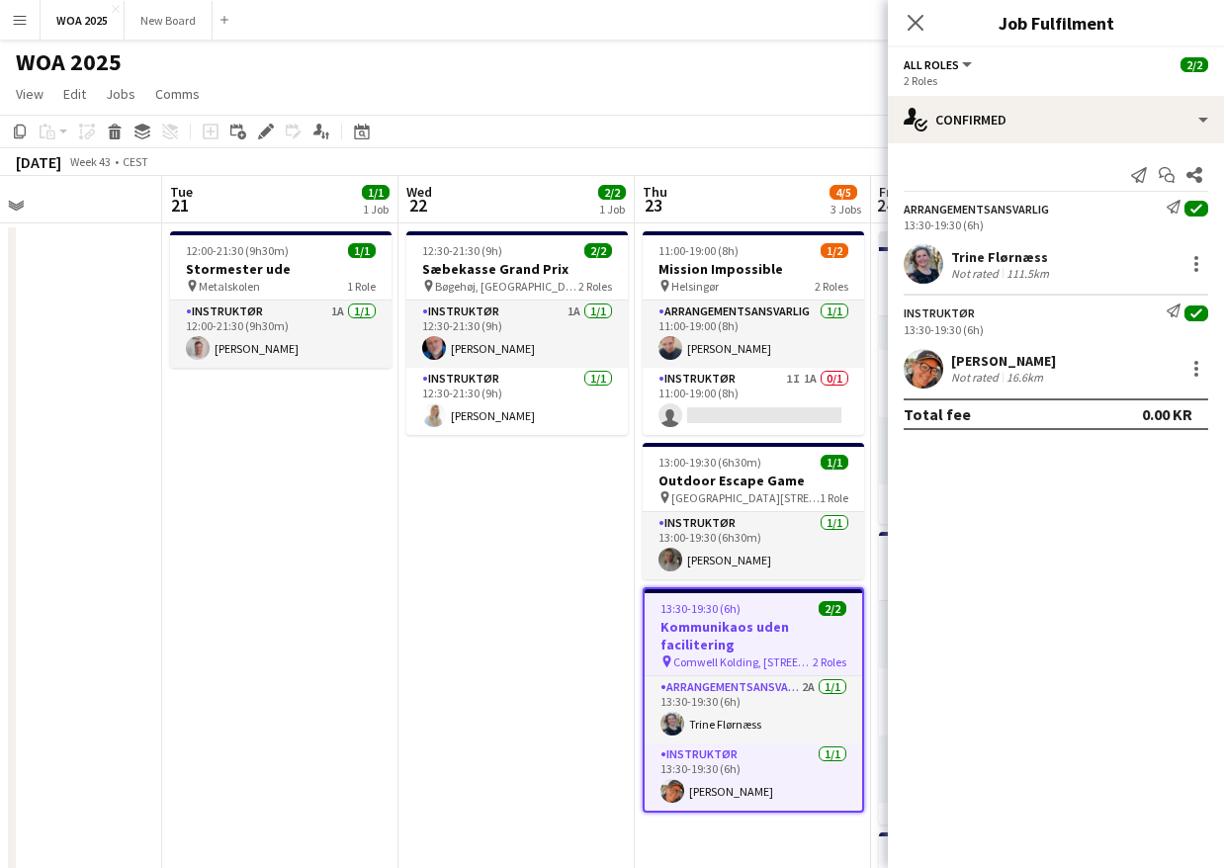
drag, startPoint x: 367, startPoint y: 558, endPoint x: 961, endPoint y: 578, distance: 594.4
click at [990, 574] on body "Menu Boards Boards Boards All jobs Status Workforce Workforce My Workforce Recr…" at bounding box center [612, 712] width 1224 height 1424
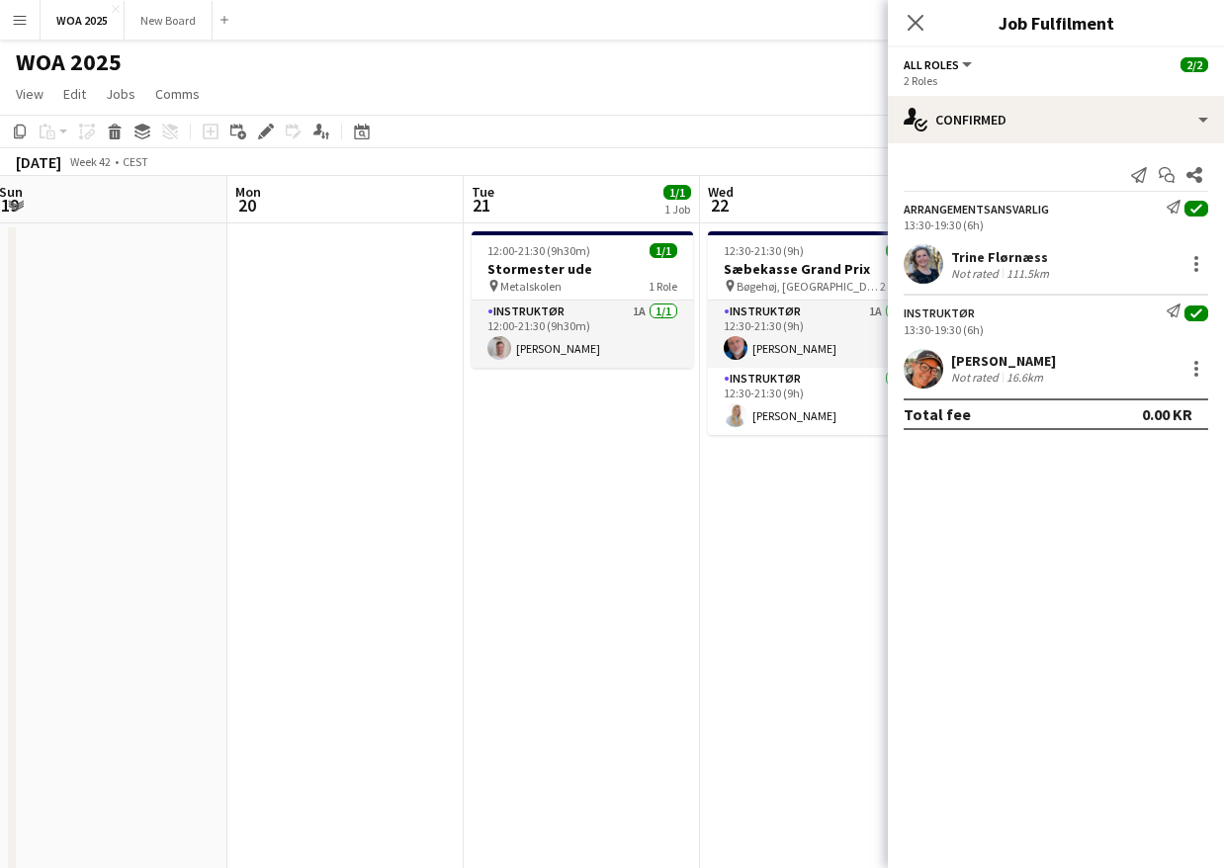
click at [855, 555] on app-calendar-viewport "Fri 17 Sat 18 Sun 19 Mon 20 Tue 21 1/1 1 Job Wed 22 2/2 1 Job Thu 23 4/5 3 Jobs…" at bounding box center [612, 800] width 1224 height 1248
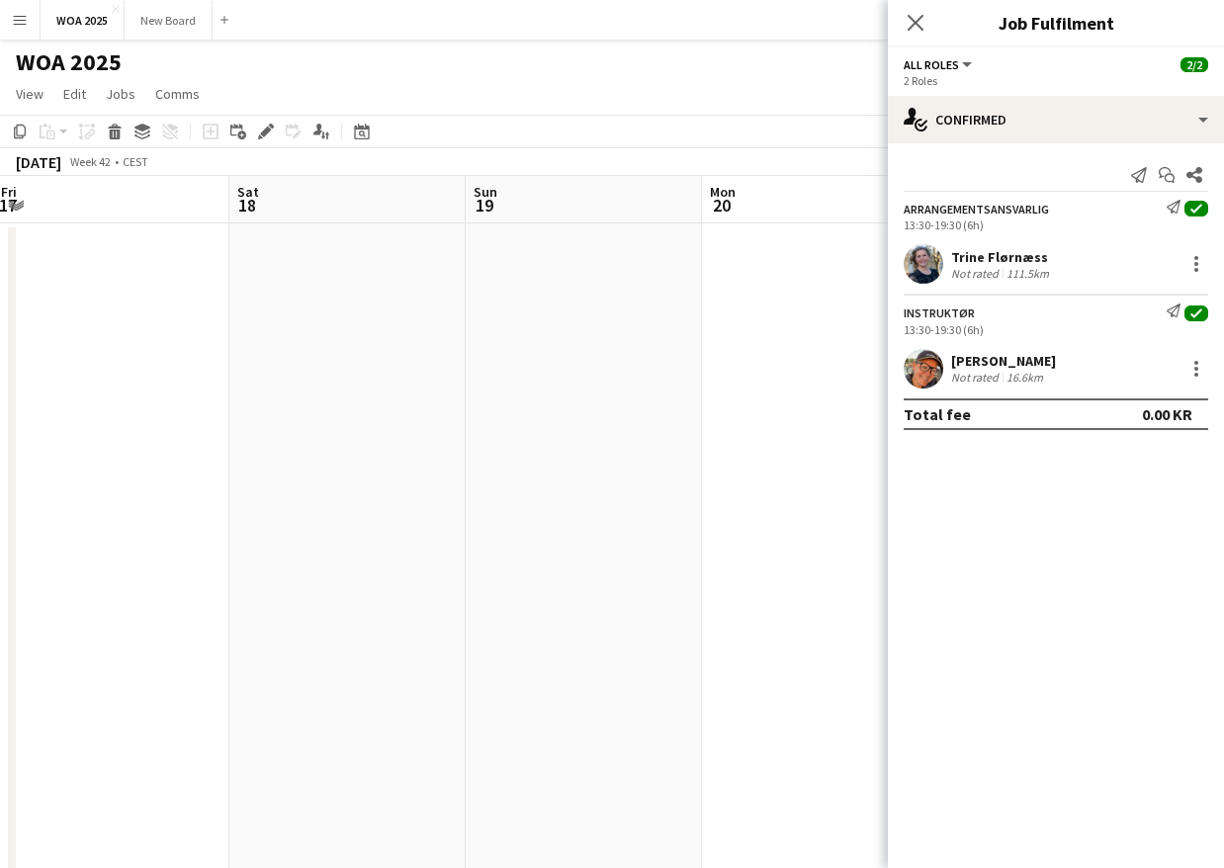
drag, startPoint x: 326, startPoint y: 553, endPoint x: 548, endPoint y: 554, distance: 221.4
click at [610, 549] on app-calendar-viewport "Wed 15 Thu 16 Fri 17 Sat 18 Sun 19 Mon 20 Tue 21 1/1 1 Job Wed 22 2/2 1 Job Thu…" at bounding box center [612, 800] width 1224 height 1248
drag, startPoint x: 574, startPoint y: 538, endPoint x: 633, endPoint y: 538, distance: 58.3
click at [633, 538] on app-calendar-viewport "Mon 13 Tue 14 1/1 1 Job Wed 15 Thu 16 Fri 17 Sat 18 Sun 19 Mon 20 Tue 21 1/1 1 …" at bounding box center [612, 800] width 1224 height 1248
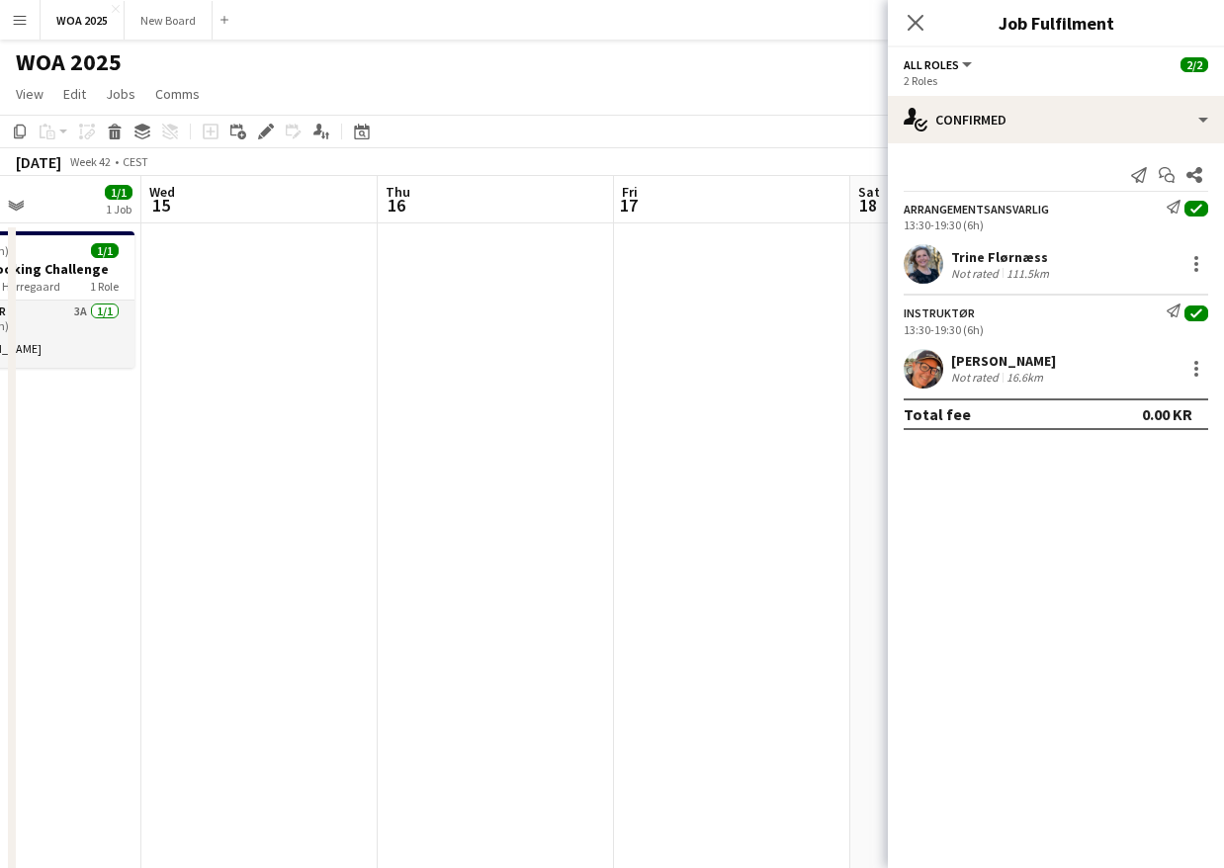
drag, startPoint x: 756, startPoint y: 537, endPoint x: 575, endPoint y: 564, distance: 183.0
click at [758, 537] on app-calendar-viewport "Sun 12 Mon 13 Tue 14 1/1 1 Job Wed 15 Thu 16 Fri 17 Sat 18 Sun 19 Mon 20 Tue 21…" at bounding box center [612, 800] width 1224 height 1248
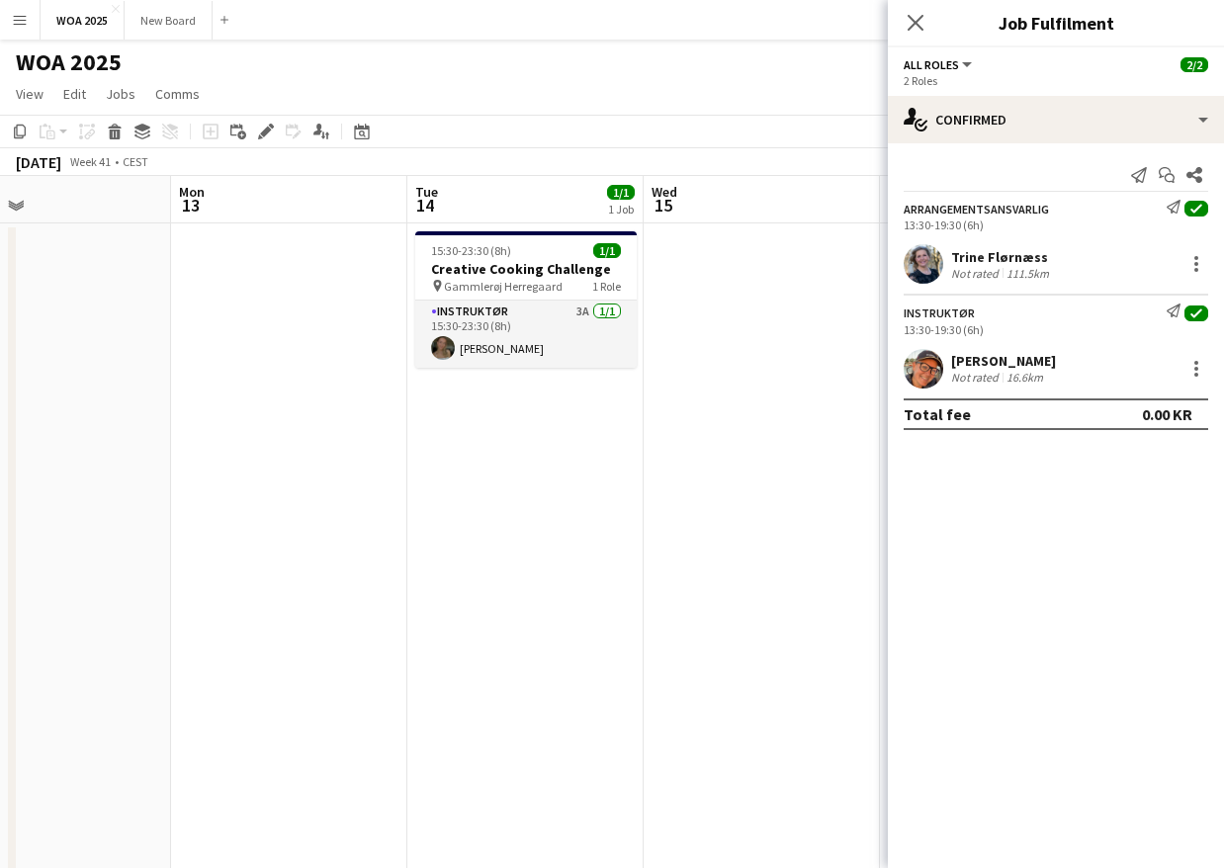
drag, startPoint x: 348, startPoint y: 567, endPoint x: 658, endPoint y: 544, distance: 311.3
click at [653, 546] on app-calendar-viewport "Fri 10 1/1 1 Job Sat 11 Sun 12 Mon 13 Tue 14 1/1 1 Job Wed 15 Thu 16 Fri 17 Sat…" at bounding box center [612, 800] width 1224 height 1248
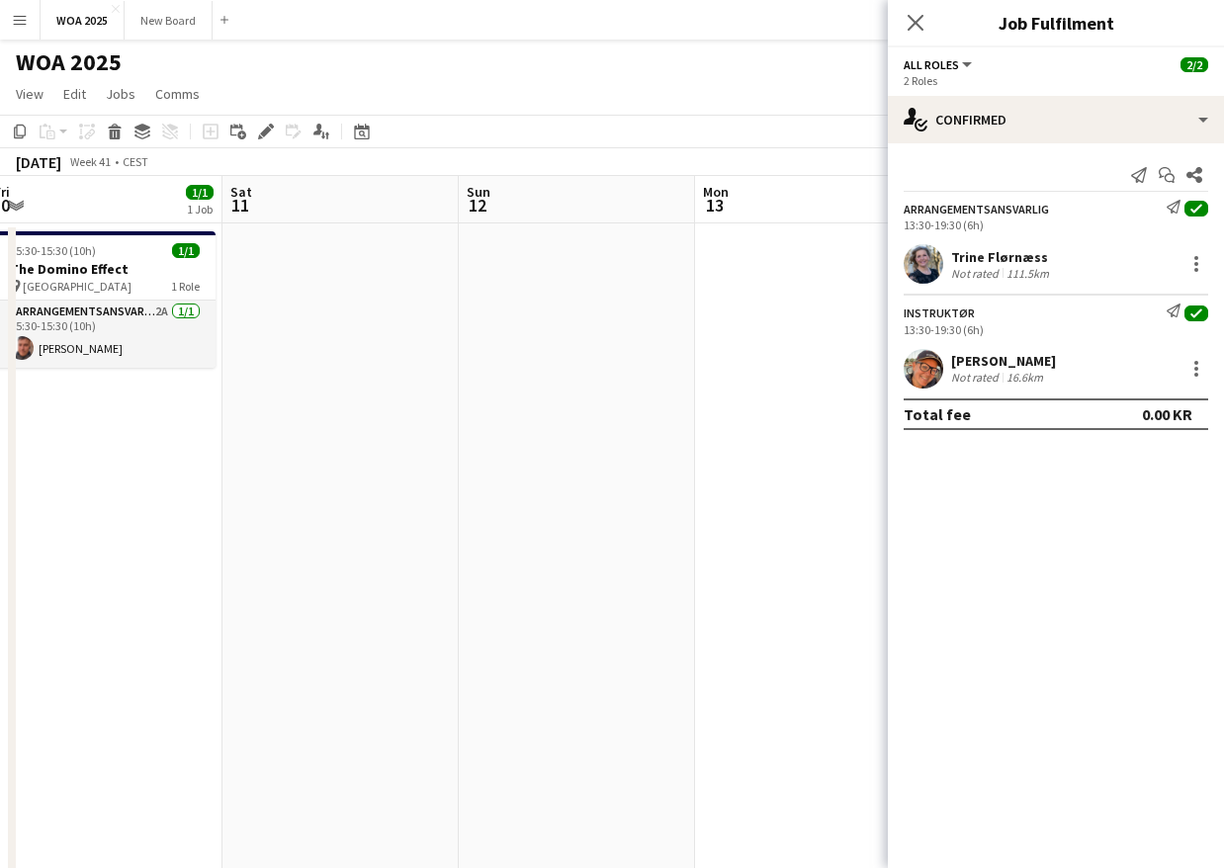
drag, startPoint x: 700, startPoint y: 515, endPoint x: 621, endPoint y: 531, distance: 80.6
click at [723, 512] on app-calendar-viewport "Wed 8 3/3 2 Jobs Thu 9 1/1 1 Job Fri 10 1/1 1 Job Sat 11 Sun 12 Mon 13 Tue 14 1…" at bounding box center [612, 800] width 1224 height 1248
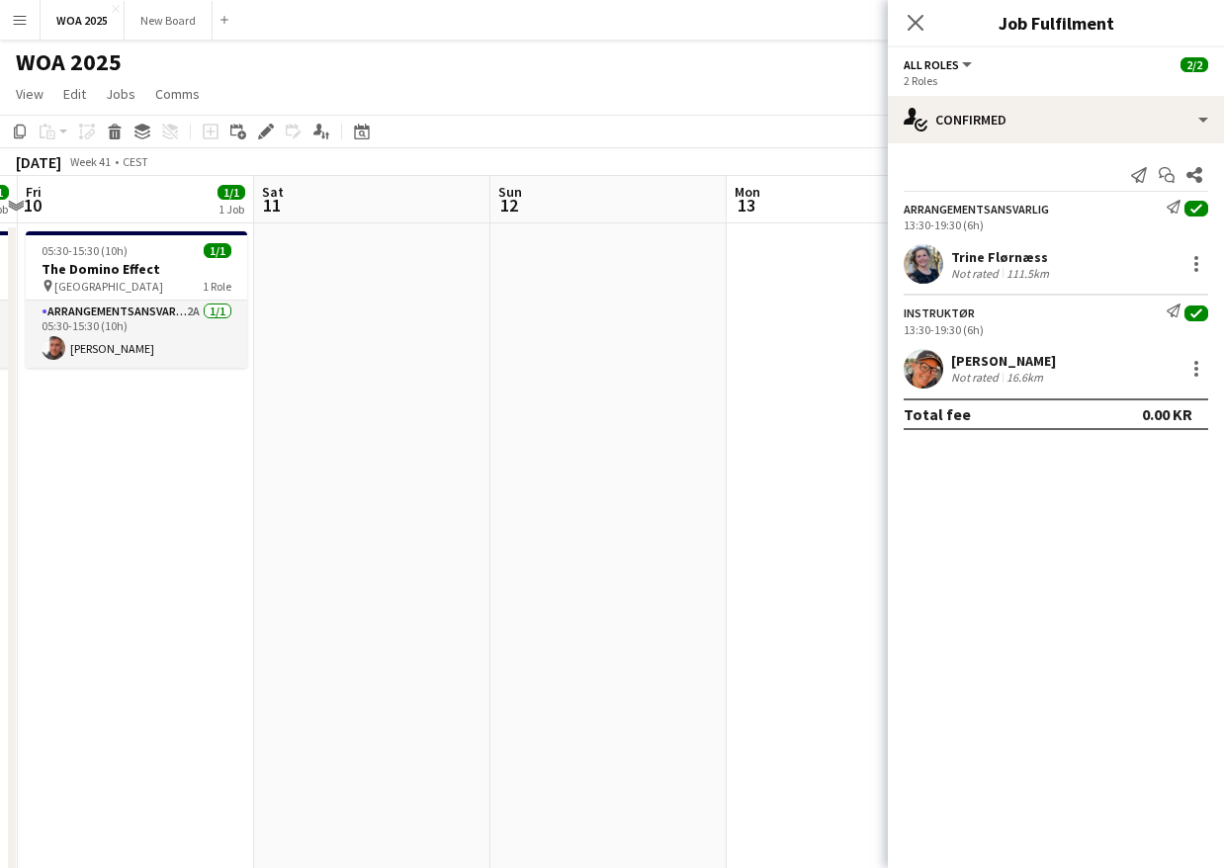
drag, startPoint x: 436, startPoint y: 528, endPoint x: 599, endPoint y: 509, distance: 164.2
click at [620, 502] on app-calendar-viewport "Wed 8 3/3 2 Jobs Thu 9 1/1 1 Job Fri 10 1/1 1 Job Sat 11 Sun 12 Mon 13 Tue 14 1…" at bounding box center [612, 800] width 1224 height 1248
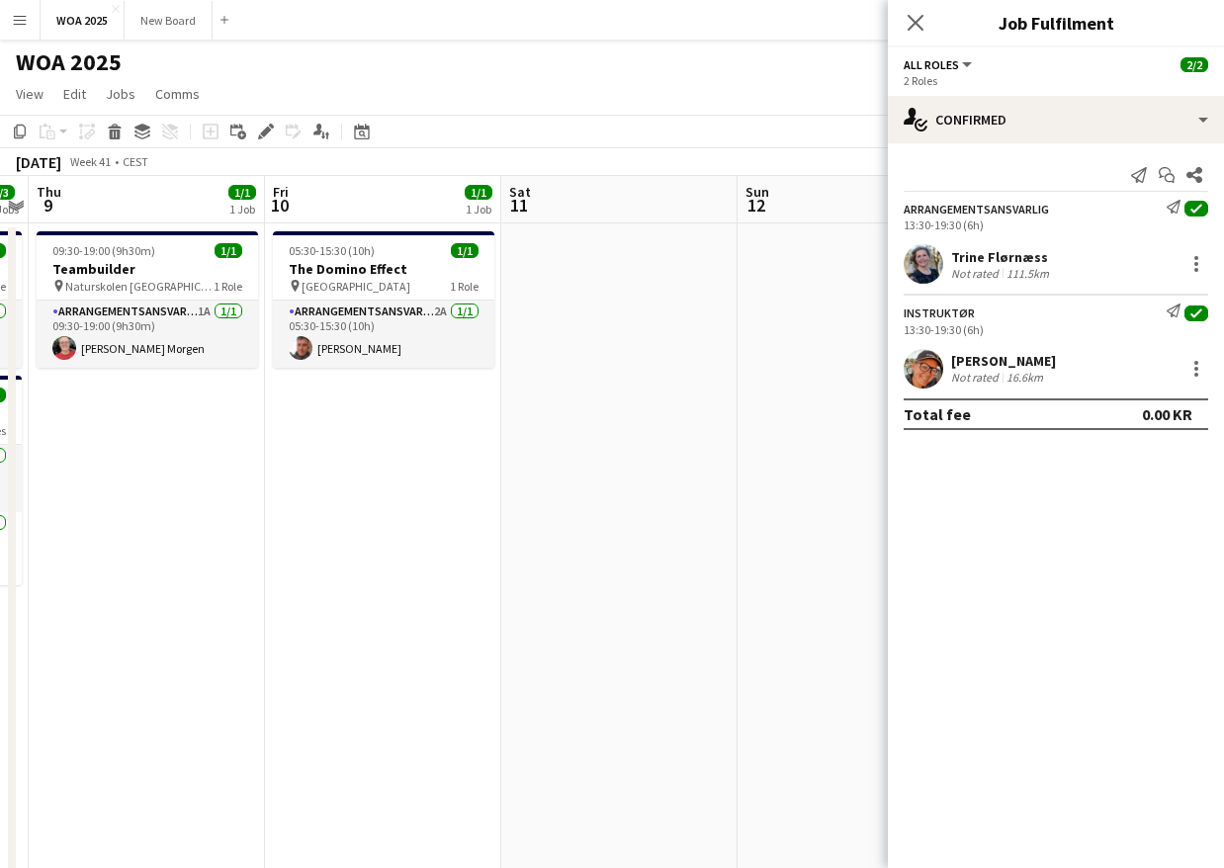
drag, startPoint x: 399, startPoint y: 526, endPoint x: 566, endPoint y: 539, distance: 167.5
click at [757, 507] on app-calendar-viewport "Tue 7 6/8 5 Jobs Wed 8 3/3 2 Jobs Thu 9 1/1 1 Job Fri 10 1/1 1 Job Sat 11 Sun 1…" at bounding box center [612, 800] width 1224 height 1248
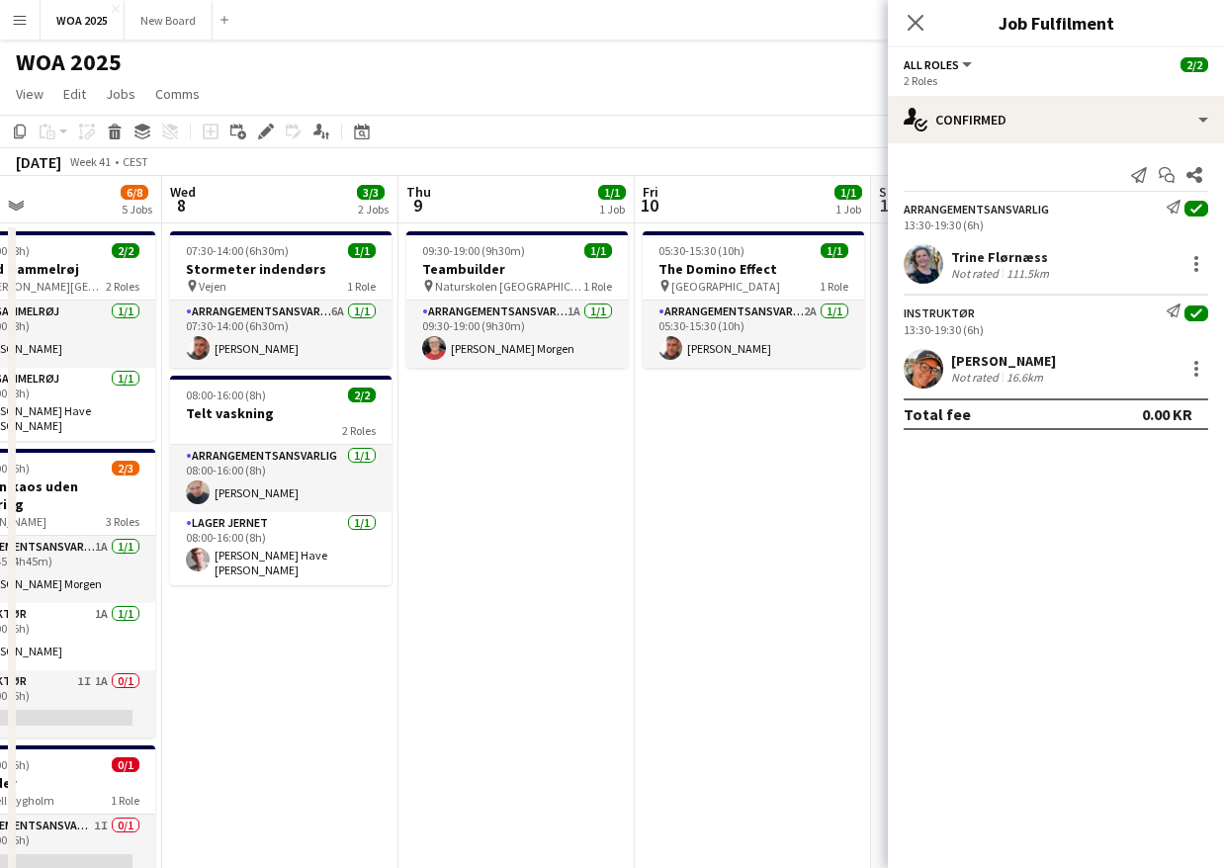
drag, startPoint x: 503, startPoint y: 539, endPoint x: 742, endPoint y: 539, distance: 239.2
click at [742, 539] on app-calendar-viewport "Sun 5 Mon 6 1/1 1 Job Tue 7 6/8 5 Jobs Wed 8 3/3 2 Jobs Thu 9 1/1 1 Job Fri 10 …" at bounding box center [612, 800] width 1224 height 1248
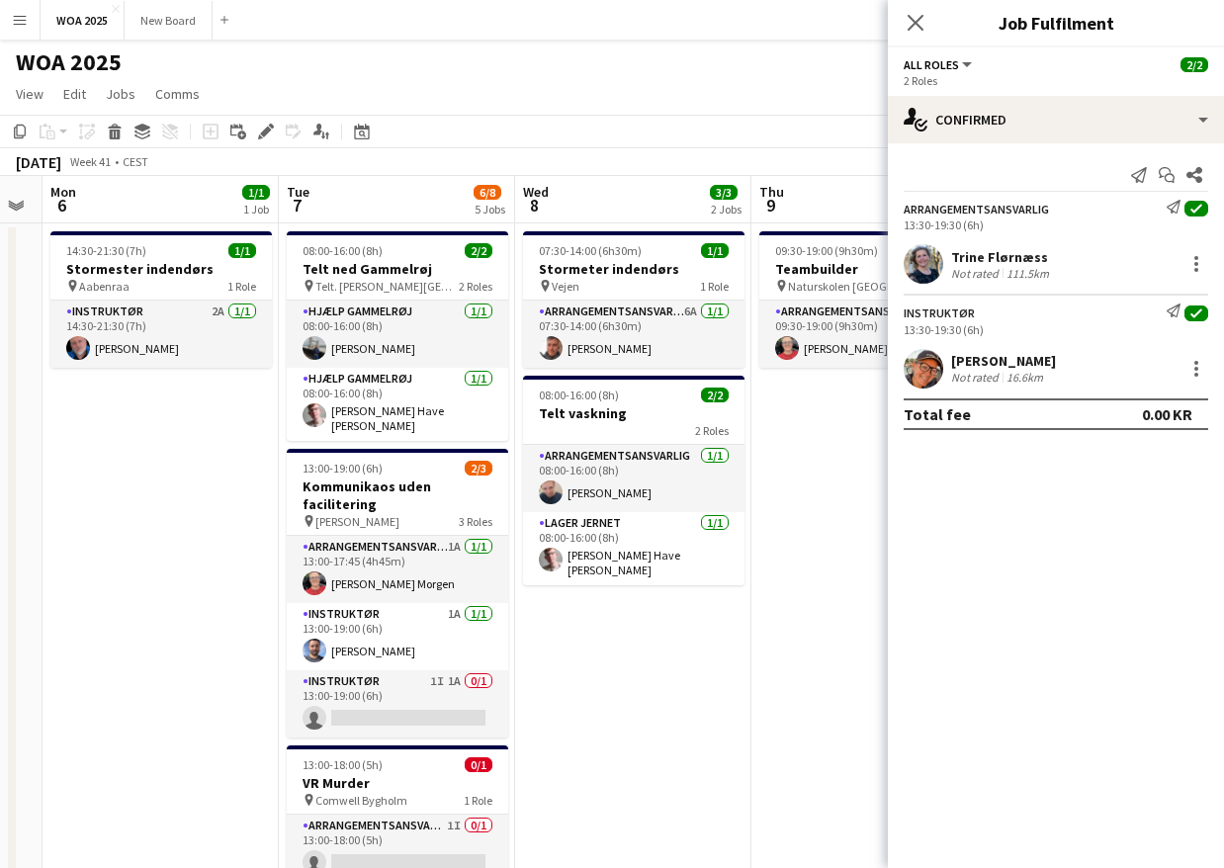
drag, startPoint x: 506, startPoint y: 649, endPoint x: 761, endPoint y: 661, distance: 255.3
click at [761, 661] on app-calendar-viewport "Sat 4 1/1 1 Job Sun 5 Mon 6 1/1 1 Job Tue 7 6/8 5 Jobs Wed 8 3/3 2 Jobs Thu 9 1…" at bounding box center [612, 800] width 1224 height 1248
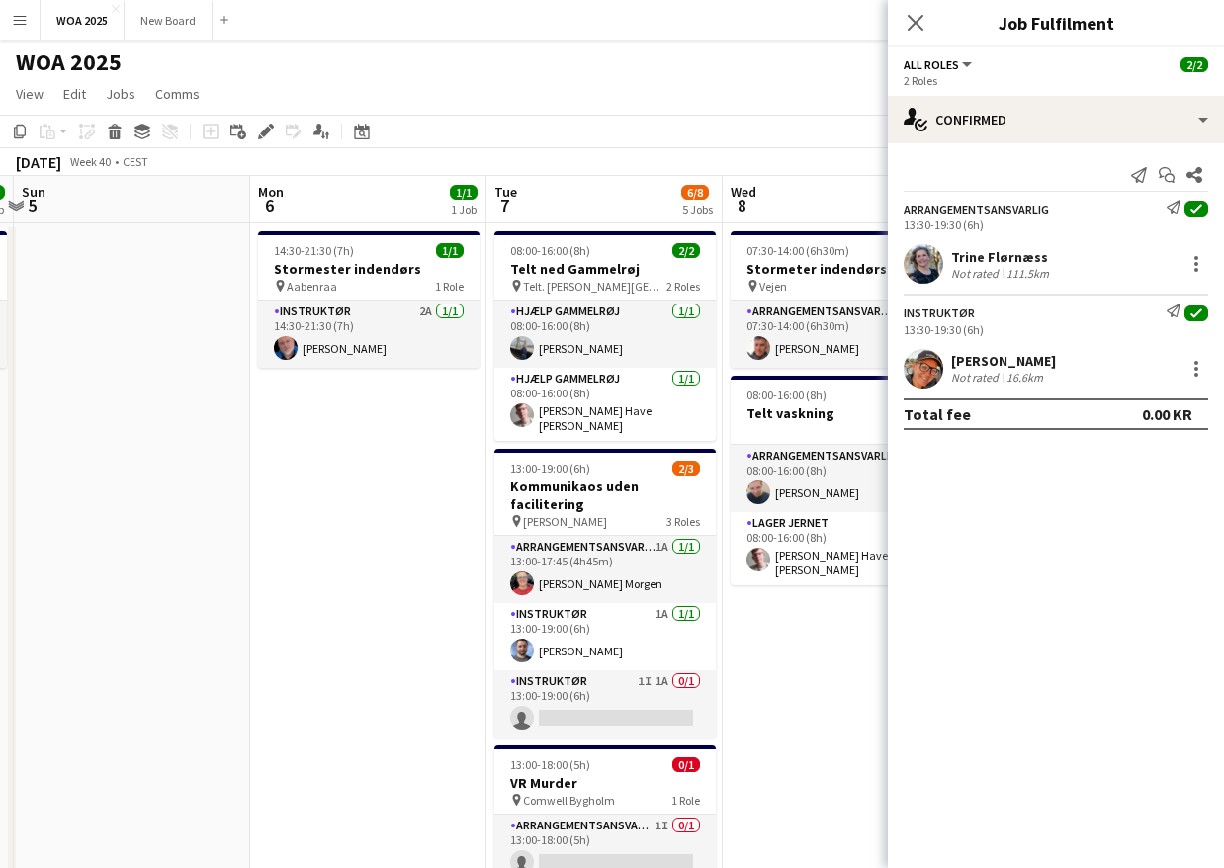
drag, startPoint x: 233, startPoint y: 646, endPoint x: 545, endPoint y: 639, distance: 311.5
click at [545, 639] on app-calendar-viewport "Fri 3 6/6 3 Jobs Sat 4 1/1 1 Job Sun 5 Mon 6 1/1 1 Job Tue 7 6/8 5 Jobs Wed 8 3…" at bounding box center [612, 800] width 1224 height 1248
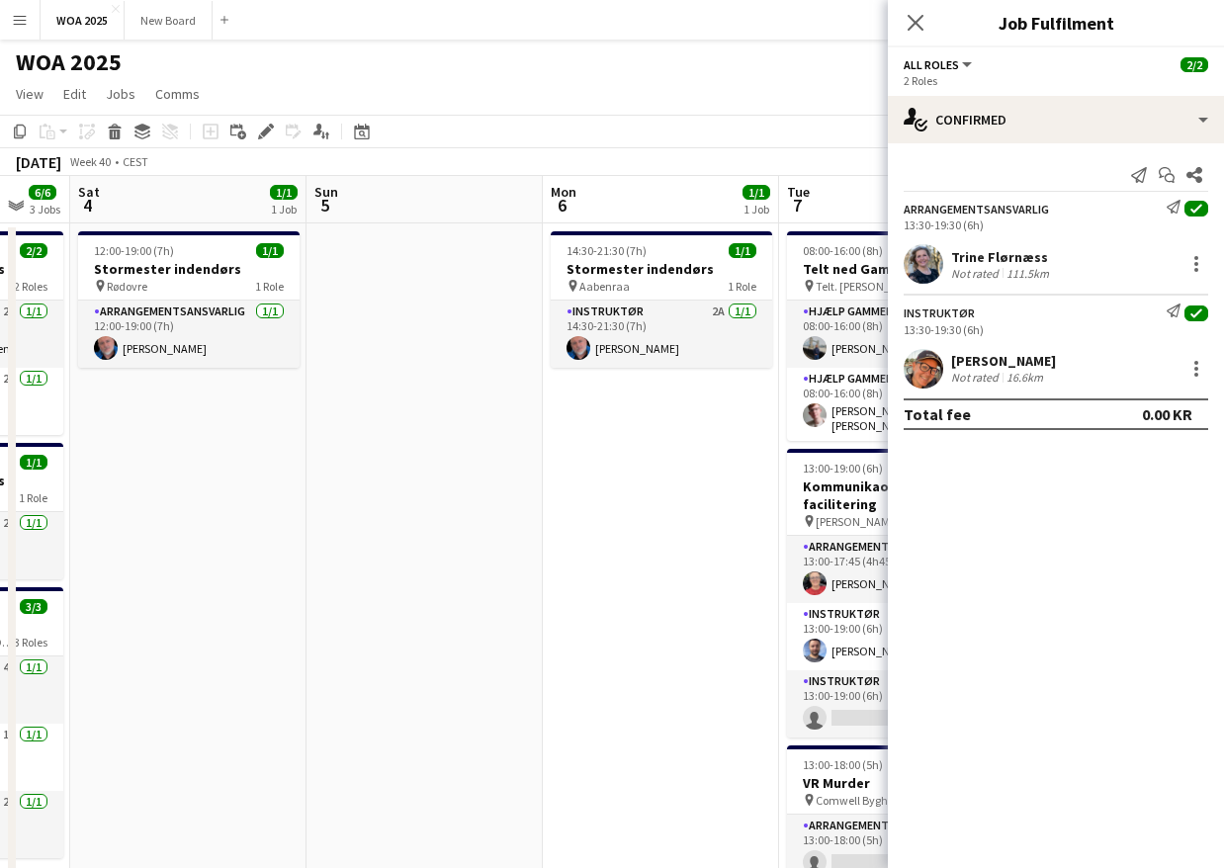
click at [551, 635] on app-calendar-viewport "Thu 2 3/3 2 Jobs Fri 3 6/6 3 Jobs Sat 4 1/1 1 Job Sun 5 Mon 6 1/1 1 Job Tue 7 6…" at bounding box center [612, 800] width 1224 height 1248
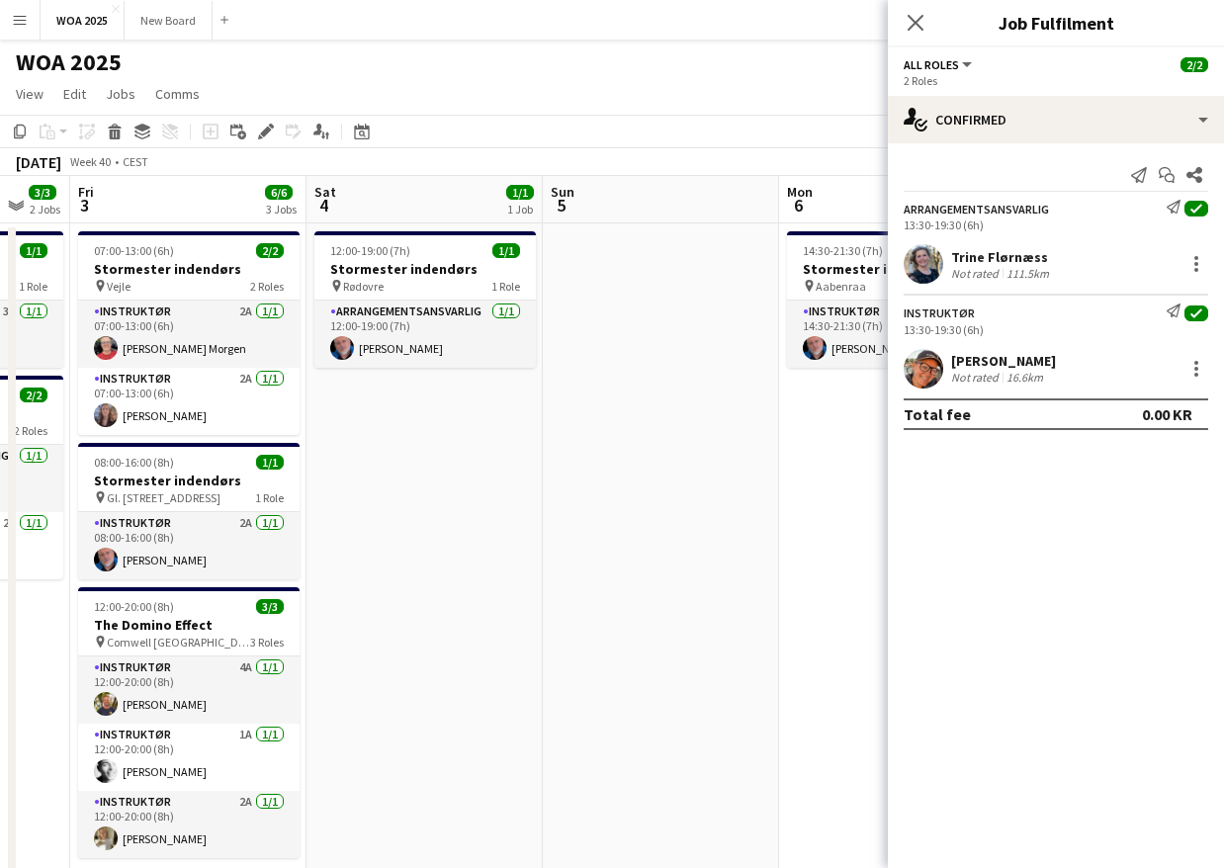
scroll to position [0, 400]
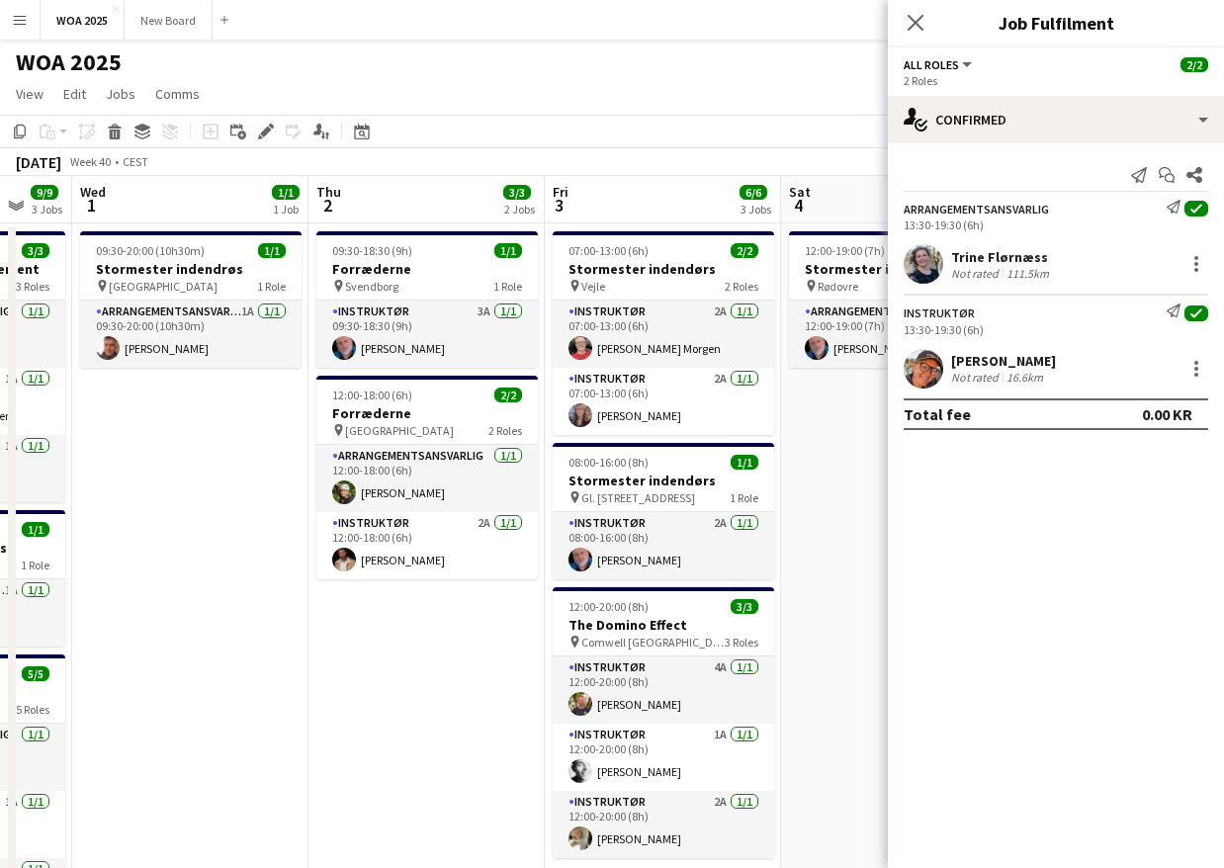
click at [838, 642] on app-calendar-viewport "Mon 29 6/7 4 Jobs Tue 30 9/9 3 Jobs Wed 1 1/1 1 Job Thu 2 3/3 2 Jobs Fri 3 6/6 …" at bounding box center [612, 800] width 1224 height 1248
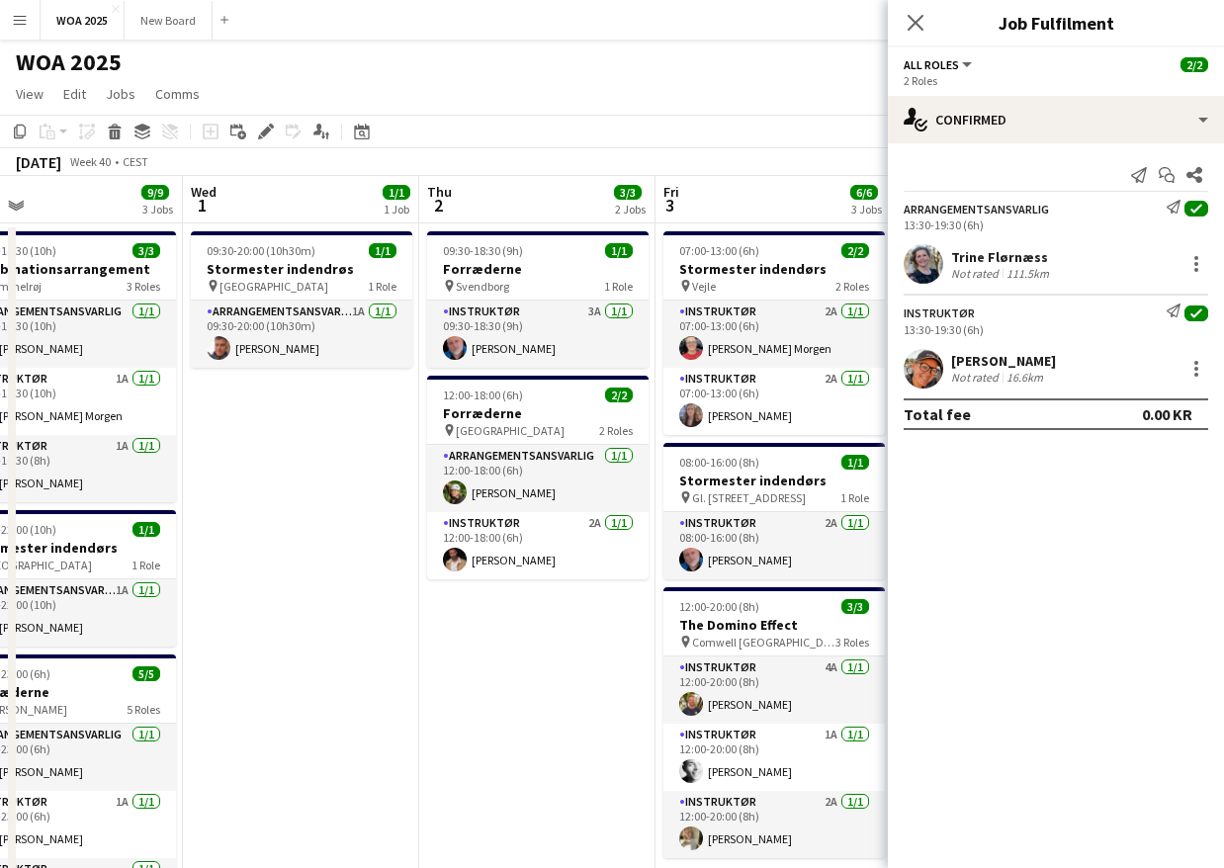
drag, startPoint x: 354, startPoint y: 664, endPoint x: 678, endPoint y: 651, distance: 324.5
click at [678, 651] on app-calendar-viewport "Sun 28 Mon 29 6/7 4 Jobs Tue 30 9/9 3 Jobs Wed 1 1/1 1 Job Thu 2 3/3 2 Jobs Fri…" at bounding box center [612, 800] width 1224 height 1248
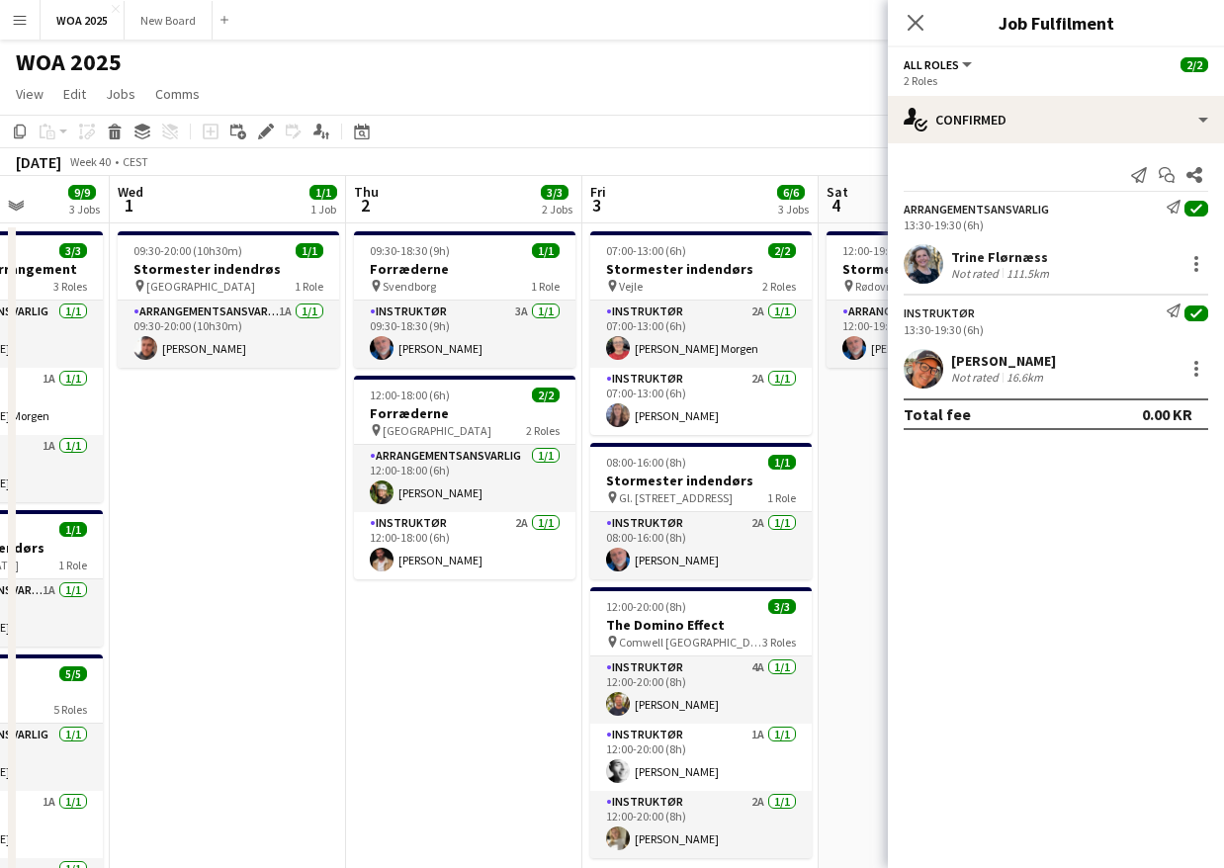
drag, startPoint x: 408, startPoint y: 662, endPoint x: 311, endPoint y: 641, distance: 99.3
click at [317, 644] on app-calendar-viewport "Sun 28 Mon 29 6/7 4 Jobs Tue 30 9/9 3 Jobs Wed 1 1/1 1 Job Thu 2 3/3 2 Jobs Fri…" at bounding box center [612, 800] width 1224 height 1248
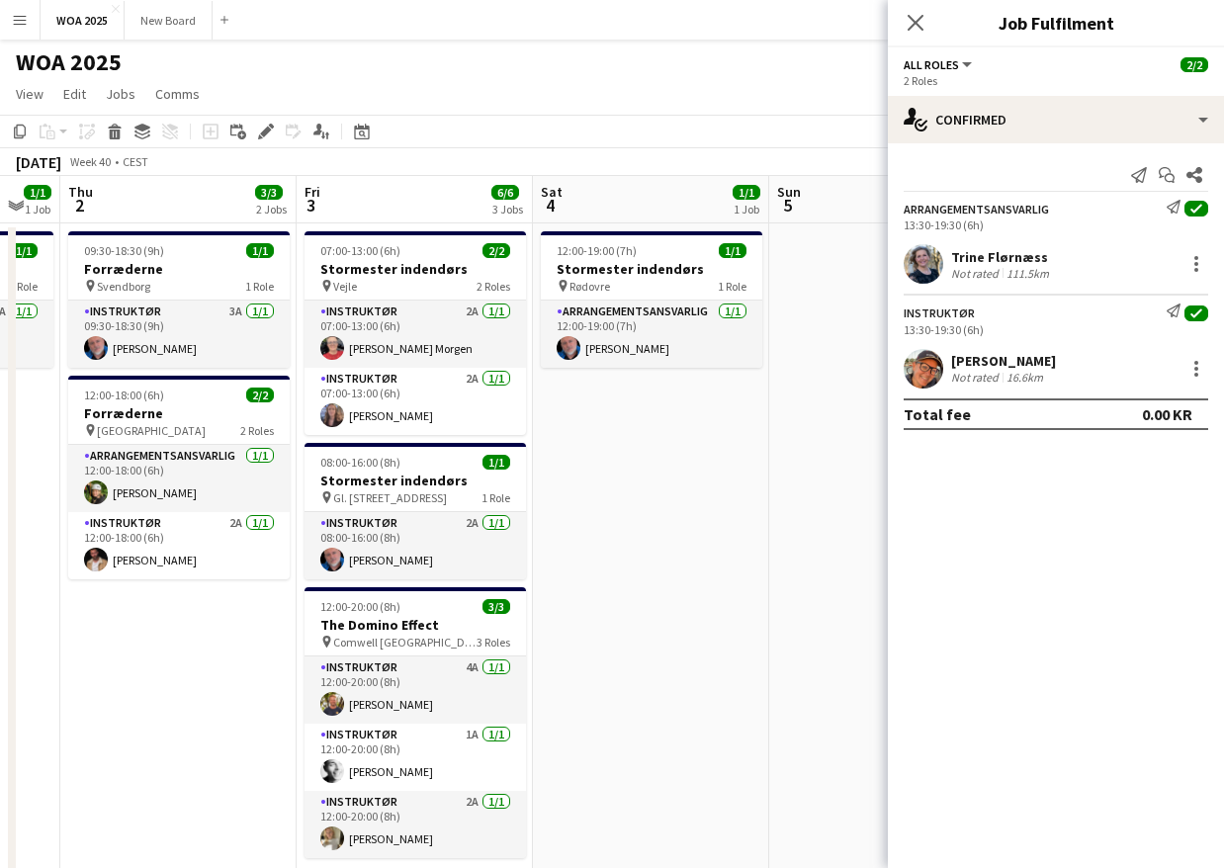
drag, startPoint x: 583, startPoint y: 646, endPoint x: 472, endPoint y: 645, distance: 110.7
click at [472, 645] on app-calendar-viewport "Sun 28 Mon 29 6/7 4 Jobs Tue 30 9/9 3 Jobs Wed 1 1/1 1 Job Thu 2 3/3 2 Jobs Fri…" at bounding box center [612, 800] width 1224 height 1248
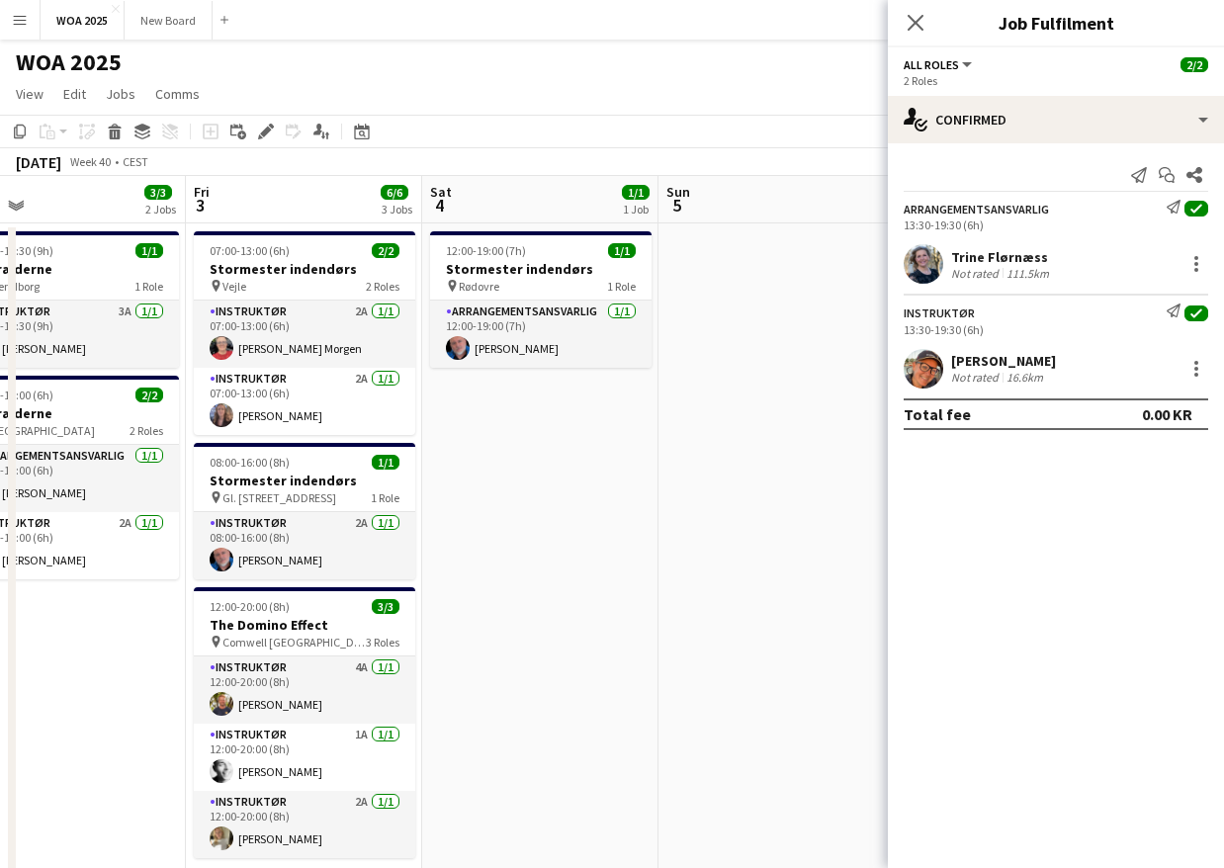
scroll to position [0, 929]
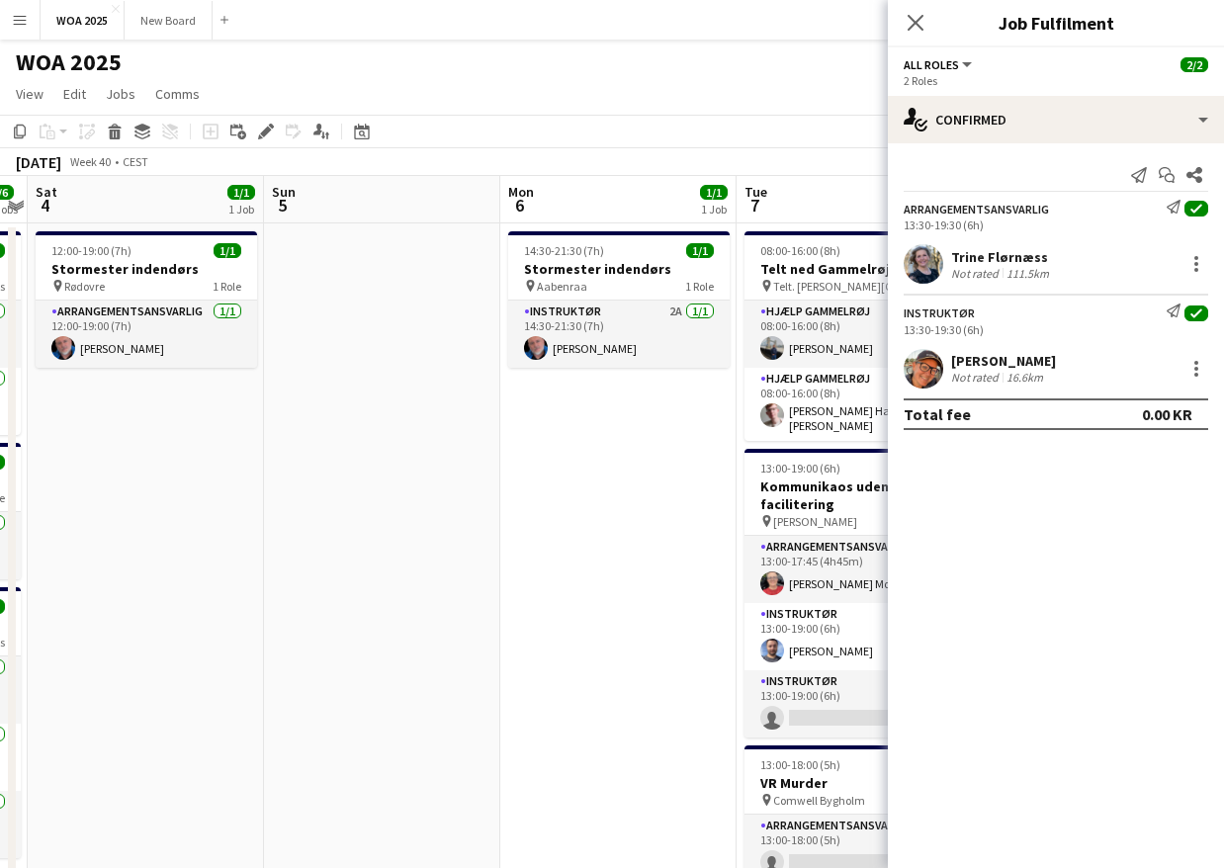
drag, startPoint x: 590, startPoint y: 614, endPoint x: 301, endPoint y: 610, distance: 288.7
click at [300, 611] on app-calendar-viewport "Tue 30 9/9 3 Jobs Wed 1 1/1 1 Job Thu 2 3/3 2 Jobs Fri 3 6/6 3 Jobs Sat 4 1/1 1…" at bounding box center [612, 800] width 1224 height 1248
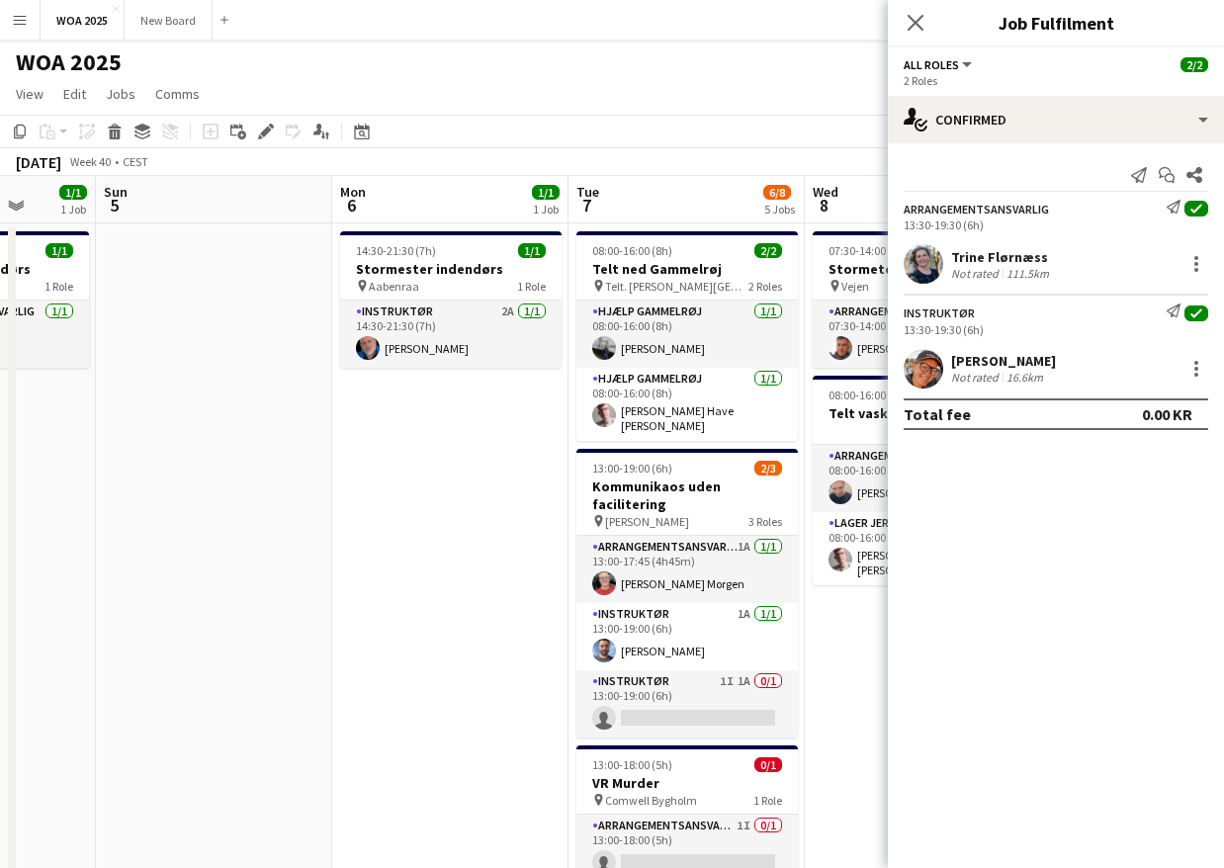
drag, startPoint x: 616, startPoint y: 600, endPoint x: 450, endPoint y: 590, distance: 166.4
click at [456, 592] on app-calendar-viewport "Thu 2 3/3 2 Jobs Fri 3 6/6 3 Jobs Sat 4 1/1 1 Job Sun 5 Mon 6 1/1 1 Job Tue 7 6…" at bounding box center [612, 800] width 1224 height 1248
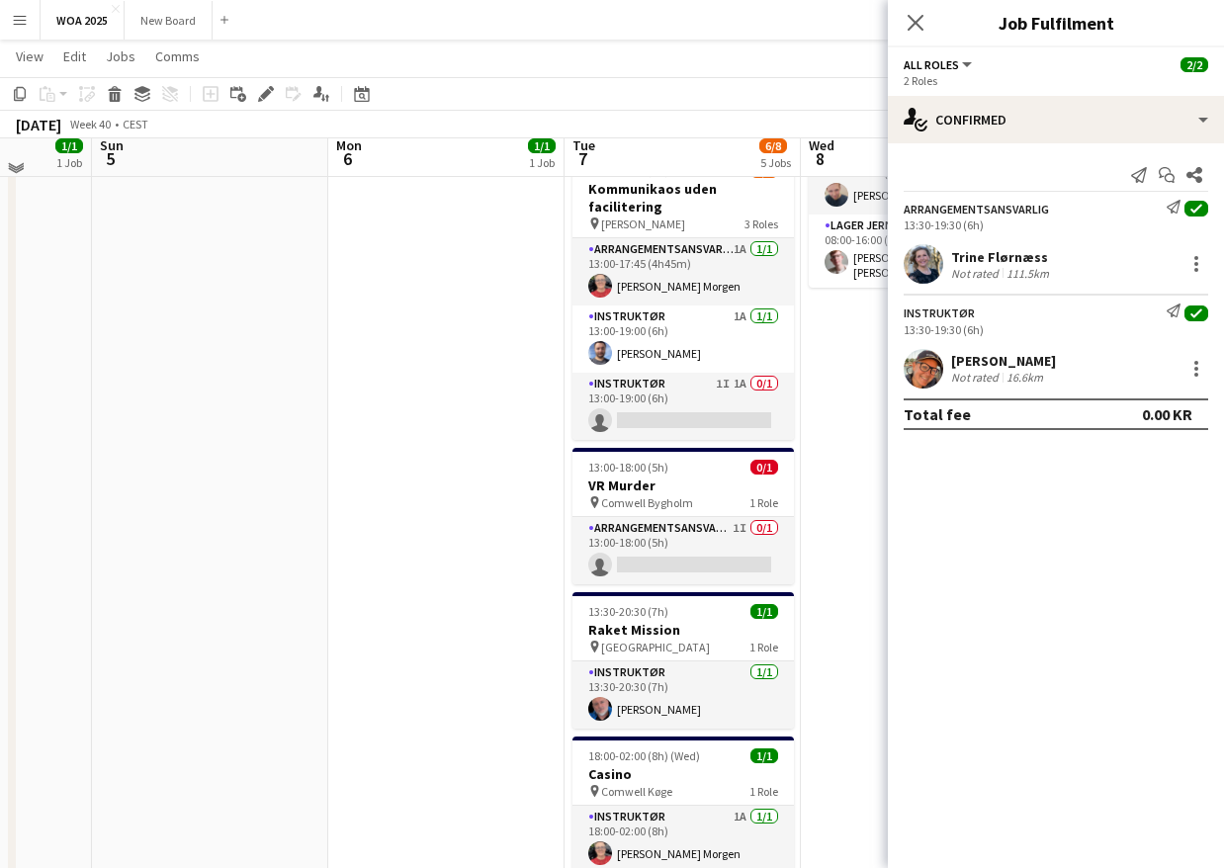
scroll to position [287, 0]
